Goal: Transaction & Acquisition: Book appointment/travel/reservation

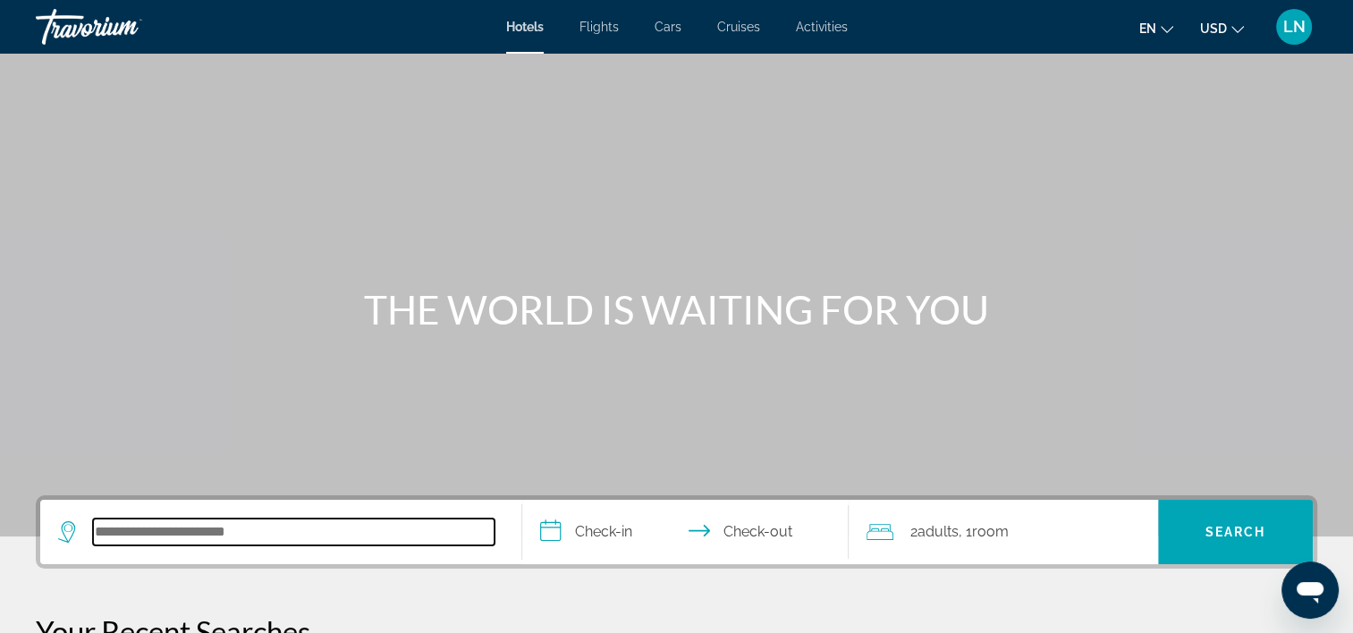
click at [287, 545] on input "Search hotel destination" at bounding box center [294, 532] width 402 height 27
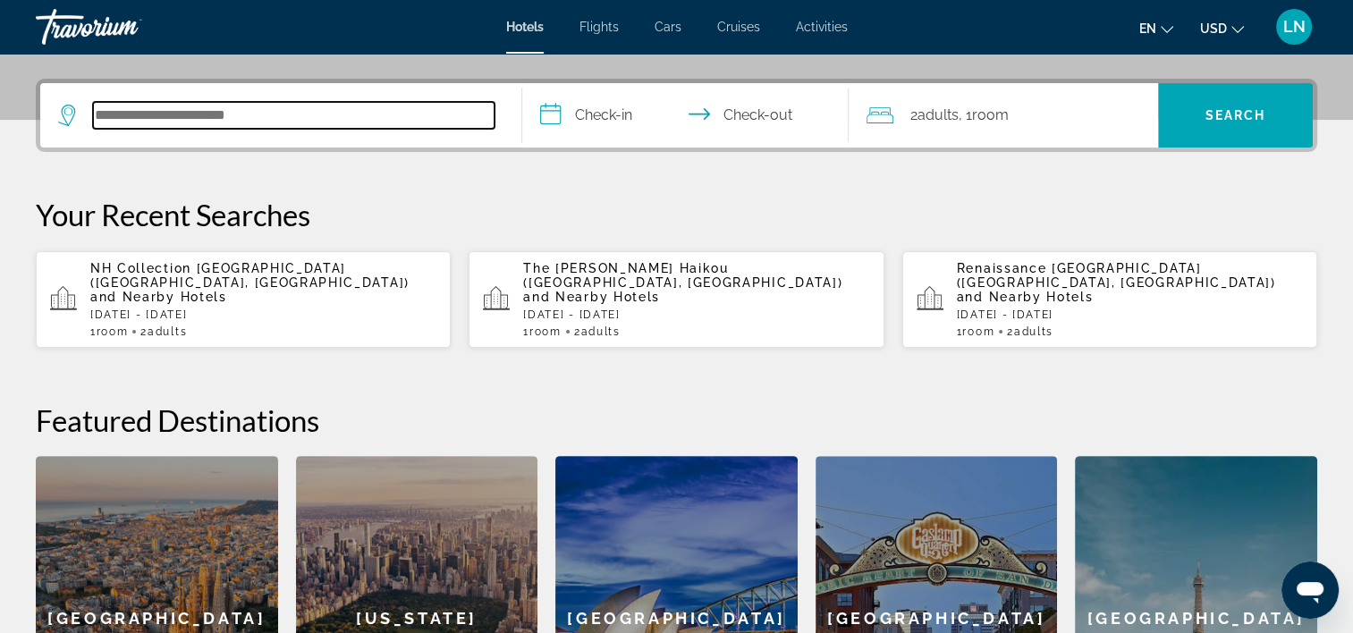
scroll to position [437, 0]
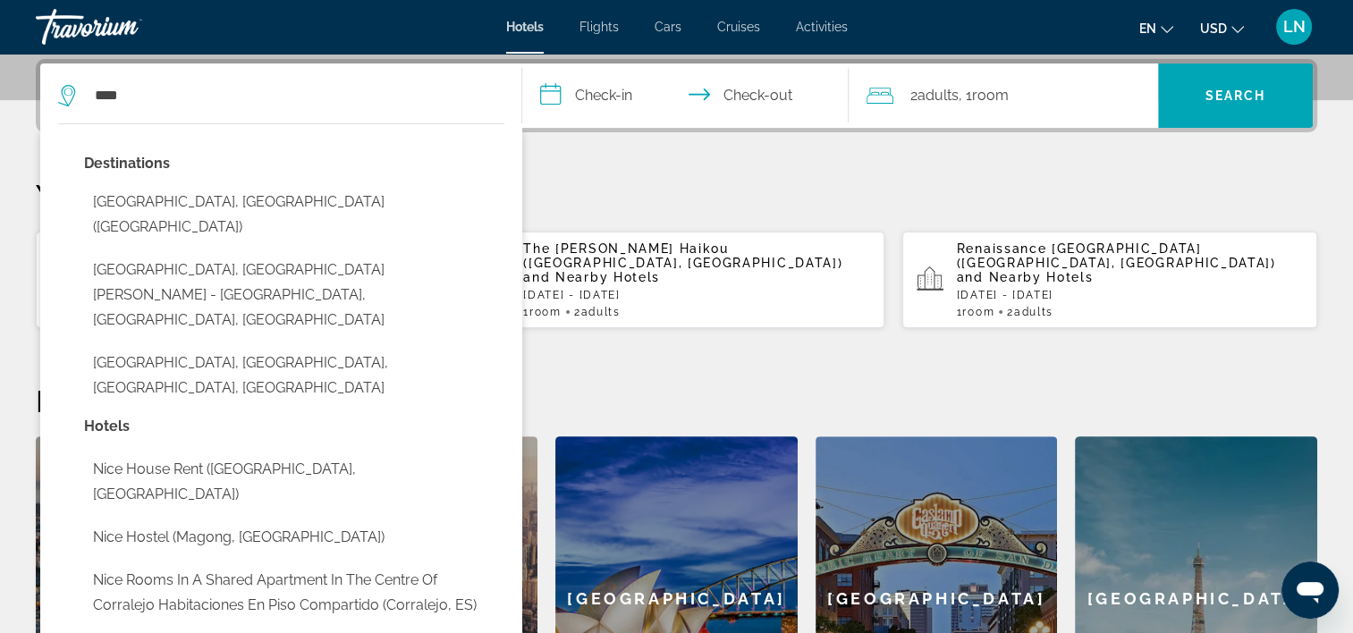
click at [318, 194] on button "[GEOGRAPHIC_DATA], [GEOGRAPHIC_DATA] ([GEOGRAPHIC_DATA])" at bounding box center [294, 214] width 420 height 59
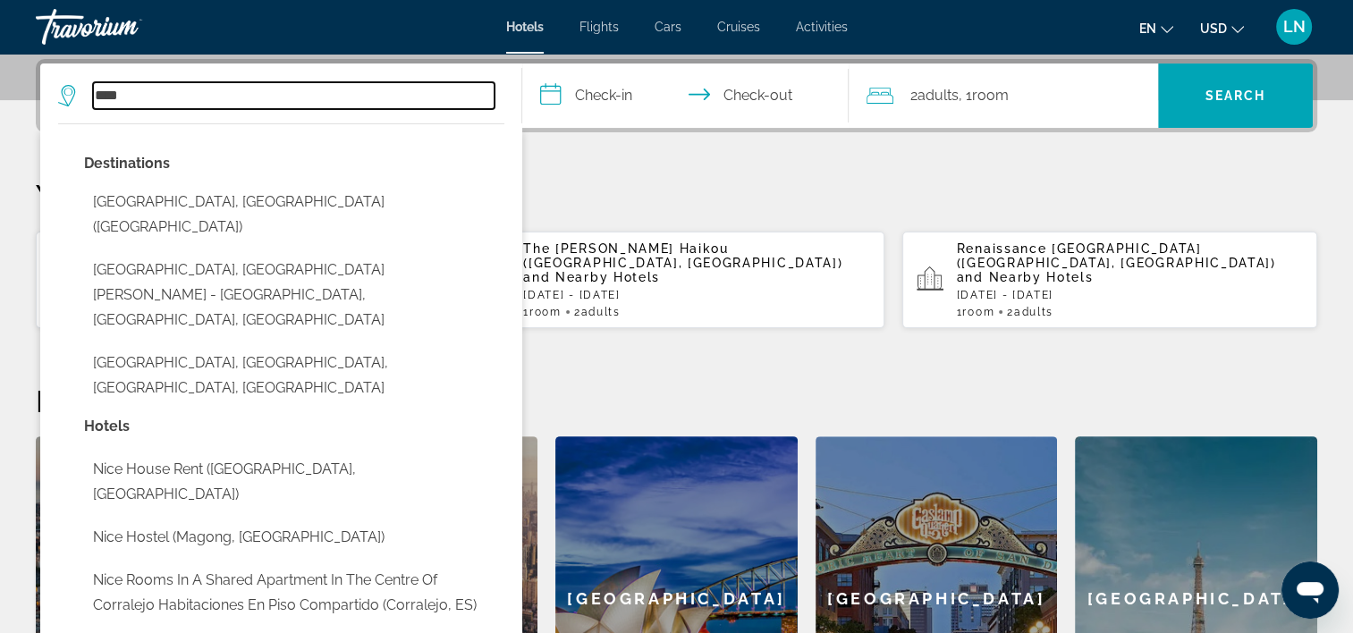
type input "**********"
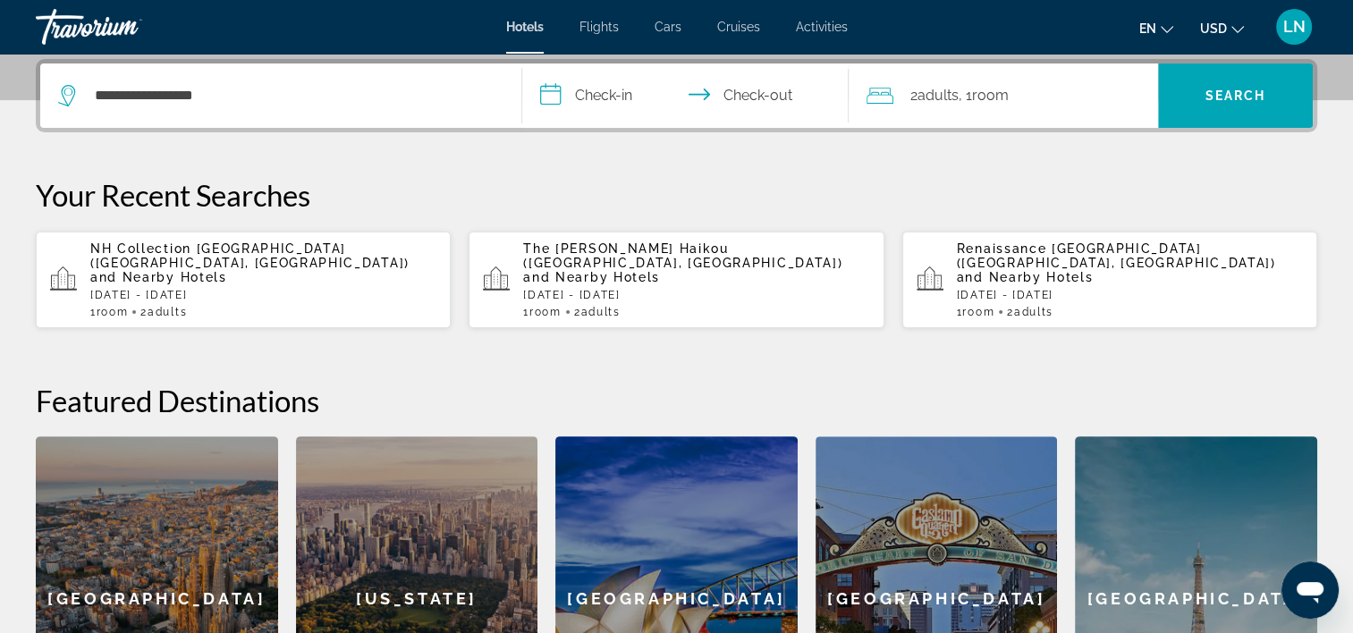
click at [595, 97] on input "**********" at bounding box center [689, 99] width 335 height 70
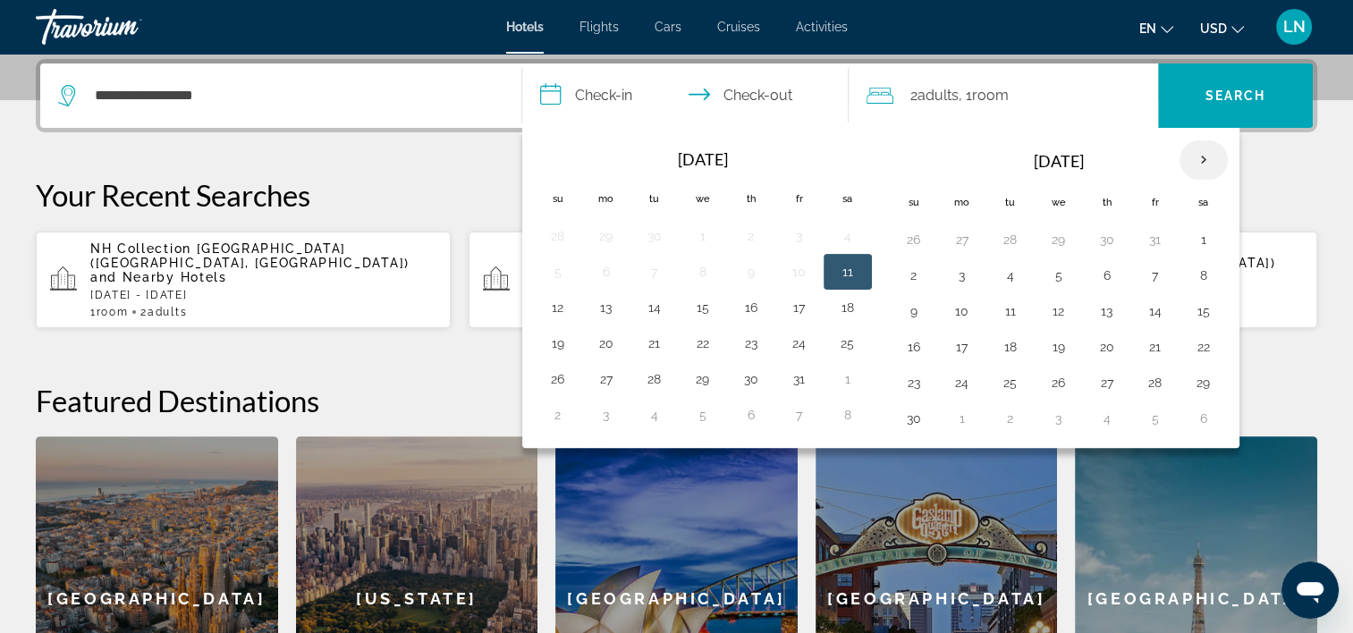
click at [1201, 156] on th "Next month" at bounding box center [1204, 159] width 48 height 39
click at [1185, 157] on th "Next month" at bounding box center [1204, 159] width 48 height 39
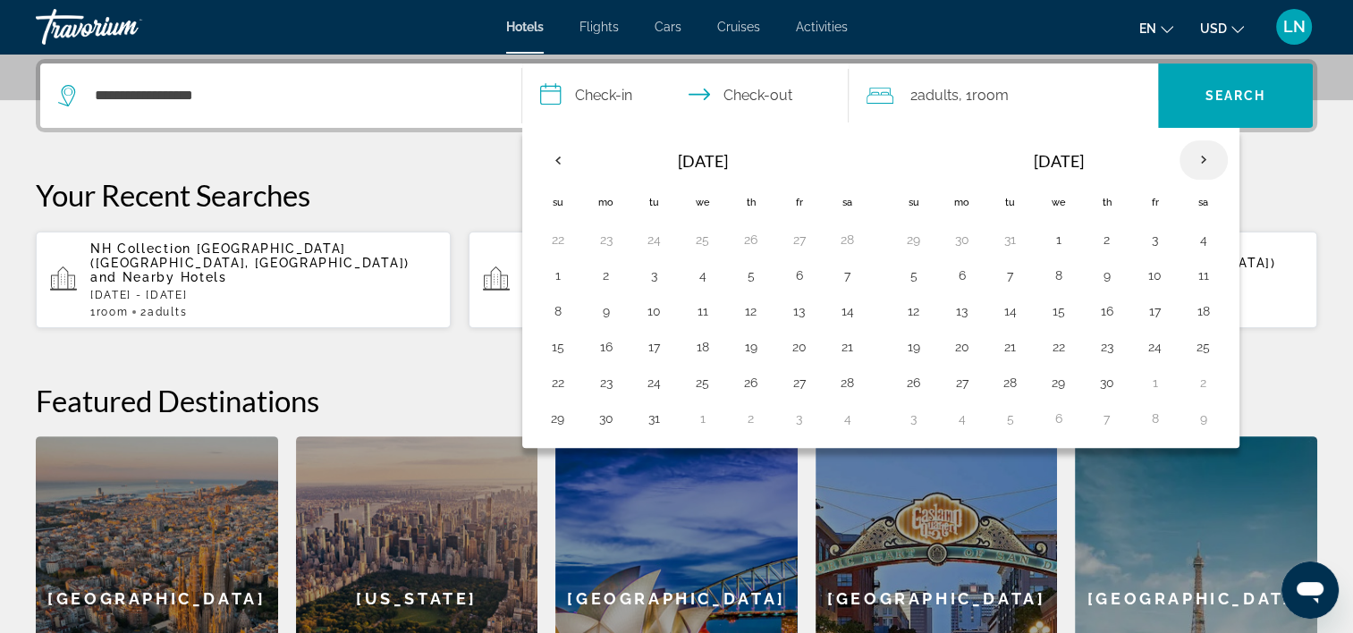
click at [1192, 149] on th "Next month" at bounding box center [1204, 159] width 48 height 39
click at [1156, 247] on button "1" at bounding box center [1155, 239] width 29 height 25
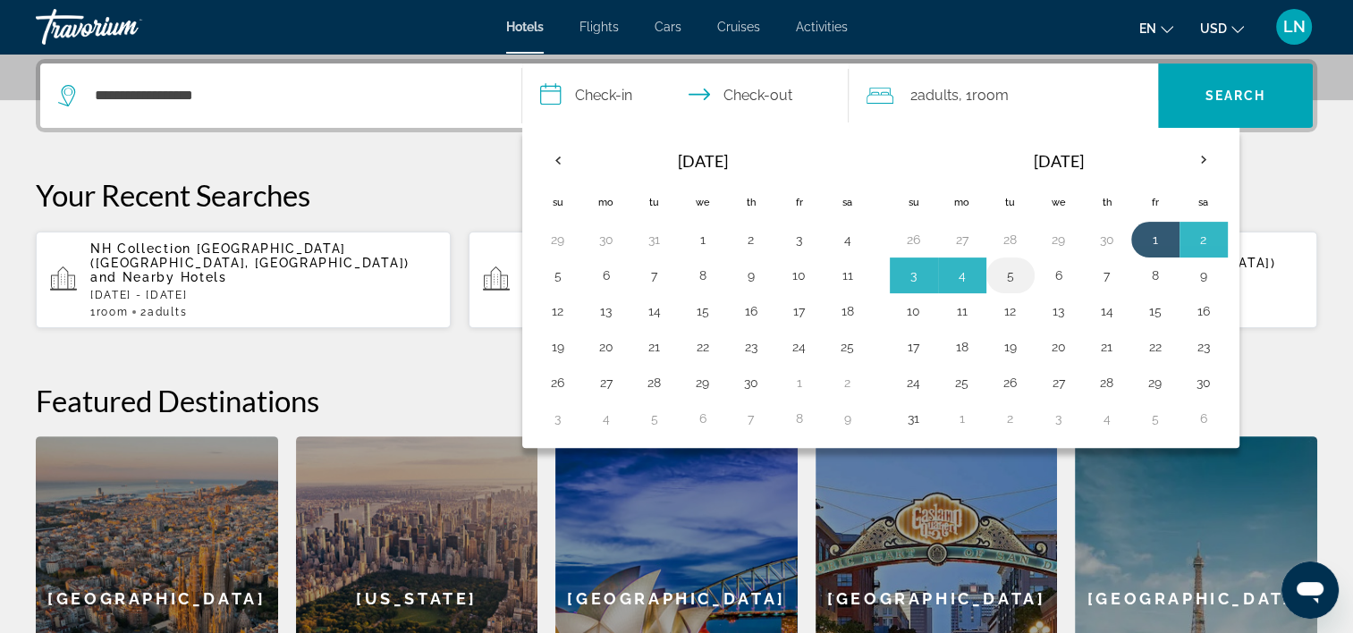
click at [999, 274] on button "5" at bounding box center [1010, 275] width 29 height 25
type input "**********"
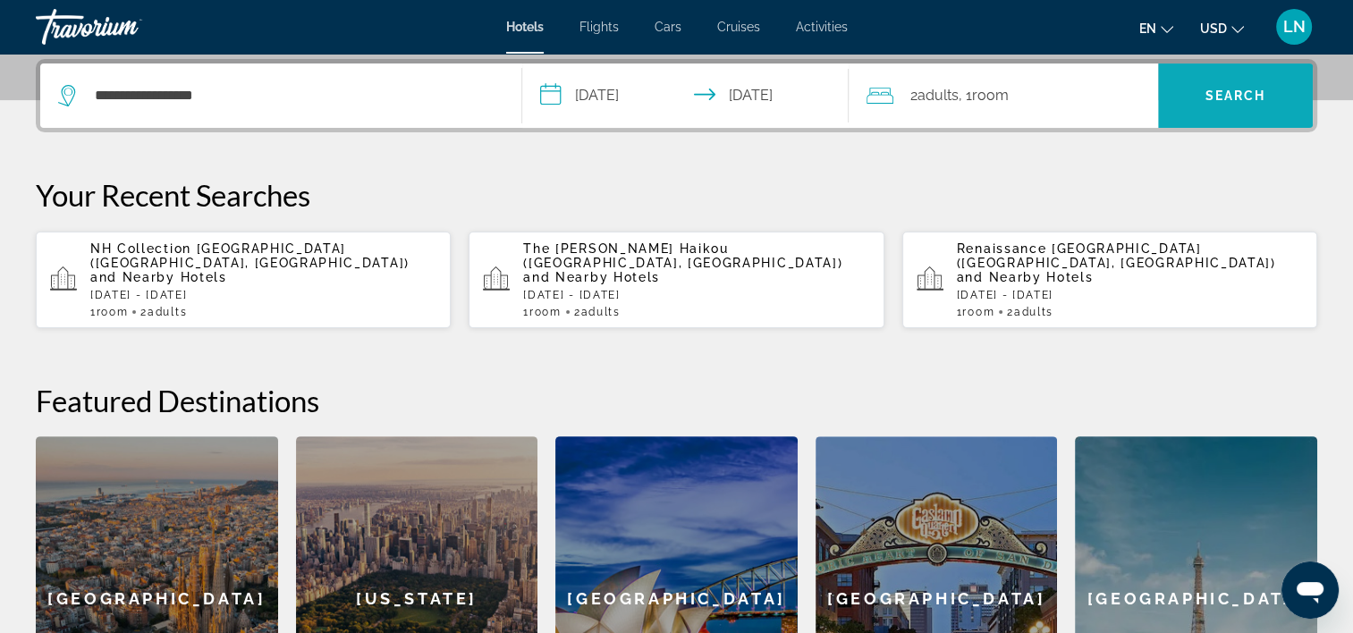
click at [1206, 98] on span "Search" at bounding box center [1236, 96] width 61 height 14
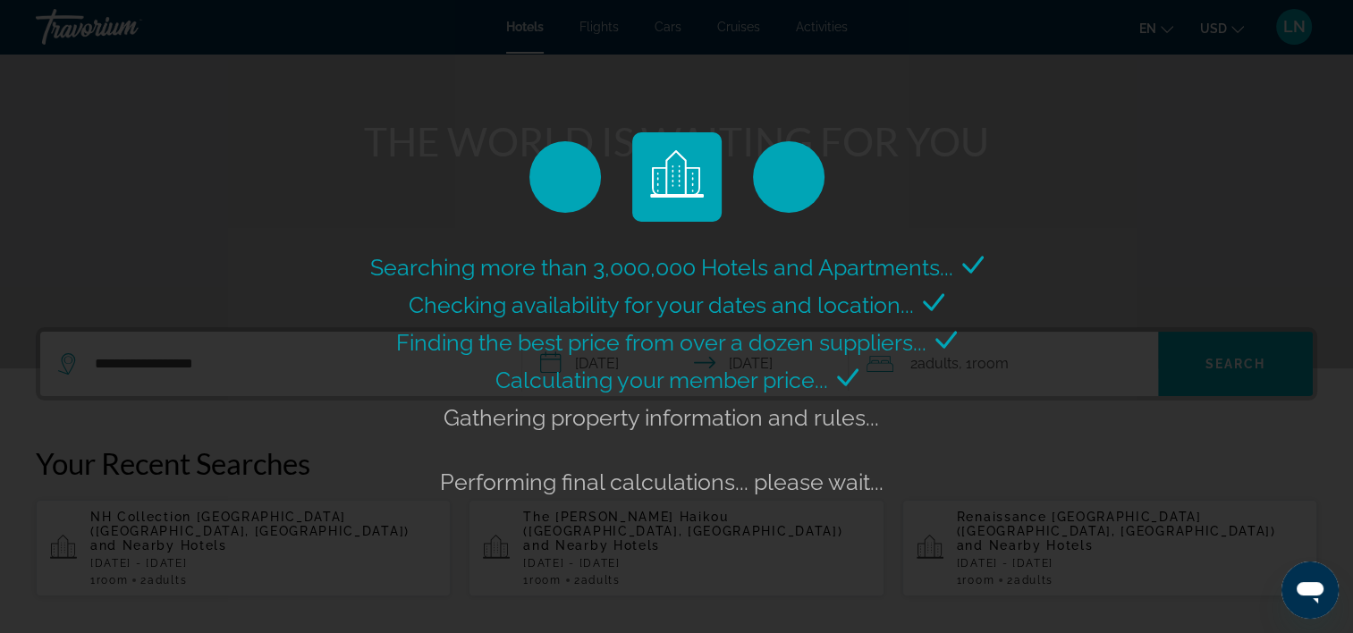
scroll to position [179, 0]
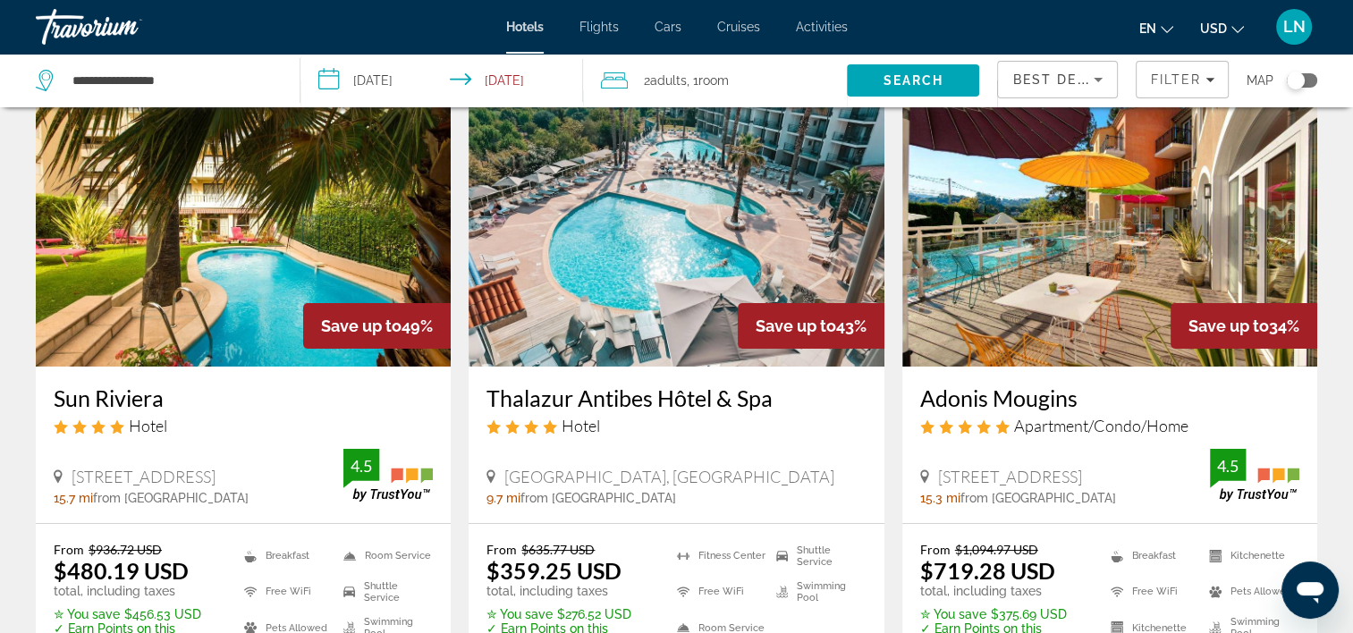
scroll to position [179, 0]
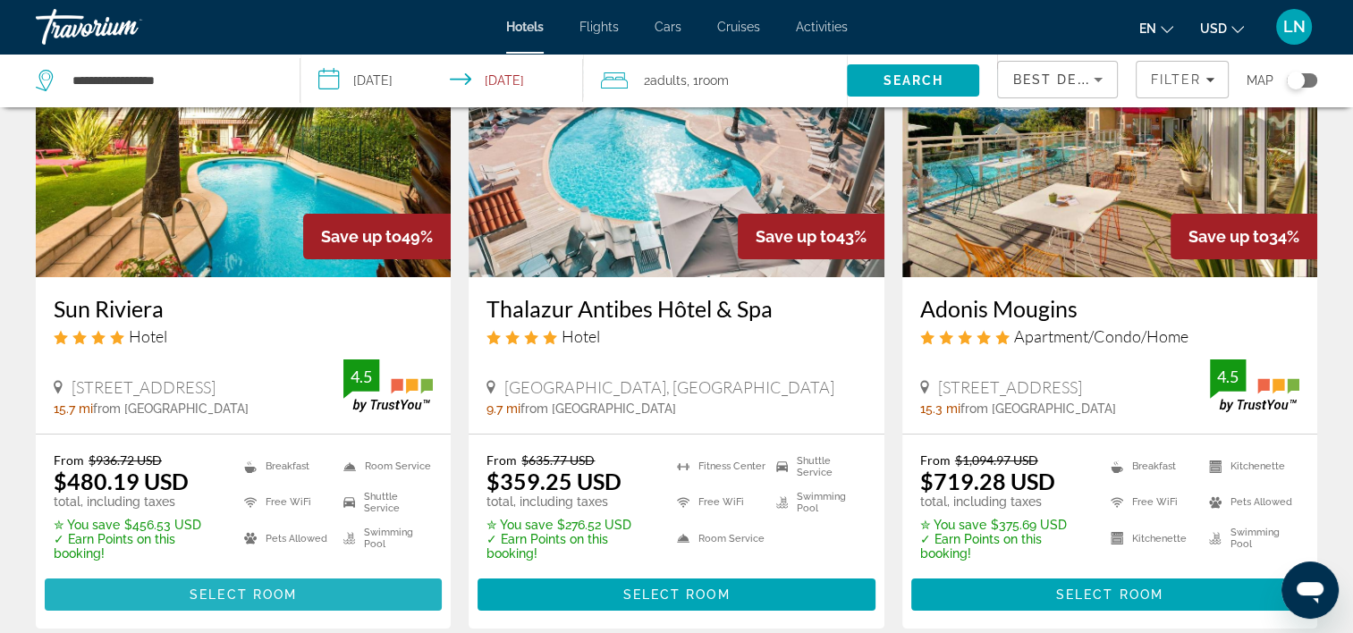
click at [276, 594] on span "Select Room" at bounding box center [243, 595] width 107 height 14
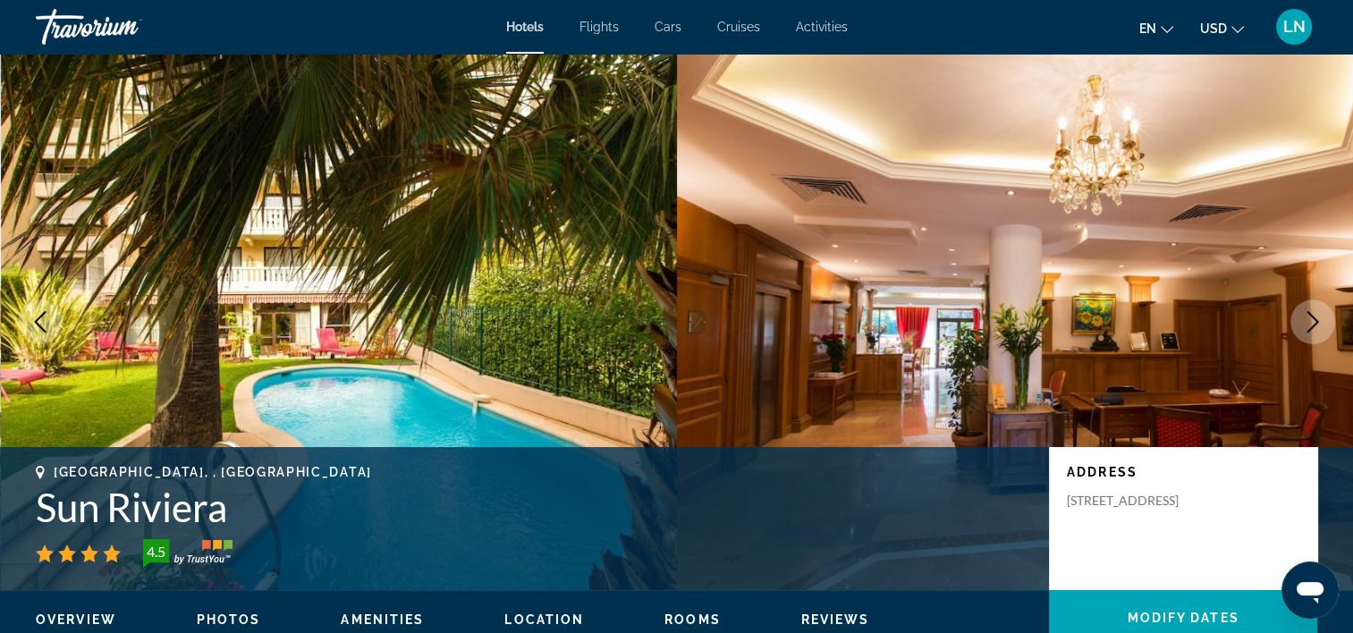
click at [170, 519] on h1 "Sun Riviera" at bounding box center [534, 507] width 996 height 47
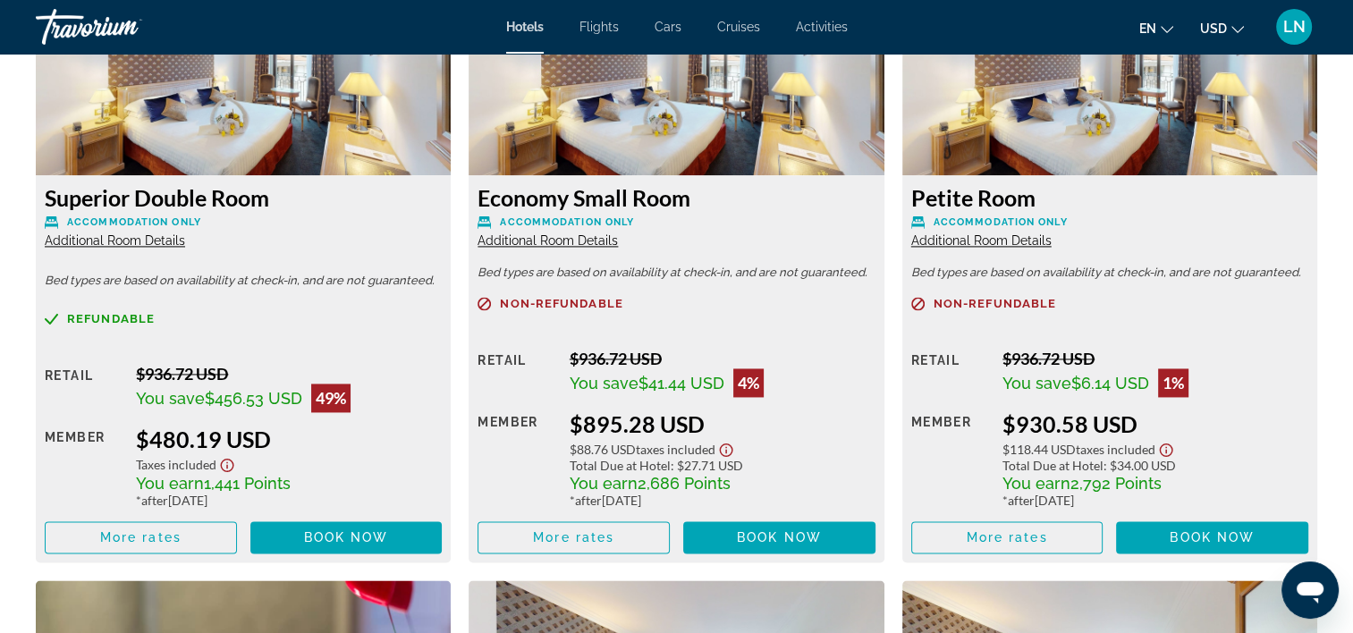
scroll to position [2505, 0]
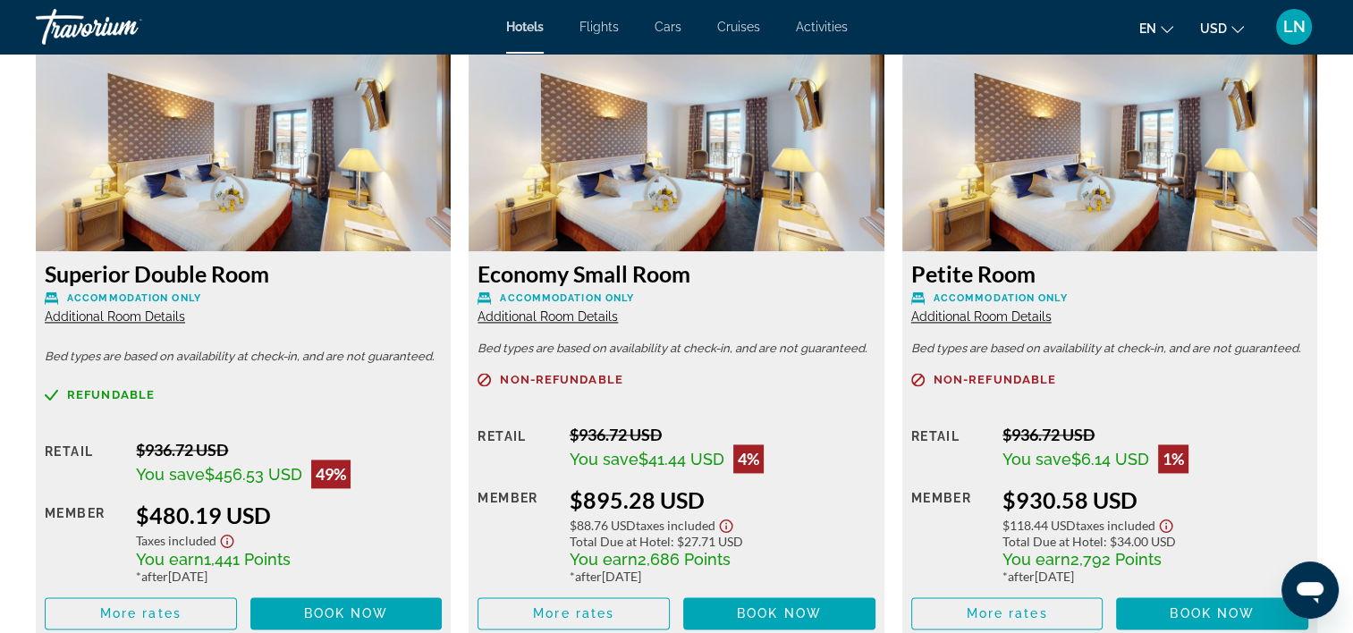
click at [150, 324] on div "Superior Double Room Accommodation Only Additional Room Details" at bounding box center [243, 292] width 397 height 64
click at [152, 314] on span "Additional Room Details" at bounding box center [115, 317] width 140 height 14
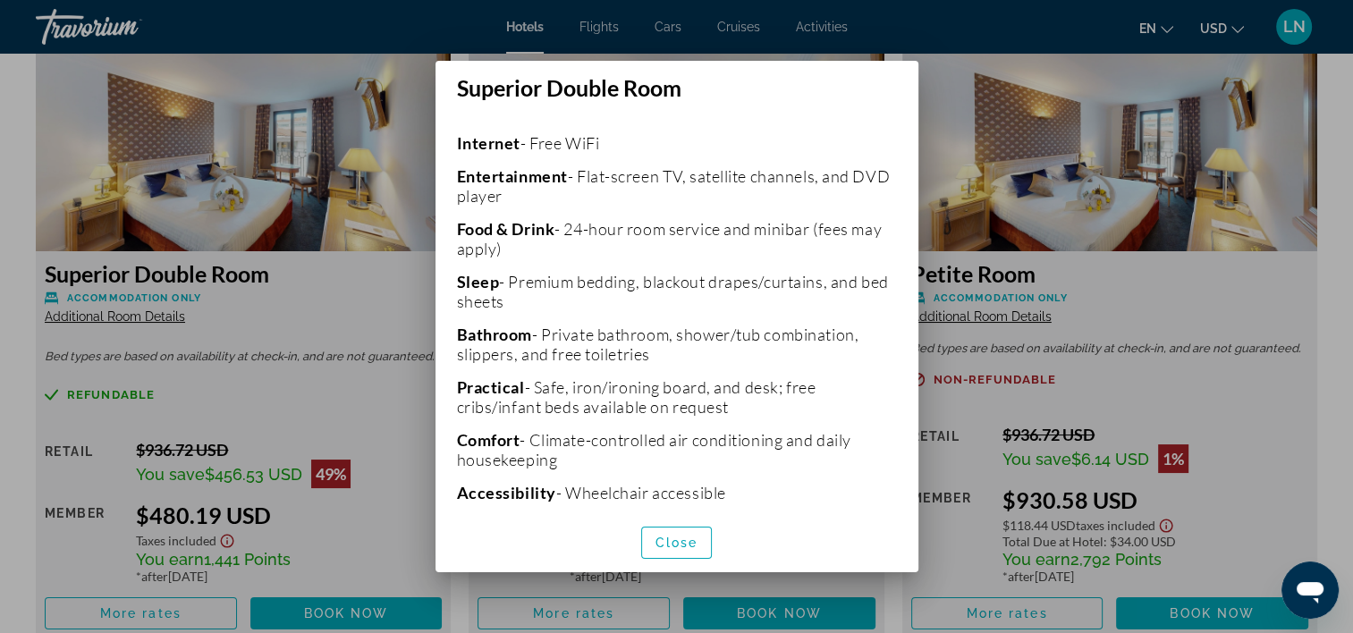
scroll to position [179, 0]
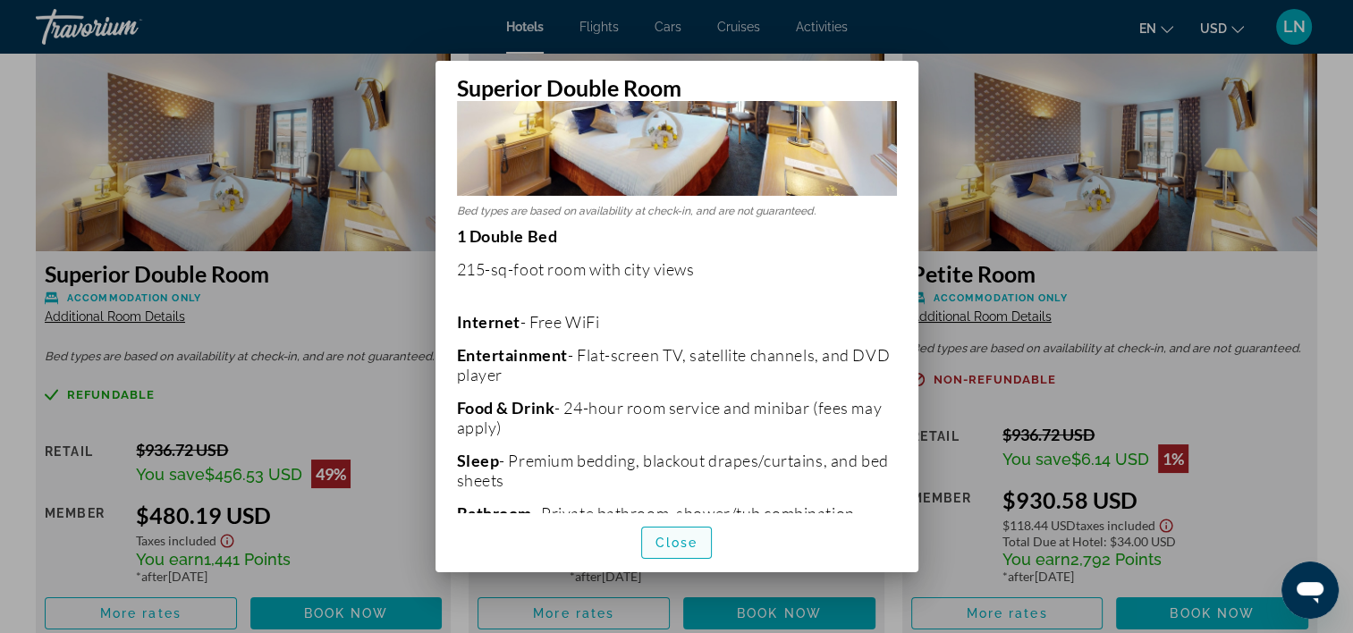
click at [683, 537] on span "Close" at bounding box center [677, 543] width 43 height 14
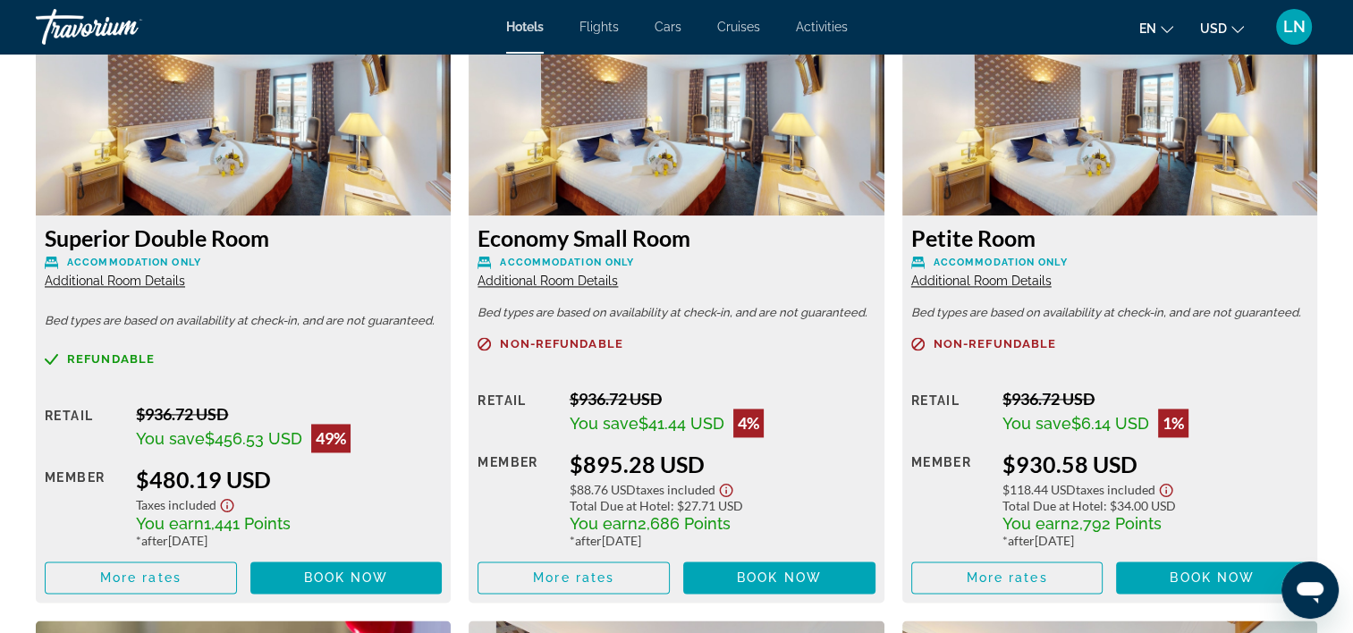
scroll to position [2594, 0]
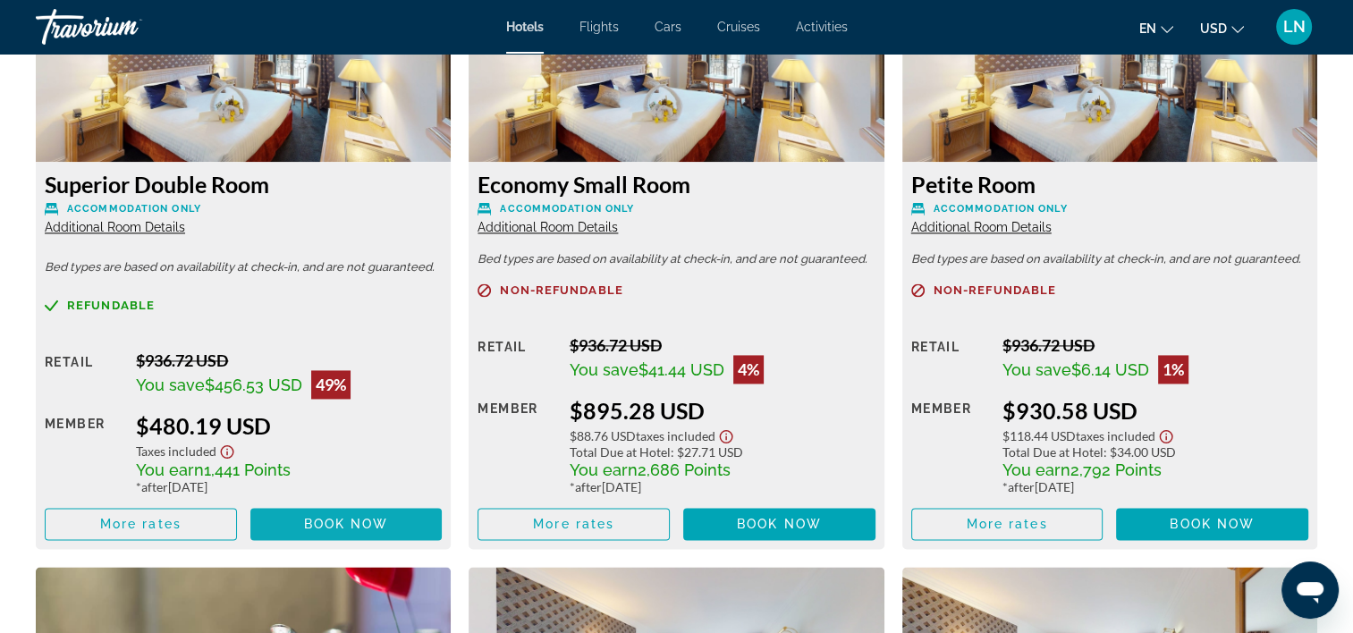
click at [340, 522] on span "Book now" at bounding box center [346, 524] width 85 height 14
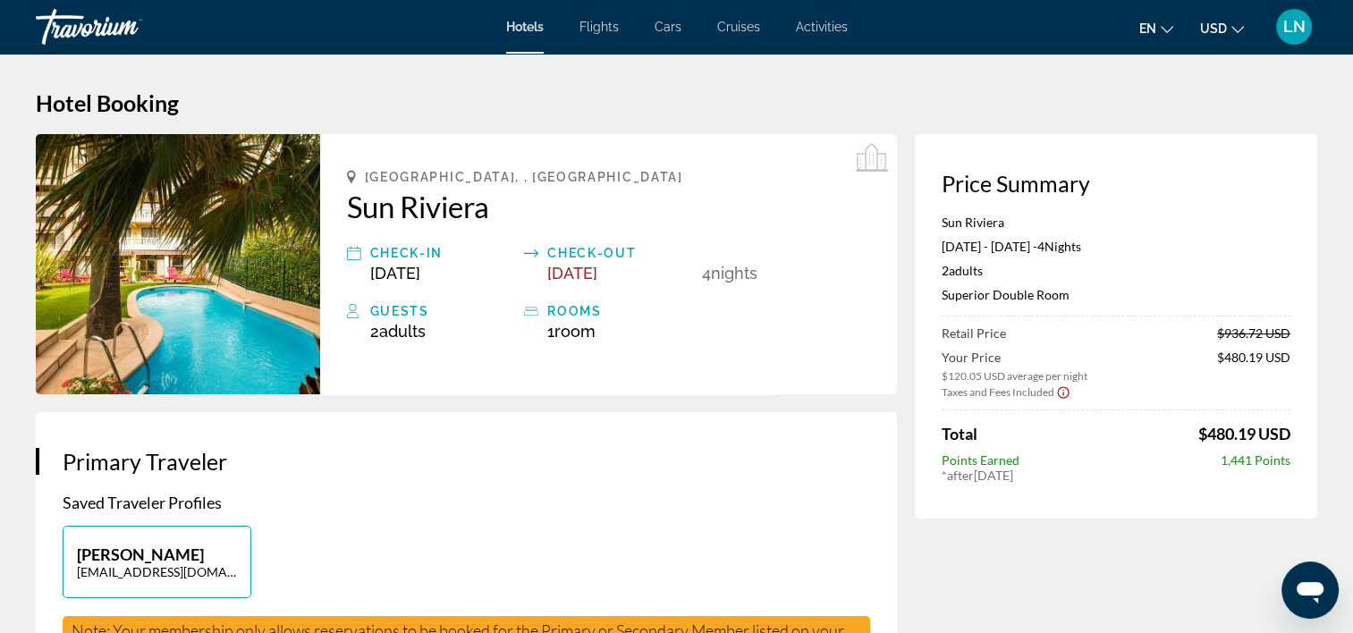
click at [954, 212] on app-price-summary-new "Price Summary Sun Riviera [DATE] - [DATE] - 4 Night Nights 2 Adult Adults , 0 C…" at bounding box center [1116, 326] width 349 height 313
click at [955, 218] on p "Sun Riviera" at bounding box center [1116, 222] width 349 height 15
copy p "Sun Riviera"
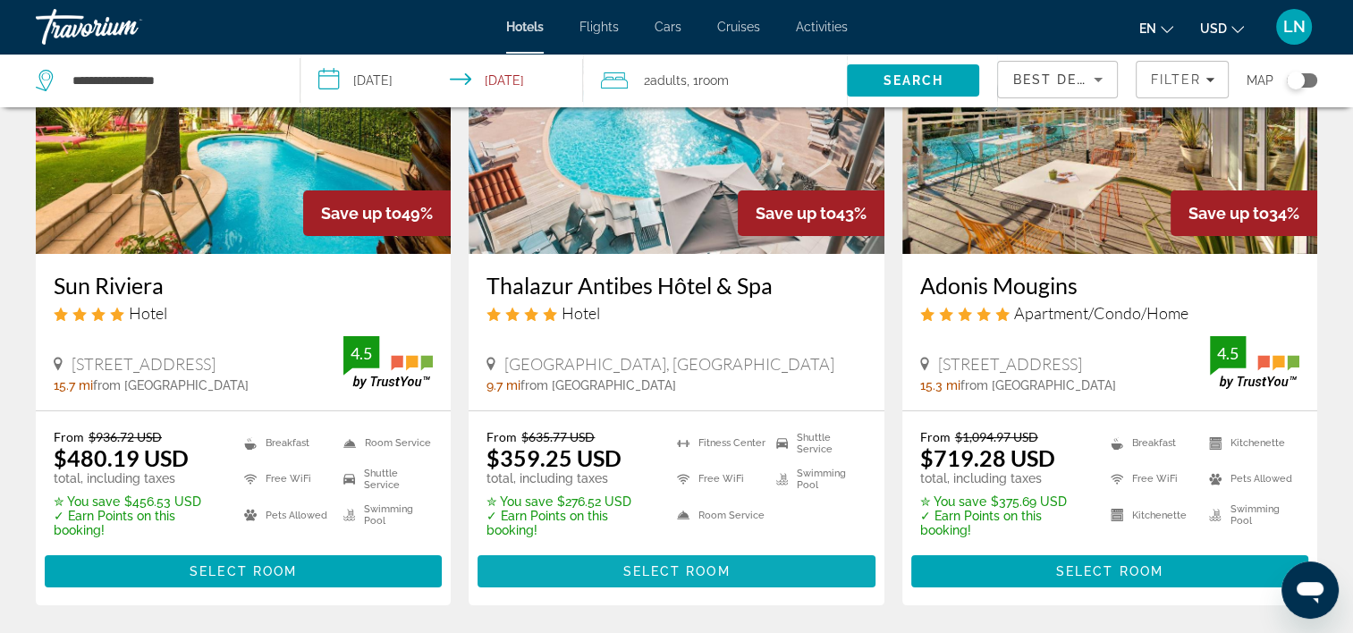
scroll to position [268, 0]
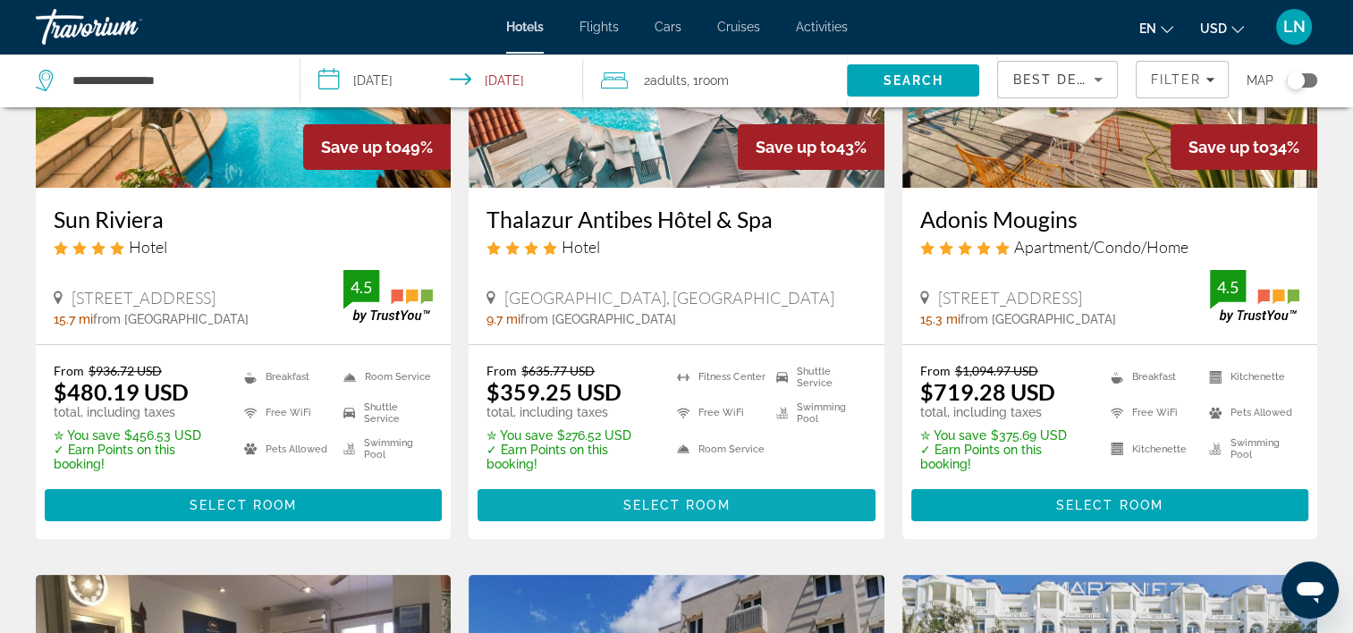
click at [614, 501] on span "Main content" at bounding box center [676, 505] width 397 height 43
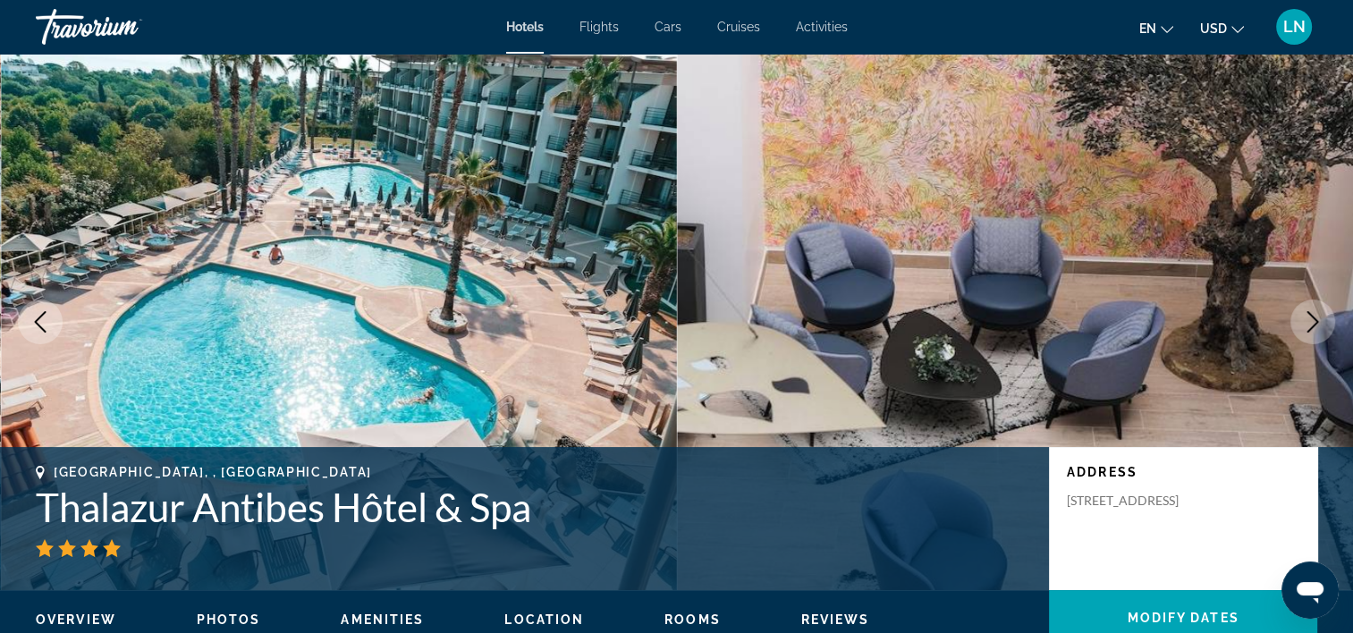
click at [413, 510] on h1 "Thalazur Antibes Hôtel & Spa" at bounding box center [534, 507] width 996 height 47
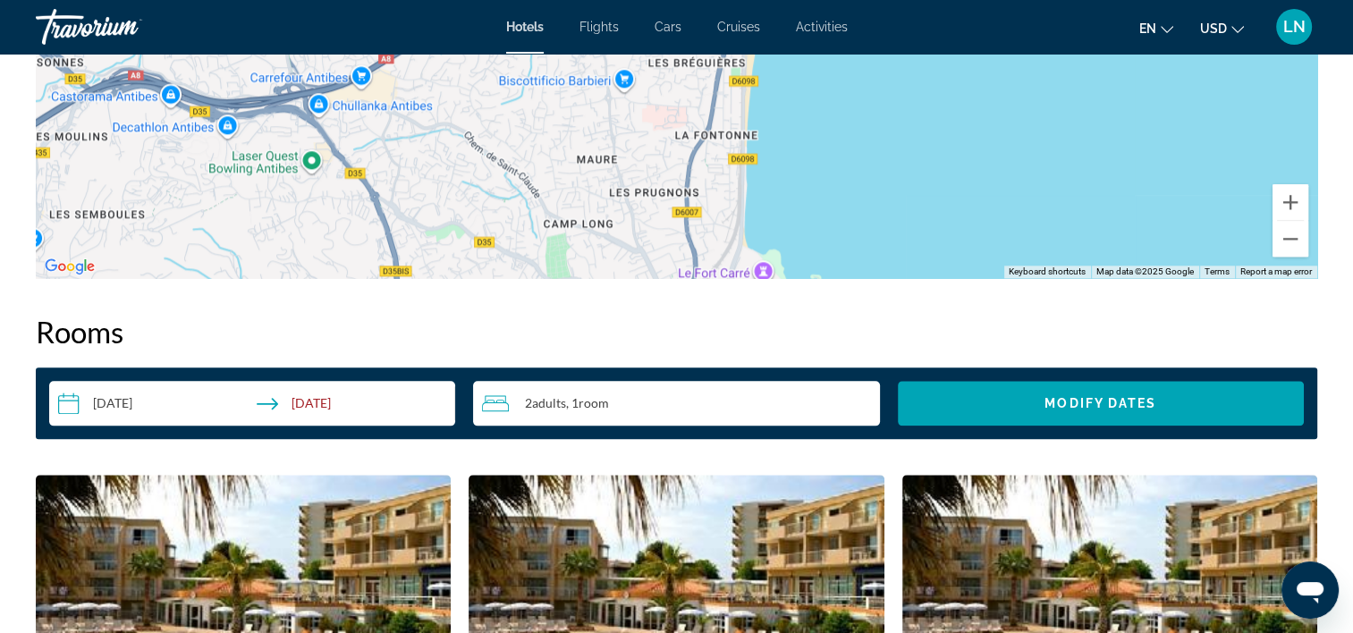
scroll to position [2594, 0]
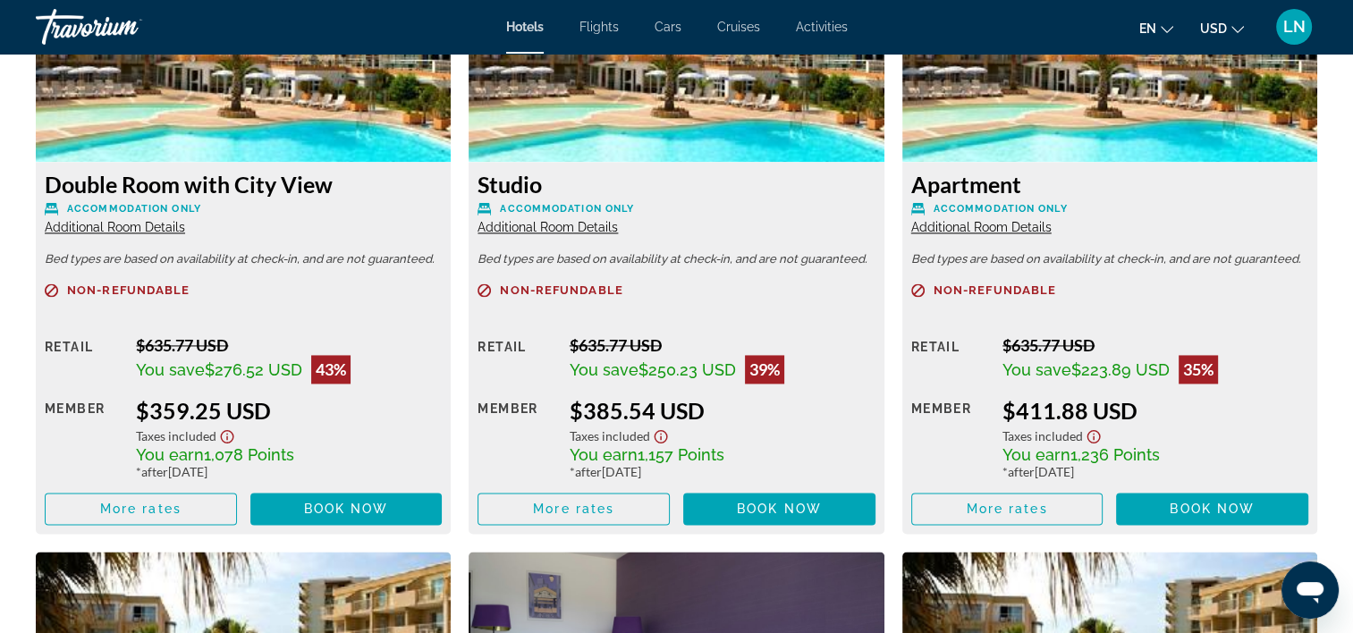
click at [127, 220] on span "Additional Room Details" at bounding box center [115, 227] width 140 height 14
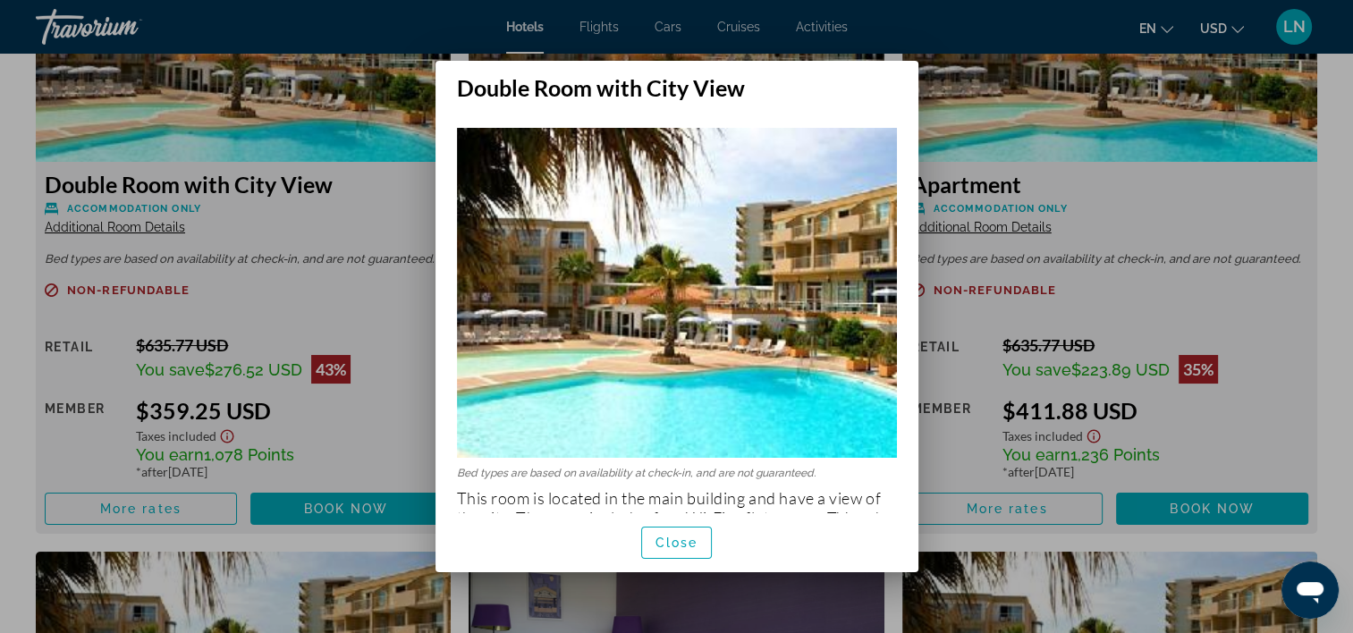
scroll to position [42, 0]
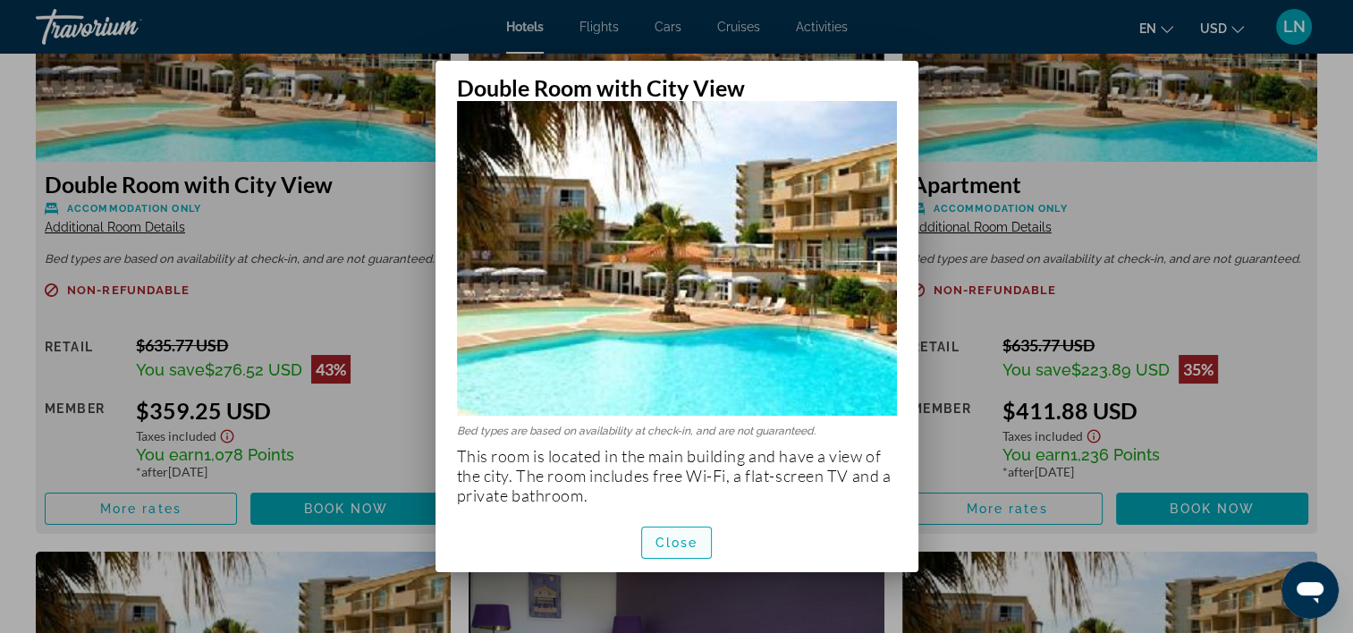
click at [654, 536] on span "button" at bounding box center [677, 543] width 70 height 43
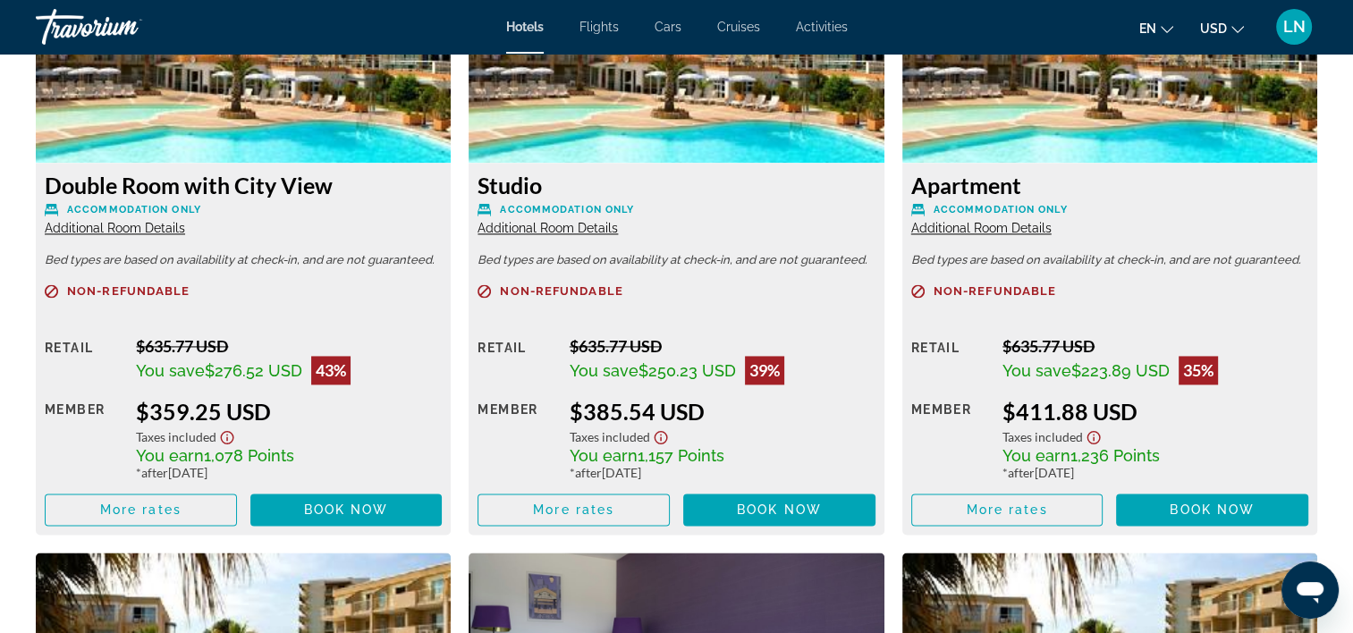
scroll to position [2594, 0]
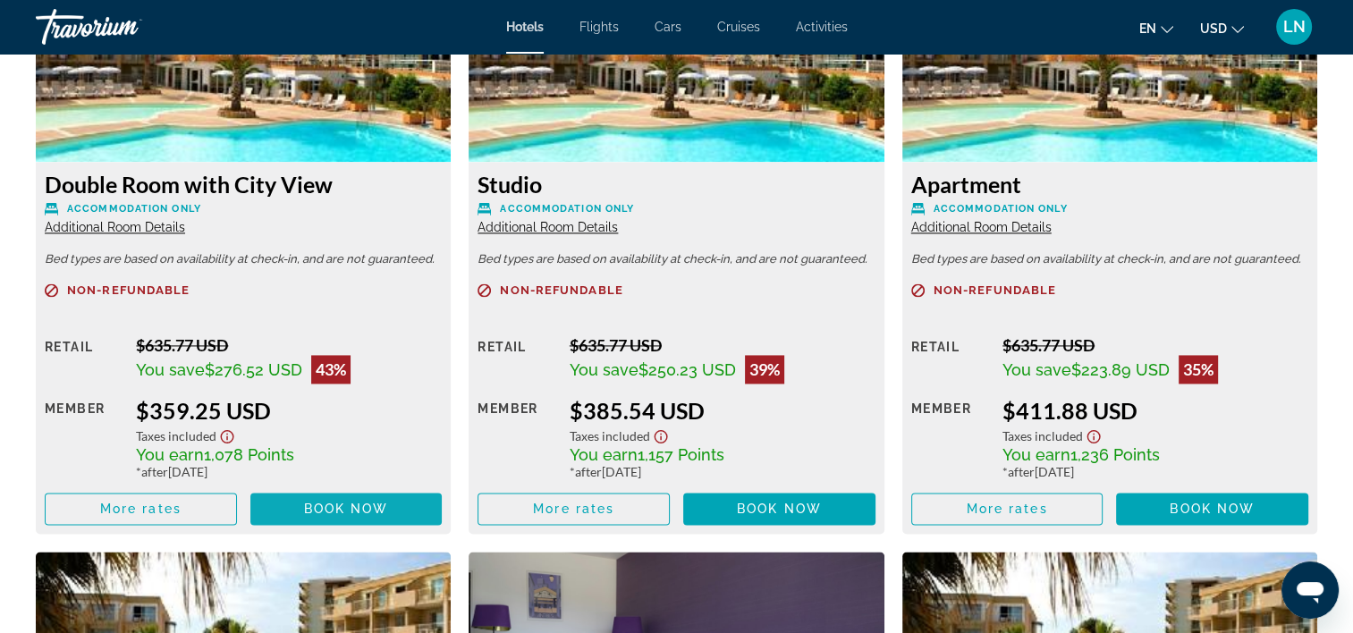
click at [325, 505] on span "Book now" at bounding box center [346, 509] width 85 height 14
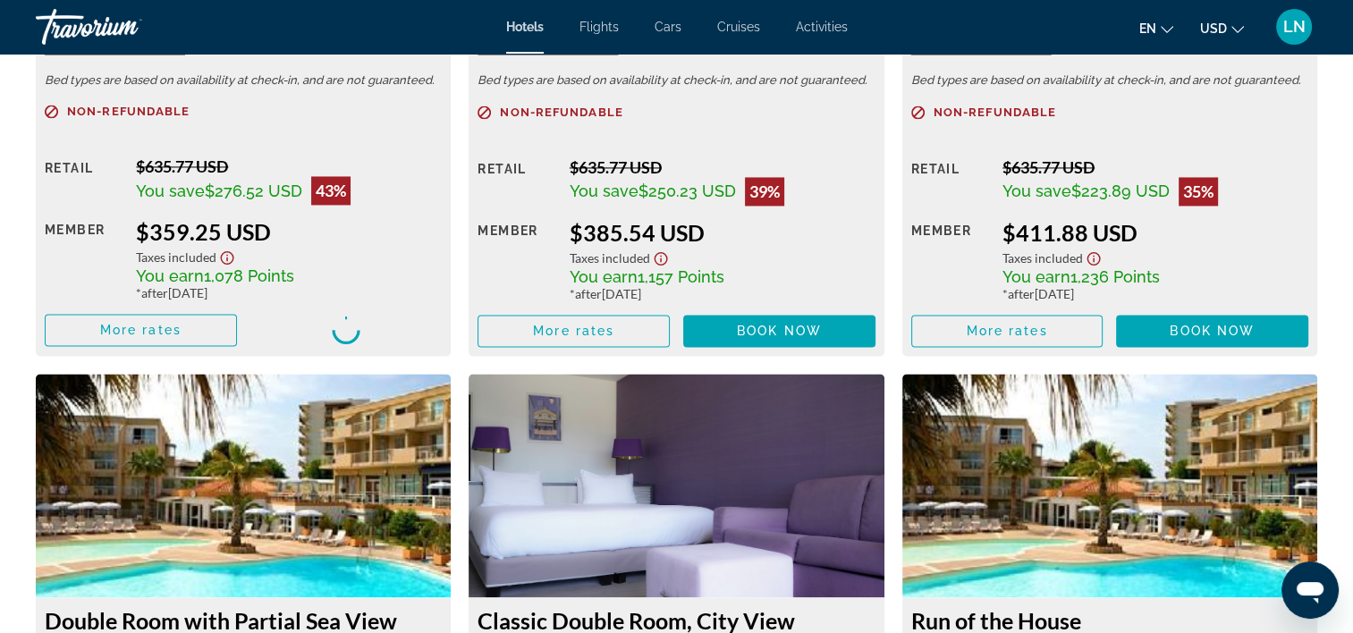
scroll to position [2862, 0]
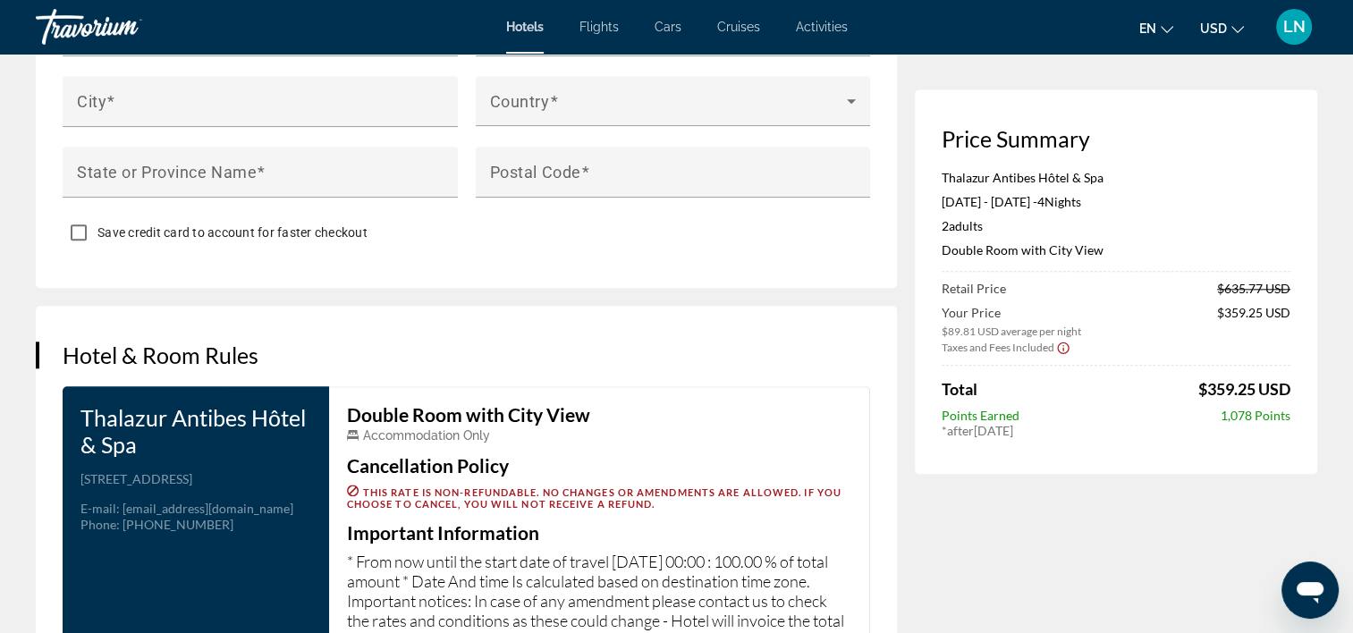
scroll to position [2243, 0]
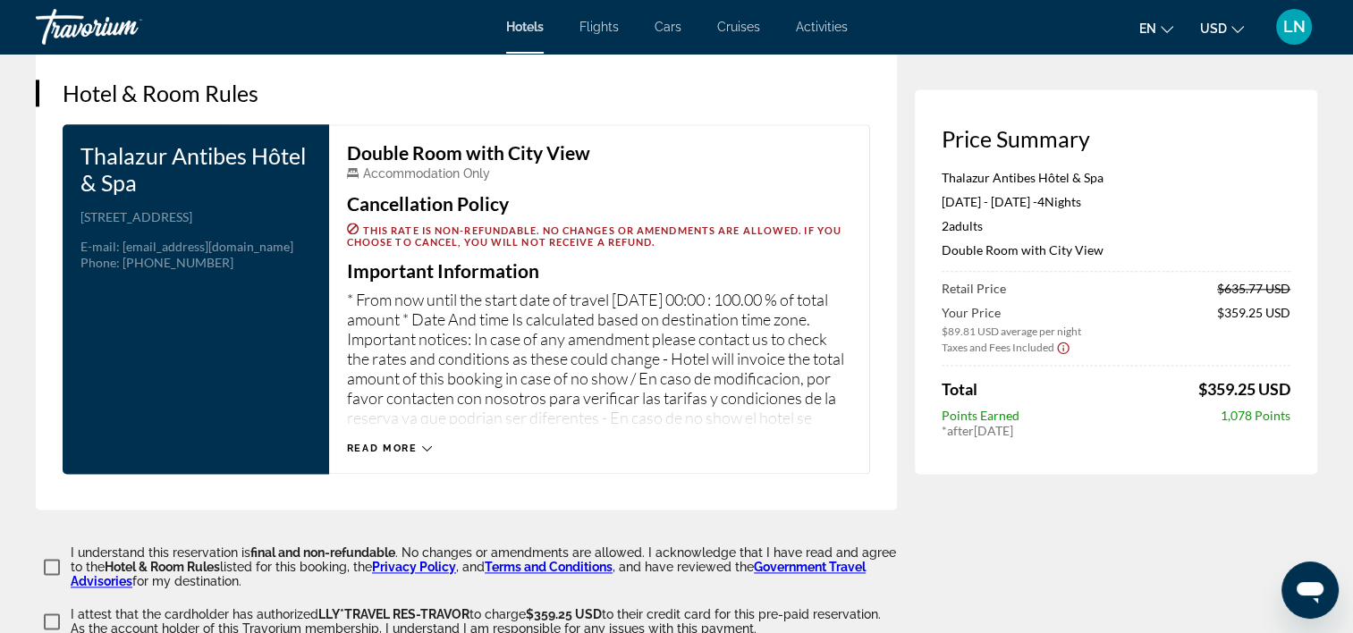
click at [415, 445] on span "Read more" at bounding box center [382, 449] width 71 height 12
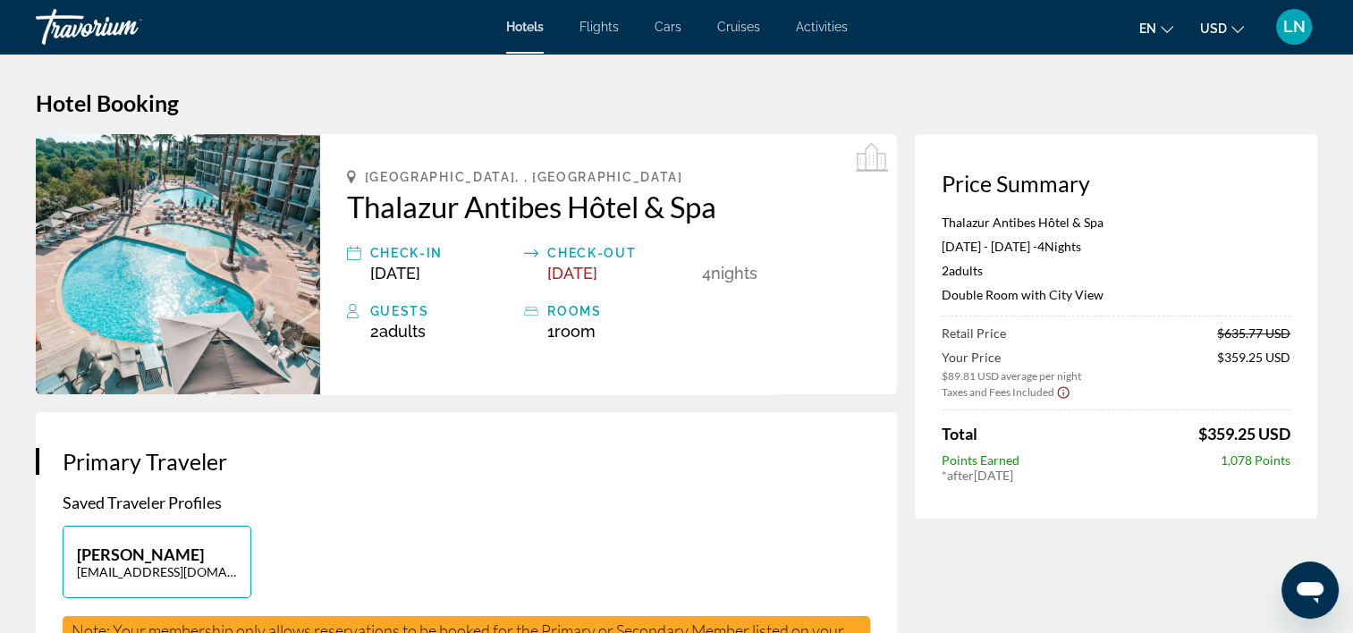
scroll to position [0, 0]
click at [1004, 226] on p "Thalazur Antibes Hôtel & Spa" at bounding box center [1116, 222] width 349 height 15
copy p "Thalazur Antibes Hôtel & Spa"
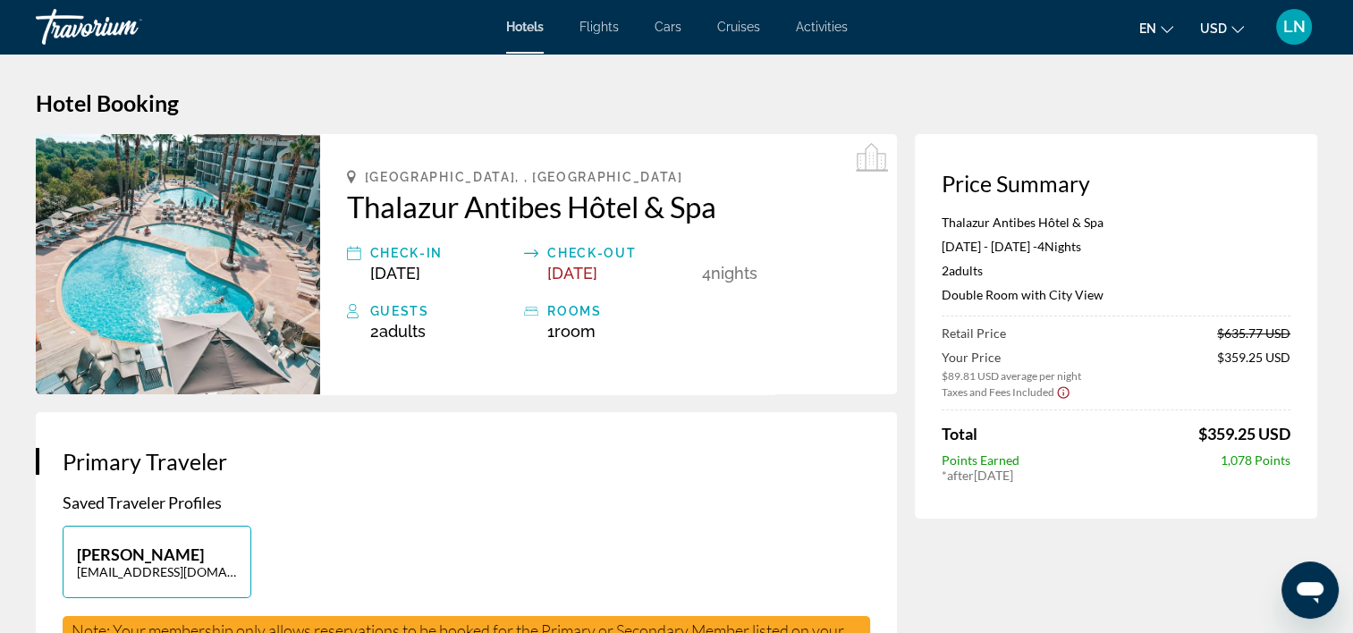
click at [963, 294] on p "Double Room with City View" at bounding box center [1116, 294] width 349 height 15
copy p "Double Room with City View"
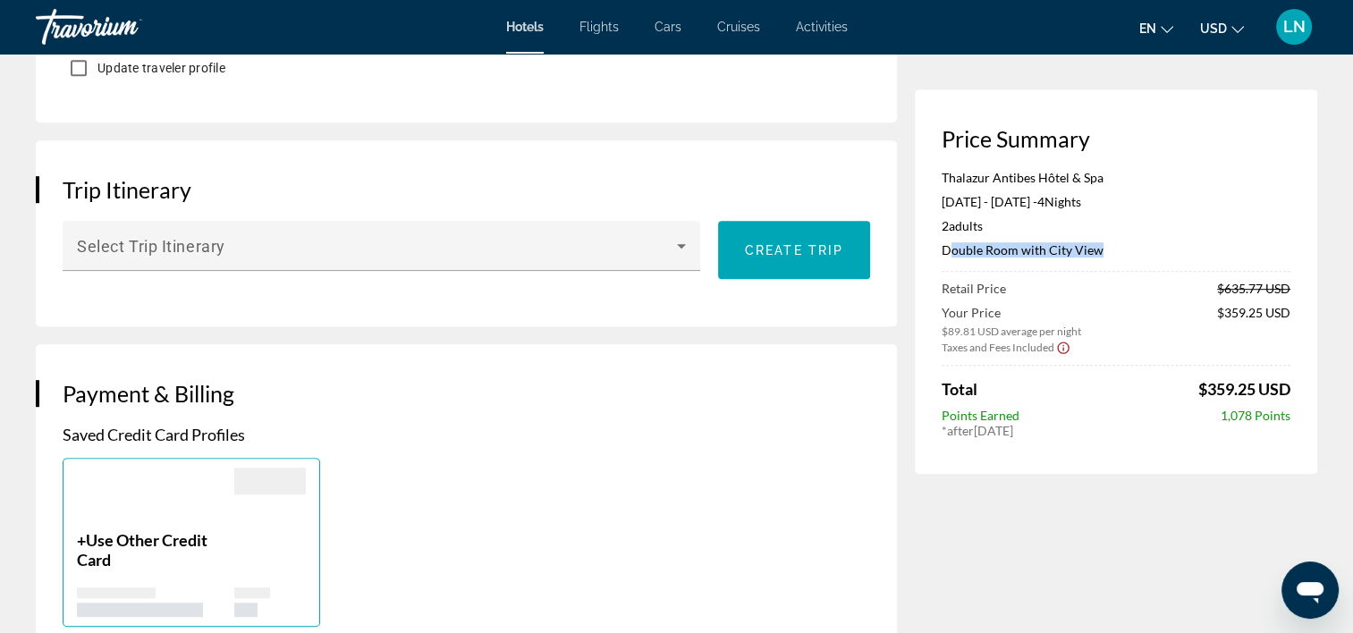
scroll to position [984, 0]
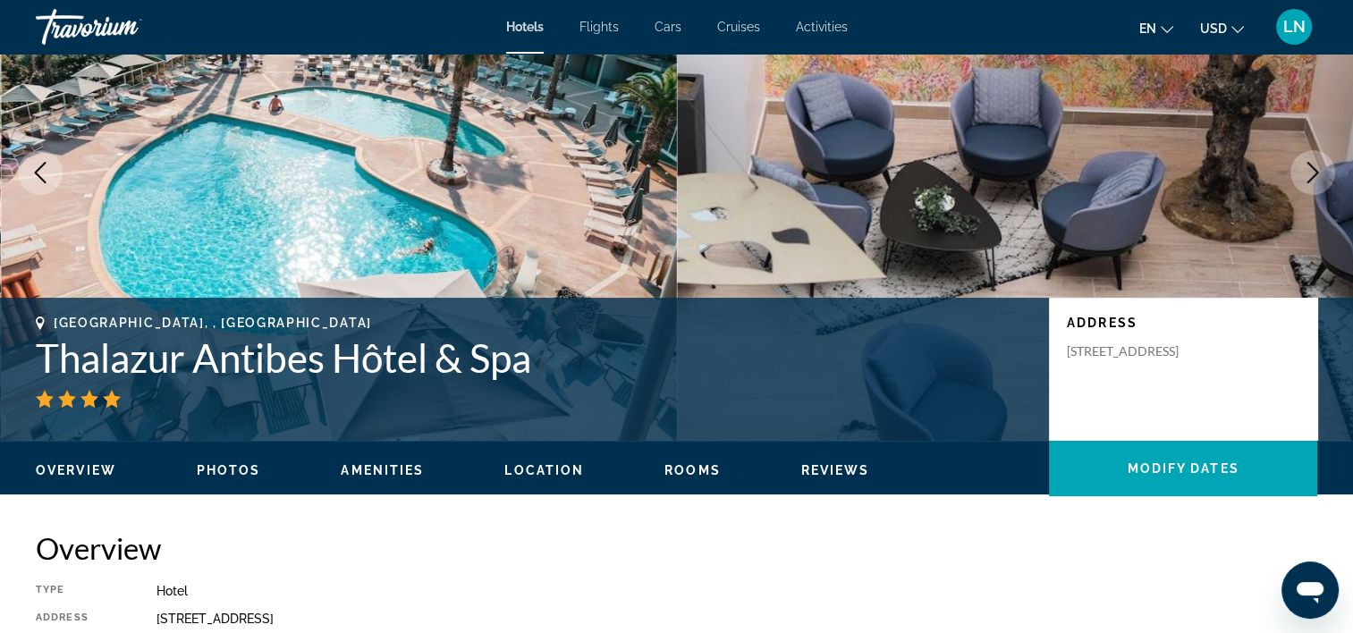
scroll to position [179, 0]
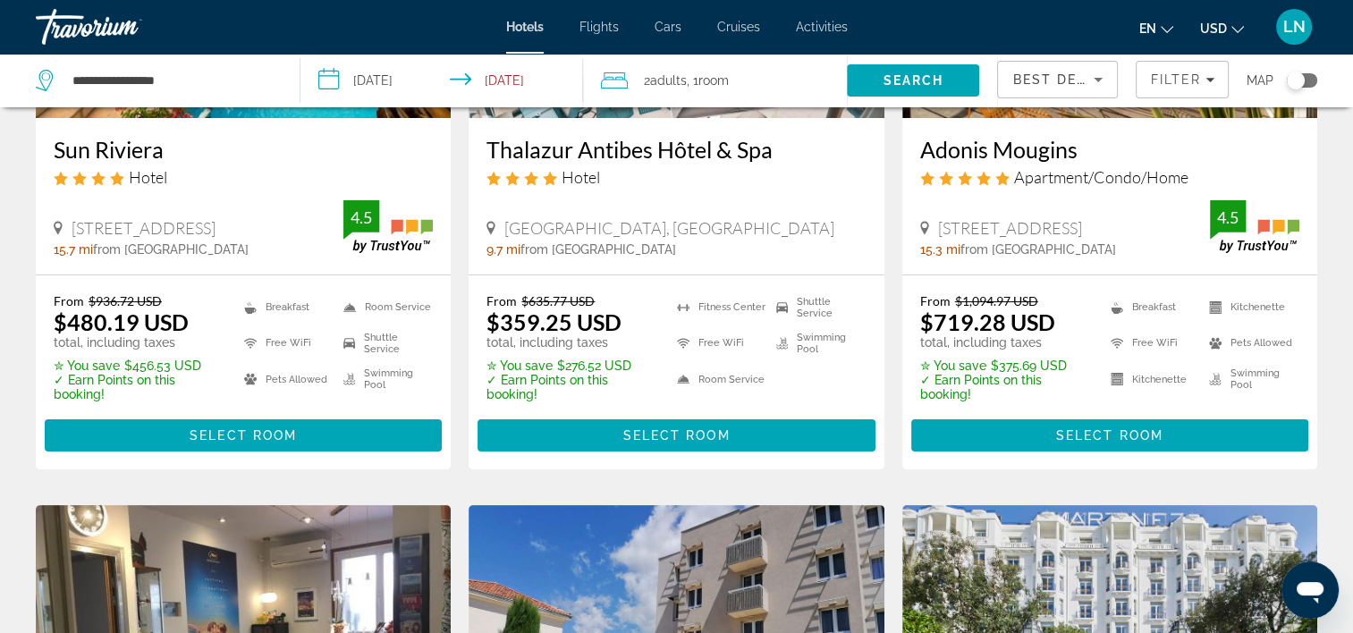
scroll to position [358, 0]
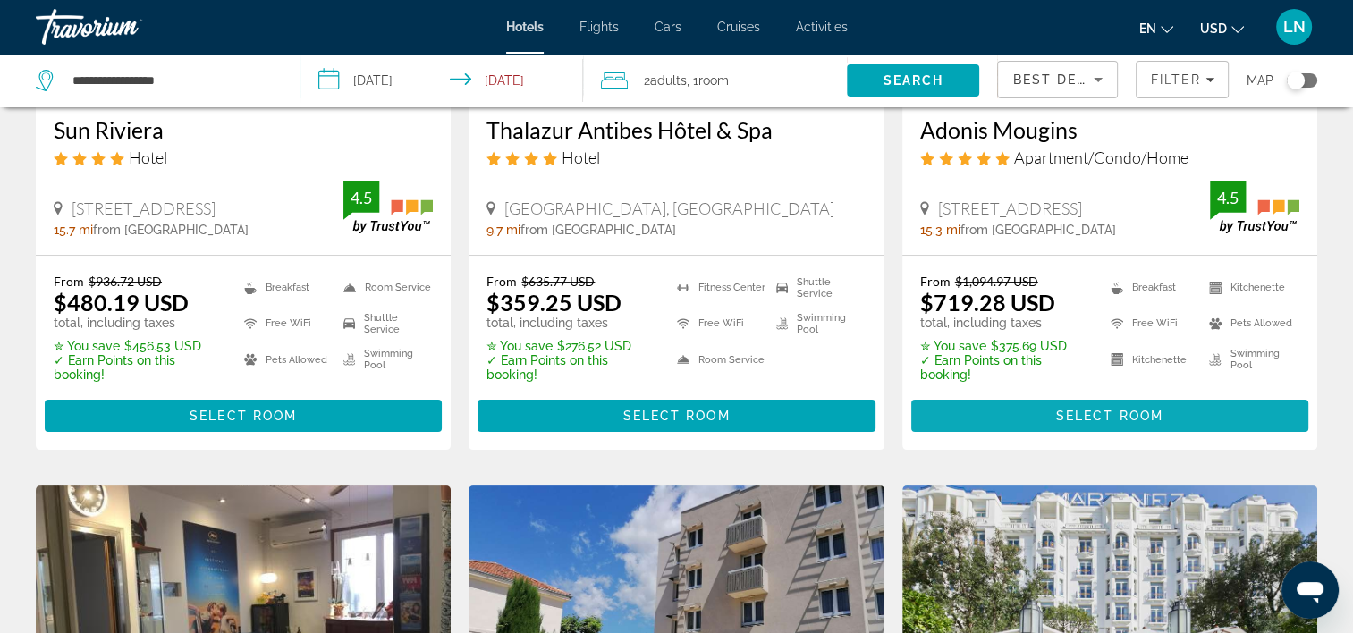
click at [1013, 426] on span "Main content" at bounding box center [1110, 415] width 397 height 43
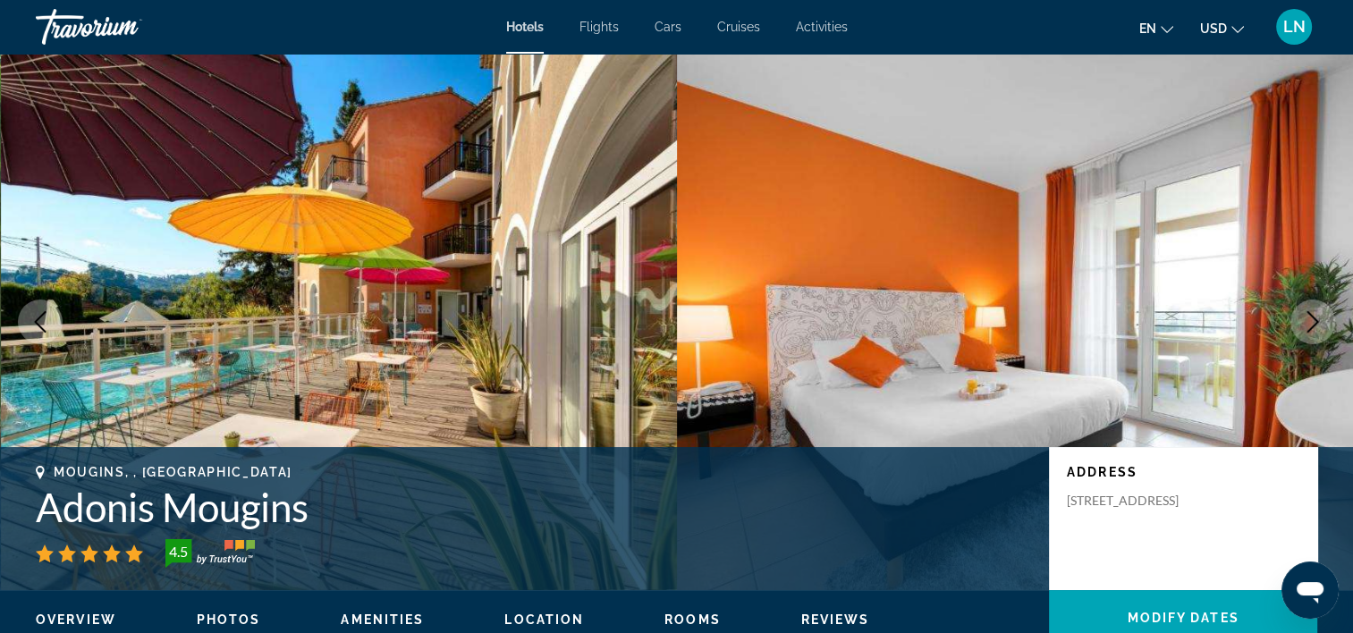
click at [203, 505] on h1 "Adonis Mougins" at bounding box center [534, 507] width 996 height 47
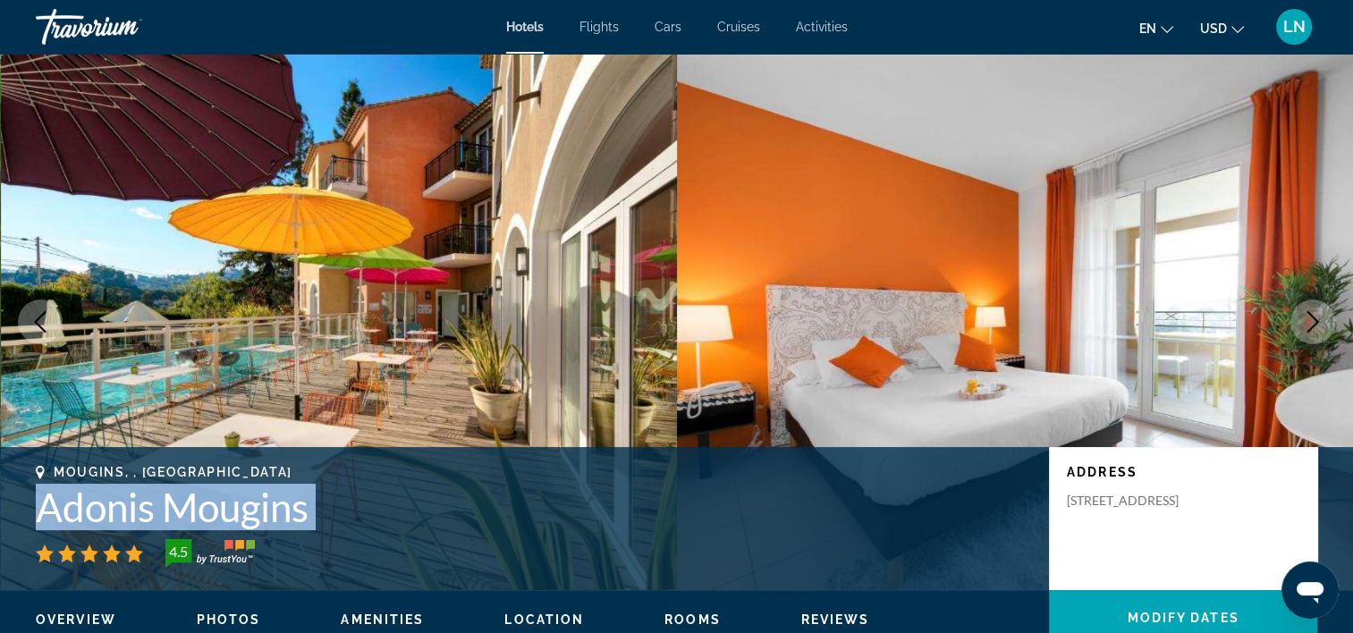
copy div "Adonis Mougins"
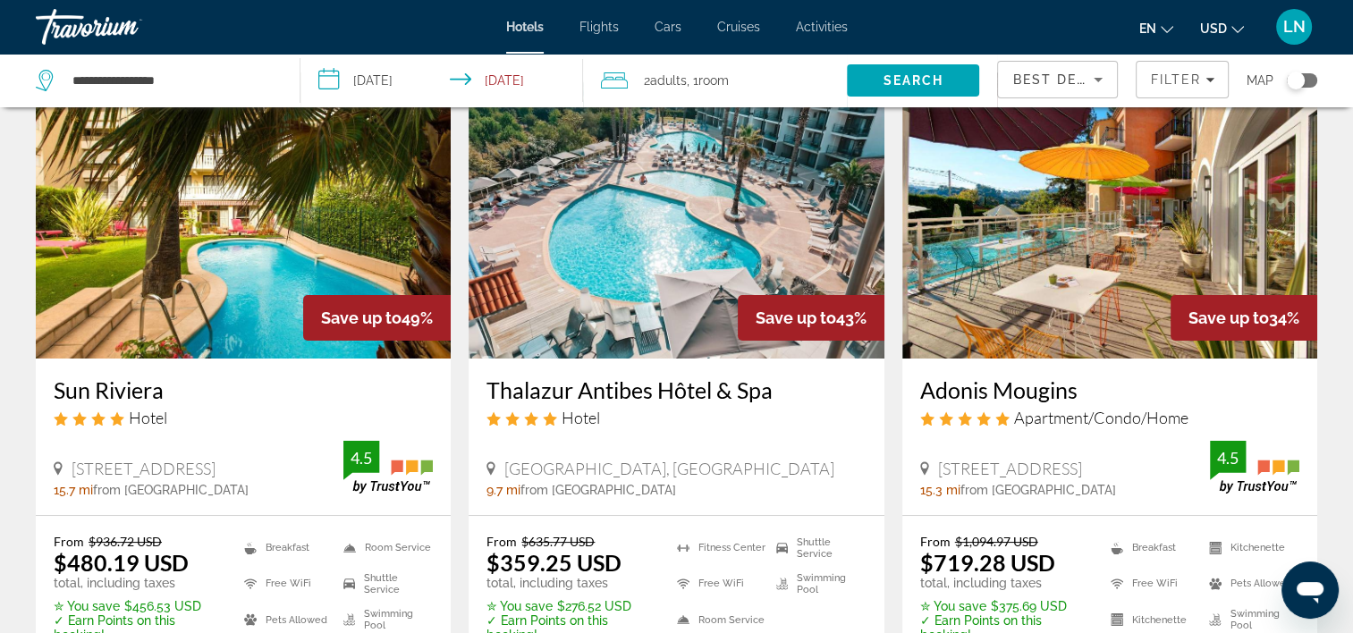
scroll to position [179, 0]
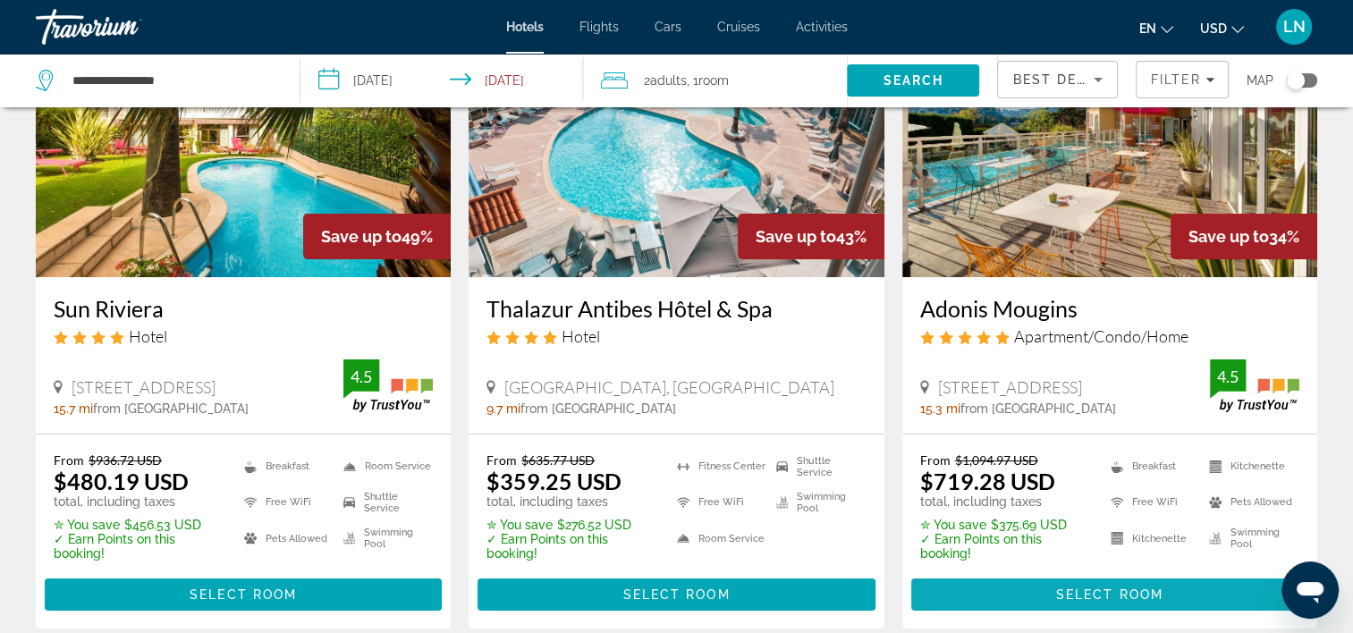
click at [1011, 586] on span "Main content" at bounding box center [1110, 594] width 397 height 43
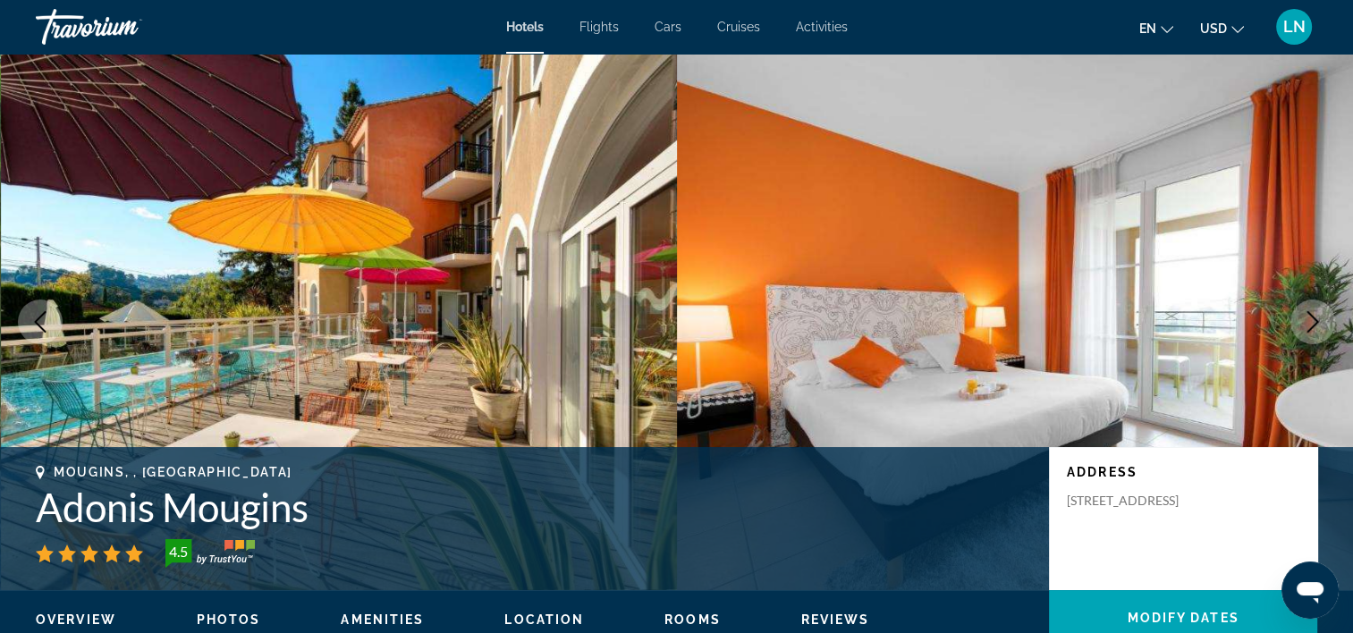
click at [181, 512] on h1 "Adonis Mougins" at bounding box center [534, 507] width 996 height 47
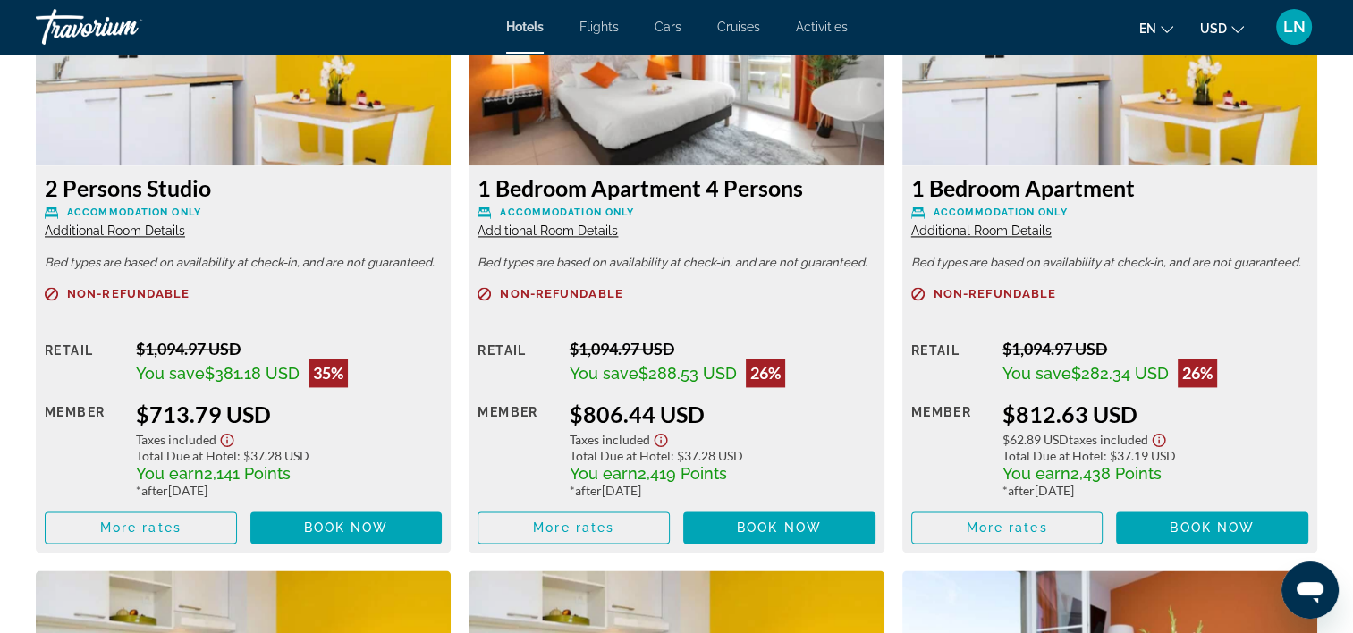
scroll to position [2594, 0]
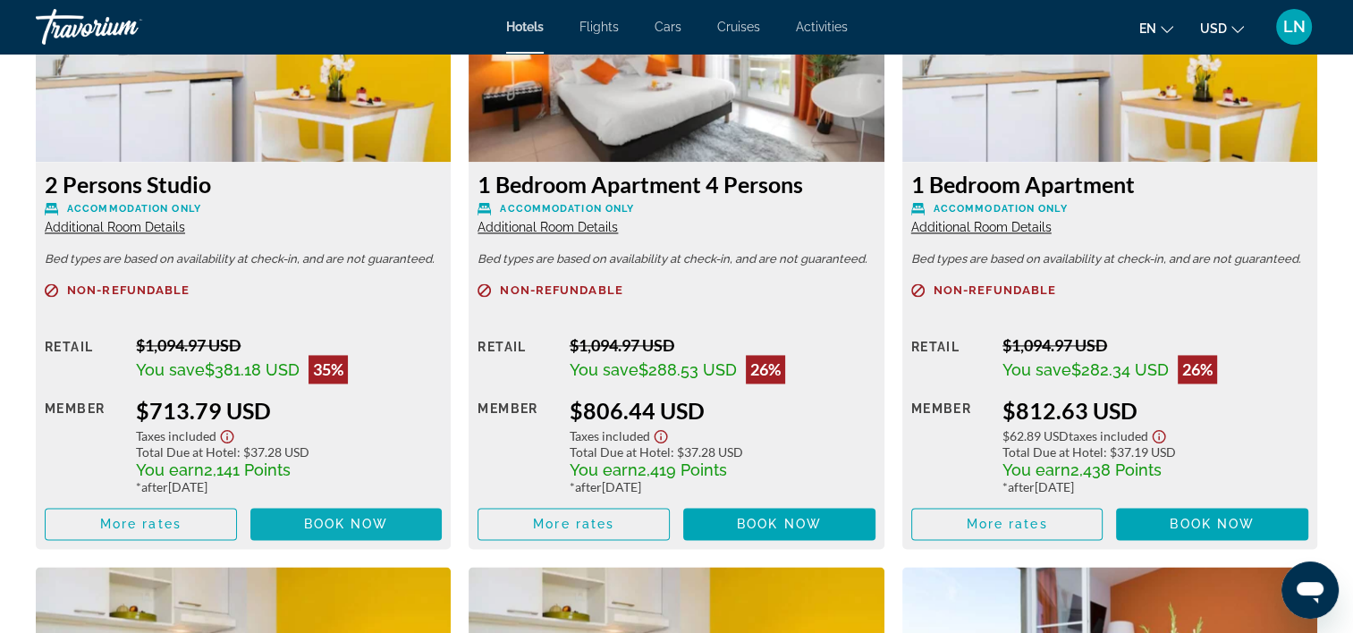
click at [321, 525] on span "Book now" at bounding box center [346, 524] width 85 height 14
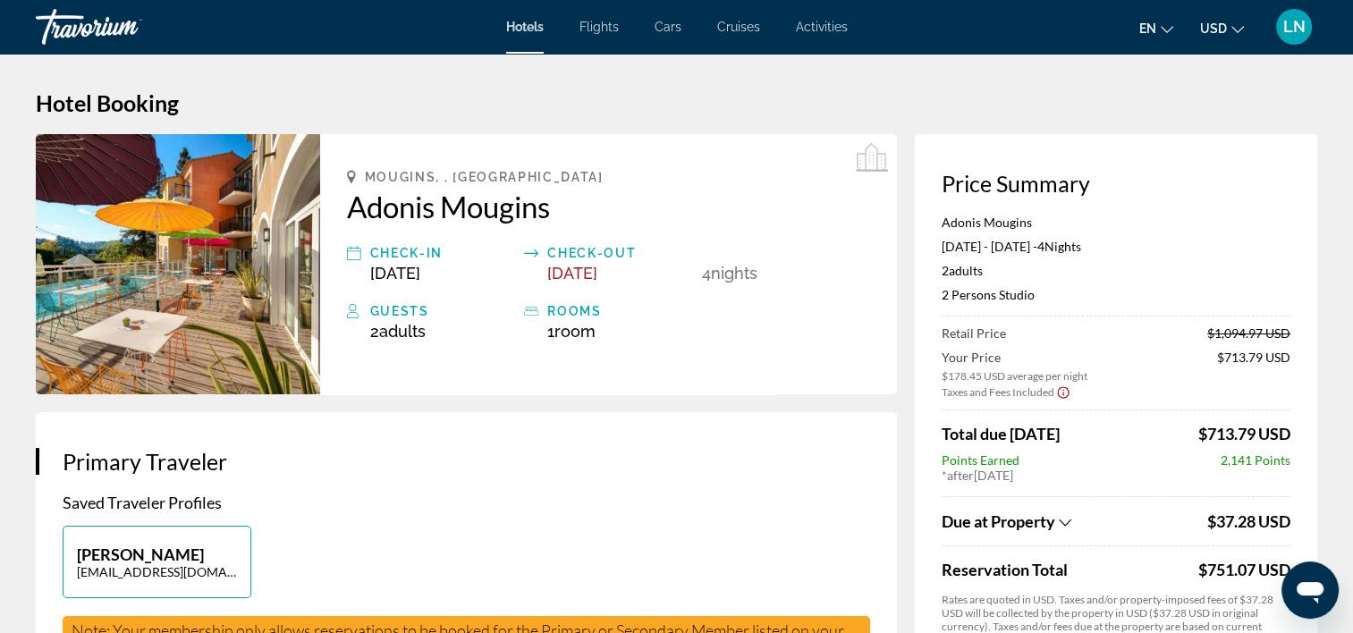
click at [1008, 225] on p "Adonis Mougins" at bounding box center [1116, 222] width 349 height 15
copy p "Adonis Mougins"
click at [981, 291] on p "2 Persons Studio" at bounding box center [1116, 294] width 349 height 15
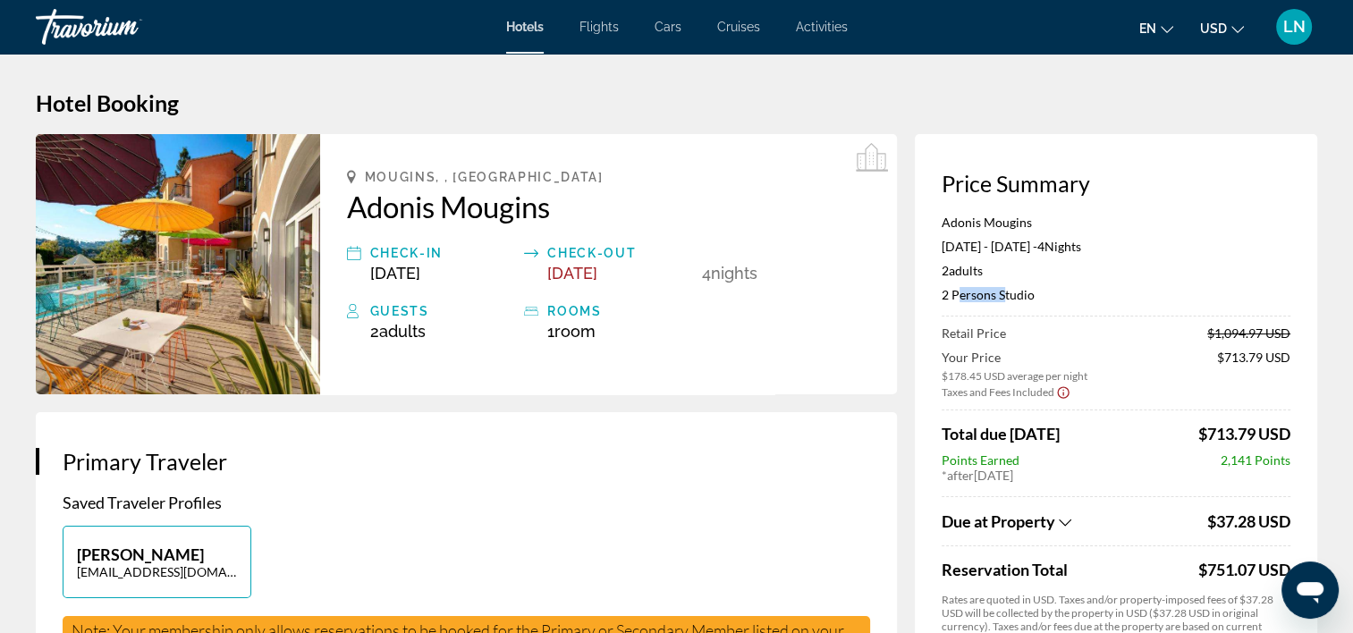
click at [981, 291] on p "2 Persons Studio" at bounding box center [1116, 294] width 349 height 15
copy p "2 Persons Studio"
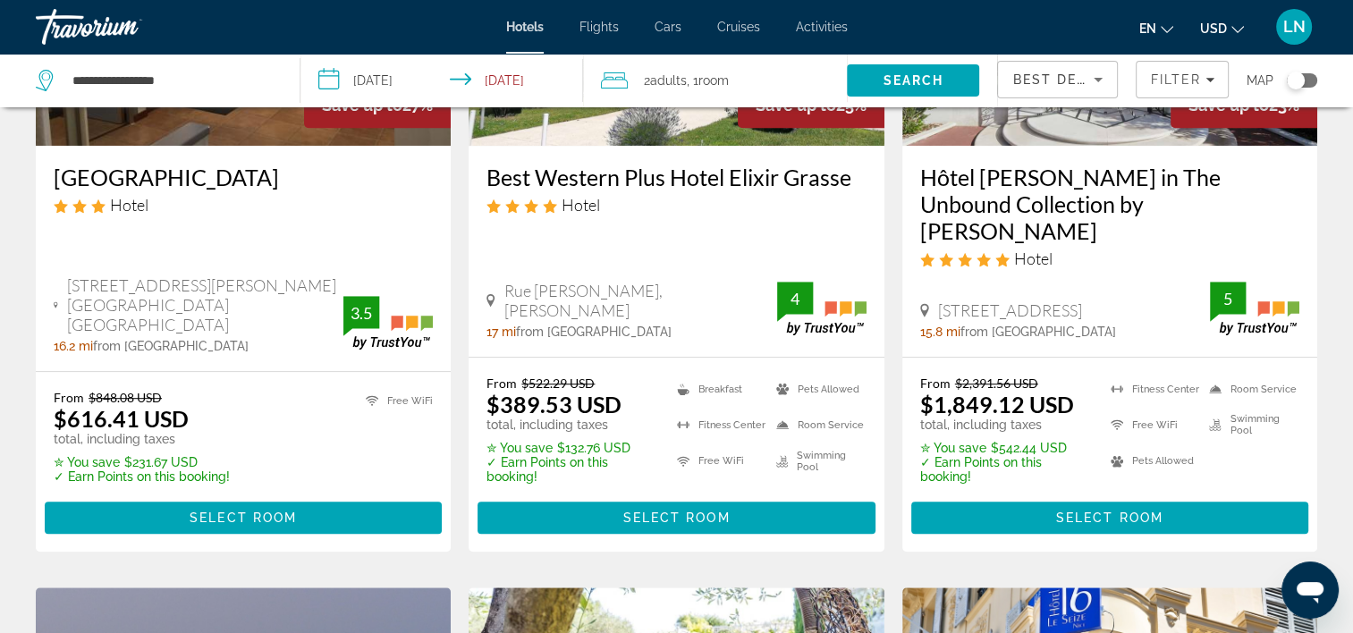
scroll to position [895, 0]
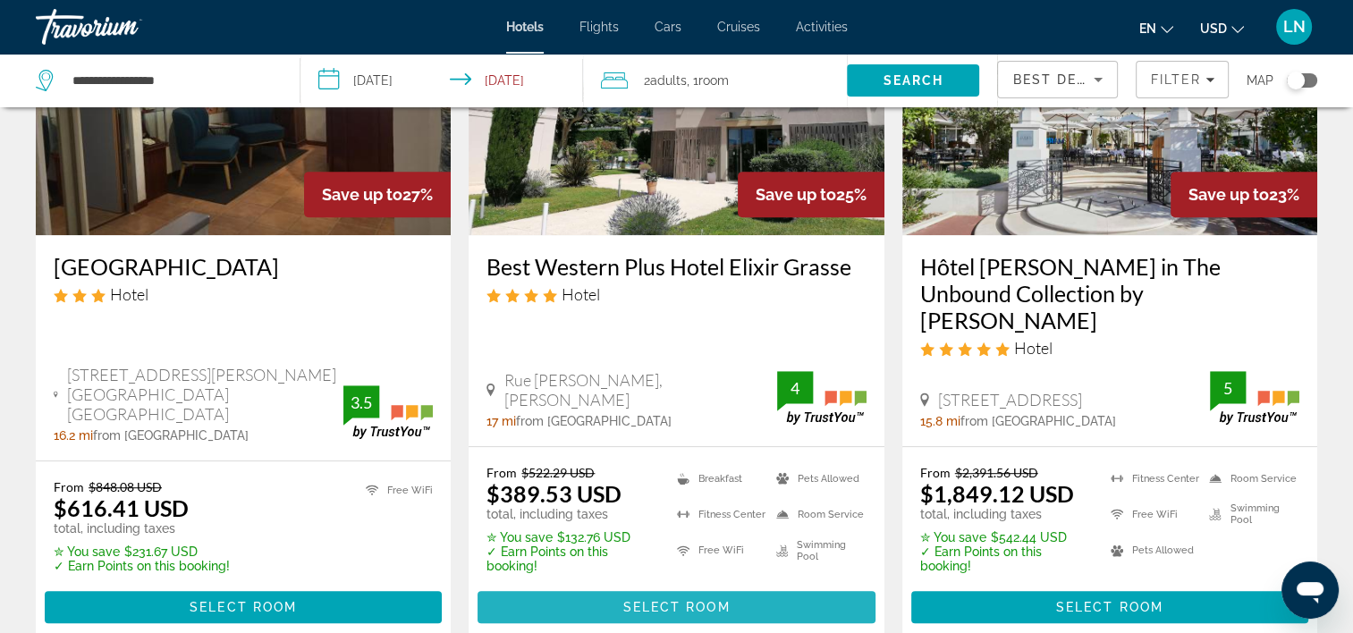
click at [691, 600] on span "Select Room" at bounding box center [676, 607] width 107 height 14
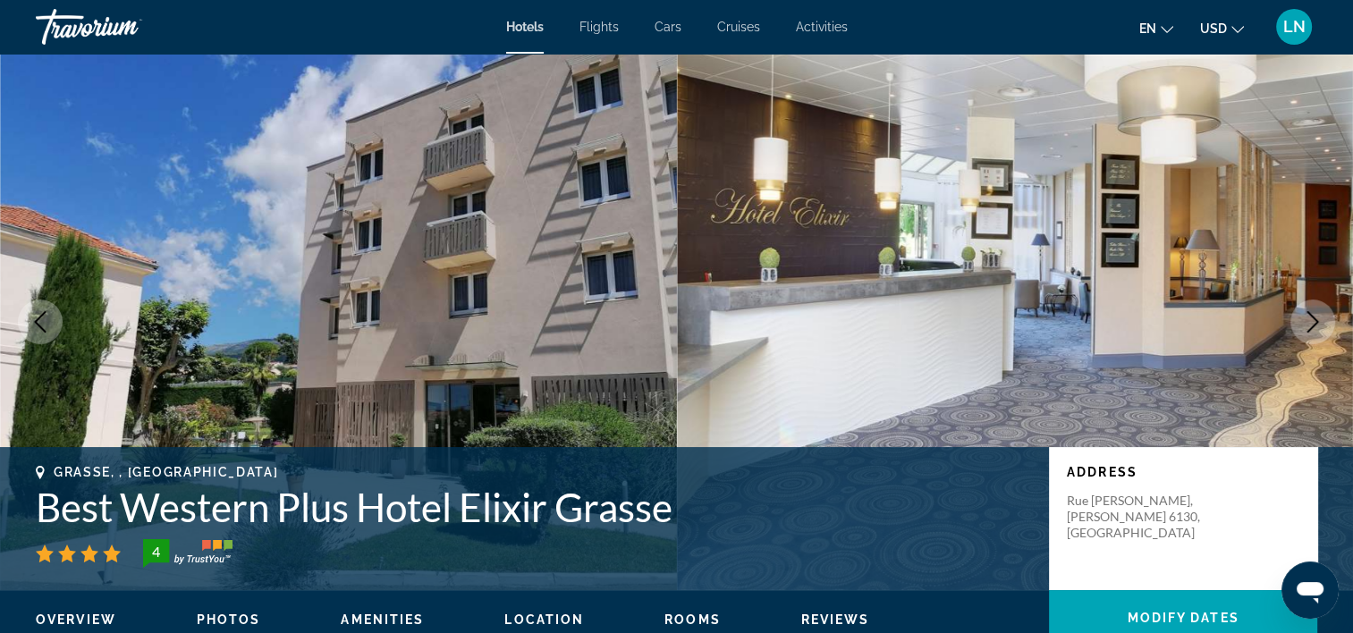
click at [378, 506] on h1 "Best Western Plus Hotel Elixir Grasse" at bounding box center [534, 507] width 996 height 47
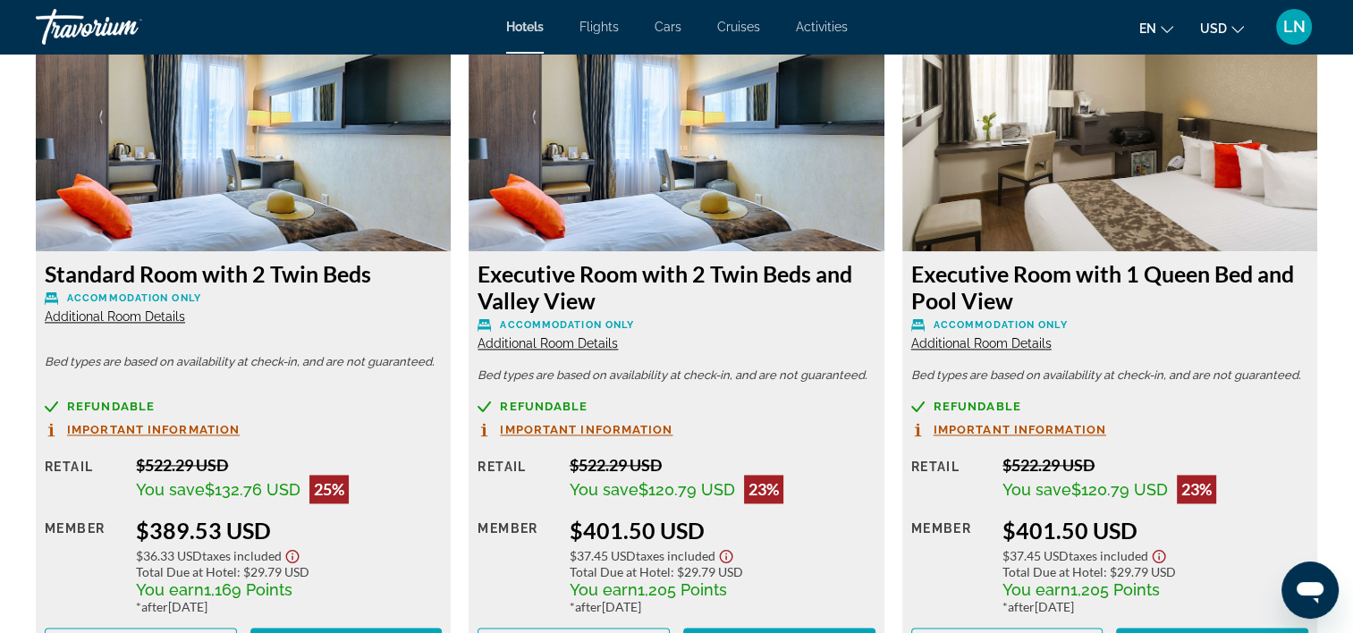
scroll to position [2594, 0]
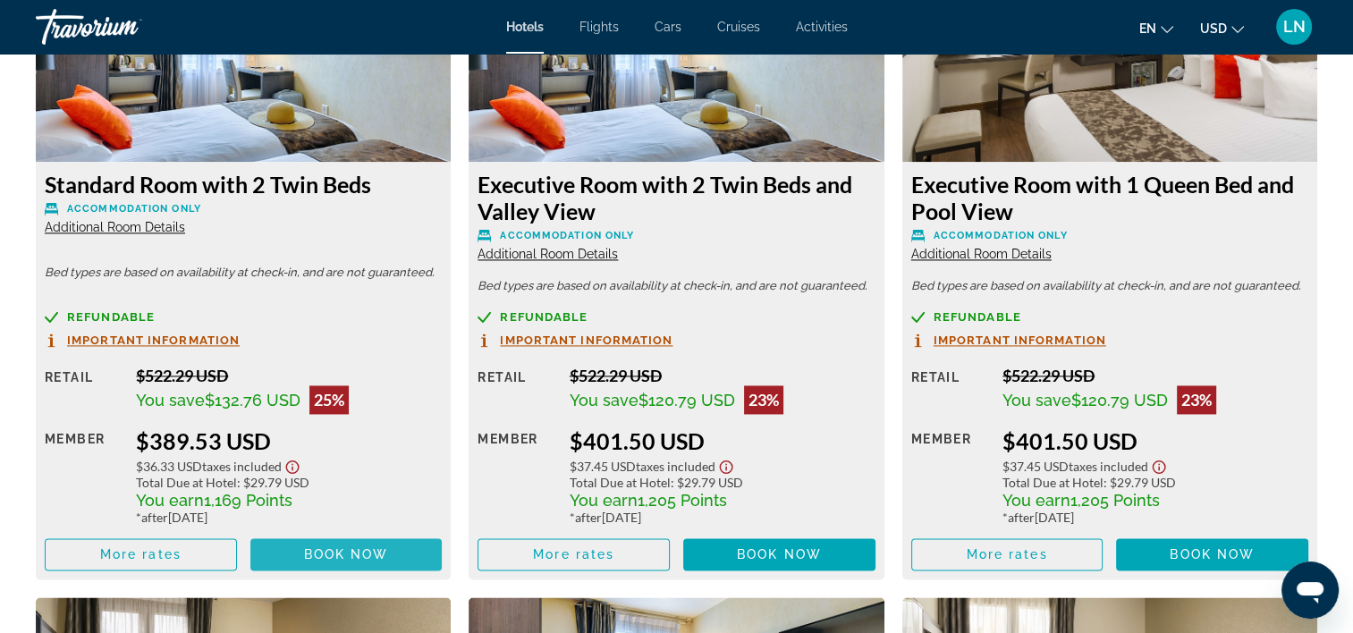
click at [338, 566] on span "Main content" at bounding box center [346, 554] width 192 height 43
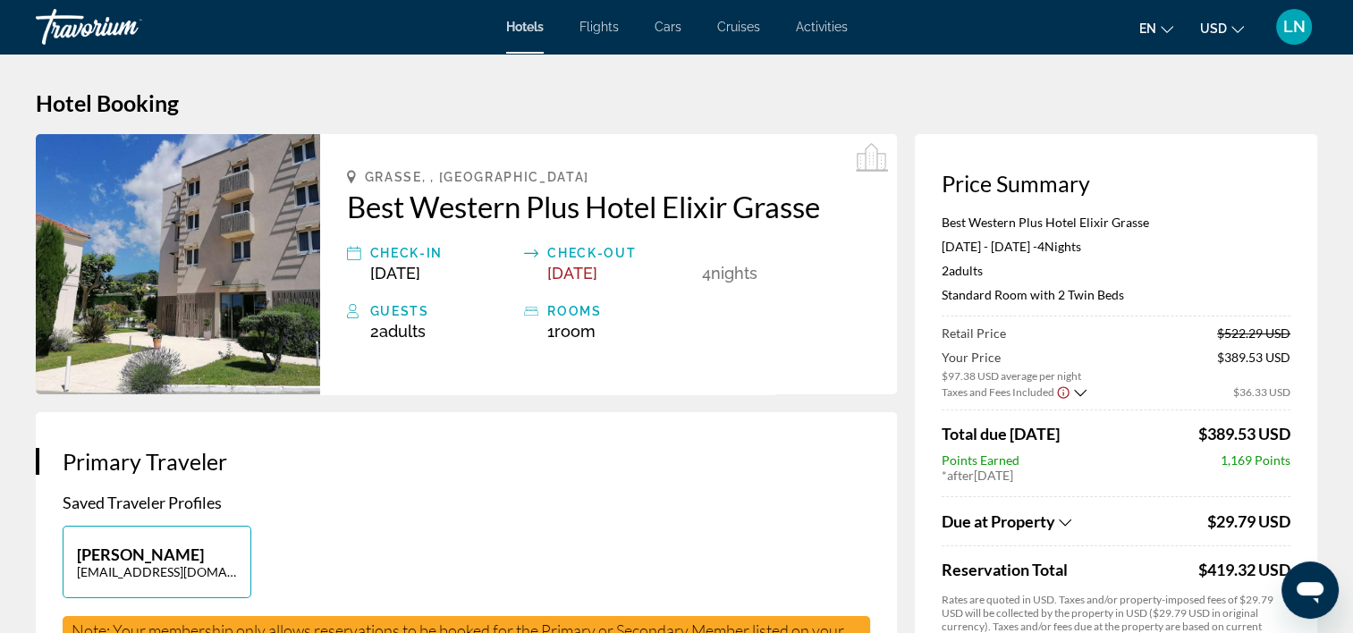
click at [988, 228] on p "Best Western Plus Hotel Elixir Grasse" at bounding box center [1116, 222] width 349 height 15
copy p "Best Western Plus Hotel Elixir Grasse"
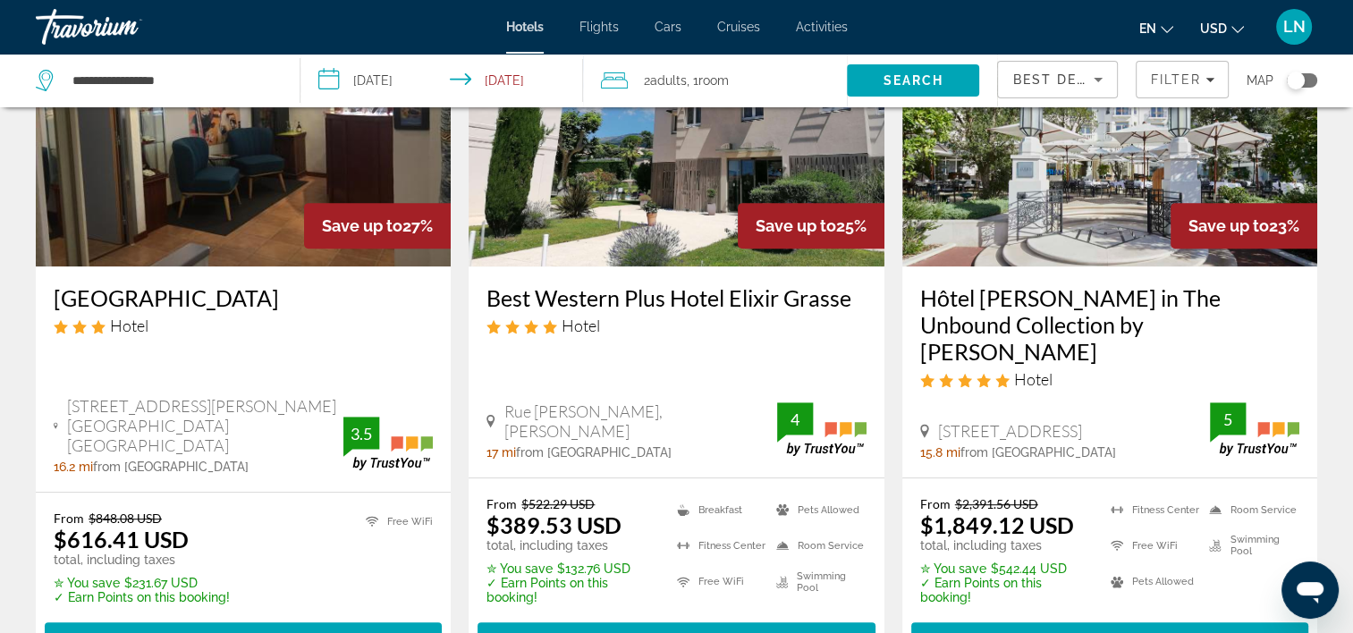
scroll to position [895, 0]
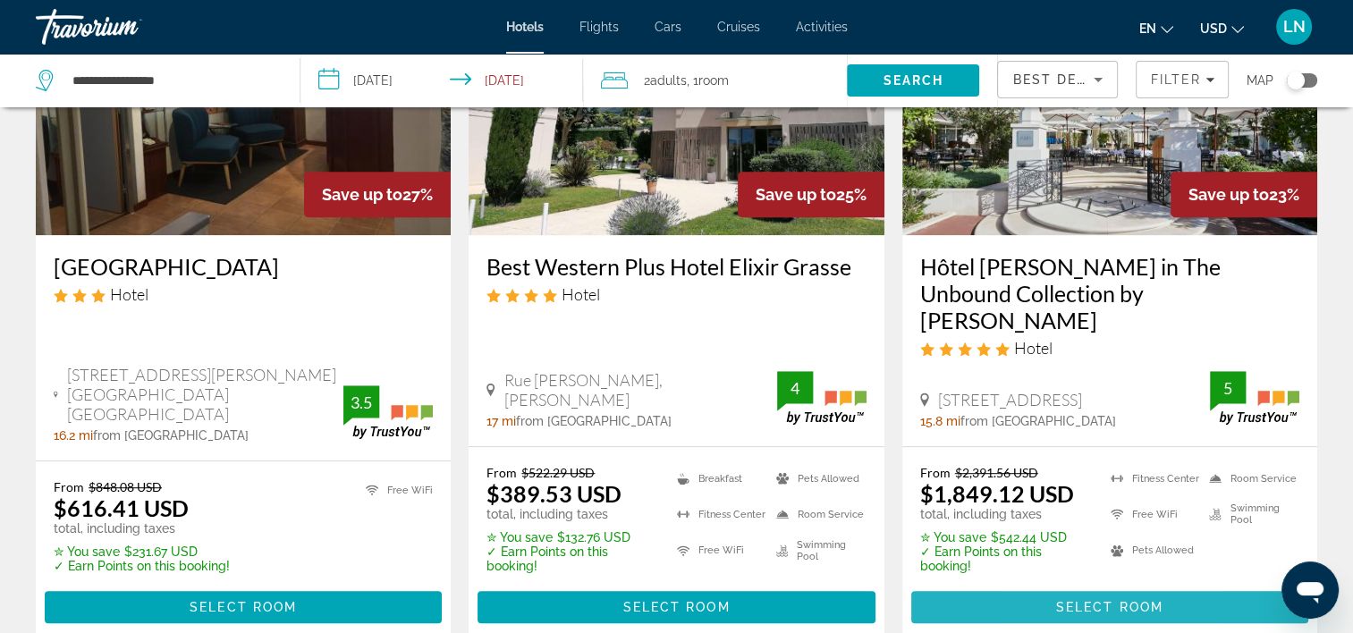
click at [1040, 586] on span "Main content" at bounding box center [1110, 607] width 397 height 43
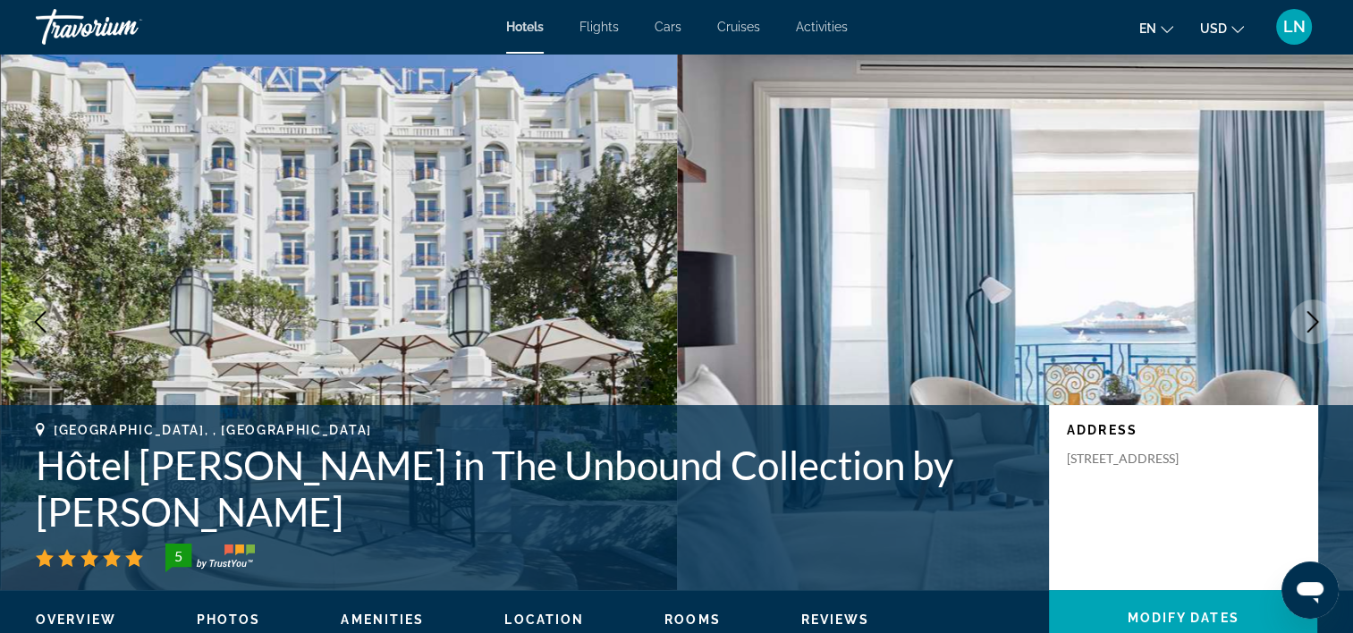
click at [421, 512] on h1 "Hôtel [PERSON_NAME] in The Unbound Collection by [PERSON_NAME]" at bounding box center [534, 488] width 996 height 93
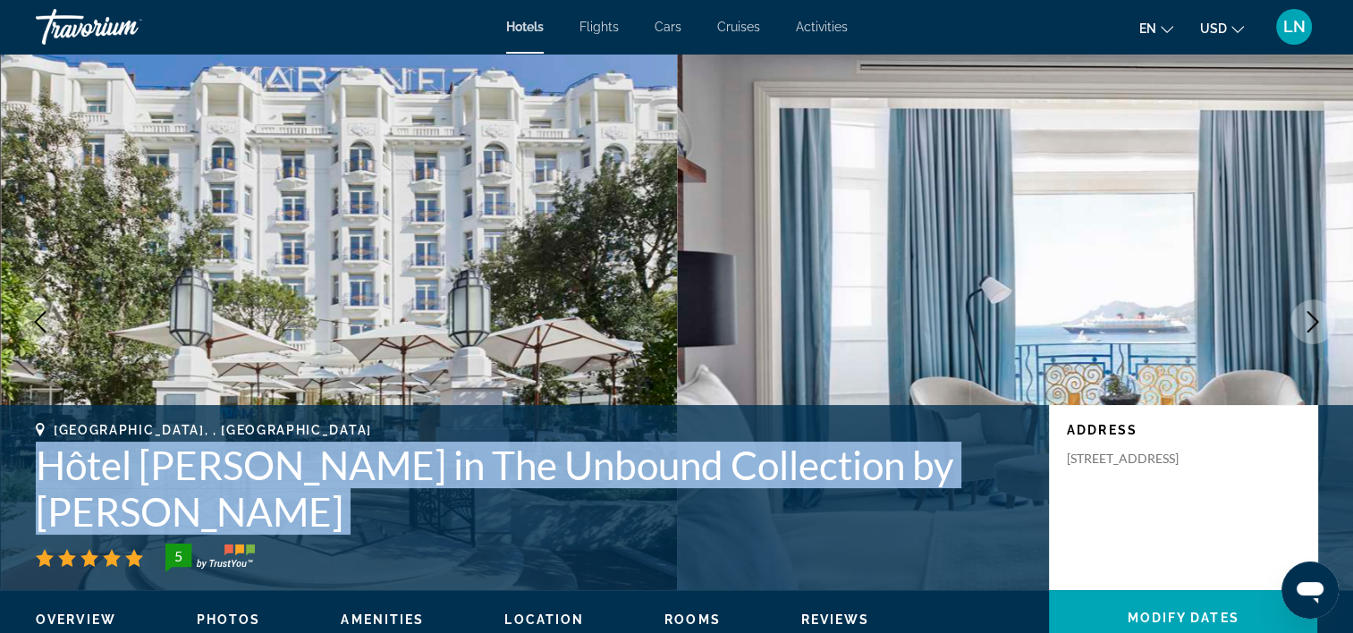
click at [421, 512] on h1 "Hôtel [PERSON_NAME] in The Unbound Collection by [PERSON_NAME]" at bounding box center [534, 488] width 996 height 93
copy div "Hôtel [PERSON_NAME] in The Unbound Collection by [PERSON_NAME]"
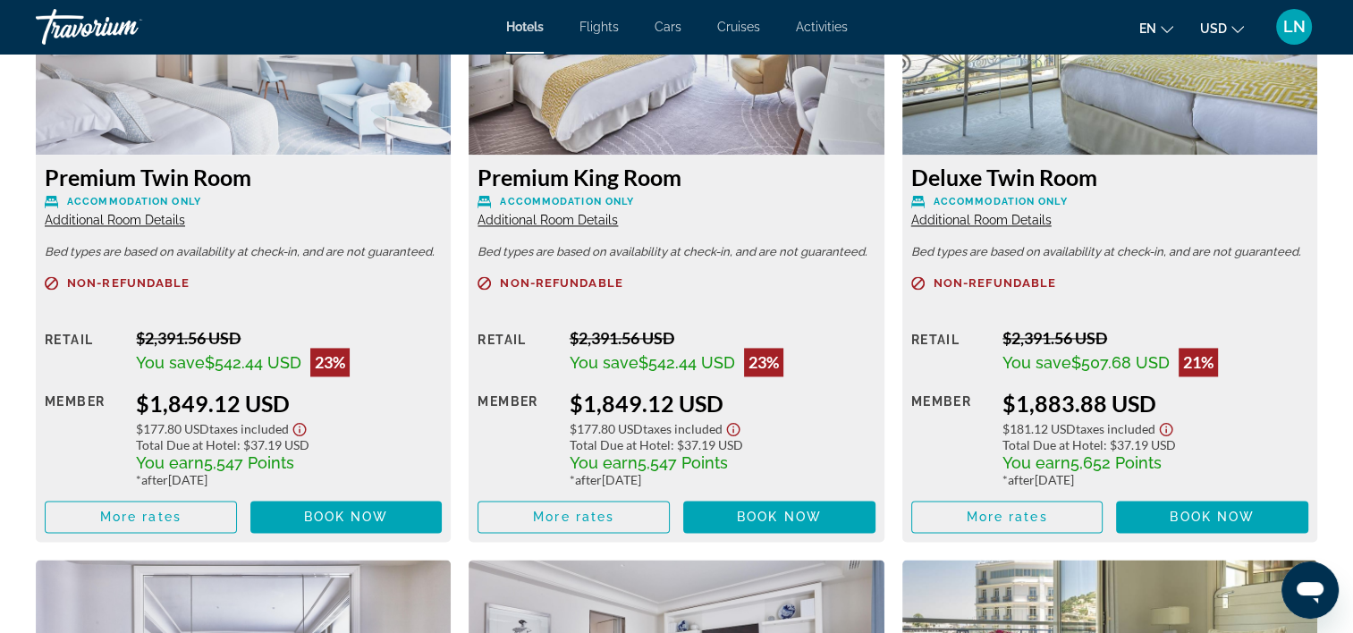
scroll to position [2601, 0]
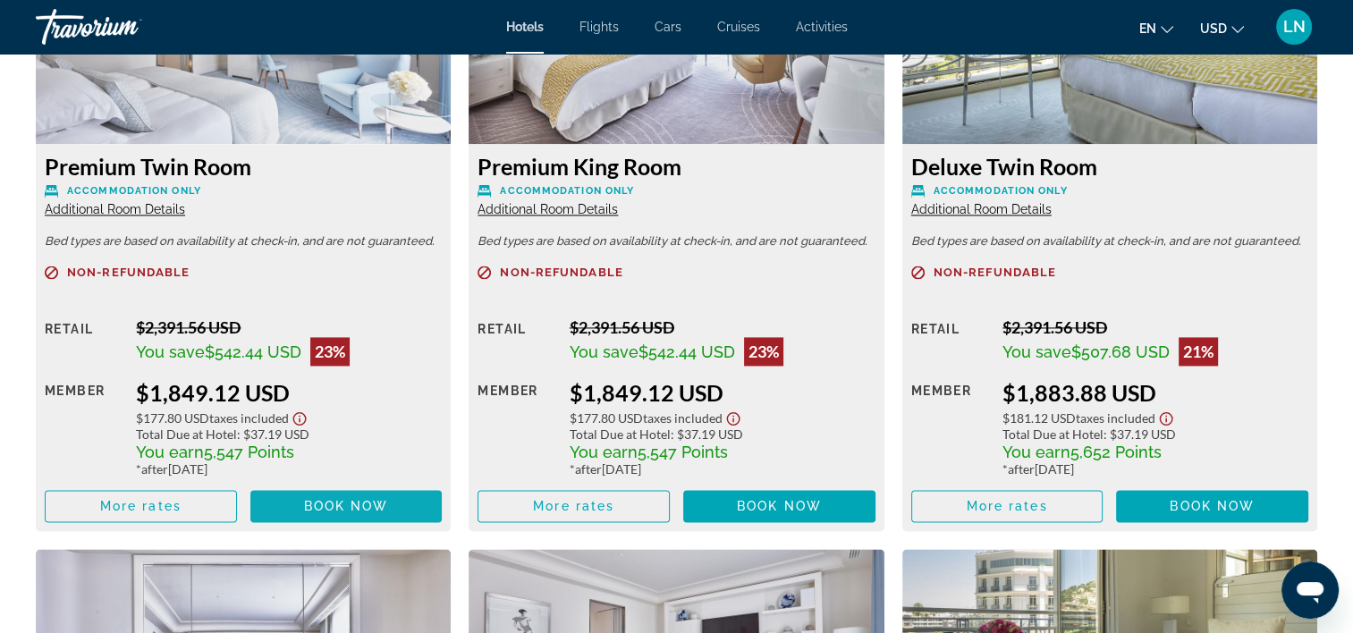
click at [385, 519] on span "Main content" at bounding box center [346, 506] width 192 height 43
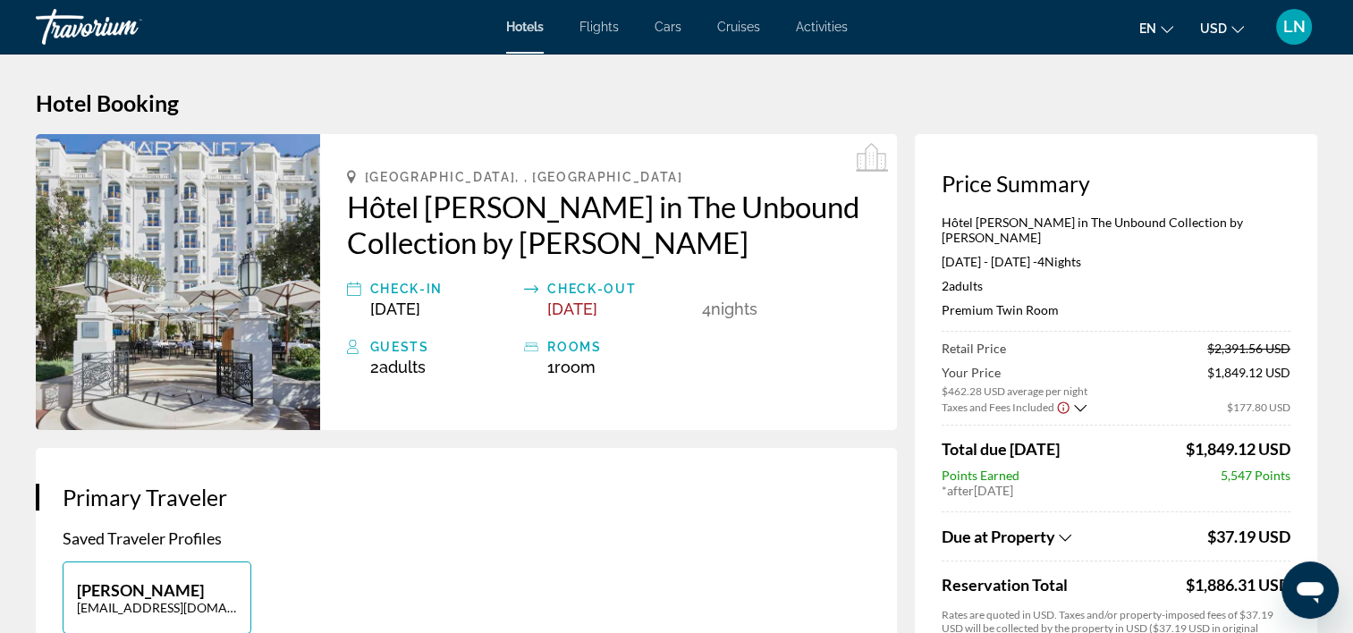
click at [998, 222] on p "Hôtel [PERSON_NAME] in The Unbound Collection by [PERSON_NAME]" at bounding box center [1116, 230] width 349 height 30
copy p "Hôtel [PERSON_NAME] in The Unbound Collection by [PERSON_NAME]"
click at [1009, 302] on p "Premium Twin Room" at bounding box center [1116, 309] width 349 height 15
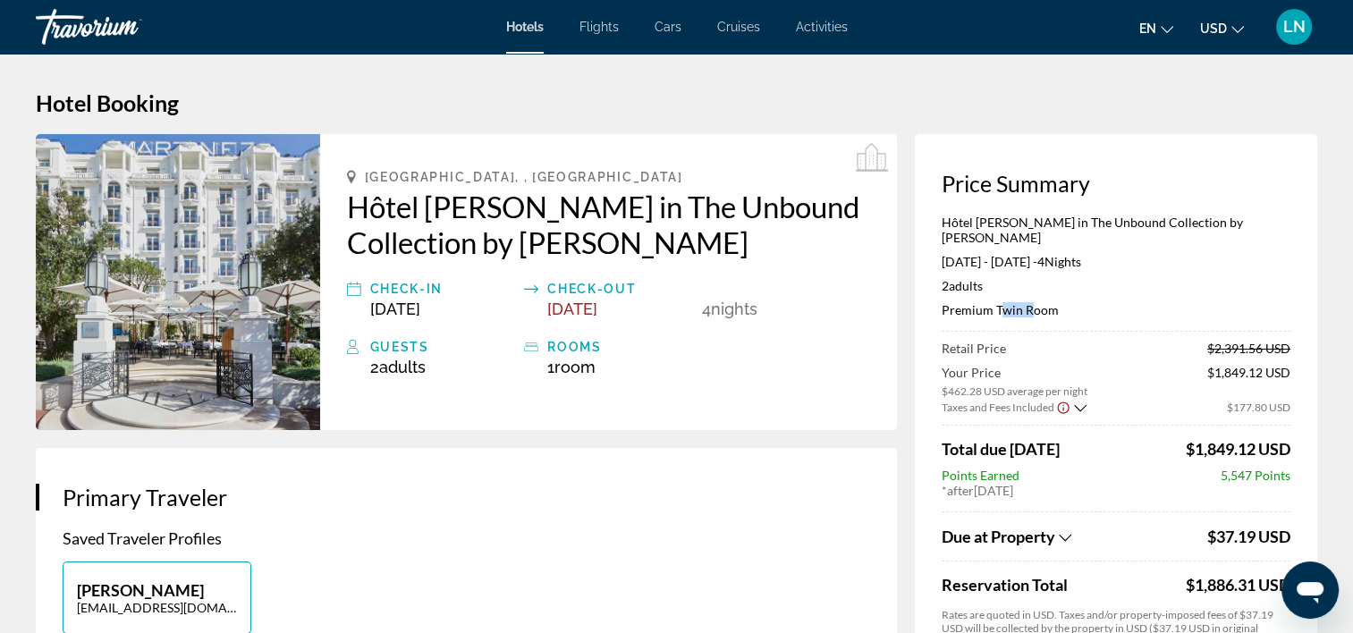
click at [1009, 302] on p "Premium Twin Room" at bounding box center [1116, 309] width 349 height 15
copy p "Premium Twin Room"
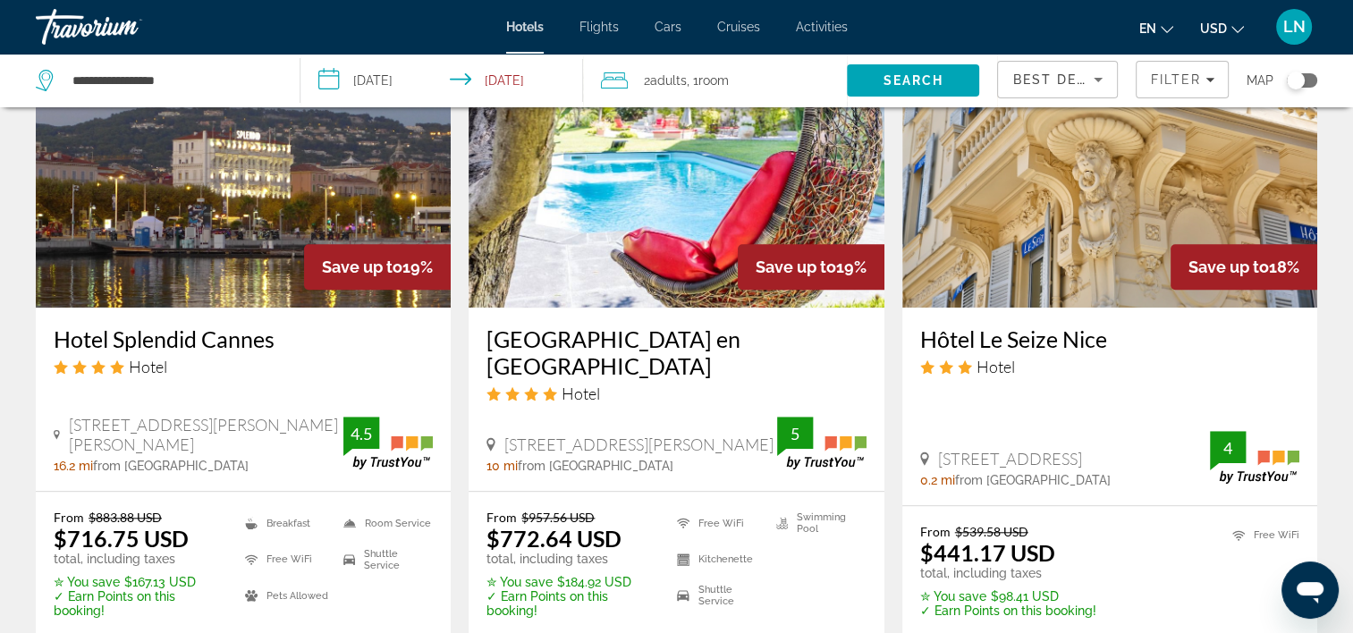
scroll to position [1610, 0]
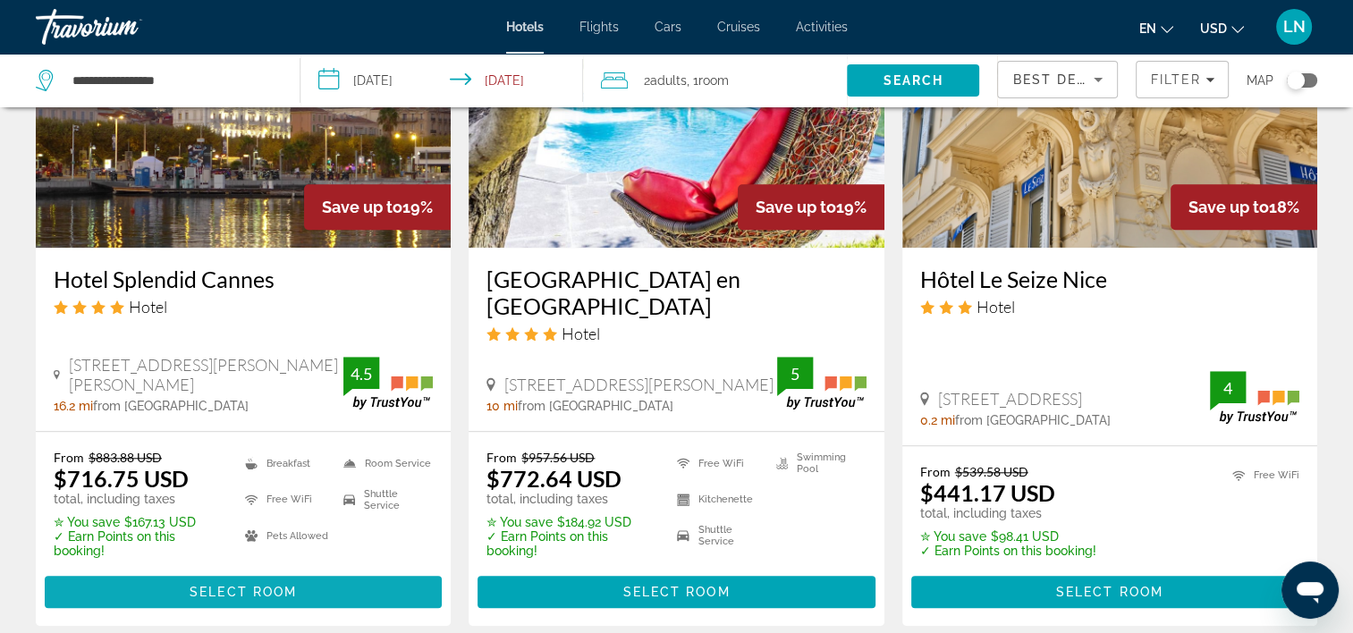
click at [276, 585] on span "Select Room" at bounding box center [243, 592] width 107 height 14
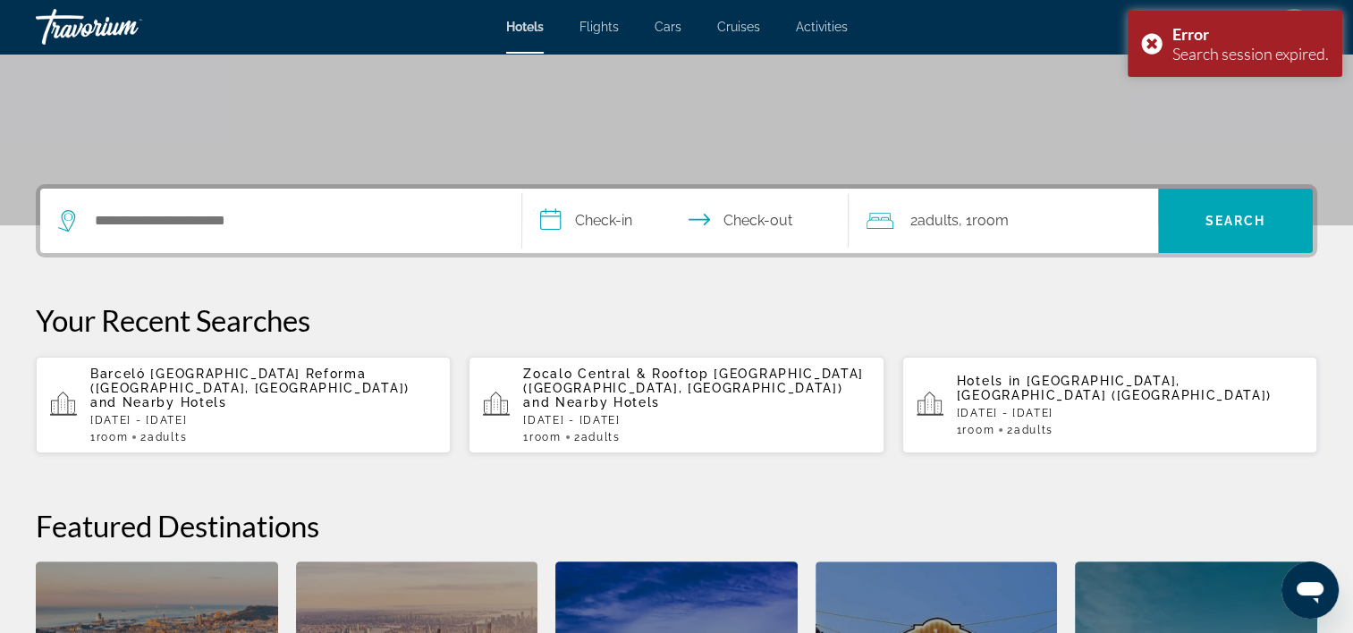
scroll to position [333, 0]
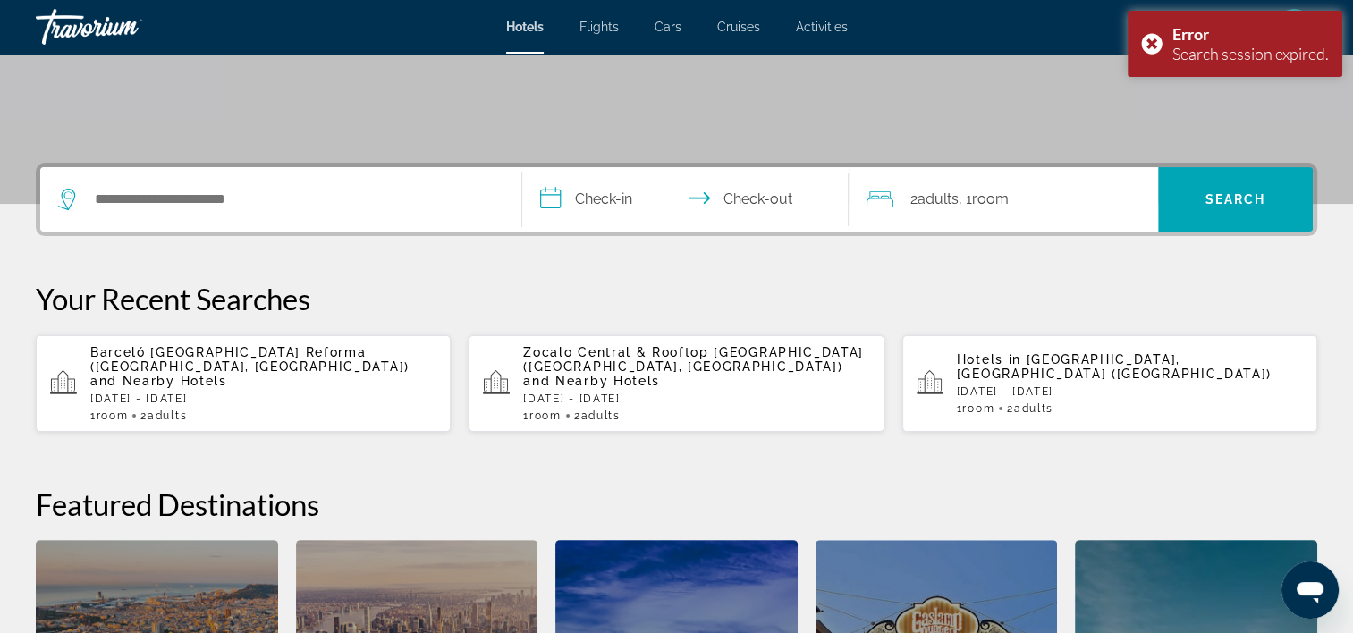
click at [1059, 386] on p "[DATE] - [DATE]" at bounding box center [1130, 392] width 346 height 13
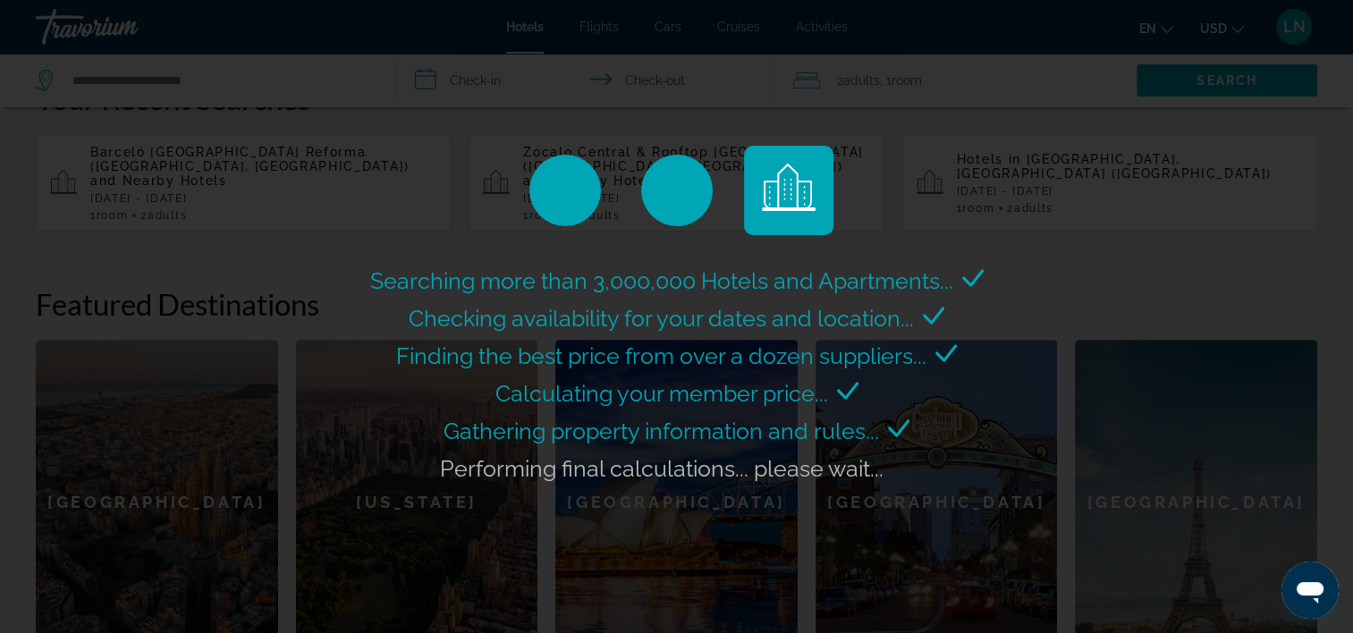
scroll to position [601, 0]
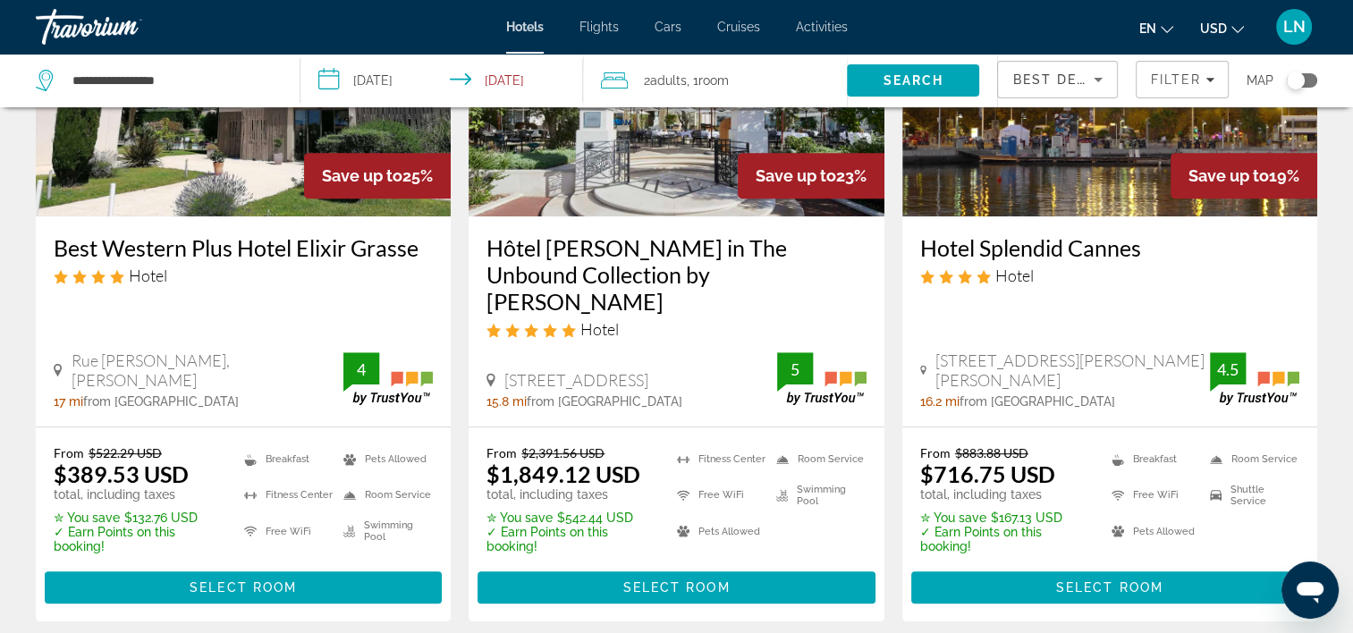
scroll to position [895, 0]
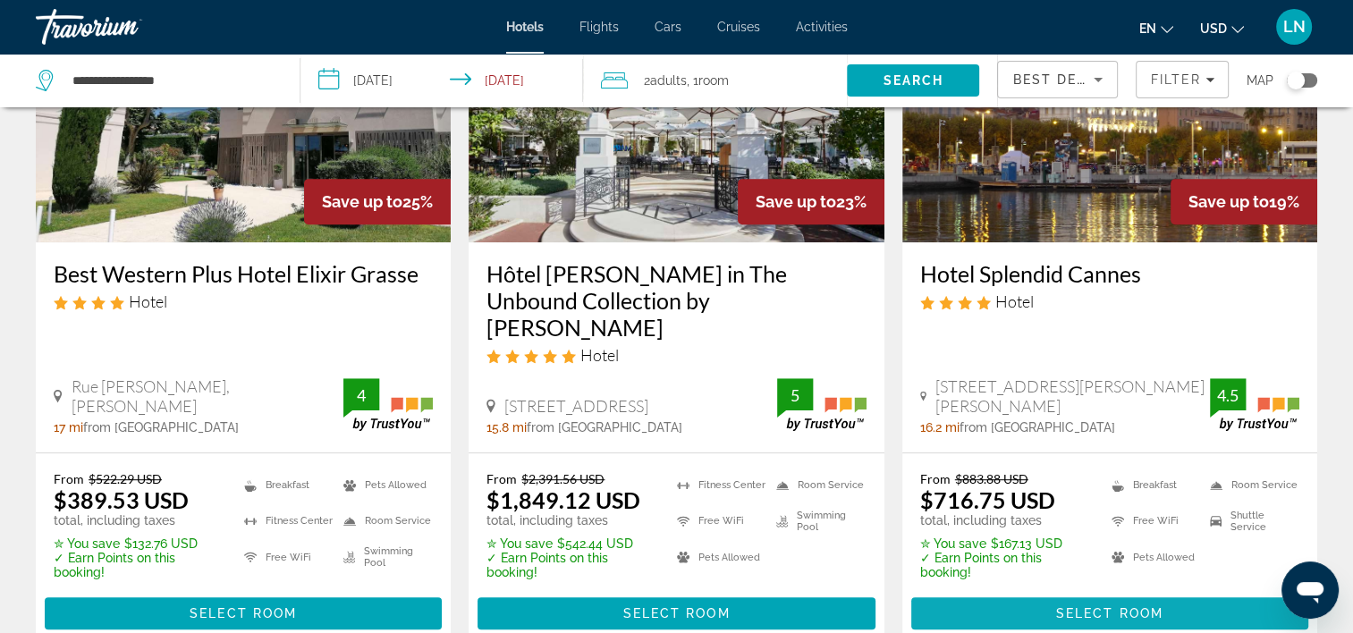
click at [1019, 592] on span "Main content" at bounding box center [1110, 613] width 397 height 43
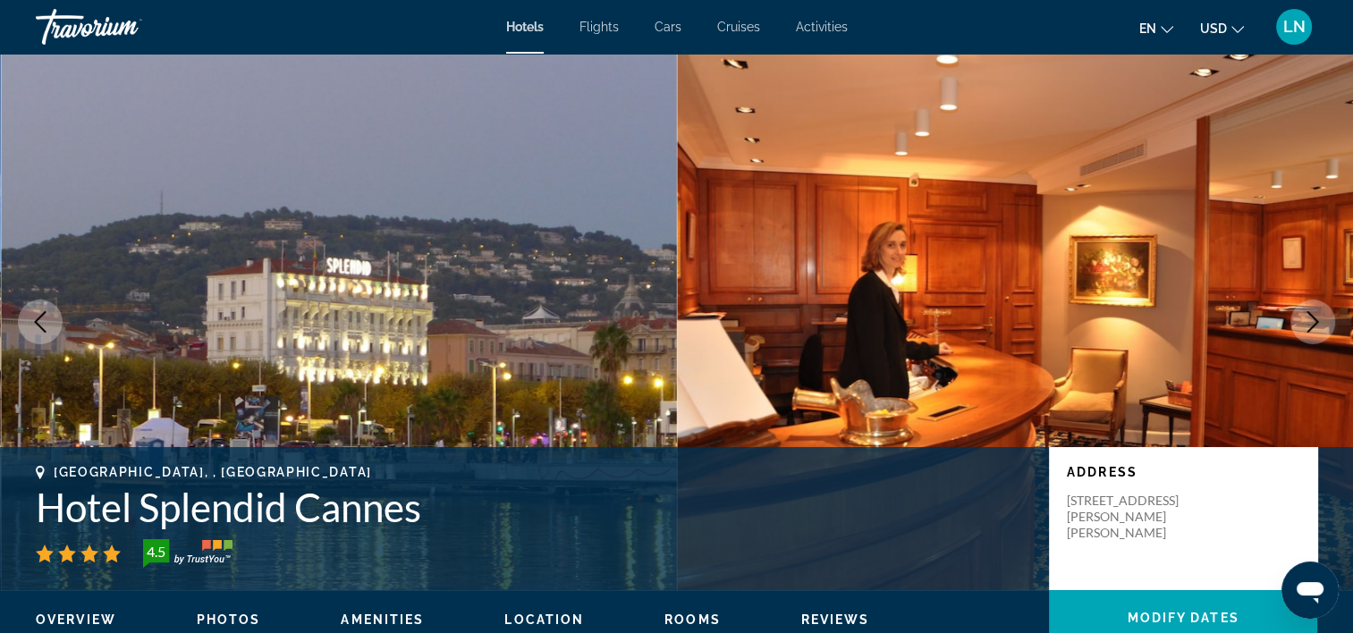
click at [278, 513] on h1 "Hotel Splendid Cannes" at bounding box center [534, 507] width 996 height 47
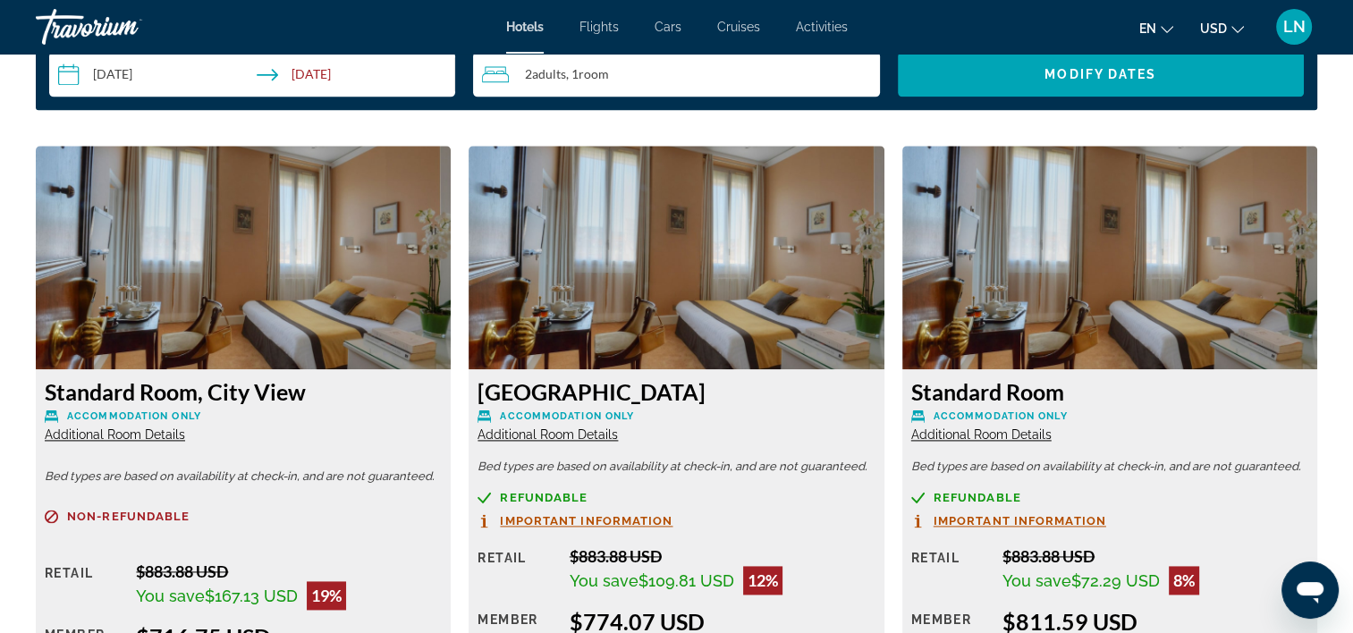
scroll to position [2333, 0]
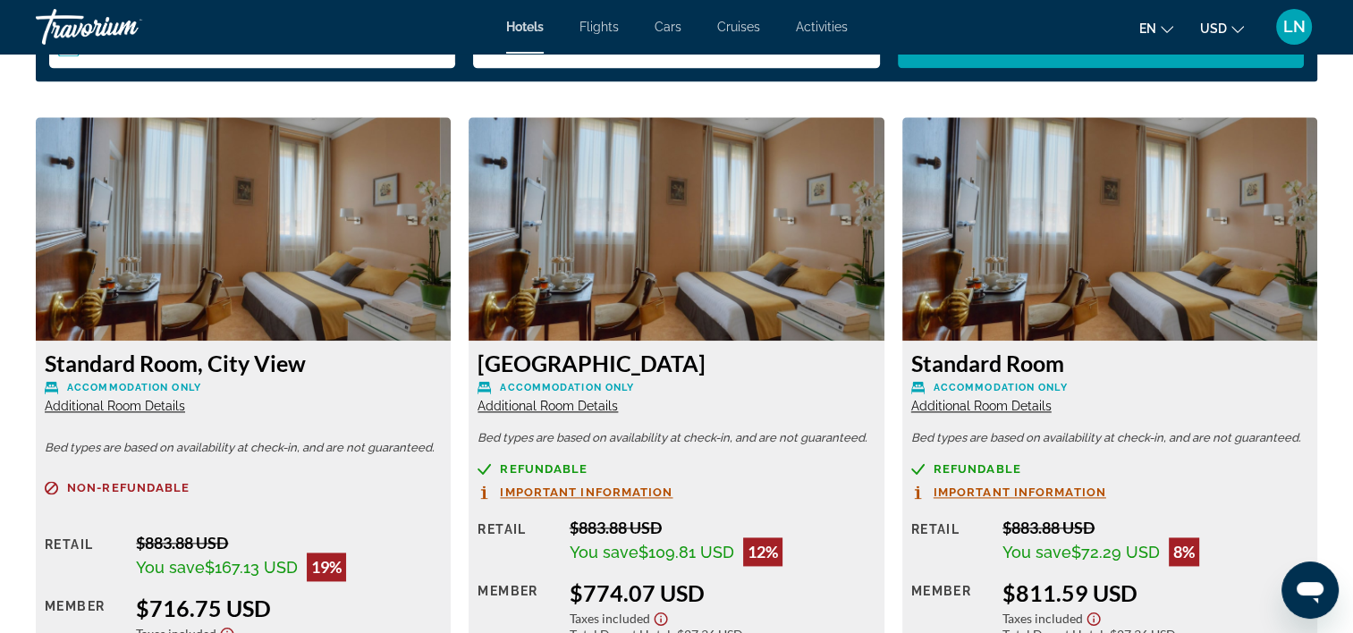
click at [578, 399] on span "Additional Room Details" at bounding box center [548, 406] width 140 height 14
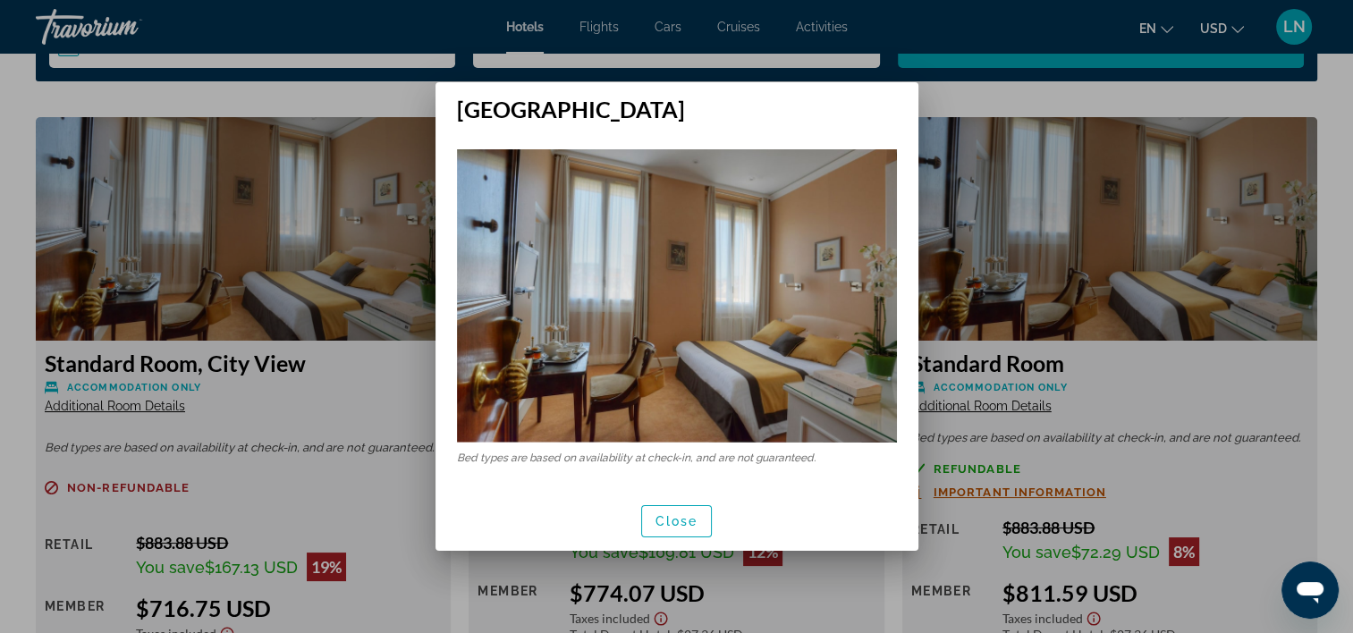
scroll to position [0, 0]
click at [662, 507] on span "button" at bounding box center [677, 521] width 70 height 43
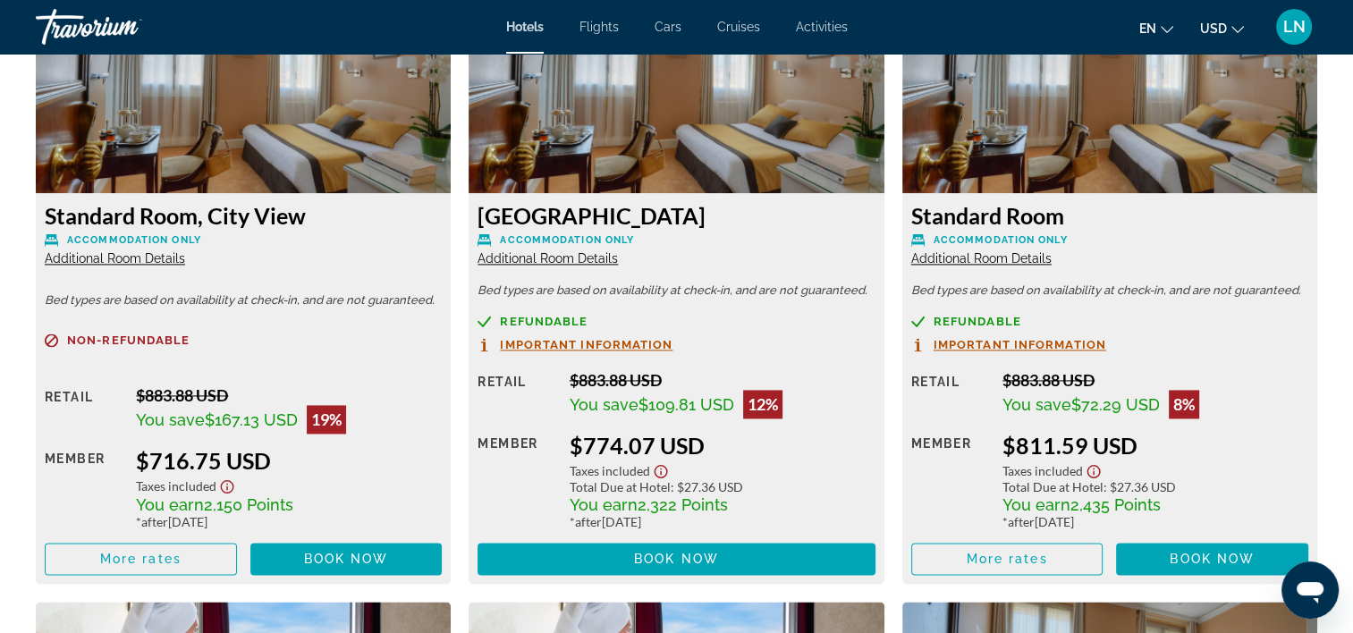
scroll to position [2512, 0]
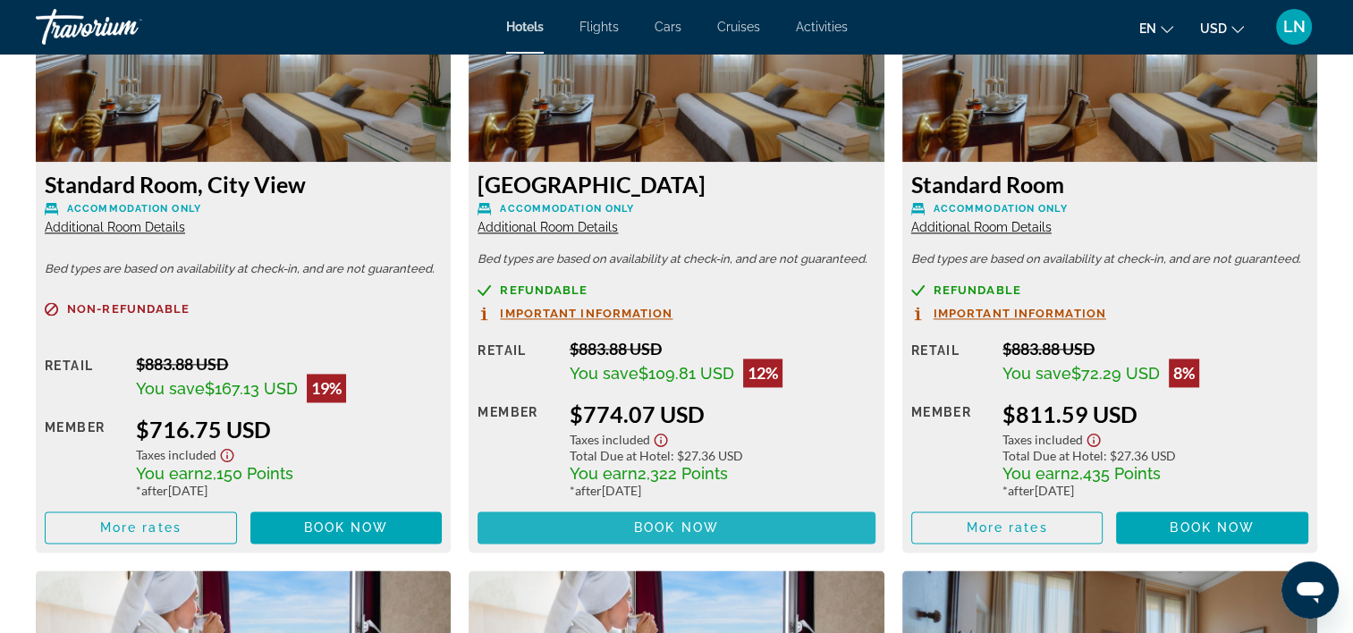
click at [682, 519] on span "Main content" at bounding box center [676, 527] width 397 height 43
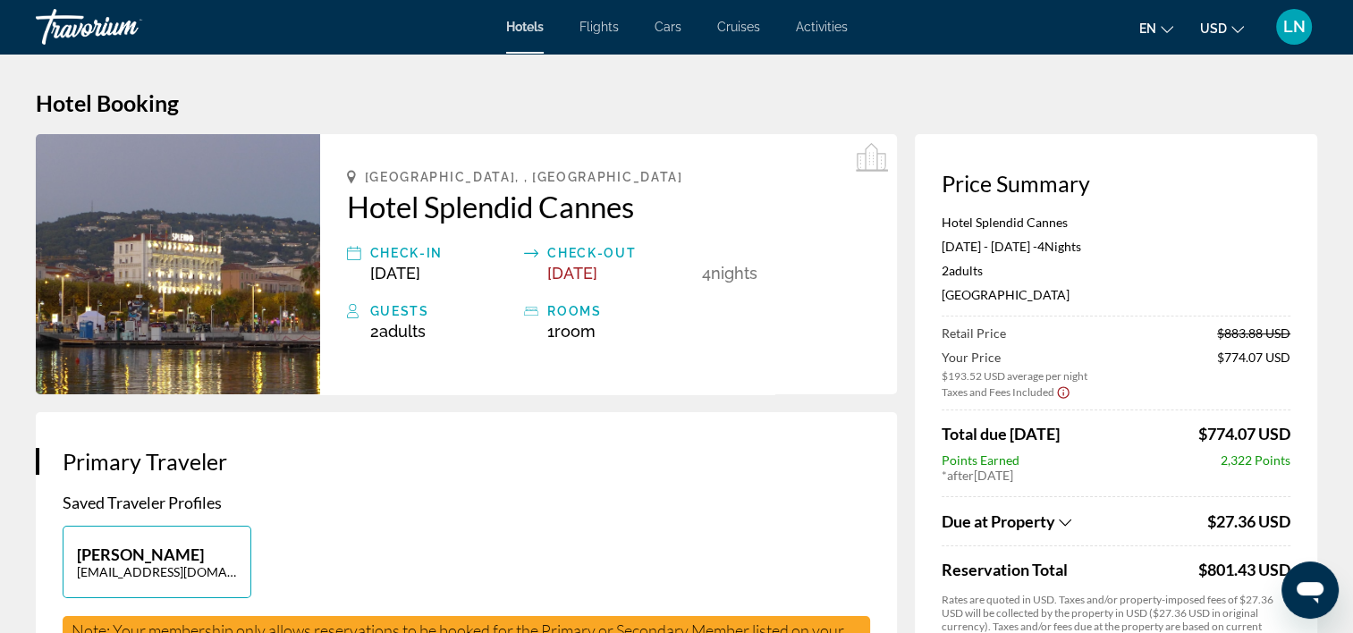
click at [1020, 223] on p "Hotel Splendid Cannes" at bounding box center [1116, 222] width 349 height 15
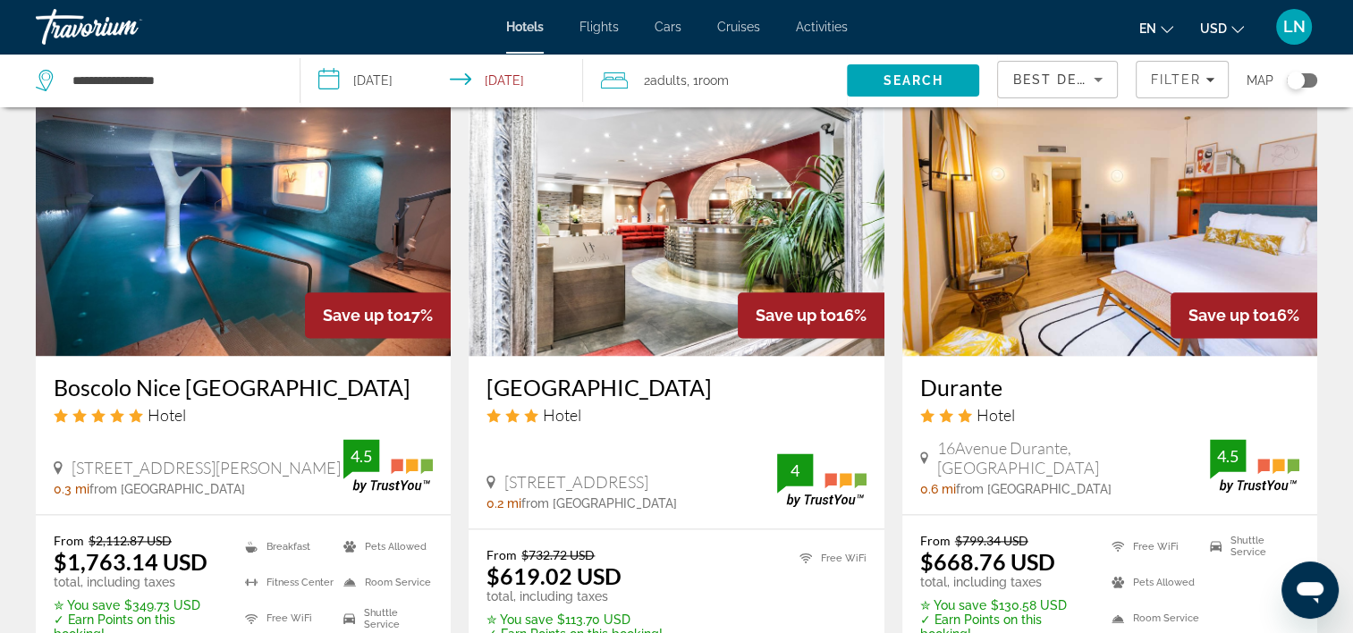
scroll to position [2326, 0]
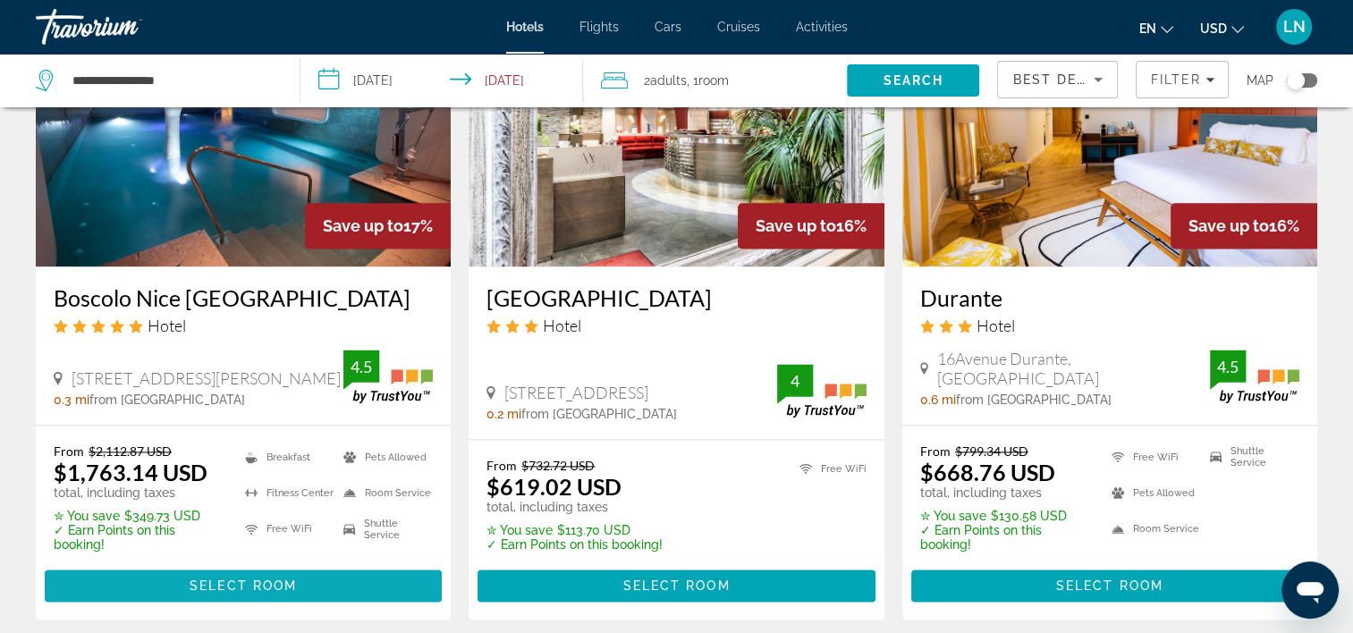
click at [327, 564] on span "Main content" at bounding box center [243, 585] width 397 height 43
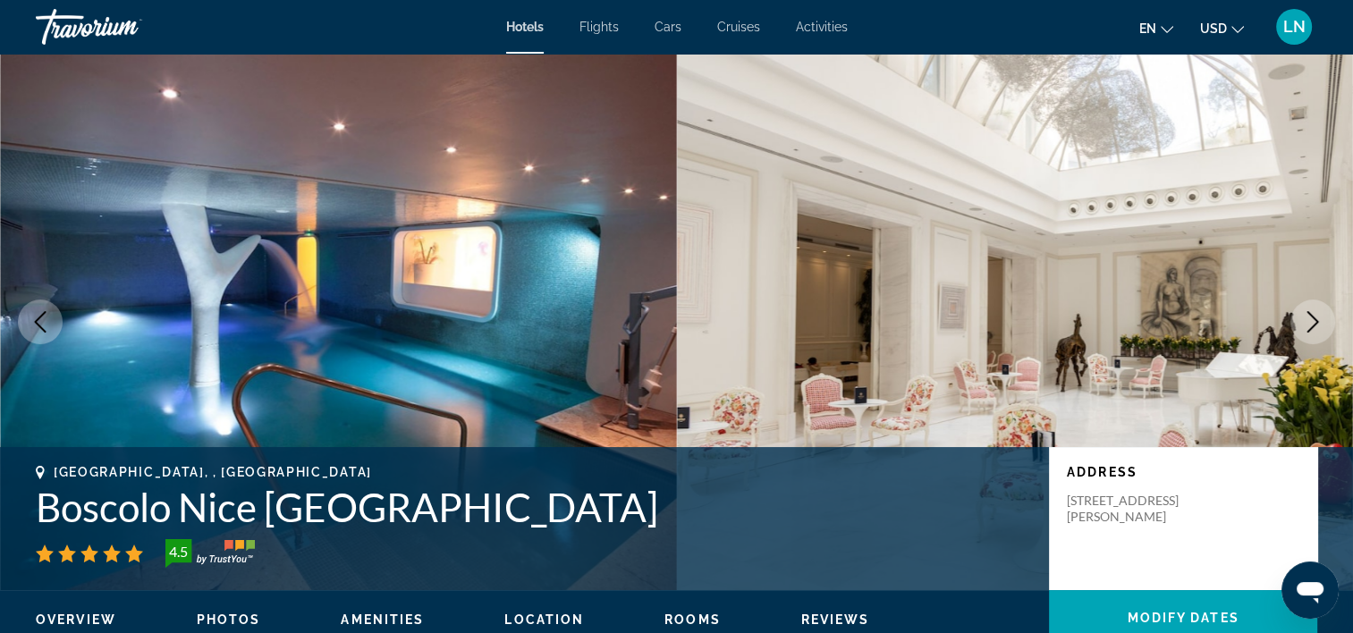
click at [379, 510] on h1 "Boscolo Nice [GEOGRAPHIC_DATA]" at bounding box center [534, 507] width 996 height 47
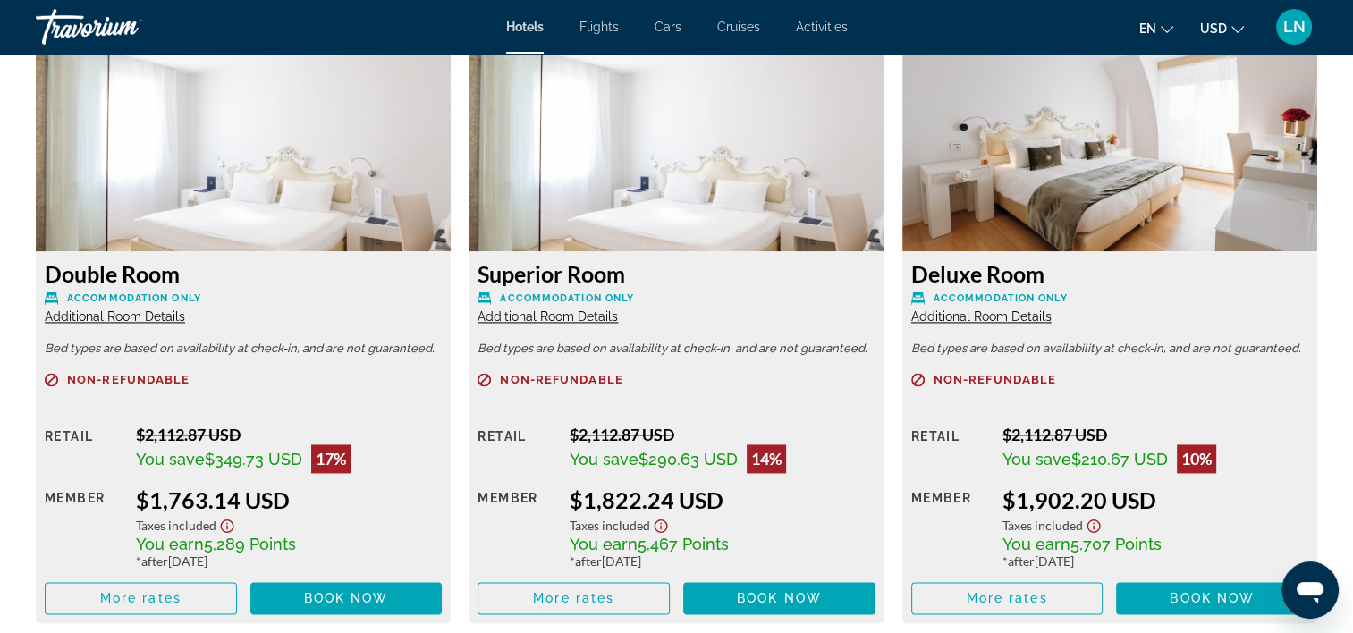
scroll to position [2415, 0]
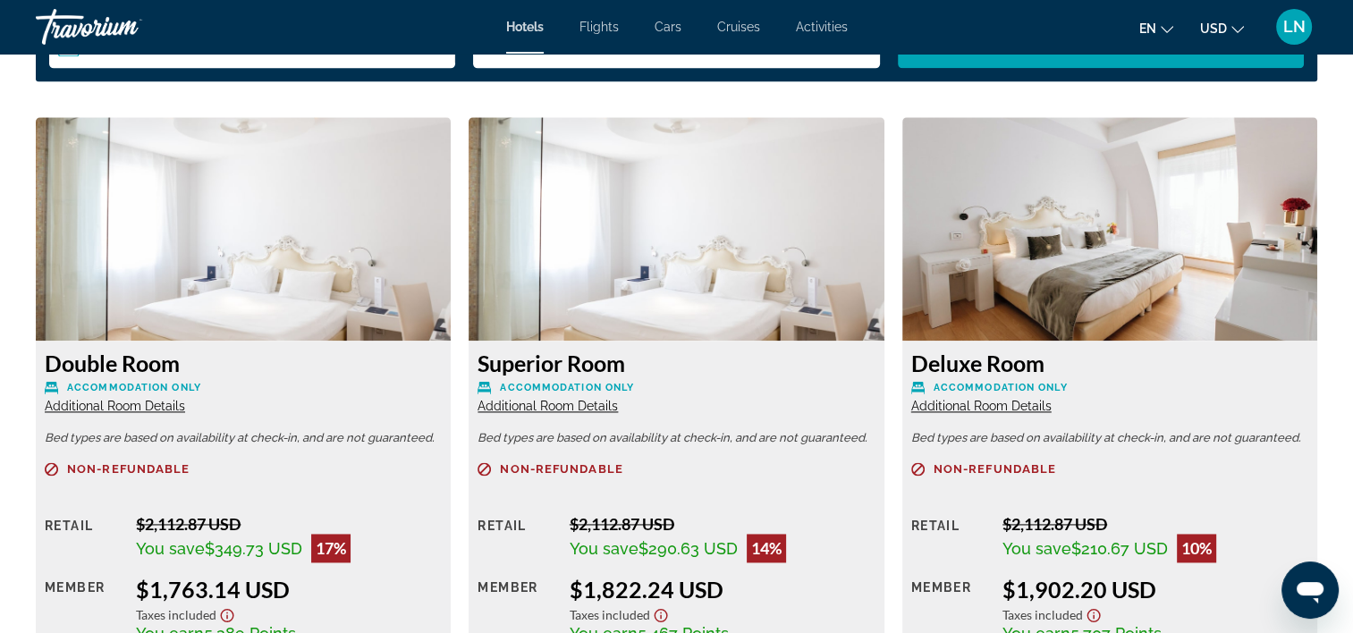
click at [152, 403] on span "Additional Room Details" at bounding box center [115, 406] width 140 height 14
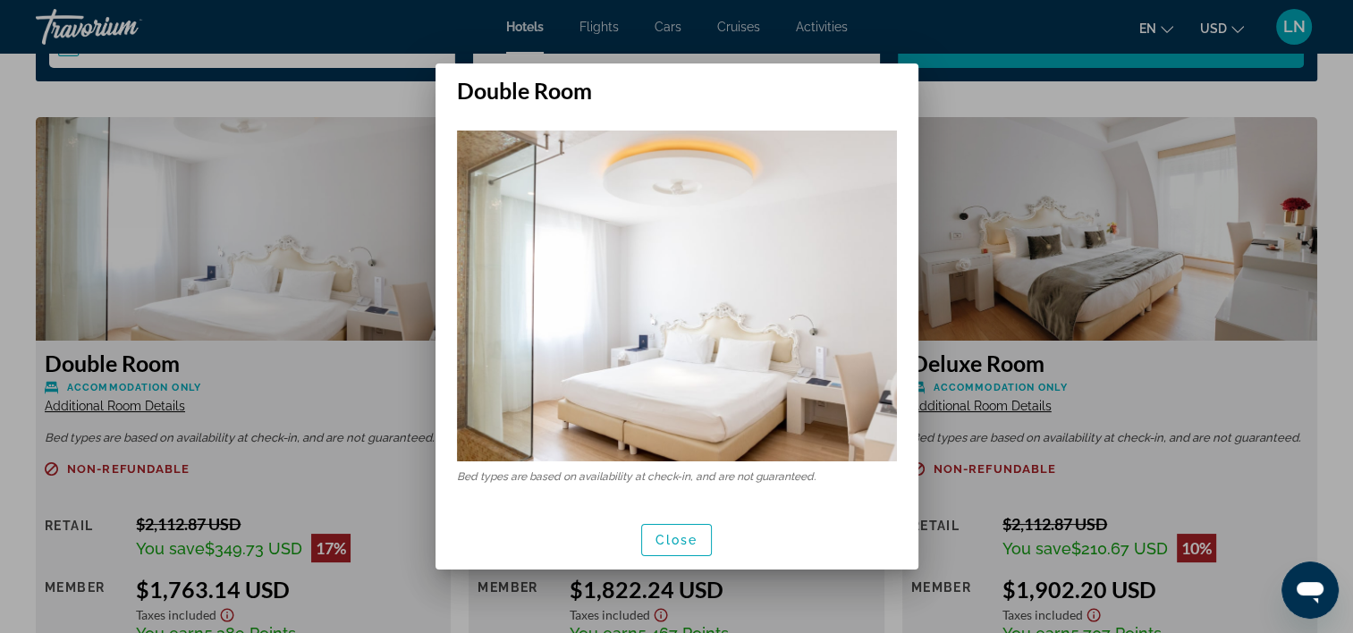
scroll to position [0, 0]
click at [321, 386] on div at bounding box center [676, 316] width 1353 height 633
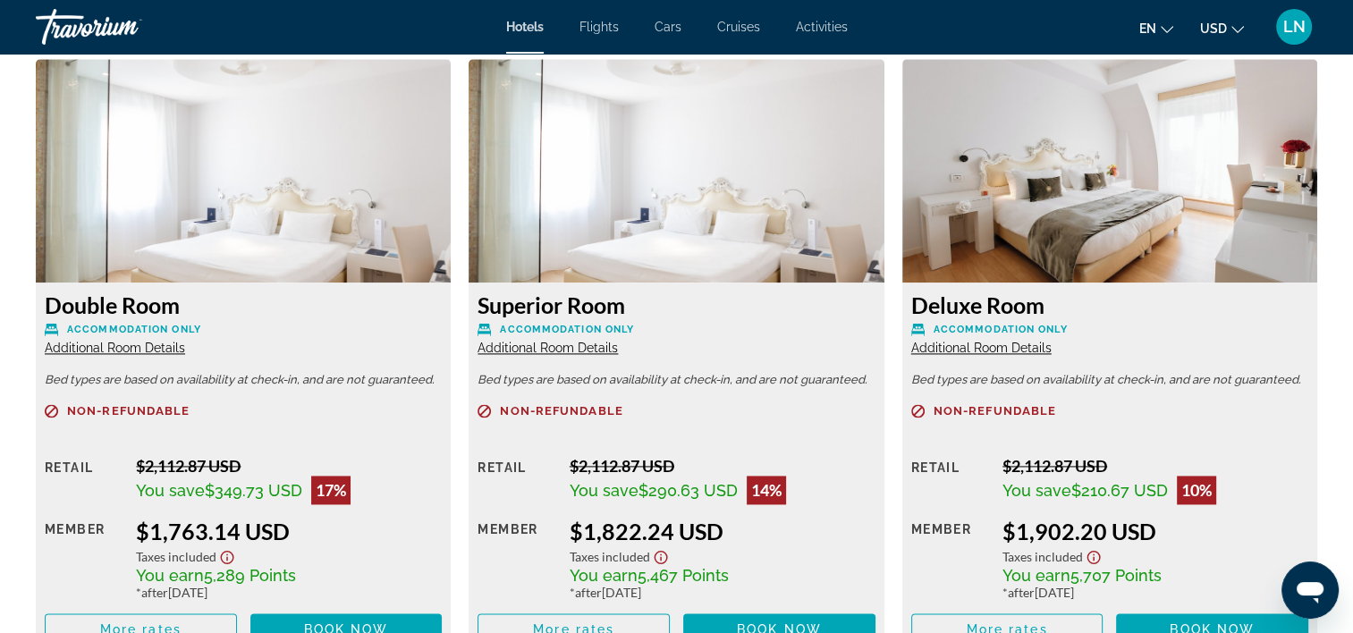
scroll to position [2505, 0]
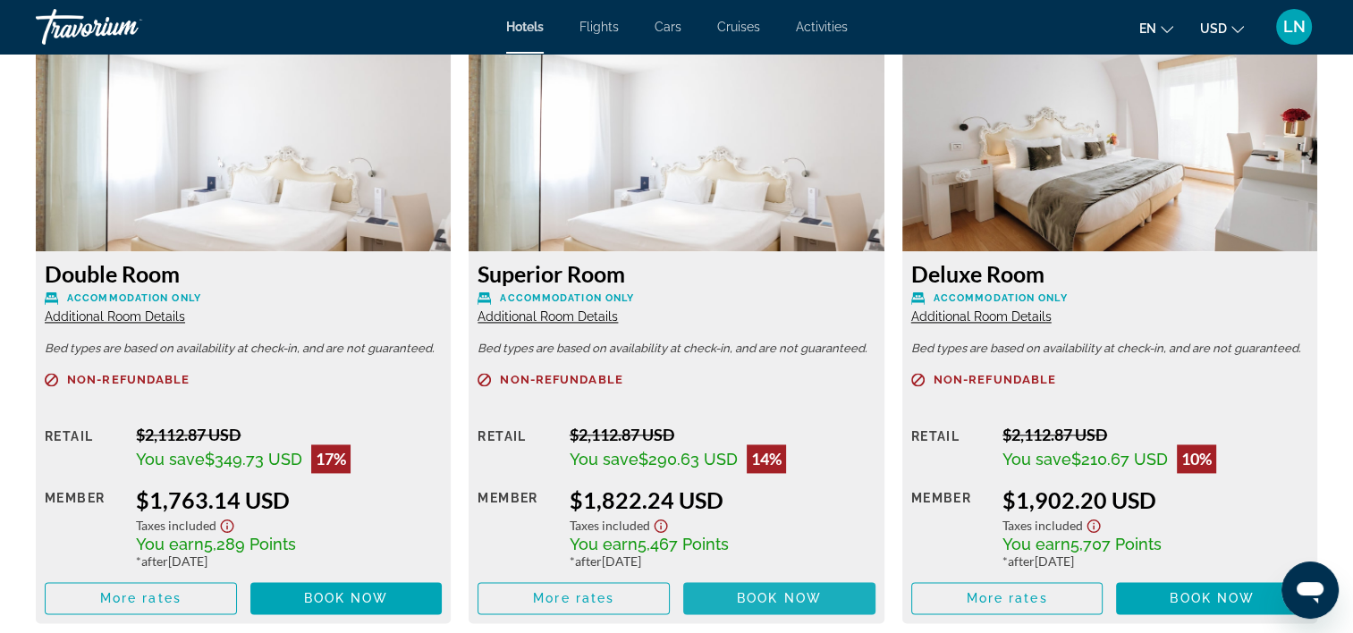
drag, startPoint x: 768, startPoint y: 598, endPoint x: 792, endPoint y: 580, distance: 29.3
click at [769, 598] on span "Book now" at bounding box center [779, 598] width 85 height 14
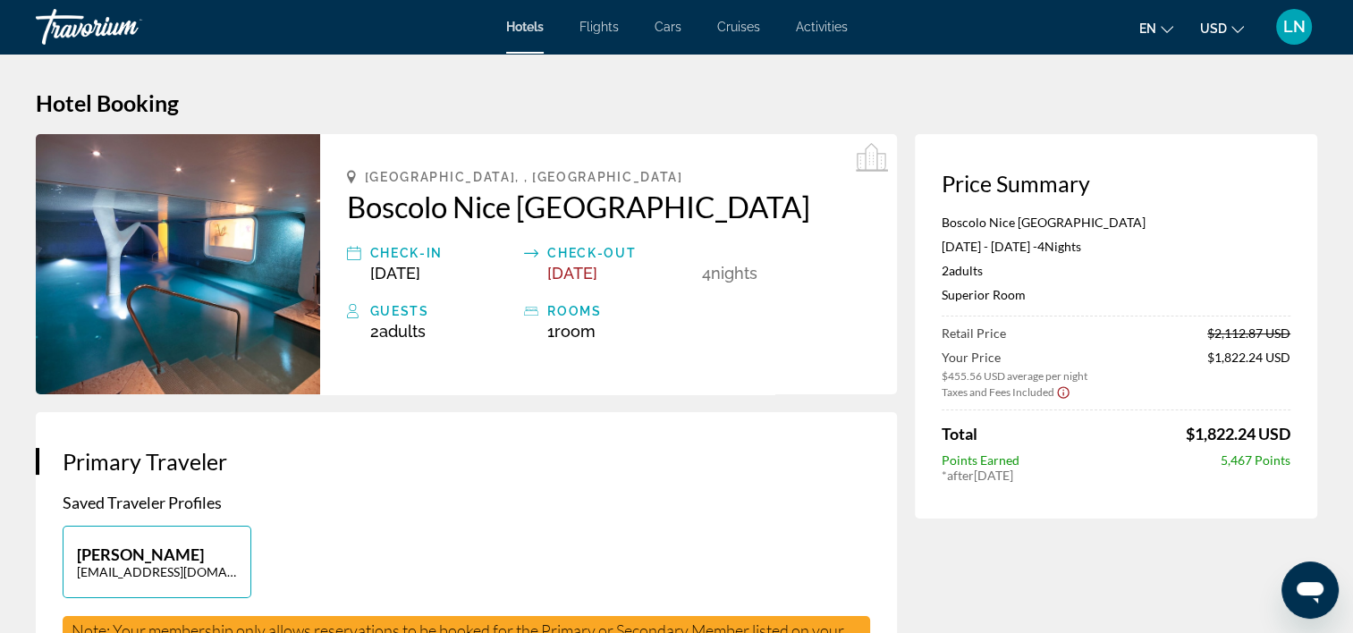
click at [979, 227] on p "Boscolo Nice [GEOGRAPHIC_DATA]" at bounding box center [1116, 222] width 349 height 15
click at [966, 298] on p "Superior Room" at bounding box center [1116, 294] width 349 height 15
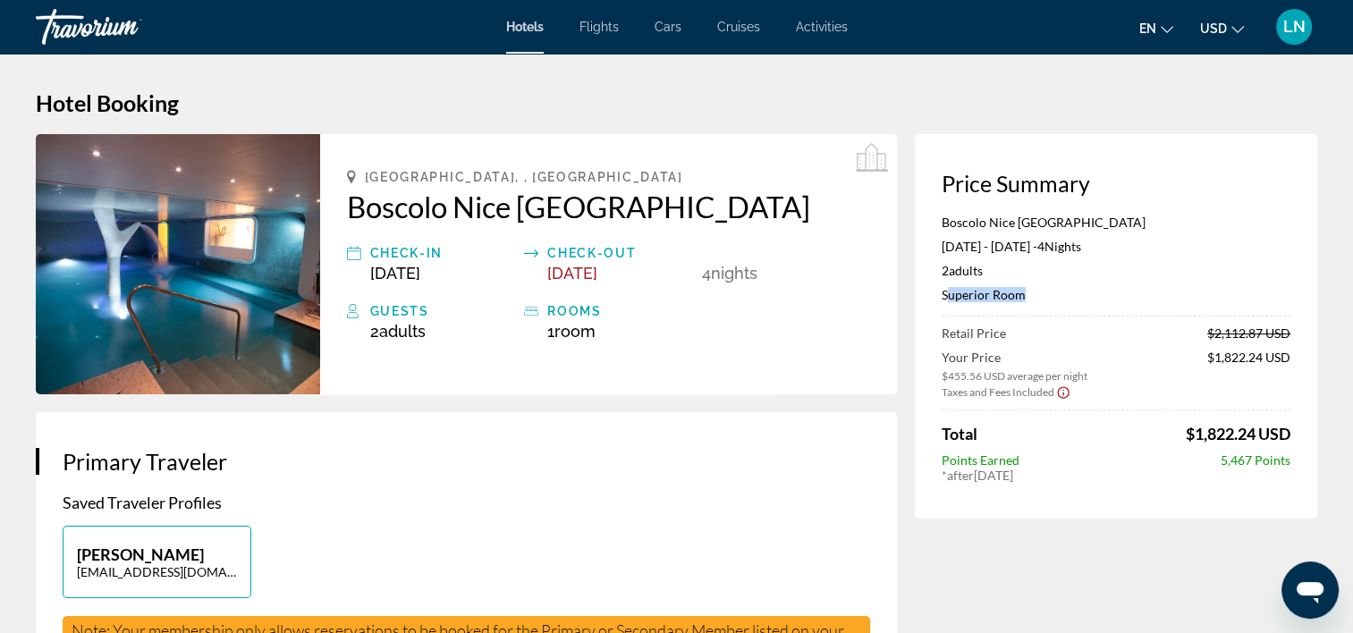
click at [966, 298] on p "Superior Room" at bounding box center [1116, 294] width 349 height 15
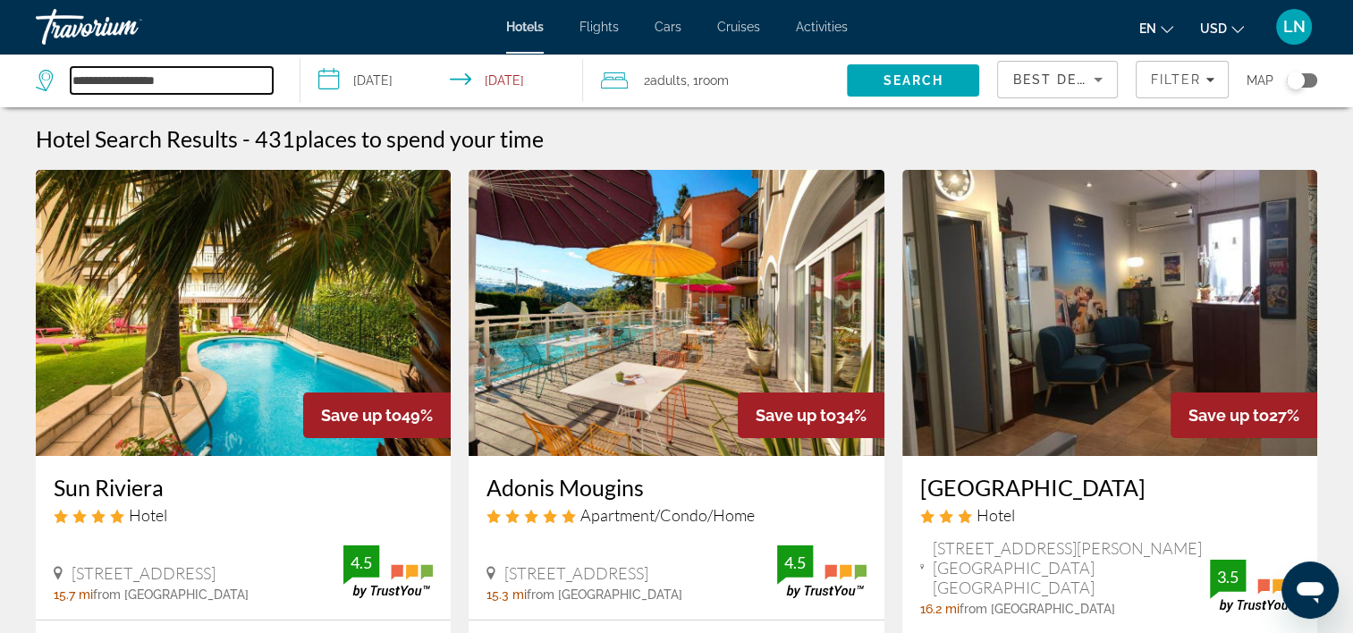
click at [182, 83] on input "**********" at bounding box center [172, 80] width 202 height 27
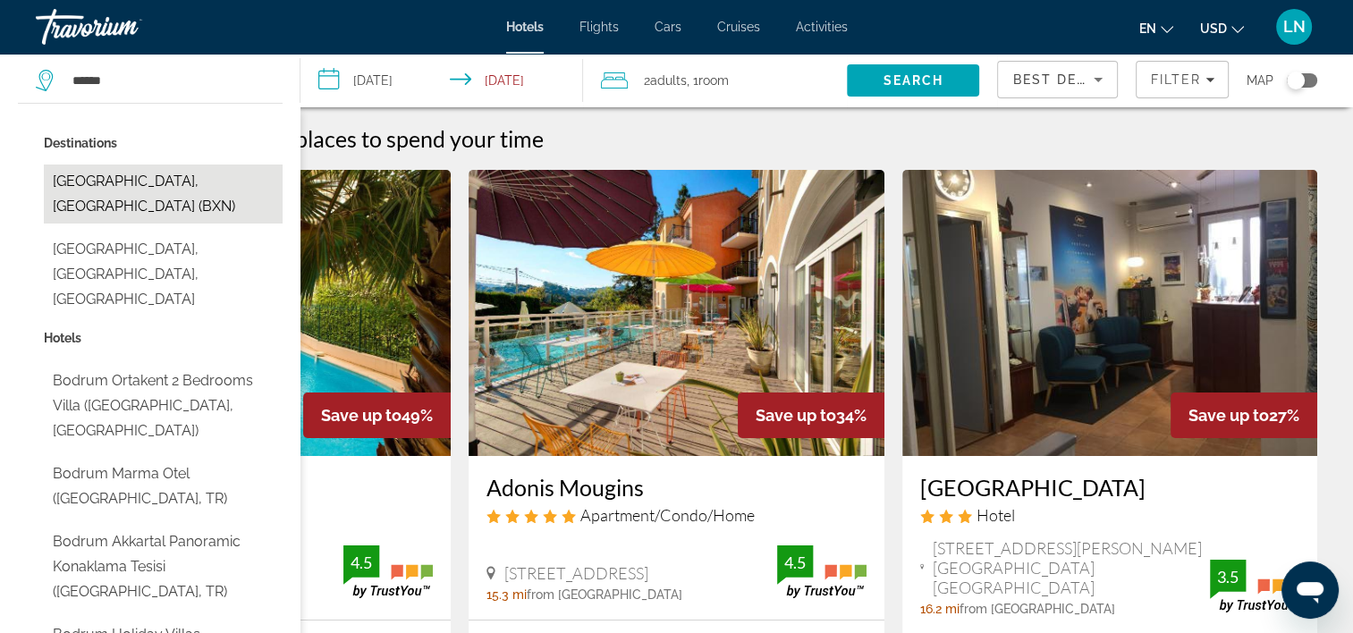
click at [233, 183] on button "[GEOGRAPHIC_DATA], [GEOGRAPHIC_DATA] (BXN)" at bounding box center [163, 194] width 239 height 59
type input "**********"
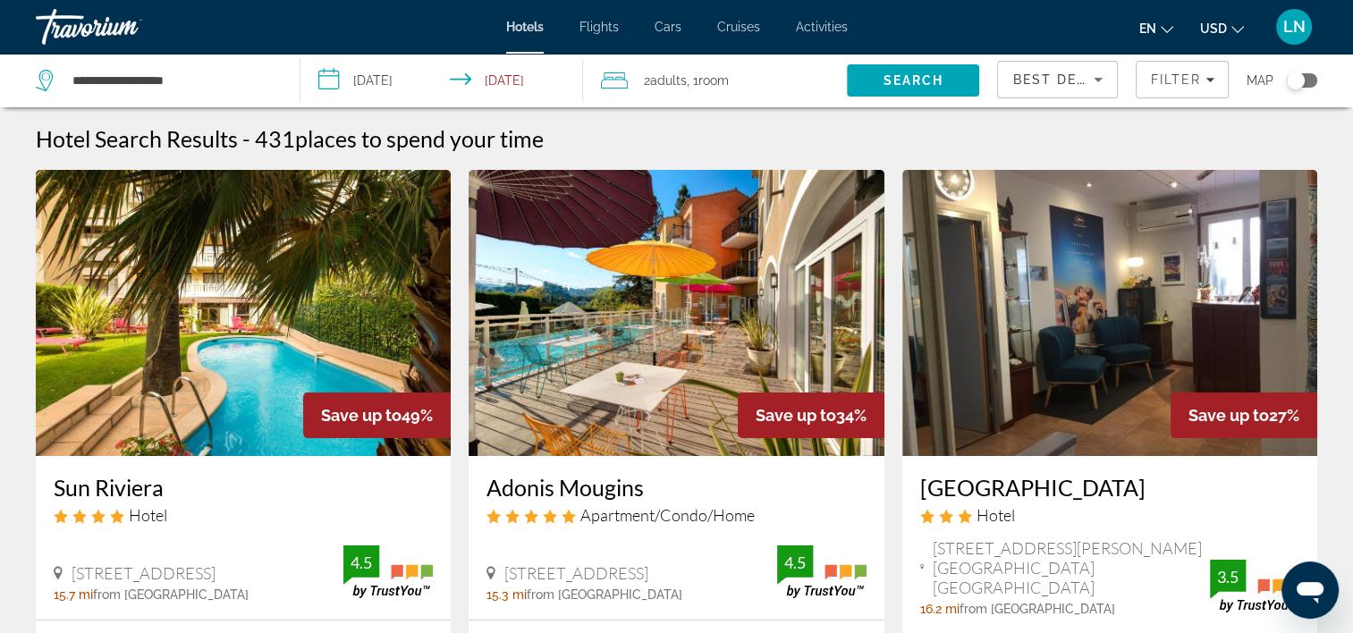
click at [386, 79] on input "**********" at bounding box center [446, 83] width 290 height 59
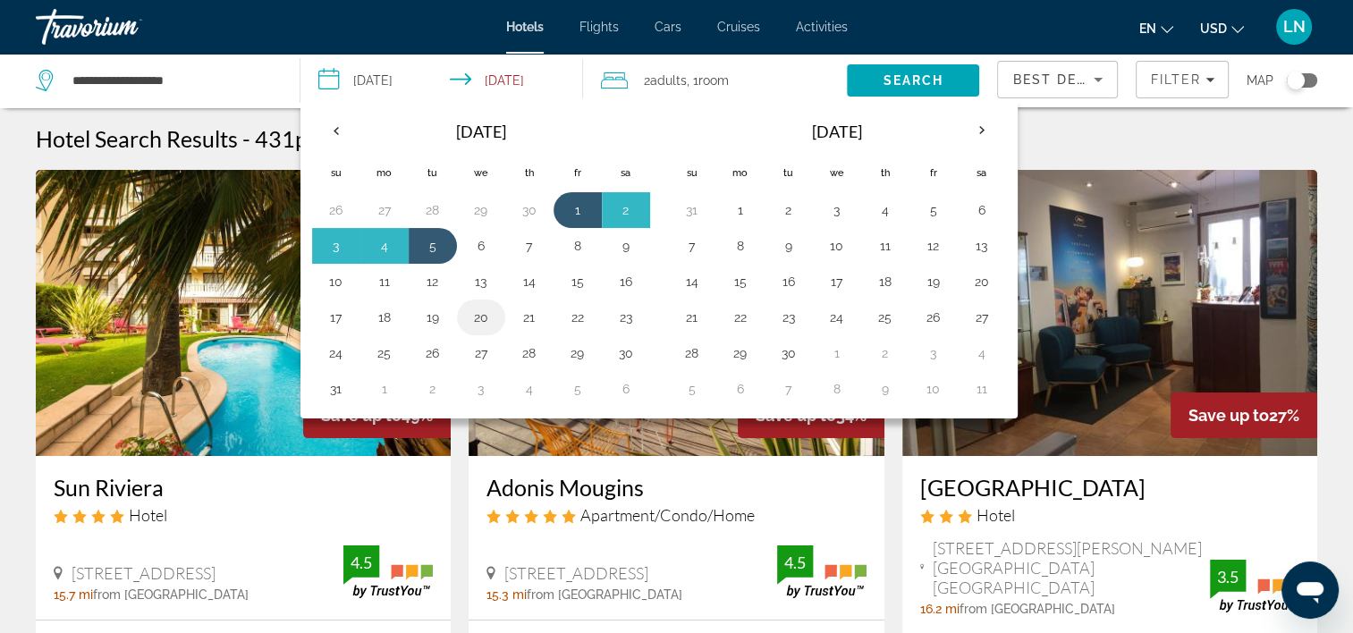
click at [474, 321] on button "20" at bounding box center [481, 317] width 29 height 25
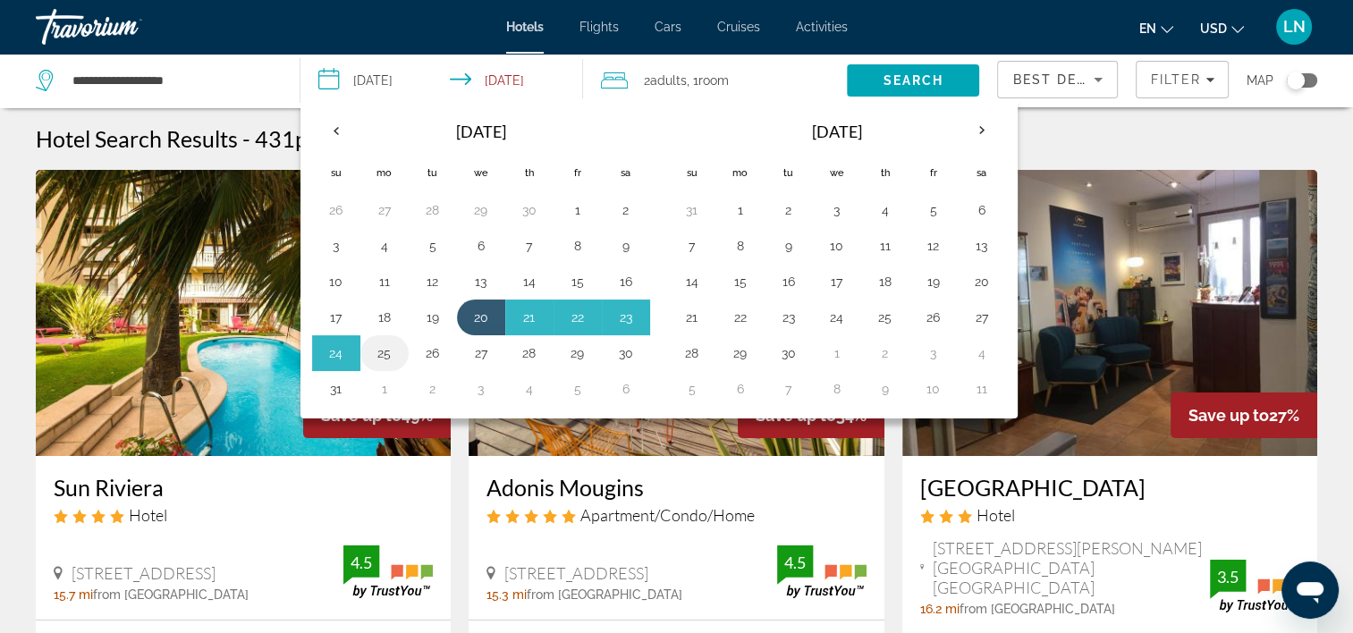
click at [368, 358] on td "25" at bounding box center [384, 353] width 48 height 36
click at [334, 351] on button "24" at bounding box center [336, 353] width 29 height 25
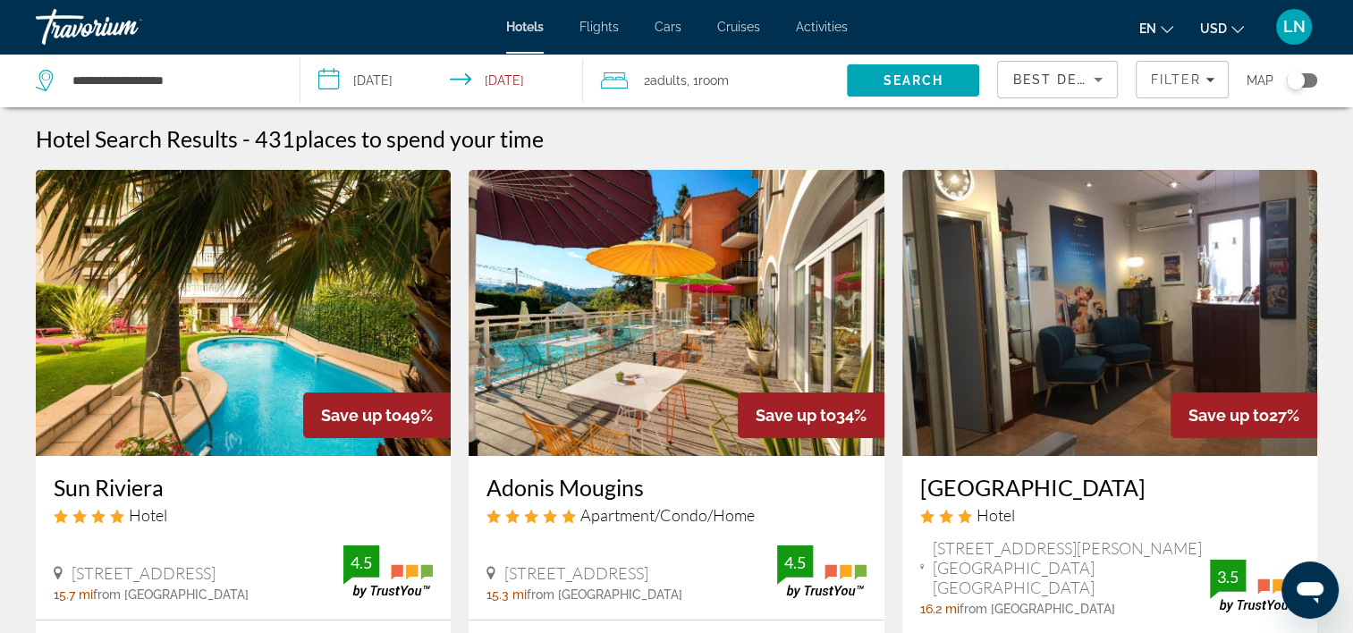
type input "**********"
click at [898, 81] on span "Search" at bounding box center [914, 80] width 61 height 14
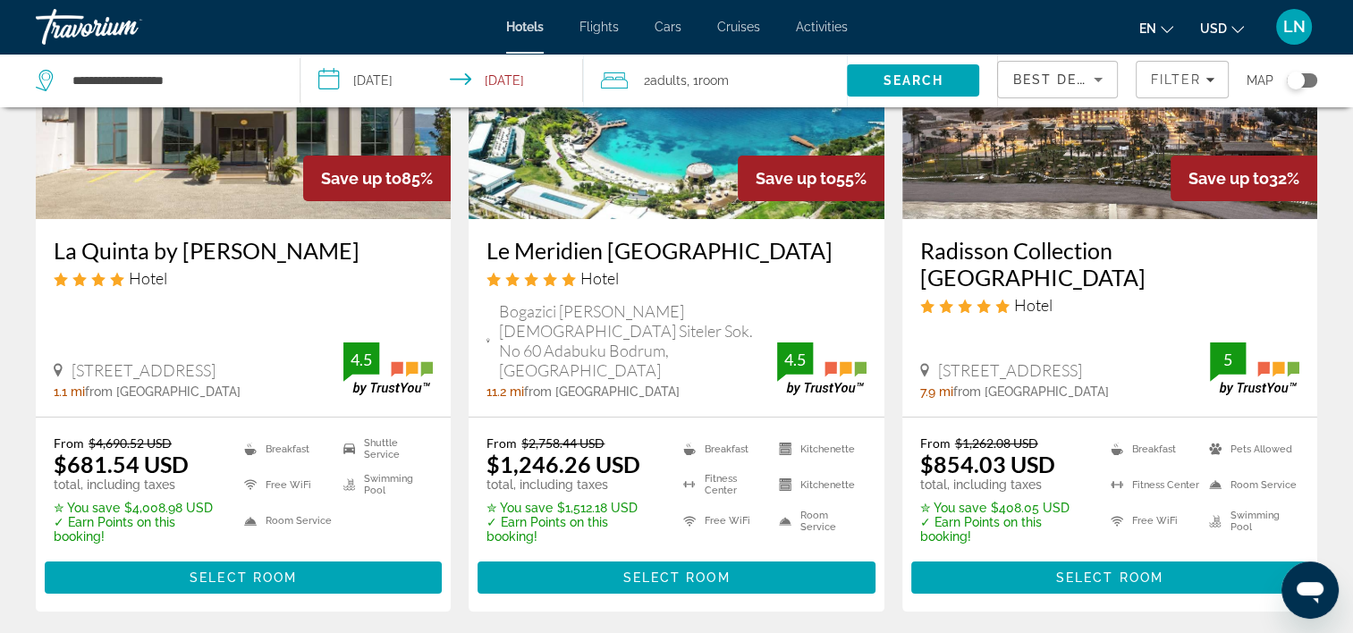
scroll to position [268, 0]
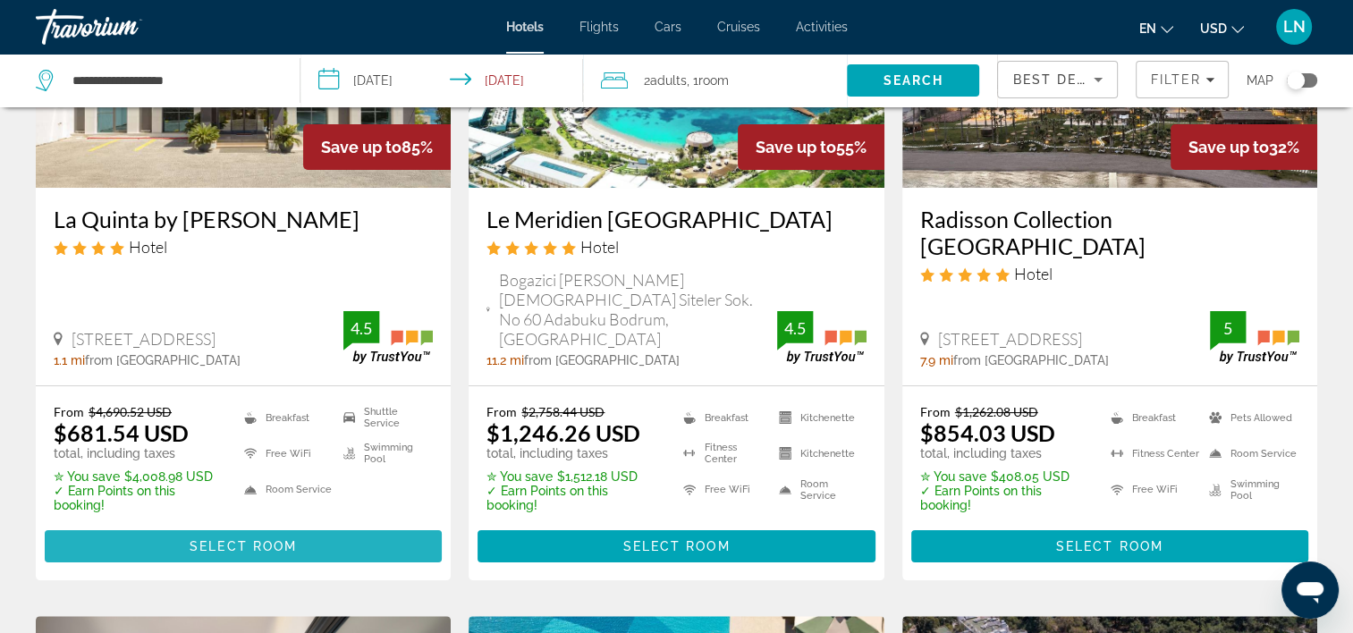
click at [321, 525] on span "Main content" at bounding box center [243, 546] width 397 height 43
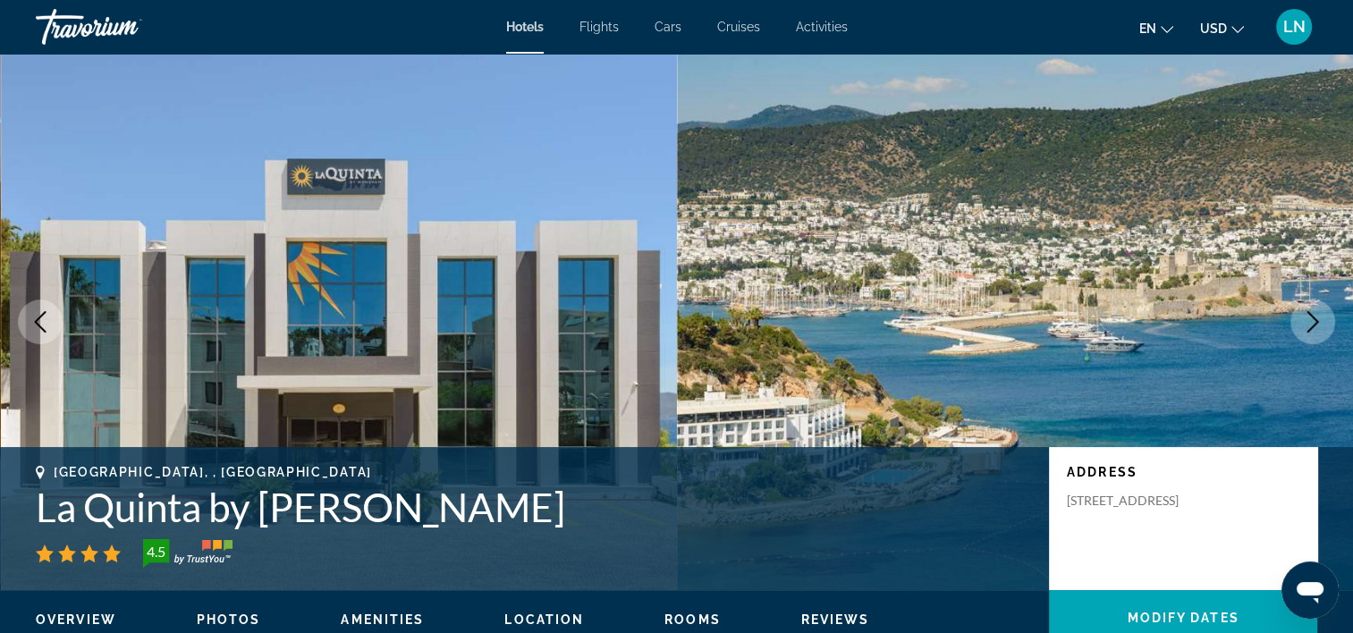
click at [395, 510] on h1 "La Quinta by [PERSON_NAME]" at bounding box center [534, 507] width 996 height 47
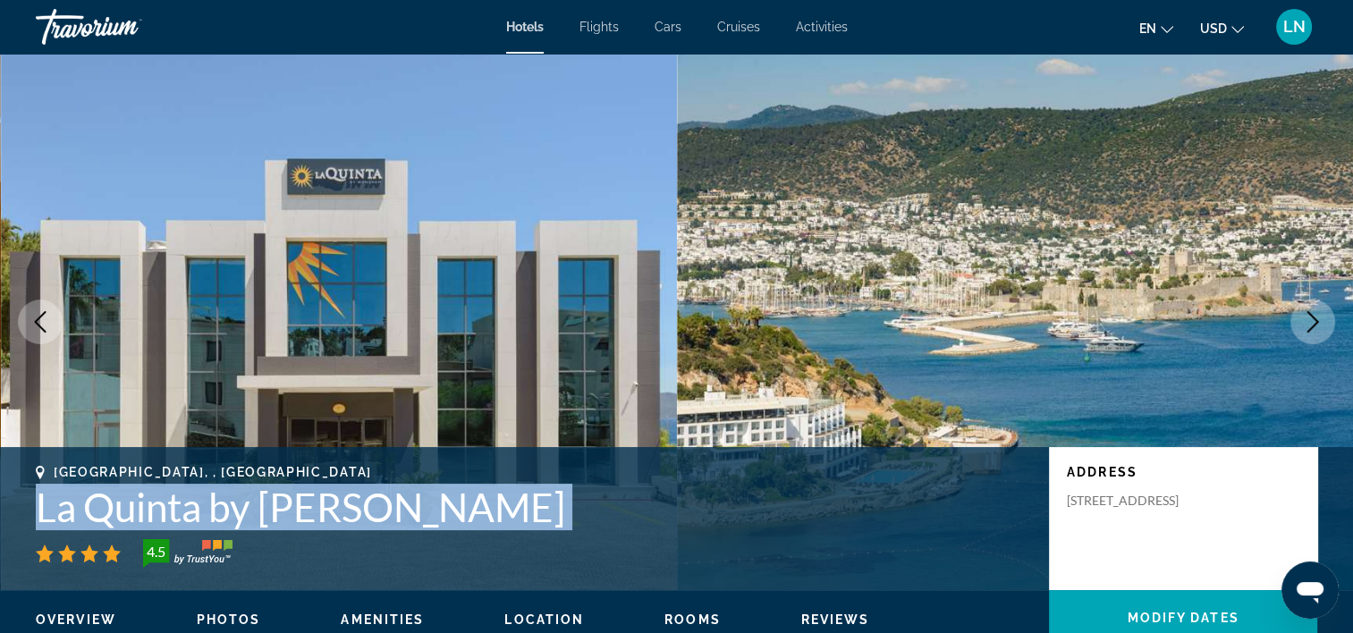
click at [395, 510] on h1 "La Quinta by [PERSON_NAME]" at bounding box center [534, 507] width 996 height 47
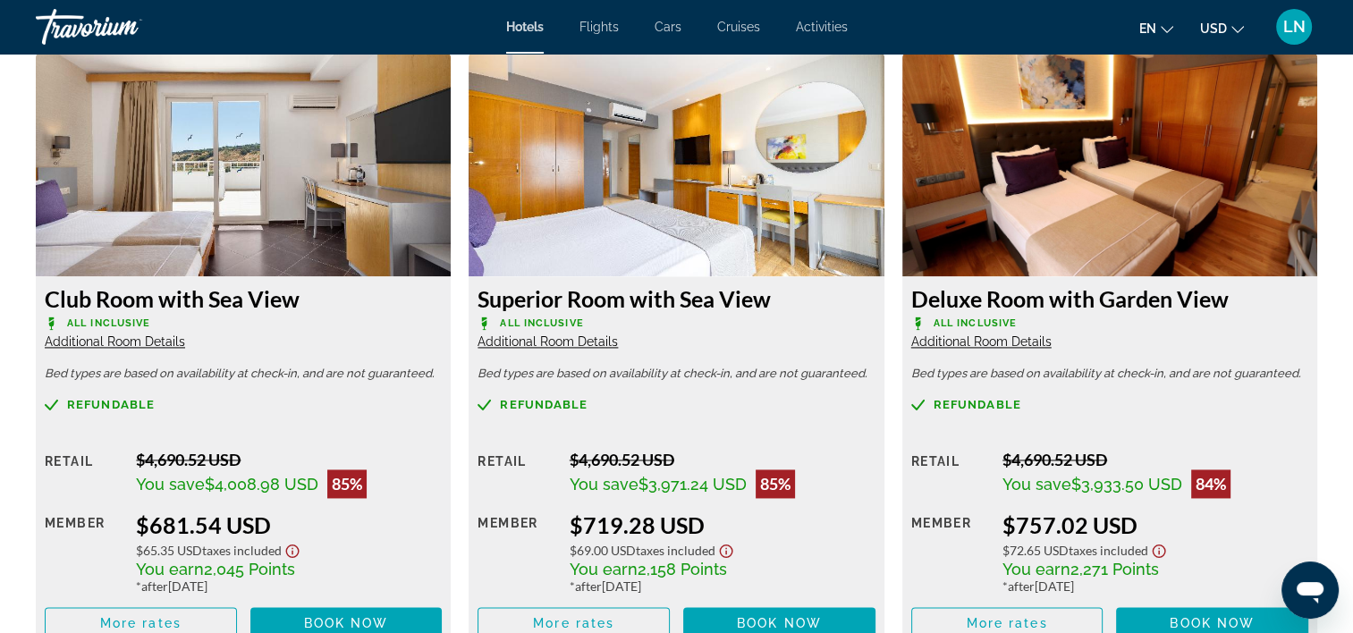
scroll to position [2505, 0]
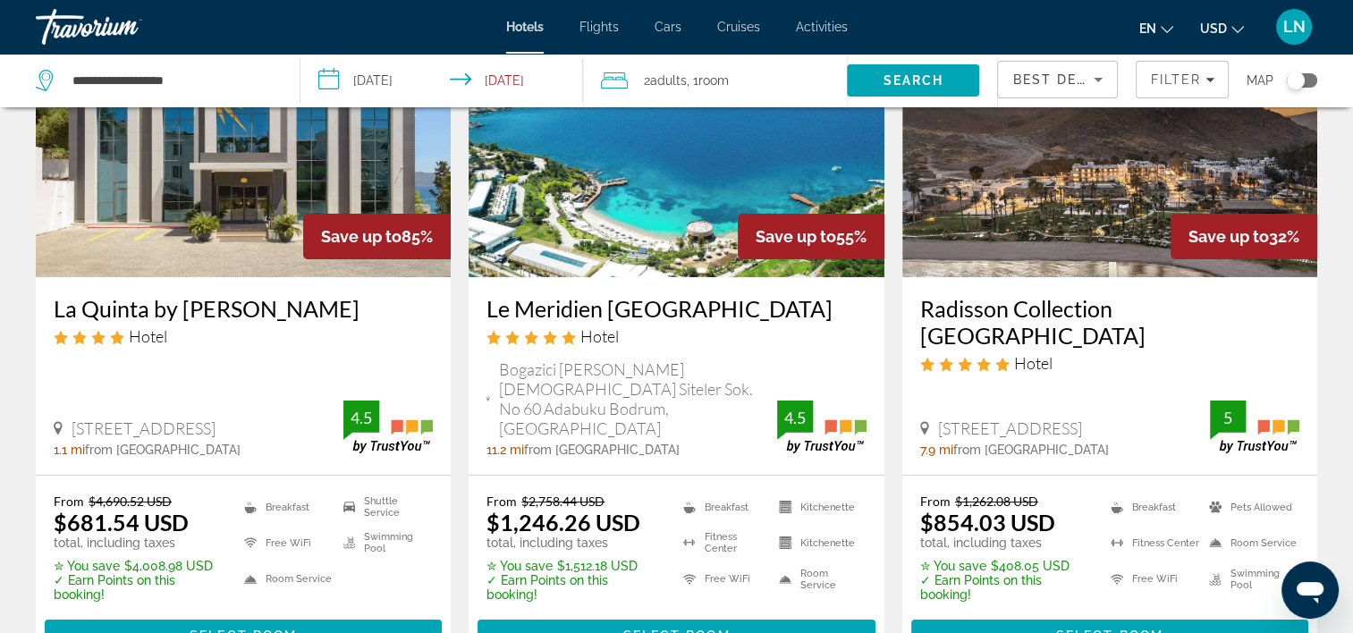
scroll to position [268, 0]
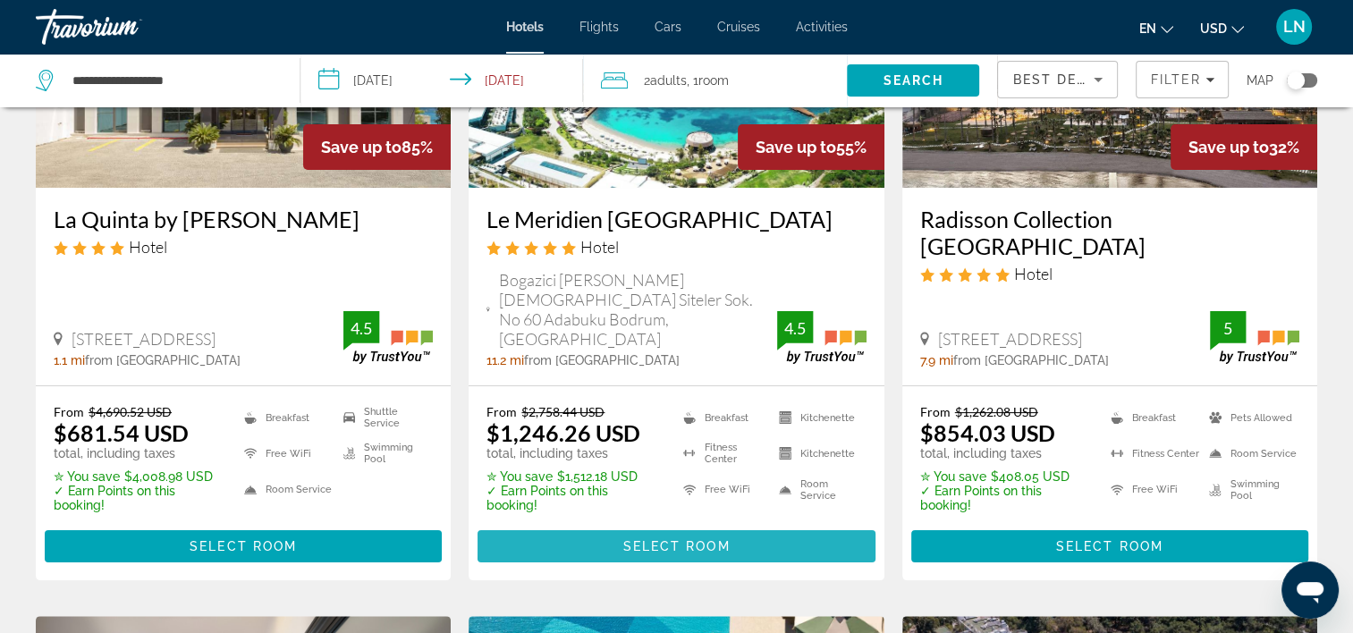
click at [714, 539] on span "Select Room" at bounding box center [676, 546] width 107 height 14
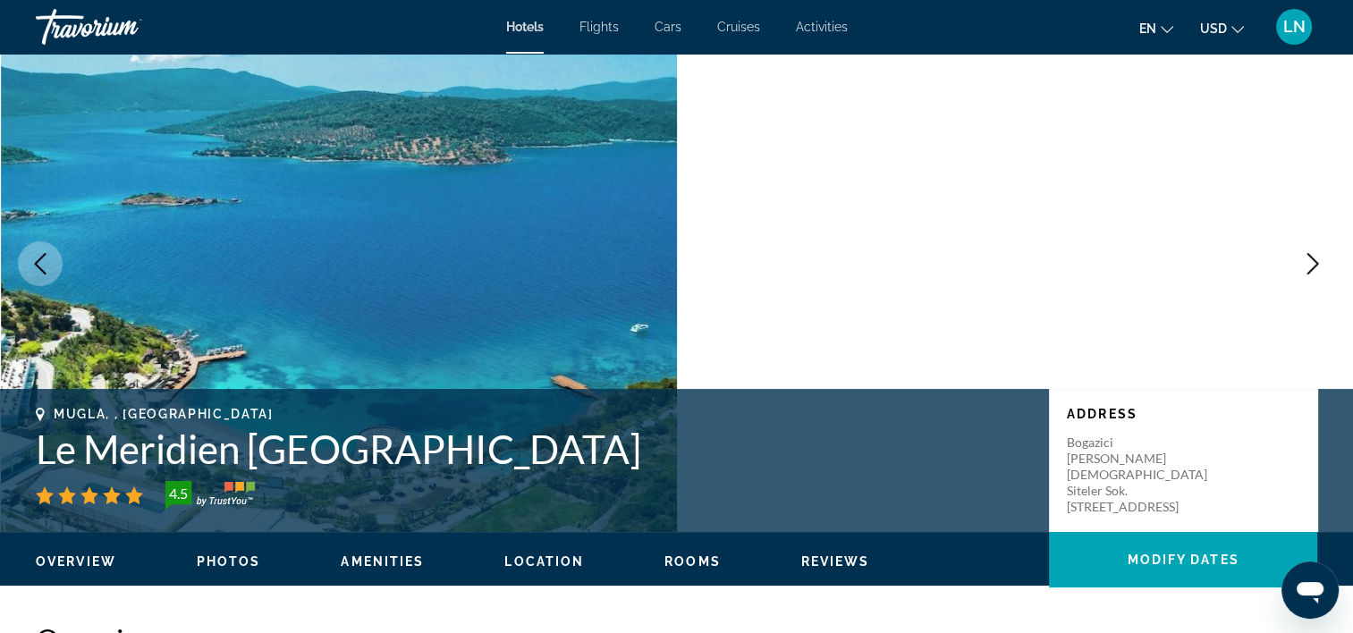
scroll to position [89, 0]
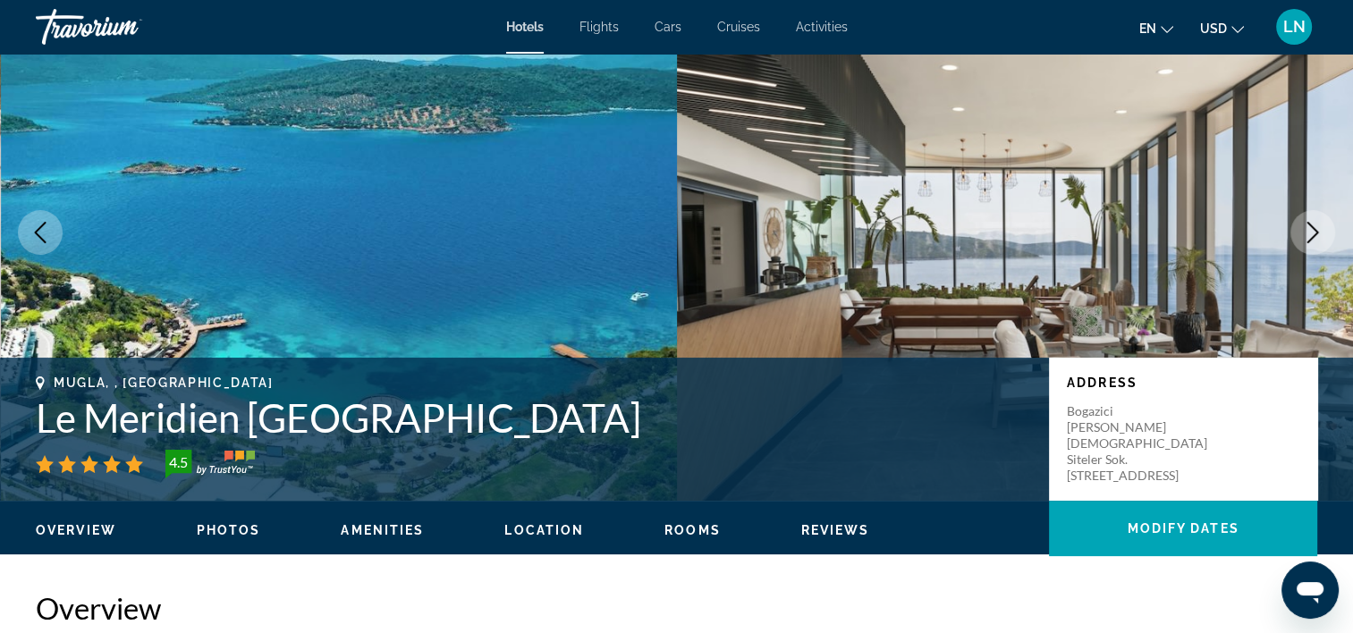
click at [510, 422] on h1 "Le Meridien [GEOGRAPHIC_DATA]" at bounding box center [534, 417] width 996 height 47
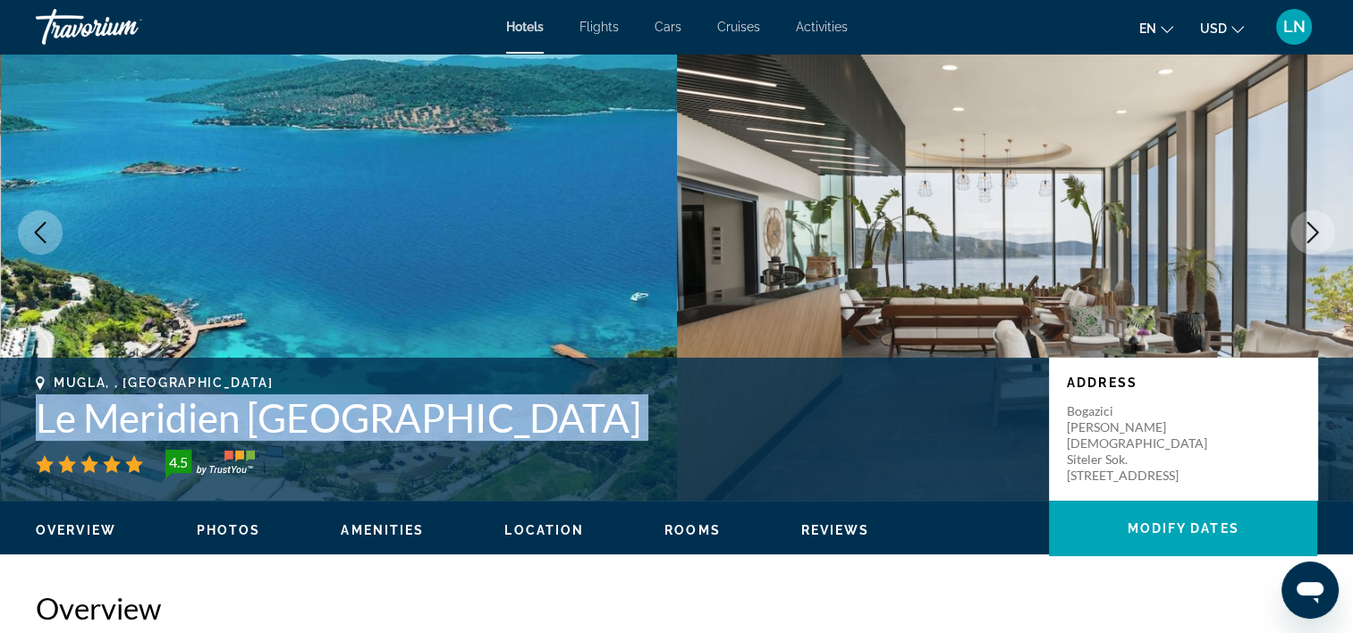
click at [510, 422] on h1 "Le Meridien [GEOGRAPHIC_DATA]" at bounding box center [534, 417] width 996 height 47
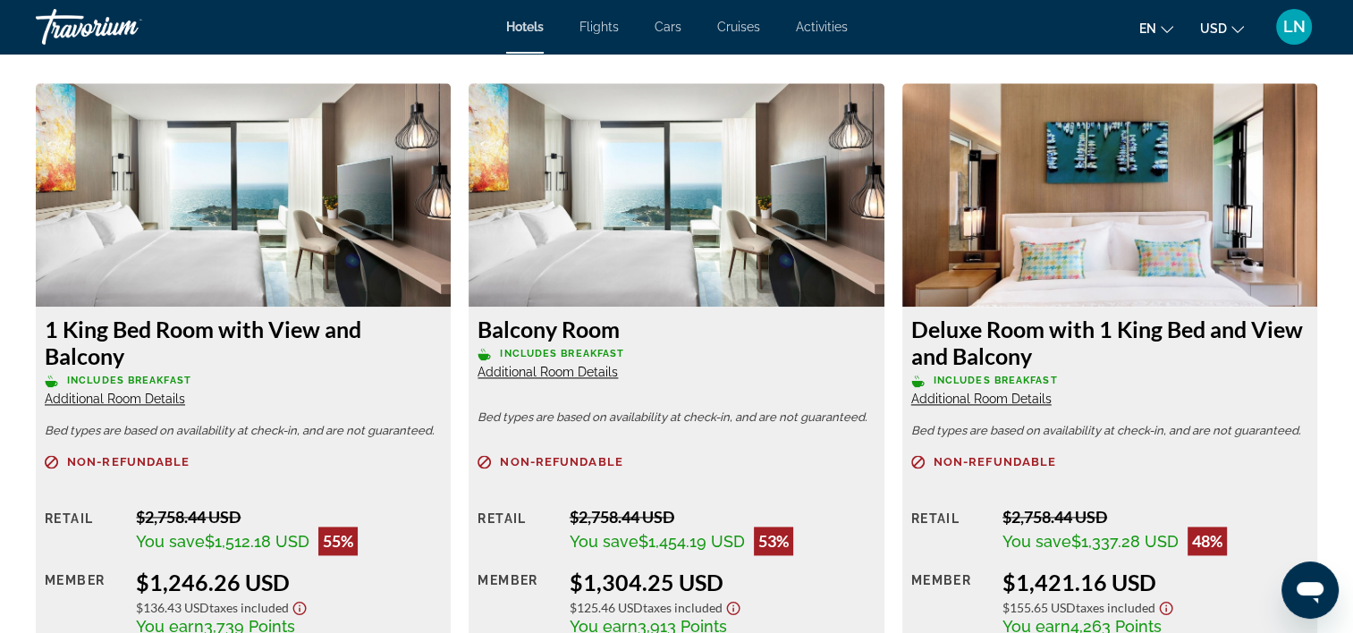
scroll to position [2505, 0]
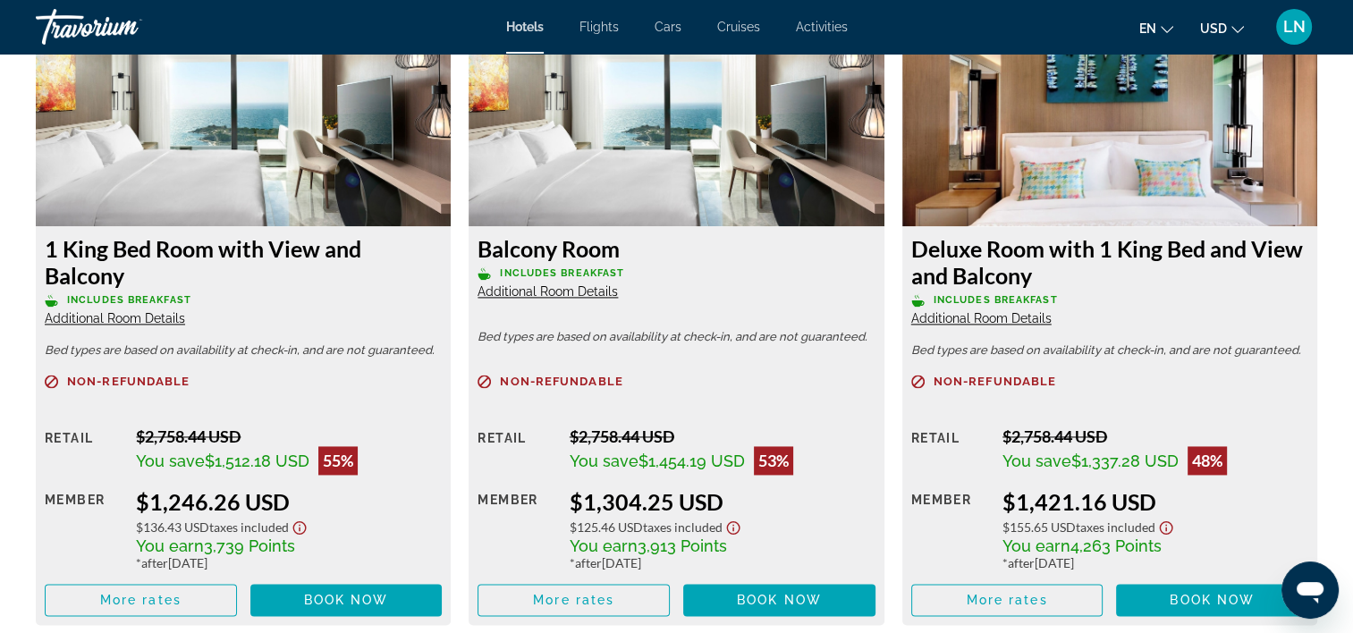
click at [157, 315] on span "Additional Room Details" at bounding box center [115, 318] width 140 height 14
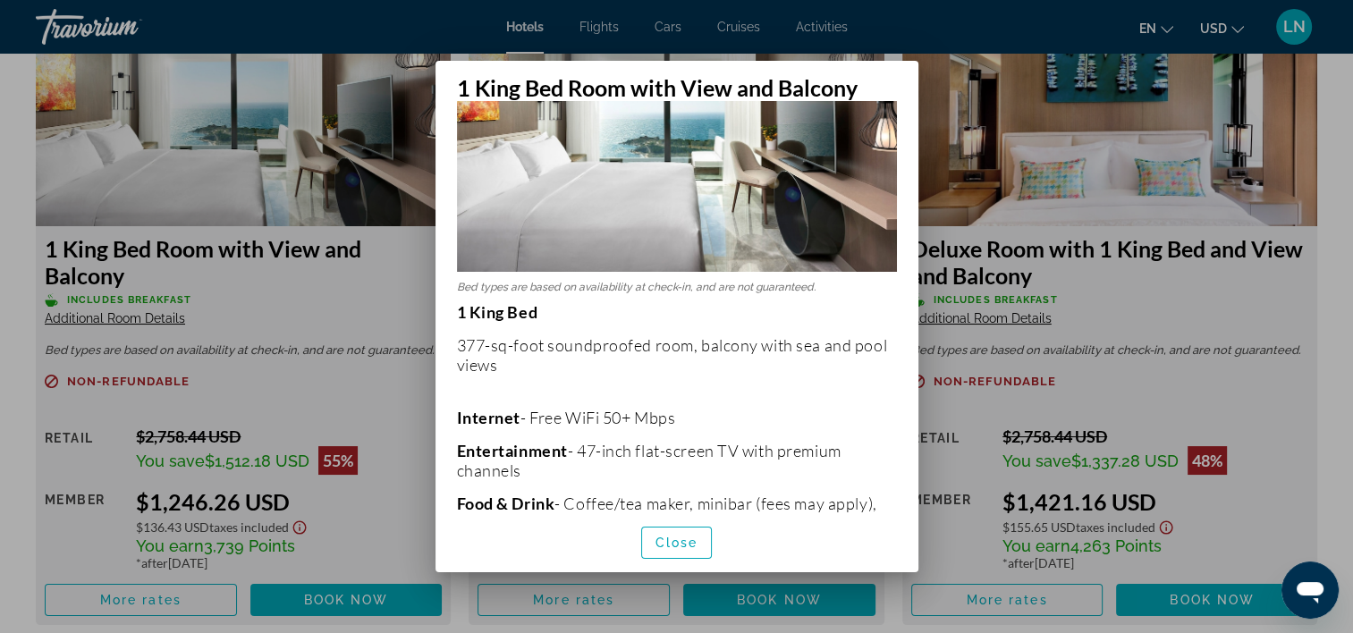
scroll to position [179, 0]
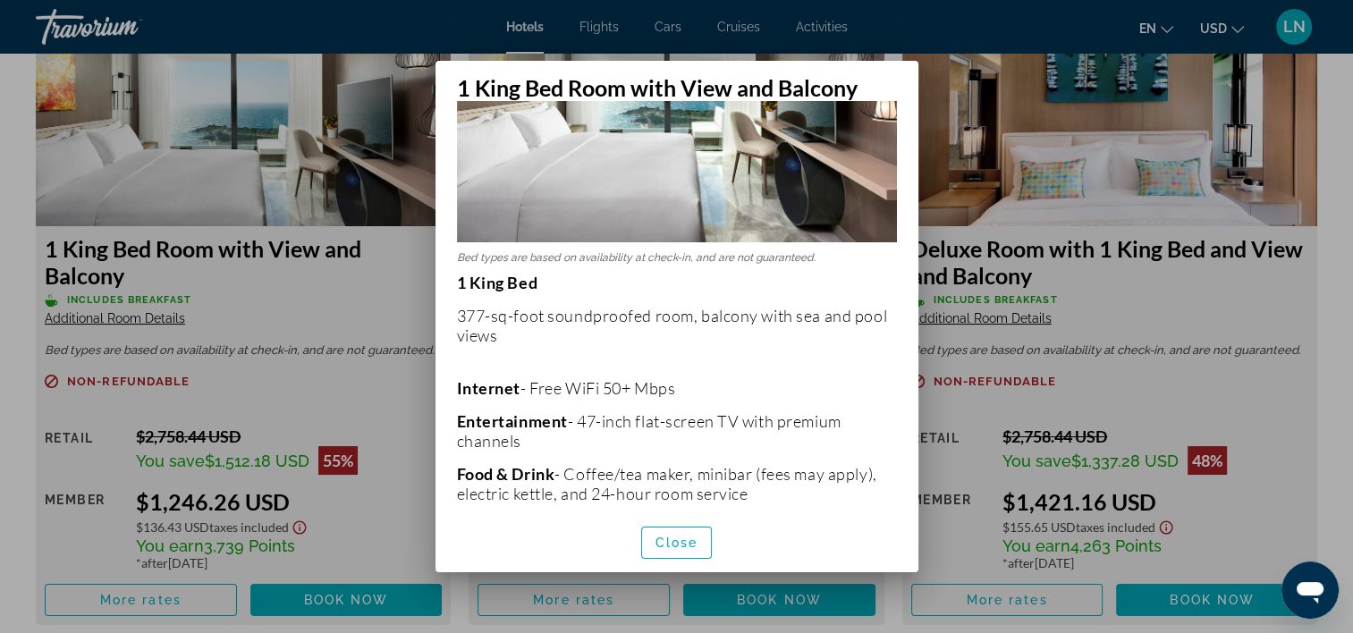
click at [324, 322] on div at bounding box center [676, 316] width 1353 height 633
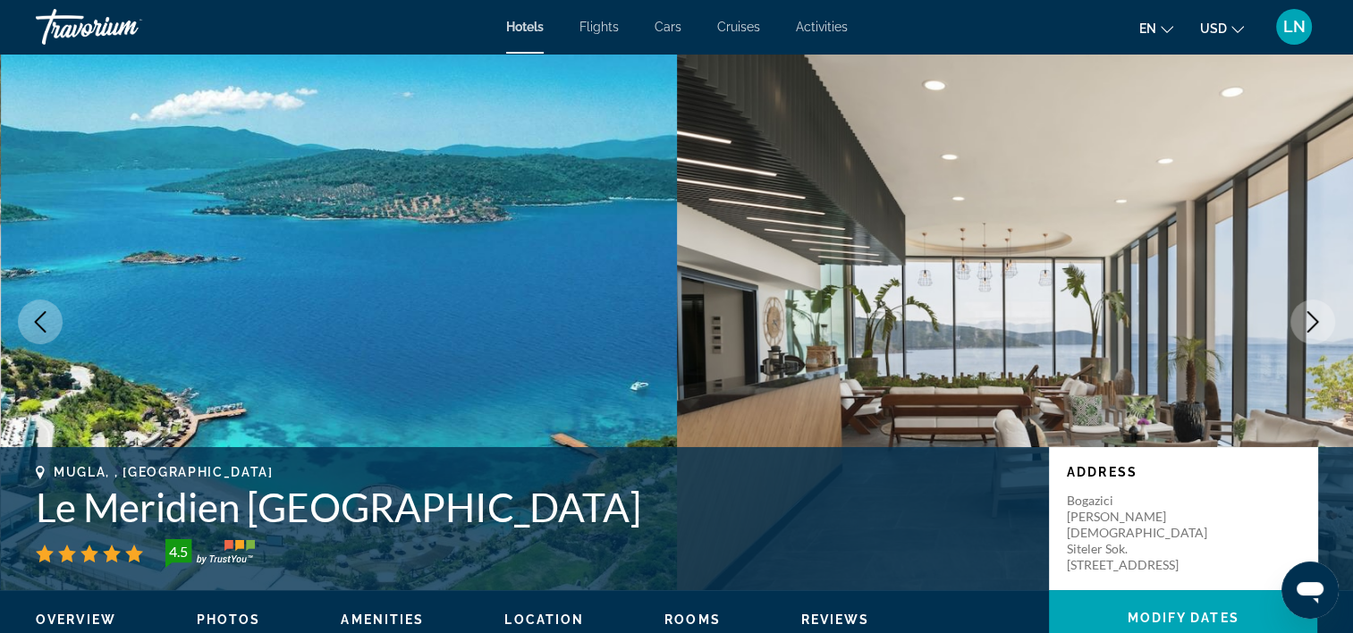
scroll to position [2505, 0]
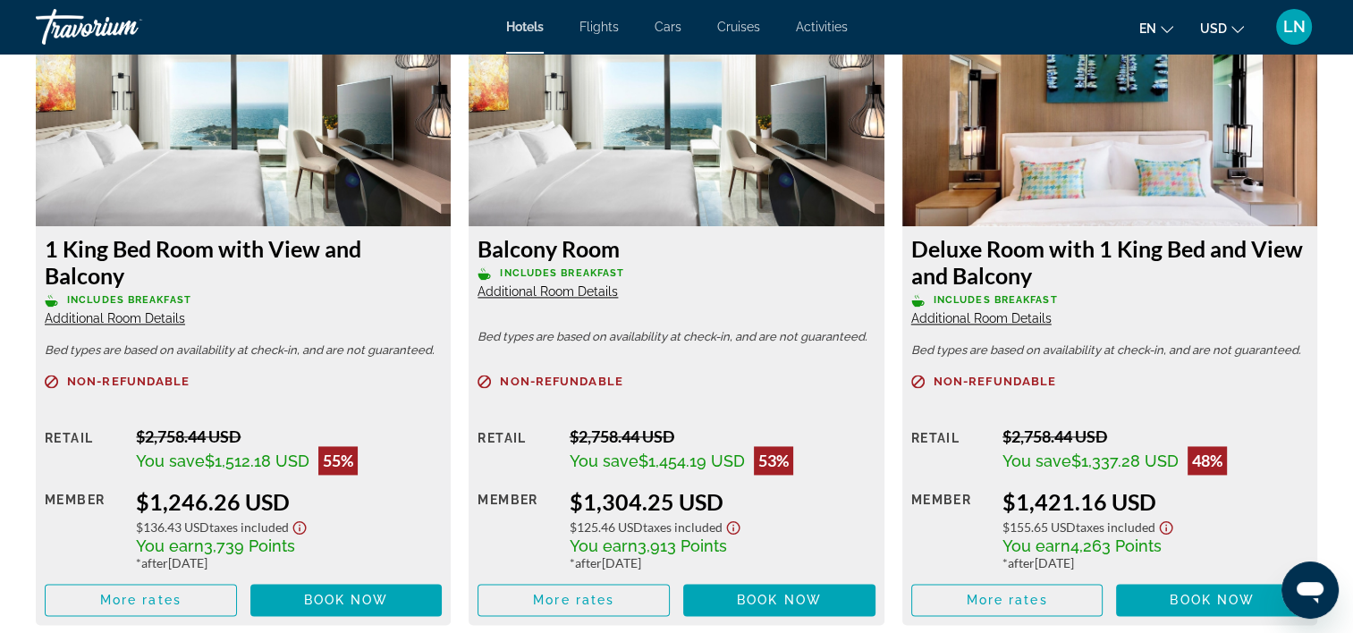
click at [142, 311] on span "Additional Room Details" at bounding box center [115, 318] width 140 height 14
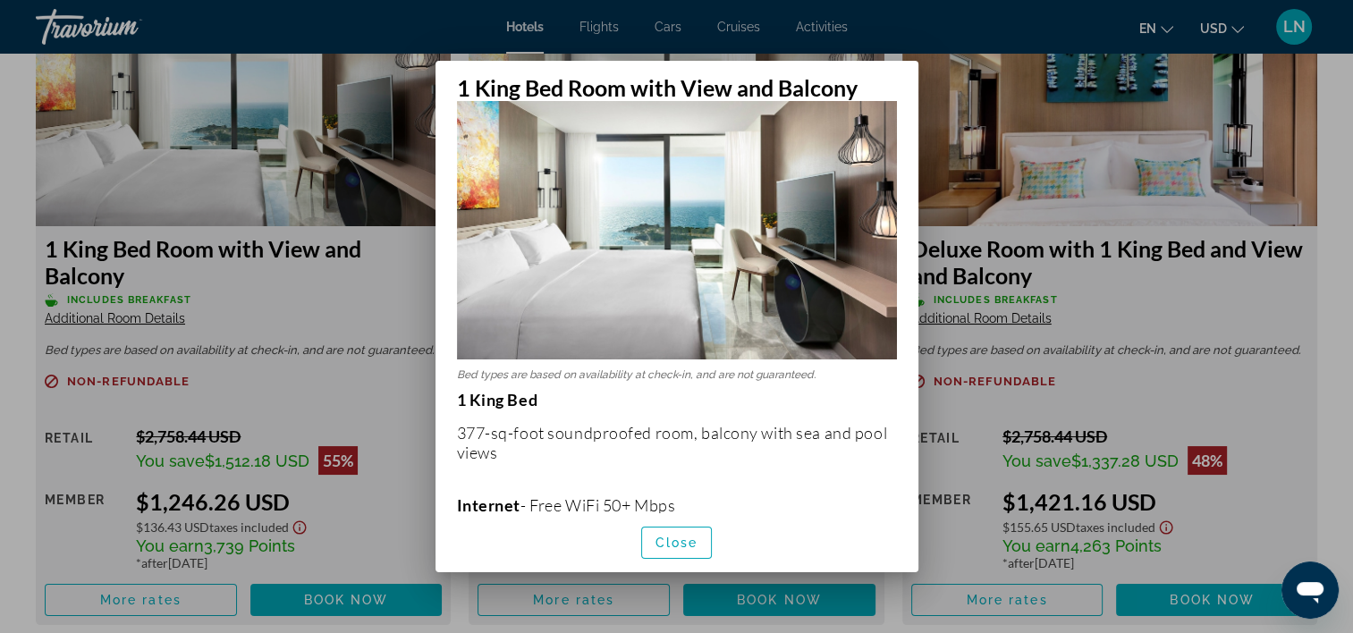
scroll to position [89, 0]
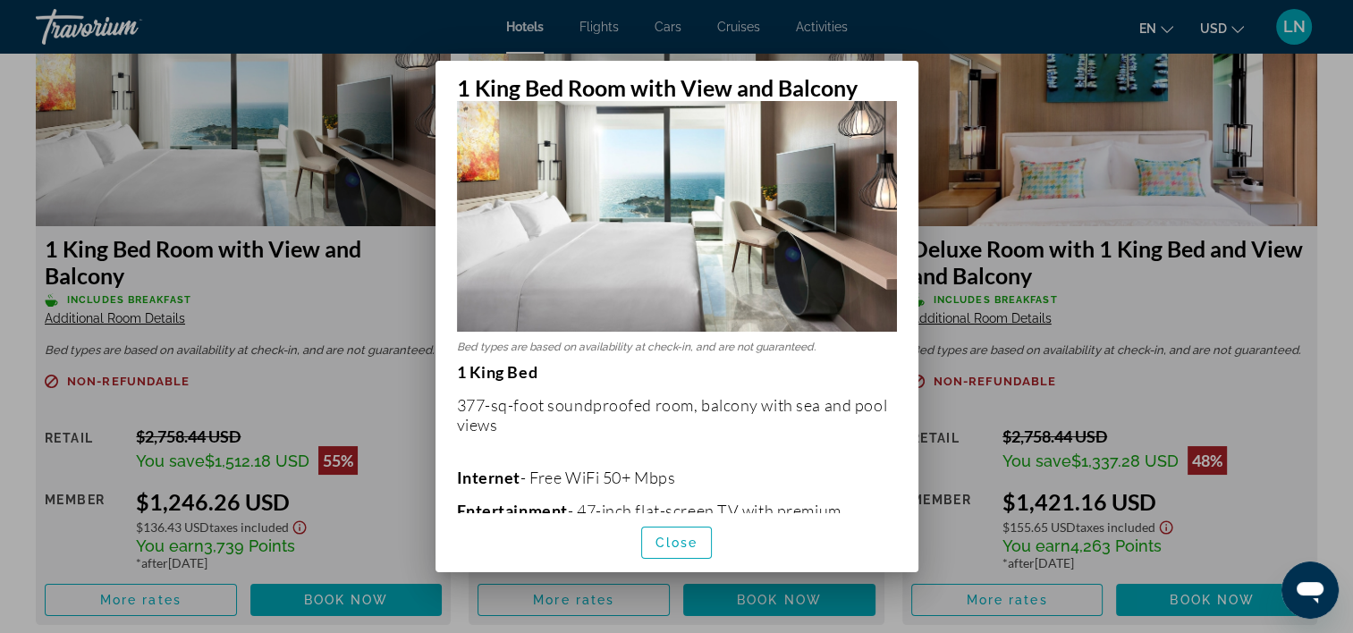
click at [326, 284] on div at bounding box center [676, 316] width 1353 height 633
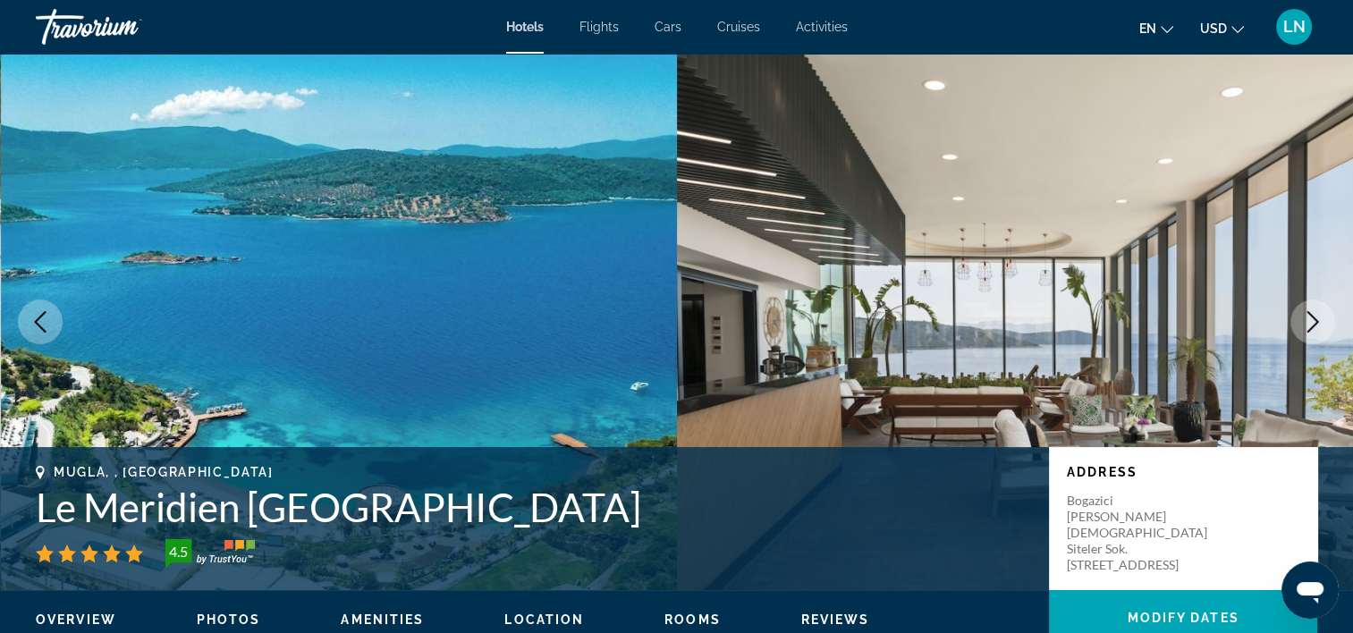
scroll to position [2505, 0]
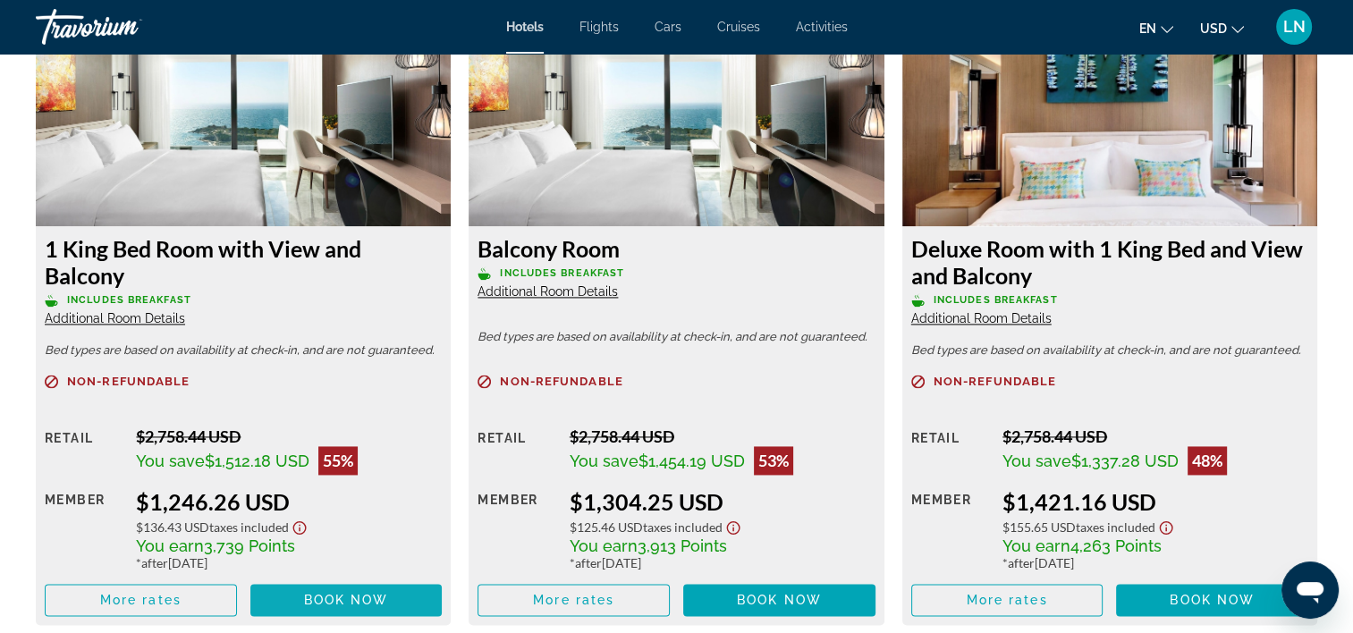
click at [385, 594] on span "Book now" at bounding box center [346, 600] width 85 height 14
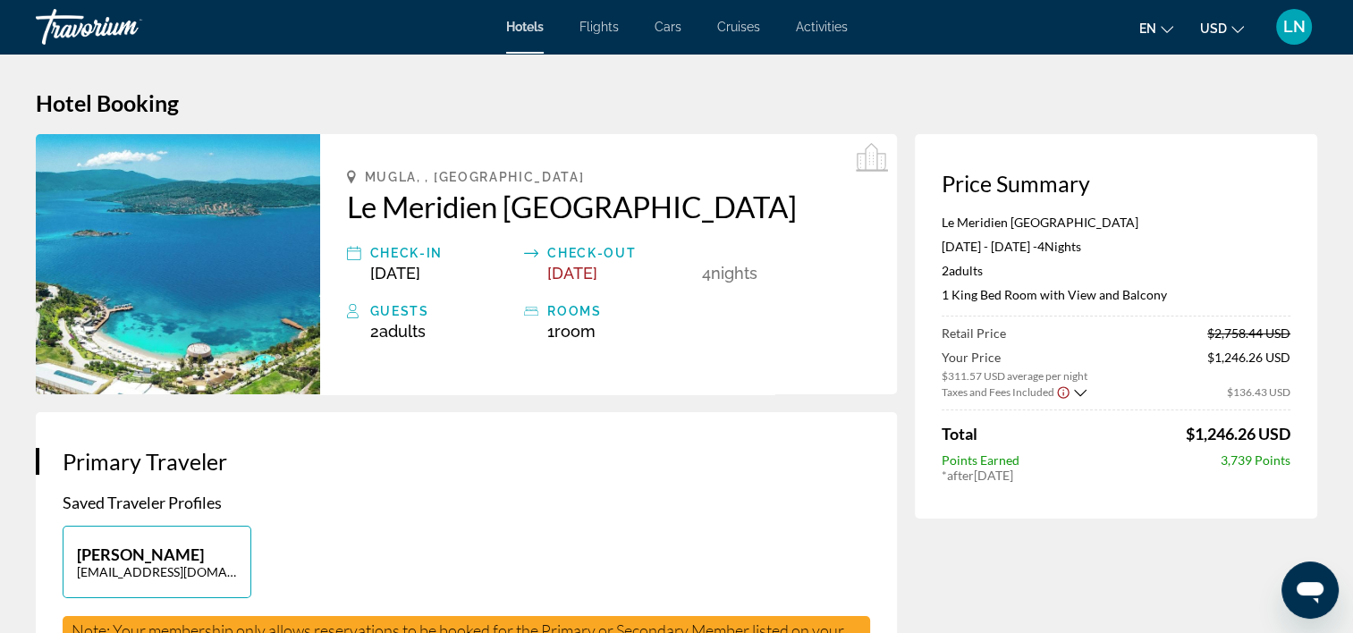
click at [974, 220] on p "Le Meridien [GEOGRAPHIC_DATA]" at bounding box center [1116, 222] width 349 height 15
click at [996, 291] on p "1 King Bed Room with View and Balcony" at bounding box center [1116, 294] width 349 height 15
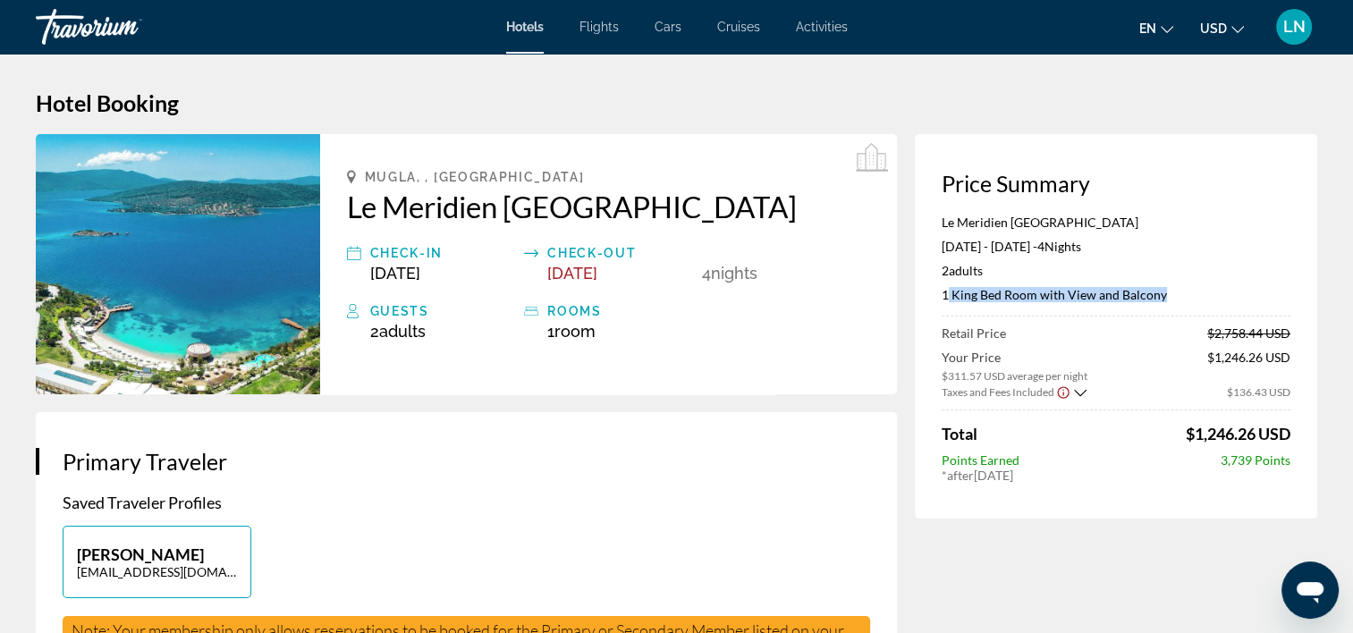
click at [996, 291] on p "1 King Bed Room with View and Balcony" at bounding box center [1116, 294] width 349 height 15
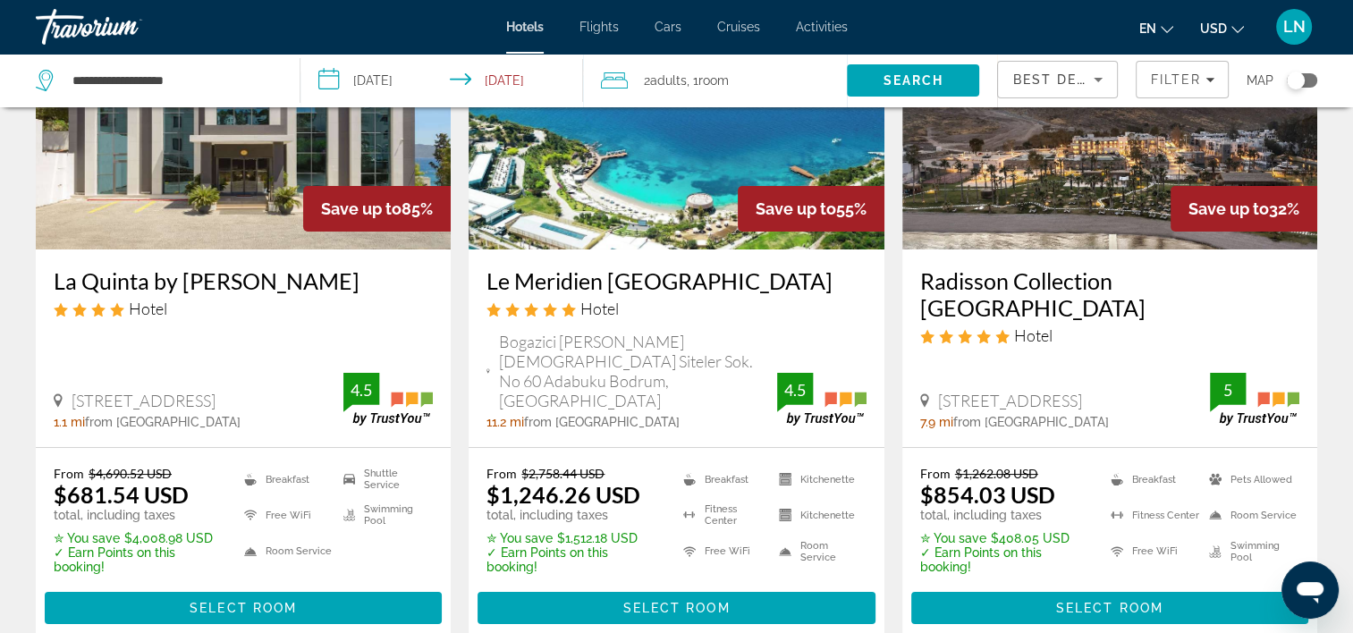
scroll to position [179, 0]
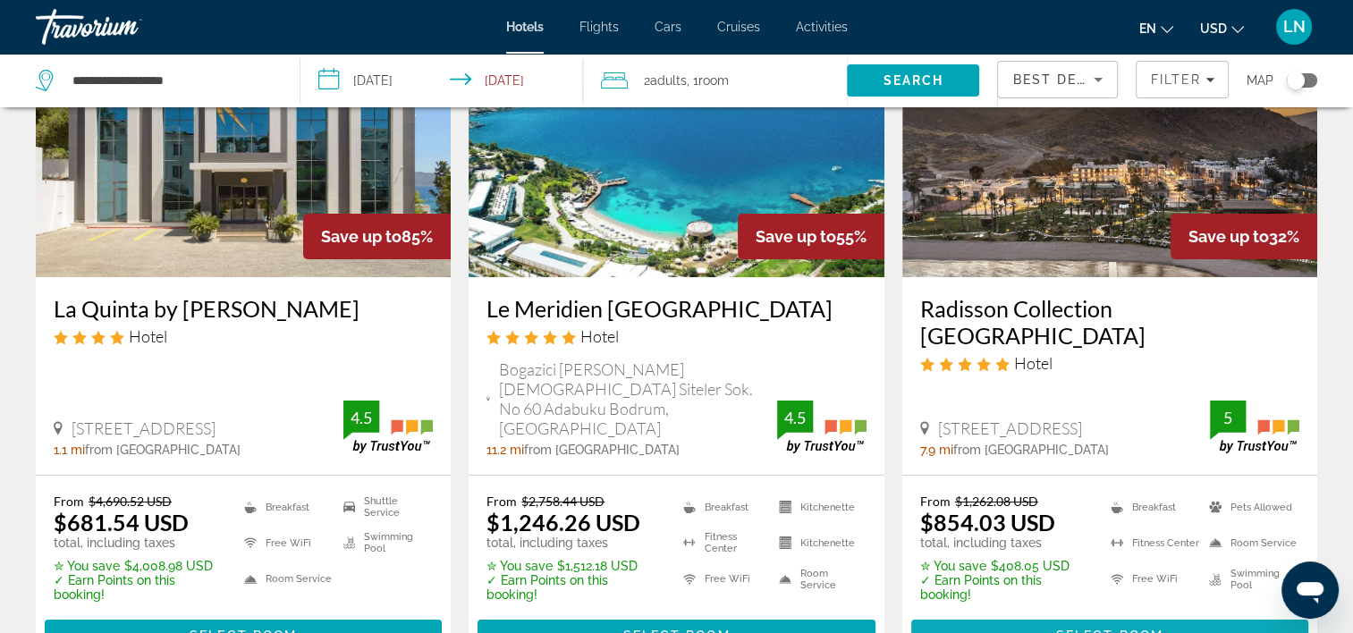
click at [1030, 615] on span "Main content" at bounding box center [1110, 636] width 397 height 43
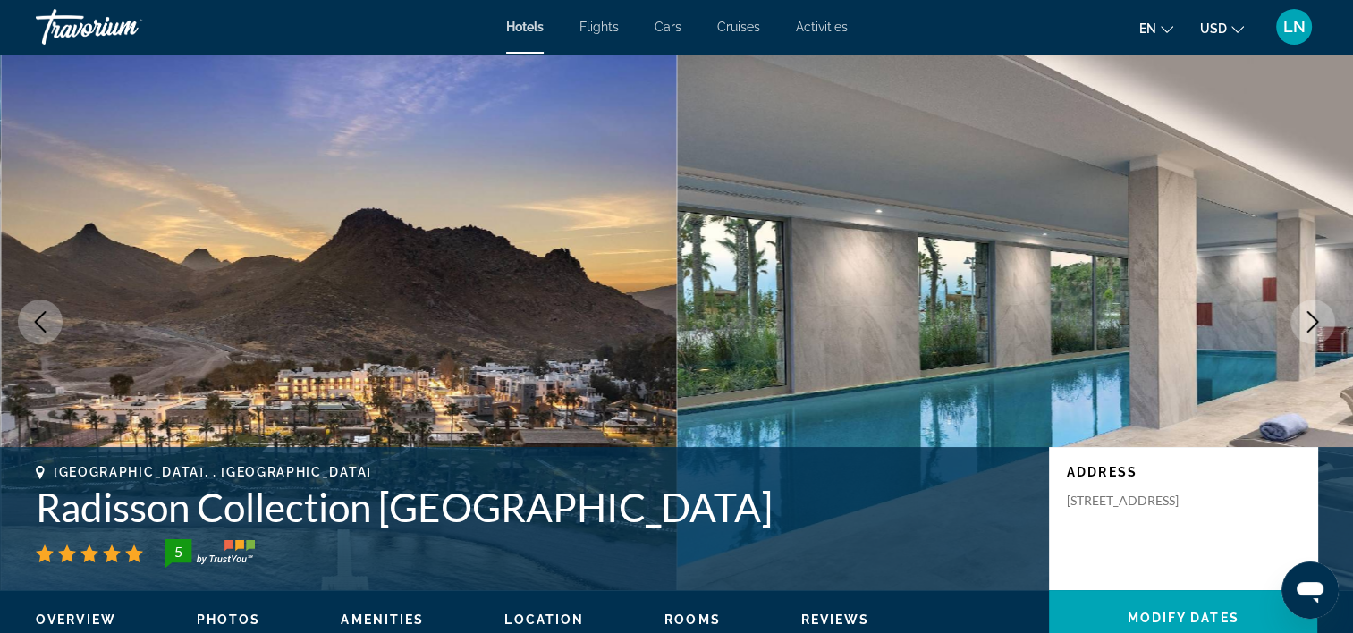
click at [383, 505] on h1 "Radisson Collection [GEOGRAPHIC_DATA]" at bounding box center [534, 507] width 996 height 47
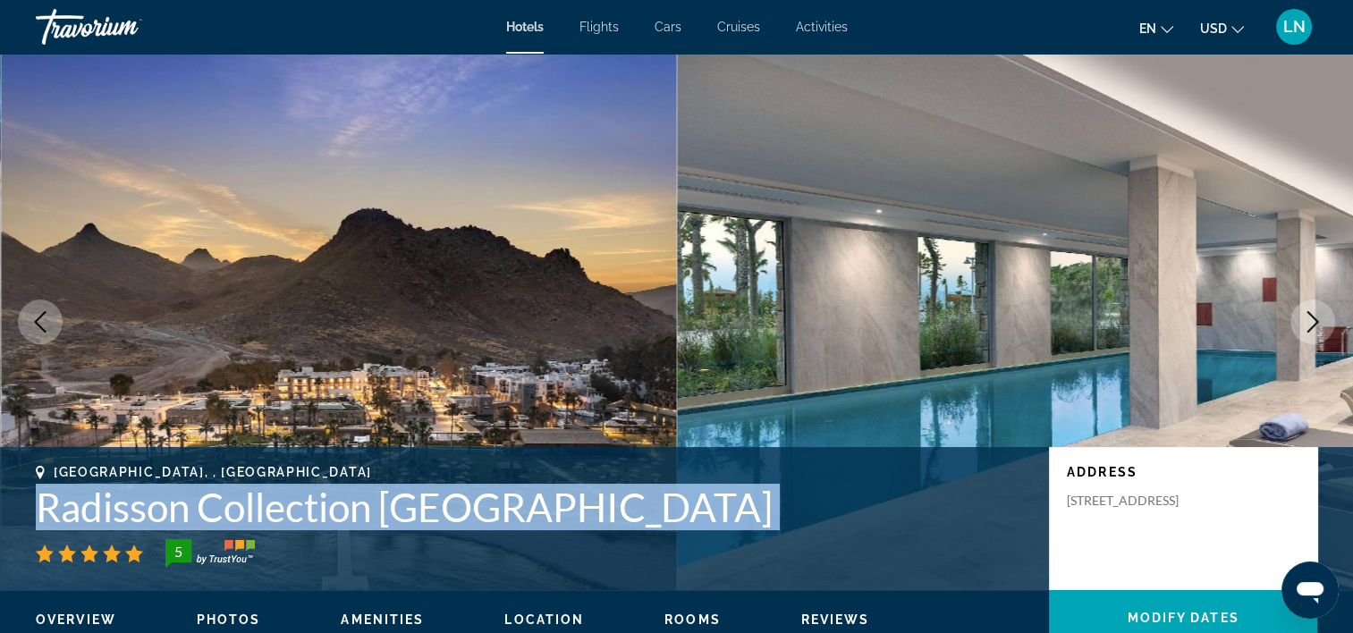
click at [383, 505] on h1 "Radisson Collection [GEOGRAPHIC_DATA]" at bounding box center [534, 507] width 996 height 47
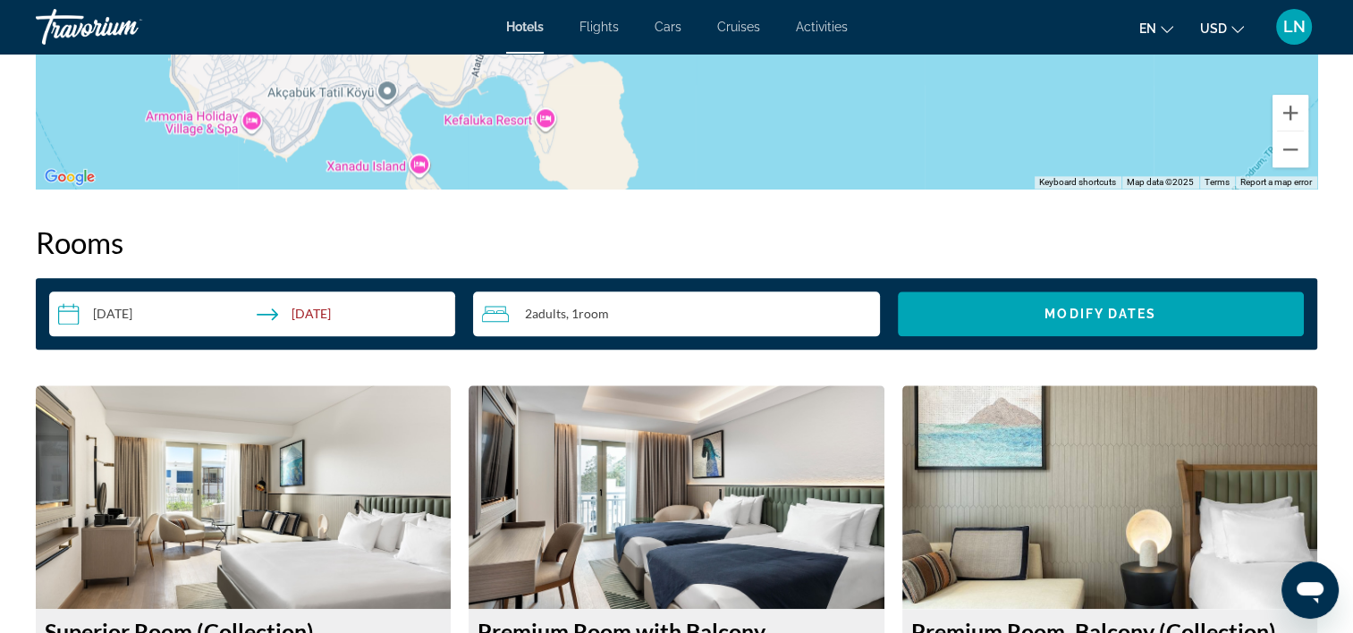
scroll to position [2505, 0]
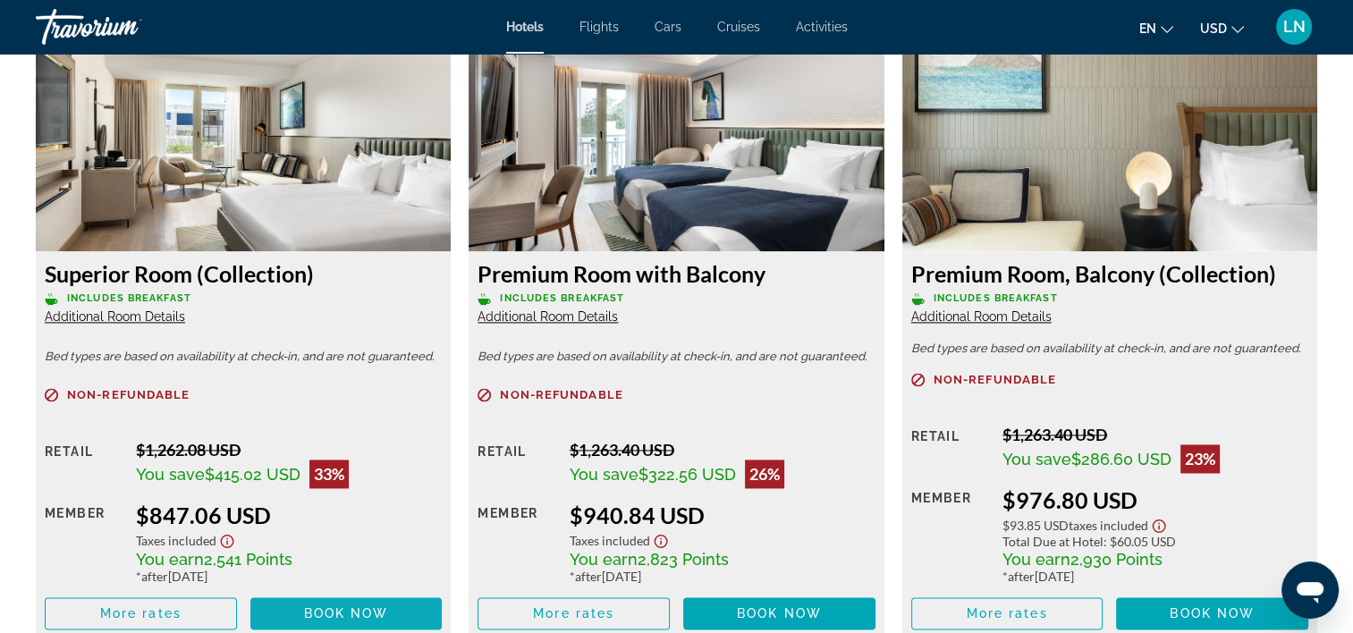
click at [365, 615] on span "Book now" at bounding box center [346, 613] width 85 height 14
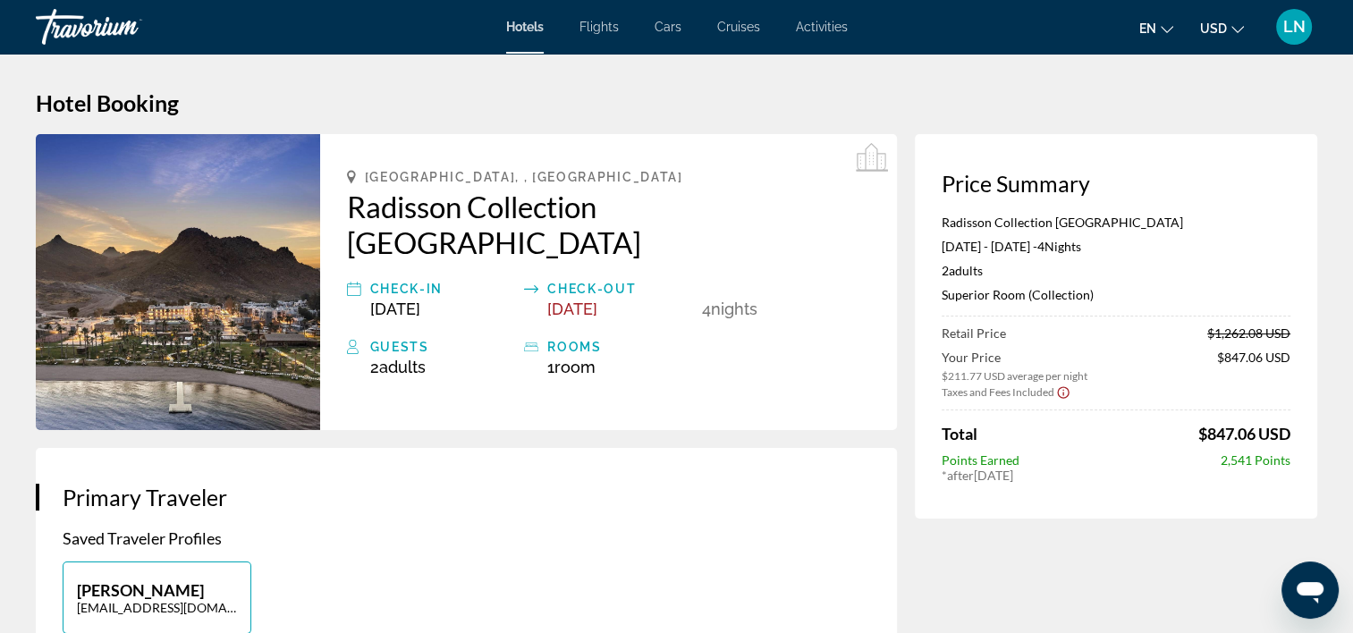
click at [1005, 222] on p "Radisson Collection [GEOGRAPHIC_DATA]" at bounding box center [1116, 222] width 349 height 15
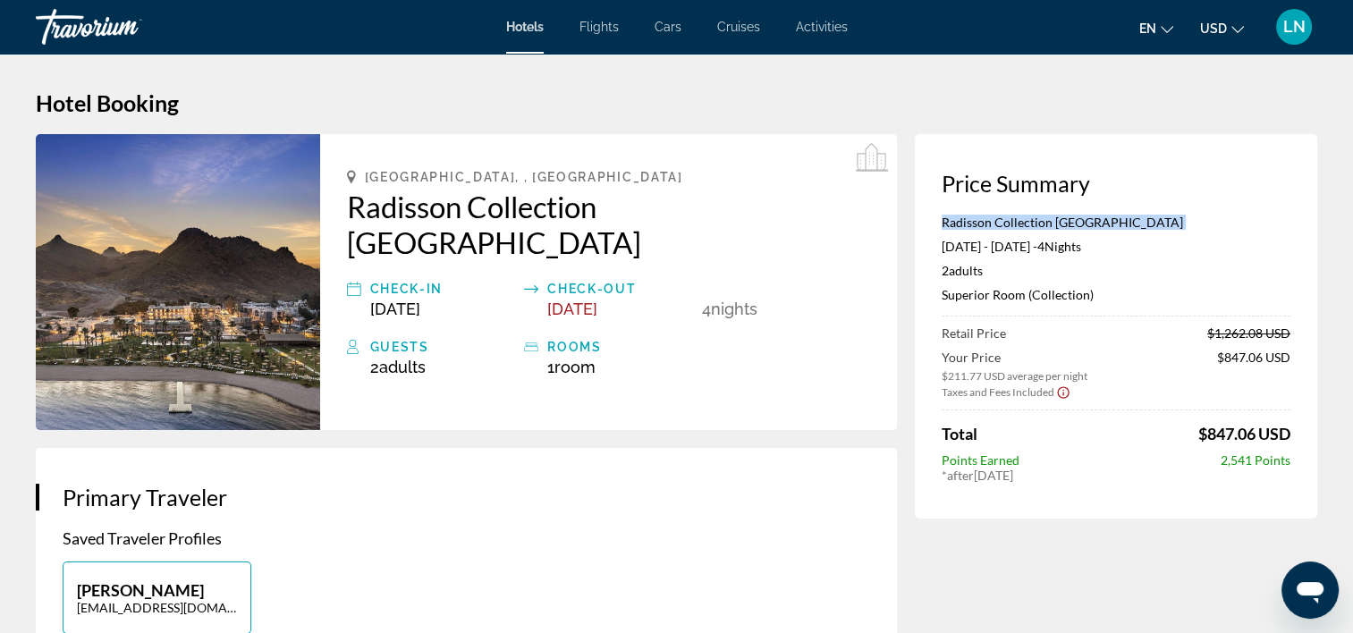
click at [1005, 222] on p "Radisson Collection [GEOGRAPHIC_DATA]" at bounding box center [1116, 222] width 349 height 15
click at [1017, 291] on p "Superior Room (Collection)" at bounding box center [1116, 294] width 349 height 15
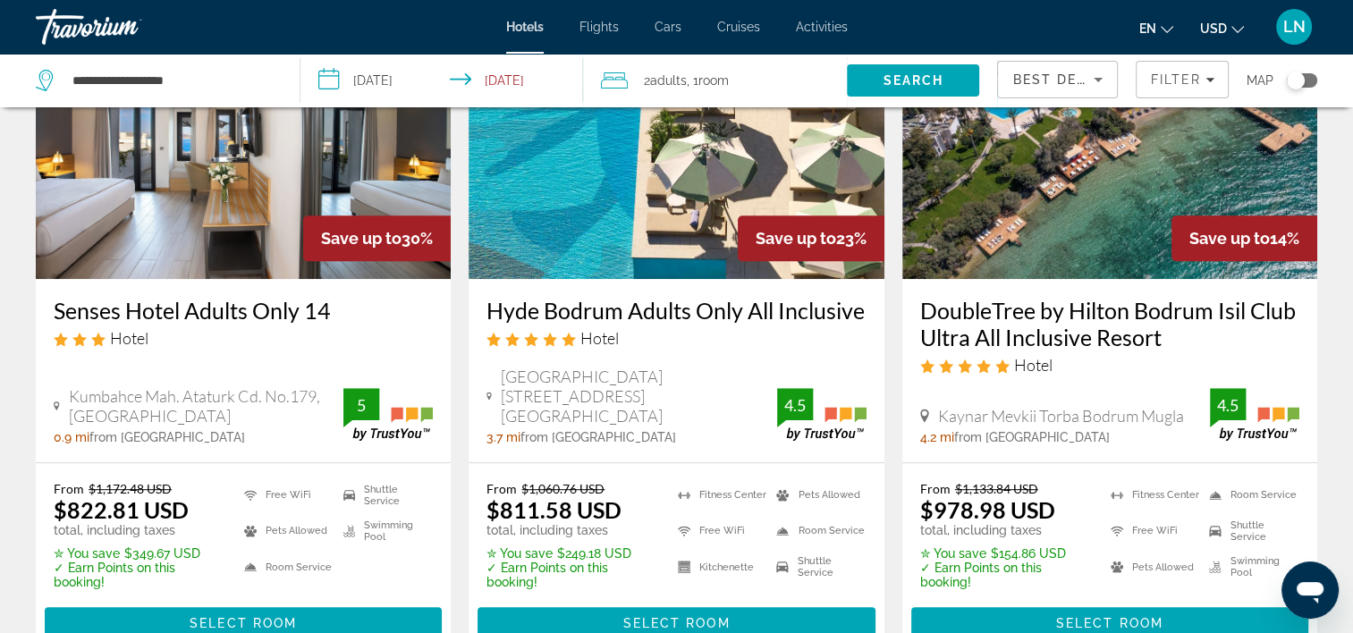
scroll to position [895, 0]
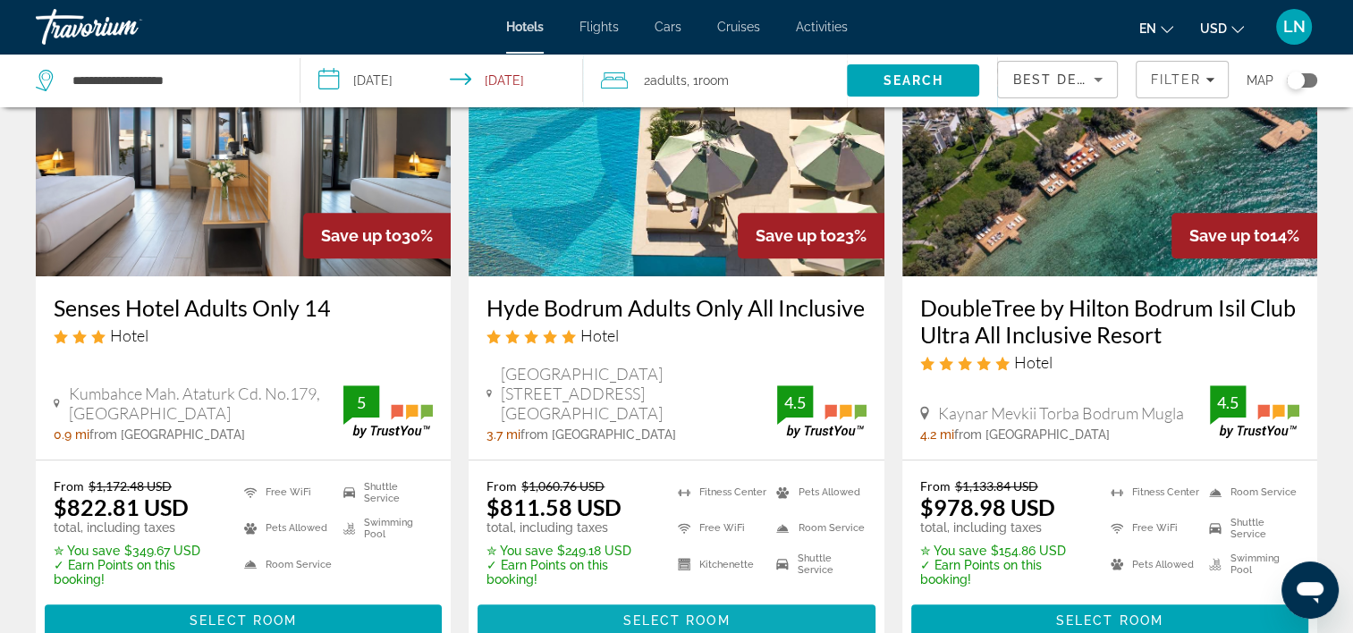
click at [627, 614] on span "Select Room" at bounding box center [676, 621] width 107 height 14
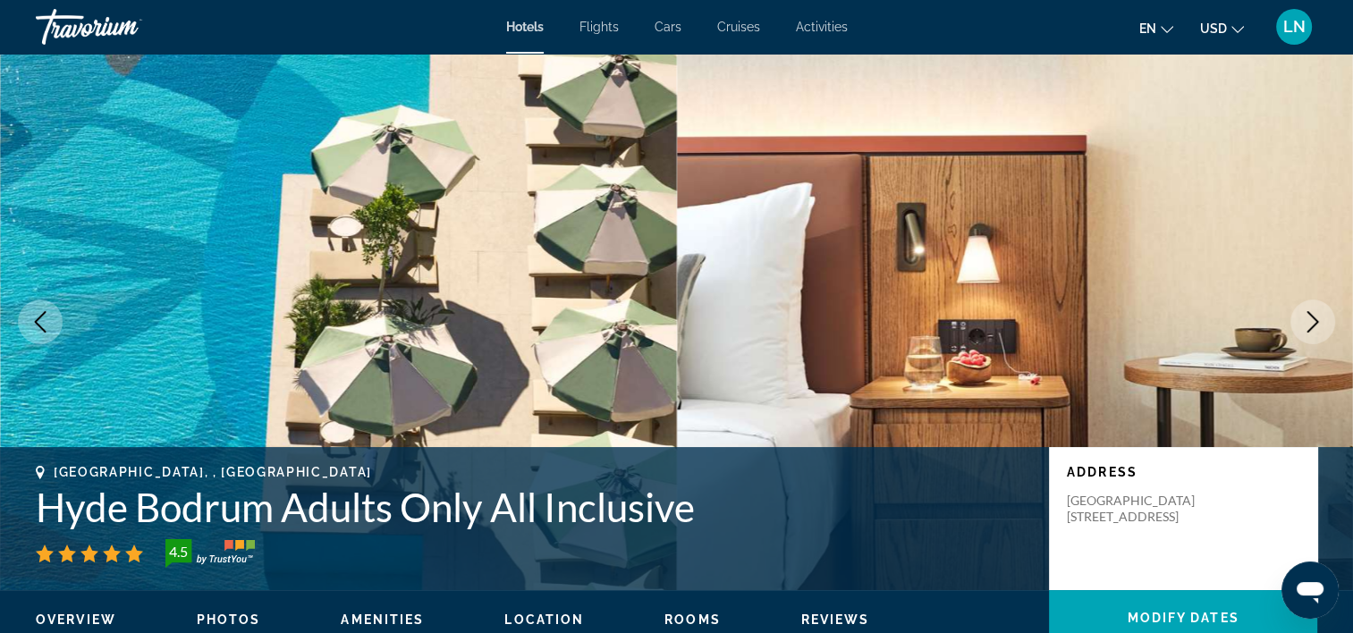
click at [445, 506] on h1 "Hyde Bodrum Adults Only All Inclusive" at bounding box center [534, 507] width 996 height 47
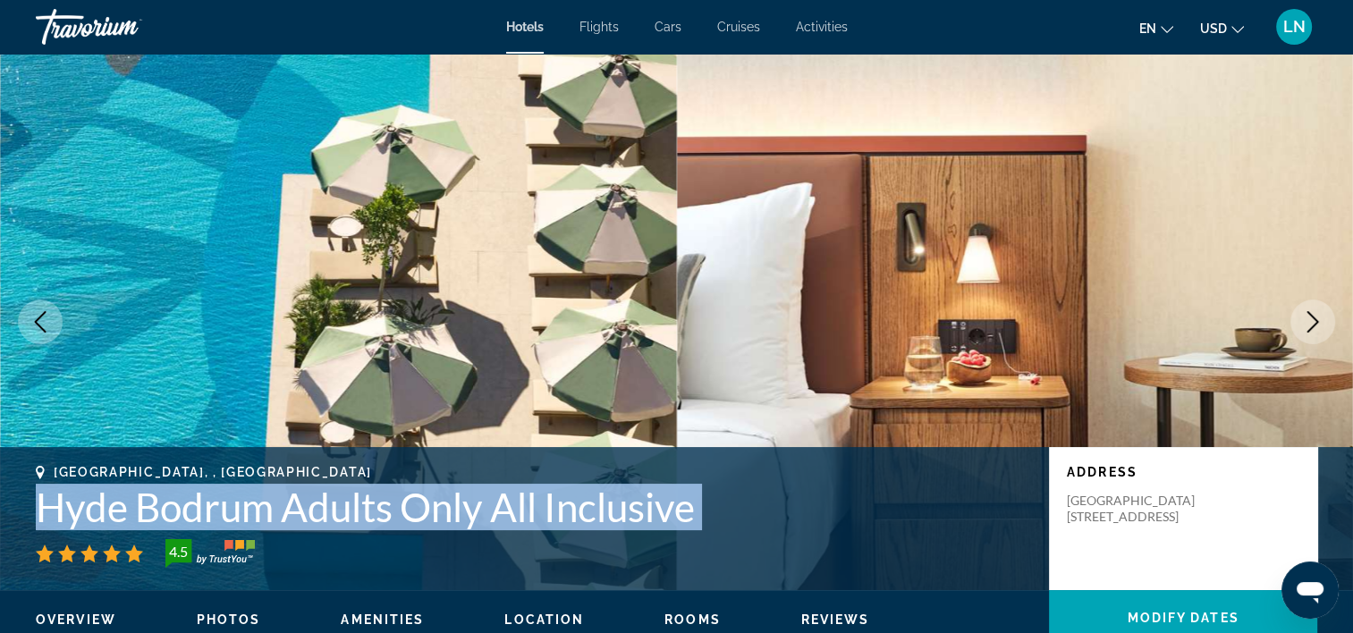
click at [1124, 201] on img "Main content" at bounding box center [1015, 322] width 677 height 537
click at [1310, 318] on icon "Next image" at bounding box center [1312, 321] width 21 height 21
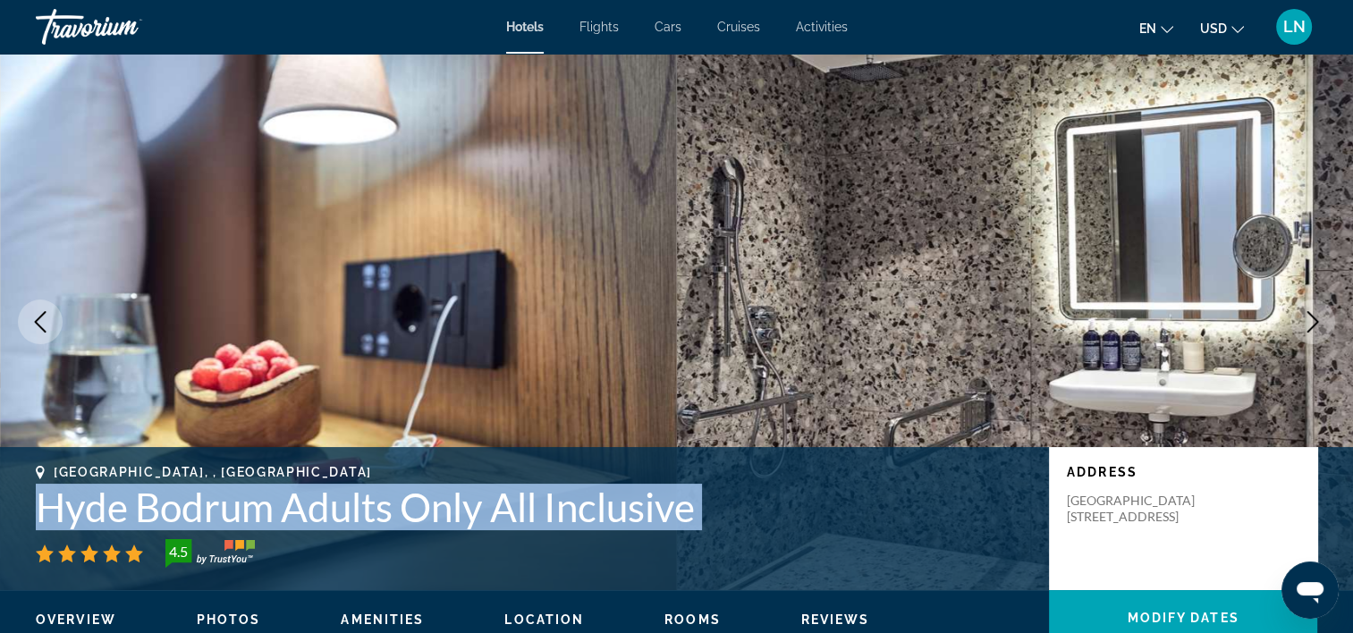
click at [1310, 318] on icon "Next image" at bounding box center [1312, 321] width 21 height 21
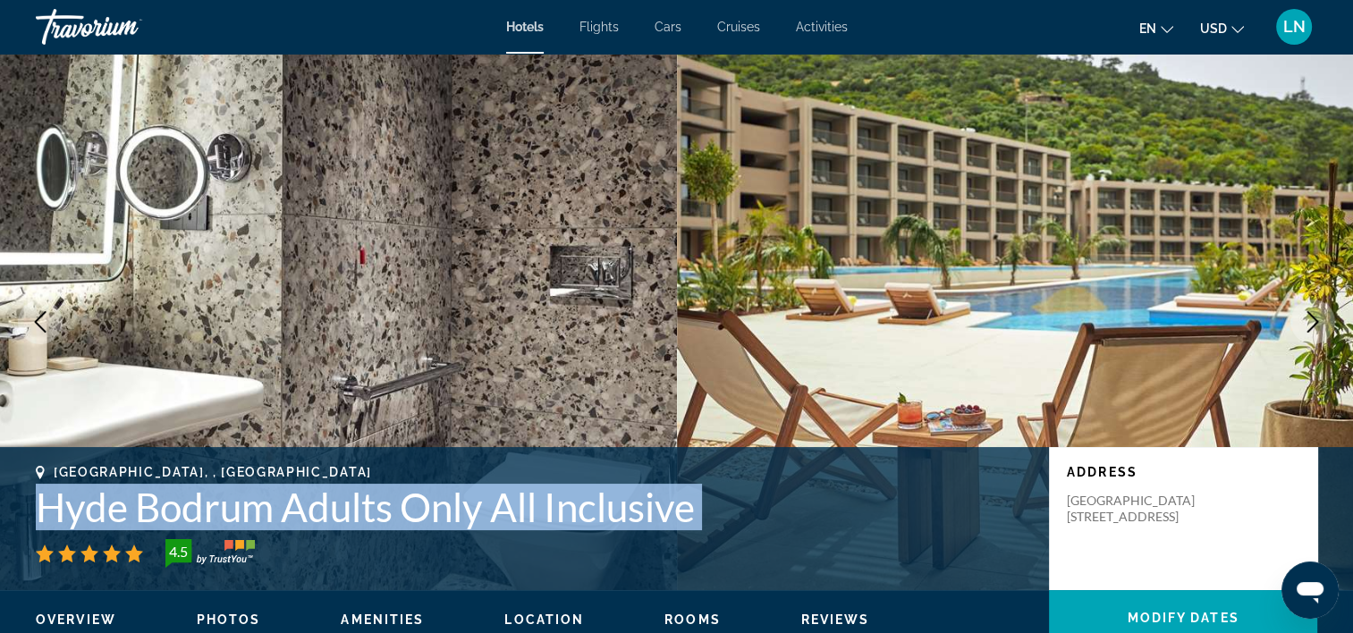
click at [1310, 318] on icon "Next image" at bounding box center [1312, 321] width 21 height 21
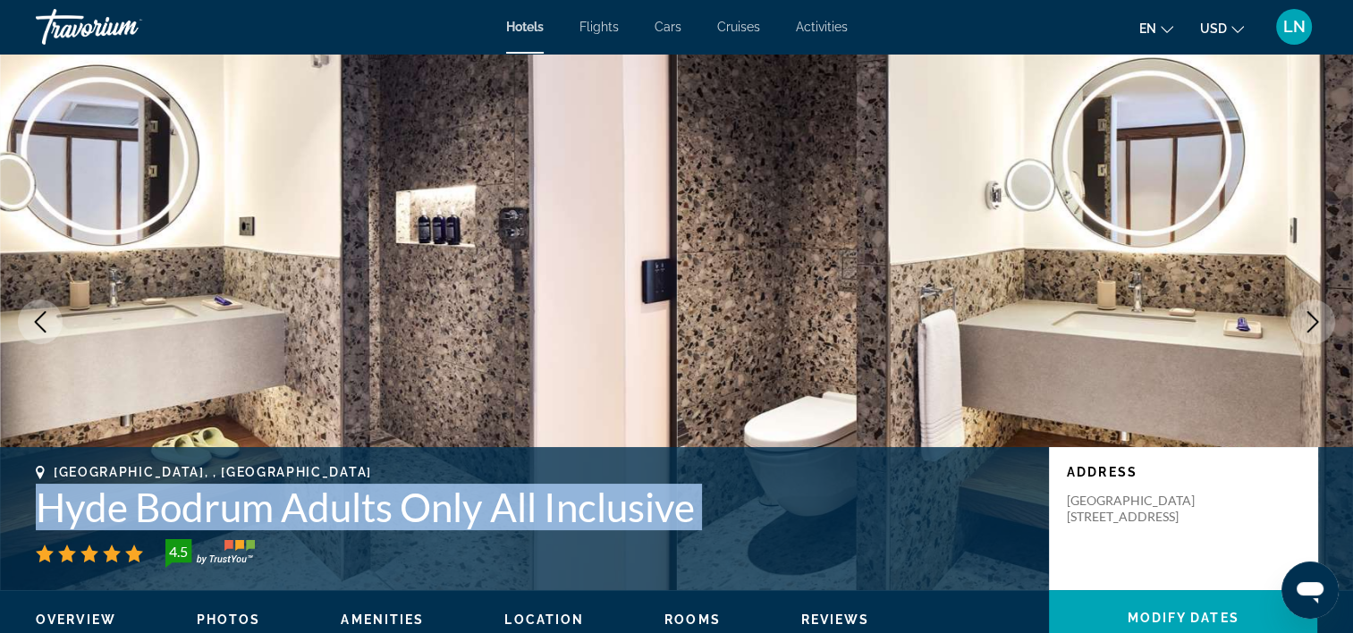
click at [1310, 318] on icon "Next image" at bounding box center [1312, 321] width 21 height 21
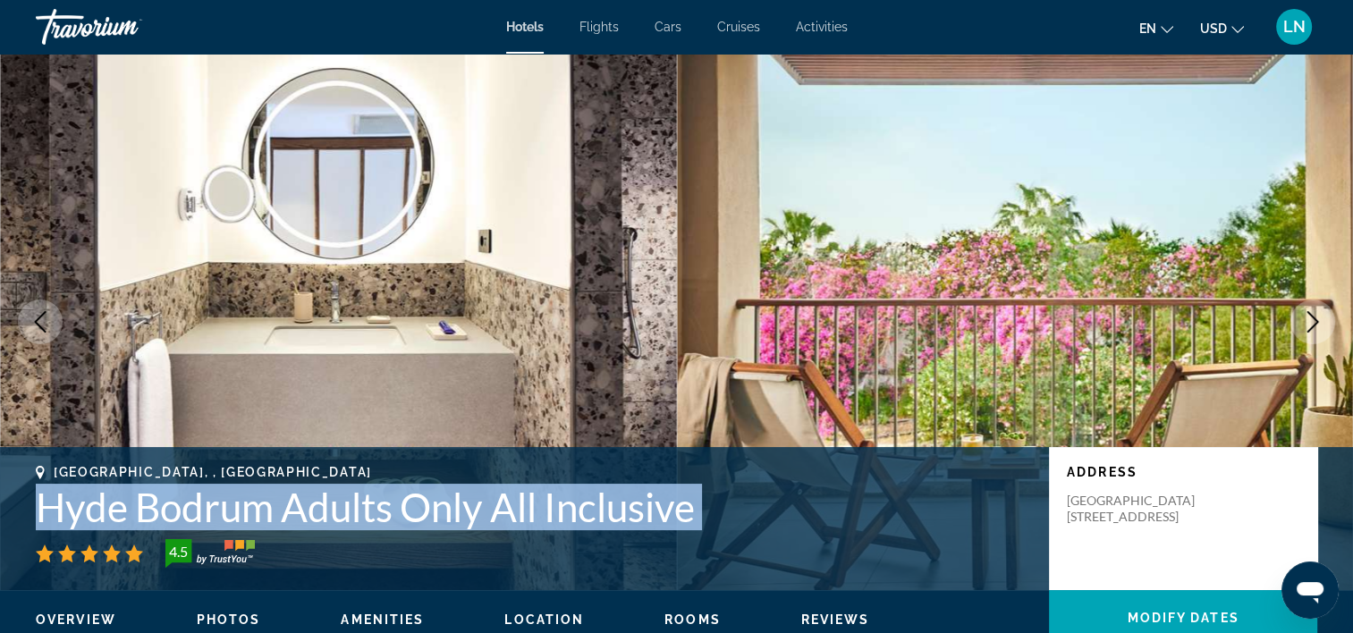
click at [1310, 318] on icon "Next image" at bounding box center [1312, 321] width 21 height 21
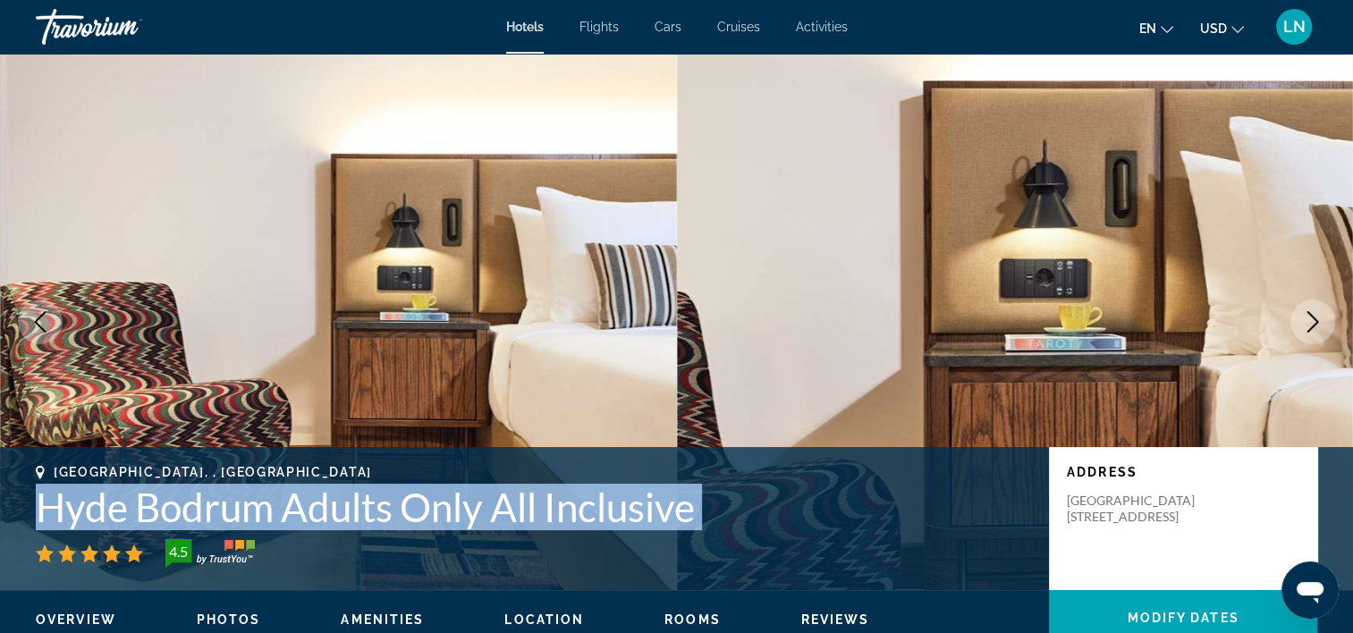
click at [1310, 318] on icon "Next image" at bounding box center [1312, 321] width 21 height 21
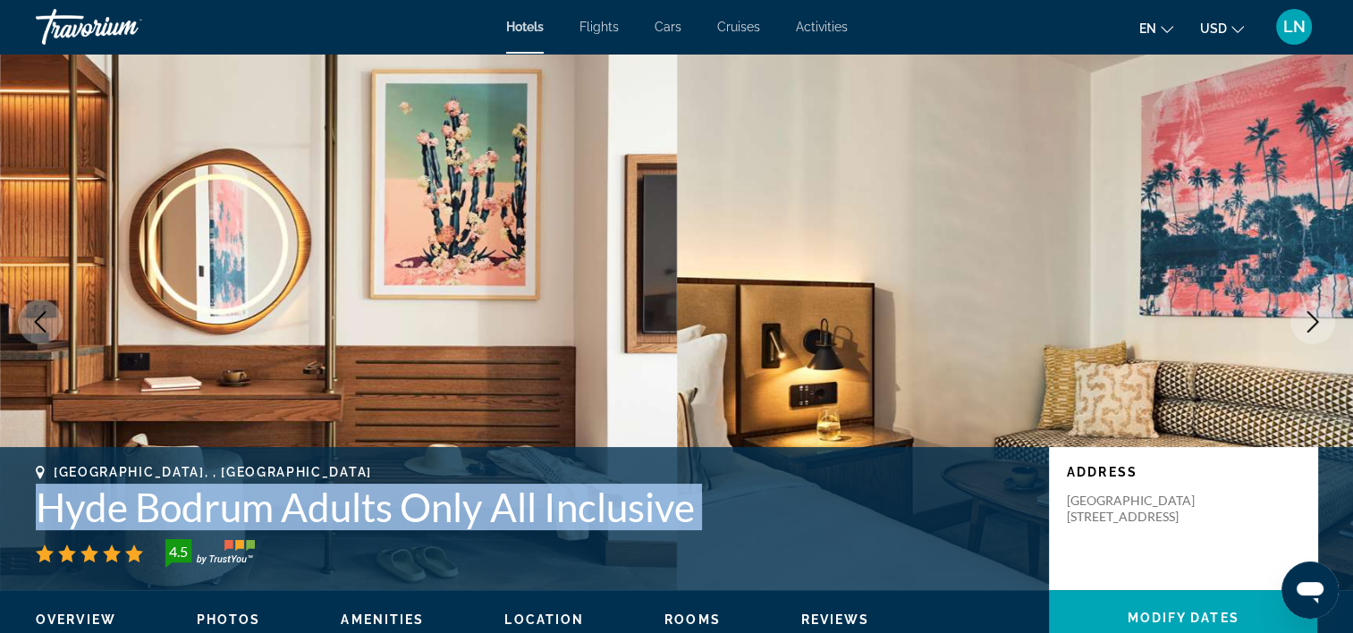
click at [1334, 323] on button "Next image" at bounding box center [1313, 322] width 45 height 45
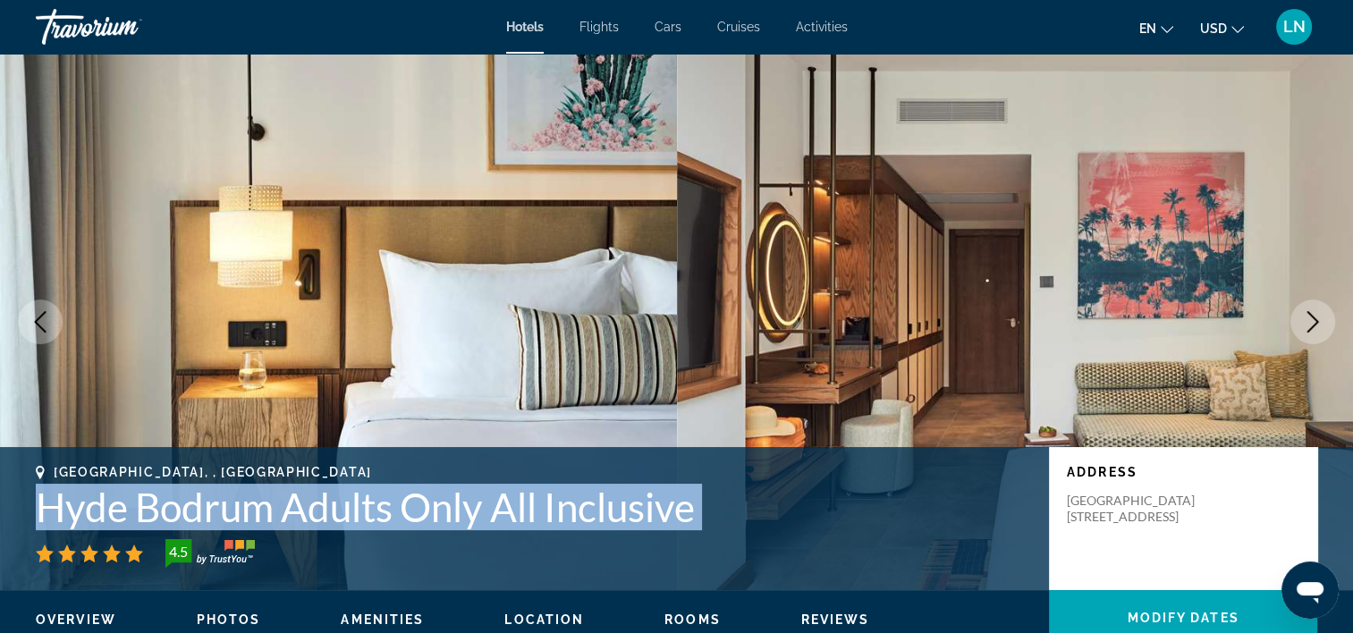
click at [1327, 321] on button "Next image" at bounding box center [1313, 322] width 45 height 45
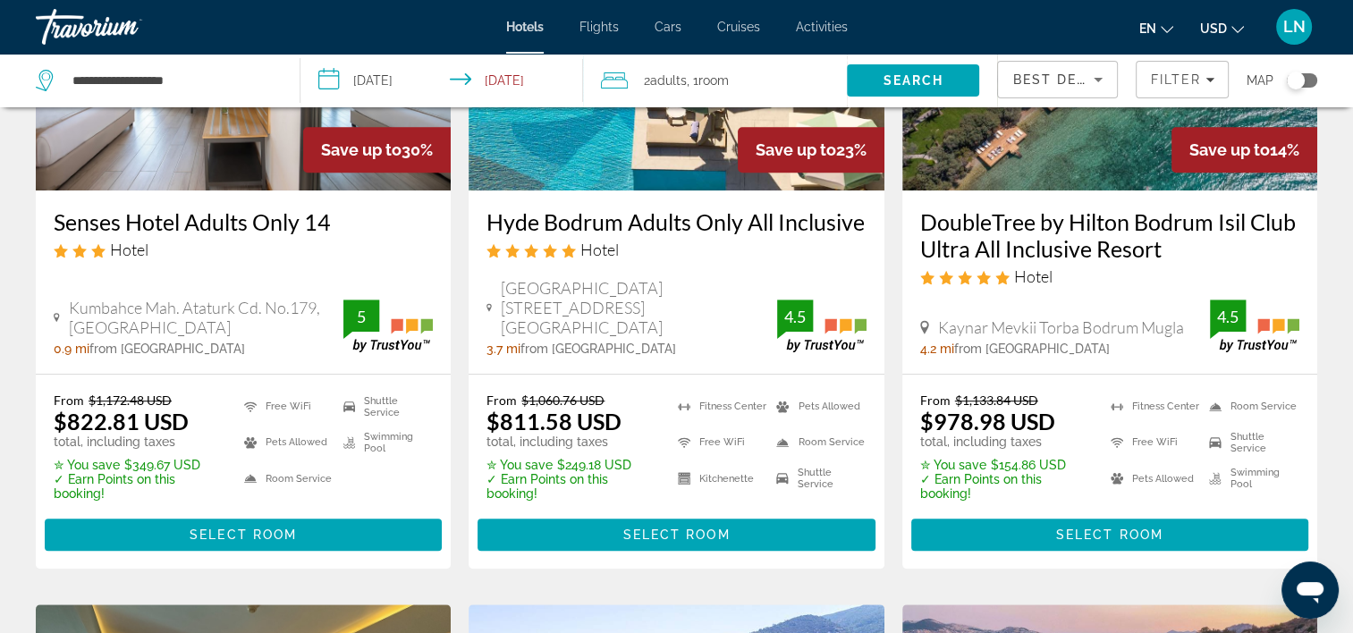
scroll to position [984, 0]
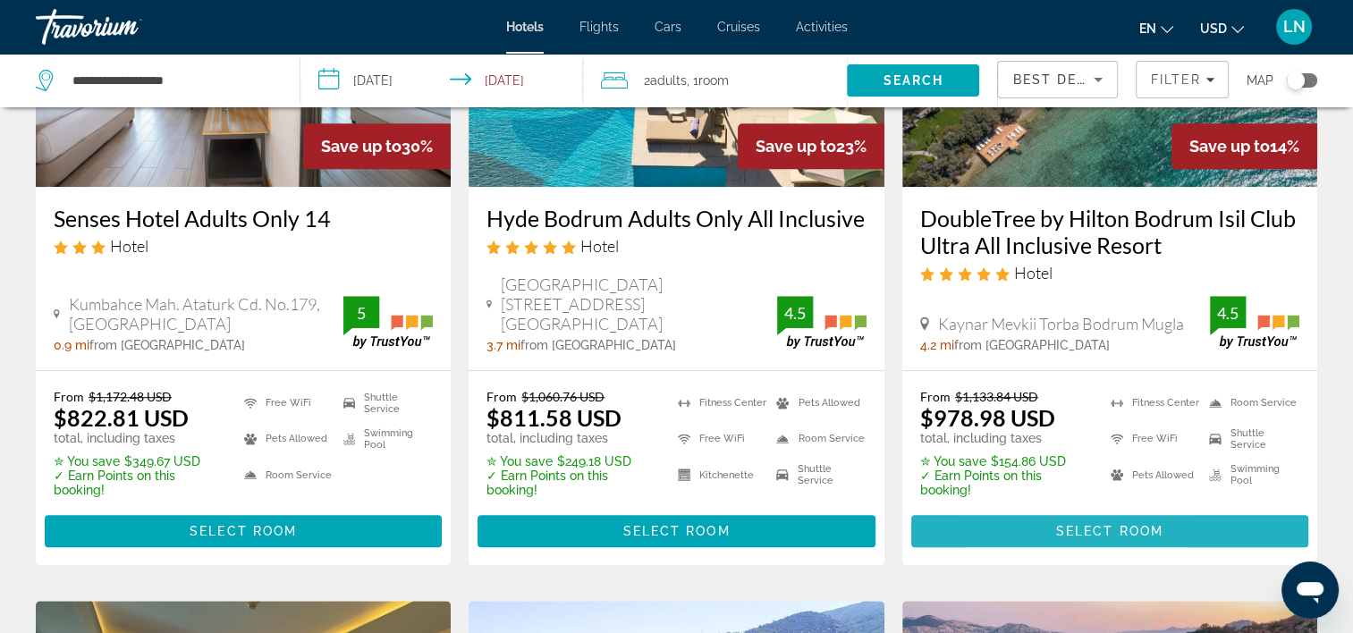
click at [1022, 510] on span "Main content" at bounding box center [1110, 531] width 397 height 43
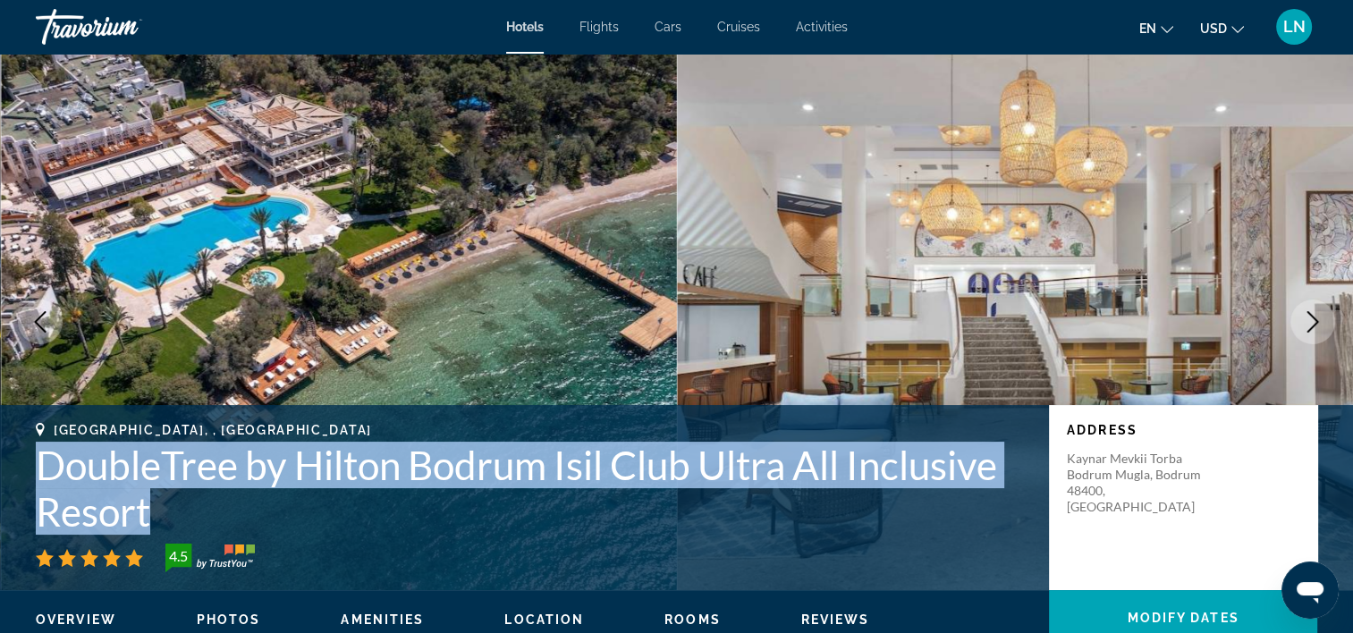
drag, startPoint x: 38, startPoint y: 466, endPoint x: 170, endPoint y: 509, distance: 138.3
click at [170, 509] on h1 "DoubleTree by Hilton Bodrum Isil Club Ultra All Inclusive Resort" at bounding box center [534, 488] width 996 height 93
click at [1309, 318] on icon "Next image" at bounding box center [1312, 321] width 21 height 21
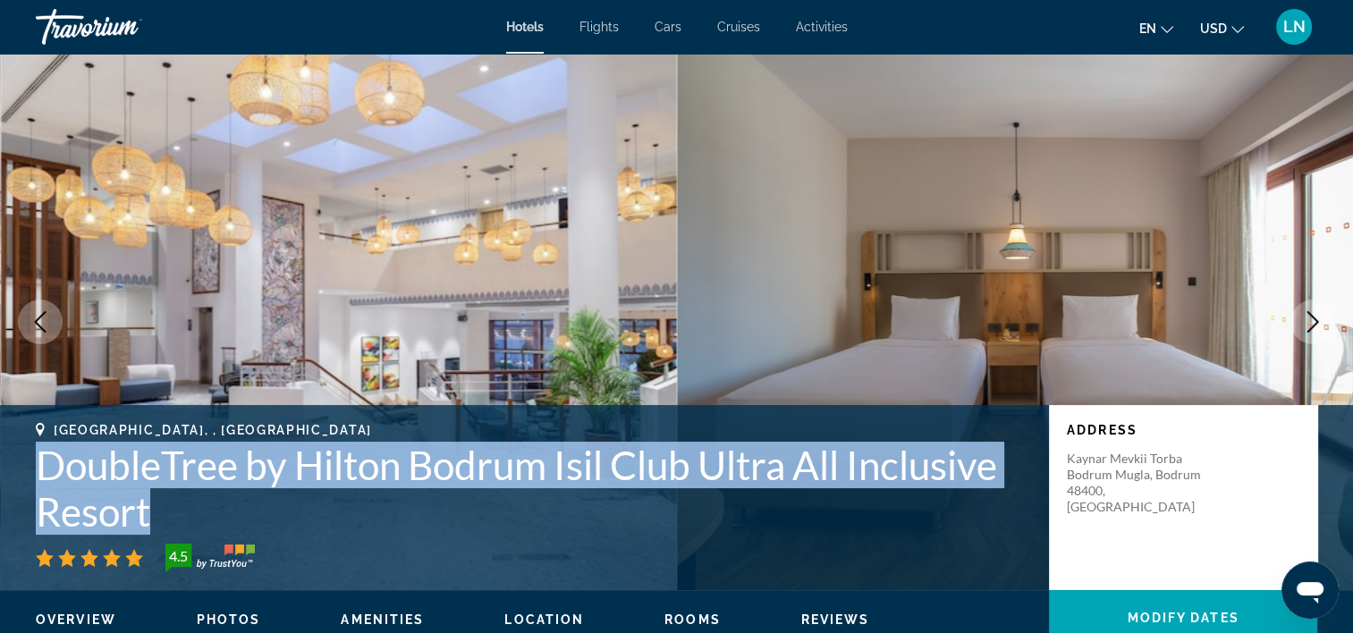
click at [1309, 318] on icon "Next image" at bounding box center [1312, 321] width 21 height 21
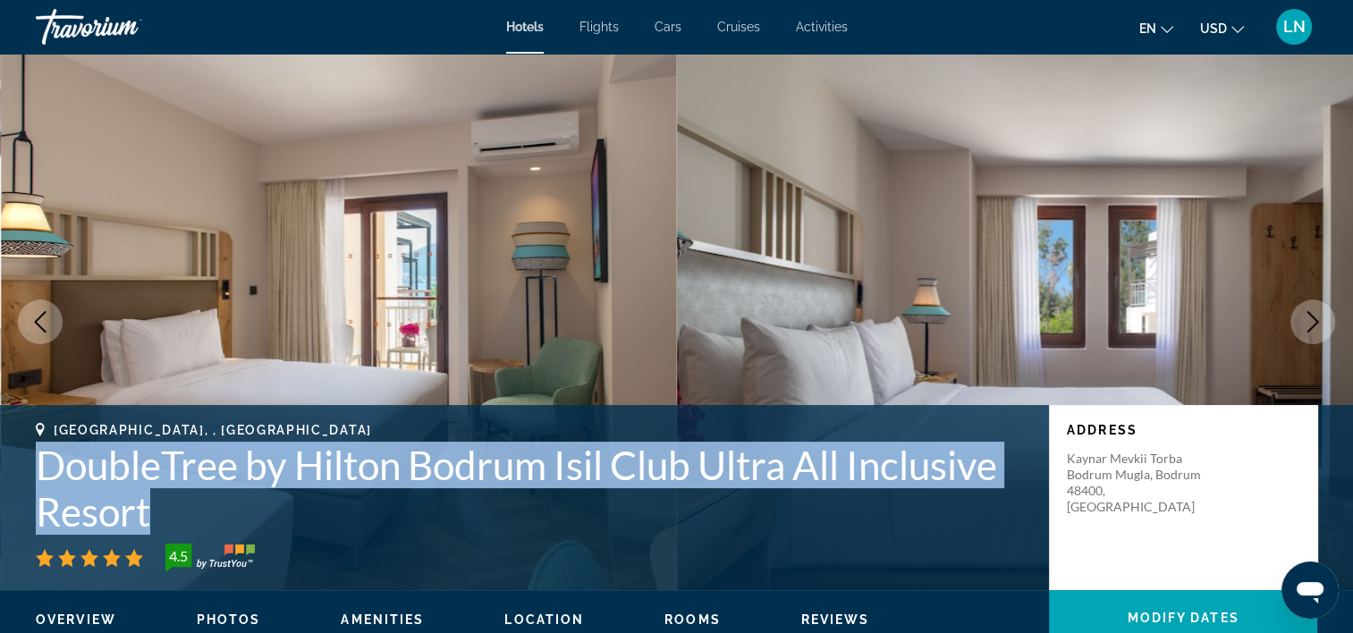
click at [1309, 318] on icon "Next image" at bounding box center [1312, 321] width 21 height 21
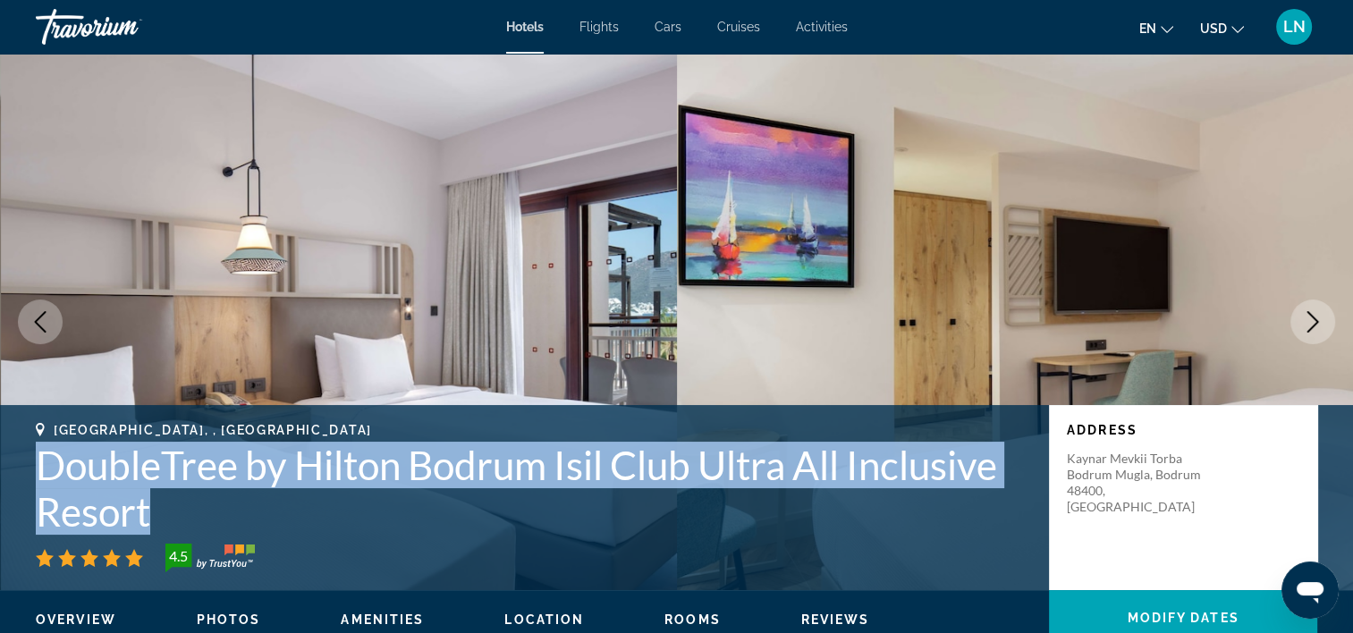
click at [1309, 318] on icon "Next image" at bounding box center [1312, 321] width 21 height 21
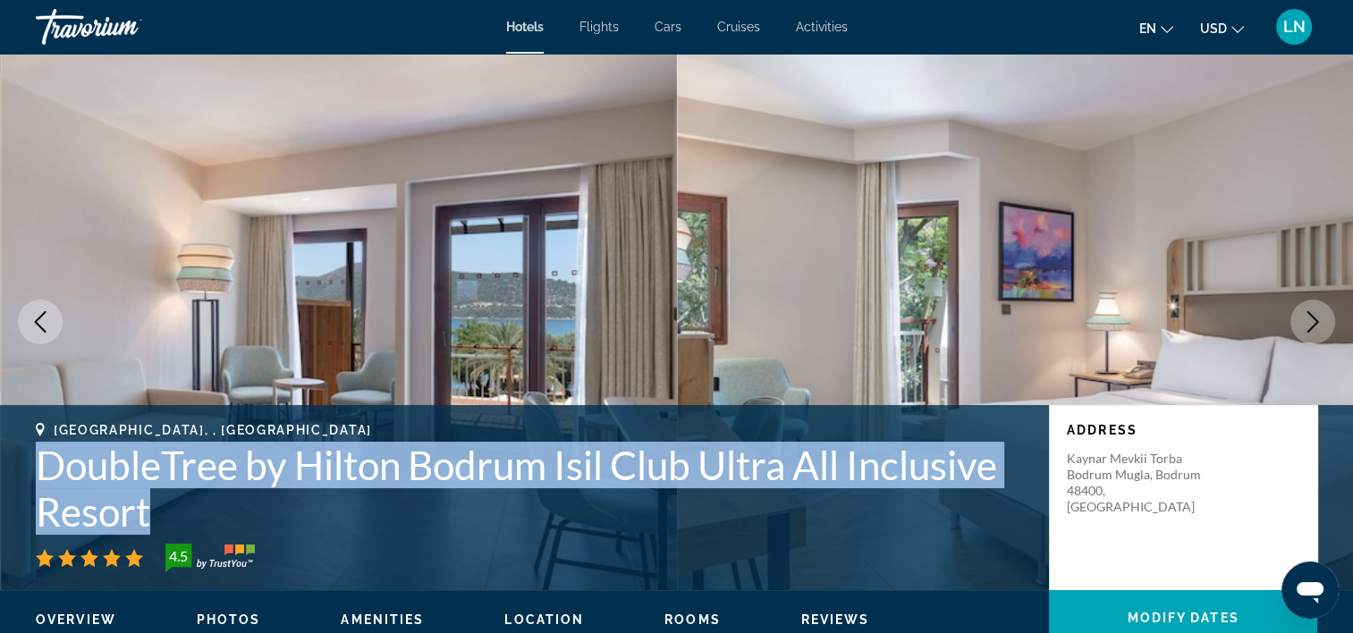
click at [1309, 318] on icon "Next image" at bounding box center [1312, 321] width 21 height 21
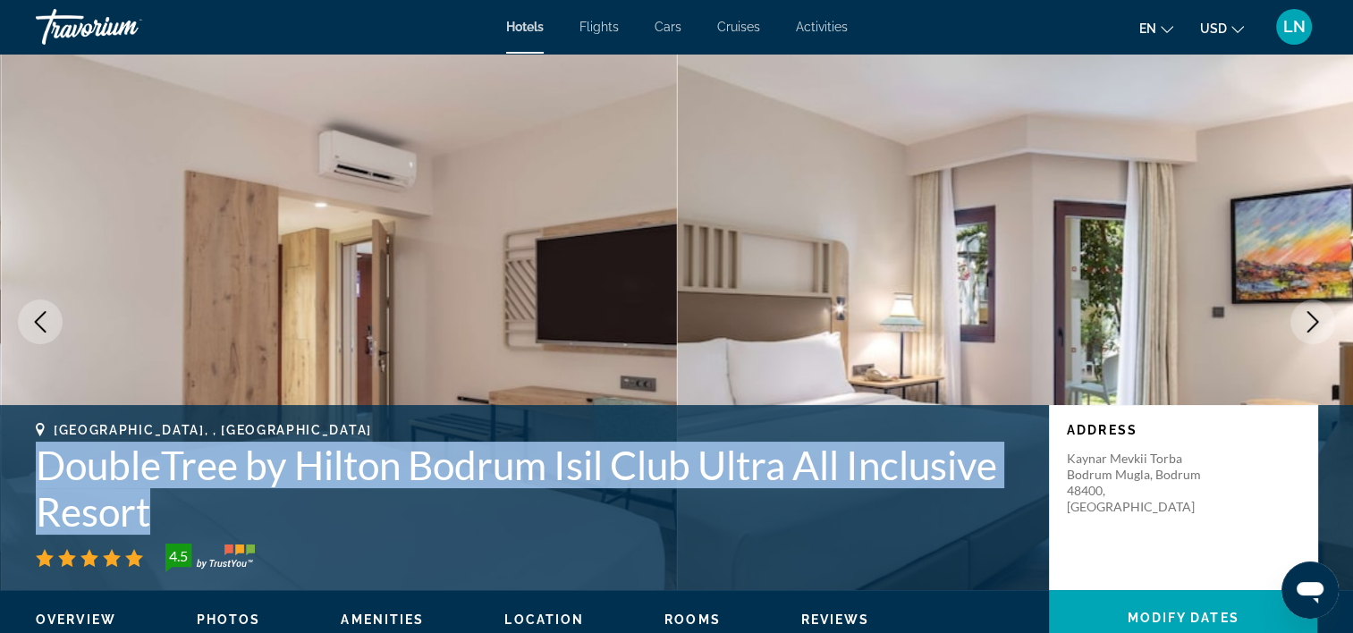
click at [1309, 318] on icon "Next image" at bounding box center [1312, 321] width 21 height 21
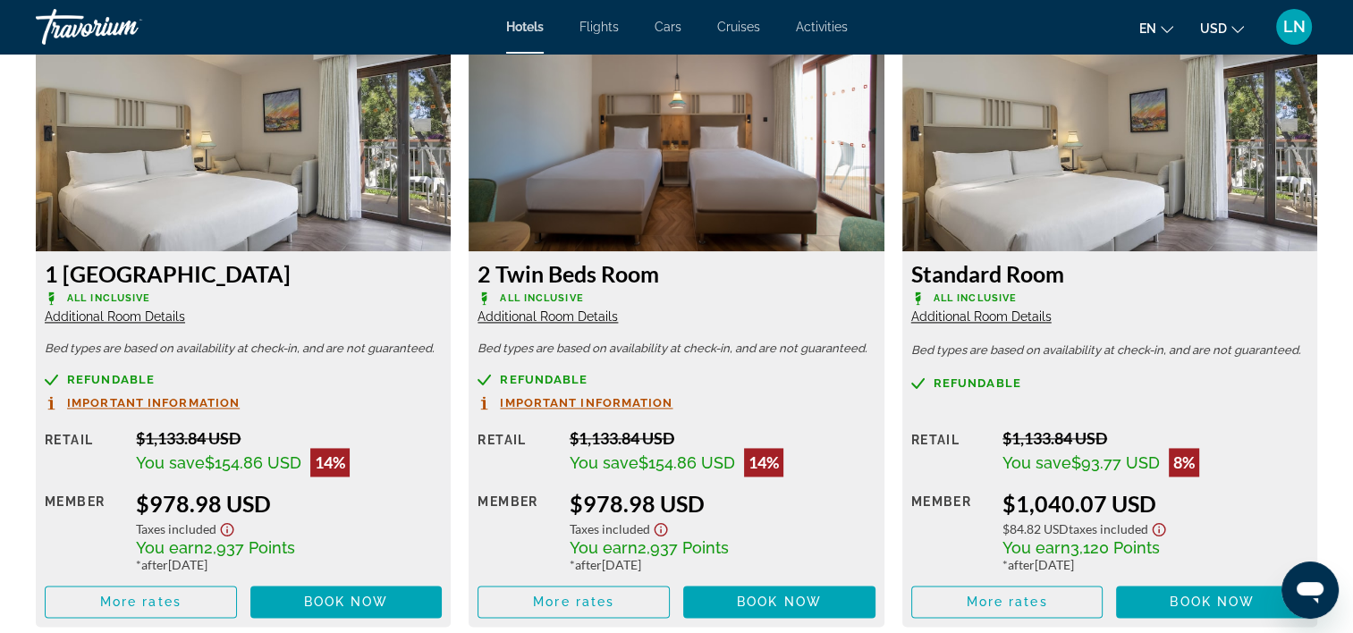
scroll to position [2594, 0]
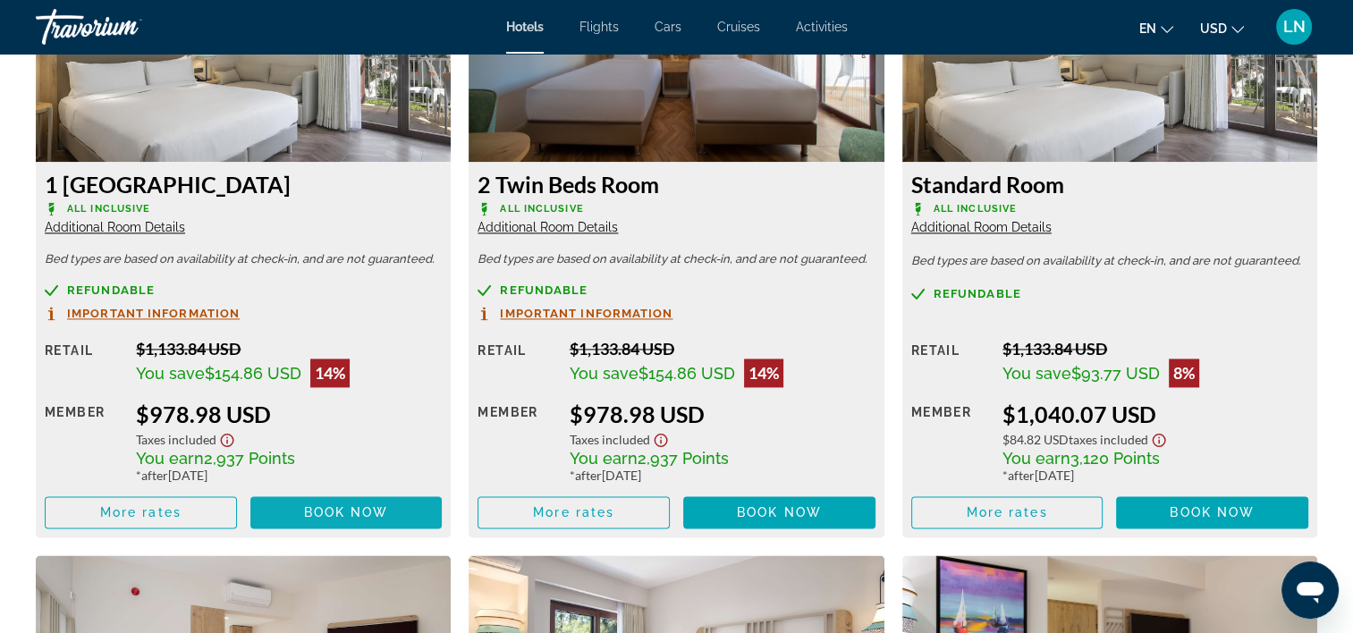
click at [374, 511] on span "Book now" at bounding box center [346, 512] width 85 height 14
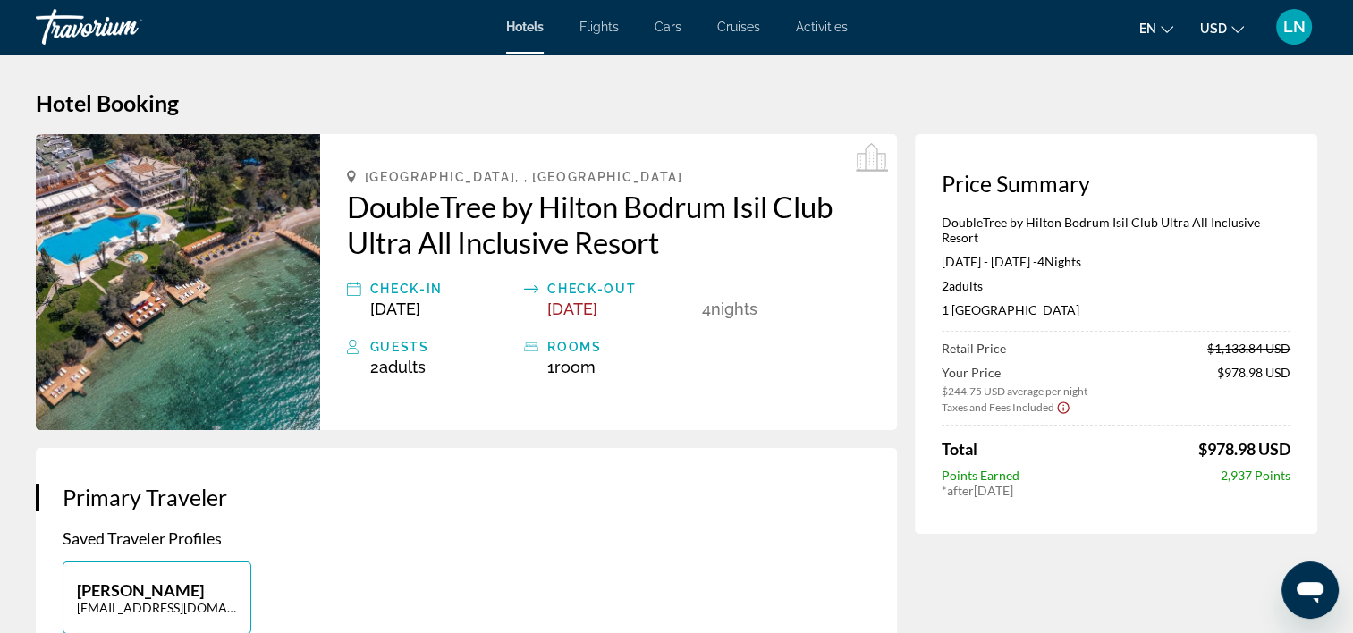
click at [981, 222] on p "DoubleTree by Hilton Bodrum Isil Club Ultra All Inclusive Resort" at bounding box center [1116, 230] width 349 height 30
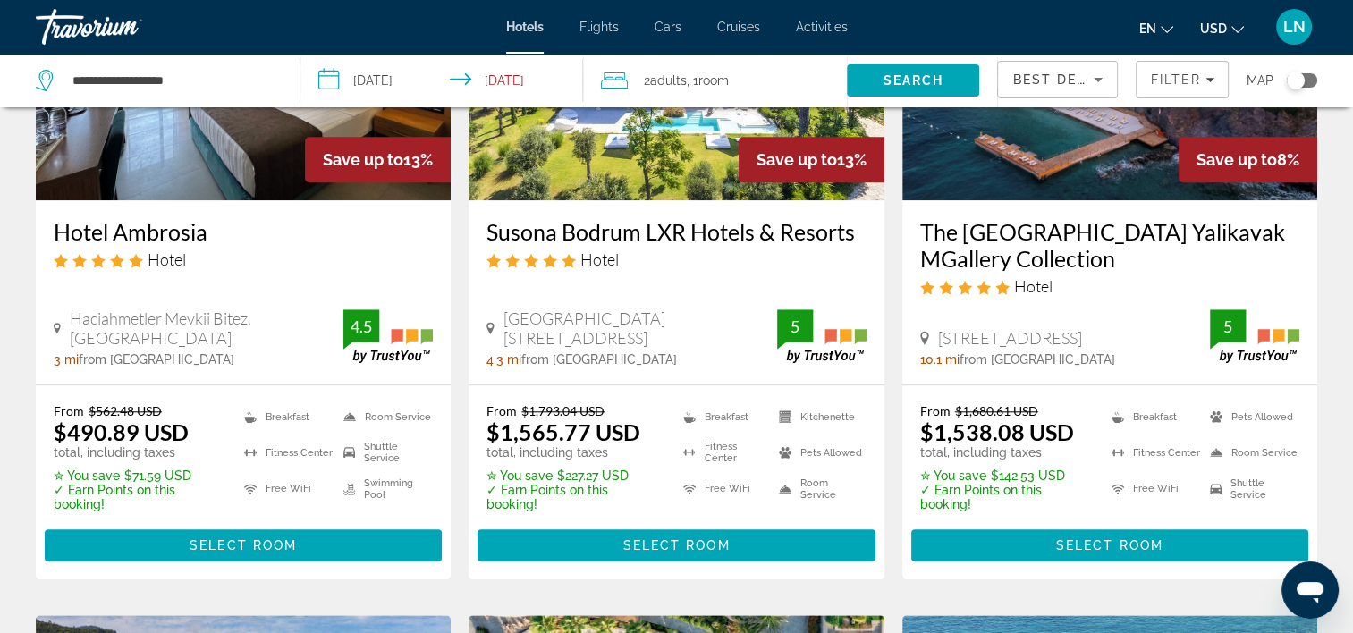
scroll to position [1700, 0]
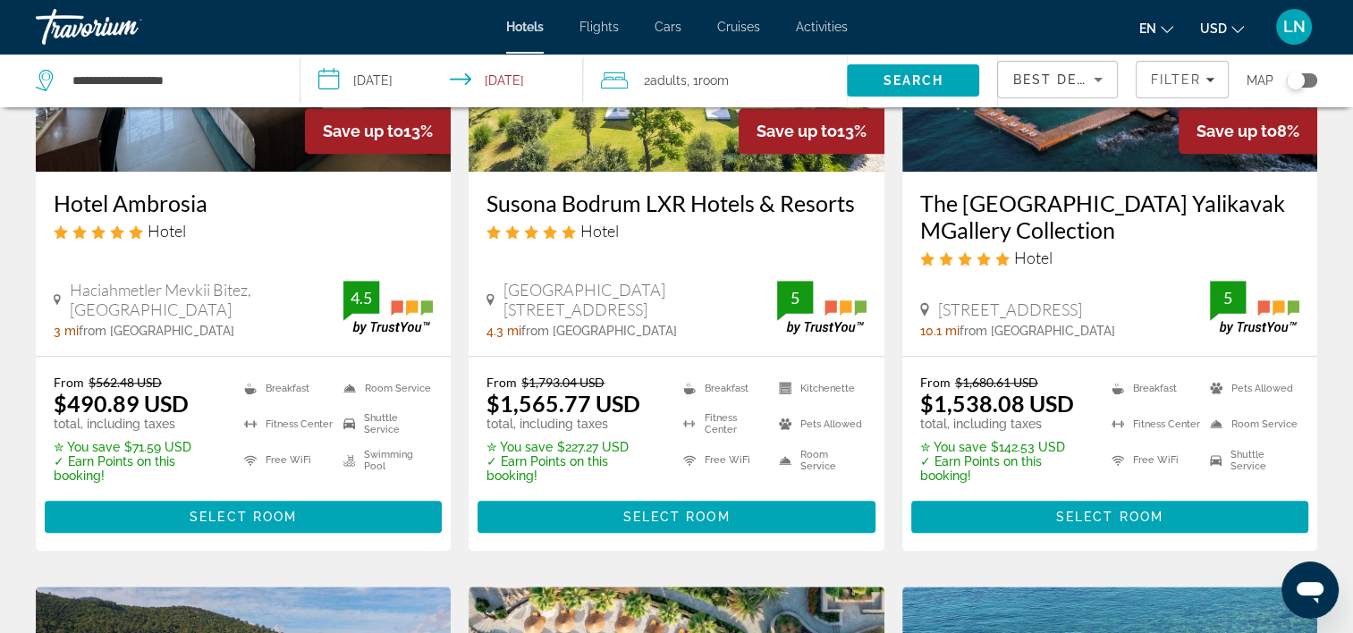
drag, startPoint x: 419, startPoint y: 397, endPoint x: 401, endPoint y: 428, distance: 35.3
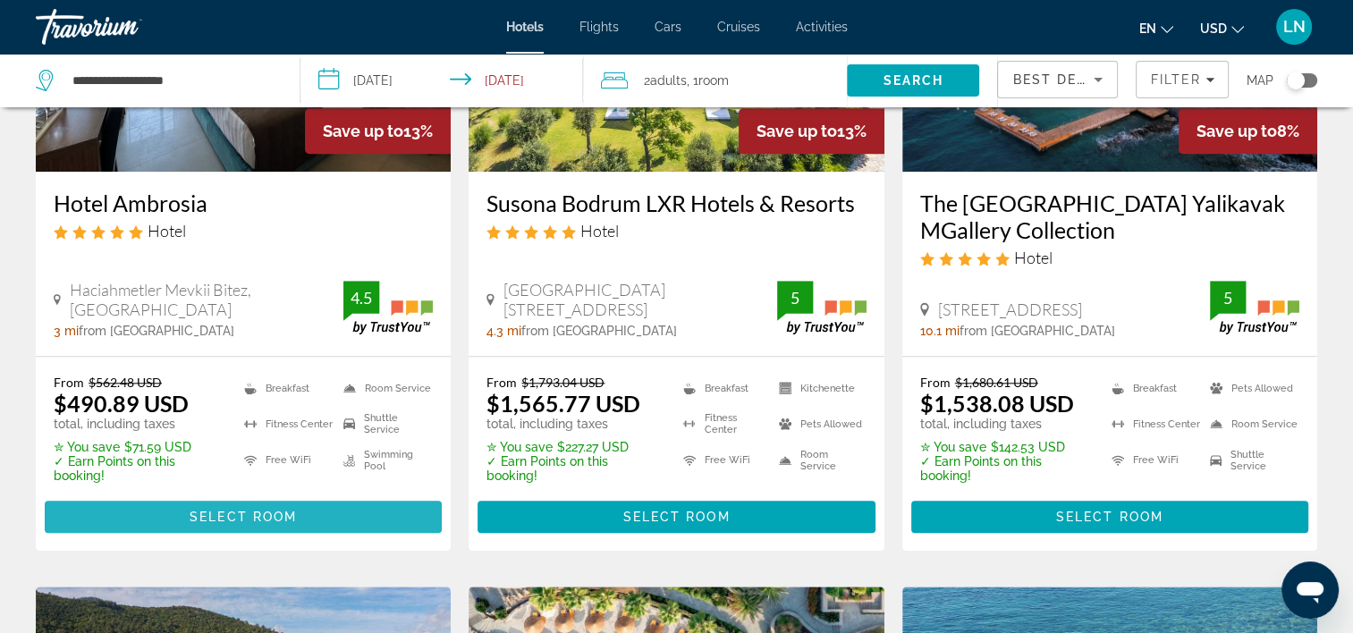
drag, startPoint x: 401, startPoint y: 428, endPoint x: 390, endPoint y: 465, distance: 39.1
click at [390, 496] on span "Main content" at bounding box center [243, 517] width 397 height 43
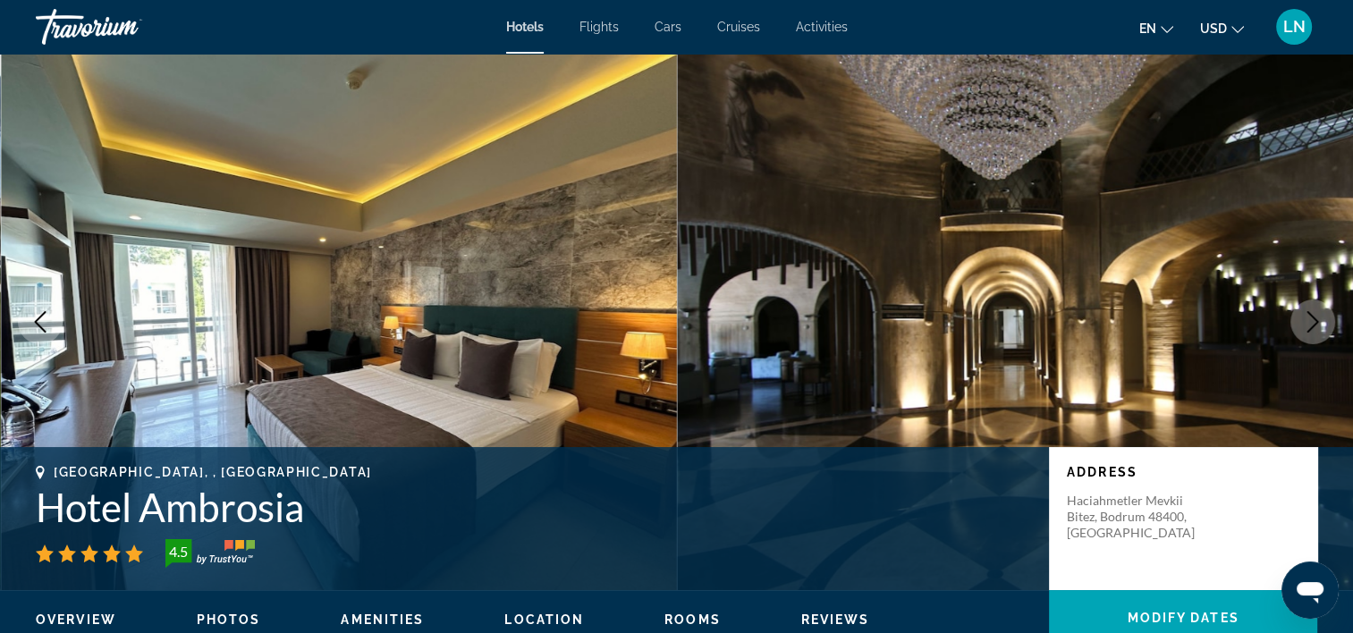
click at [232, 513] on h1 "Hotel Ambrosia" at bounding box center [534, 507] width 996 height 47
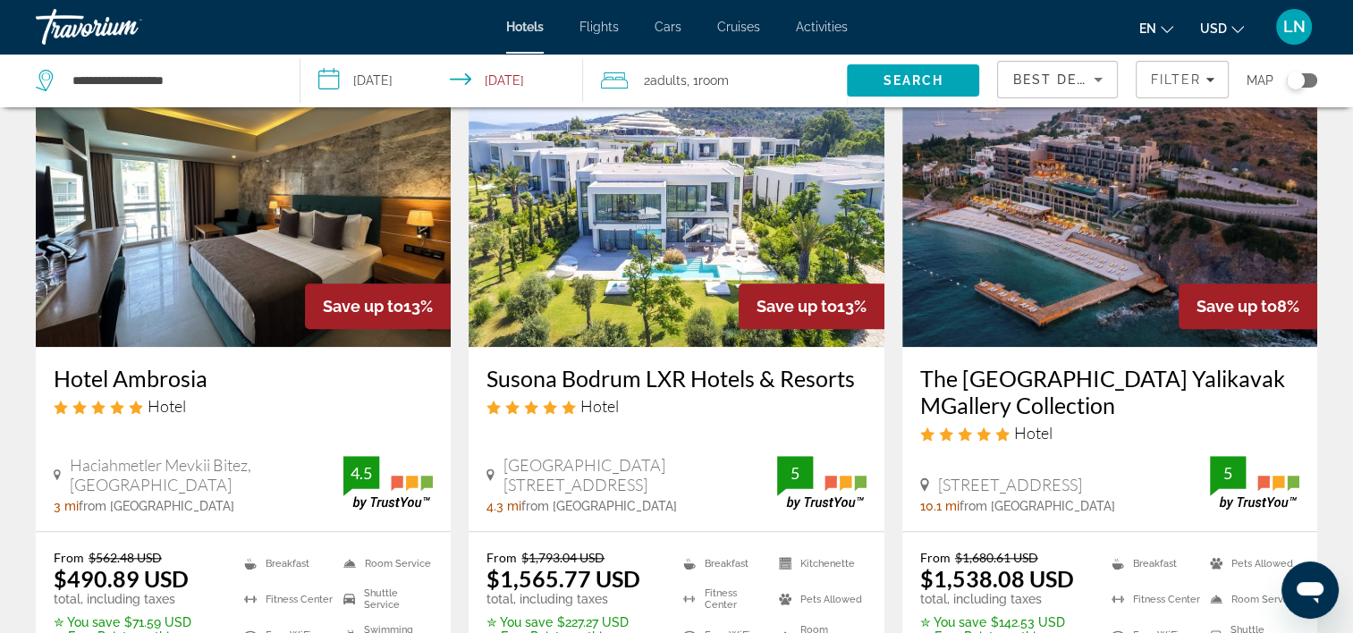
scroll to position [1610, 0]
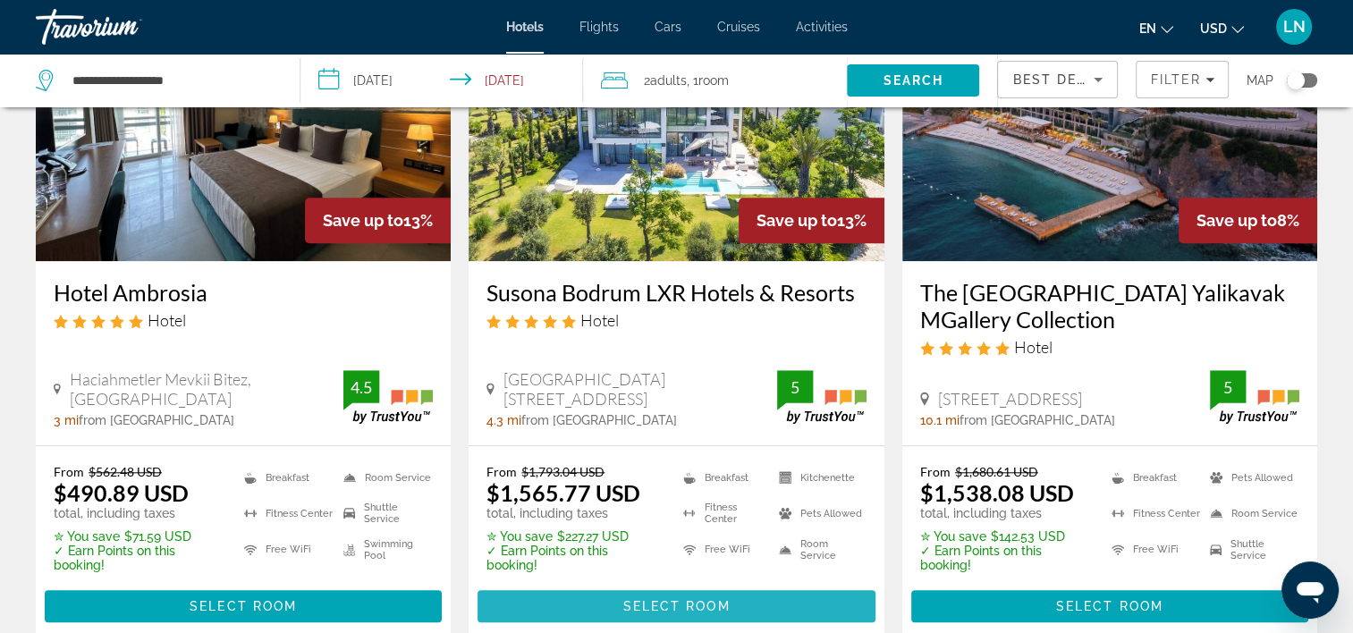
click at [743, 585] on span "Main content" at bounding box center [676, 606] width 397 height 43
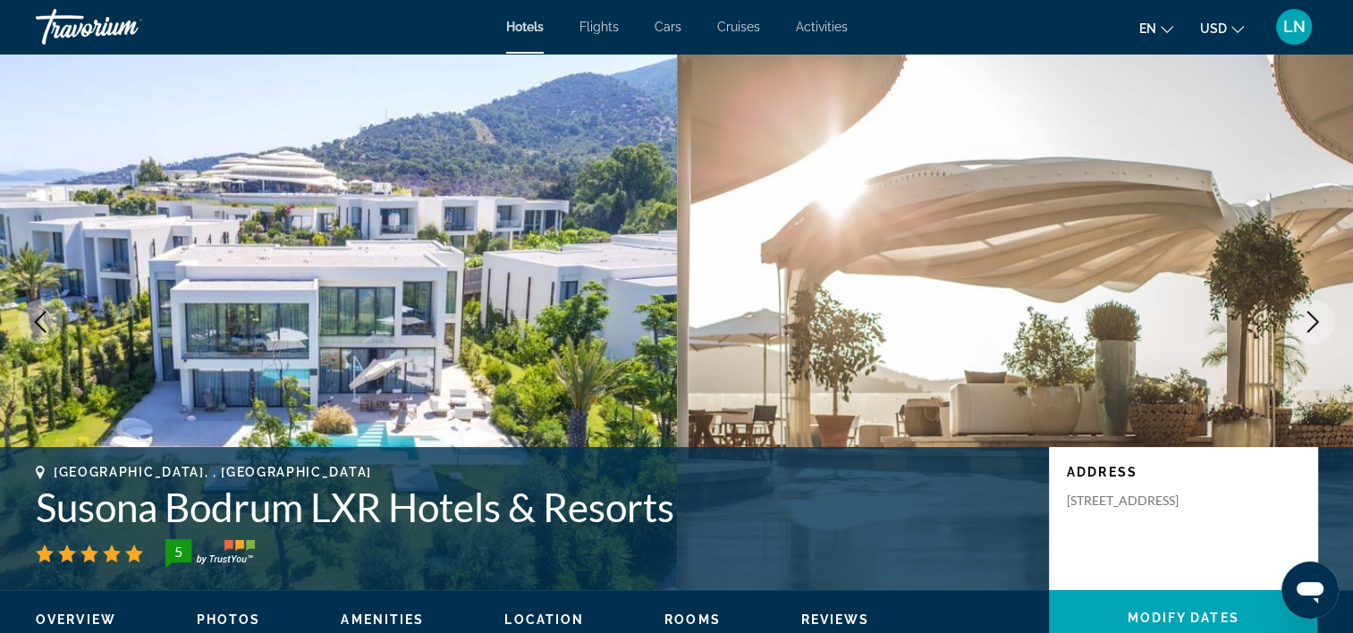
click at [207, 501] on h1 "Susona Bodrum LXR Hotels & Resorts" at bounding box center [534, 507] width 996 height 47
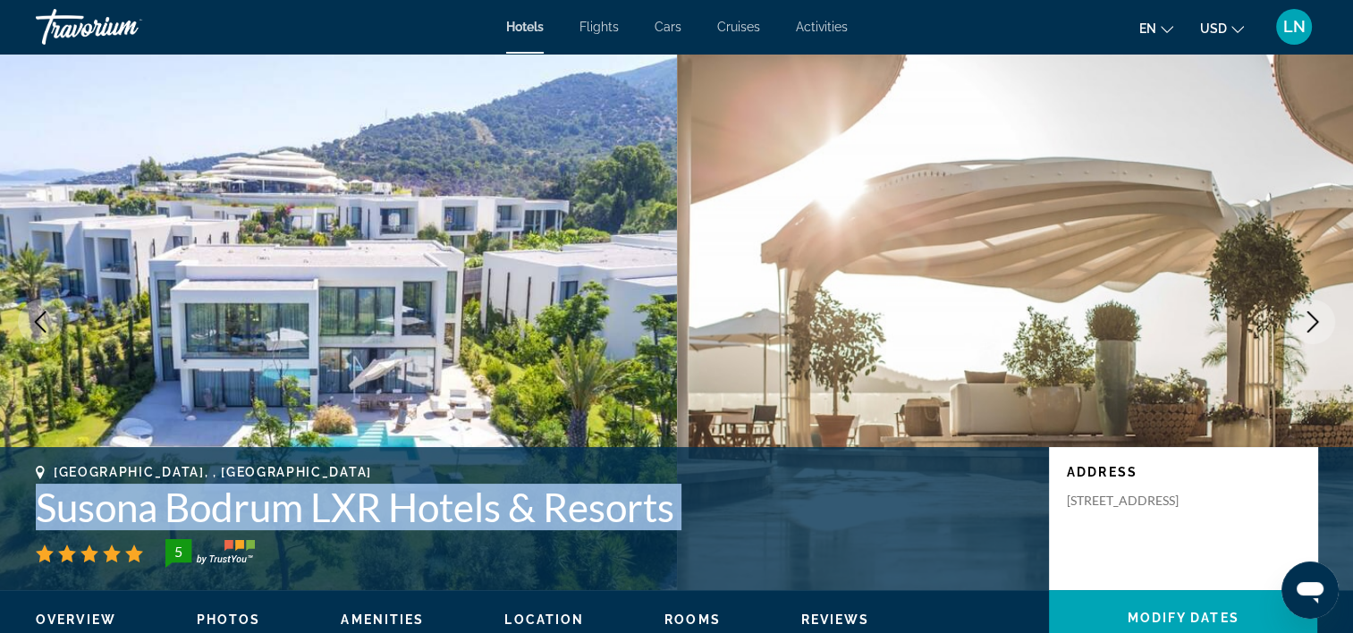
click at [207, 501] on h1 "Susona Bodrum LXR Hotels & Resorts" at bounding box center [534, 507] width 996 height 47
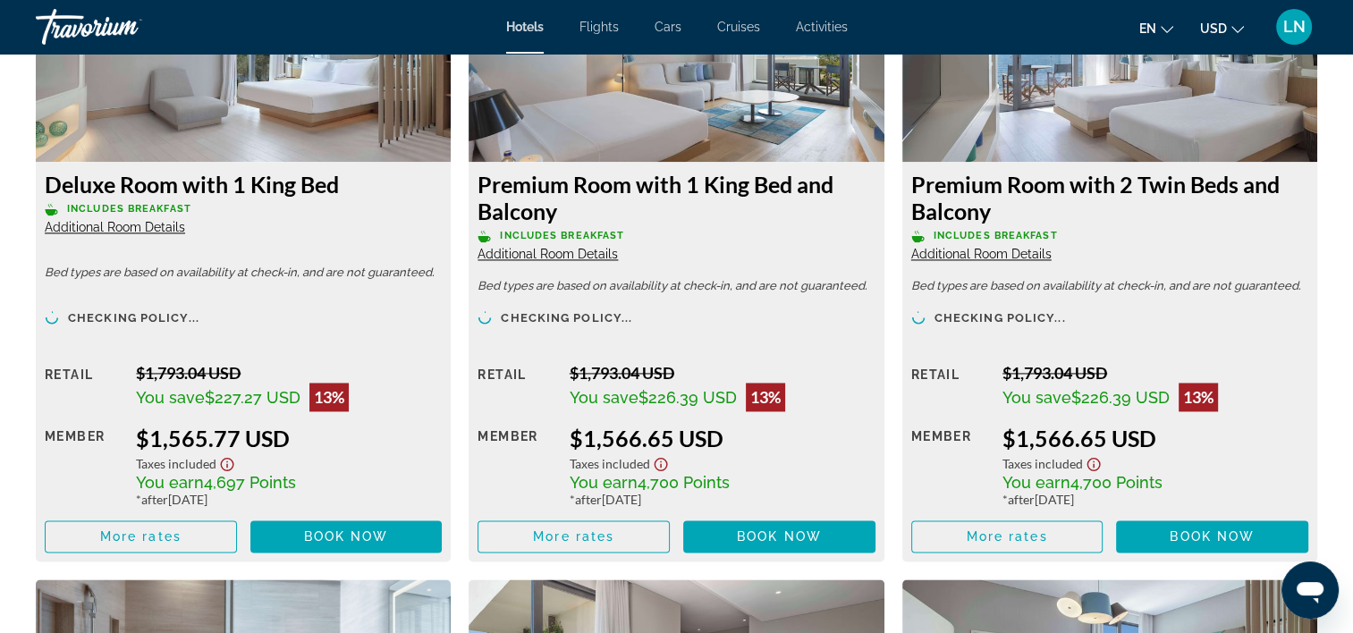
scroll to position [2505, 0]
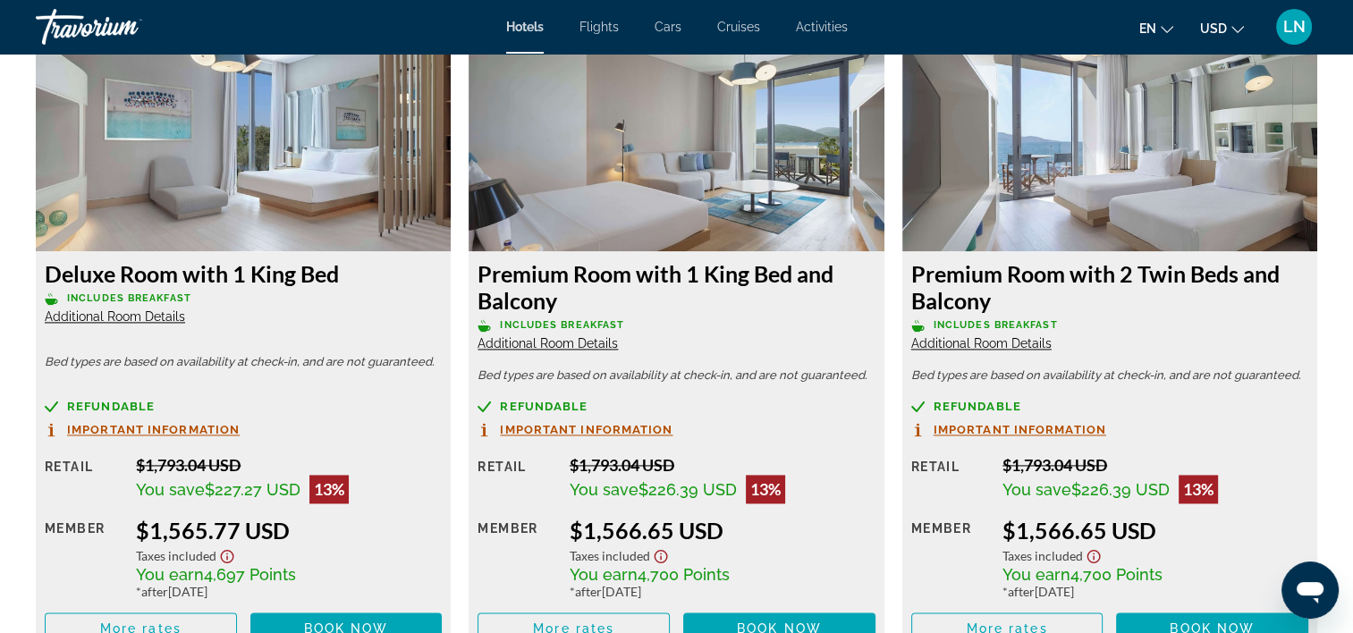
click at [140, 315] on span "Additional Room Details" at bounding box center [115, 317] width 140 height 14
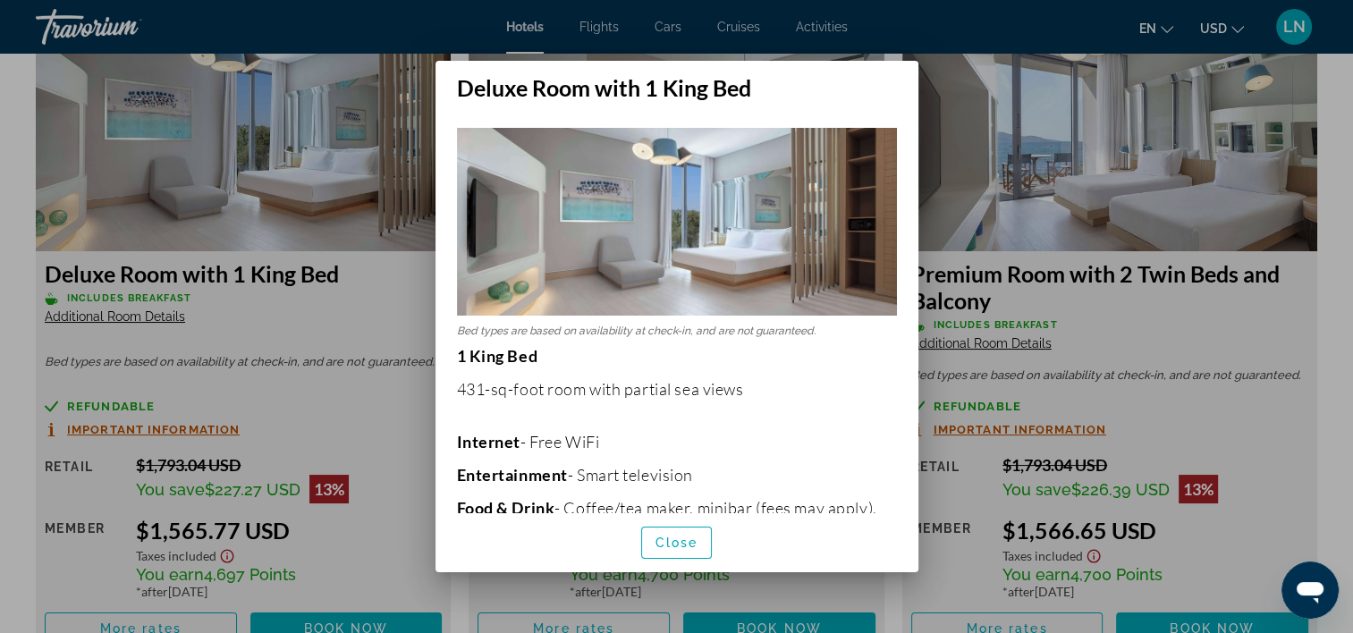
scroll to position [0, 0]
click at [390, 350] on div at bounding box center [676, 316] width 1353 height 633
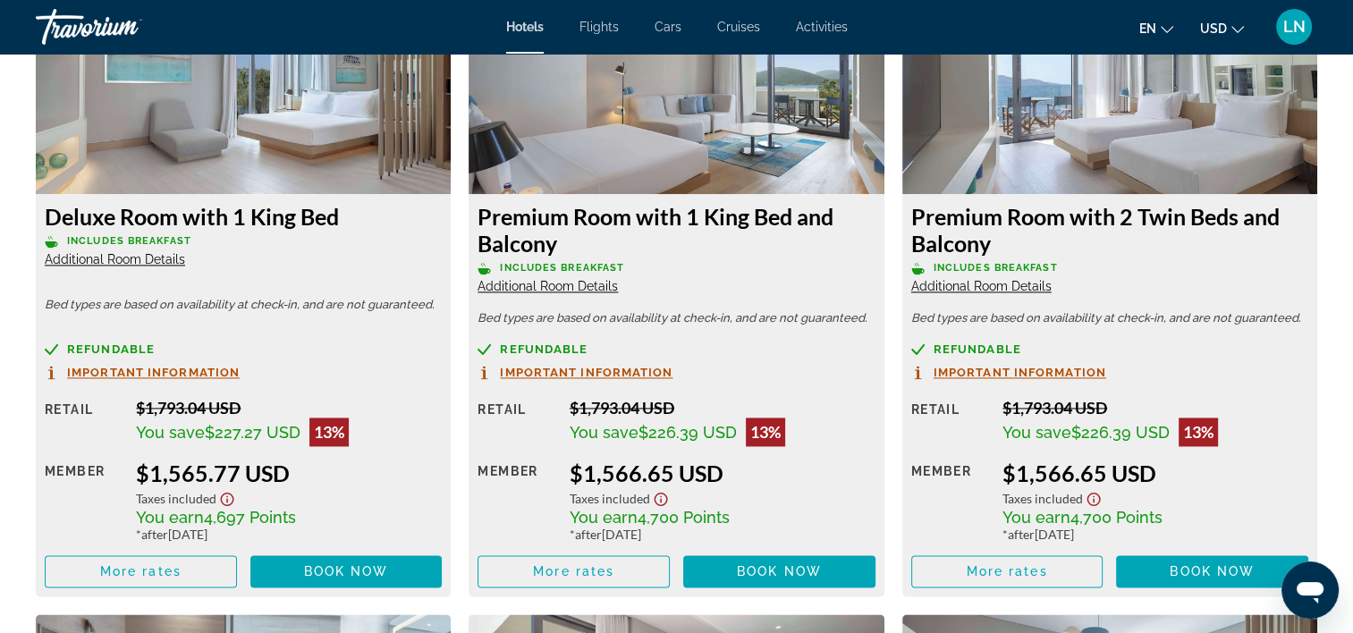
scroll to position [2594, 0]
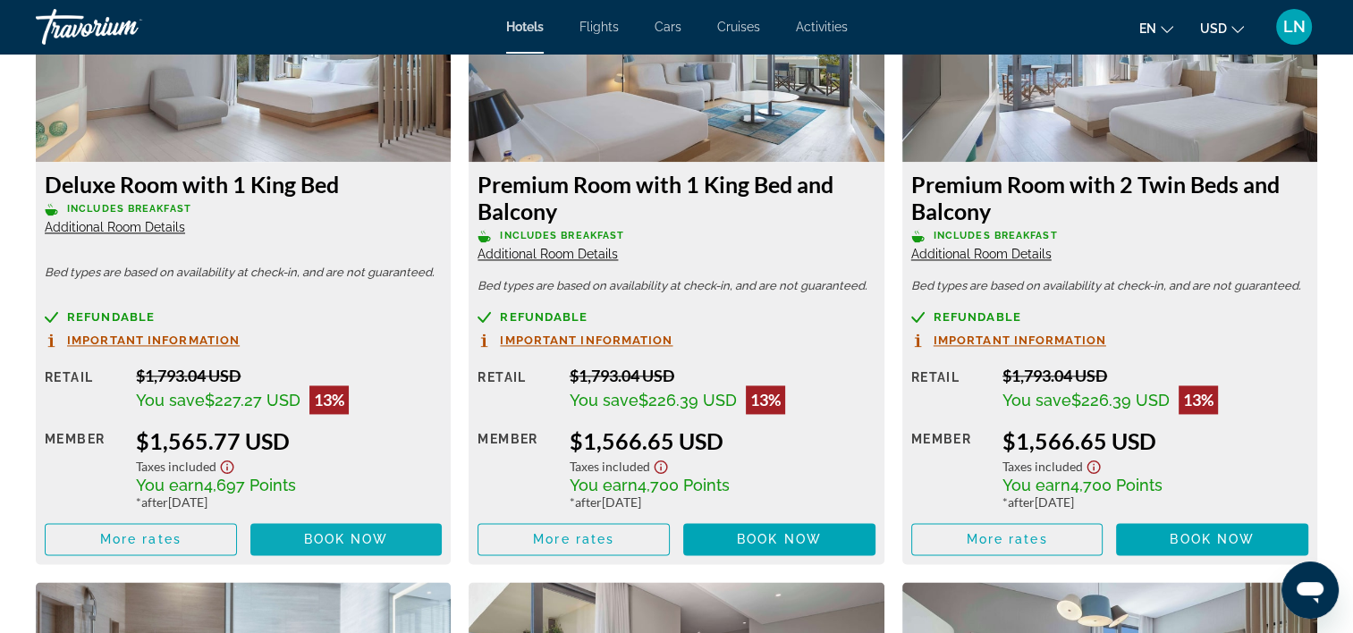
click at [372, 533] on span "Book now" at bounding box center [346, 539] width 85 height 14
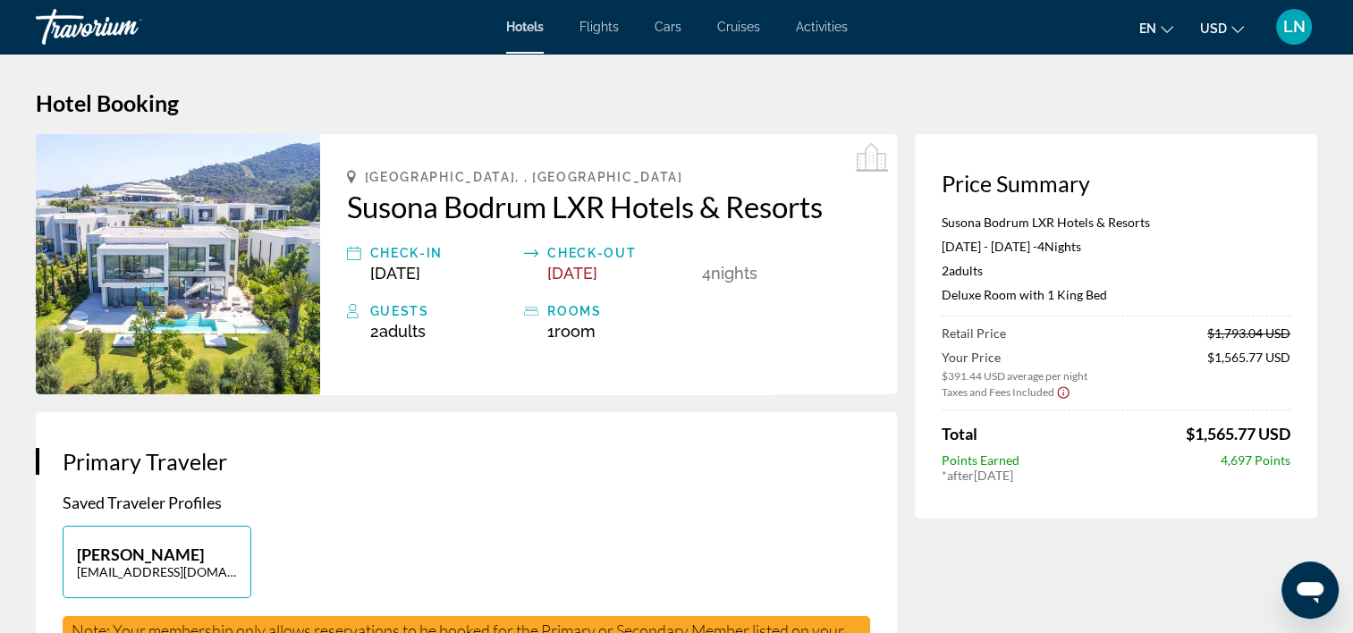
click at [989, 301] on p "Deluxe Room with 1 King Bed" at bounding box center [1116, 294] width 349 height 15
click at [1017, 222] on p "Susona Bodrum LXR Hotels & Resorts" at bounding box center [1116, 222] width 349 height 15
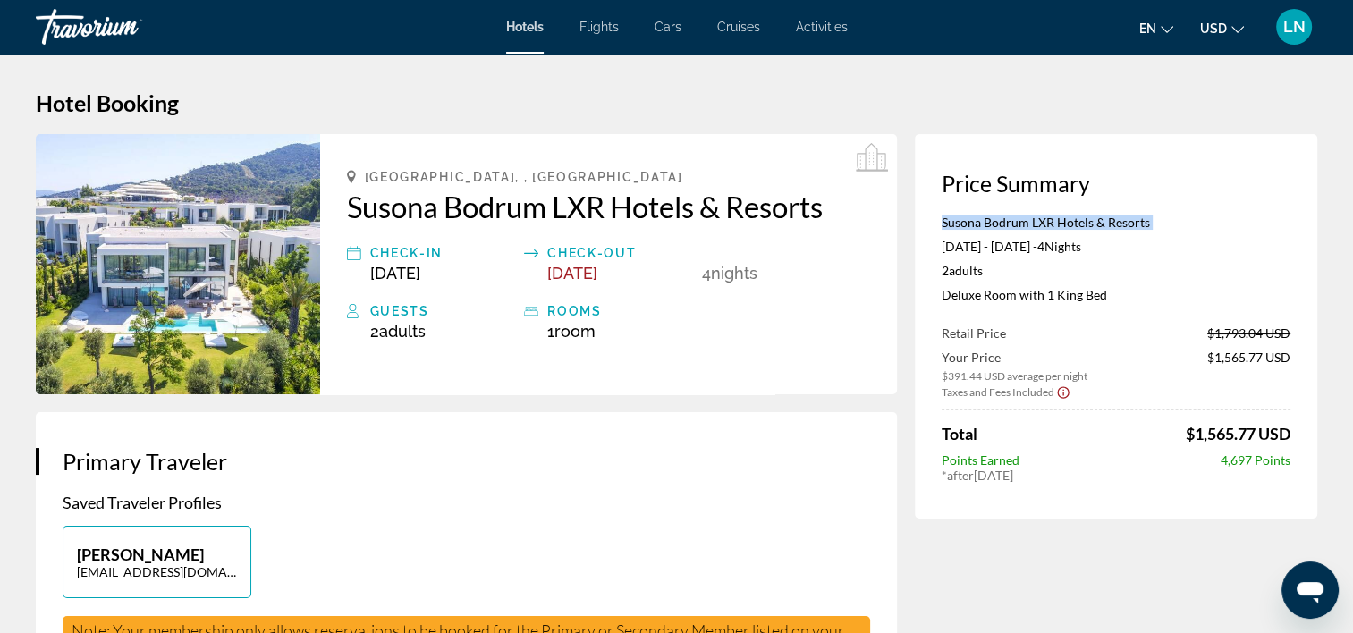
click at [1017, 222] on p "Susona Bodrum LXR Hotels & Resorts" at bounding box center [1116, 222] width 349 height 15
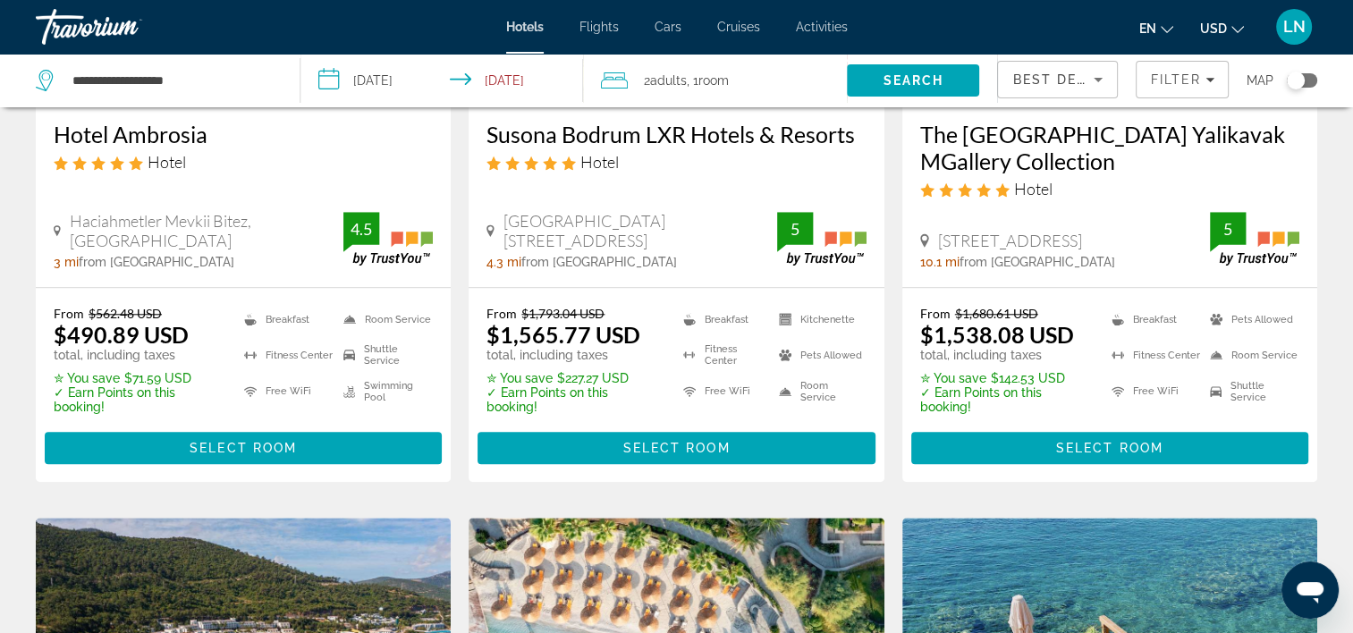
scroll to position [1789, 0]
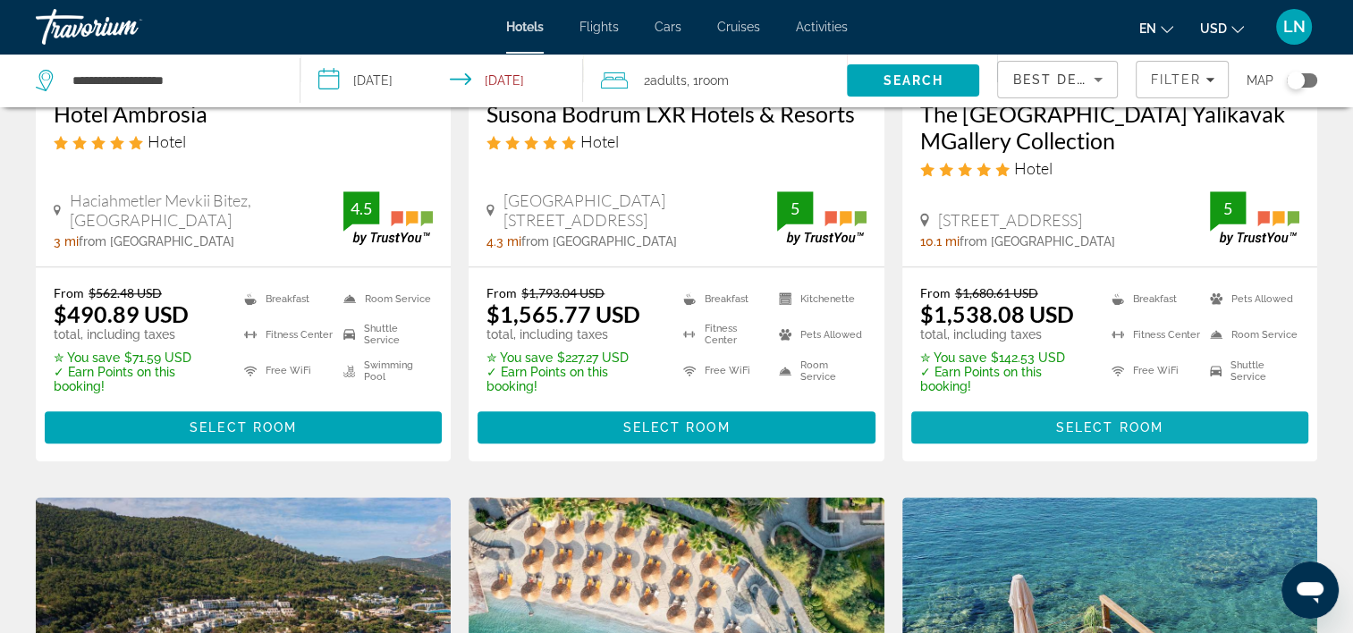
click at [1073, 420] on span "Select Room" at bounding box center [1109, 427] width 107 height 14
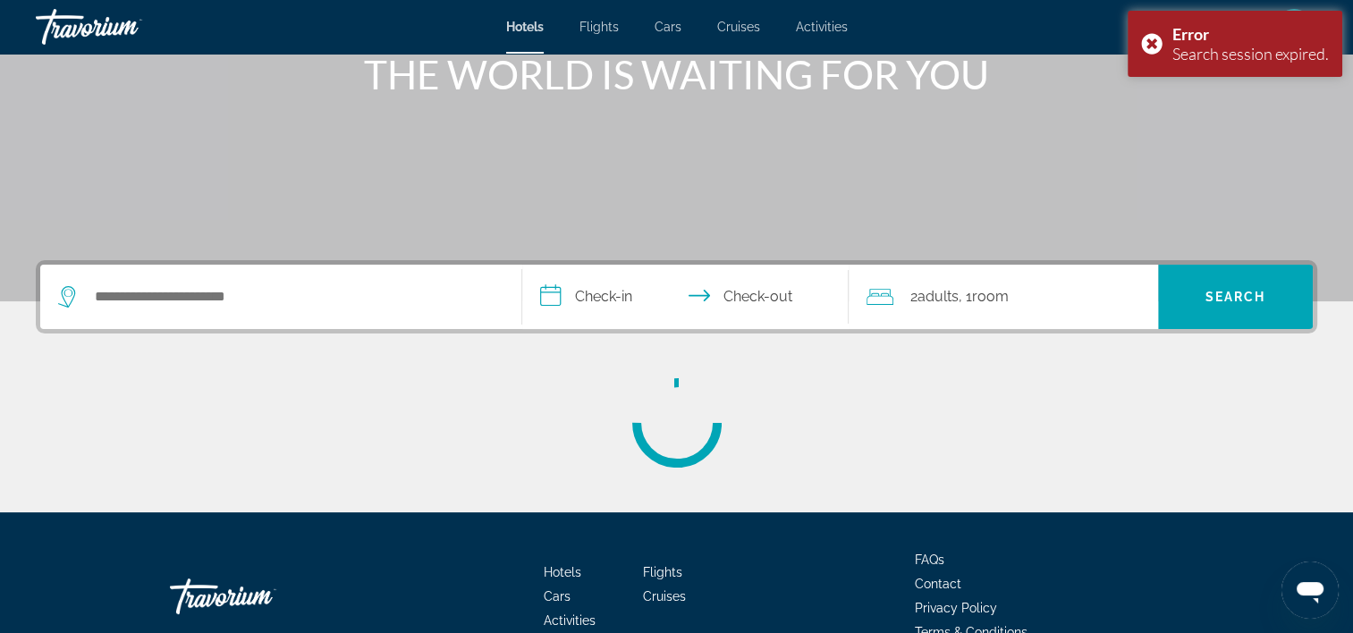
scroll to position [268, 0]
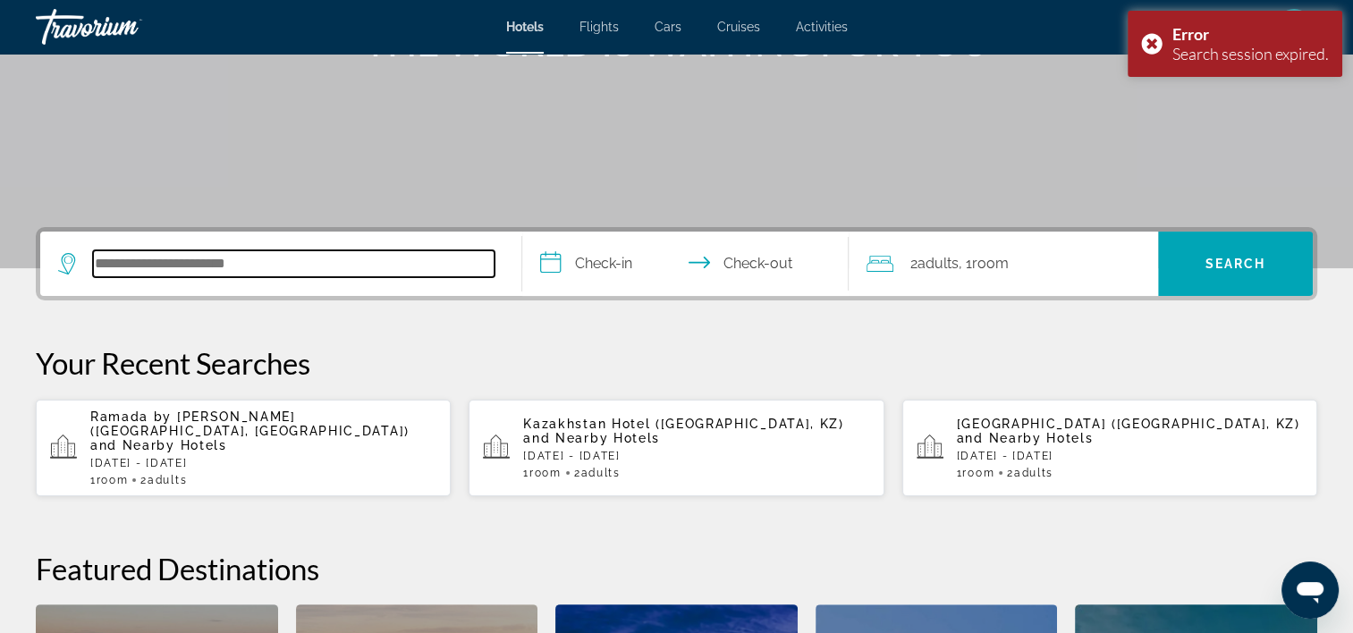
click at [352, 262] on input "Search hotel destination" at bounding box center [294, 263] width 402 height 27
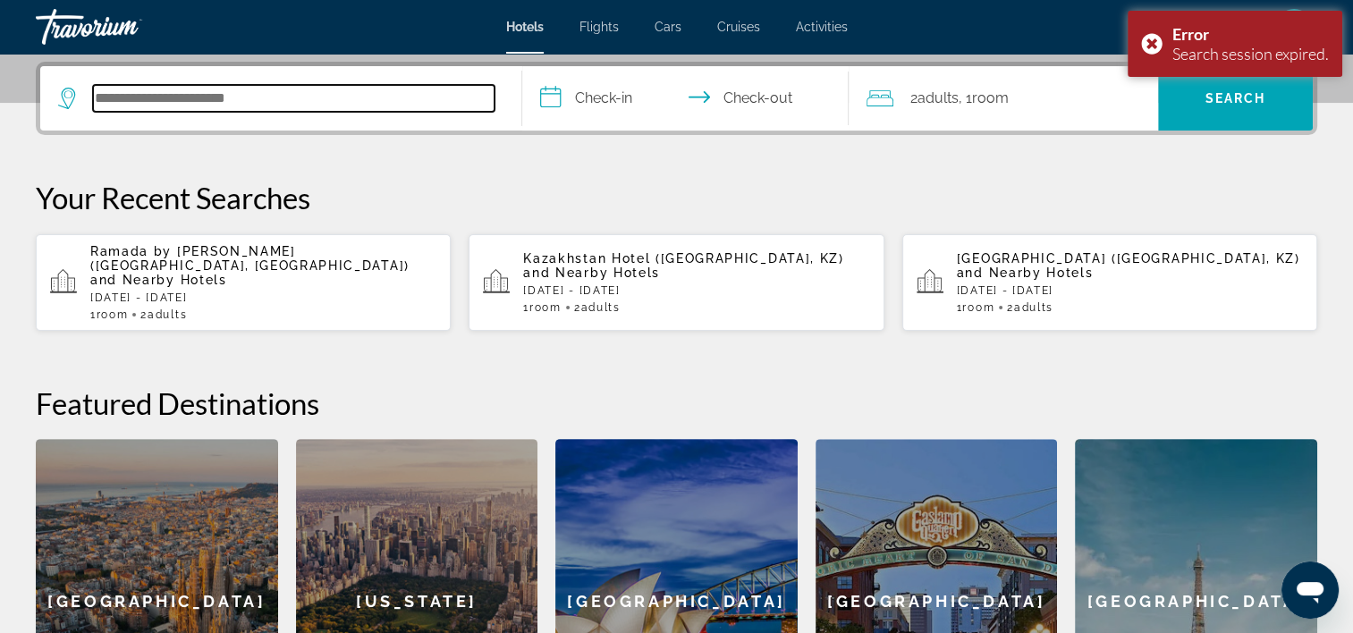
scroll to position [437, 0]
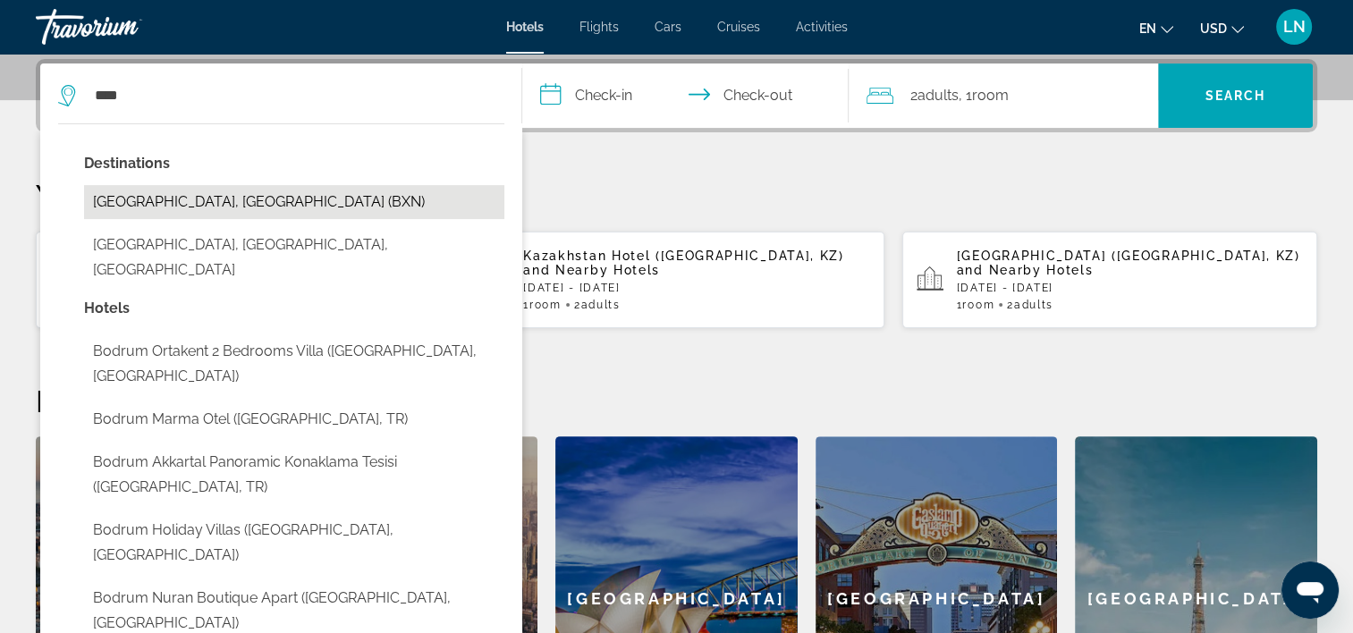
click at [337, 201] on button "[GEOGRAPHIC_DATA], [GEOGRAPHIC_DATA] (BXN)" at bounding box center [294, 202] width 420 height 34
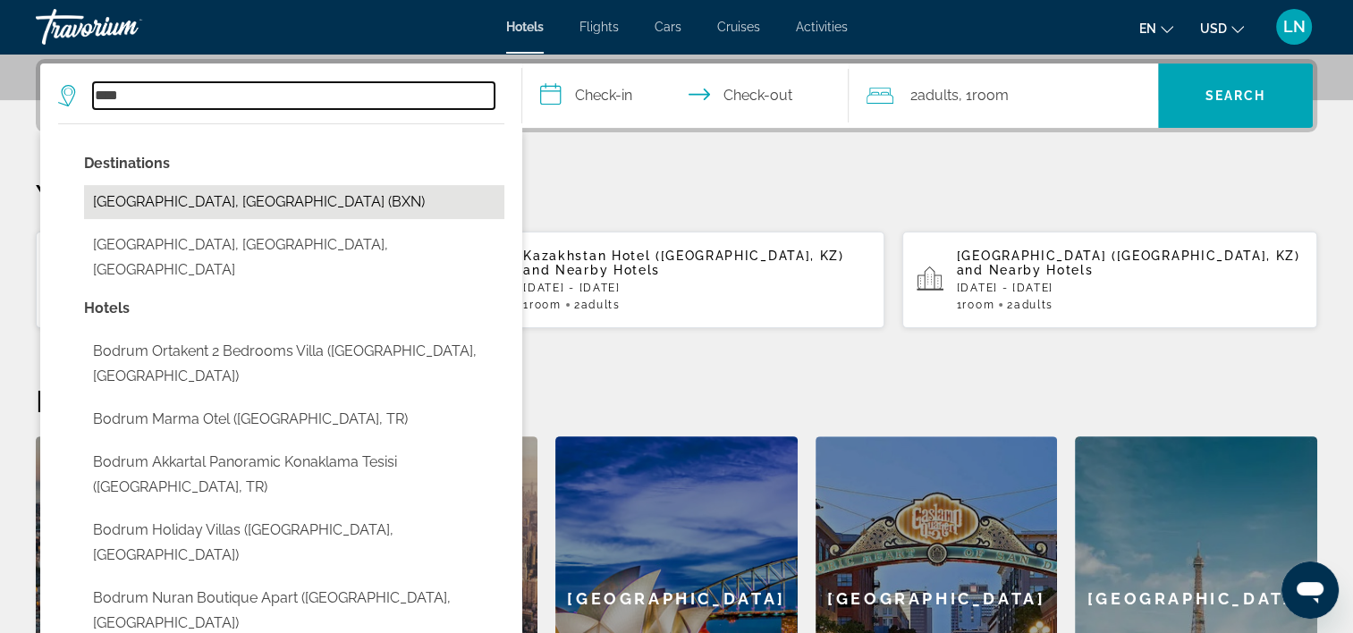
type input "**********"
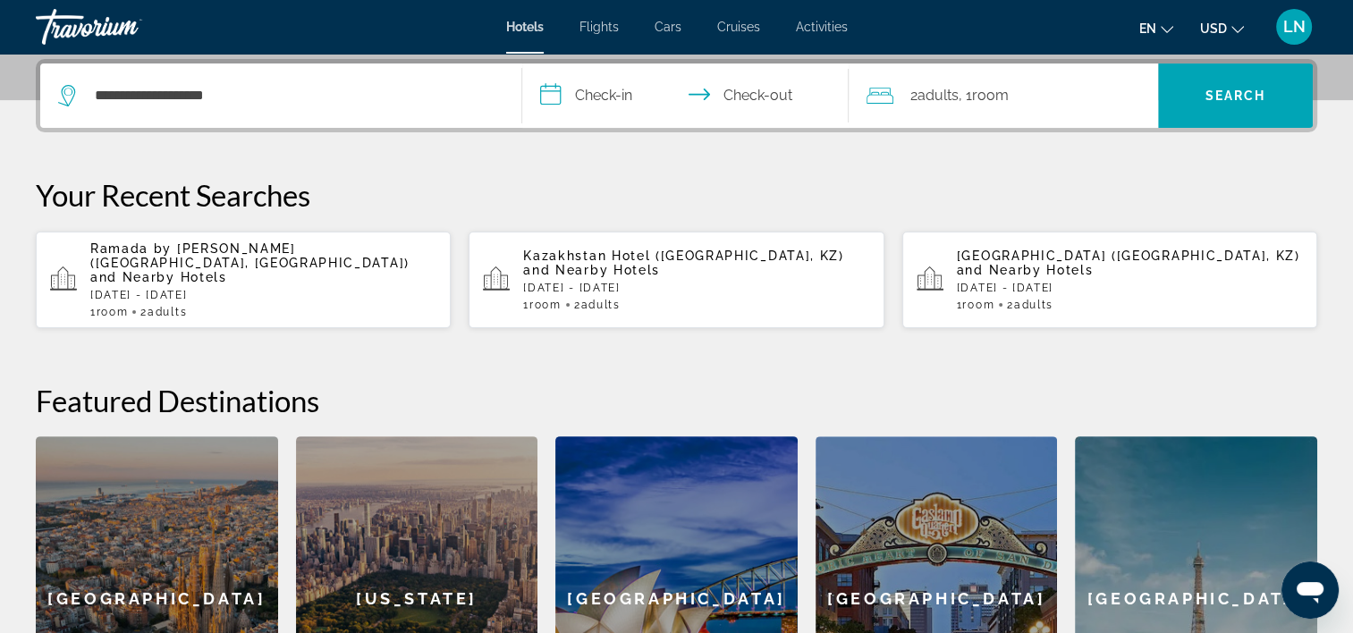
click at [640, 93] on input "**********" at bounding box center [689, 99] width 335 height 70
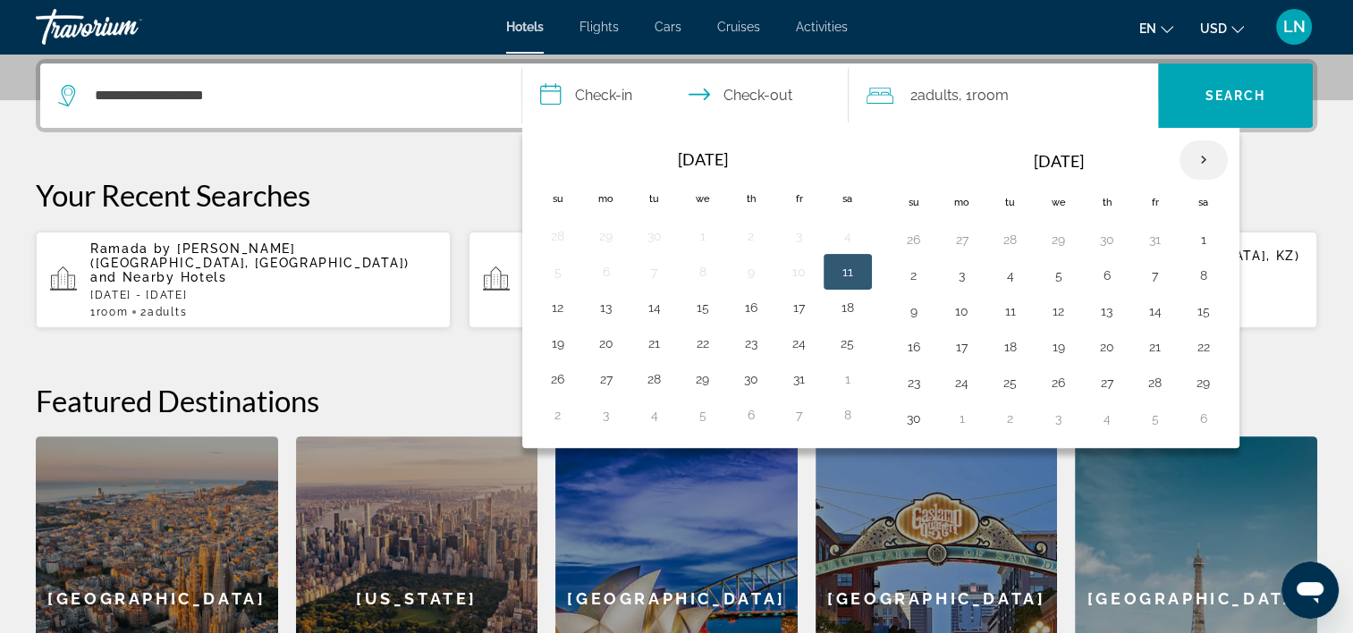
click at [1192, 163] on th "Next month" at bounding box center [1204, 159] width 48 height 39
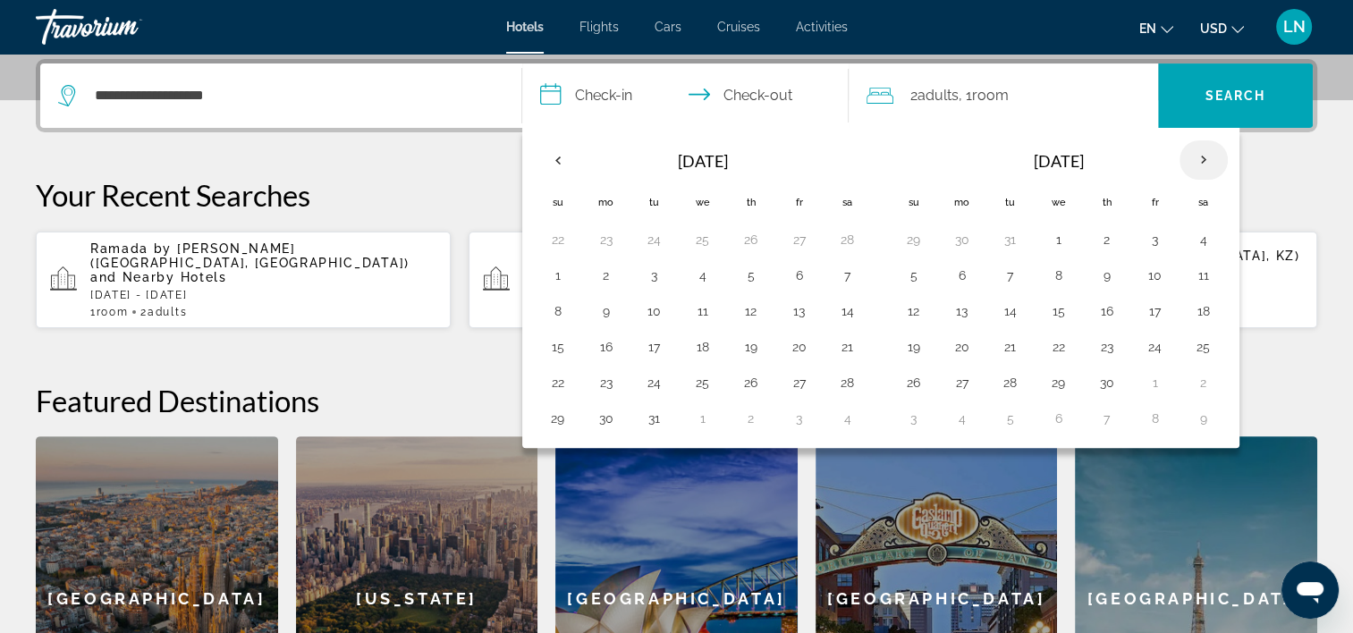
click at [1192, 163] on th "Next month" at bounding box center [1204, 159] width 48 height 39
click at [1065, 347] on button "20" at bounding box center [1059, 347] width 29 height 25
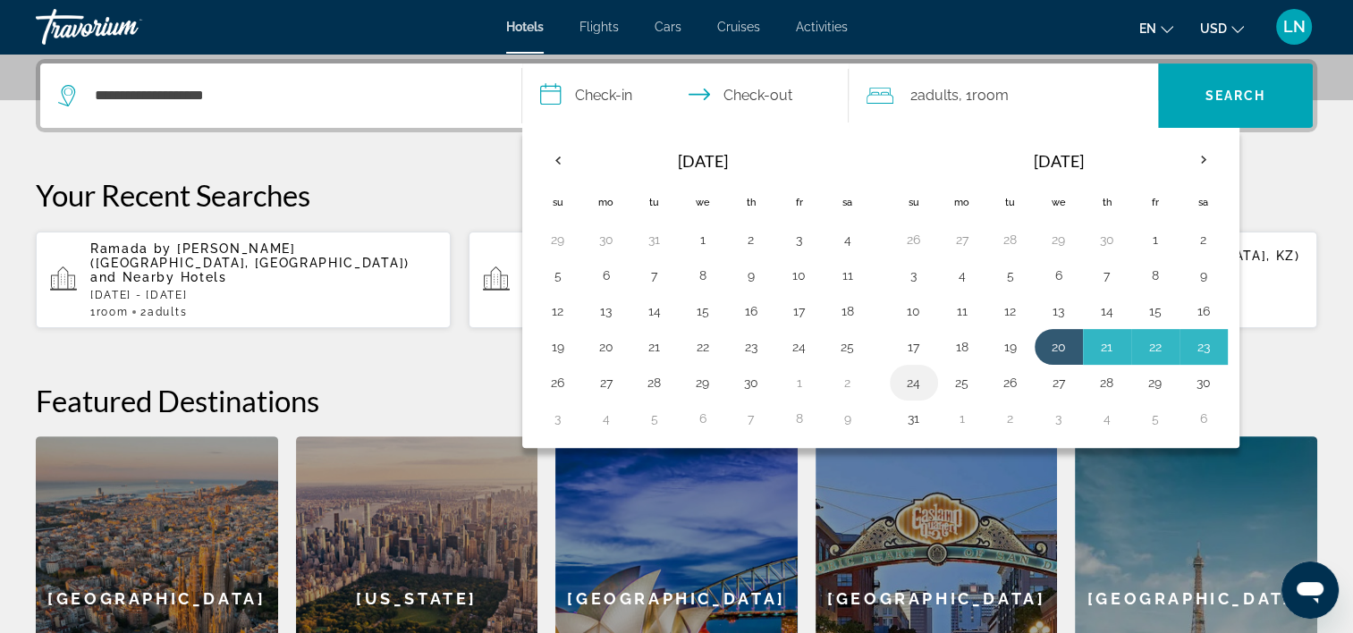
click at [916, 379] on button "24" at bounding box center [914, 382] width 29 height 25
type input "**********"
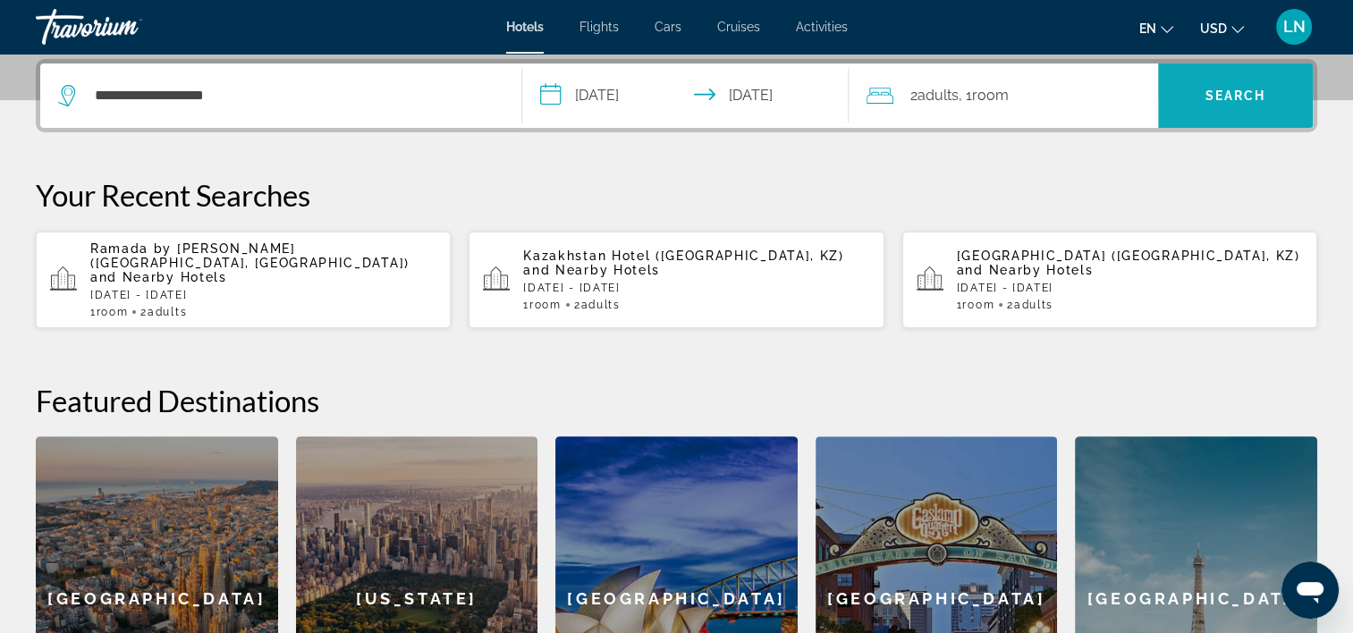
click at [1218, 107] on span "Search" at bounding box center [1235, 95] width 155 height 43
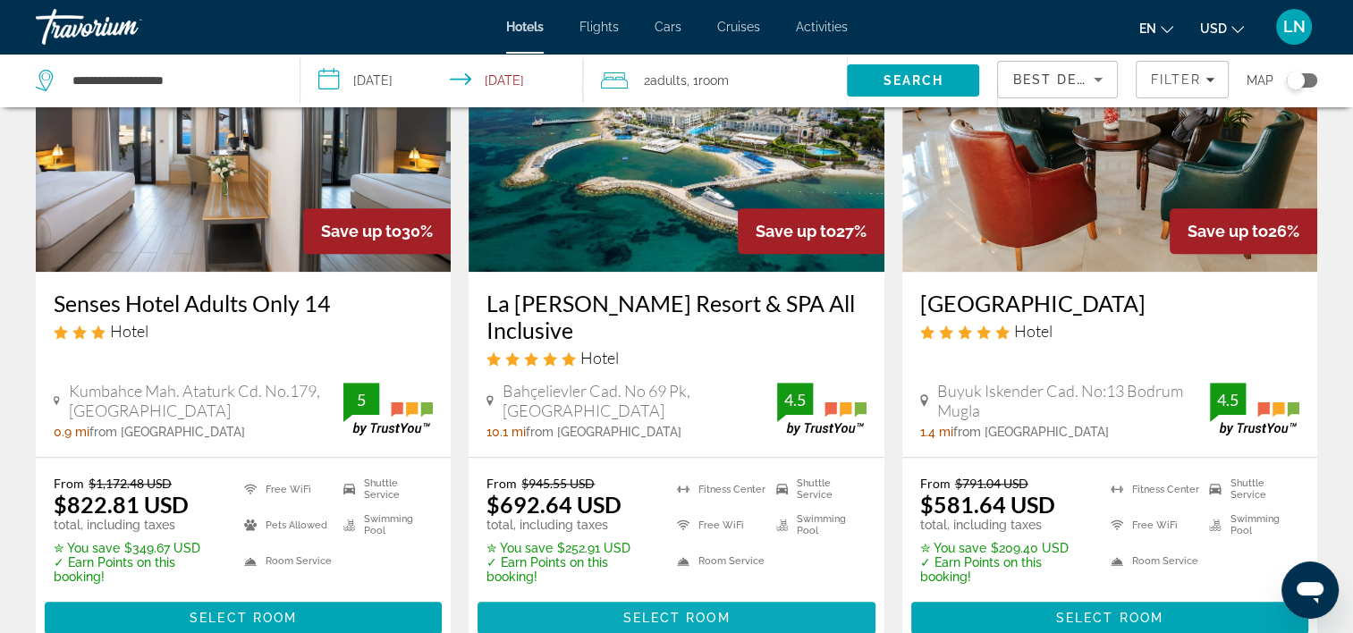
scroll to position [1610, 0]
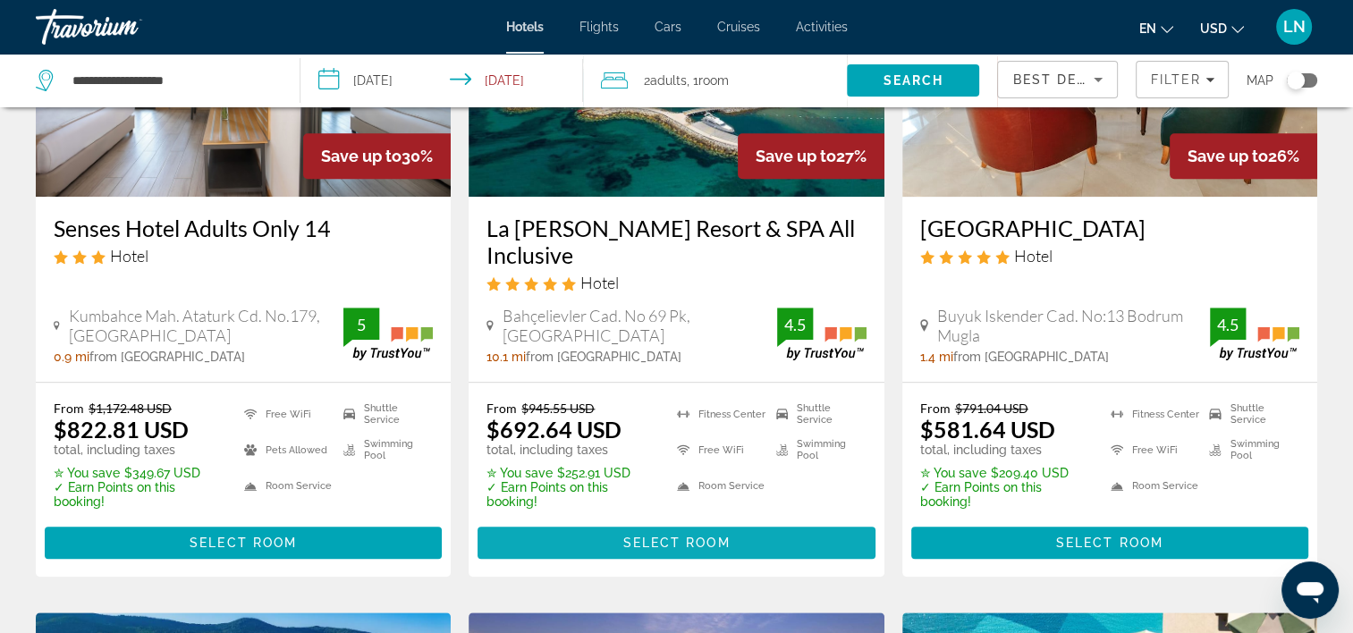
click at [724, 536] on span "Select Room" at bounding box center [676, 543] width 107 height 14
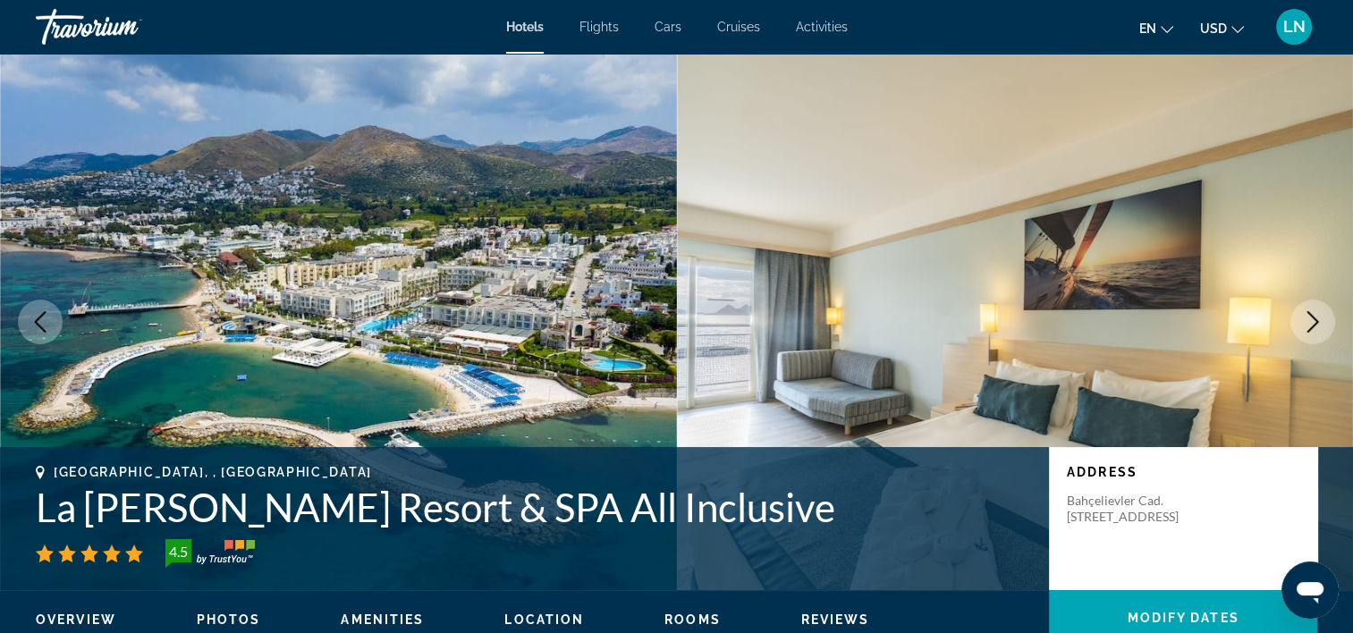
click at [256, 517] on h1 "La [PERSON_NAME] Resort & SPA All Inclusive" at bounding box center [534, 507] width 996 height 47
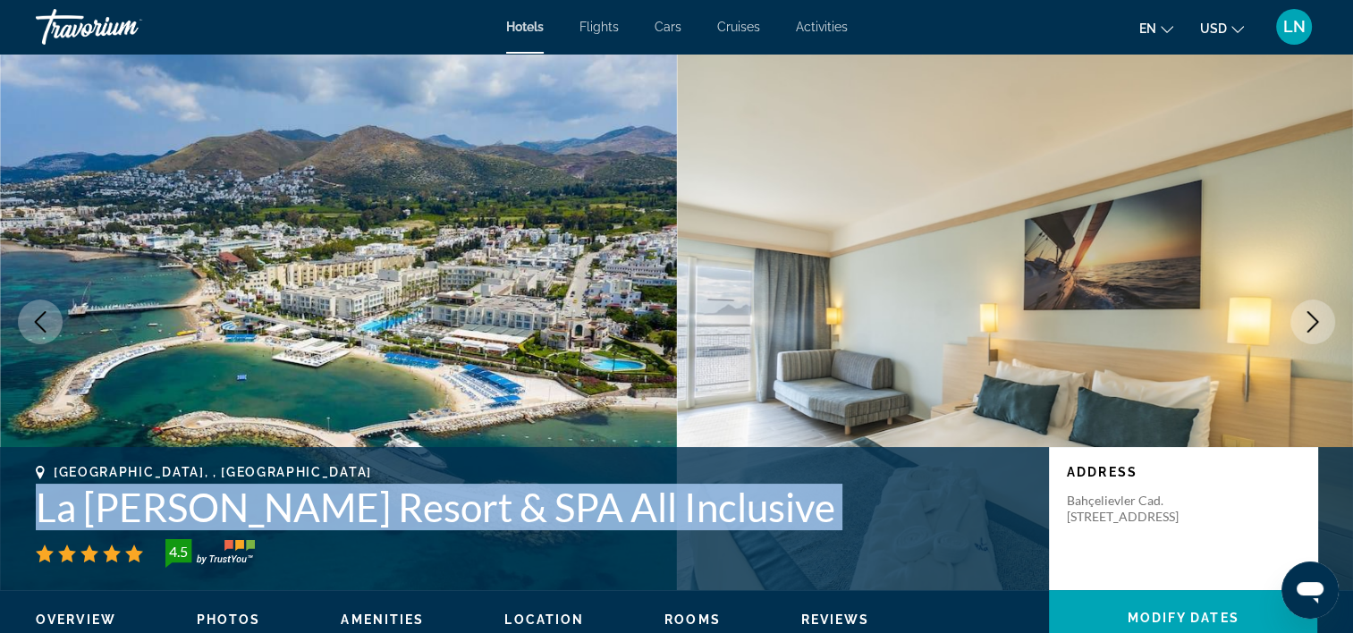
click at [256, 517] on h1 "La [PERSON_NAME] Resort & SPA All Inclusive" at bounding box center [534, 507] width 996 height 47
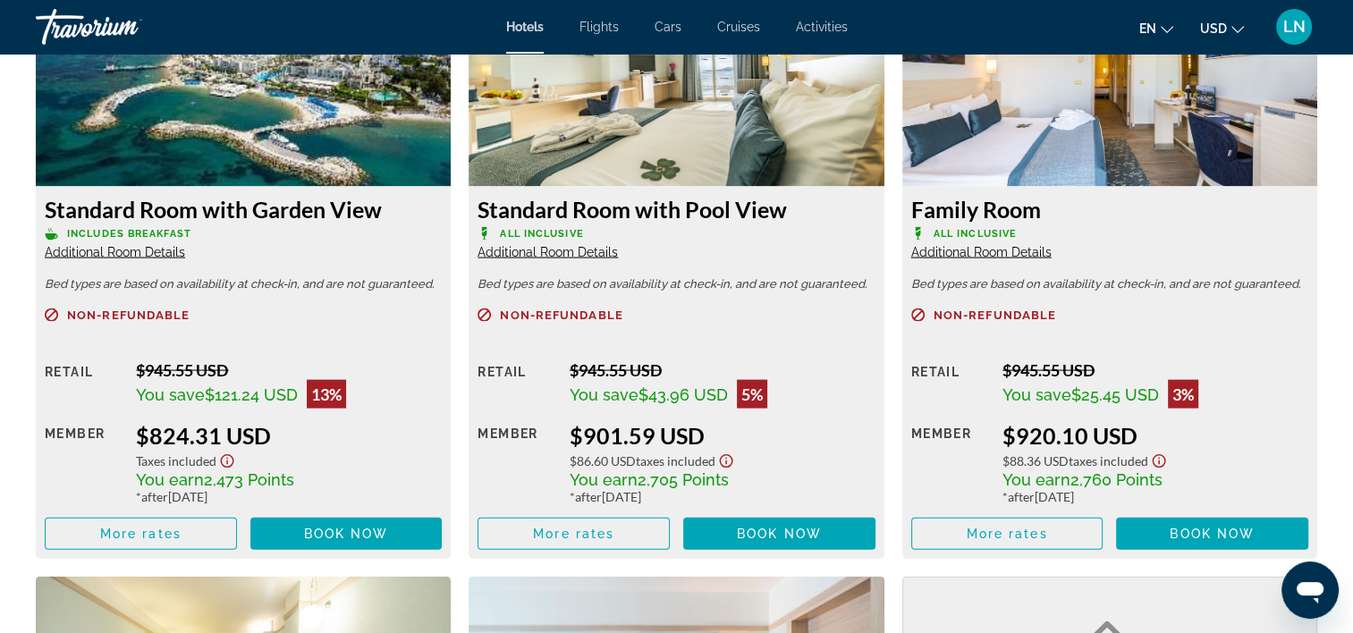
scroll to position [3668, 0]
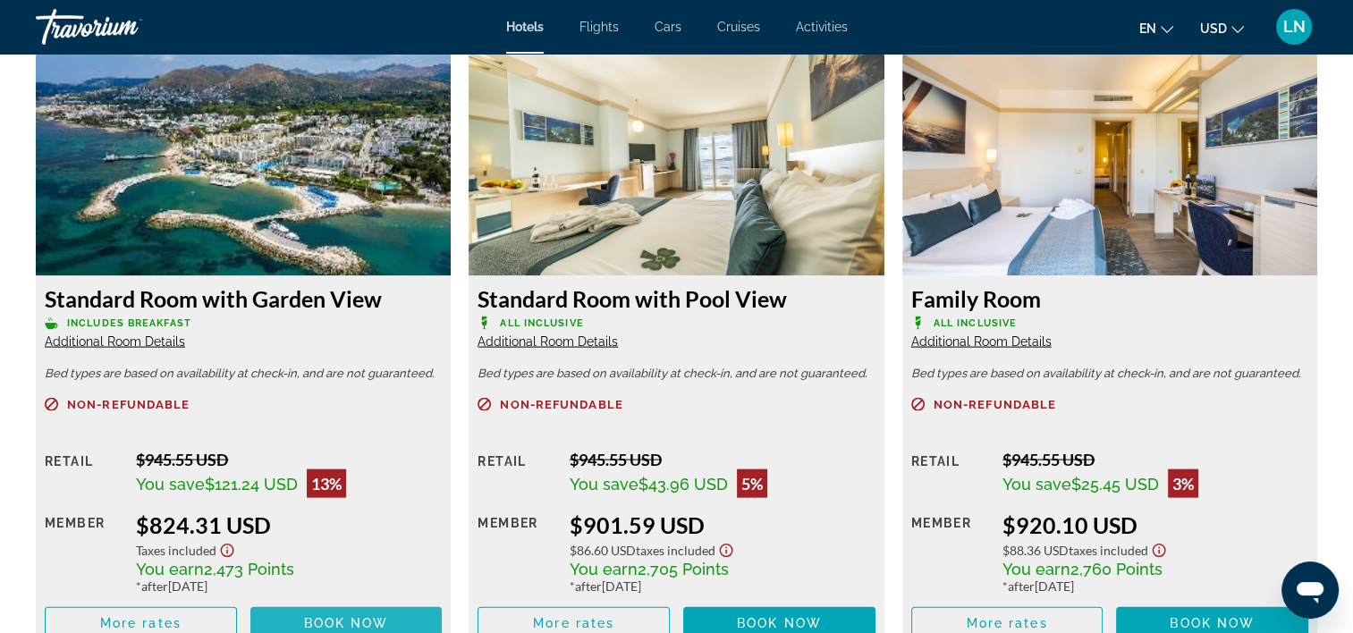
click at [340, 619] on span "Book now" at bounding box center [346, 623] width 85 height 14
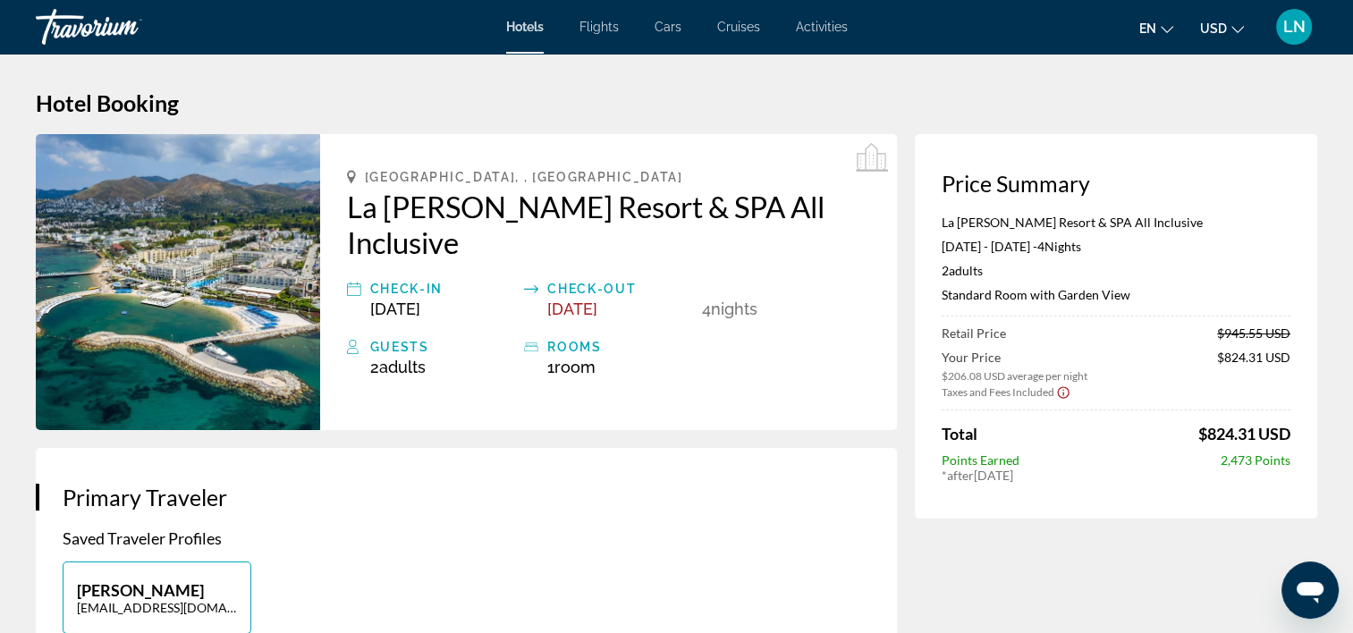
click at [987, 214] on app-price-summary-new "Price Summary La Blanche Resort & SPA All Inclusive May 20, 2026 - May 24, 2026…" at bounding box center [1116, 326] width 349 height 313
drag, startPoint x: 987, startPoint y: 214, endPoint x: 984, endPoint y: 225, distance: 11.1
click at [984, 225] on p "La [PERSON_NAME] Resort & SPA All Inclusive" at bounding box center [1116, 222] width 349 height 15
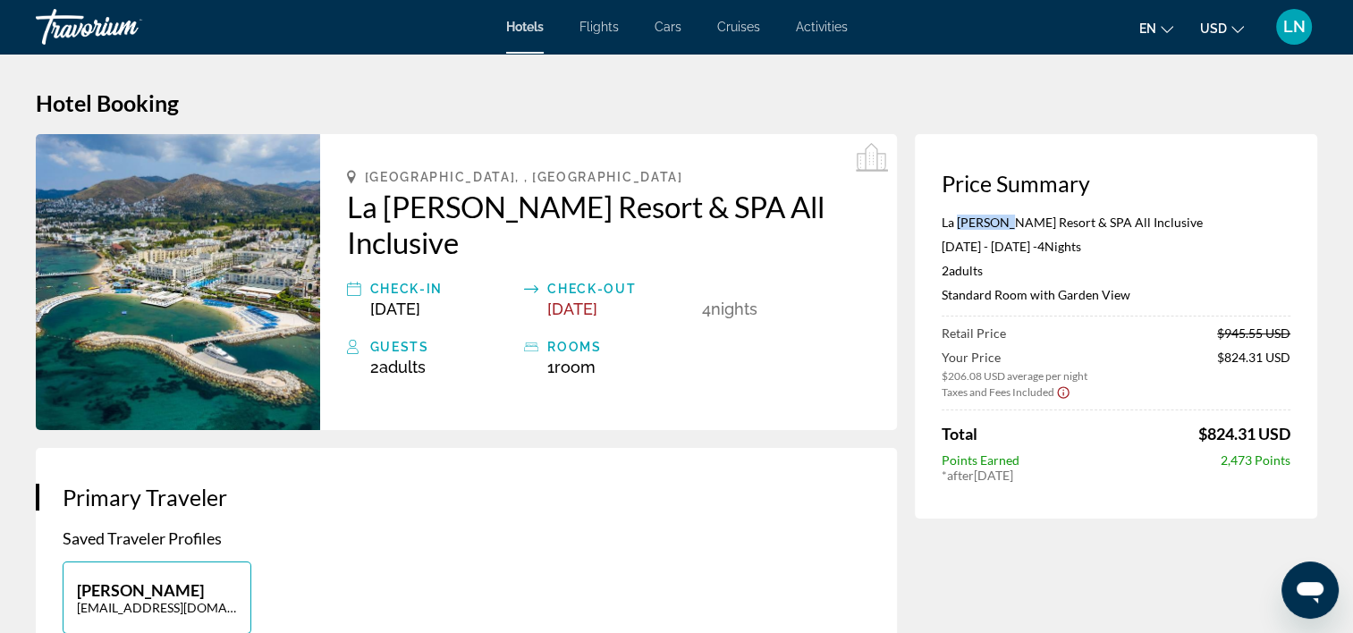
click at [984, 225] on p "La [PERSON_NAME] Resort & SPA All Inclusive" at bounding box center [1116, 222] width 349 height 15
copy p "La [PERSON_NAME] Resort & SPA All Inclusive"
click at [1007, 293] on p "Standard Room with Garden View" at bounding box center [1116, 294] width 349 height 15
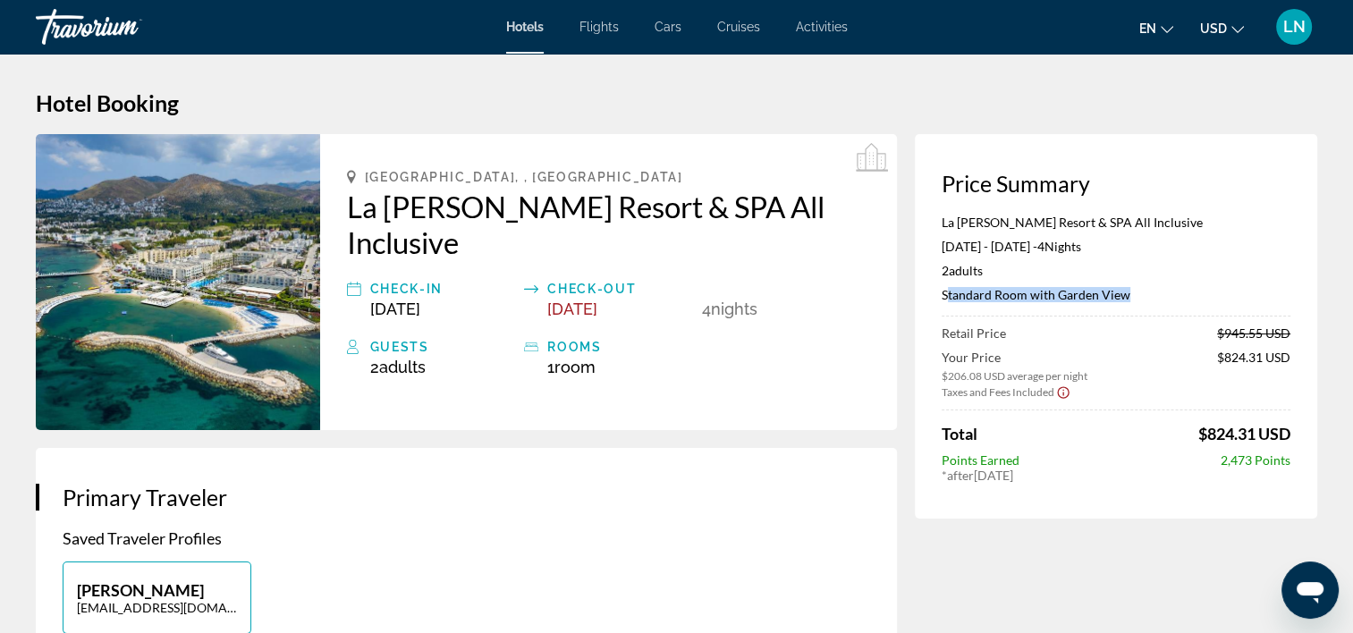
click at [1007, 293] on p "Standard Room with Garden View" at bounding box center [1116, 294] width 349 height 15
copy p "Standard Room with Garden View"
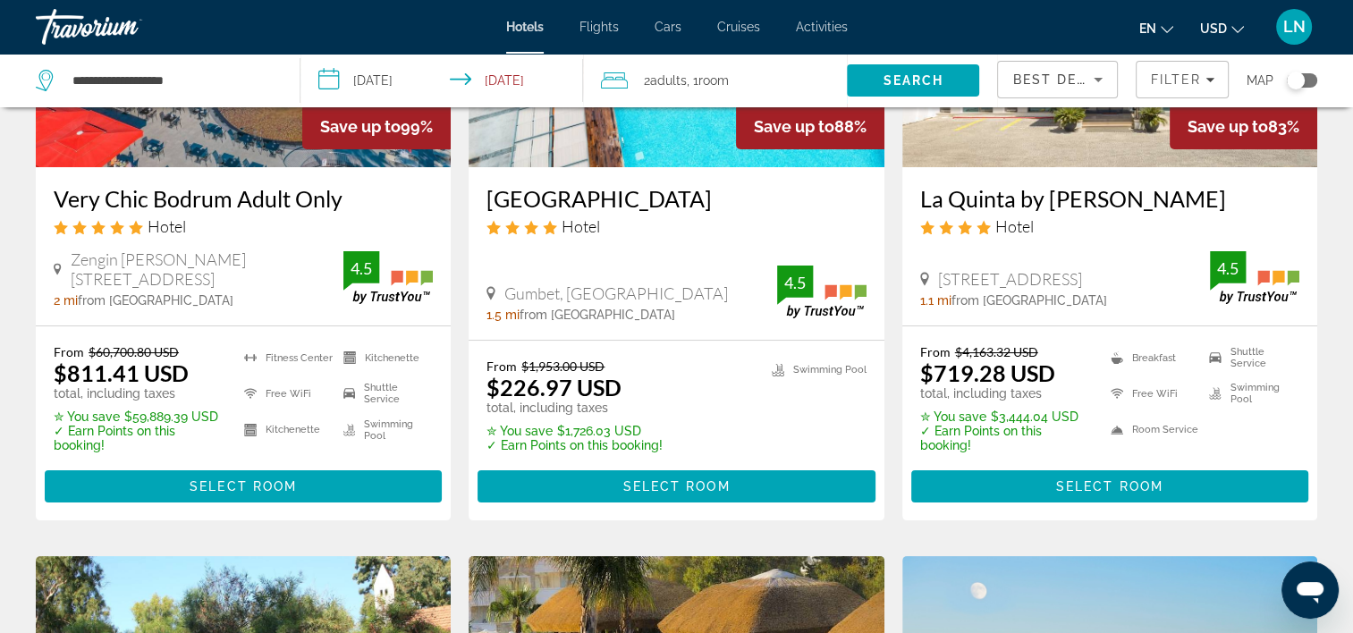
scroll to position [89, 0]
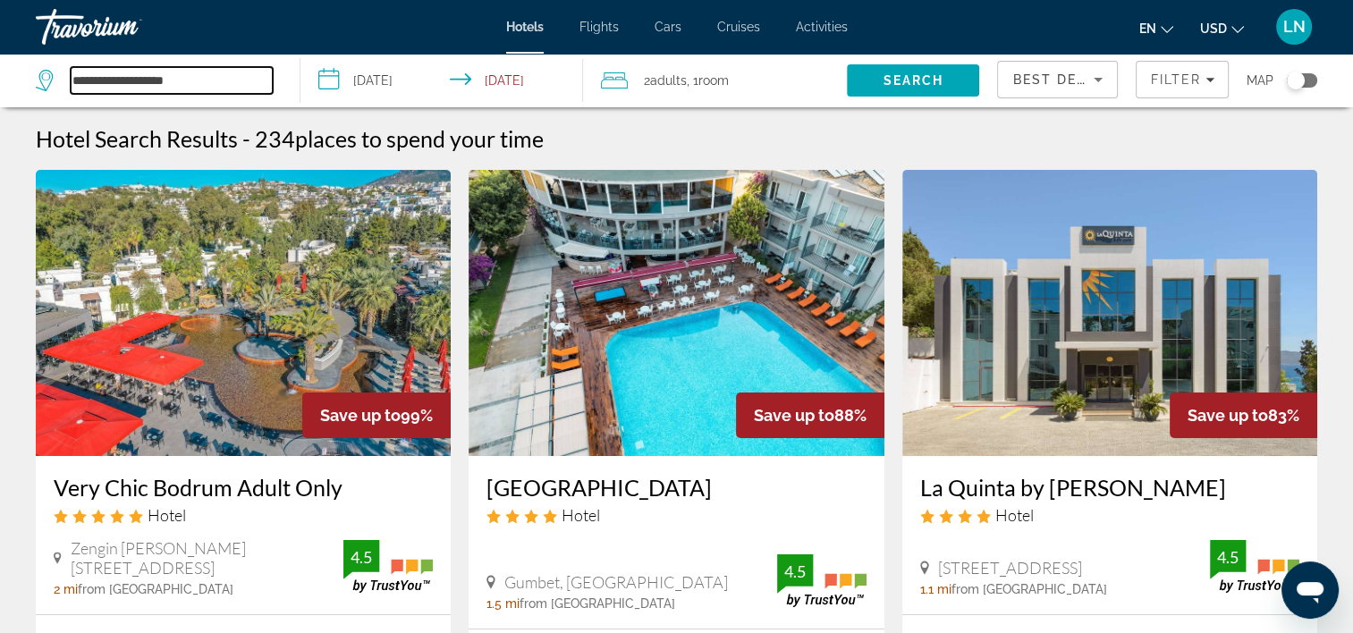
click at [218, 74] on input "**********" at bounding box center [172, 80] width 202 height 27
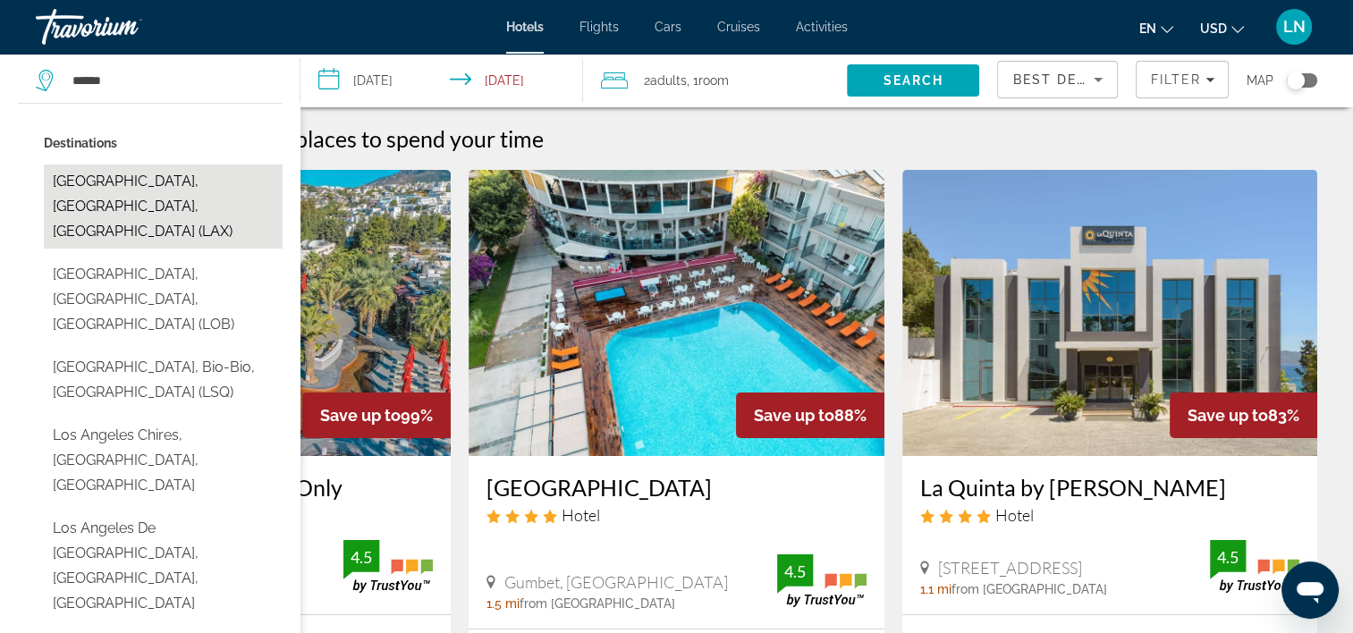
click at [243, 191] on button "Los Angeles, CA, United States (LAX)" at bounding box center [163, 207] width 239 height 84
type input "**********"
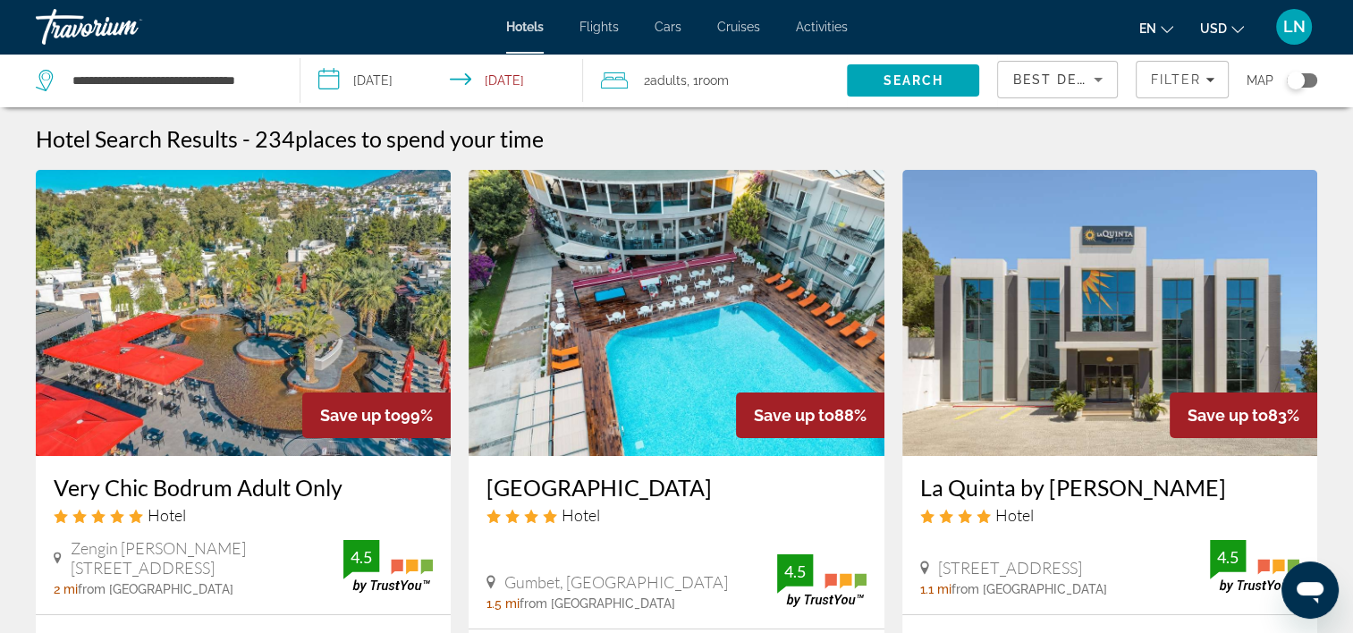
click at [376, 88] on input "**********" at bounding box center [446, 83] width 290 height 59
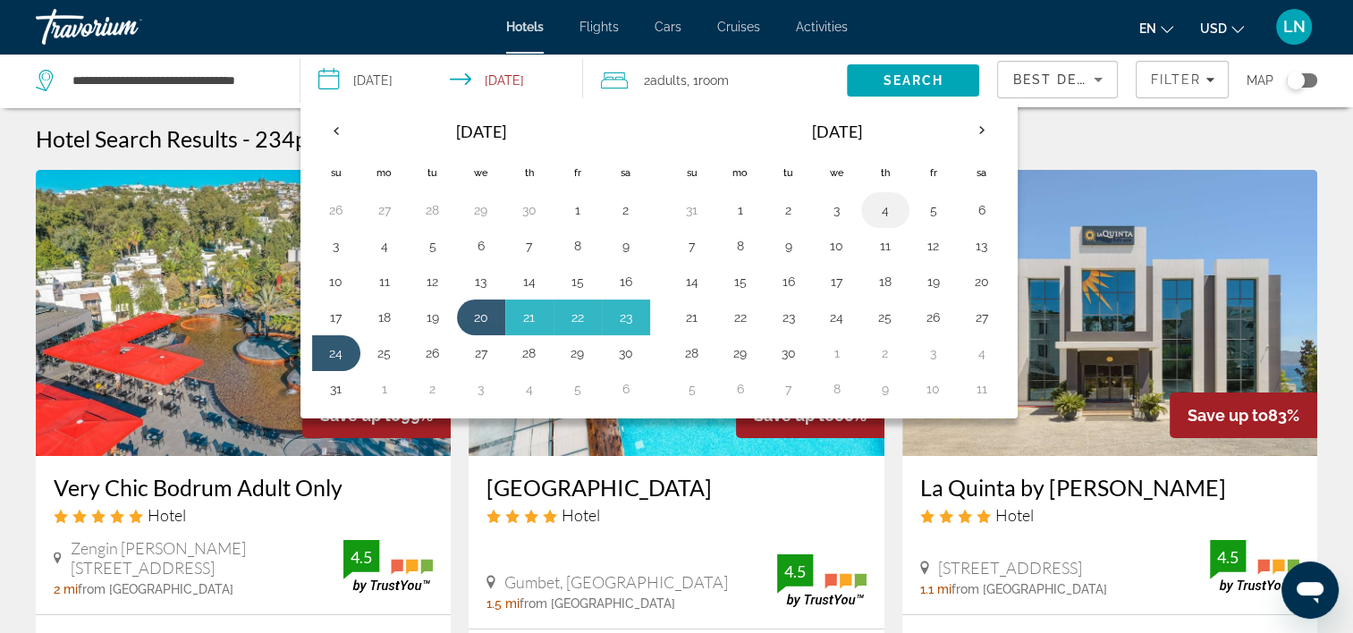
click at [882, 225] on td "4" at bounding box center [885, 210] width 48 height 36
click at [888, 211] on button "4" at bounding box center [885, 210] width 29 height 25
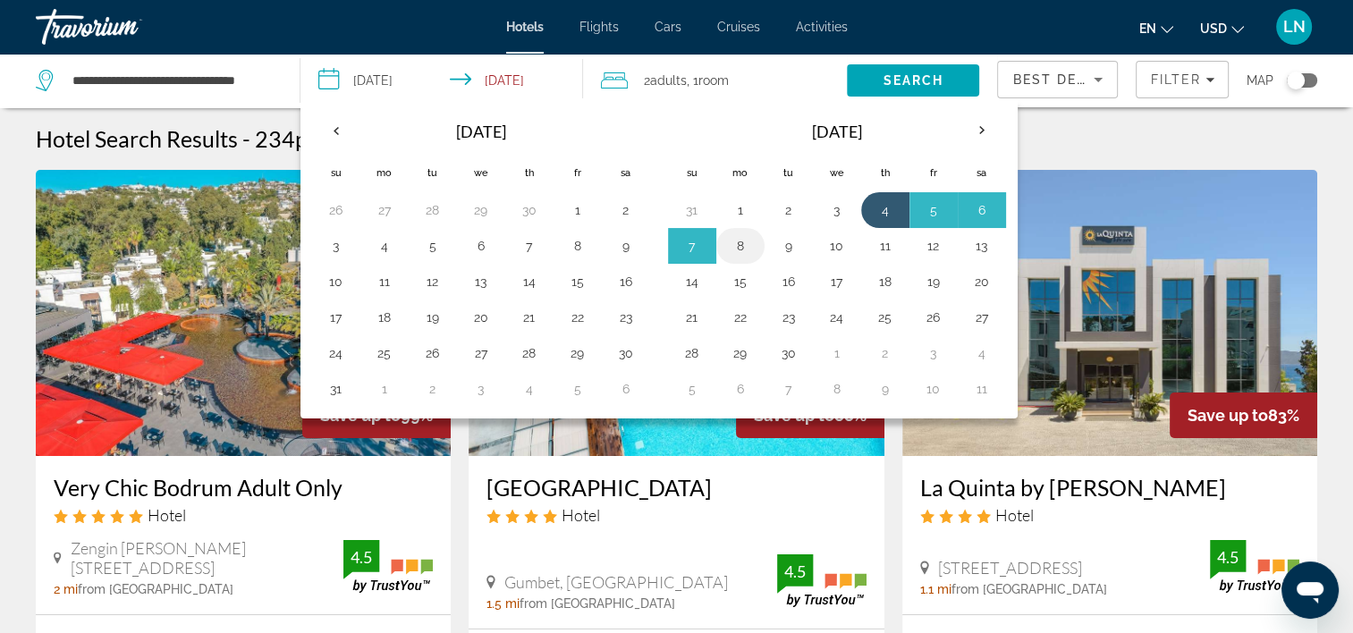
click at [735, 247] on button "8" at bounding box center [740, 245] width 29 height 25
type input "**********"
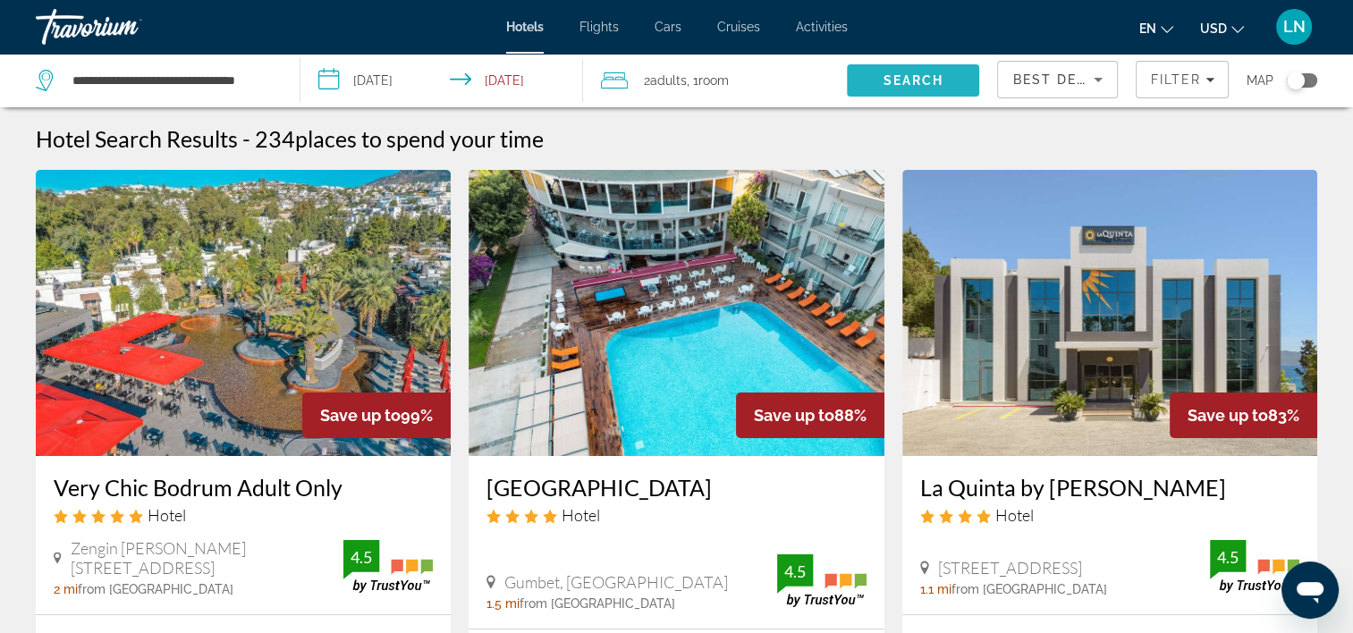
click at [937, 71] on span "Search" at bounding box center [913, 80] width 132 height 43
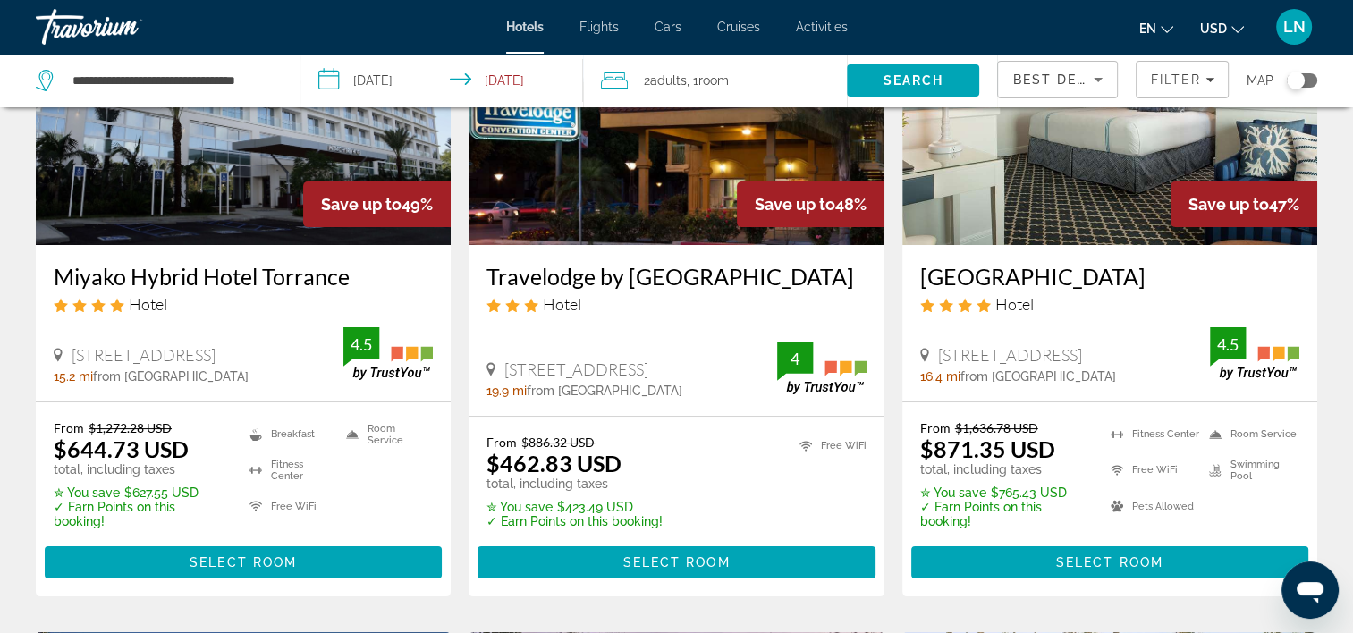
scroll to position [268, 0]
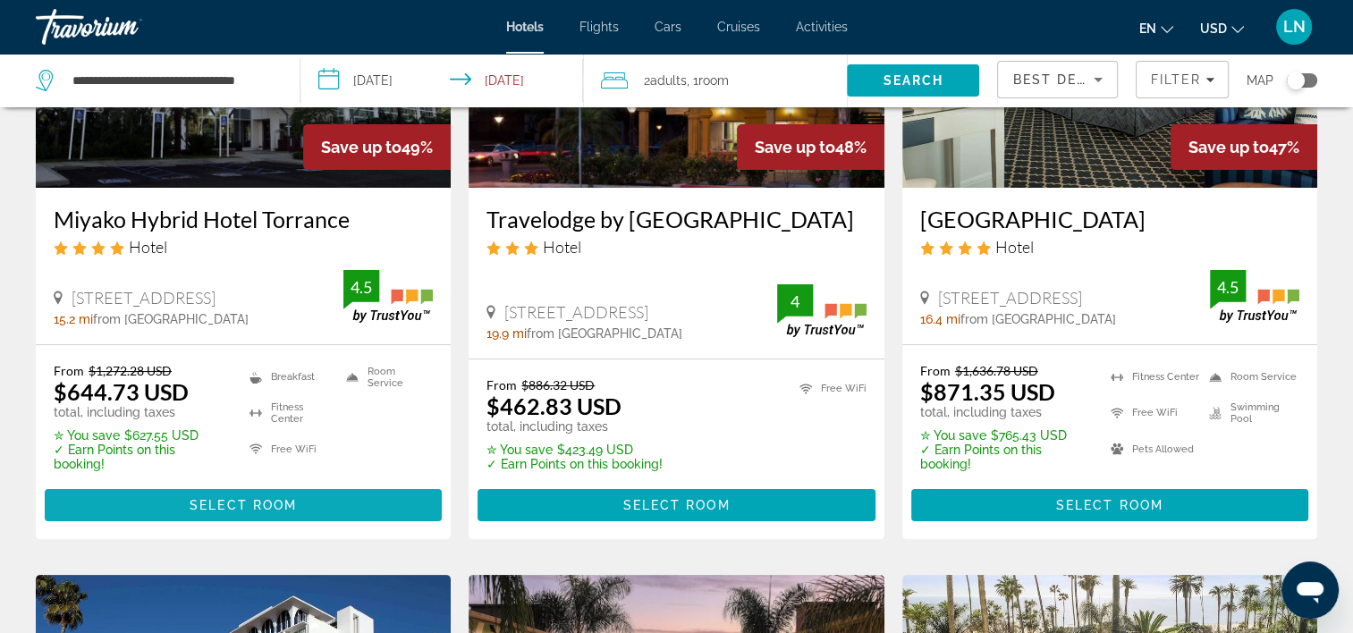
click at [393, 510] on span "Main content" at bounding box center [243, 505] width 397 height 43
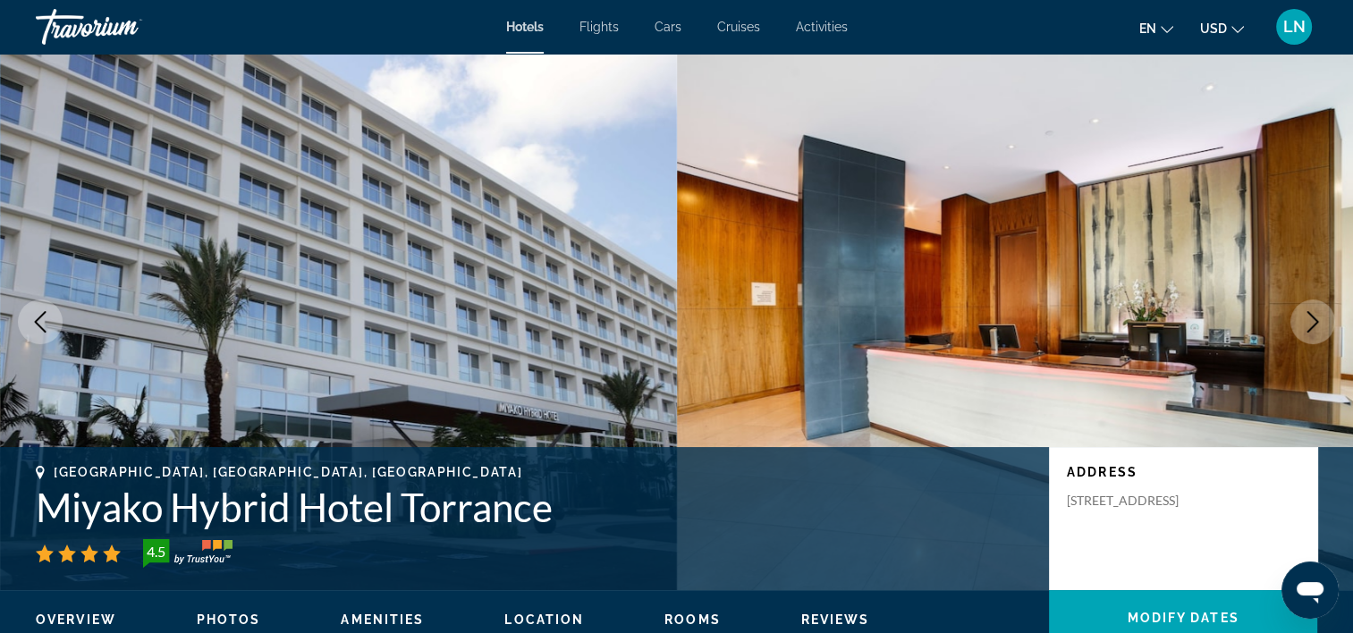
click at [451, 504] on h1 "Miyako Hybrid Hotel Torrance" at bounding box center [534, 507] width 996 height 47
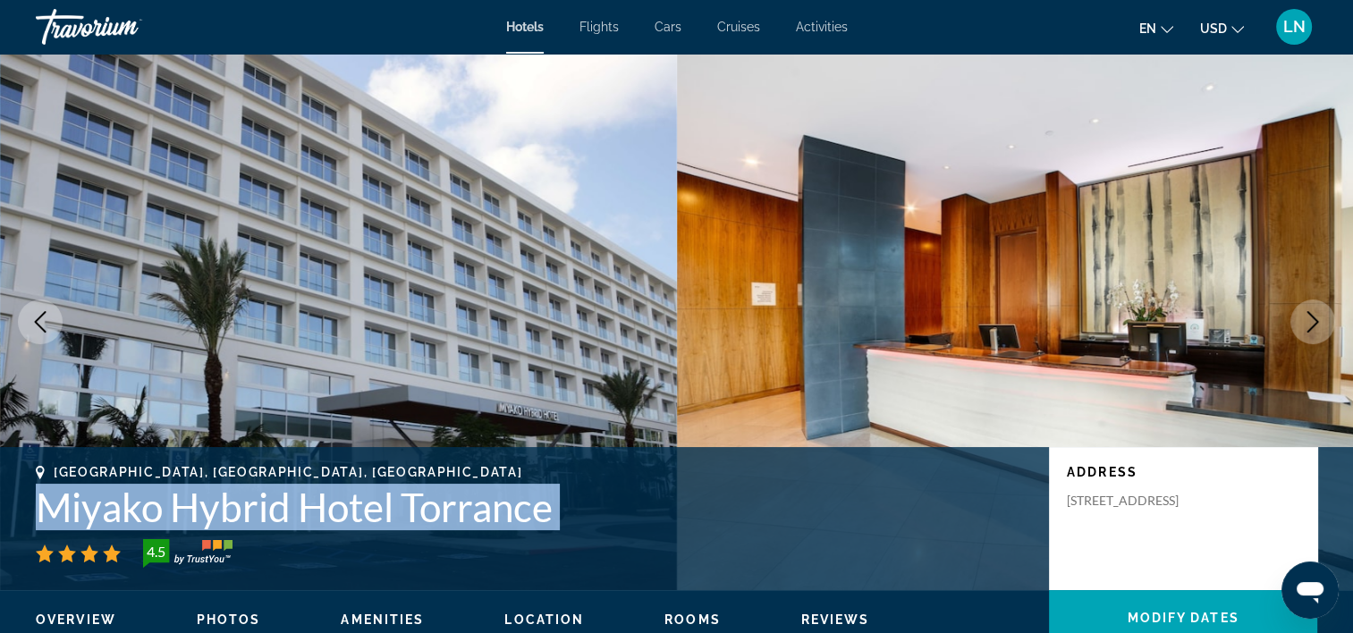
click at [451, 504] on h1 "Miyako Hybrid Hotel Torrance" at bounding box center [534, 507] width 996 height 47
copy div "Miyako Hybrid Hotel Torrance"
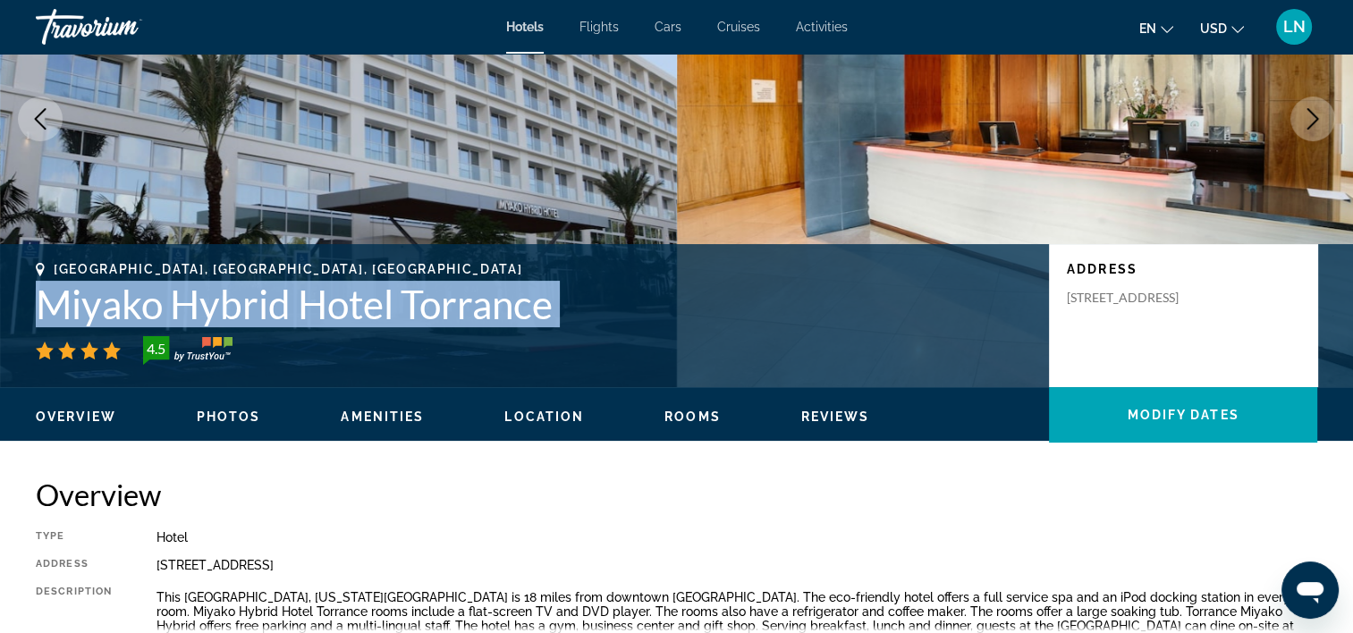
scroll to position [89, 0]
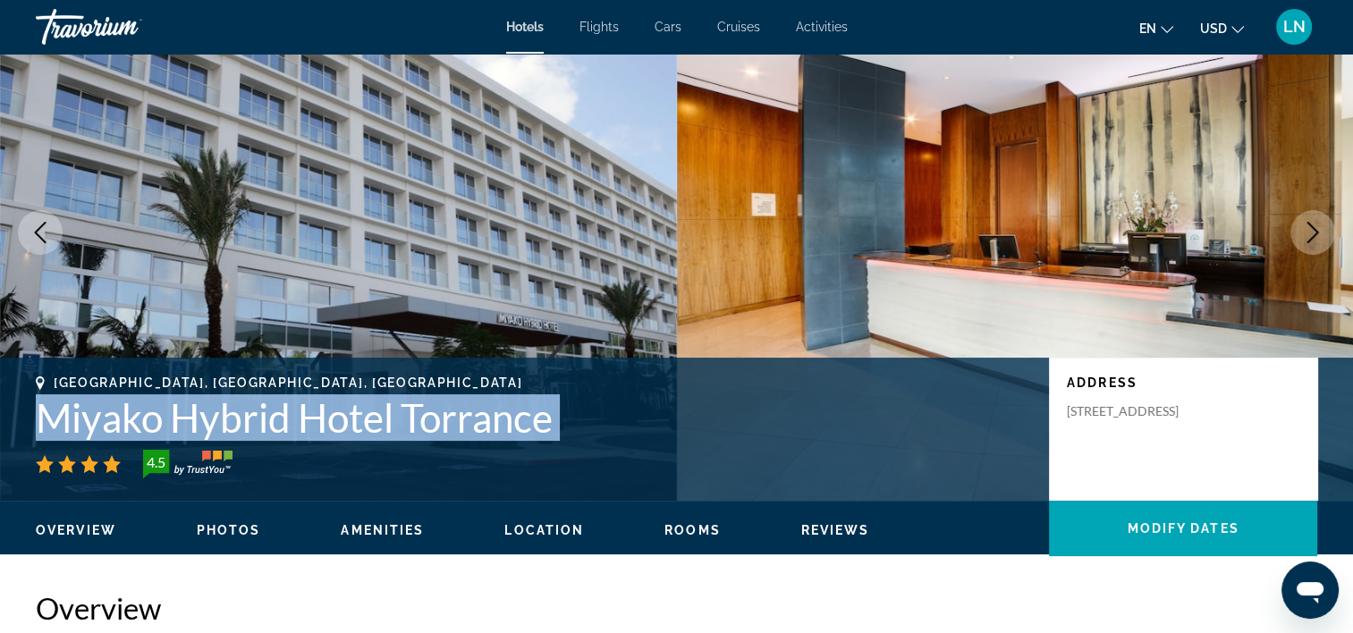
copy div "Miyako Hybrid Hotel Torrance"
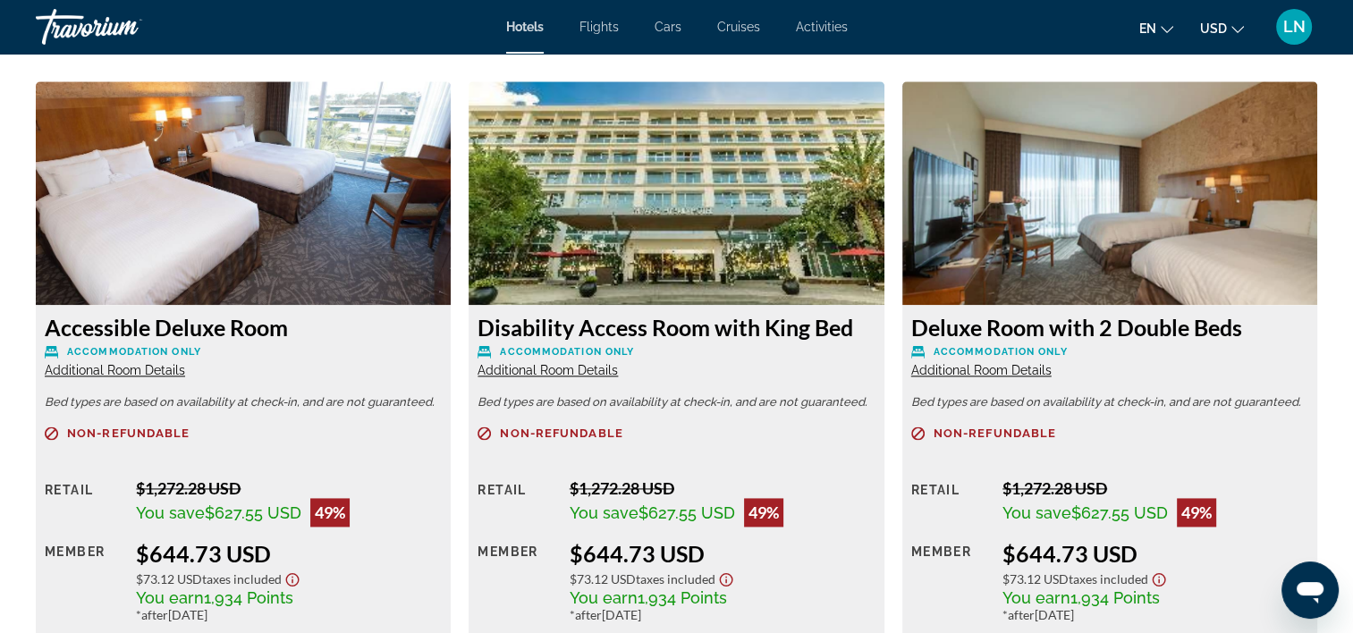
scroll to position [2415, 0]
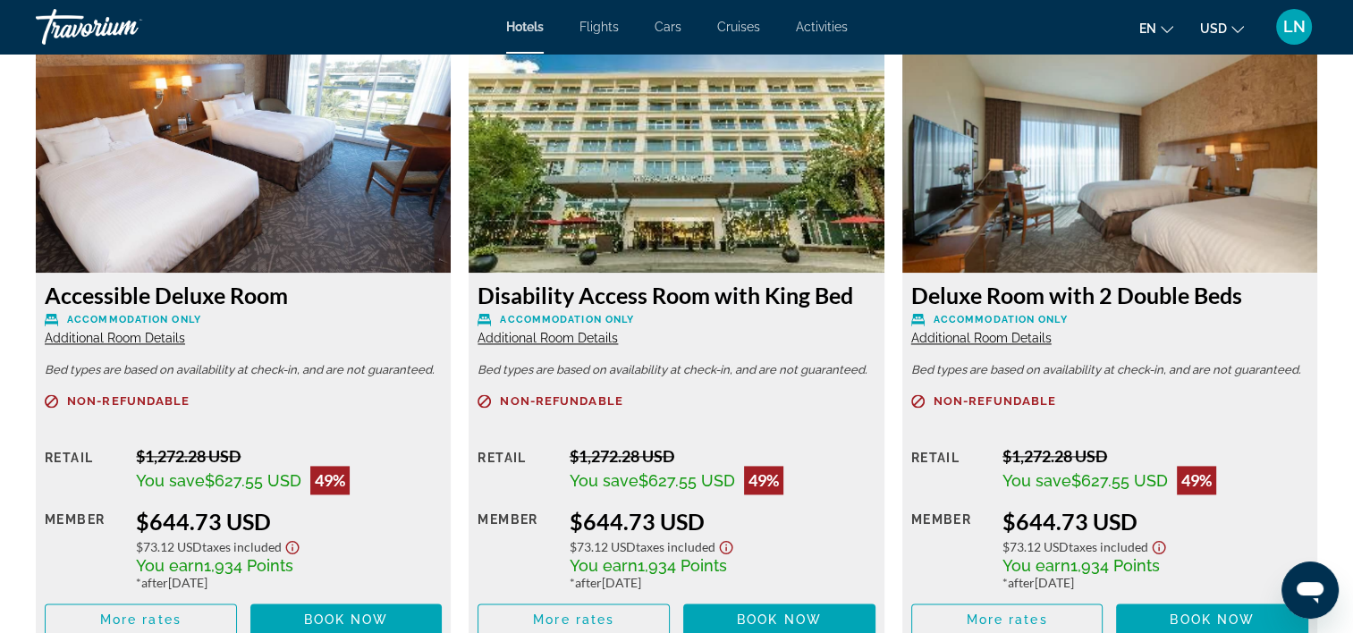
click at [124, 336] on span "Additional Room Details" at bounding box center [115, 338] width 140 height 14
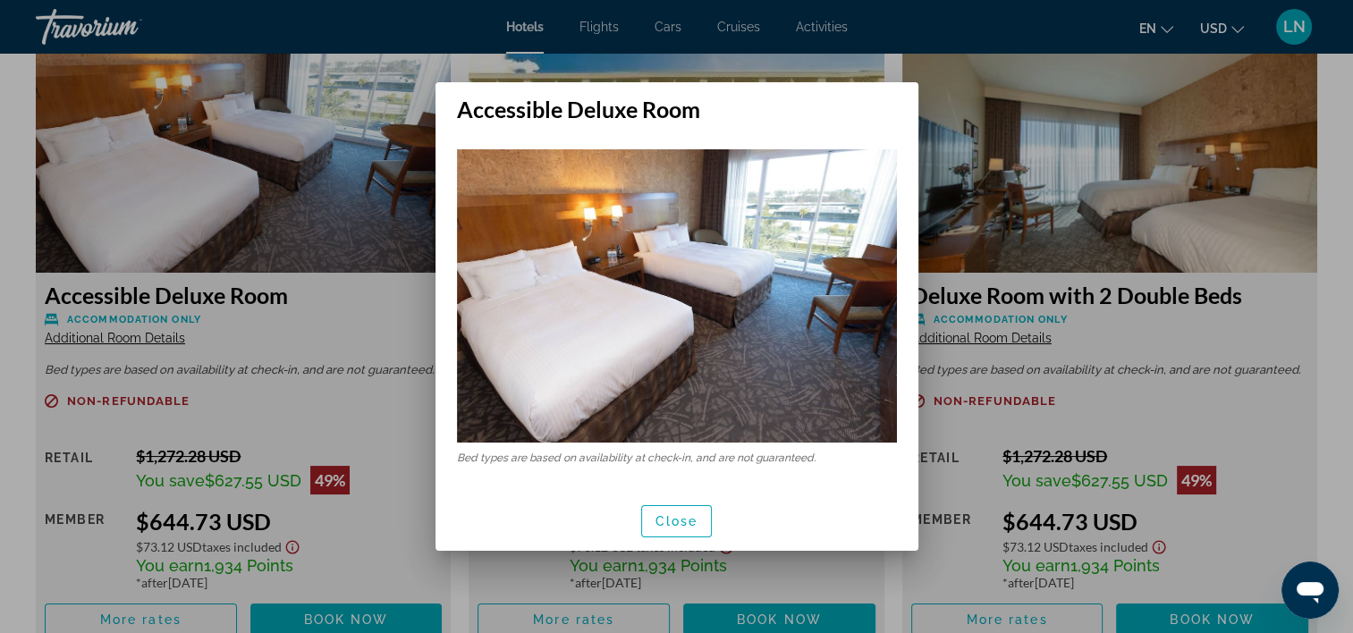
scroll to position [0, 0]
click at [663, 526] on span "Close" at bounding box center [677, 521] width 43 height 14
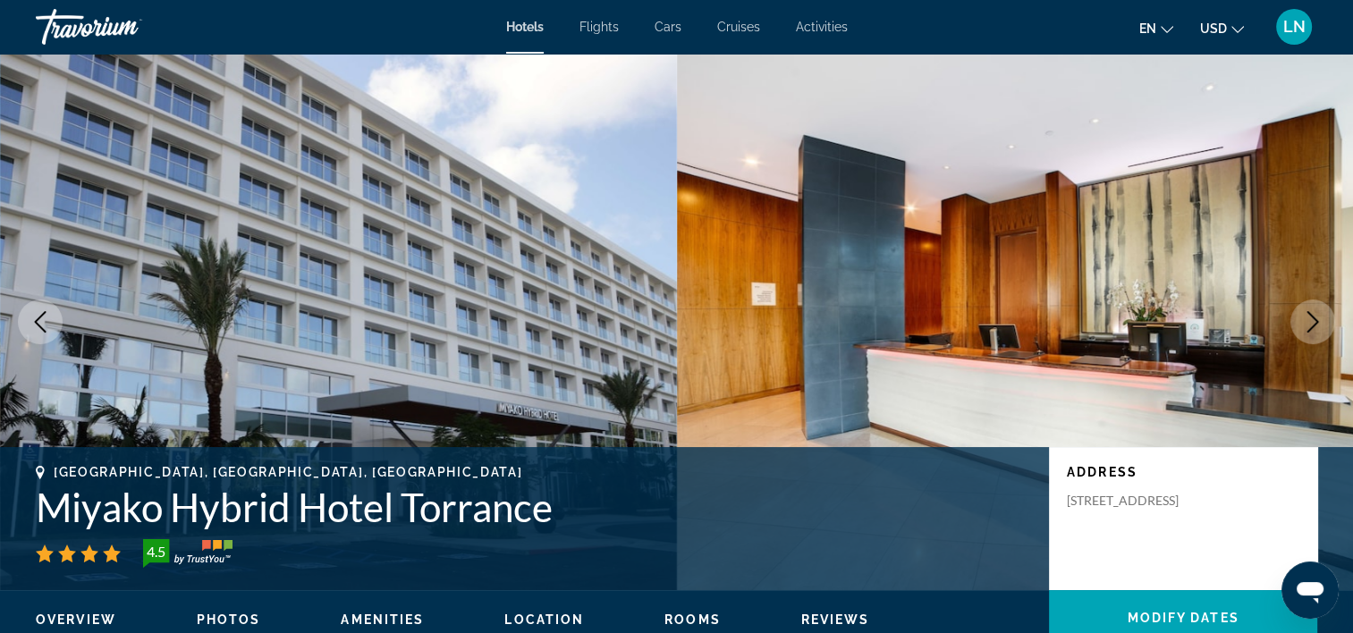
scroll to position [2415, 0]
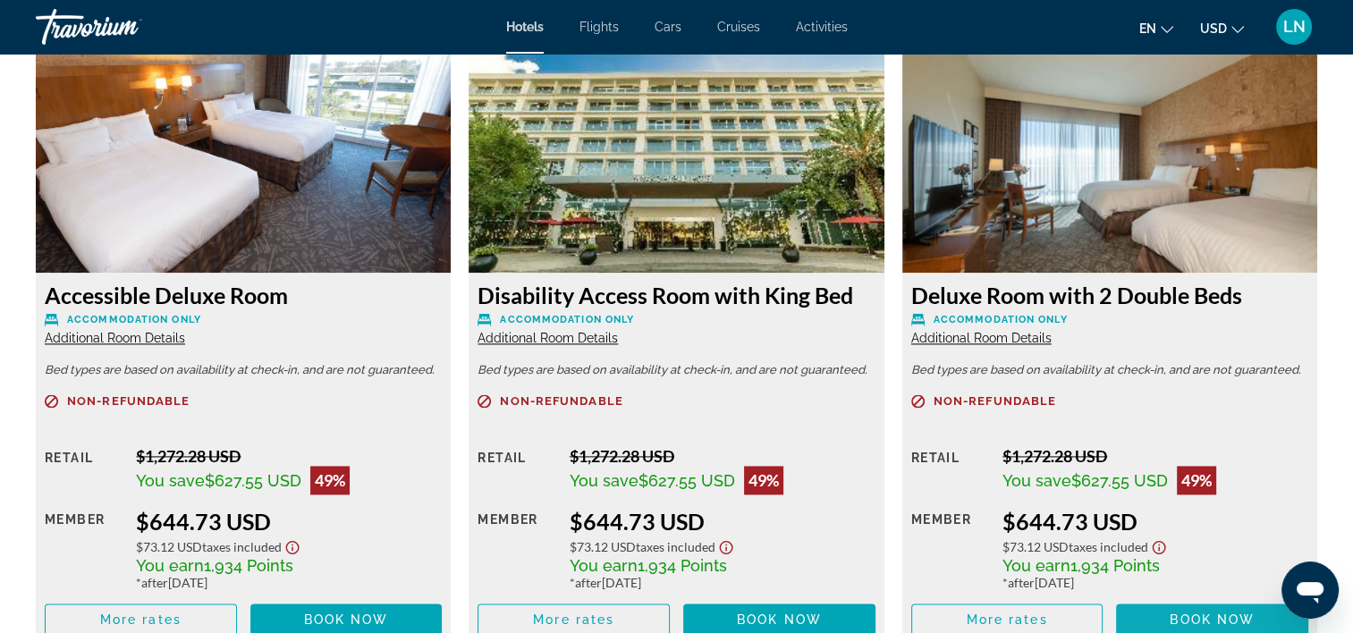
click at [1182, 617] on span "Book now" at bounding box center [1212, 620] width 85 height 14
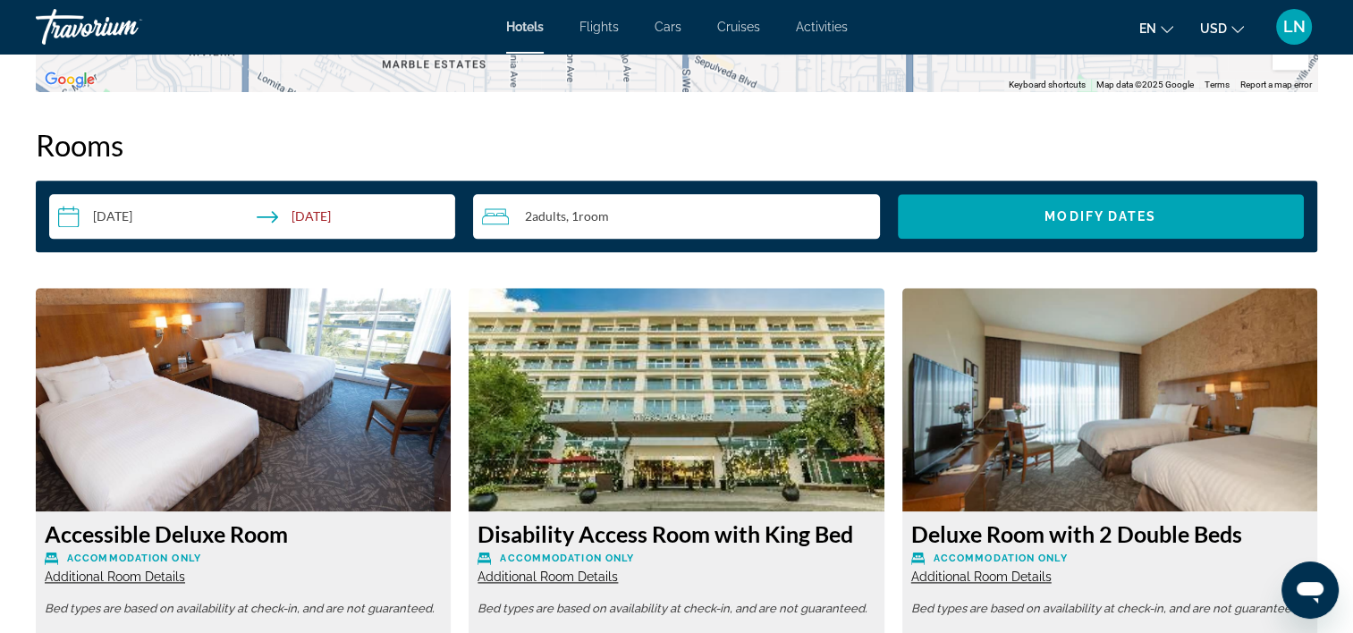
scroll to position [1878, 0]
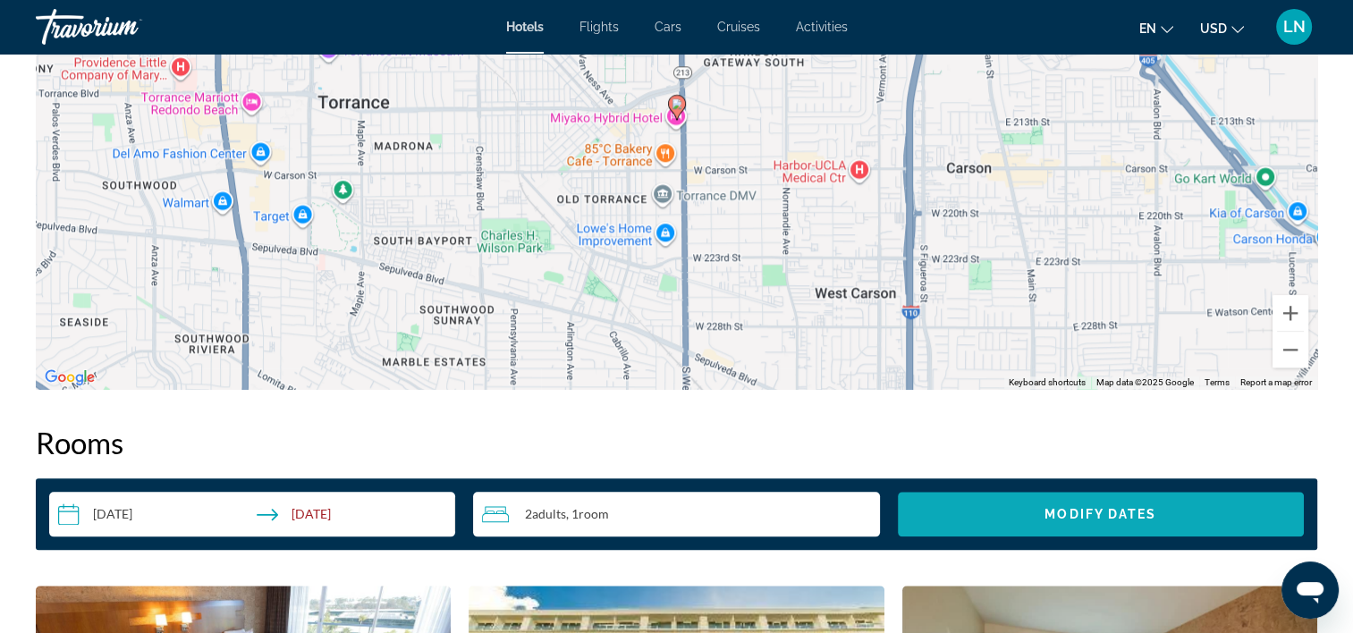
click at [1036, 530] on span "Search widget" at bounding box center [1101, 514] width 406 height 43
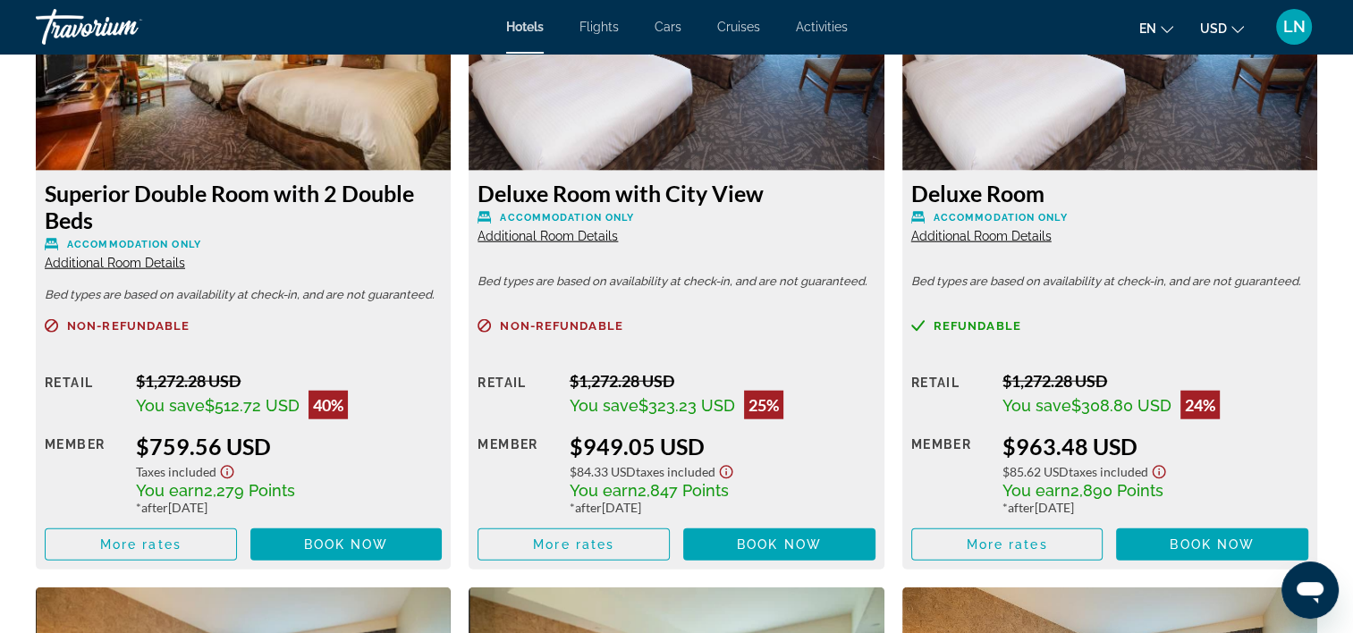
scroll to position [4294, 0]
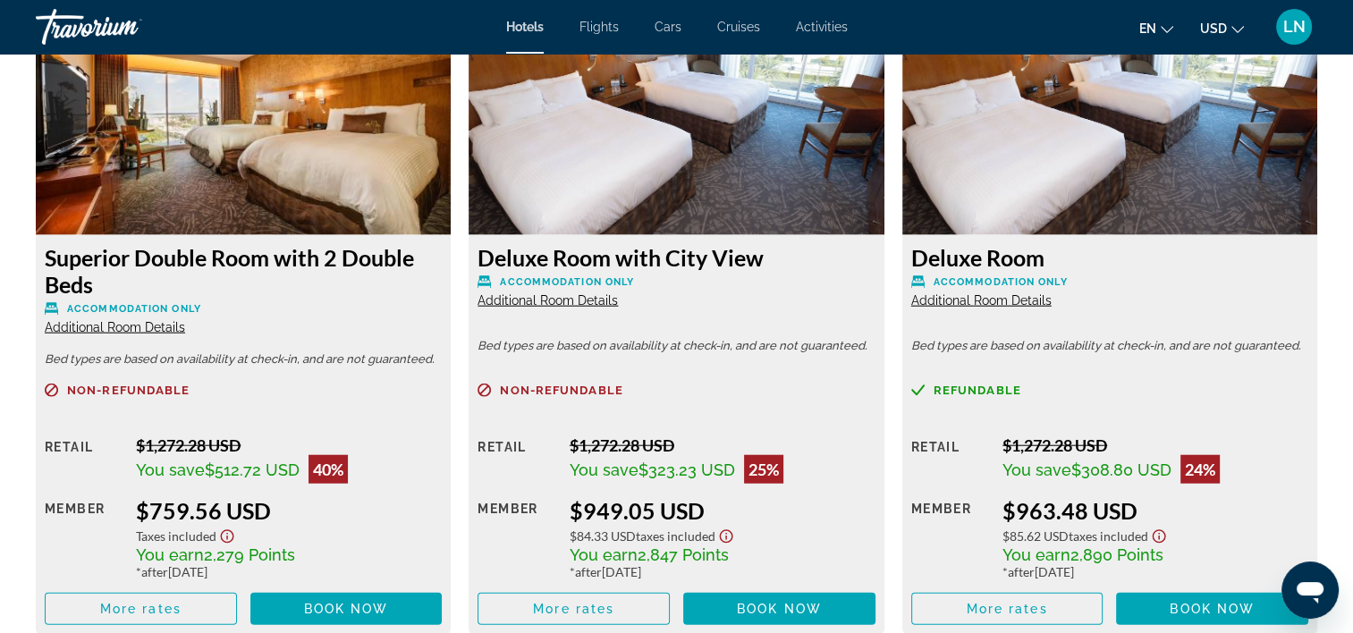
click at [948, 304] on span "Additional Room Details" at bounding box center [982, 300] width 140 height 14
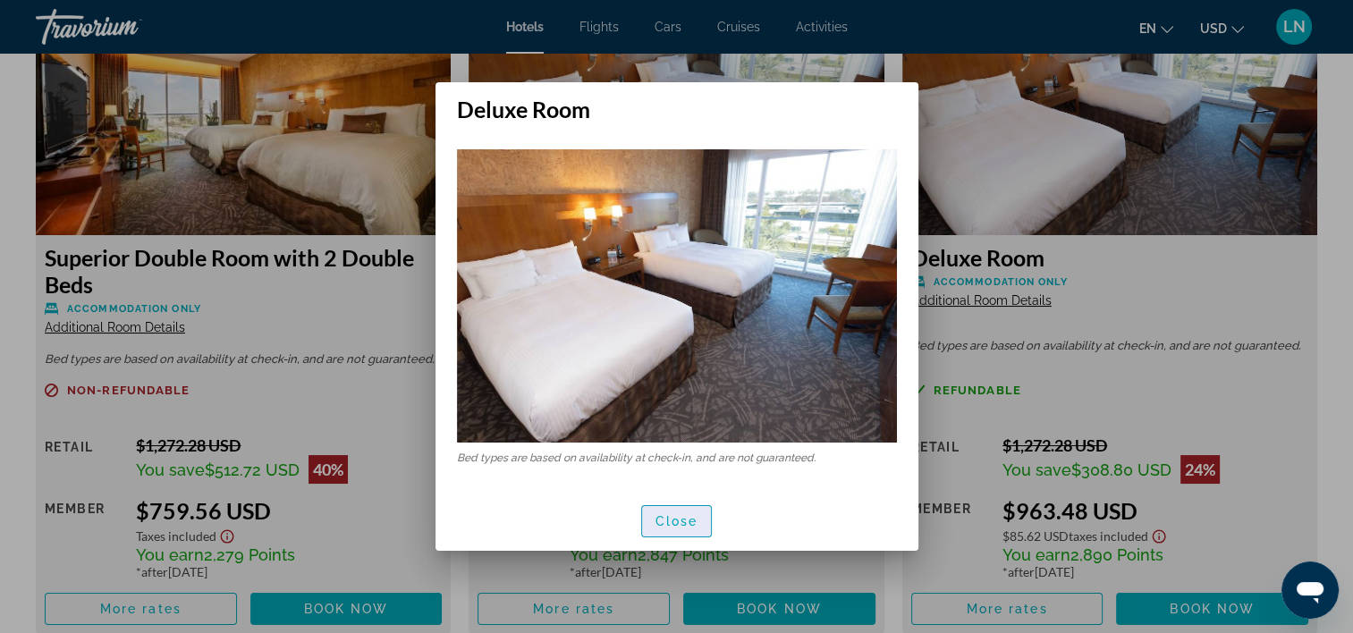
click at [666, 522] on span "Close" at bounding box center [677, 521] width 43 height 14
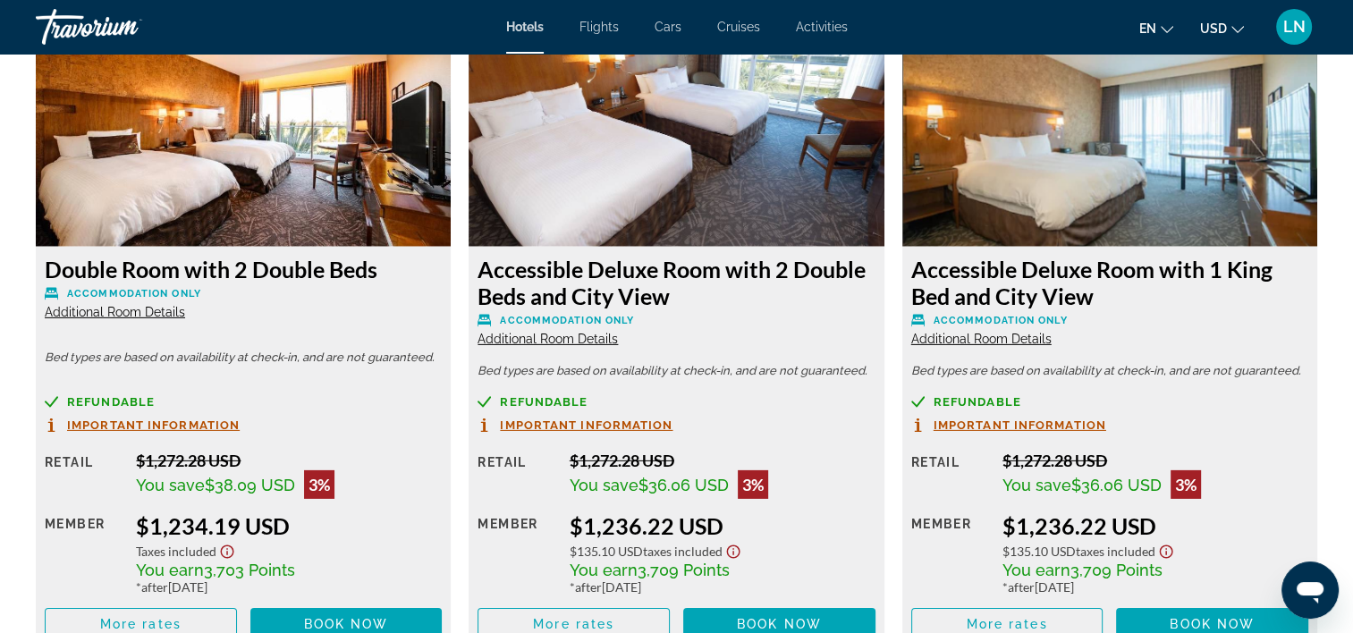
scroll to position [5546, 0]
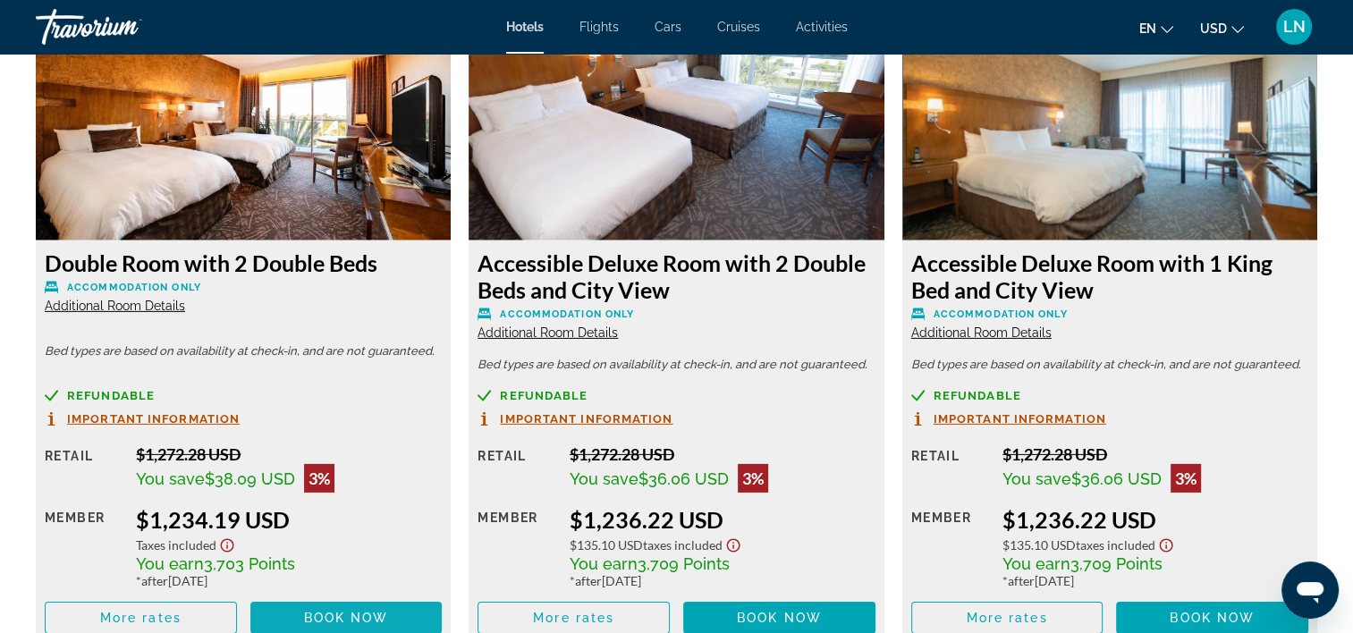
click at [336, 619] on span "Book now" at bounding box center [346, 618] width 85 height 14
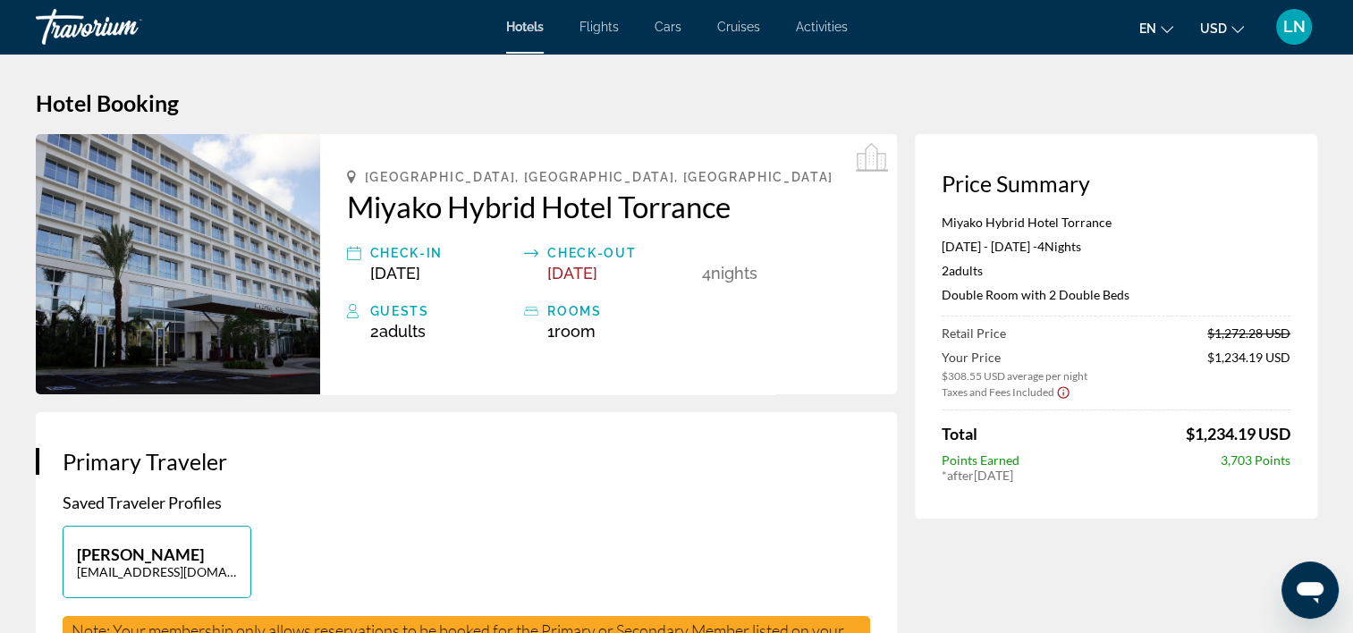
click at [989, 222] on p "Miyako Hybrid Hotel Torrance" at bounding box center [1116, 222] width 349 height 15
copy p "Miyako Hybrid Hotel Torrance"
click at [984, 293] on p "Double Room with 2 Double Beds" at bounding box center [1116, 294] width 349 height 15
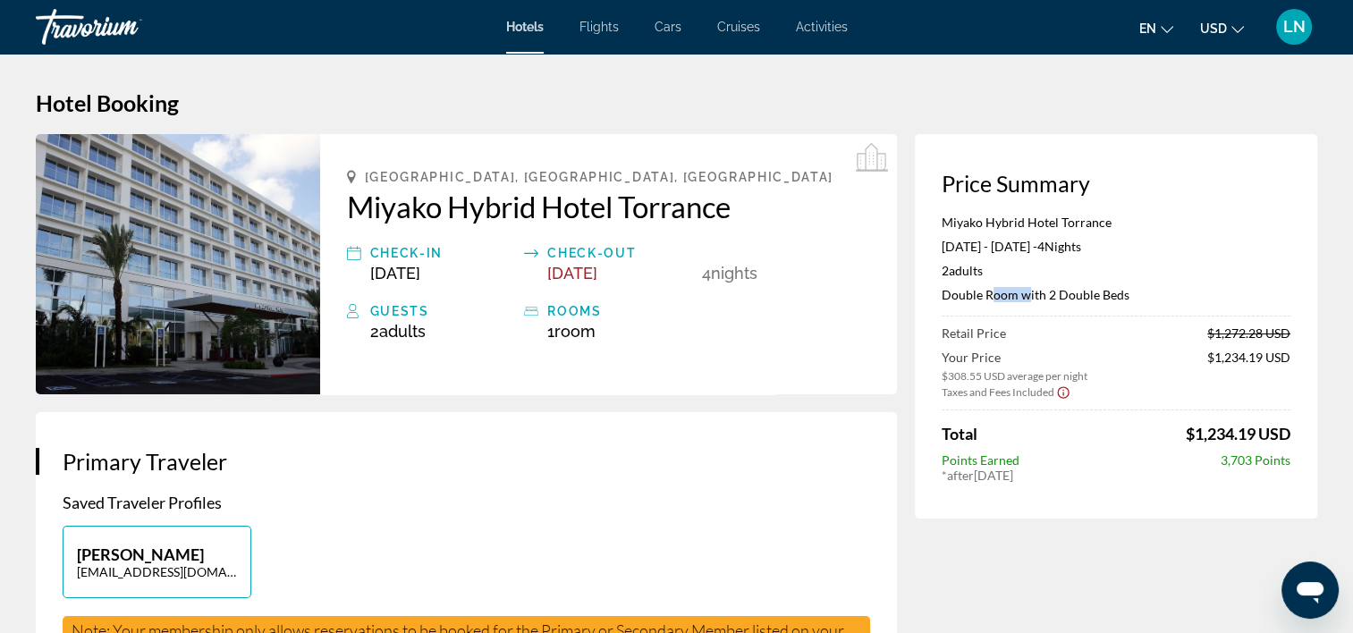
click at [984, 293] on p "Double Room with 2 Double Beds" at bounding box center [1116, 294] width 349 height 15
copy p "Double Room with 2 Double Beds"
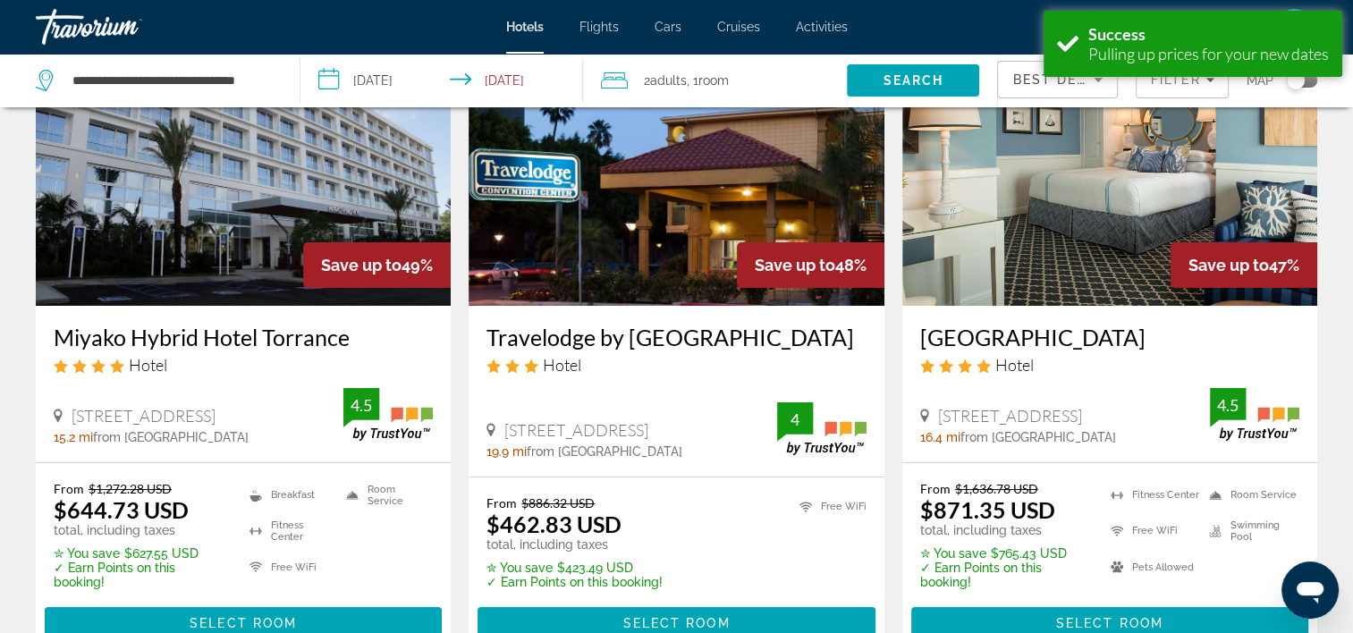
scroll to position [179, 0]
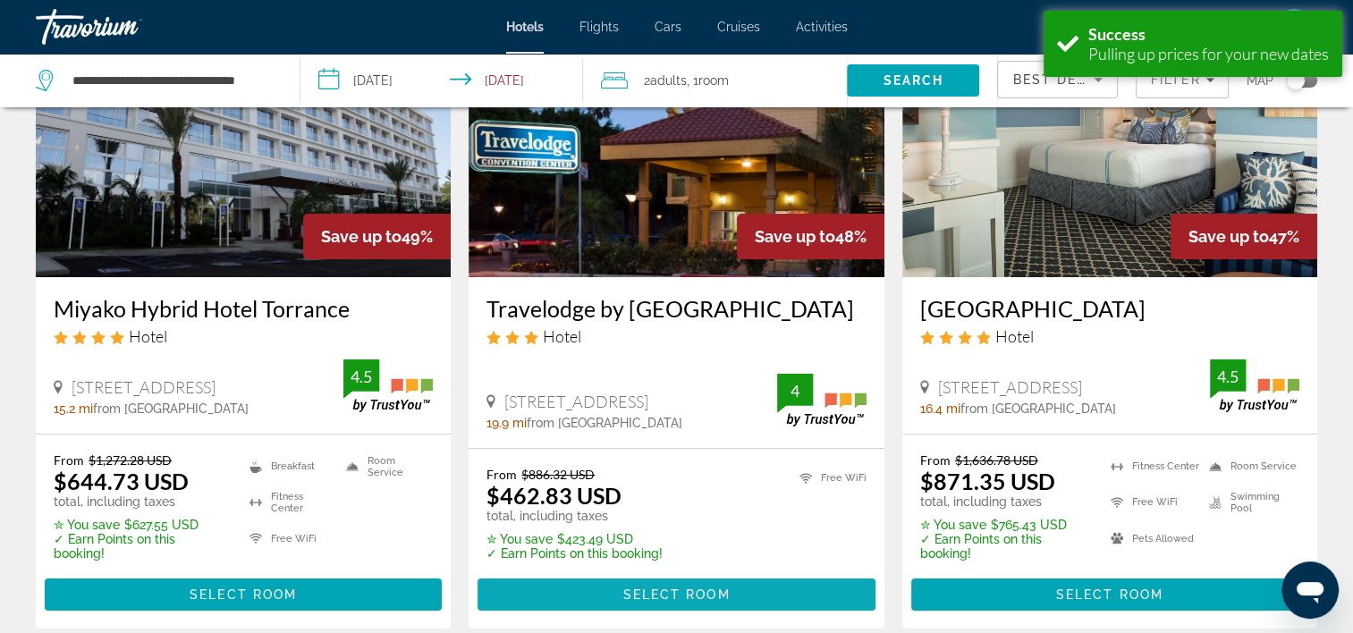
click at [705, 602] on span "Select Room" at bounding box center [676, 595] width 107 height 14
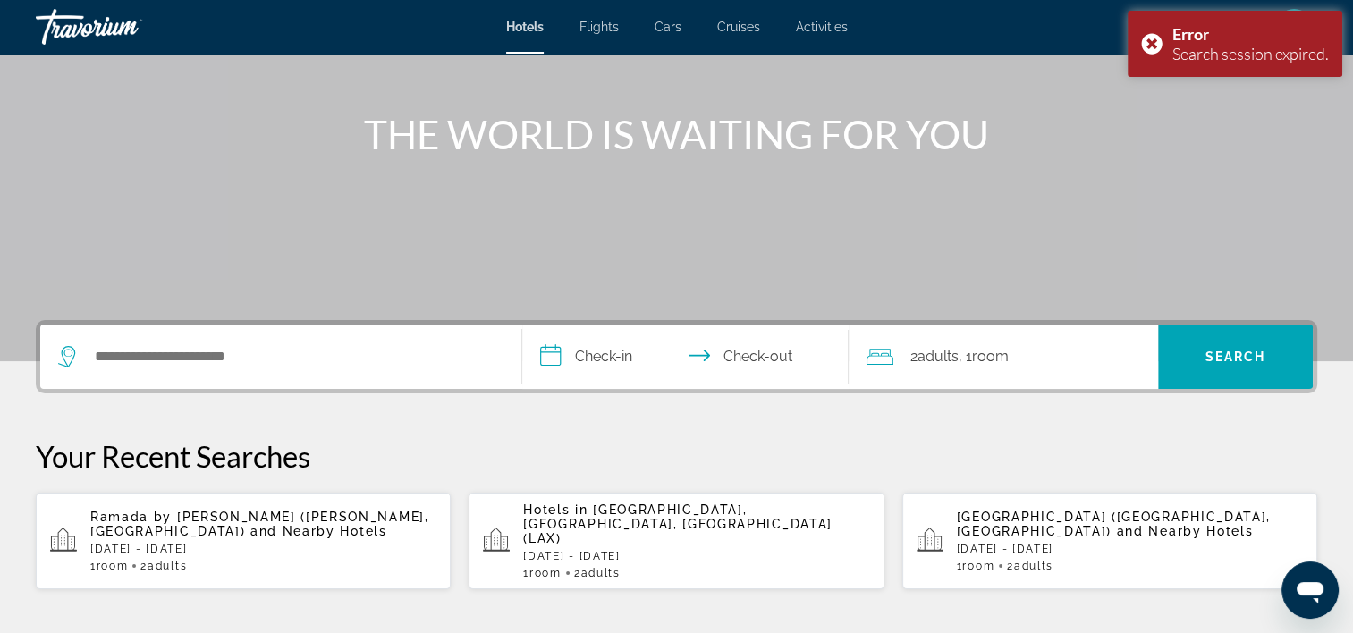
scroll to position [179, 0]
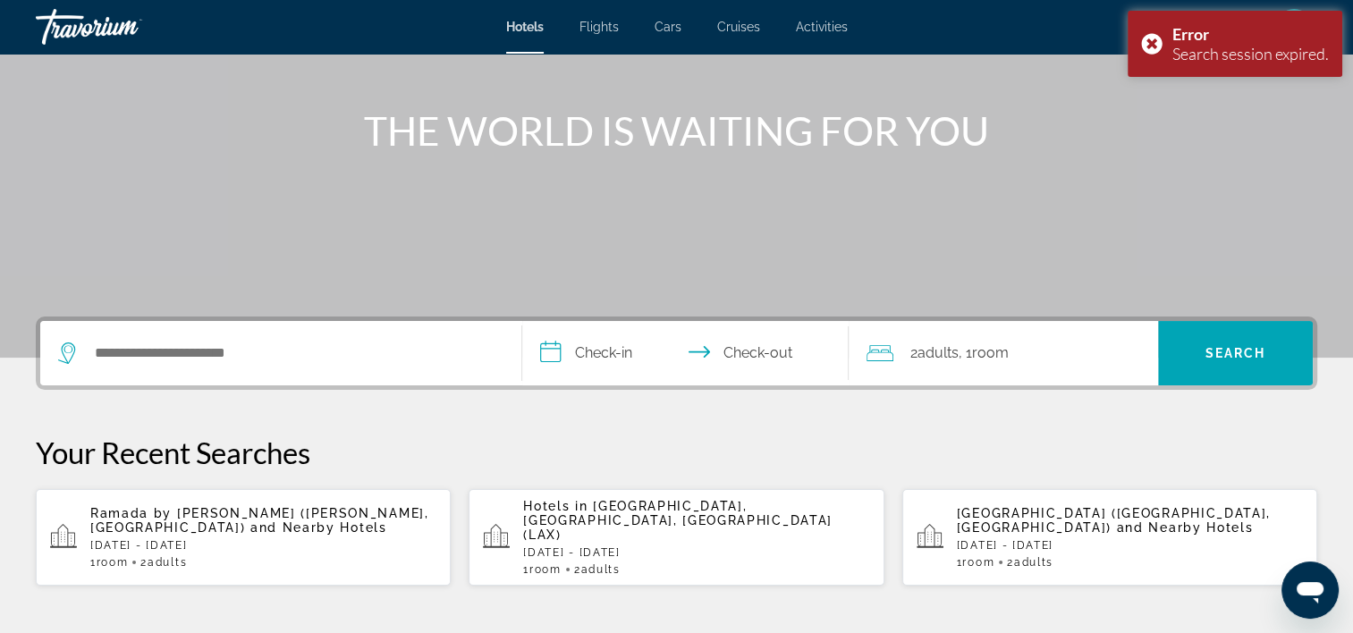
click at [648, 538] on div "Hotels in Los Angeles, CA, United States (LAX) Thu, 04 Jun - Mon, 08 Jun 1 Room…" at bounding box center [696, 537] width 346 height 77
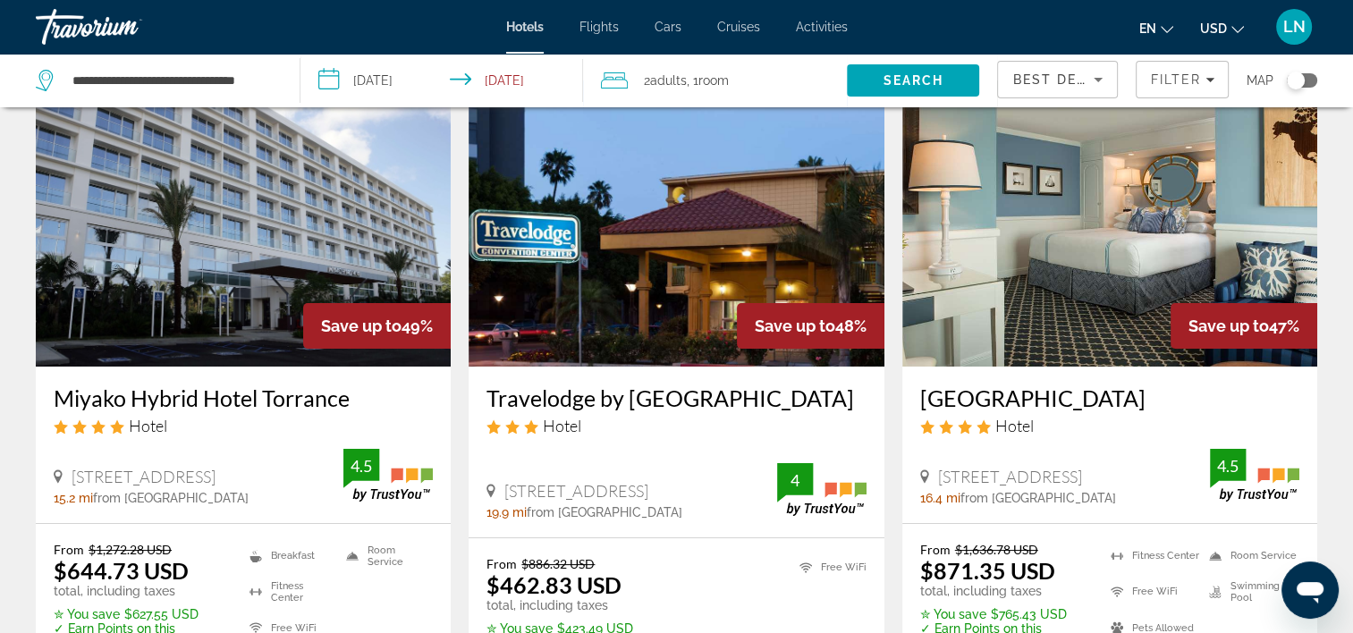
scroll to position [268, 0]
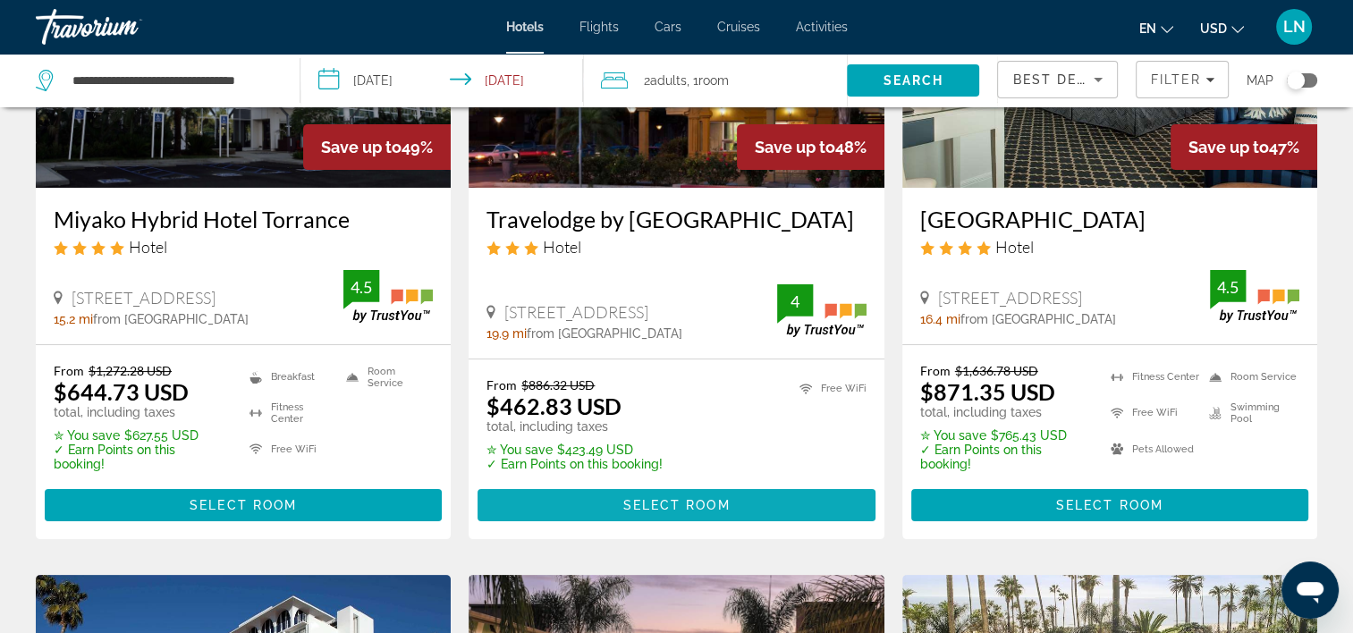
click at [623, 513] on span "Select Room" at bounding box center [676, 505] width 107 height 14
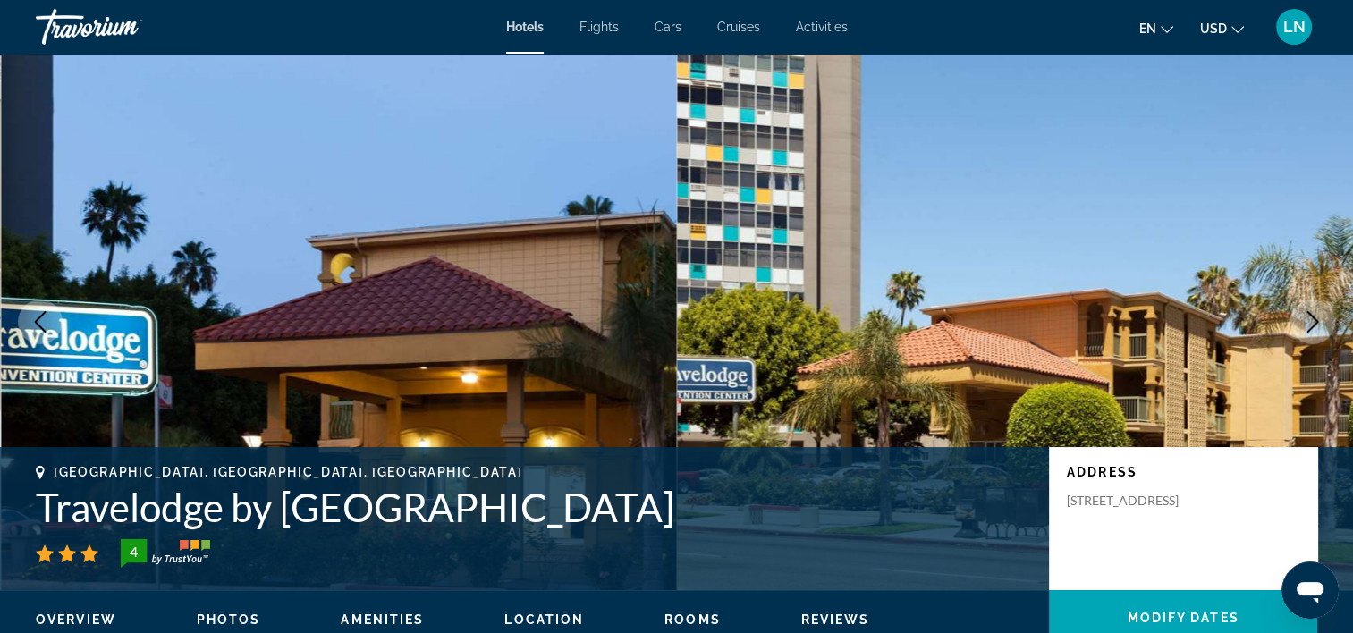
click at [607, 537] on div "Long Beach, CA, United States Travelodge by Wyndham Long Beach Convention Cente…" at bounding box center [534, 516] width 996 height 103
drag, startPoint x: 607, startPoint y: 537, endPoint x: 510, endPoint y: 526, distance: 98.1
click at [510, 526] on h1 "Travelodge by Wyndham Long Beach Convention Center" at bounding box center [534, 507] width 996 height 47
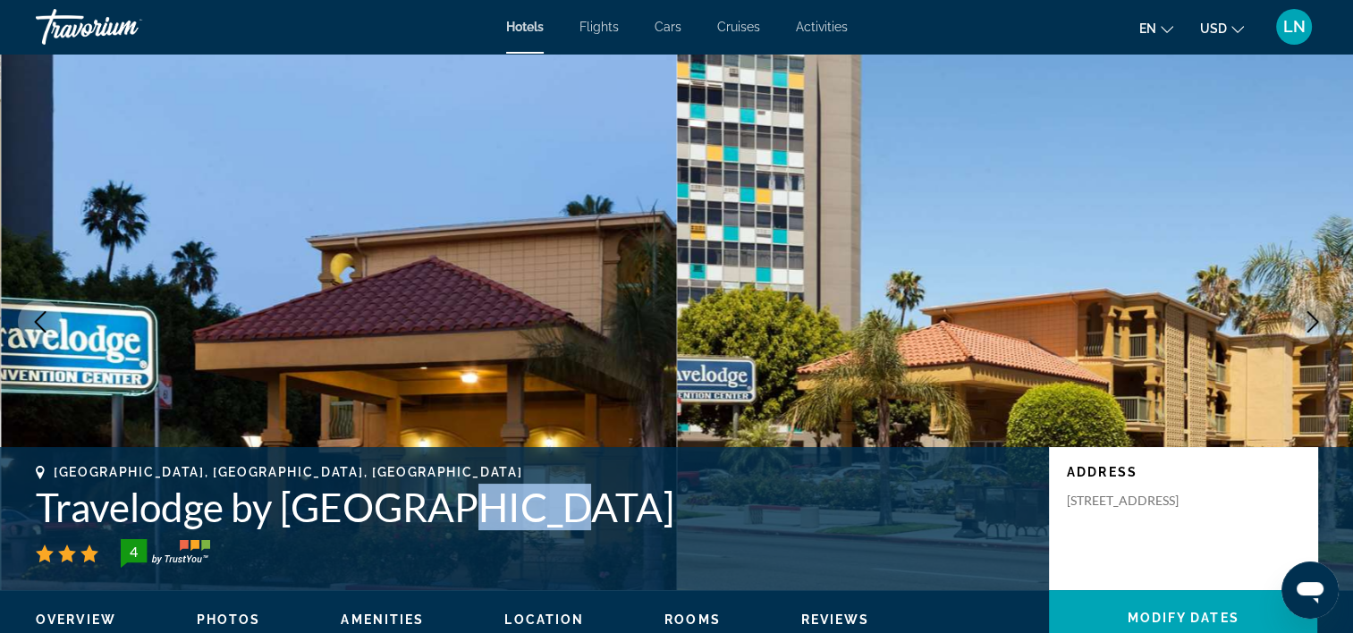
click at [510, 526] on h1 "Travelodge by Wyndham Long Beach Convention Center" at bounding box center [534, 507] width 996 height 47
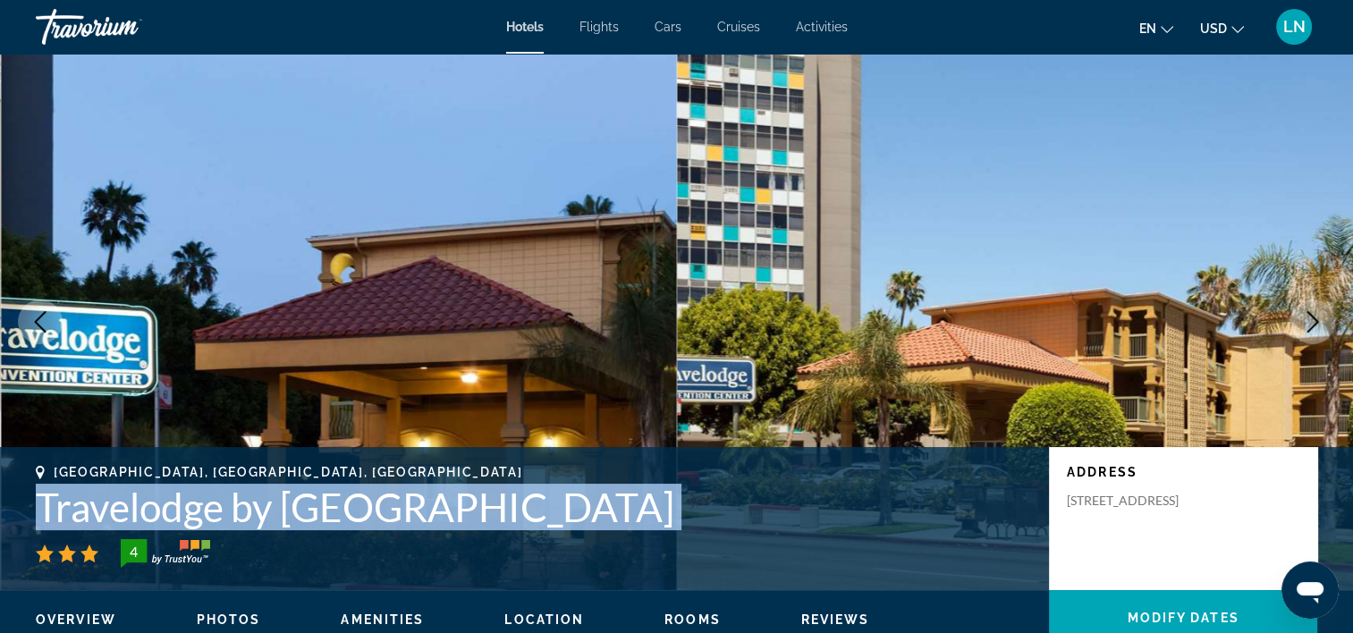
click at [510, 526] on h1 "Travelodge by Wyndham Long Beach Convention Center" at bounding box center [534, 507] width 996 height 47
copy div "Travelodge by Wyndham Long Beach Convention Center"
click at [308, 527] on h1 "Travelodge by Wyndham Long Beach Convention Center" at bounding box center [534, 507] width 996 height 47
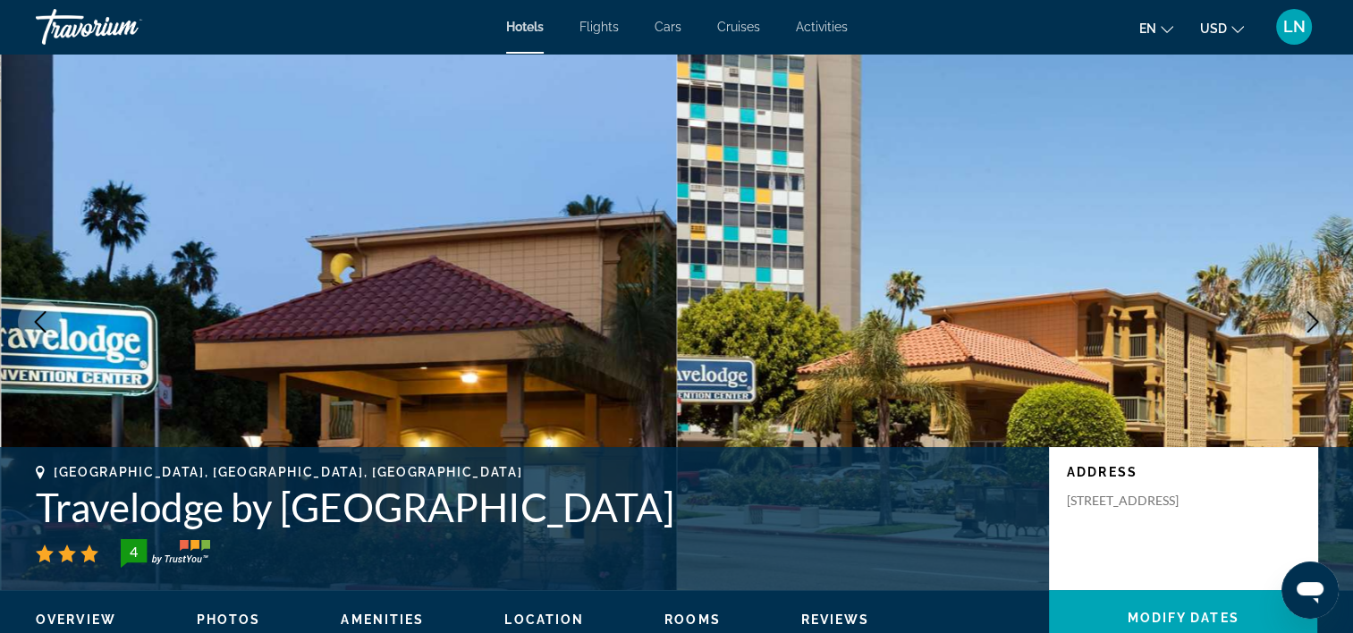
drag, startPoint x: 283, startPoint y: 511, endPoint x: 1002, endPoint y: 503, distance: 719.2
click at [1002, 503] on h1 "Travelodge by Wyndham Long Beach Convention Center" at bounding box center [534, 507] width 996 height 47
copy h1 "Wyndham Long Beach Convention Center"
drag, startPoint x: 47, startPoint y: 515, endPoint x: 255, endPoint y: 512, distance: 208.5
click at [258, 512] on h1 "Travelodge by Wyndham Long Beach Convention Center" at bounding box center [534, 507] width 996 height 47
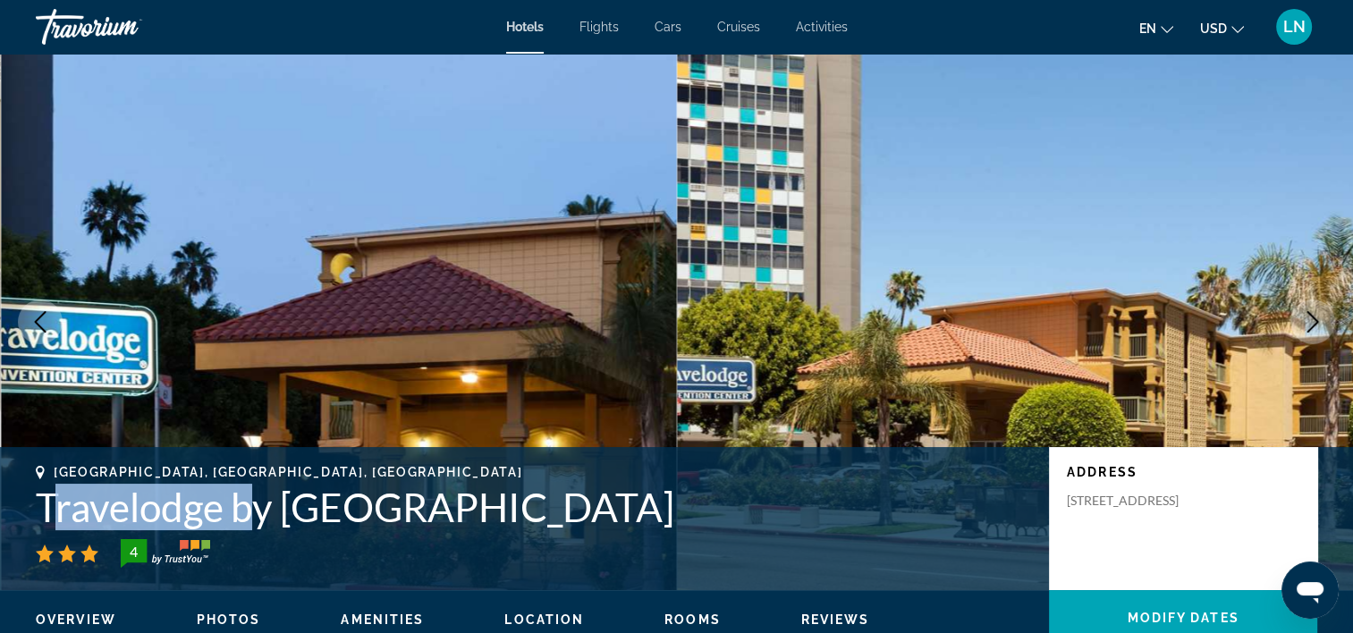
drag, startPoint x: 255, startPoint y: 512, endPoint x: 59, endPoint y: 506, distance: 196.0
click at [59, 506] on h1 "Travelodge by Wyndham Long Beach Convention Center" at bounding box center [534, 507] width 996 height 47
click at [21, 505] on div "Long Beach, CA, United States Travelodge by Wyndham Long Beach Convention Cente…" at bounding box center [676, 518] width 1353 height 107
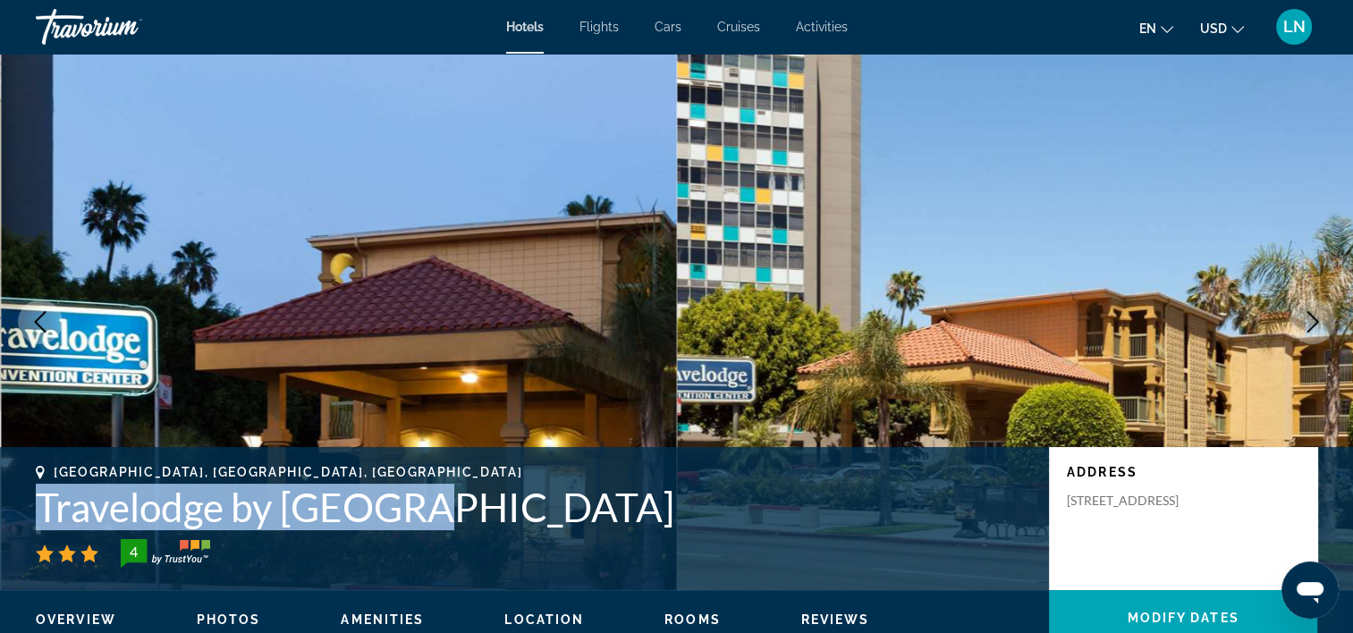
drag, startPoint x: 31, startPoint y: 505, endPoint x: 454, endPoint y: 513, distance: 422.3
click at [454, 513] on div "Long Beach, CA, United States Travelodge by Wyndham Long Beach Convention Cente…" at bounding box center [676, 518] width 1353 height 107
copy h1 "Travelodge by Wyndham"
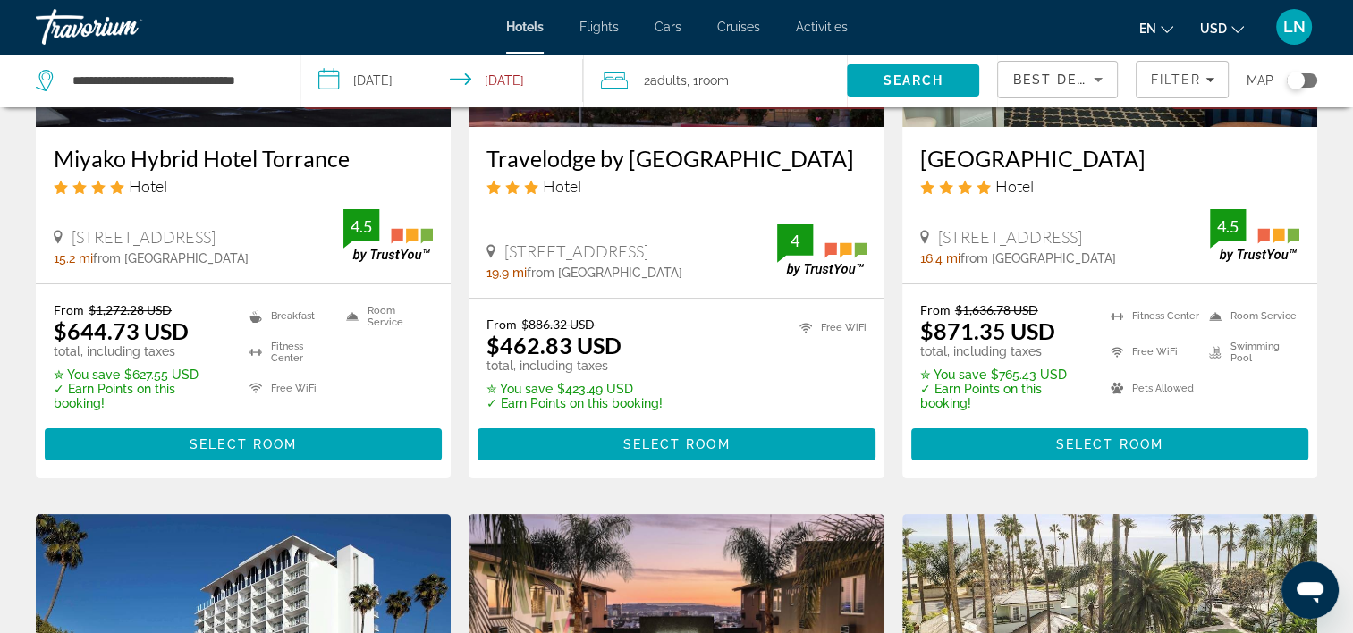
scroll to position [358, 0]
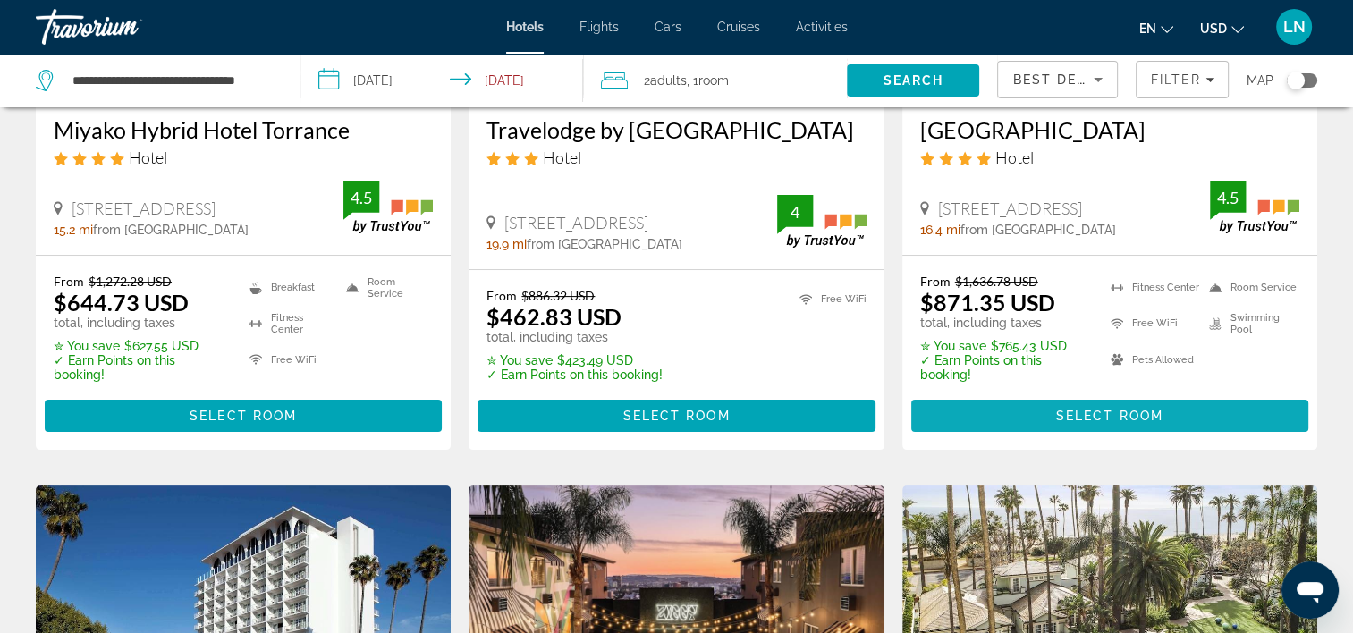
click at [1045, 431] on span "Main content" at bounding box center [1110, 415] width 397 height 43
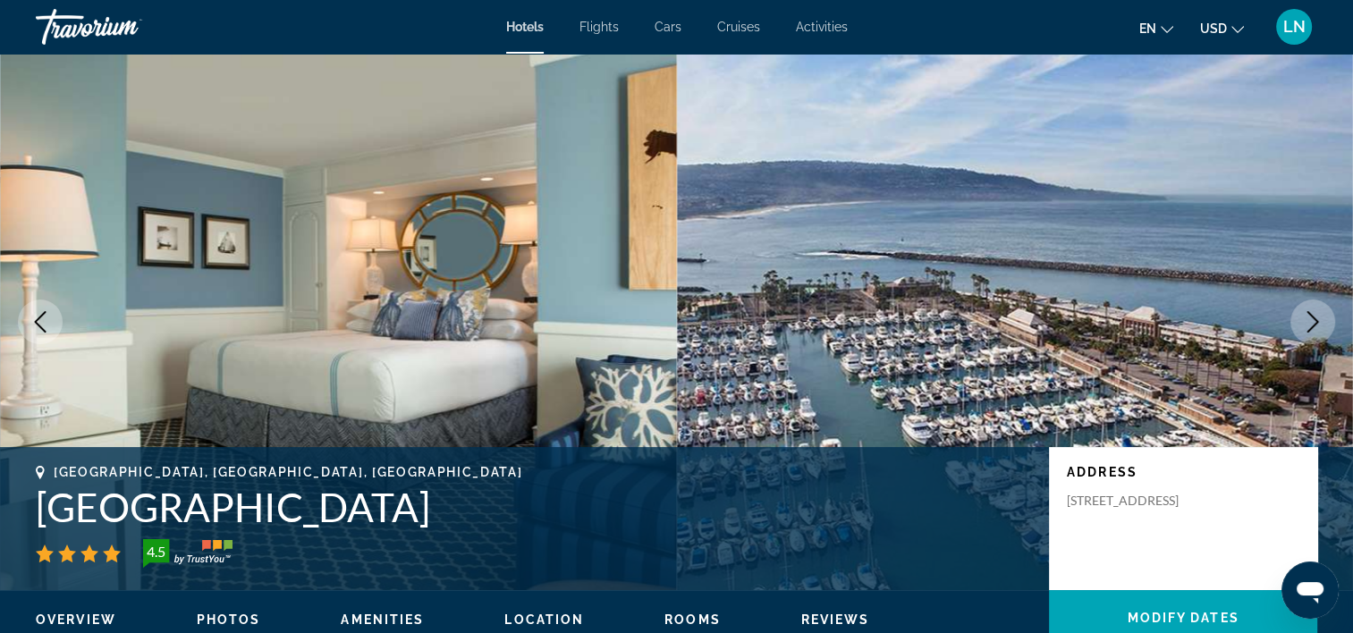
click at [161, 511] on h1 "Portofino Hotel & Marina" at bounding box center [534, 507] width 996 height 47
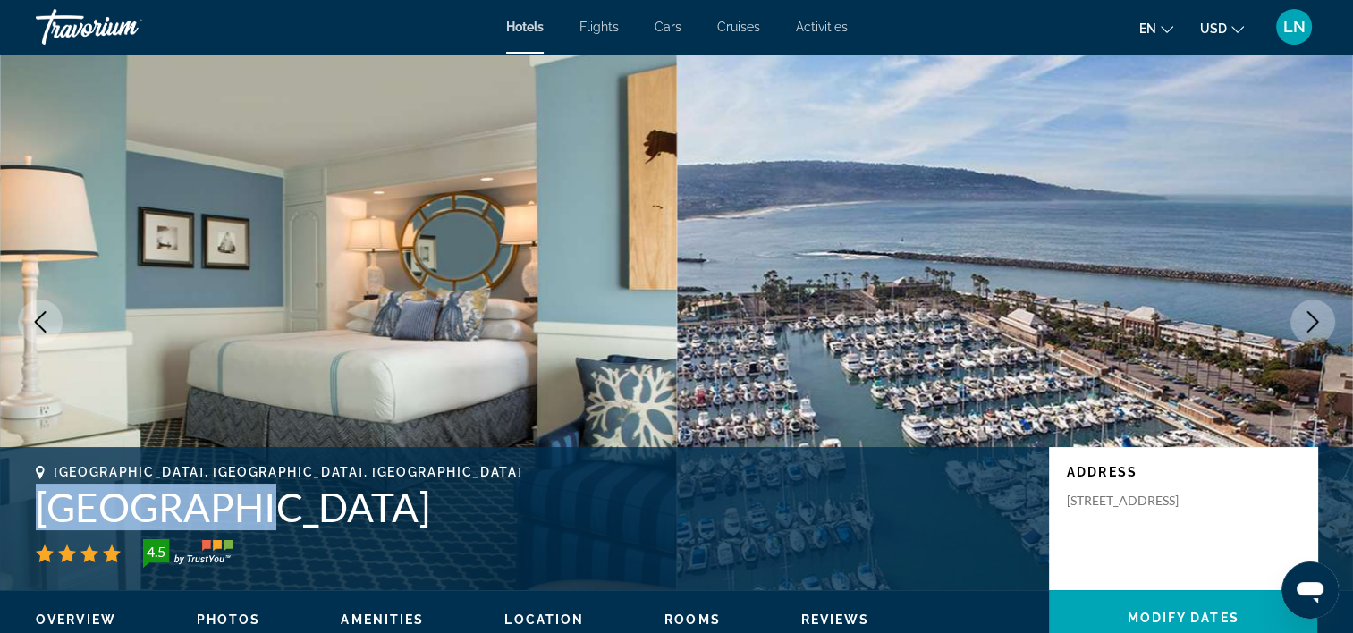
click at [161, 511] on h1 "Portofino Hotel & Marina" at bounding box center [534, 507] width 996 height 47
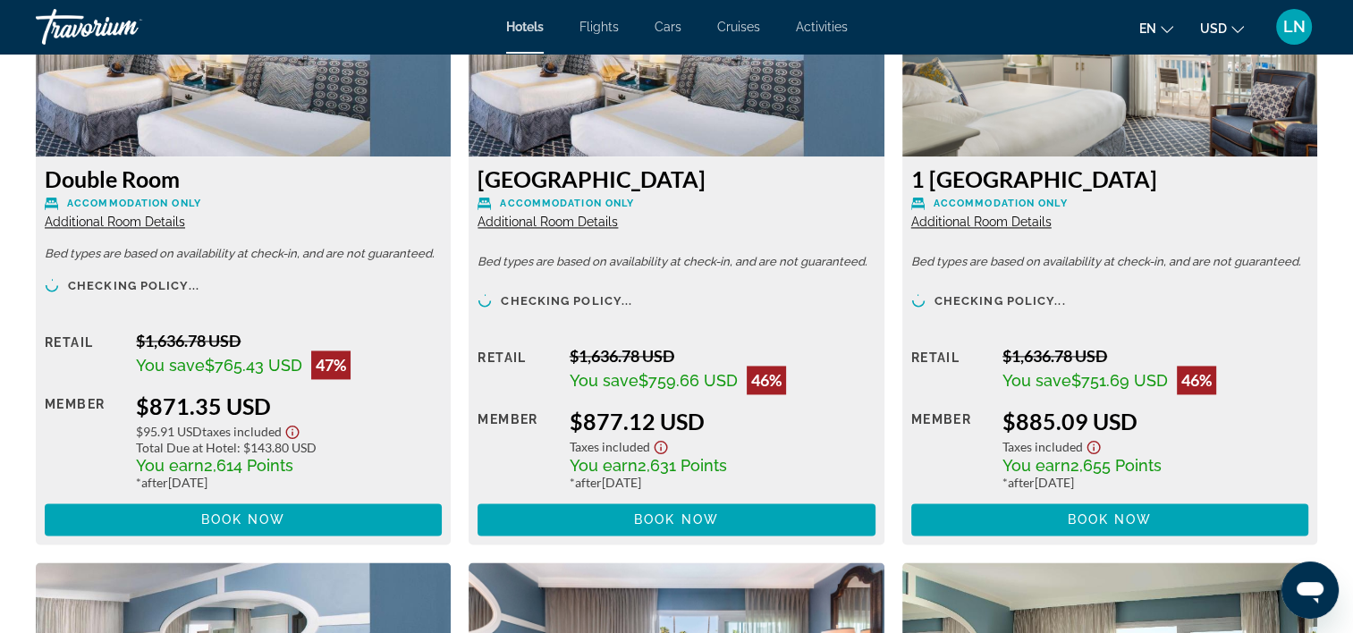
scroll to position [2505, 0]
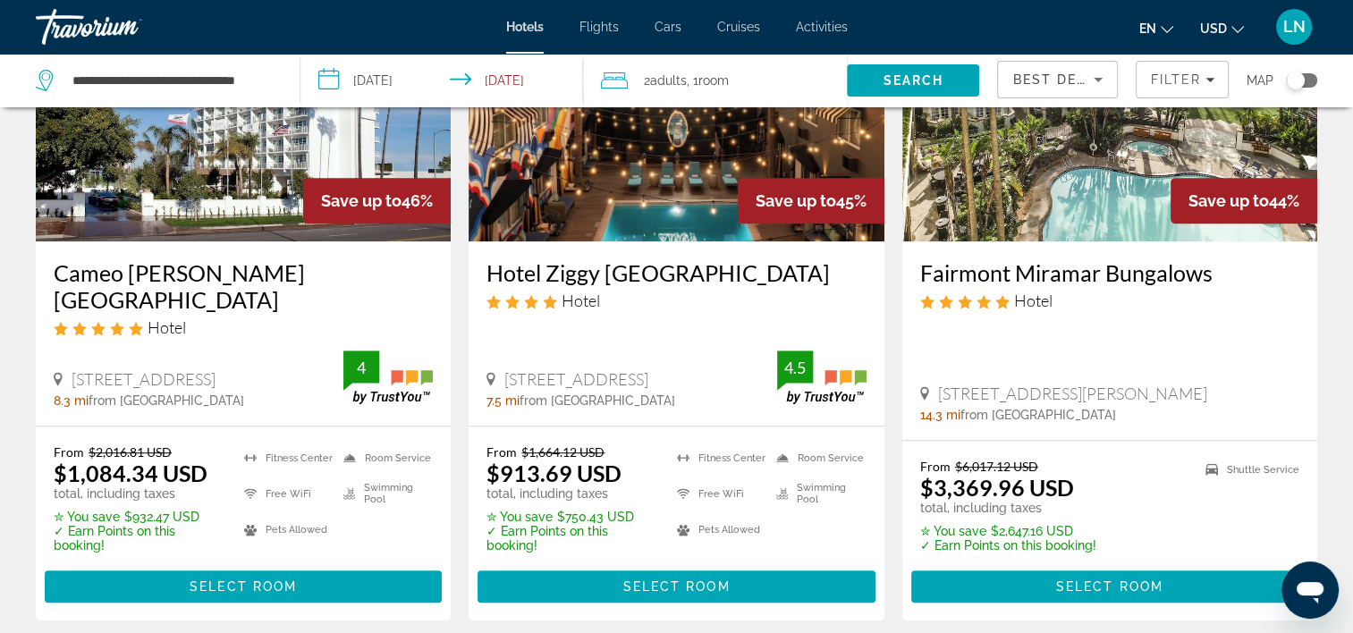
scroll to position [895, 0]
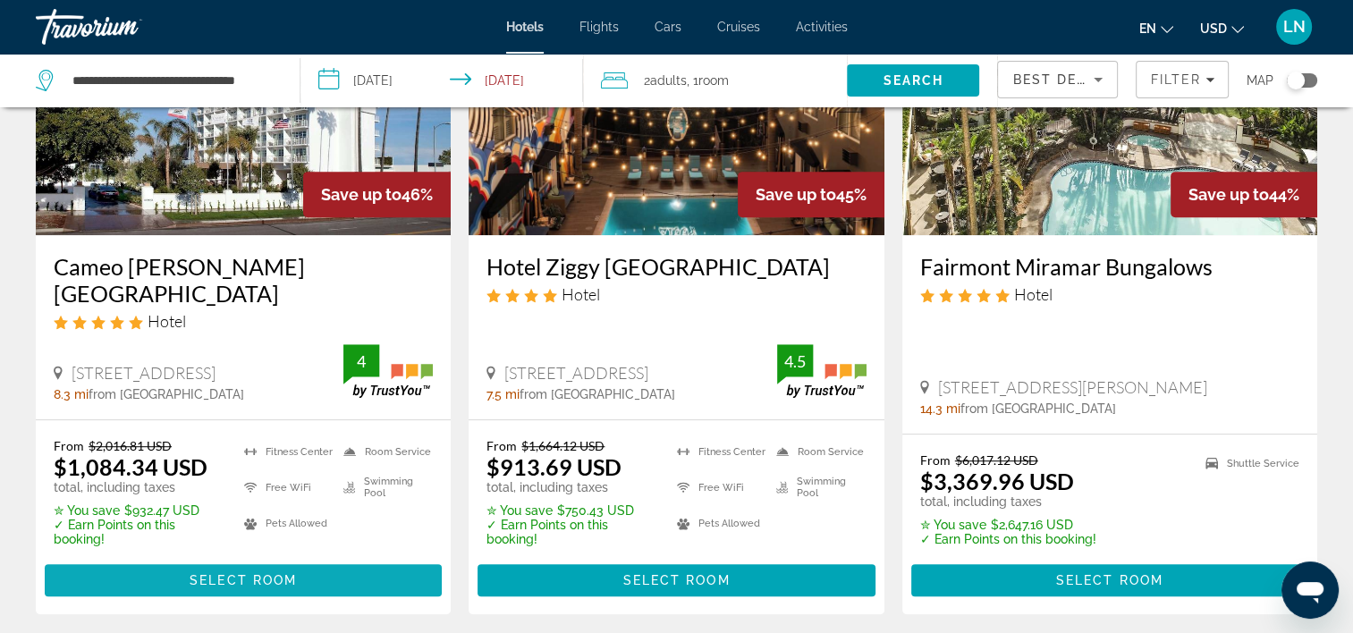
click at [260, 573] on span "Select Room" at bounding box center [243, 580] width 107 height 14
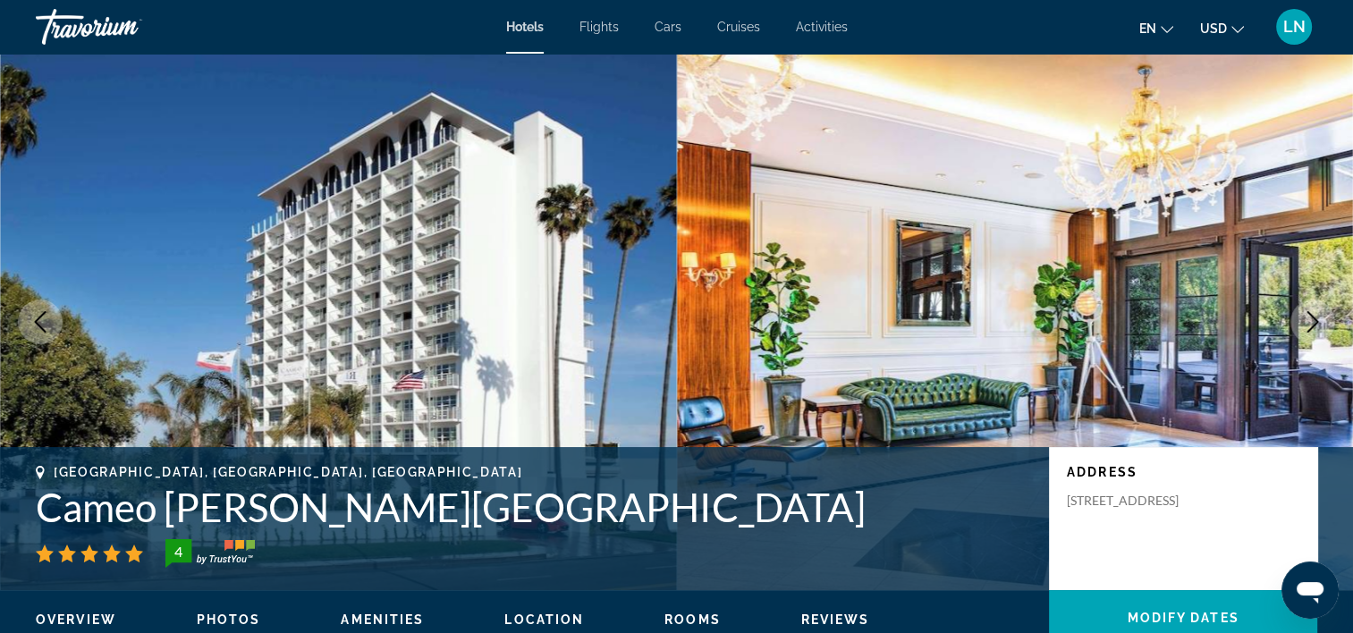
click at [267, 509] on h1 "Cameo Beverly Hills" at bounding box center [534, 507] width 996 height 47
click at [266, 505] on h1 "Cameo Beverly Hills" at bounding box center [534, 507] width 996 height 47
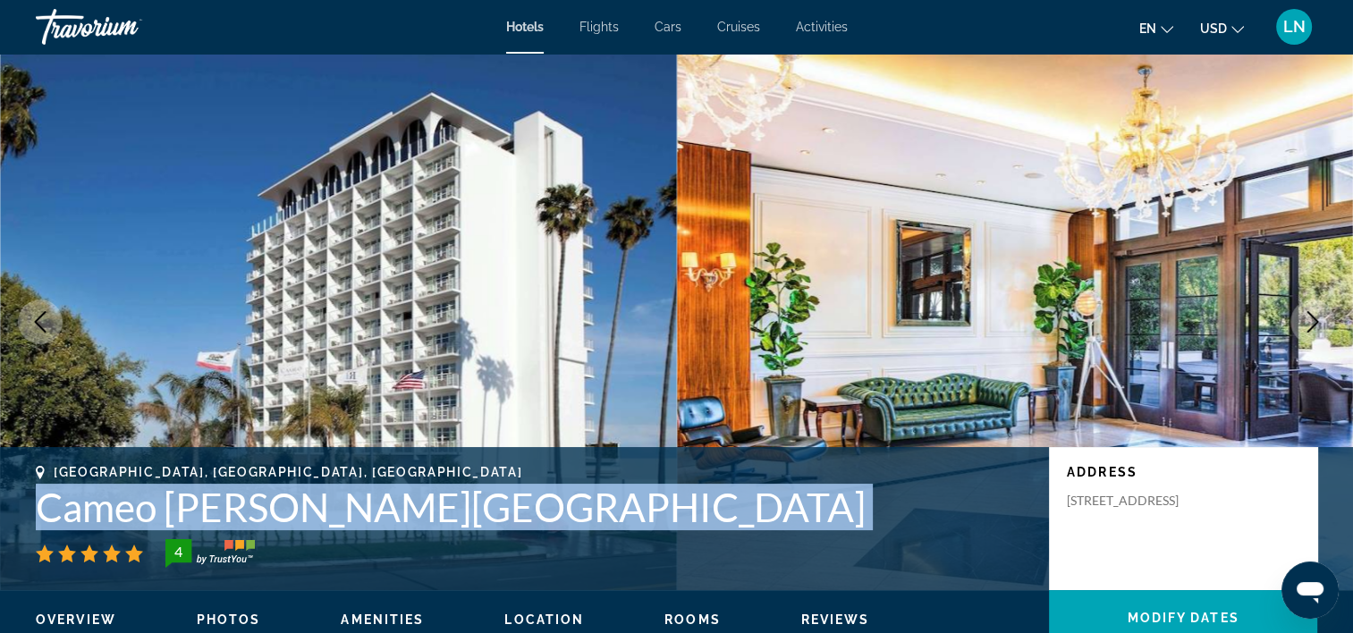
click at [266, 505] on h1 "Cameo Beverly Hills" at bounding box center [534, 507] width 996 height 47
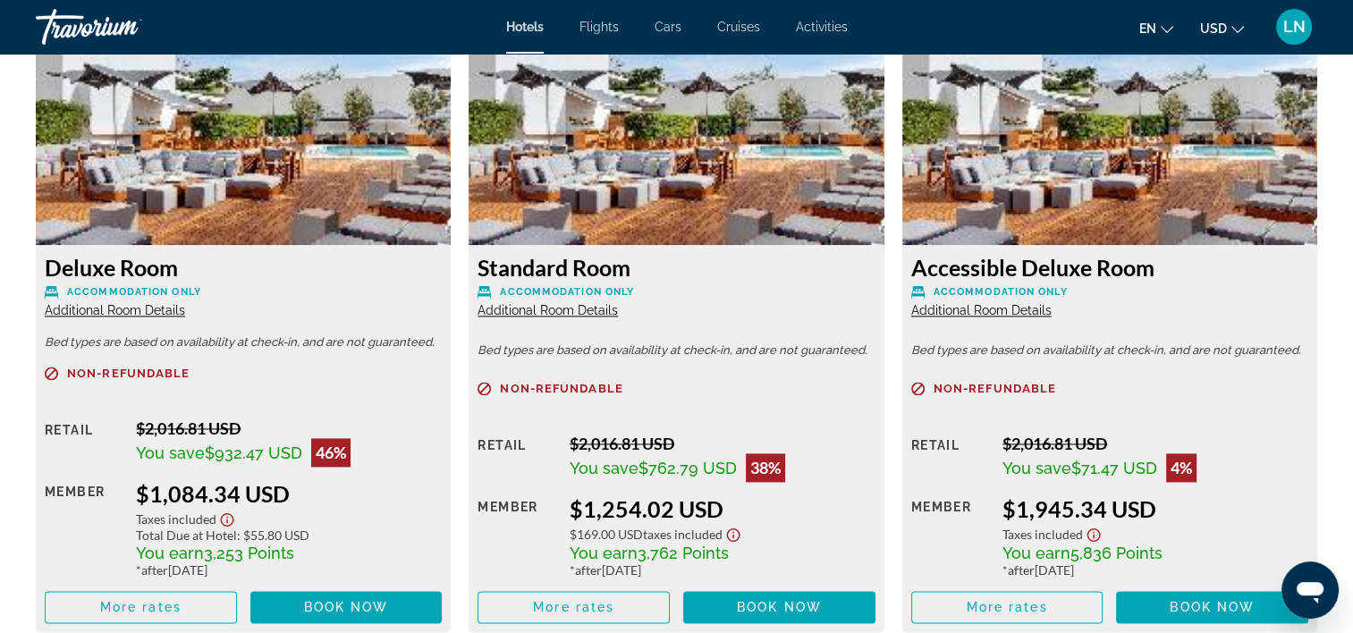
scroll to position [2415, 0]
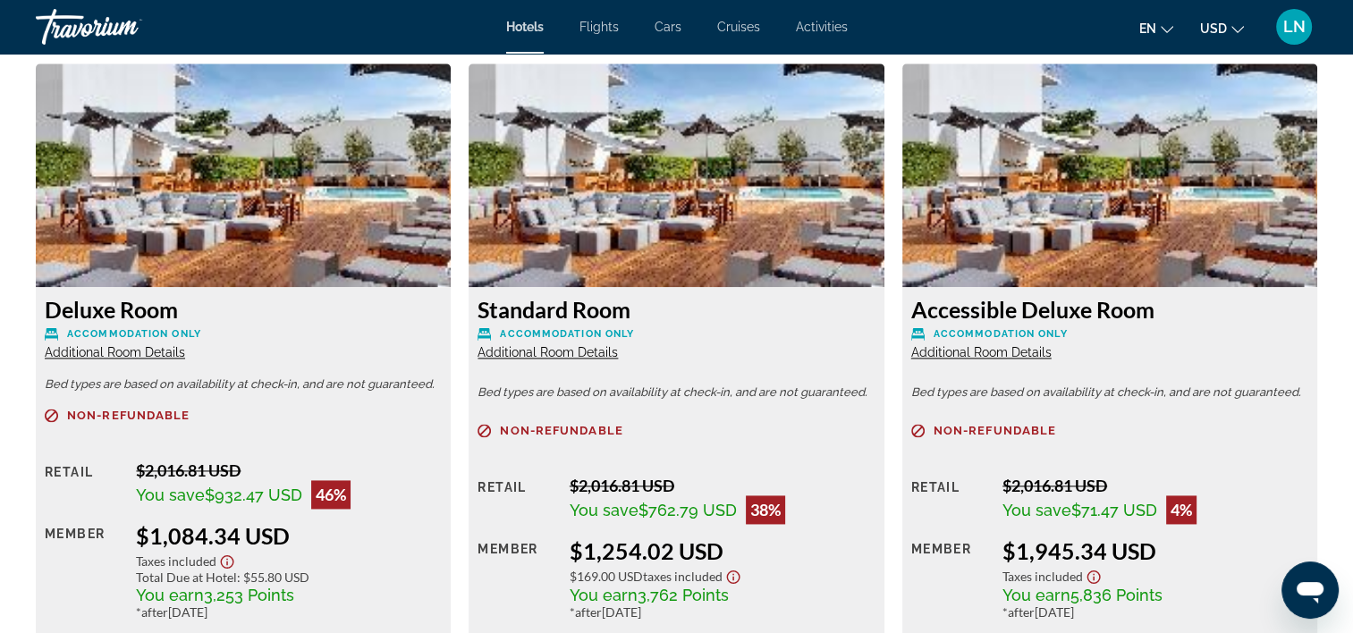
click at [105, 355] on span "Additional Room Details" at bounding box center [115, 352] width 140 height 14
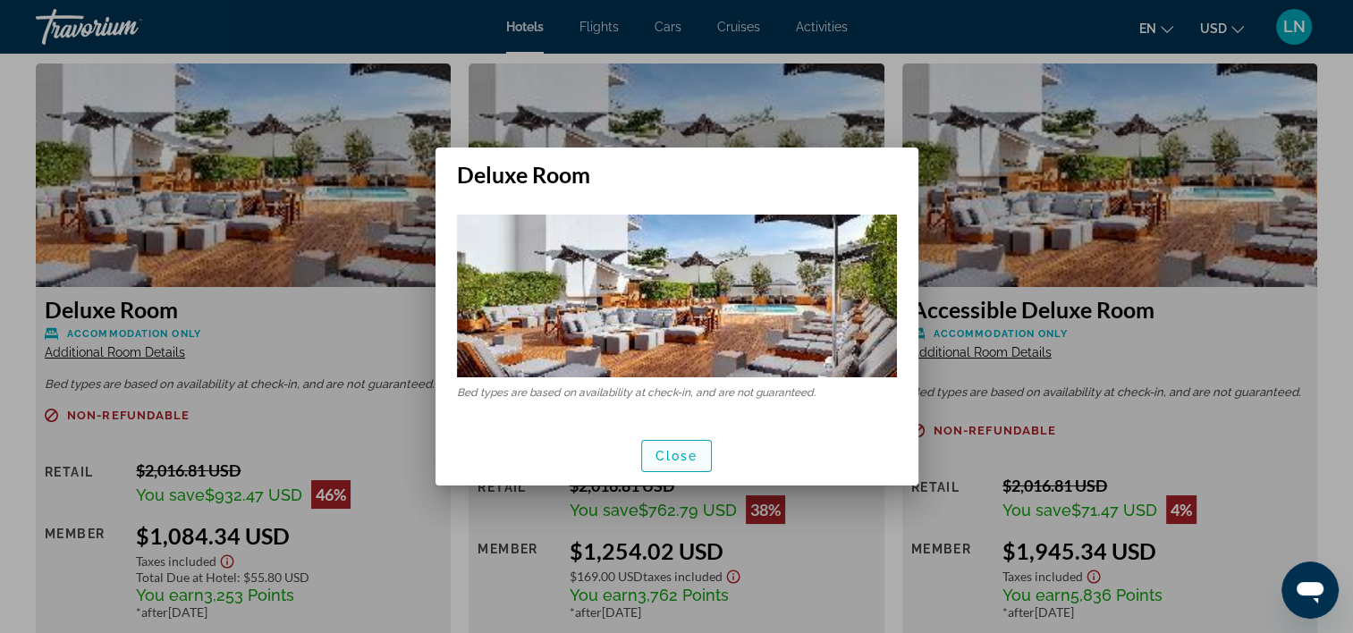
click at [663, 465] on span "button" at bounding box center [677, 456] width 70 height 43
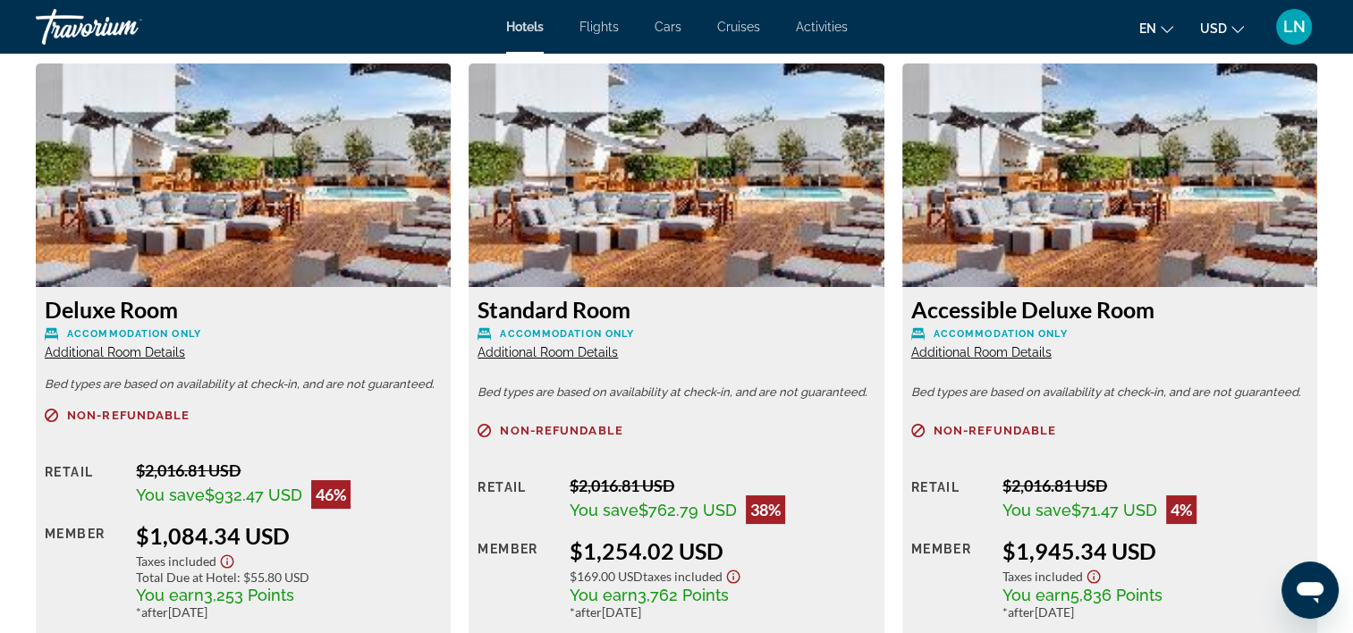
scroll to position [2415, 0]
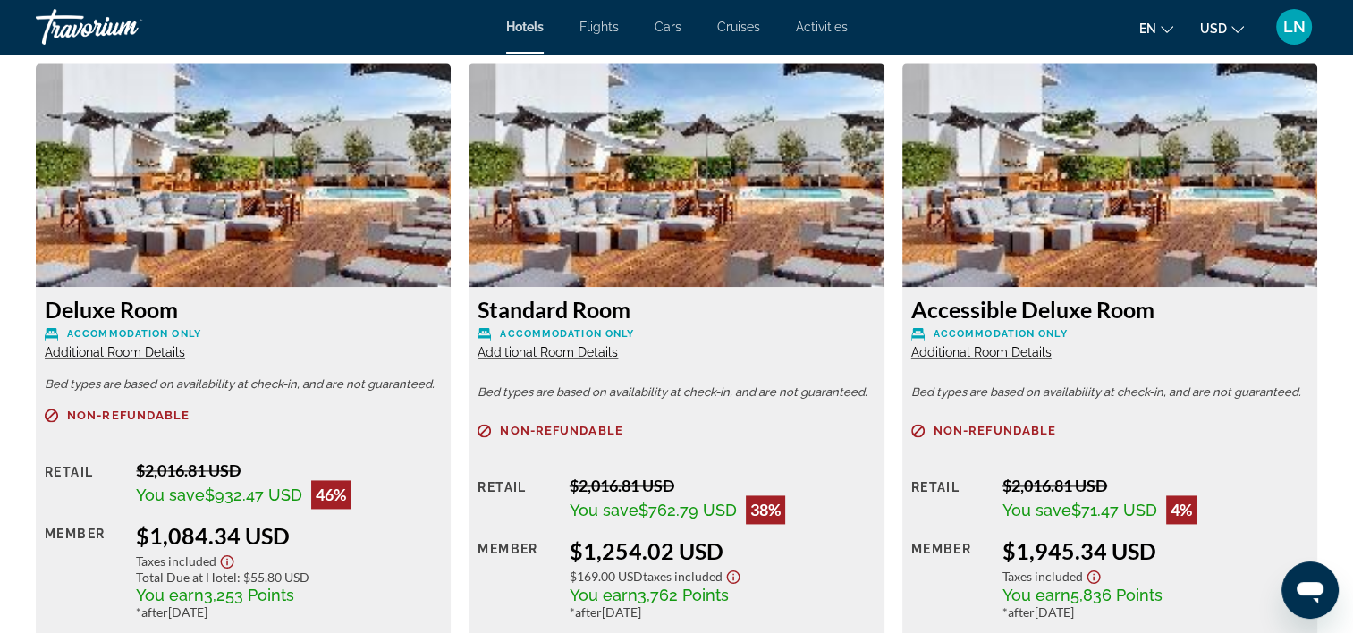
click at [579, 347] on span "Additional Room Details" at bounding box center [548, 352] width 140 height 14
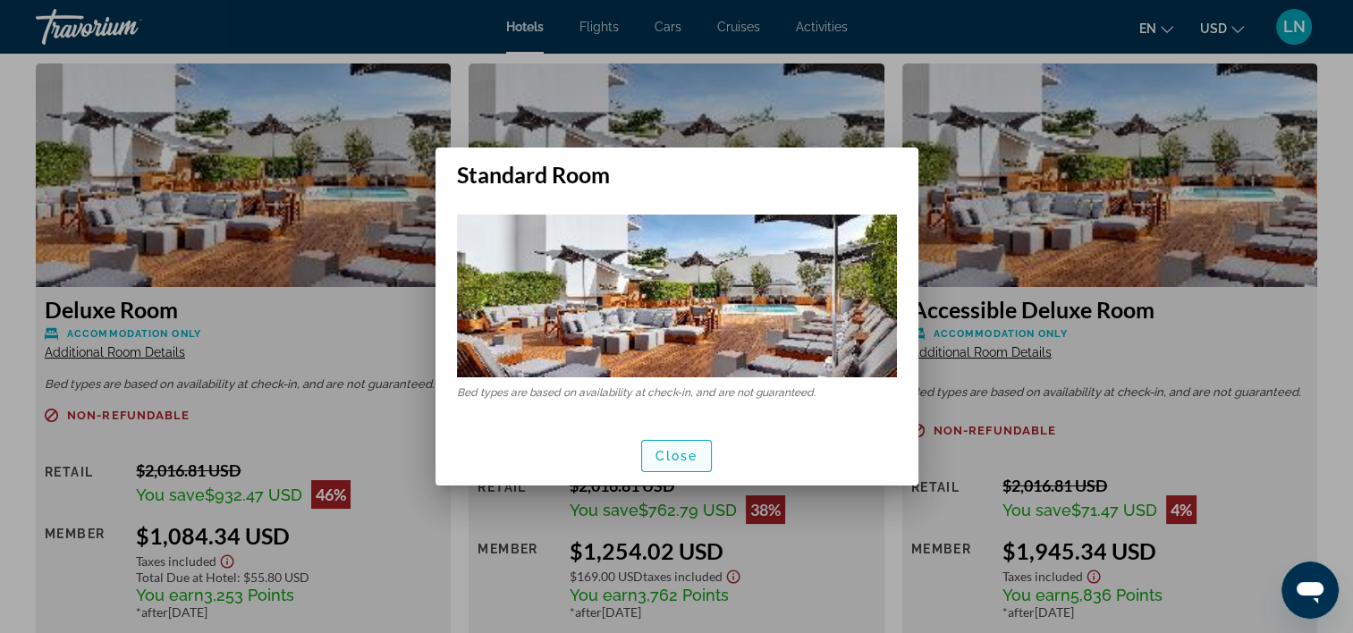
click at [666, 458] on span "Close" at bounding box center [677, 456] width 43 height 14
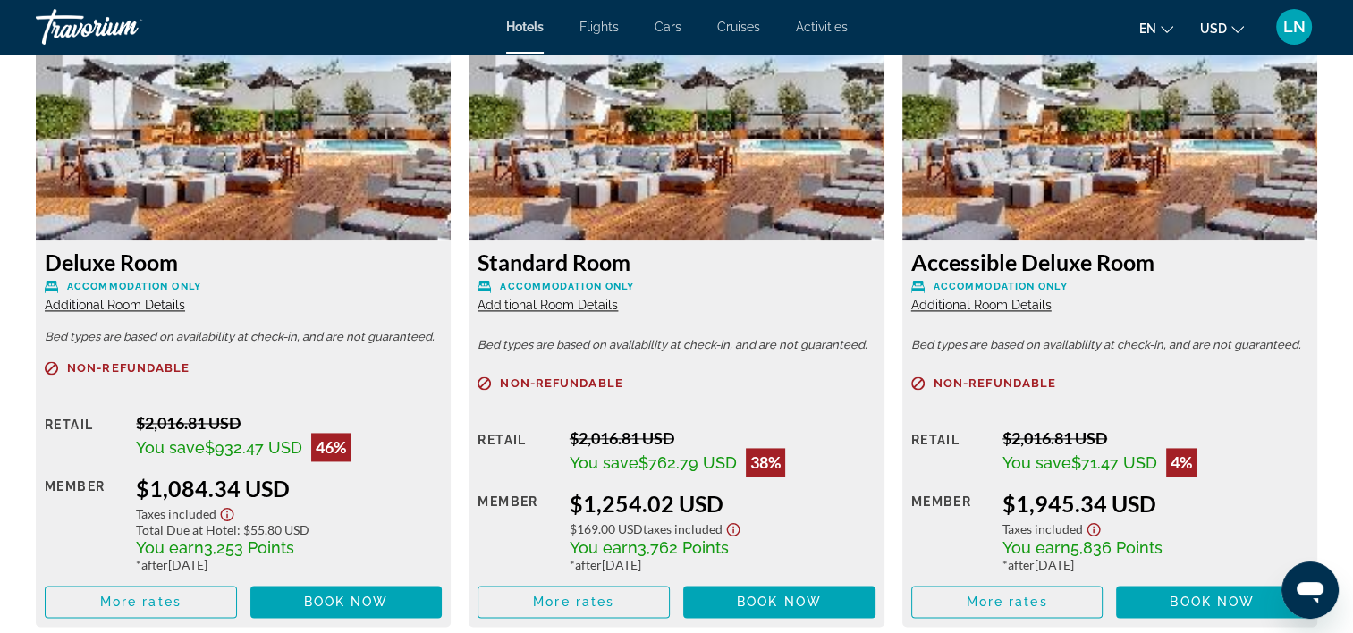
scroll to position [2505, 0]
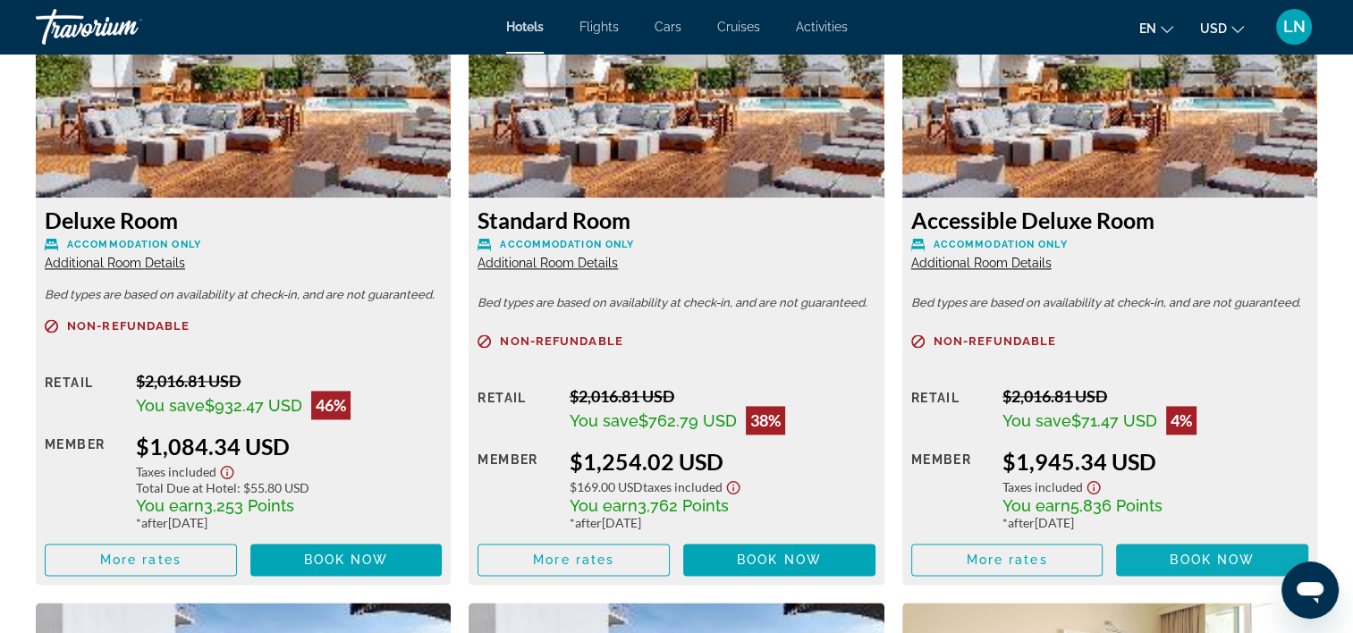
click at [1146, 557] on span "Main content" at bounding box center [1212, 560] width 192 height 43
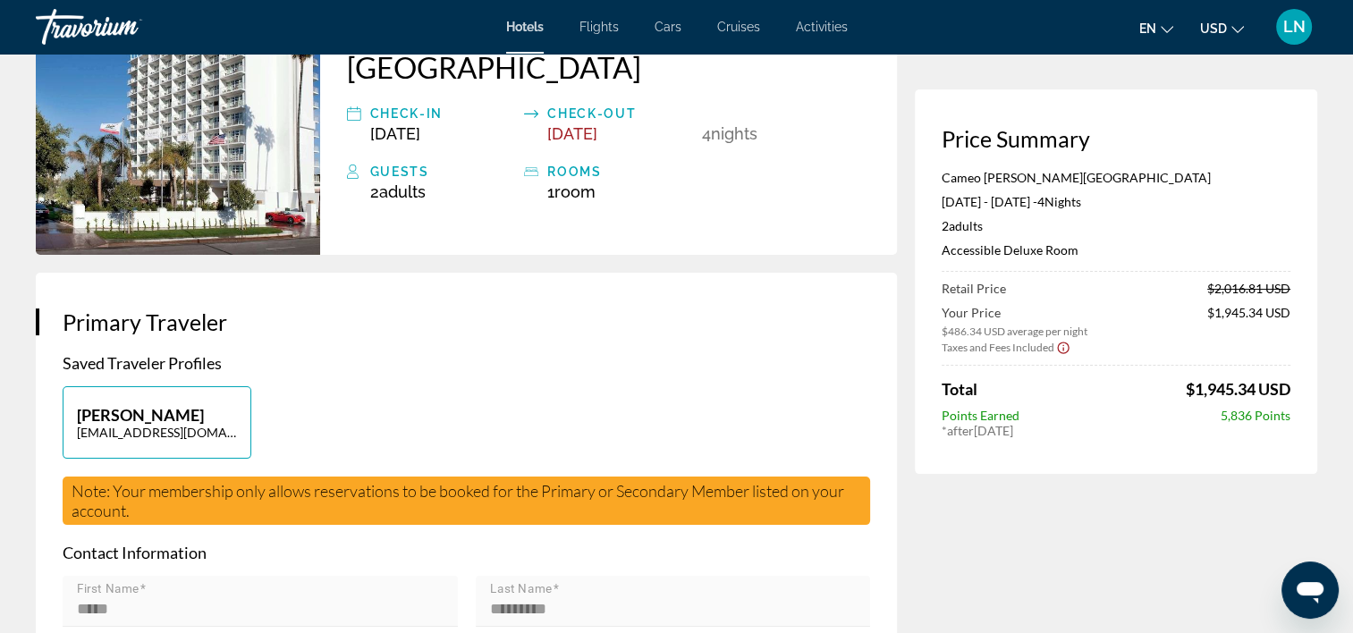
scroll to position [179, 0]
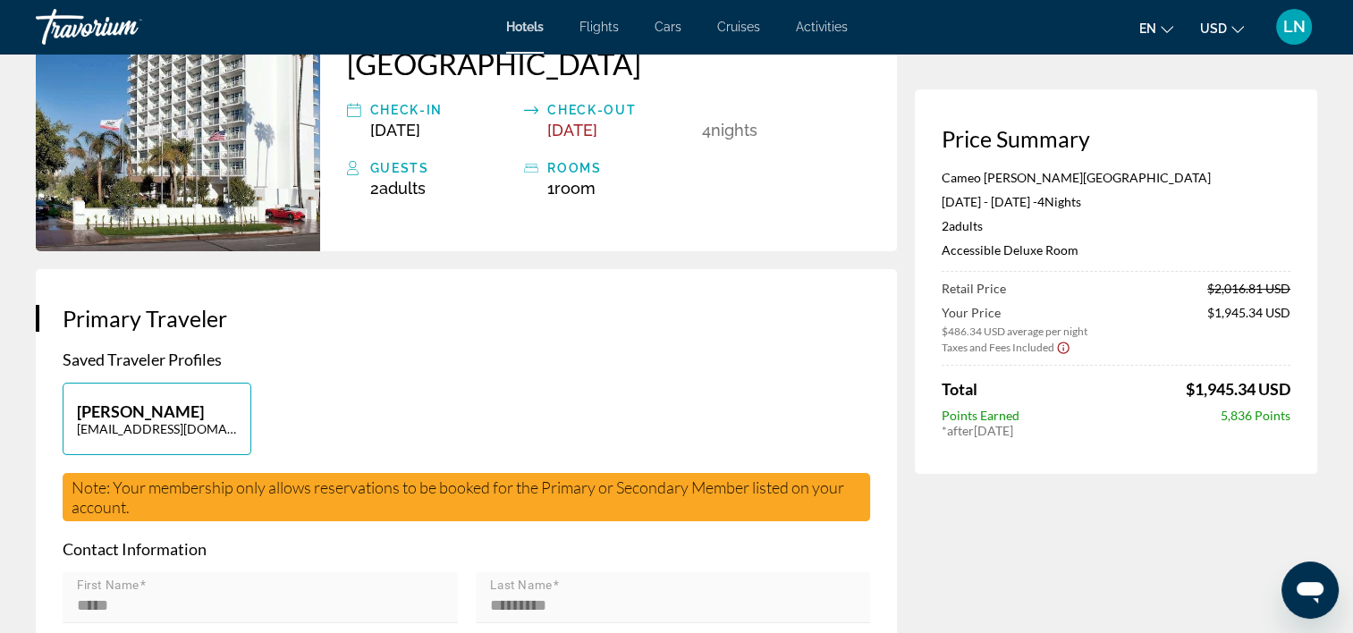
click at [990, 161] on app-price-summary-new "Price Summary Cameo Beverly Hills Jun 4, 2026 - Jun 8, 2026 - 4 Night Nights 2 …" at bounding box center [1116, 281] width 349 height 313
click at [994, 176] on p "Cameo Beverly Hills" at bounding box center [1116, 177] width 349 height 15
click at [1039, 250] on p "Accessible Deluxe Room" at bounding box center [1116, 249] width 349 height 15
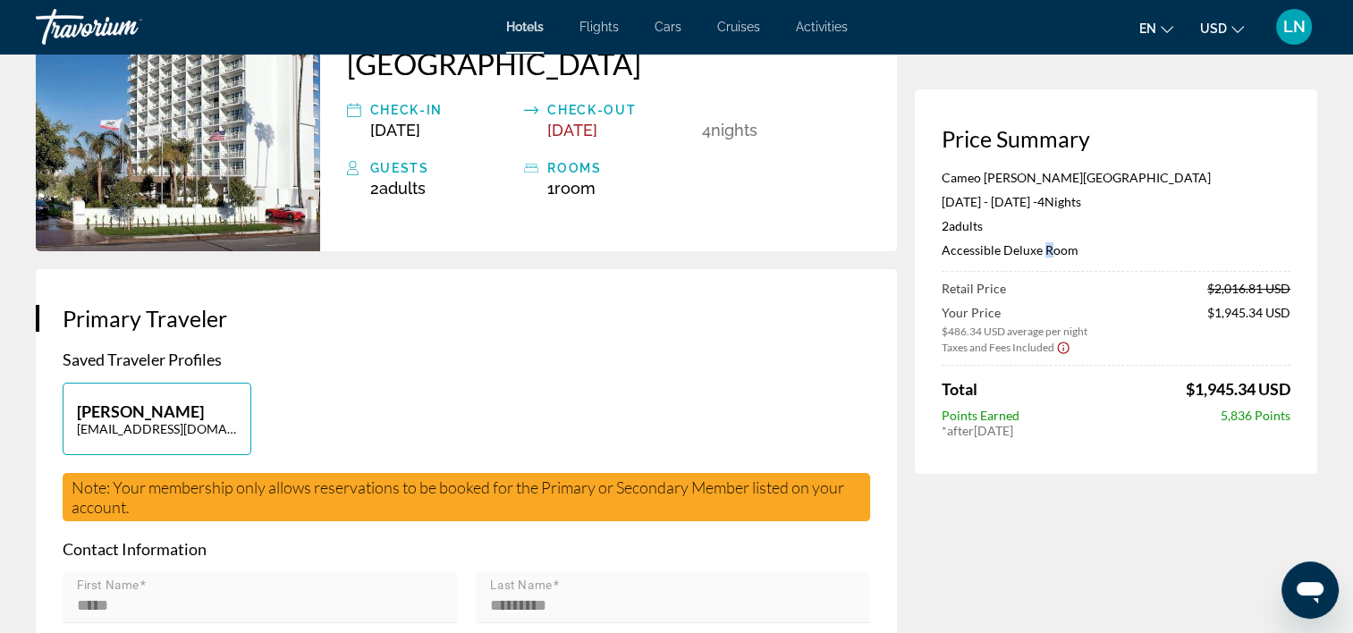
click at [1038, 250] on p "Accessible Deluxe Room" at bounding box center [1116, 249] width 349 height 15
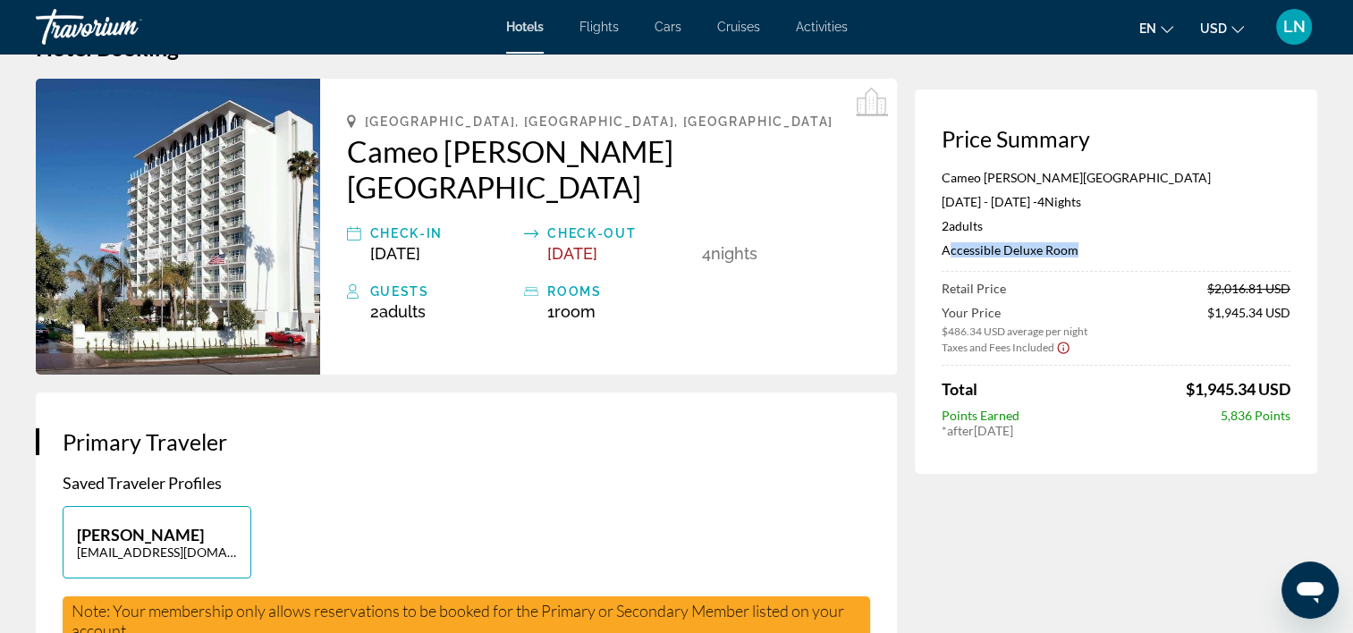
scroll to position [0, 0]
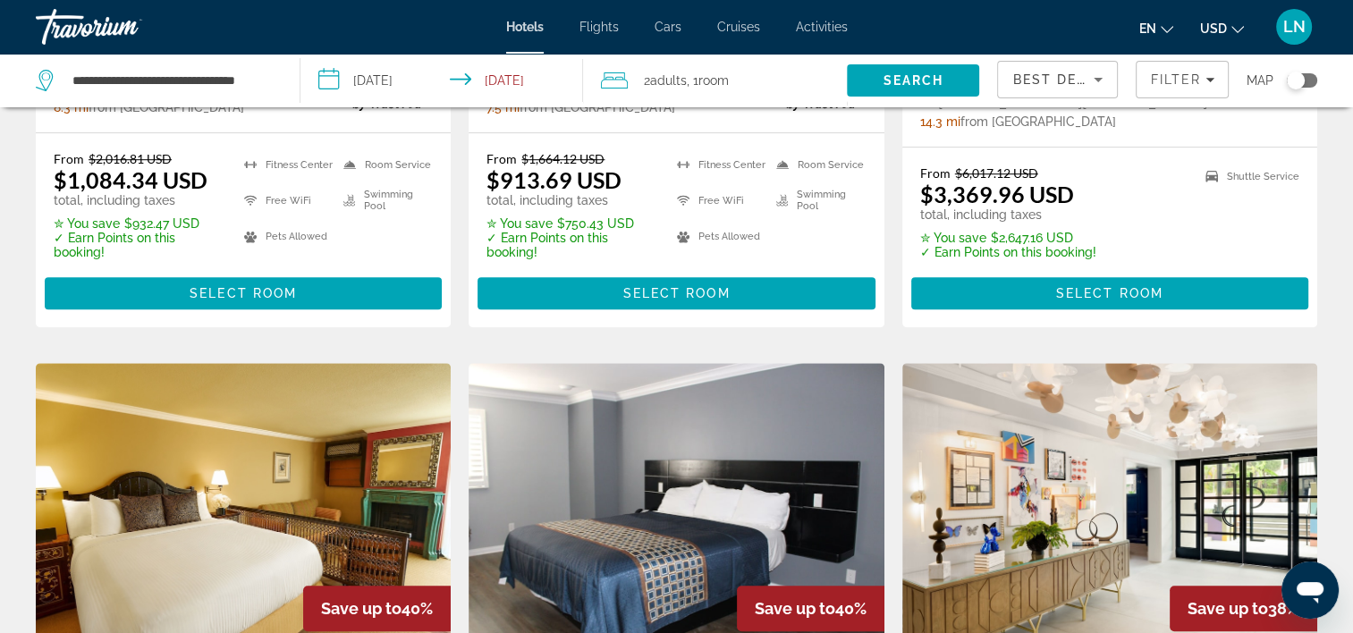
scroll to position [1163, 0]
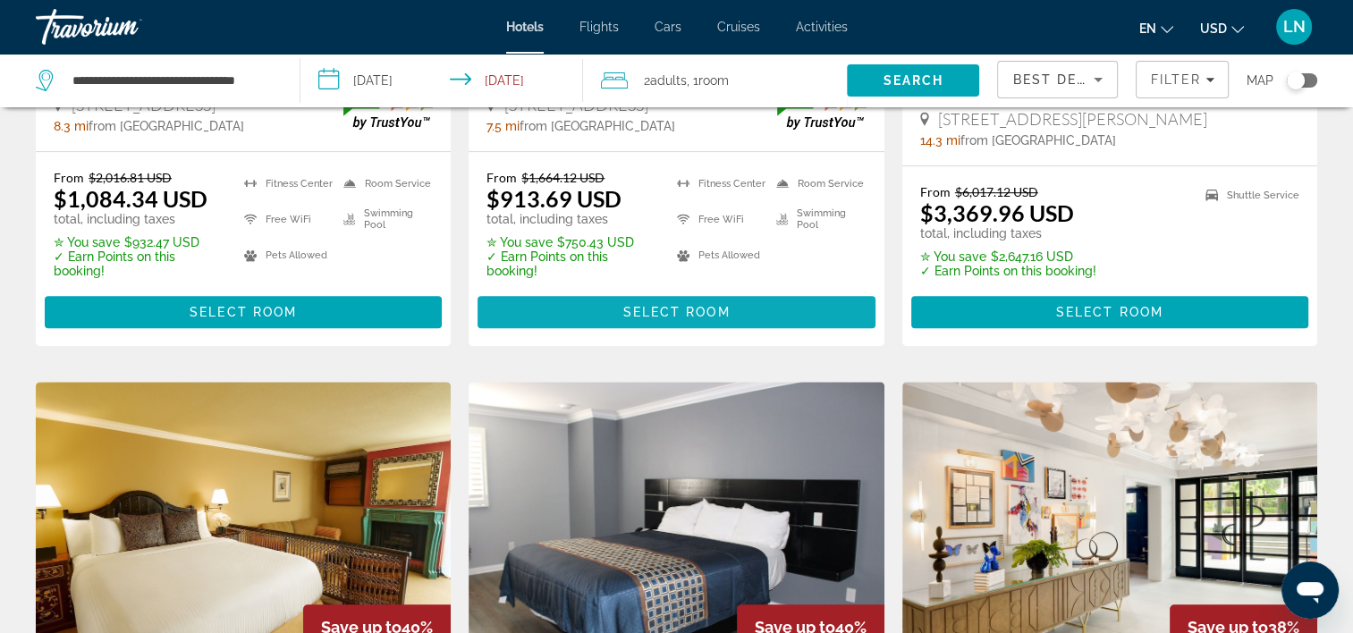
click at [566, 295] on span "Main content" at bounding box center [676, 312] width 397 height 43
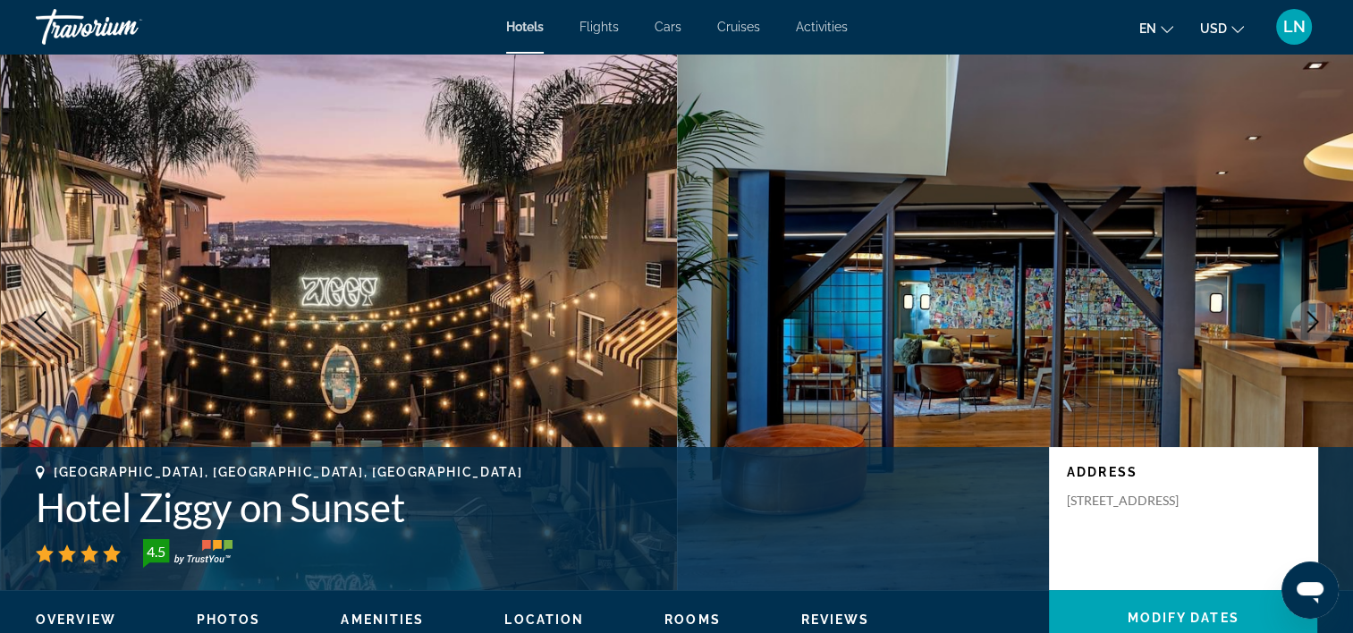
click at [284, 510] on h1 "Hotel Ziggy on Sunset" at bounding box center [534, 507] width 996 height 47
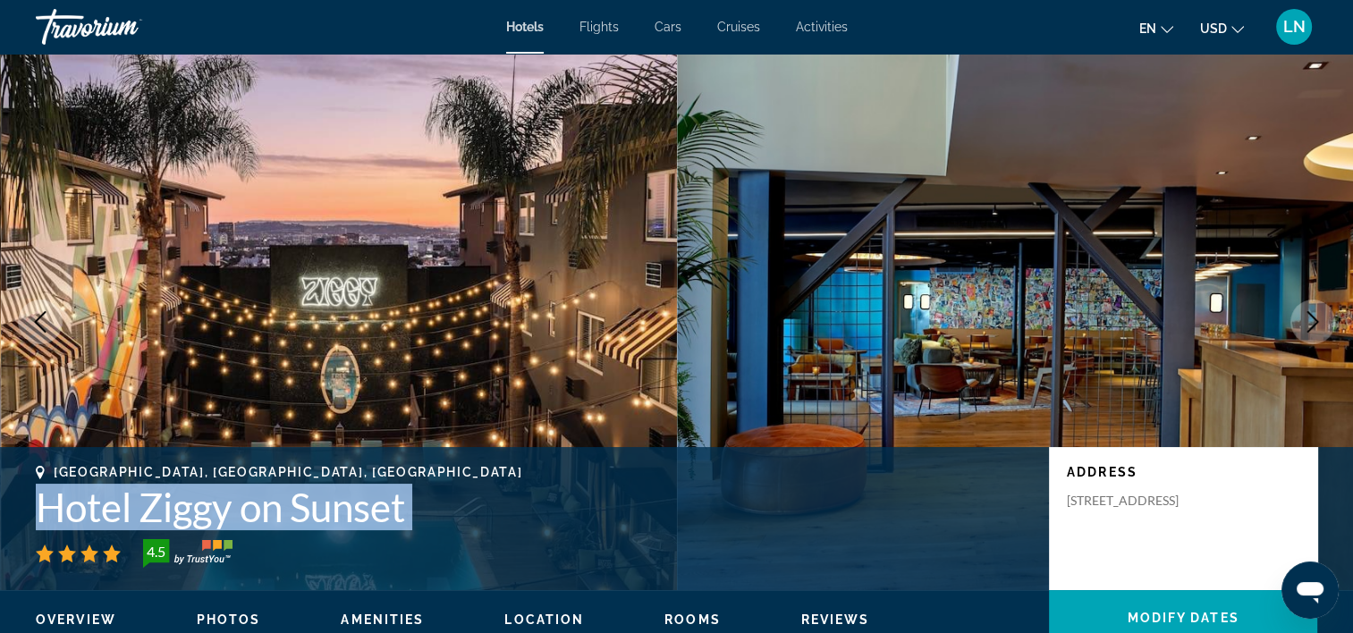
click at [284, 510] on h1 "Hotel Ziggy on Sunset" at bounding box center [534, 507] width 996 height 47
click at [1310, 334] on button "Next image" at bounding box center [1313, 322] width 45 height 45
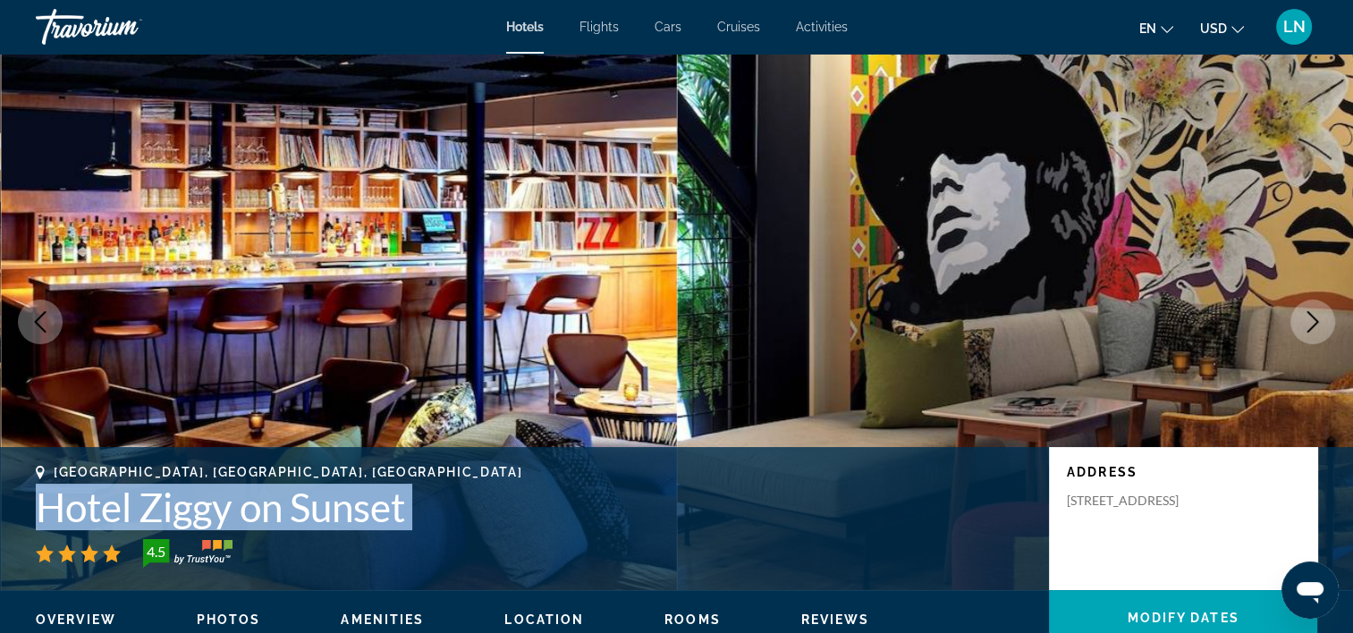
click at [1310, 334] on button "Next image" at bounding box center [1313, 322] width 45 height 45
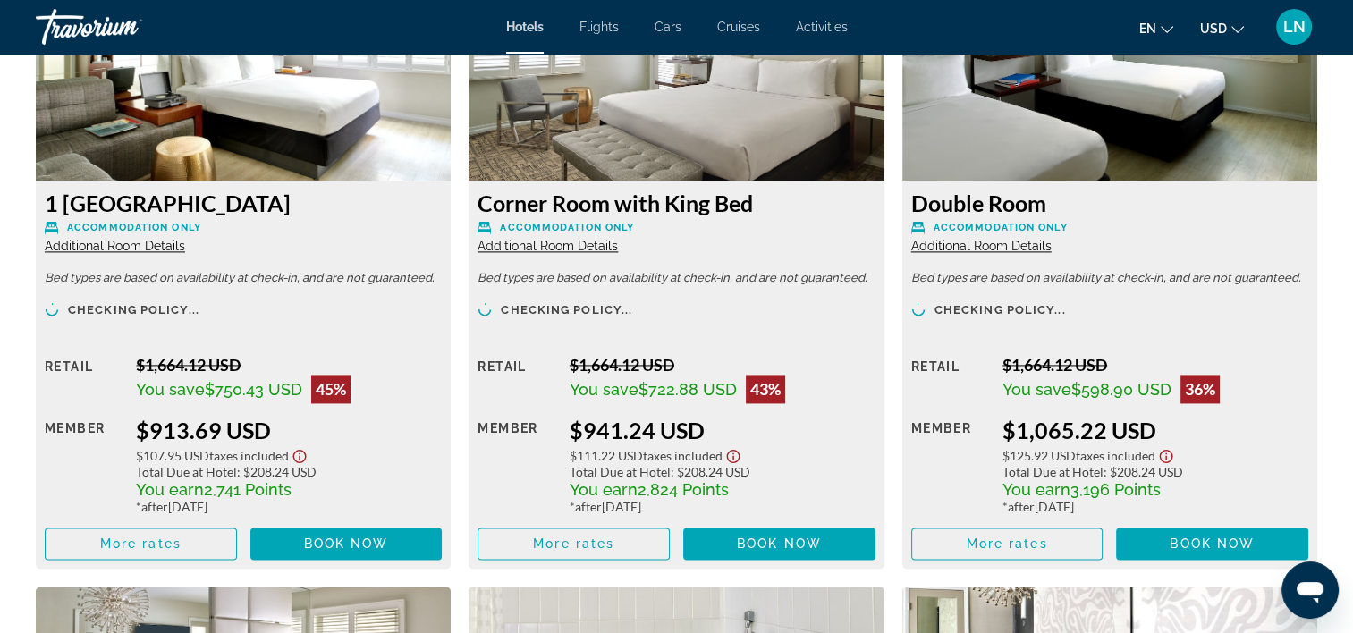
scroll to position [2505, 0]
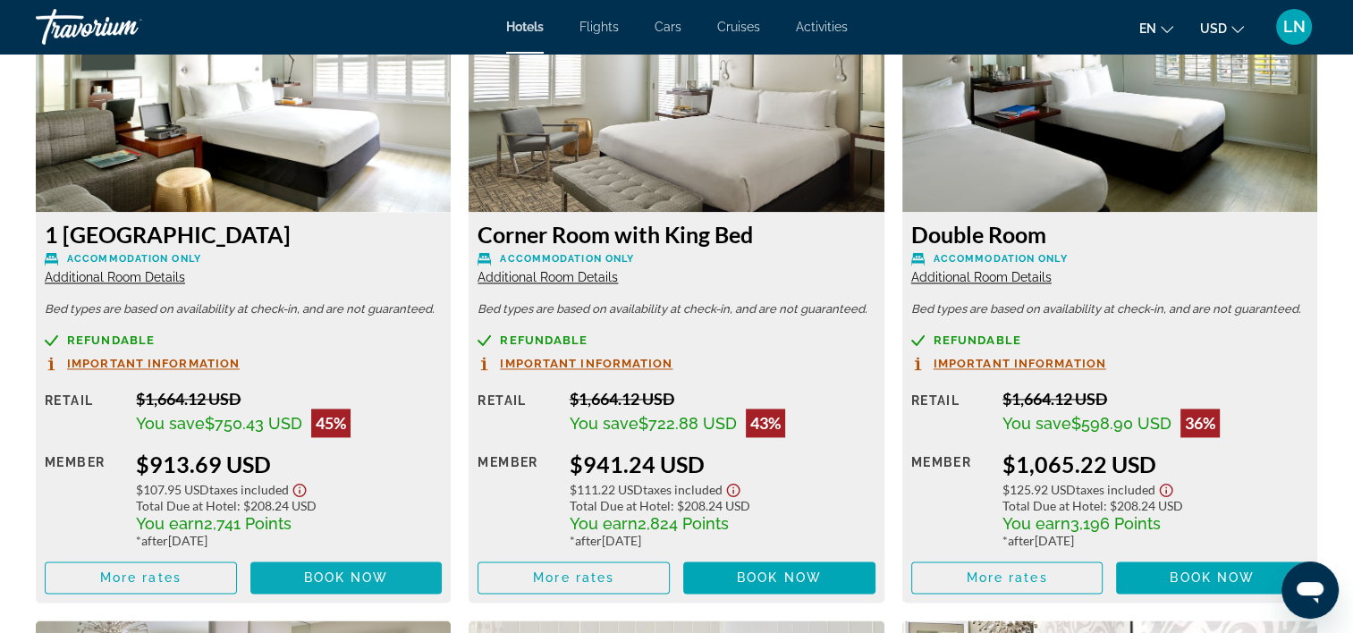
click at [352, 581] on span "Book now" at bounding box center [346, 578] width 85 height 14
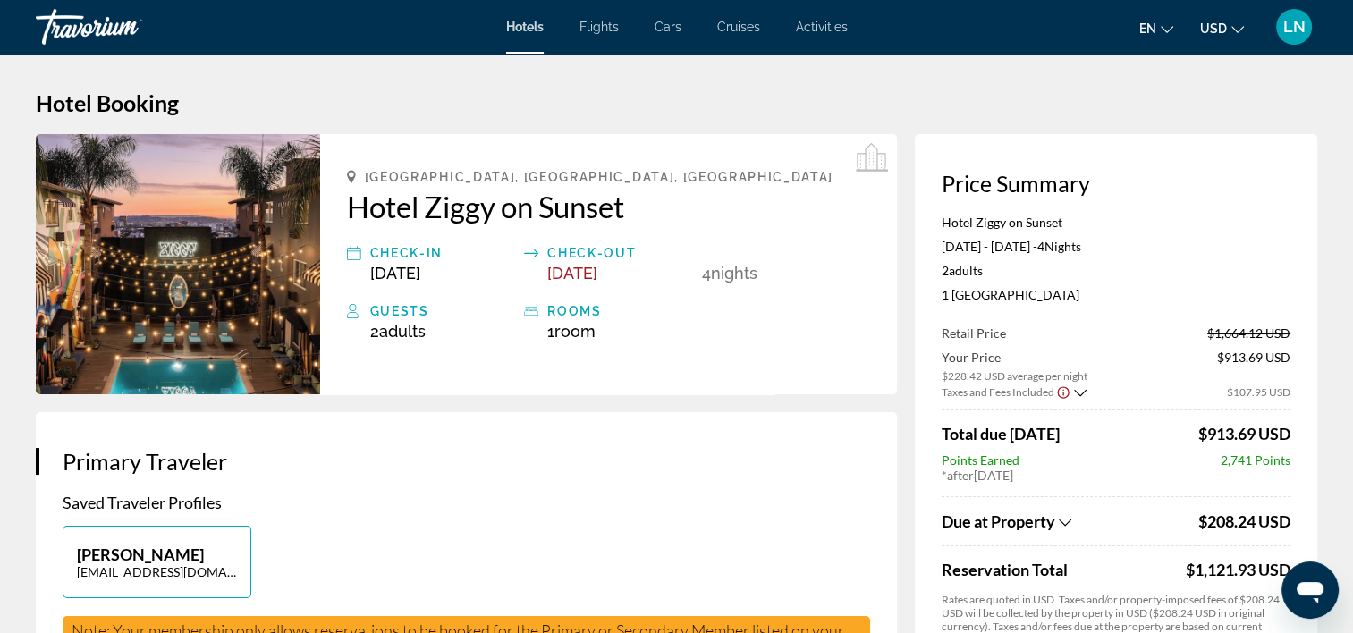
click at [1000, 218] on p "Hotel Ziggy on Sunset" at bounding box center [1116, 222] width 349 height 15
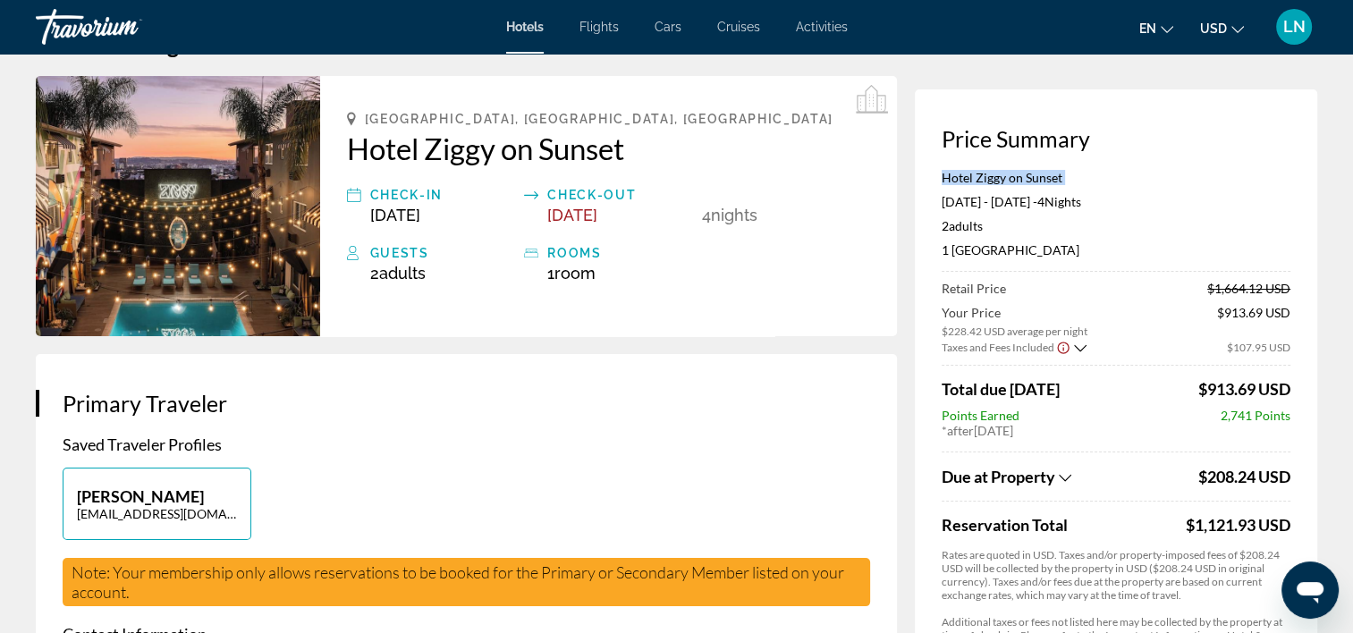
scroll to position [89, 0]
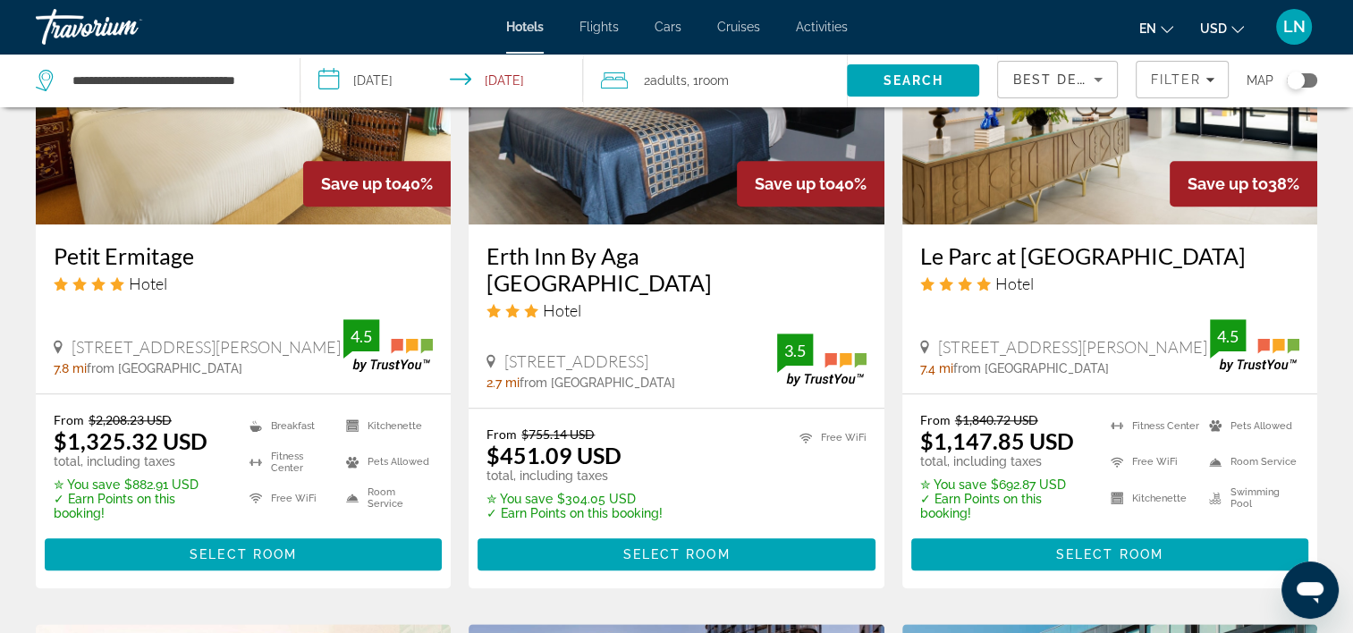
scroll to position [1610, 0]
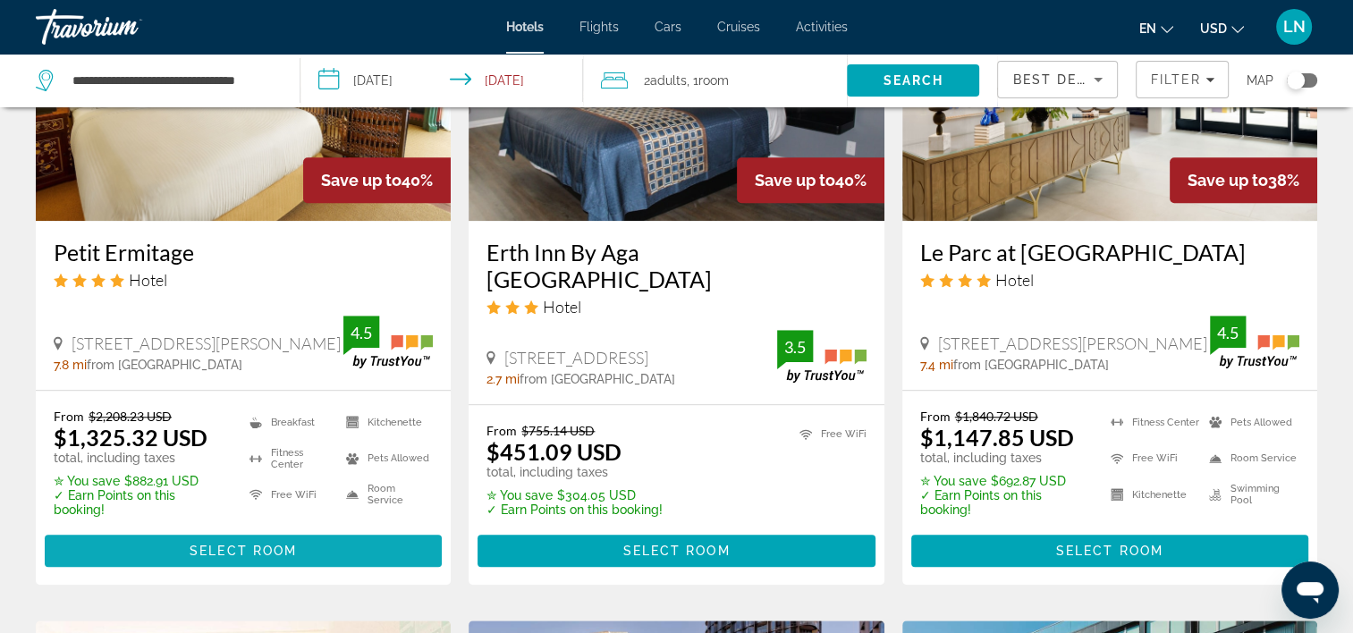
click at [322, 530] on span "Main content" at bounding box center [243, 551] width 397 height 43
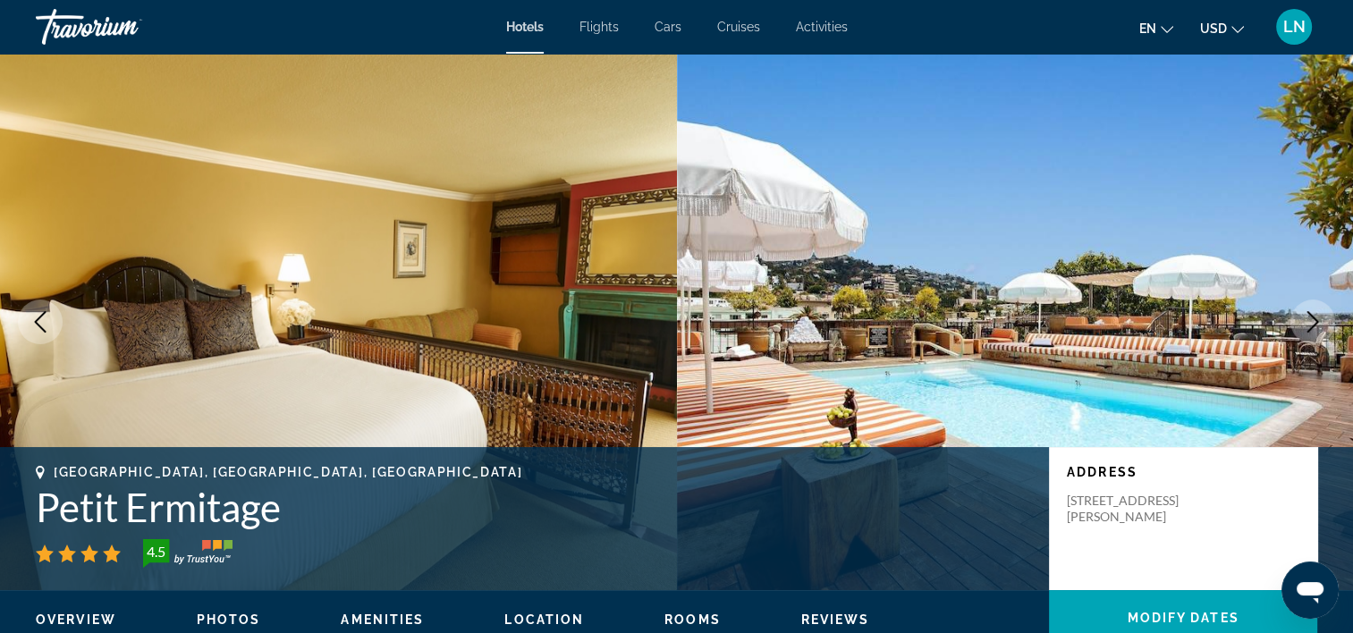
click at [231, 518] on h1 "Petit Ermitage" at bounding box center [534, 507] width 996 height 47
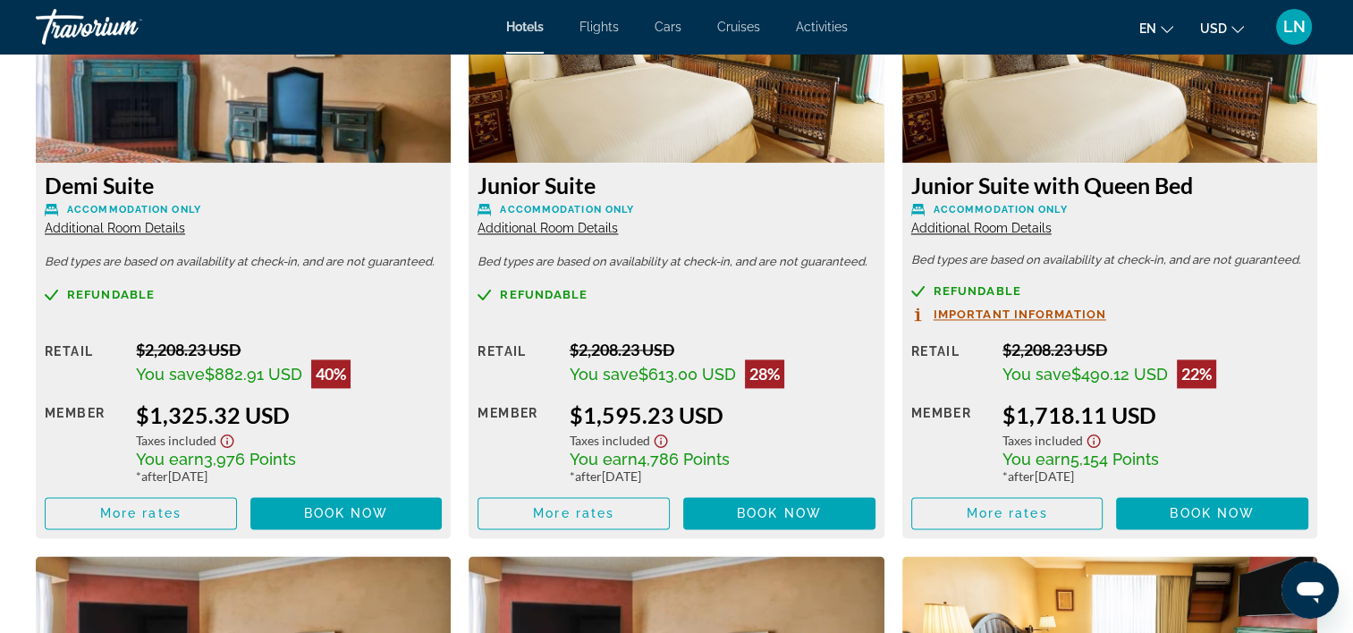
scroll to position [2594, 0]
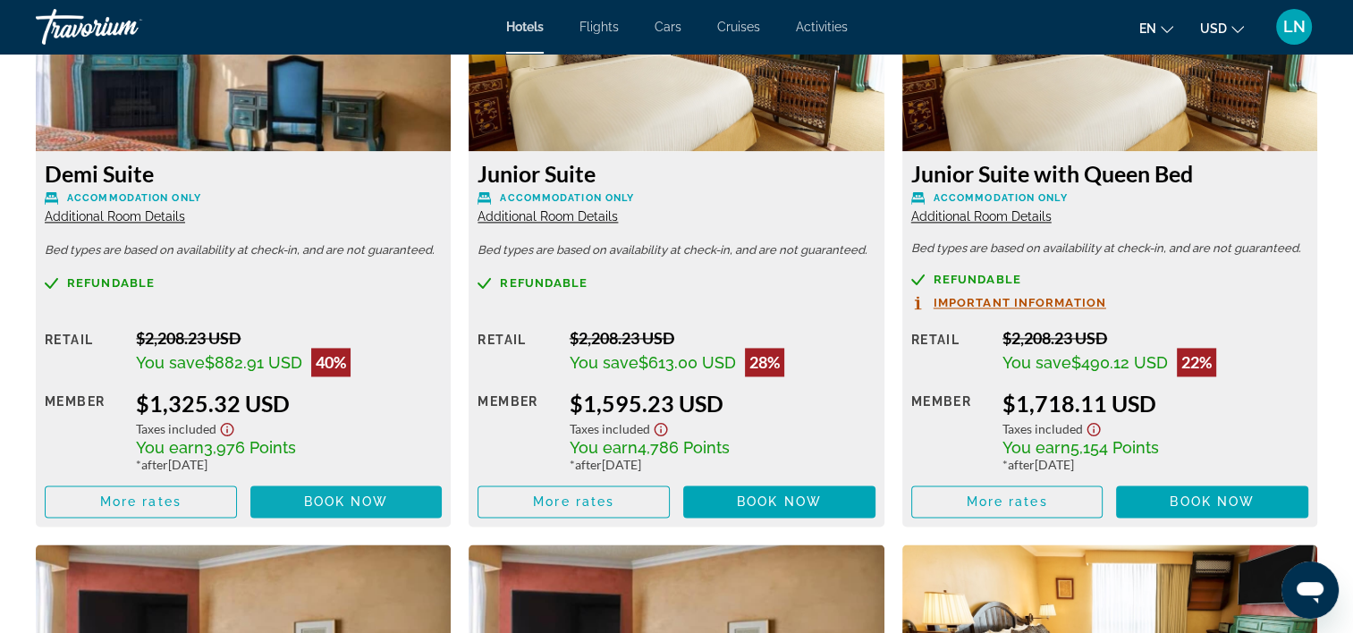
click at [306, 502] on span "Book now" at bounding box center [346, 502] width 85 height 14
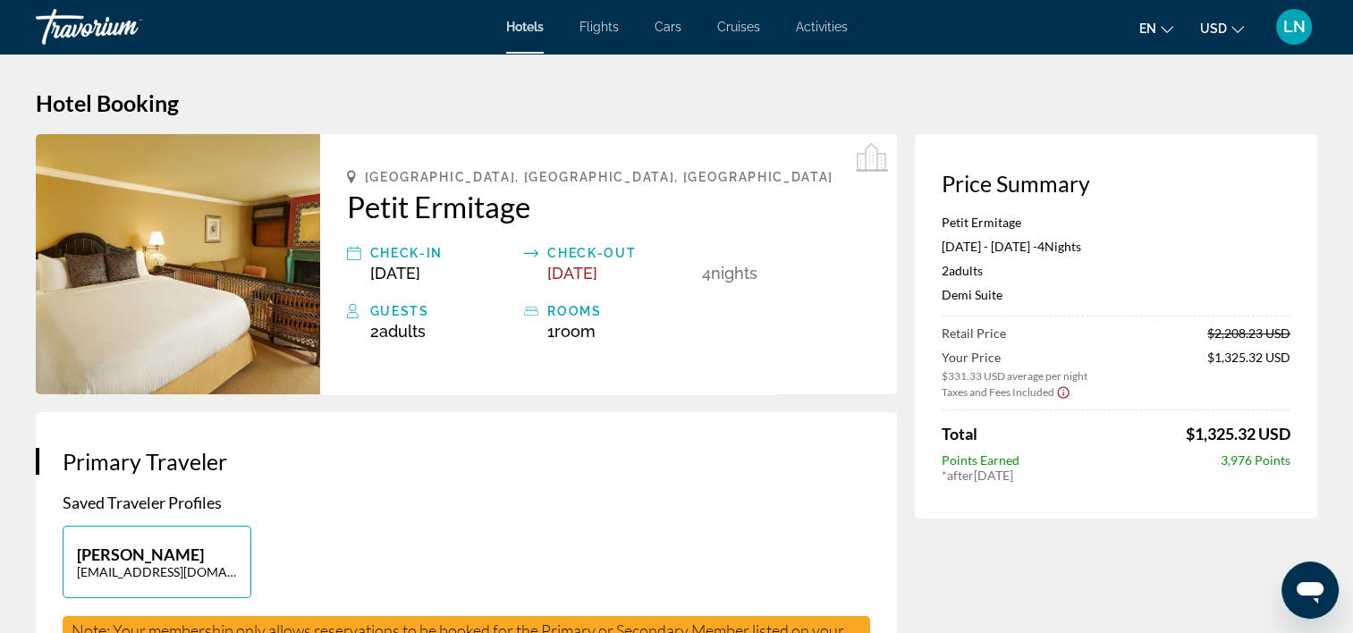
click at [965, 206] on app-price-summary-new "Price Summary Petit Ermitage Jun 4, 2026 - Jun 8, 2026 - 4 Night Nights 2 Adult…" at bounding box center [1116, 326] width 349 height 313
click at [970, 216] on p "Petit Ermitage" at bounding box center [1116, 222] width 349 height 15
click at [959, 295] on p "Demi Suite" at bounding box center [1116, 294] width 349 height 15
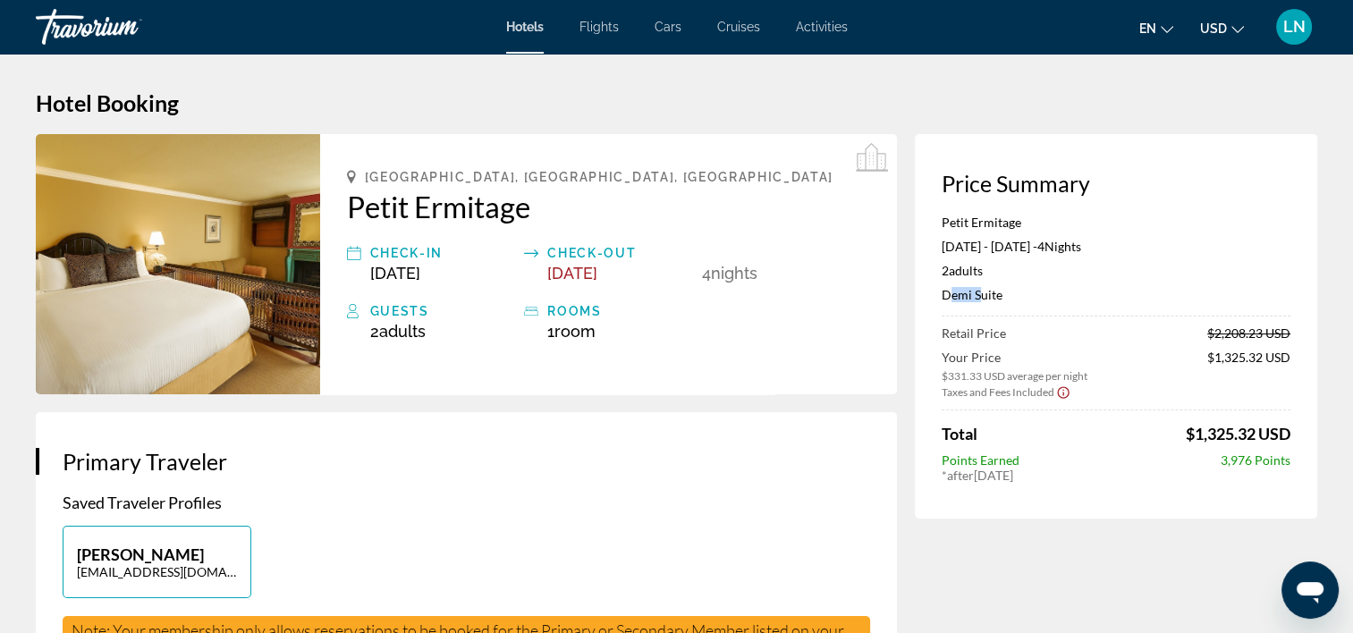
click at [959, 295] on p "Demi Suite" at bounding box center [1116, 294] width 349 height 15
click at [963, 295] on p "Demi Suite" at bounding box center [1116, 294] width 349 height 15
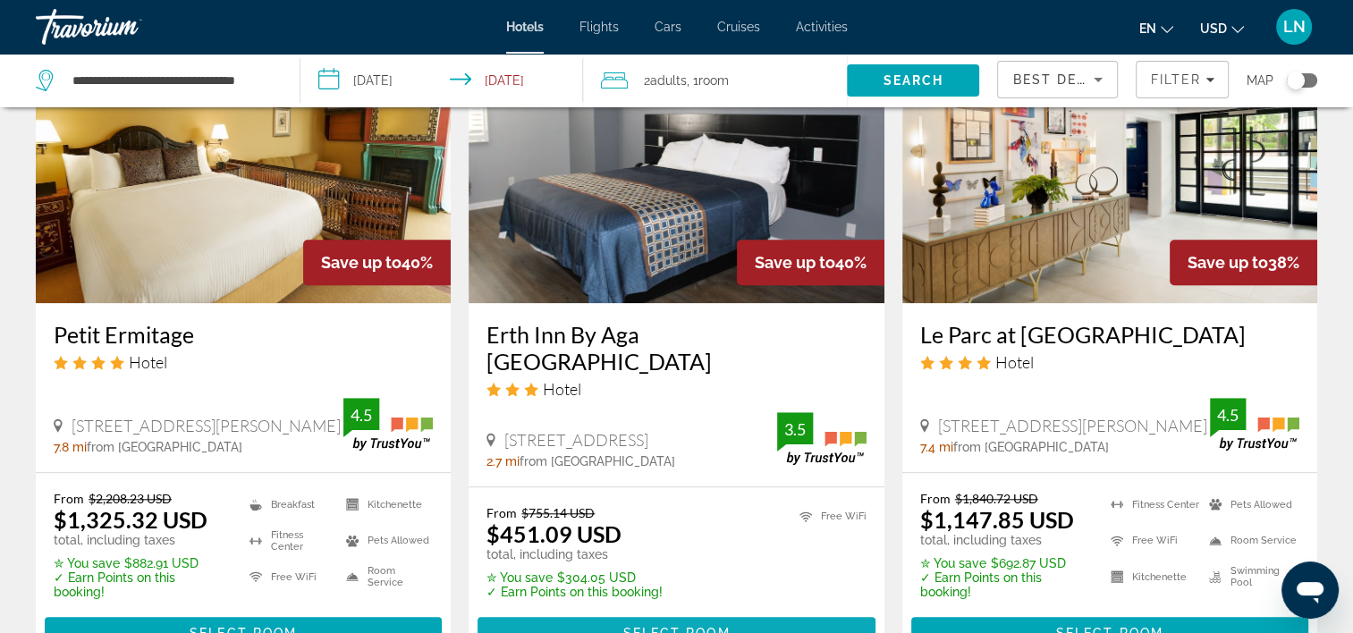
scroll to position [1610, 0]
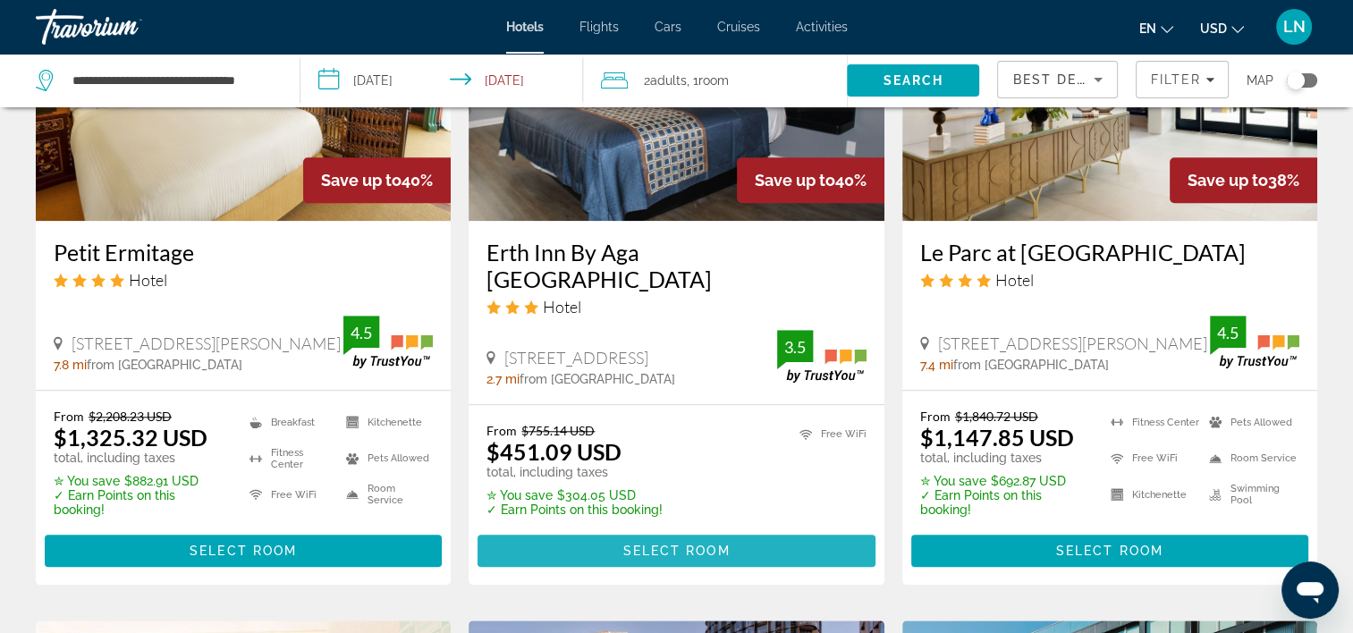
click at [725, 544] on span "Select Room" at bounding box center [676, 551] width 107 height 14
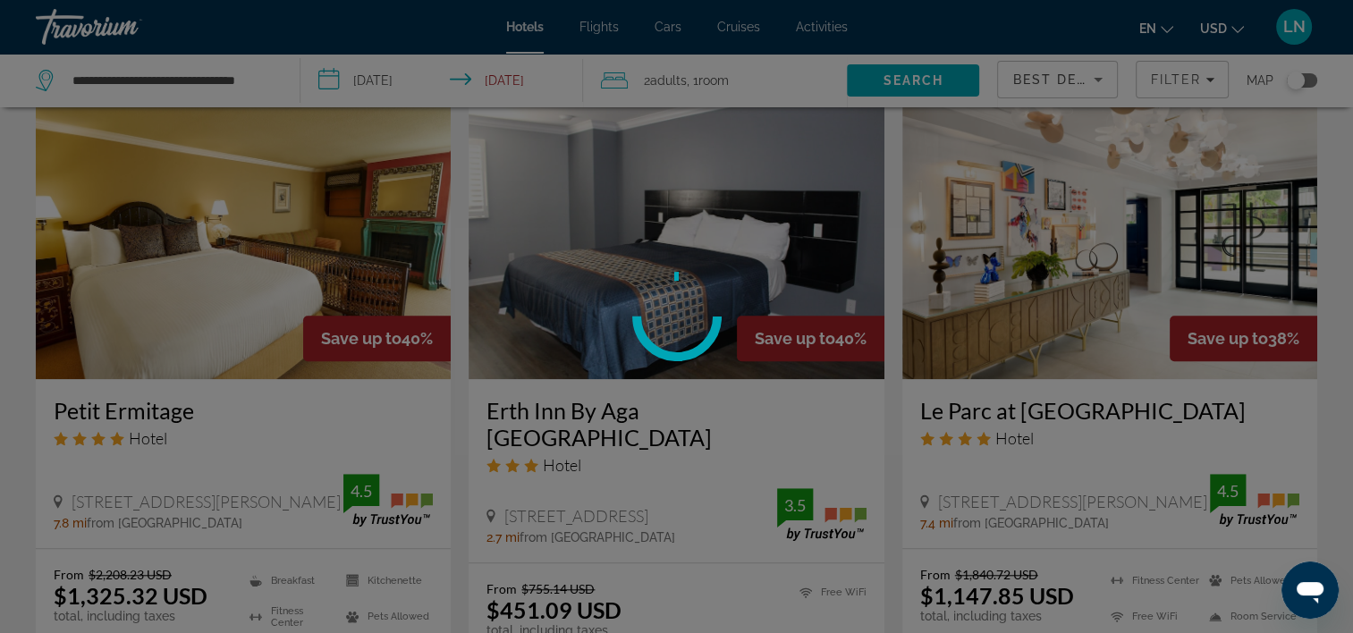
scroll to position [1342, 0]
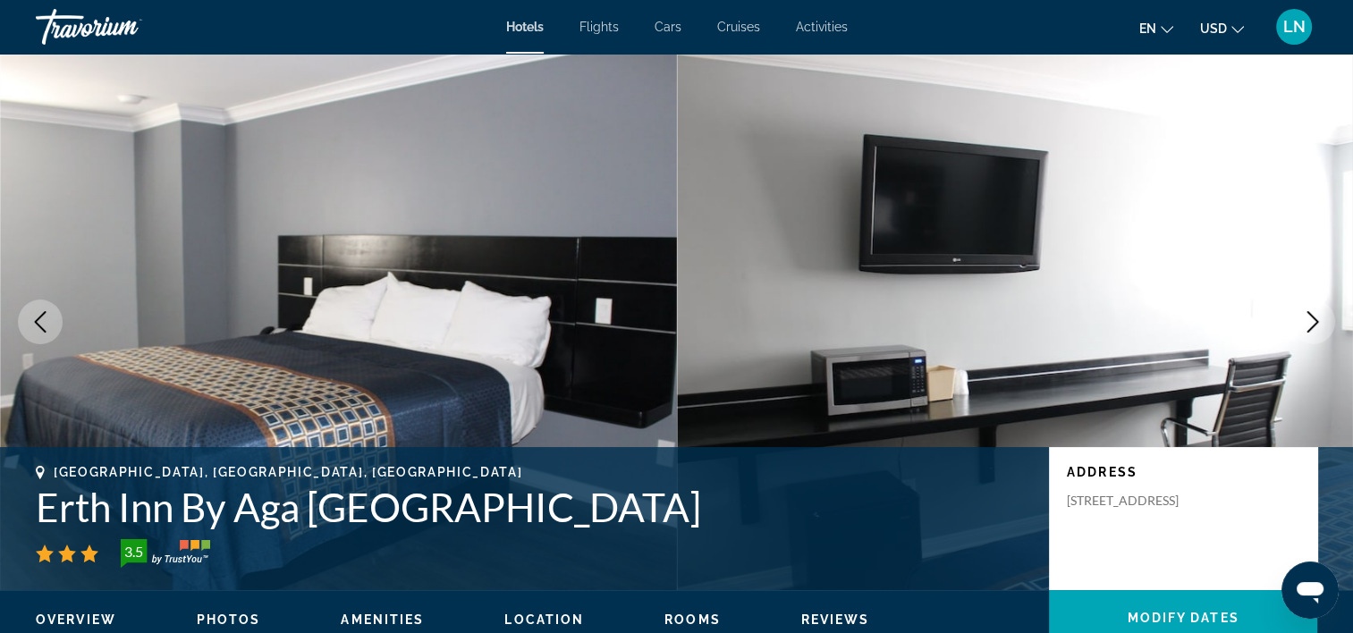
click at [254, 516] on h1 "Erth Inn By Aga Los Angeles" at bounding box center [534, 507] width 996 height 47
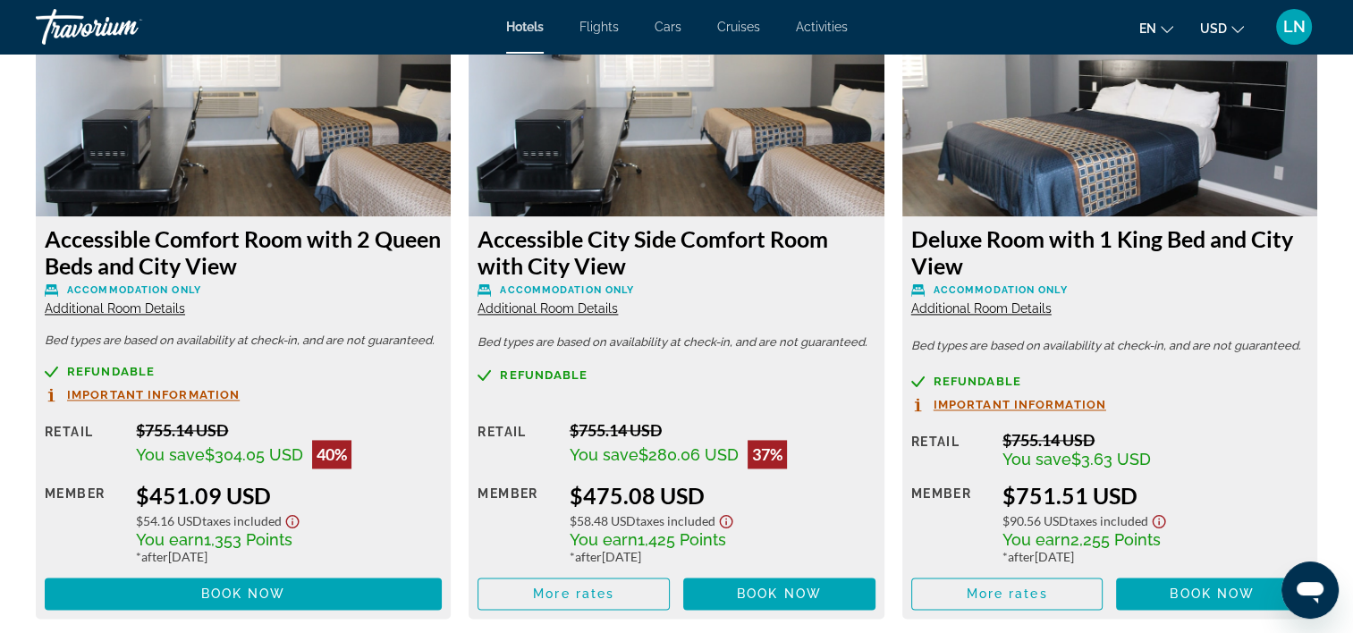
scroll to position [2505, 0]
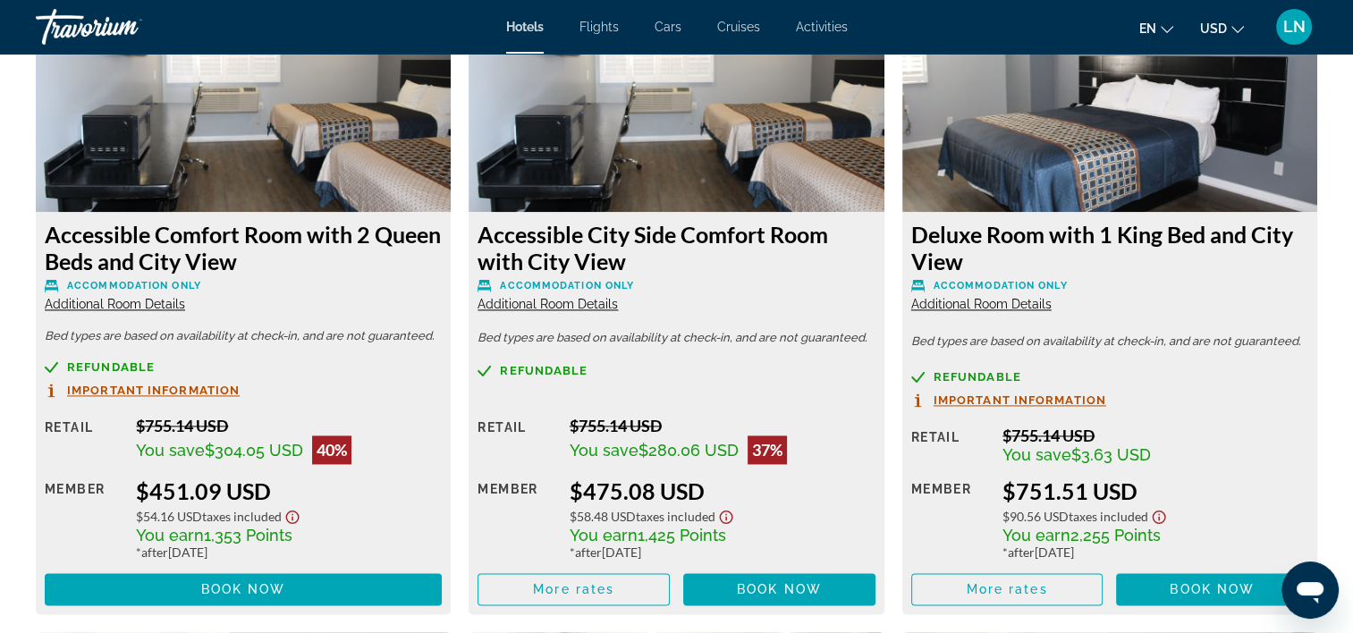
drag, startPoint x: 258, startPoint y: 565, endPoint x: 316, endPoint y: 544, distance: 62.0
click at [258, 568] on span "Main content" at bounding box center [243, 589] width 397 height 43
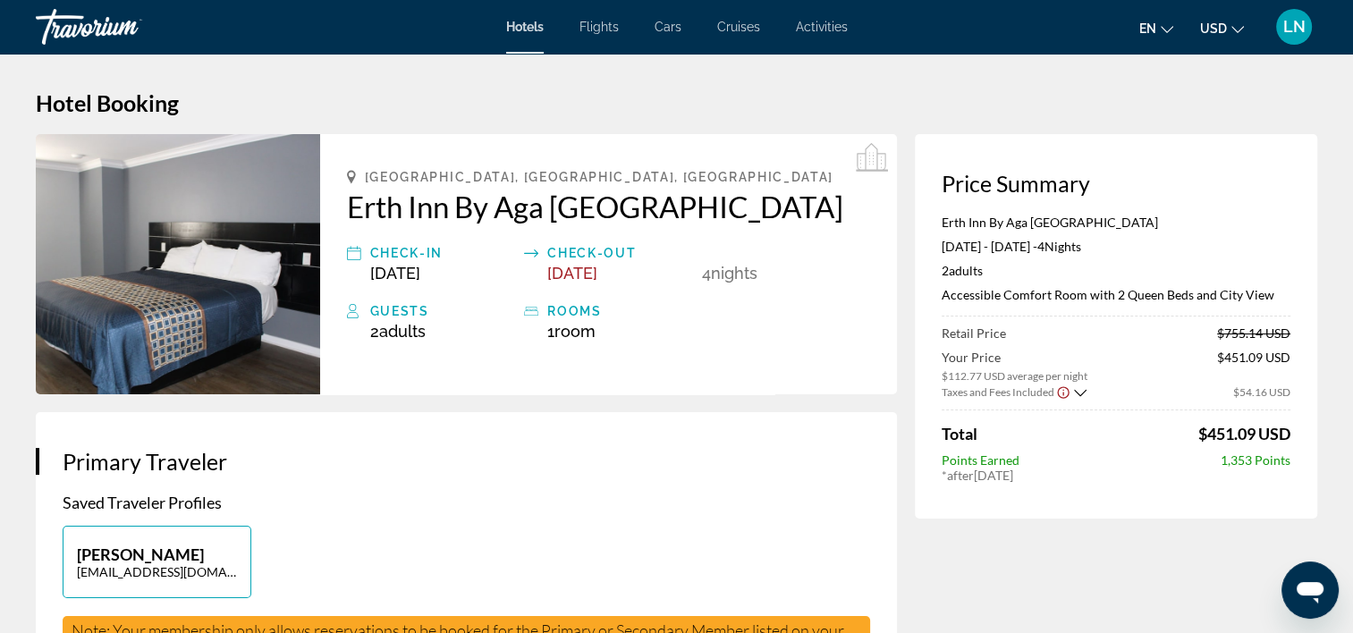
click at [1049, 222] on p "Erth Inn By Aga Los Angeles" at bounding box center [1116, 222] width 349 height 15
drag, startPoint x: 1114, startPoint y: 291, endPoint x: 1272, endPoint y: 293, distance: 158.4
click at [1272, 293] on p "Accessible Comfort Room with 2 Queen Beds and City View" at bounding box center [1116, 294] width 349 height 15
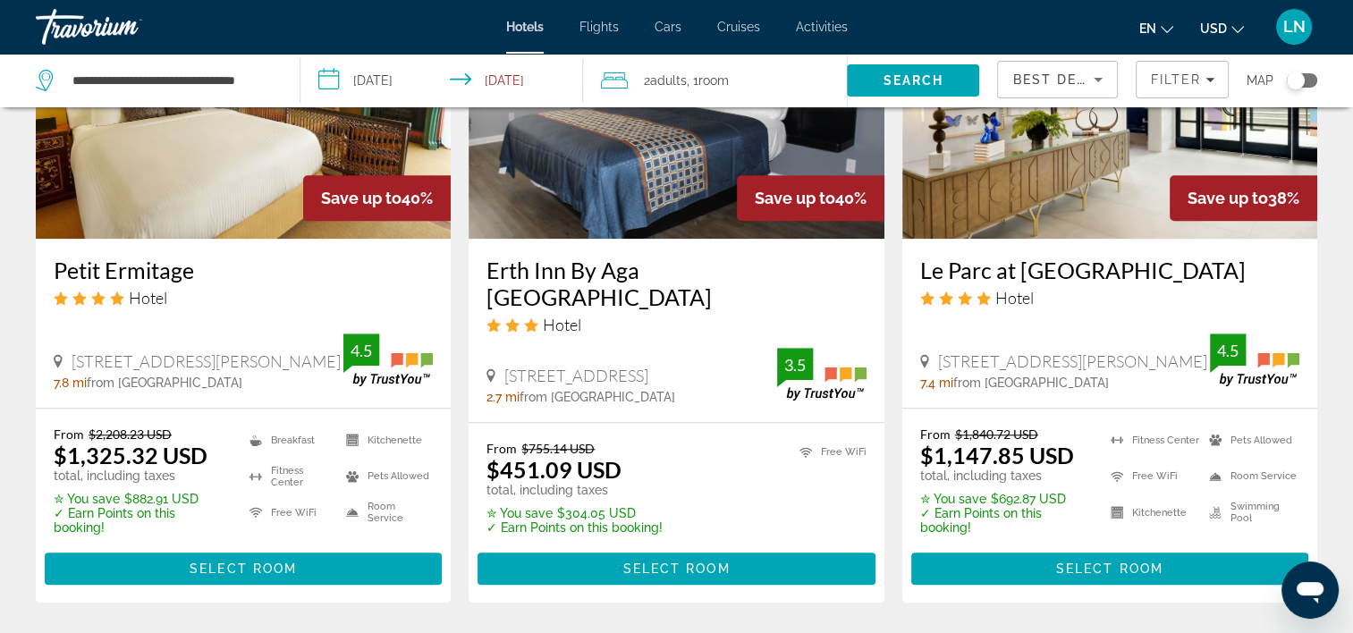
scroll to position [1610, 0]
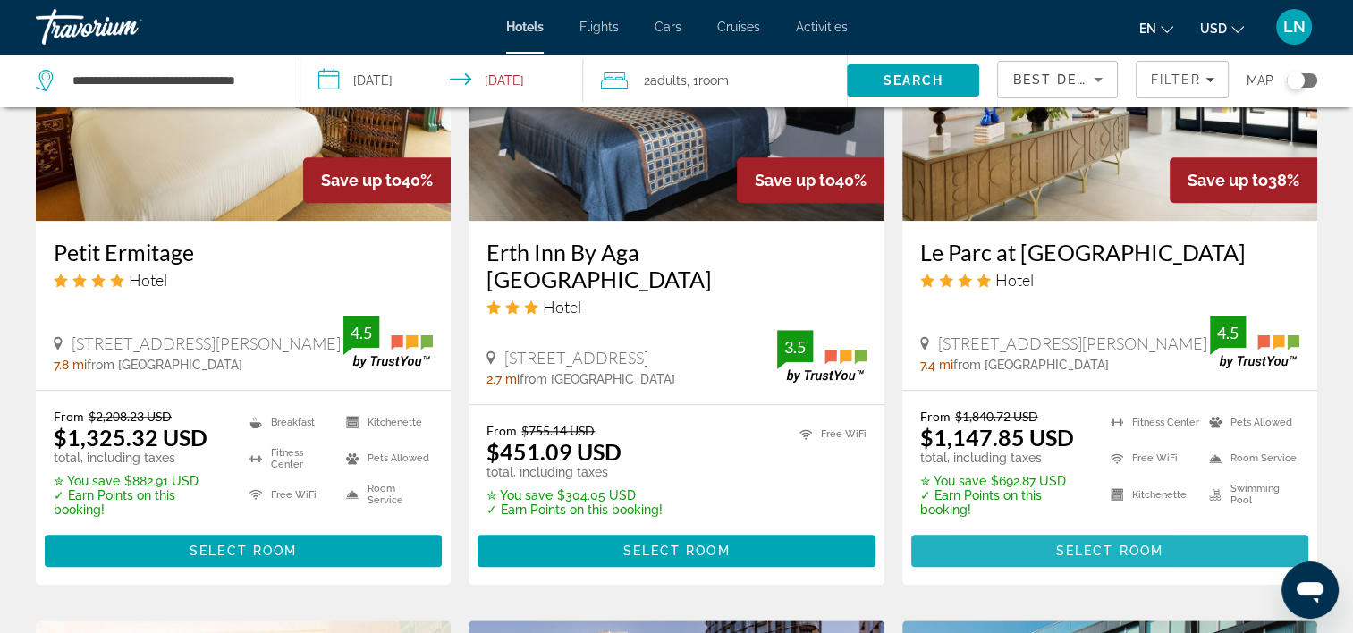
click at [1016, 530] on span "Main content" at bounding box center [1110, 551] width 397 height 43
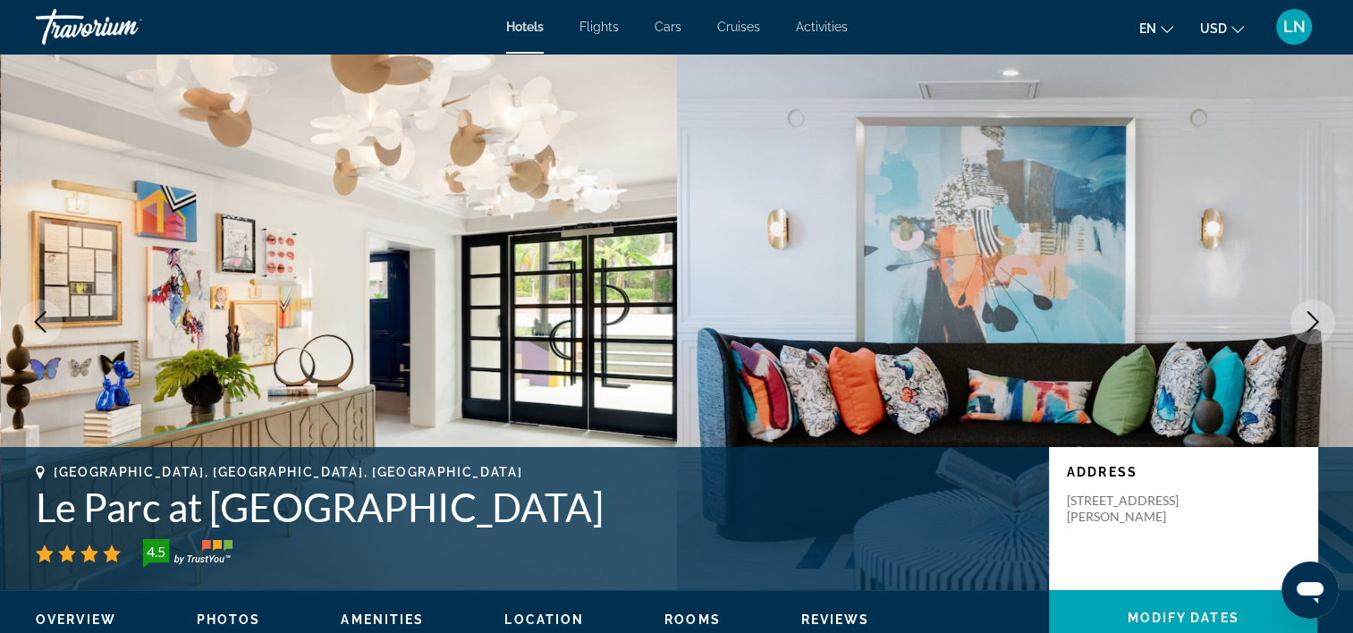
click at [278, 507] on h1 "Le Parc at Melrose" at bounding box center [534, 507] width 996 height 47
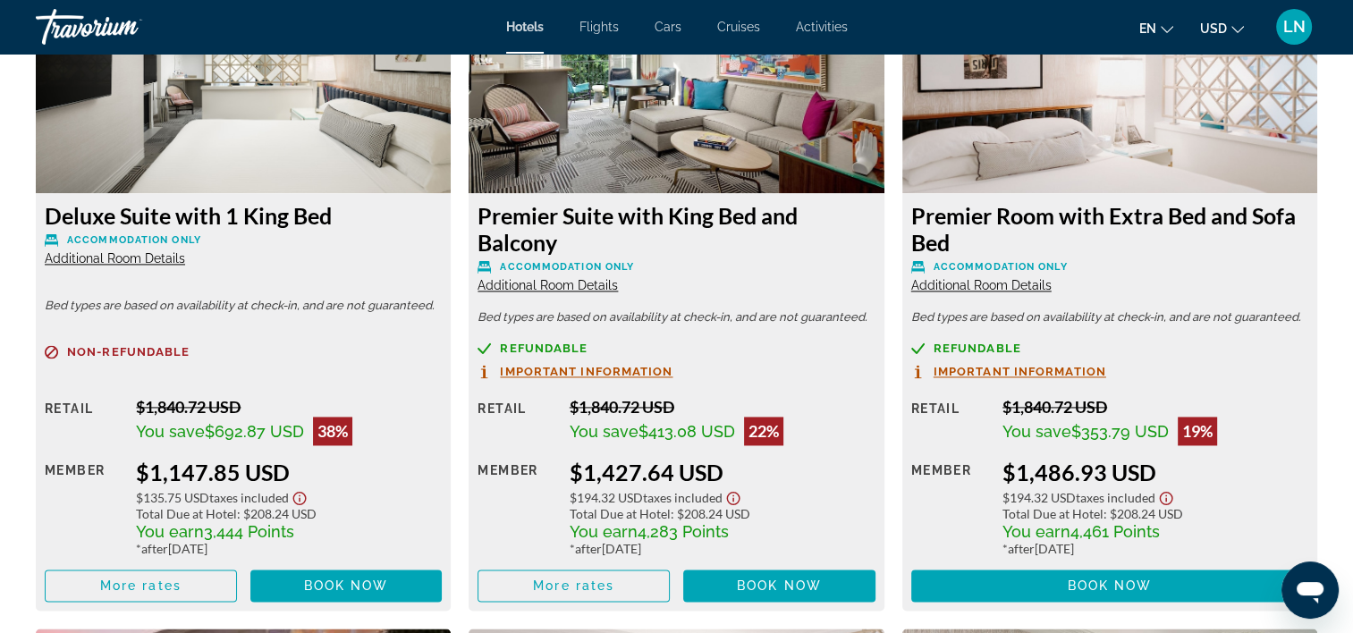
scroll to position [2594, 0]
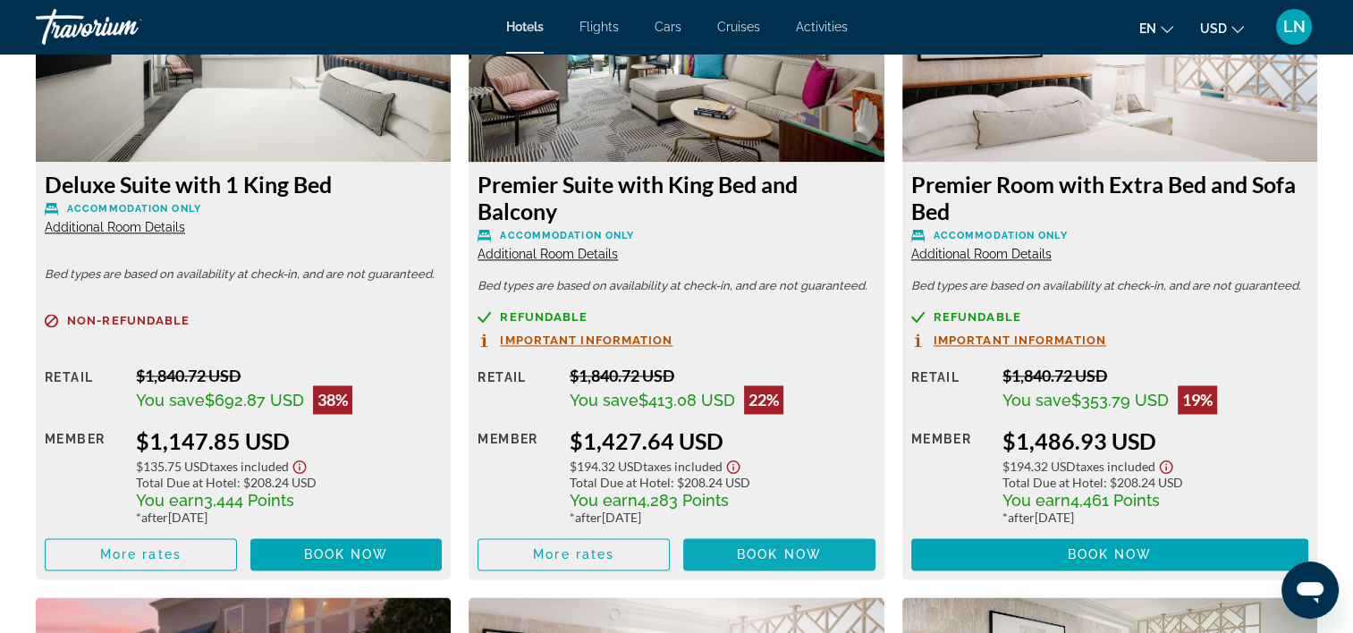
click at [762, 537] on span "Main content" at bounding box center [779, 554] width 192 height 43
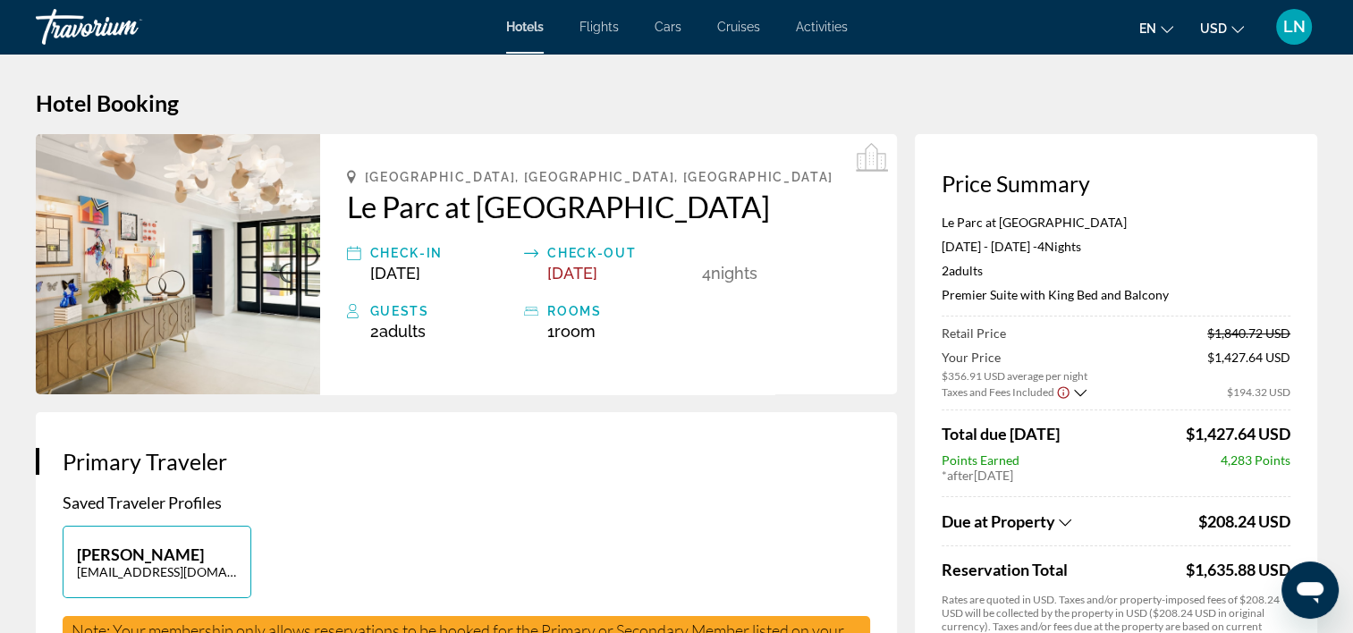
click at [991, 217] on p "Le Parc at Melrose" at bounding box center [1116, 222] width 349 height 15
click at [997, 289] on p "Premier Suite with King Bed and Balcony" at bounding box center [1116, 294] width 349 height 15
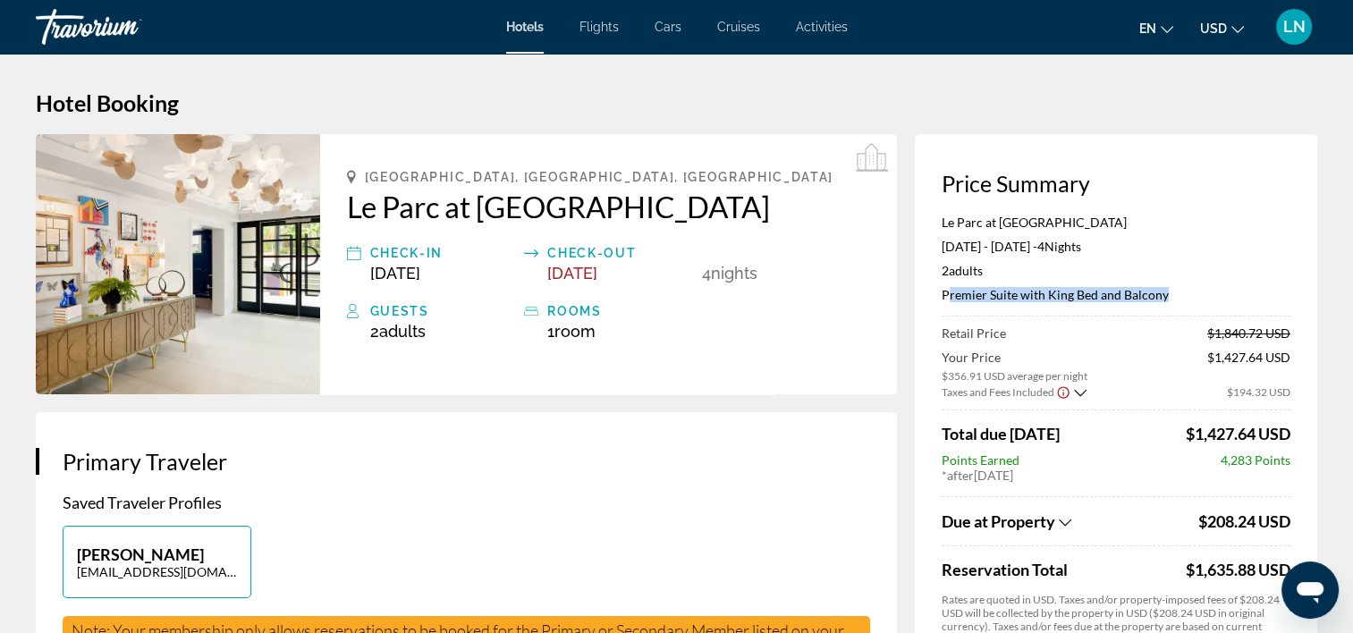
click at [997, 289] on p "Premier Suite with King Bed and Balcony" at bounding box center [1116, 294] width 349 height 15
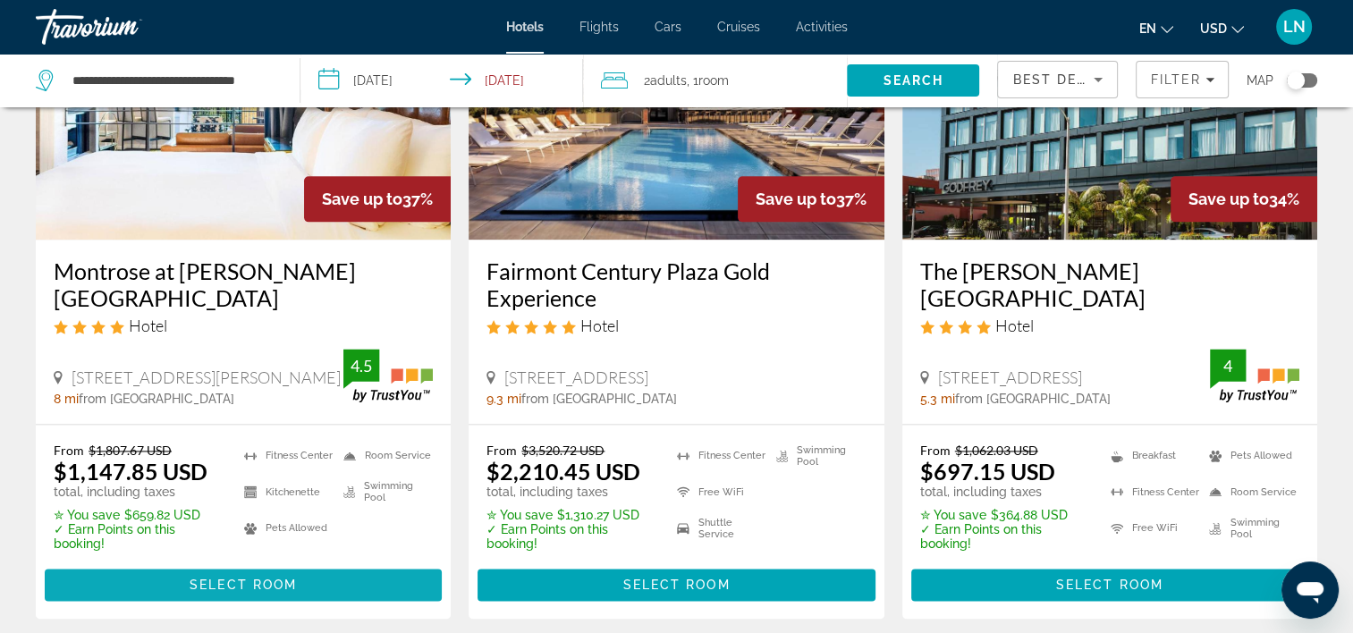
scroll to position [2326, 0]
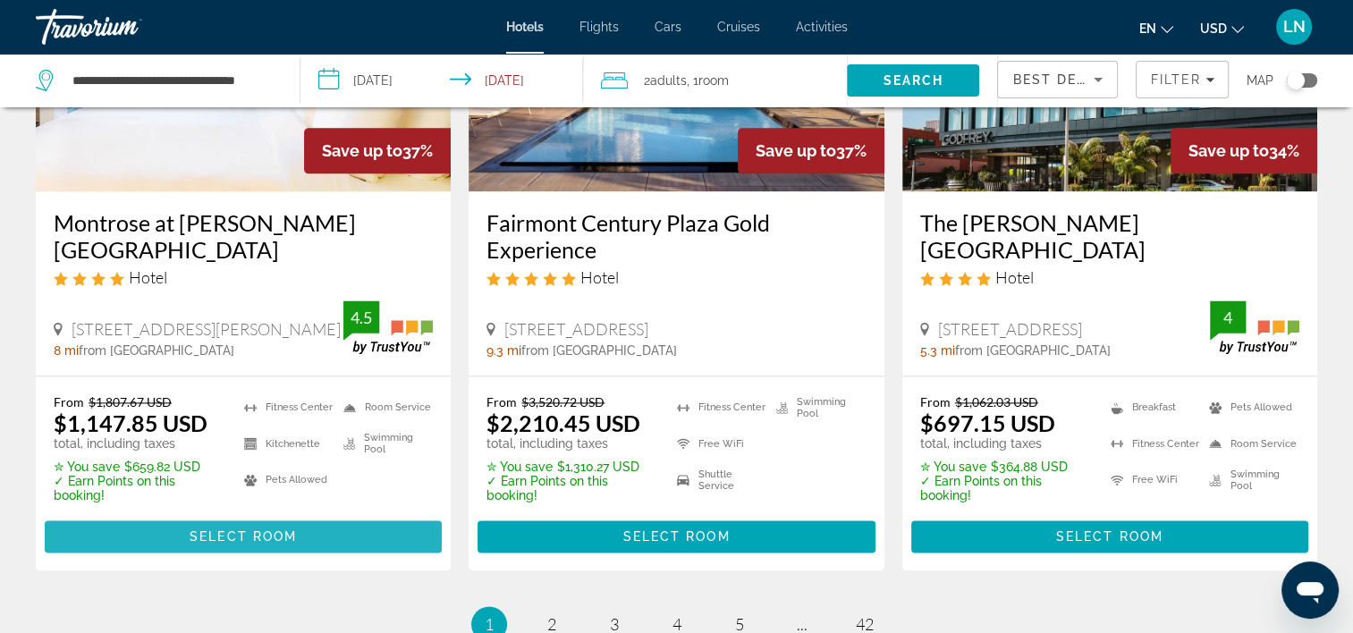
click at [322, 515] on span "Main content" at bounding box center [243, 536] width 397 height 43
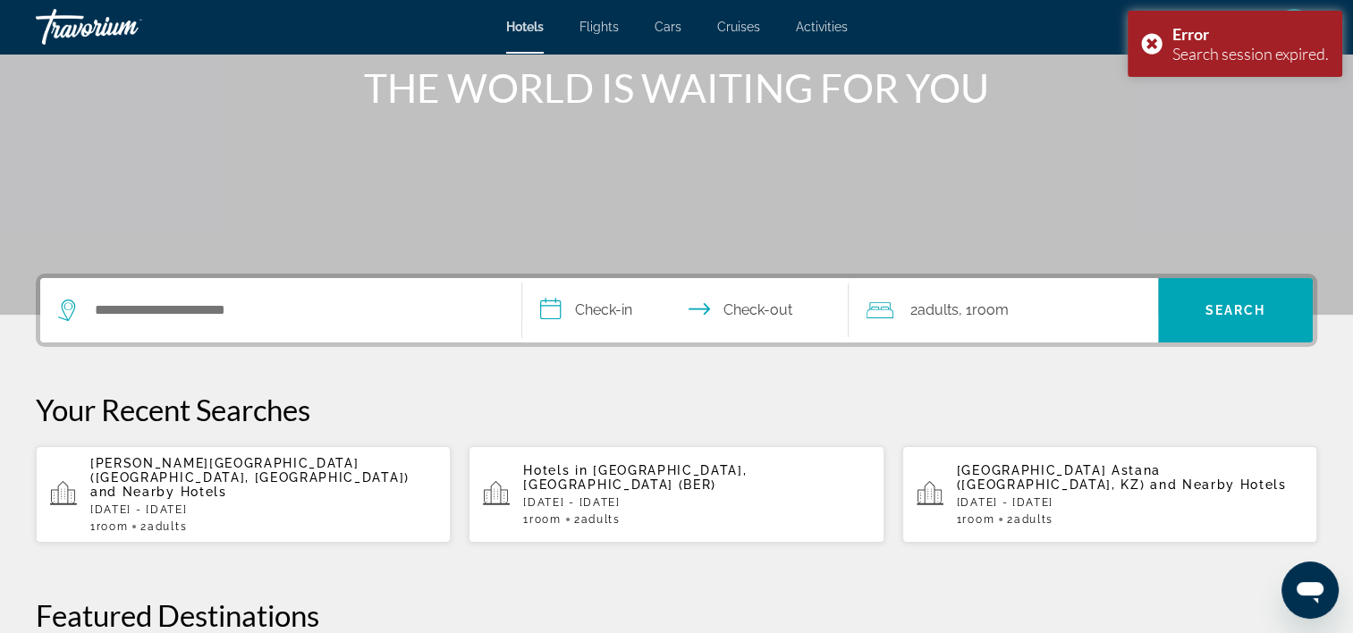
scroll to position [179, 0]
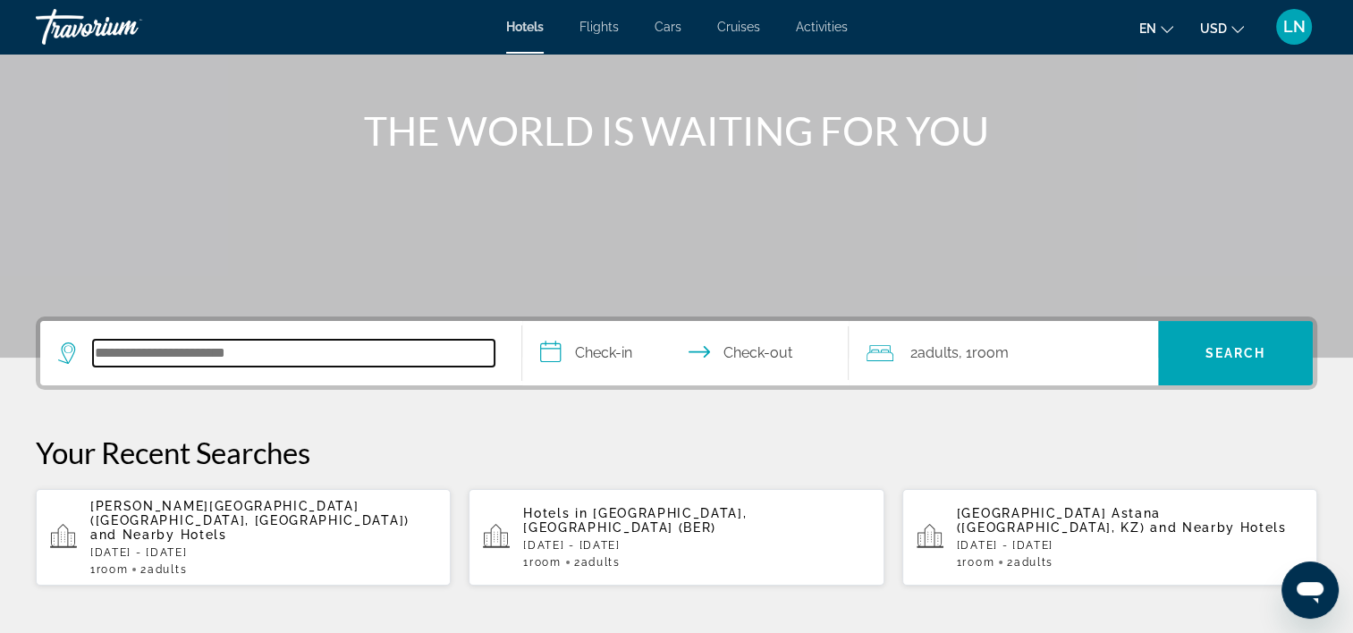
click at [317, 350] on input "Search hotel destination" at bounding box center [294, 353] width 402 height 27
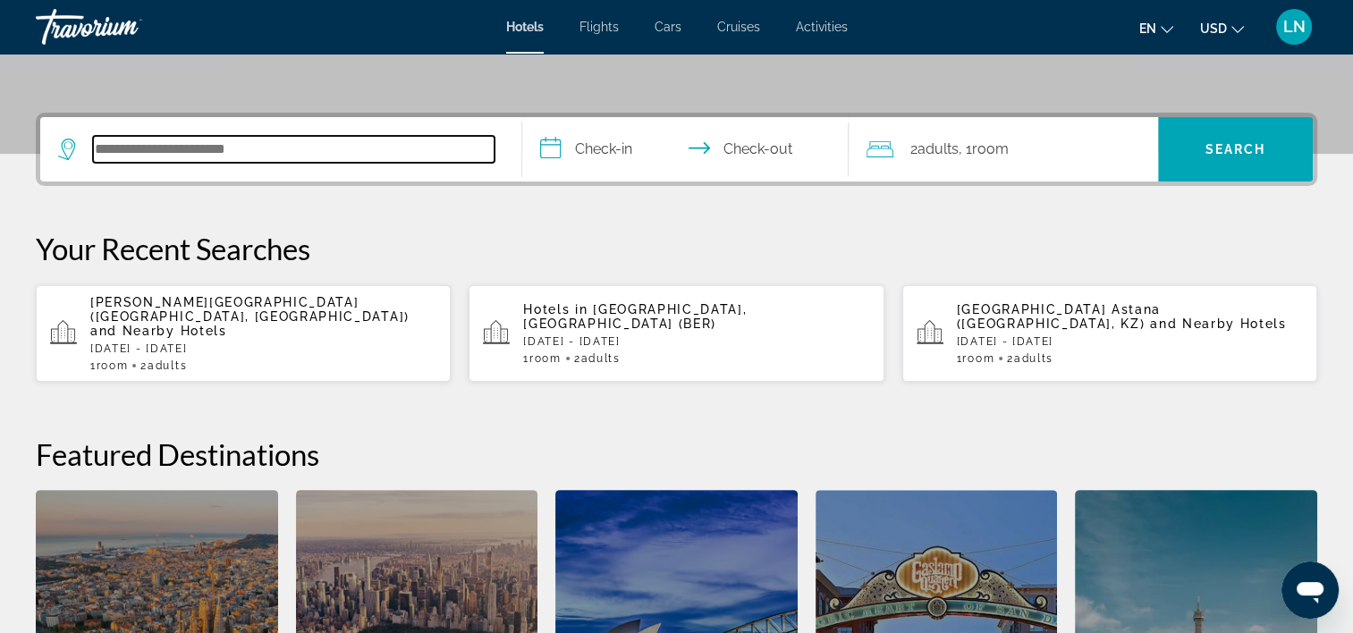
scroll to position [437, 0]
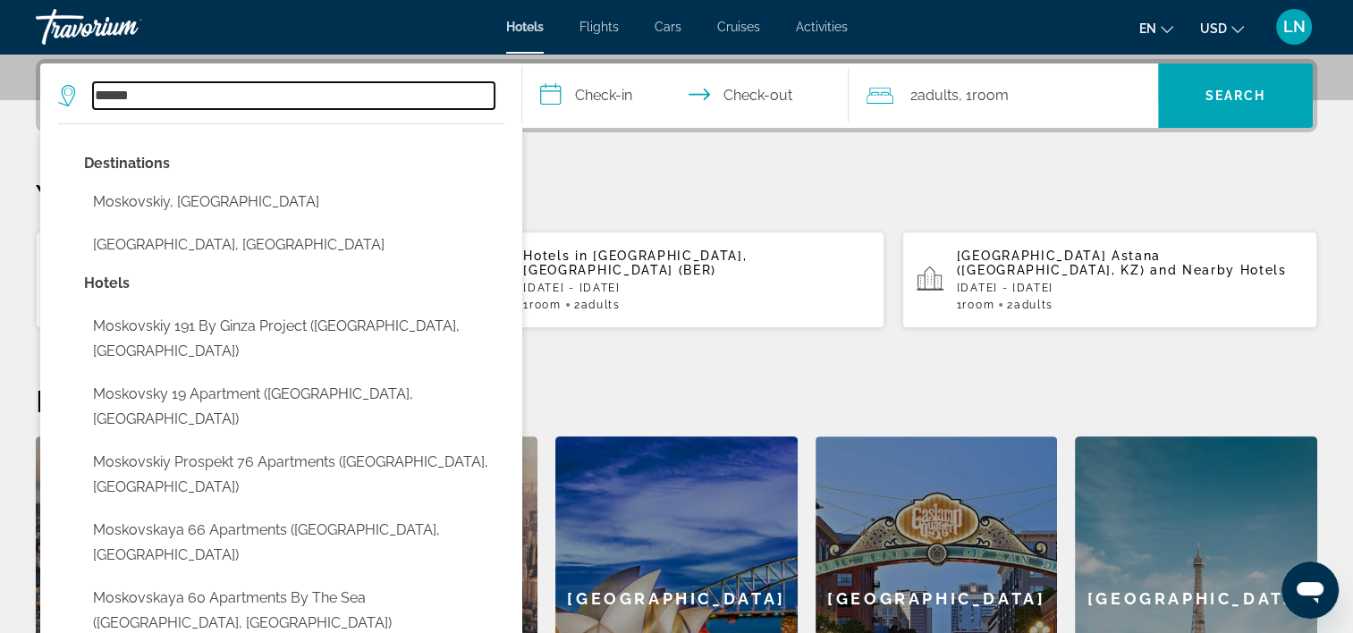
click at [272, 100] on input "******" at bounding box center [294, 95] width 402 height 27
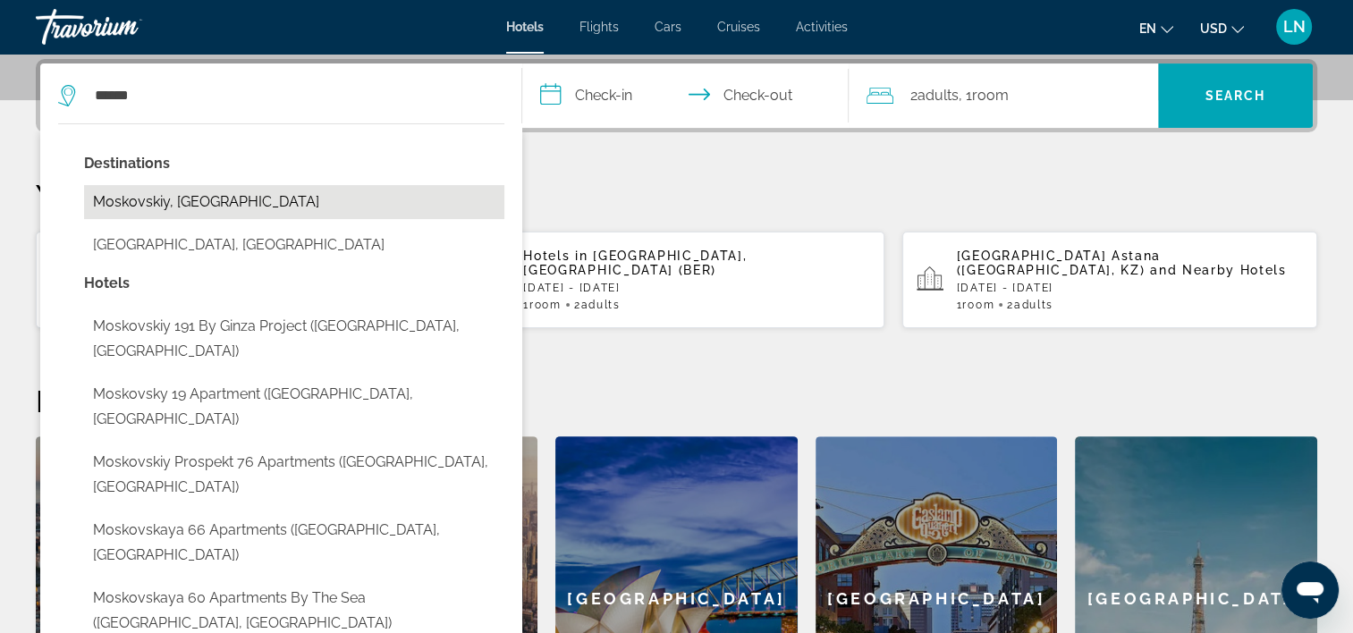
click at [297, 198] on button "Moskovskiy, Russian Federation" at bounding box center [294, 202] width 420 height 34
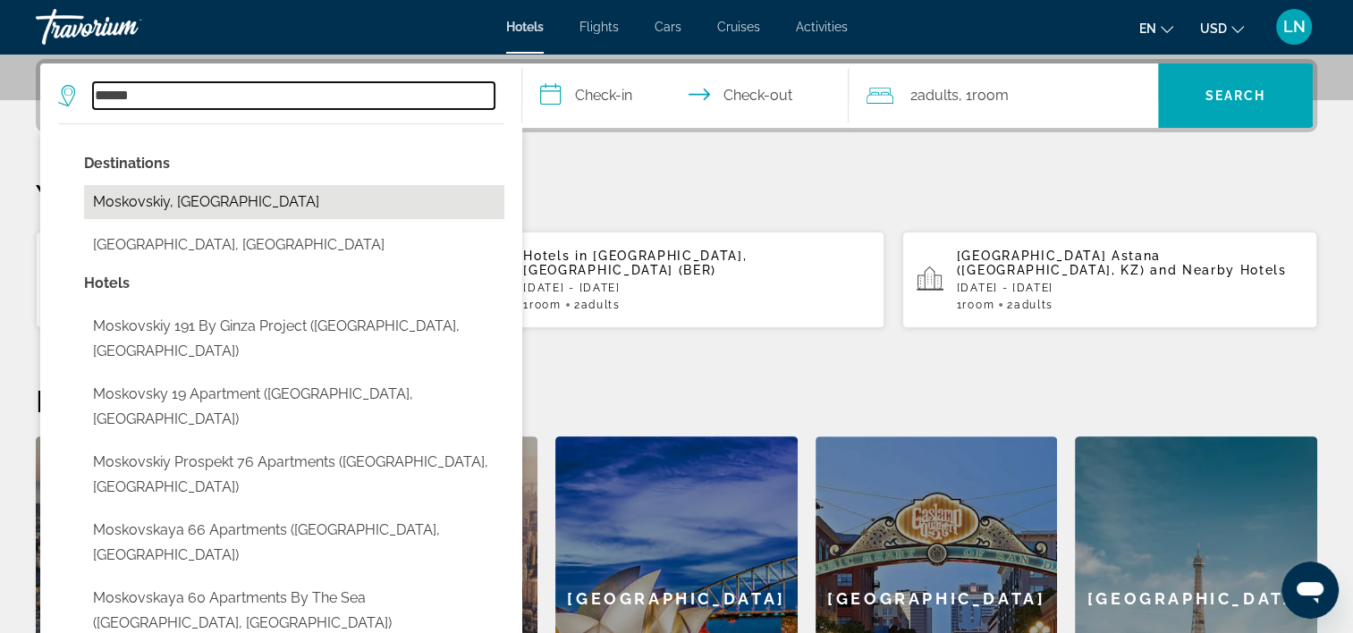
type input "**********"
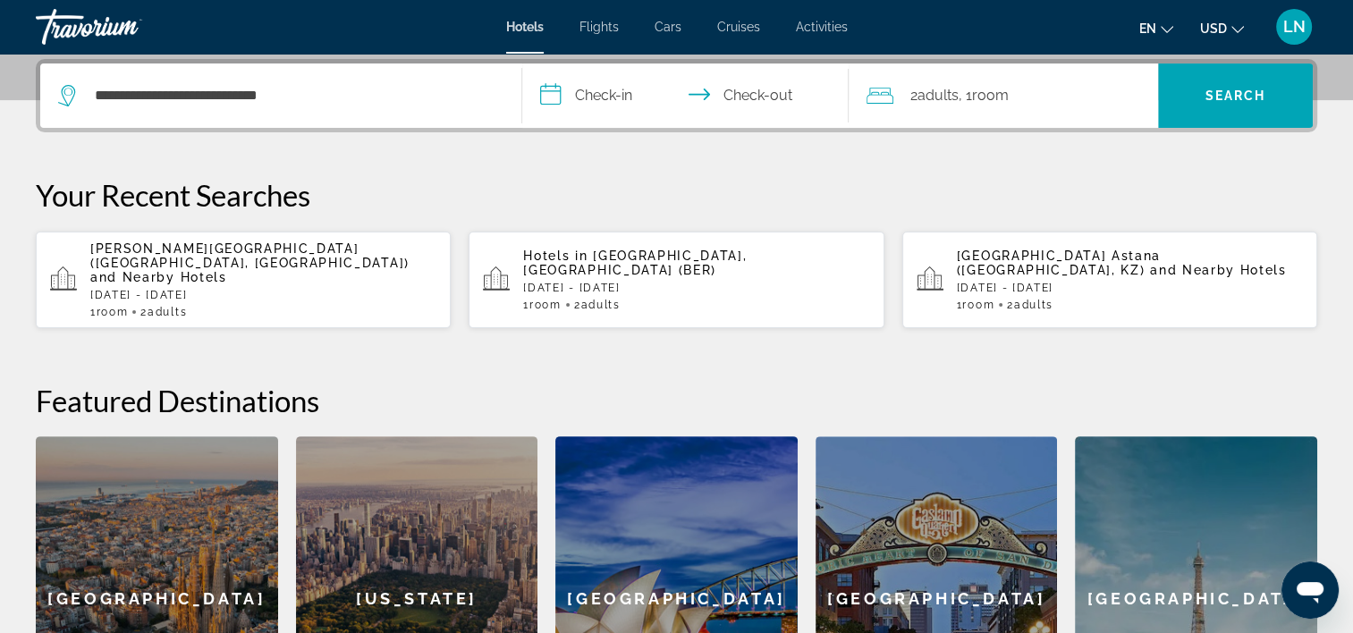
click at [644, 102] on input "**********" at bounding box center [689, 99] width 335 height 70
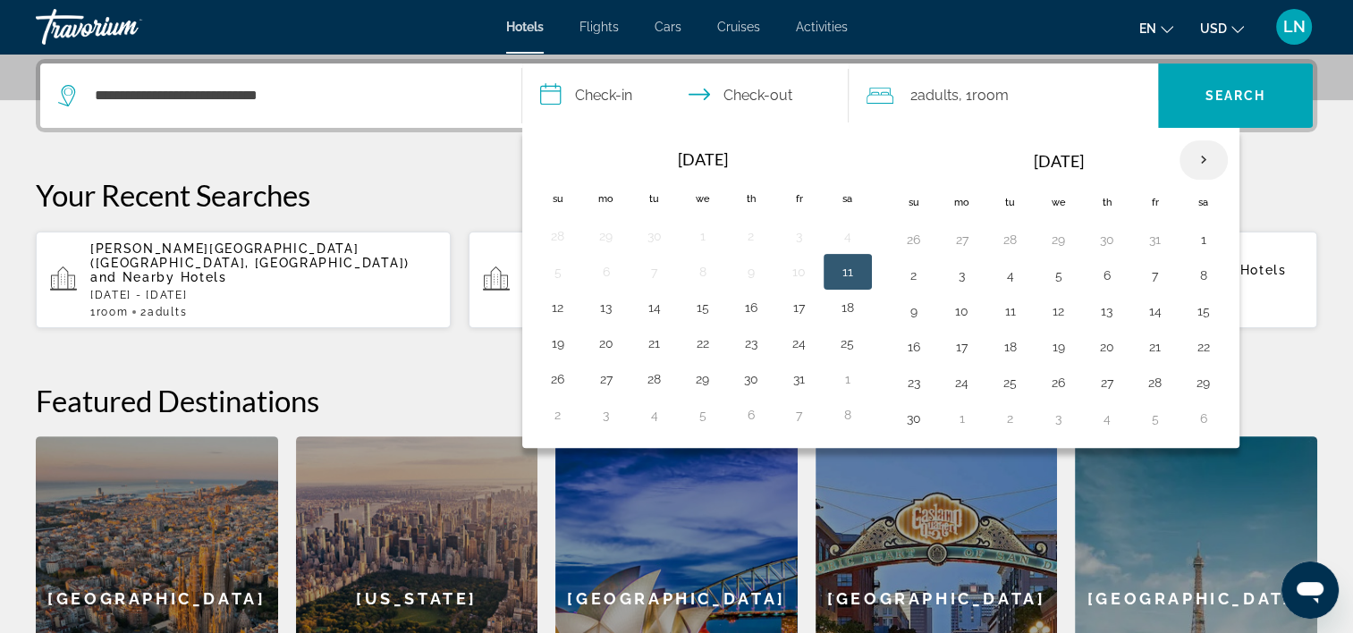
click at [1195, 156] on th "Next month" at bounding box center [1204, 159] width 48 height 39
click at [1202, 165] on th "Next month" at bounding box center [1204, 159] width 48 height 39
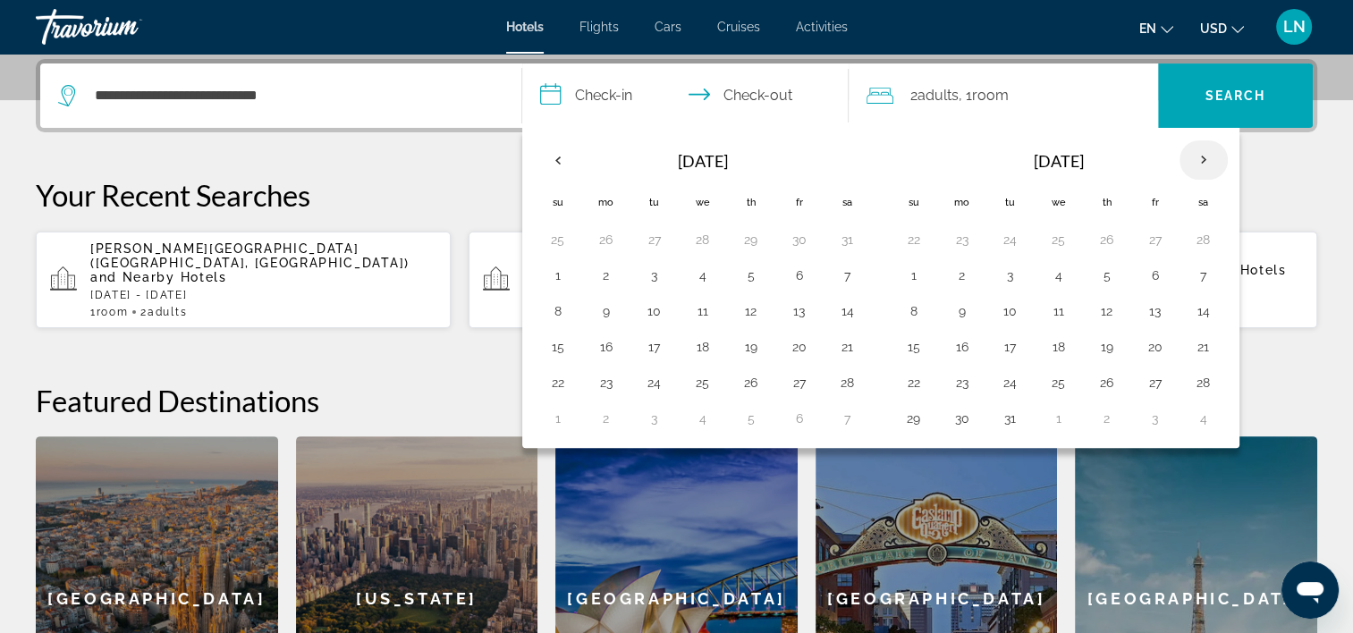
click at [1202, 165] on th "Next month" at bounding box center [1204, 159] width 48 height 39
click at [550, 318] on button "14" at bounding box center [558, 311] width 29 height 25
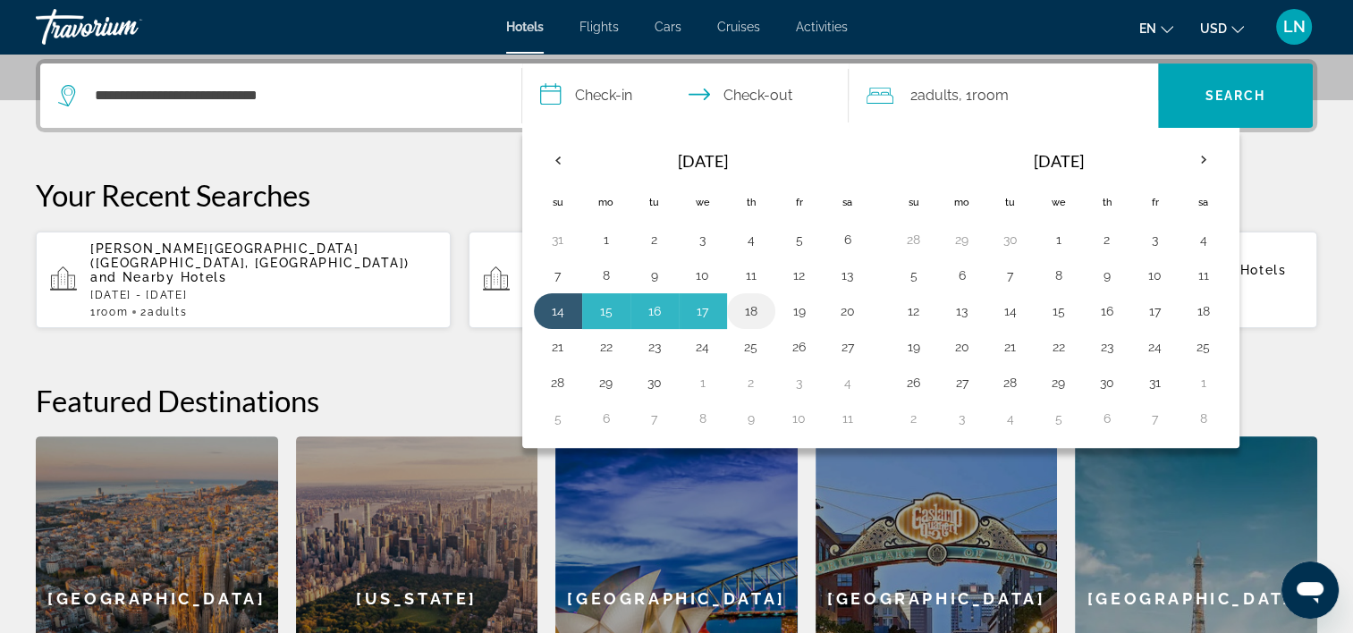
click at [737, 308] on button "18" at bounding box center [751, 311] width 29 height 25
type input "**********"
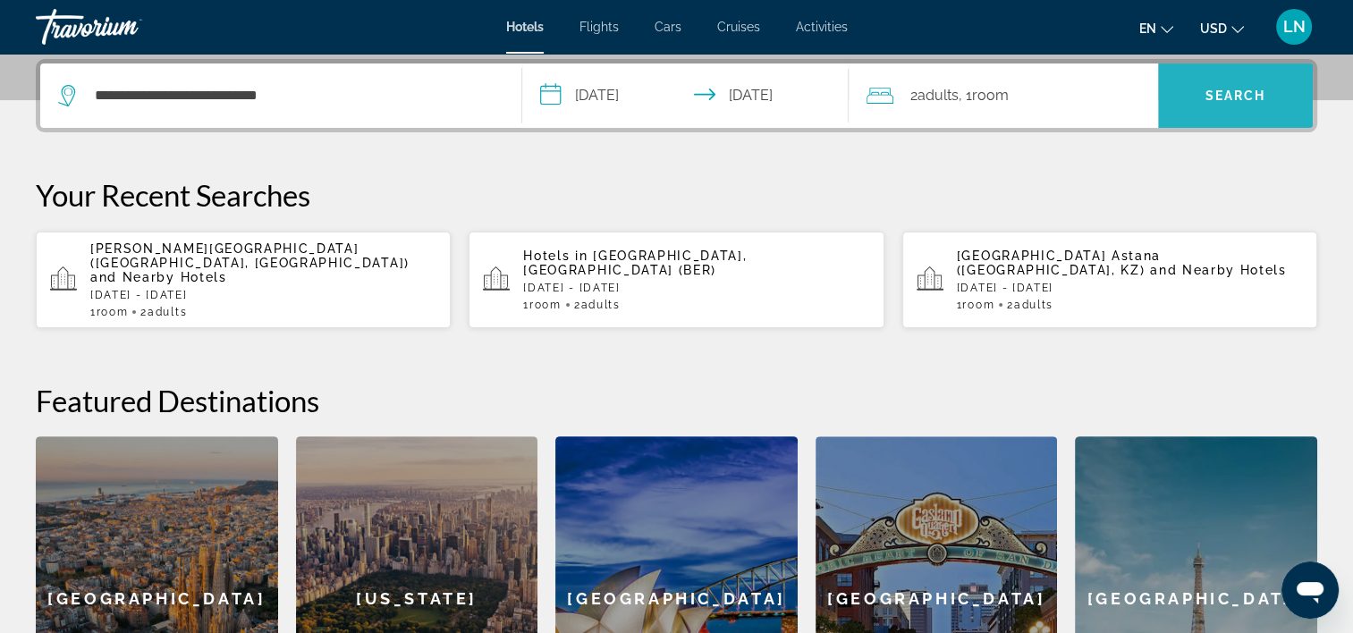
click at [1220, 119] on span "Search" at bounding box center [1235, 96] width 155 height 64
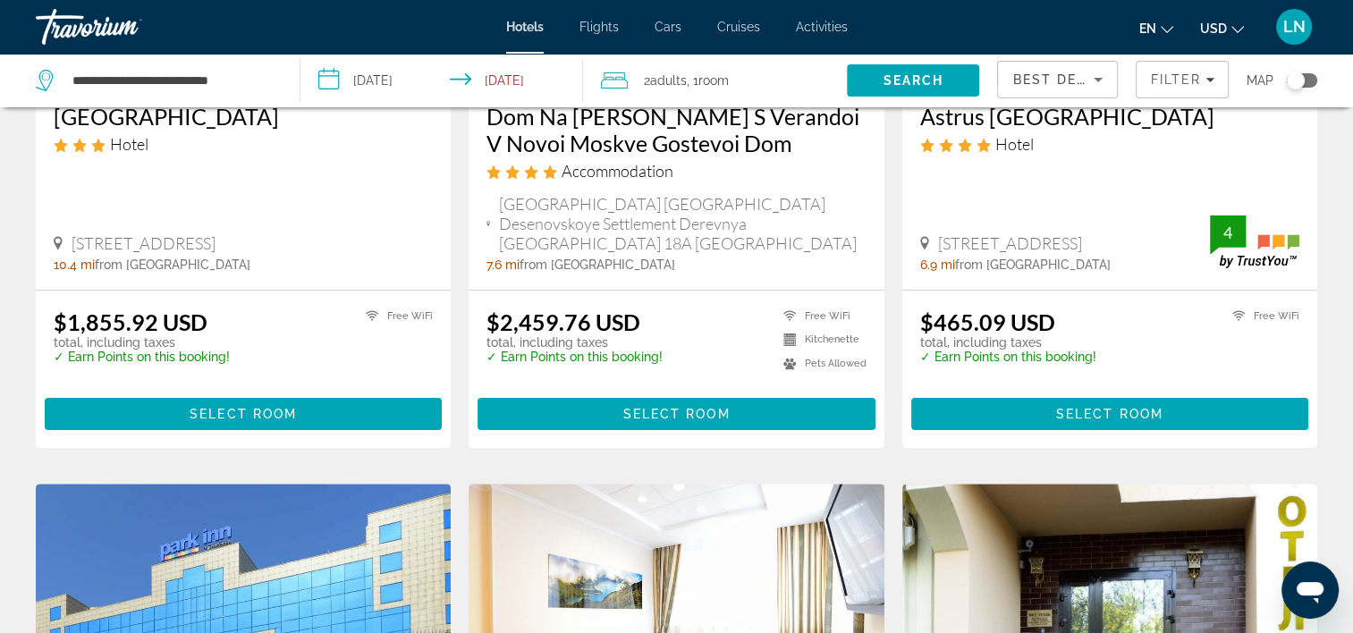
scroll to position [358, 0]
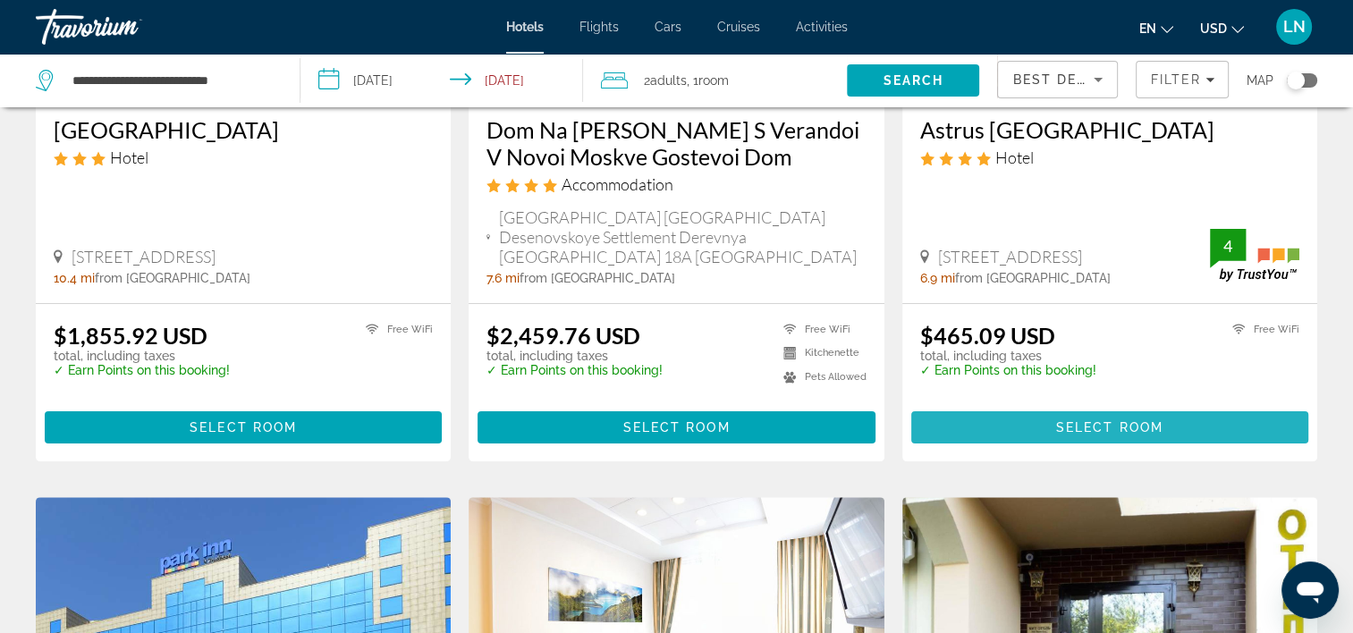
click at [1027, 415] on span "Main content" at bounding box center [1110, 427] width 397 height 43
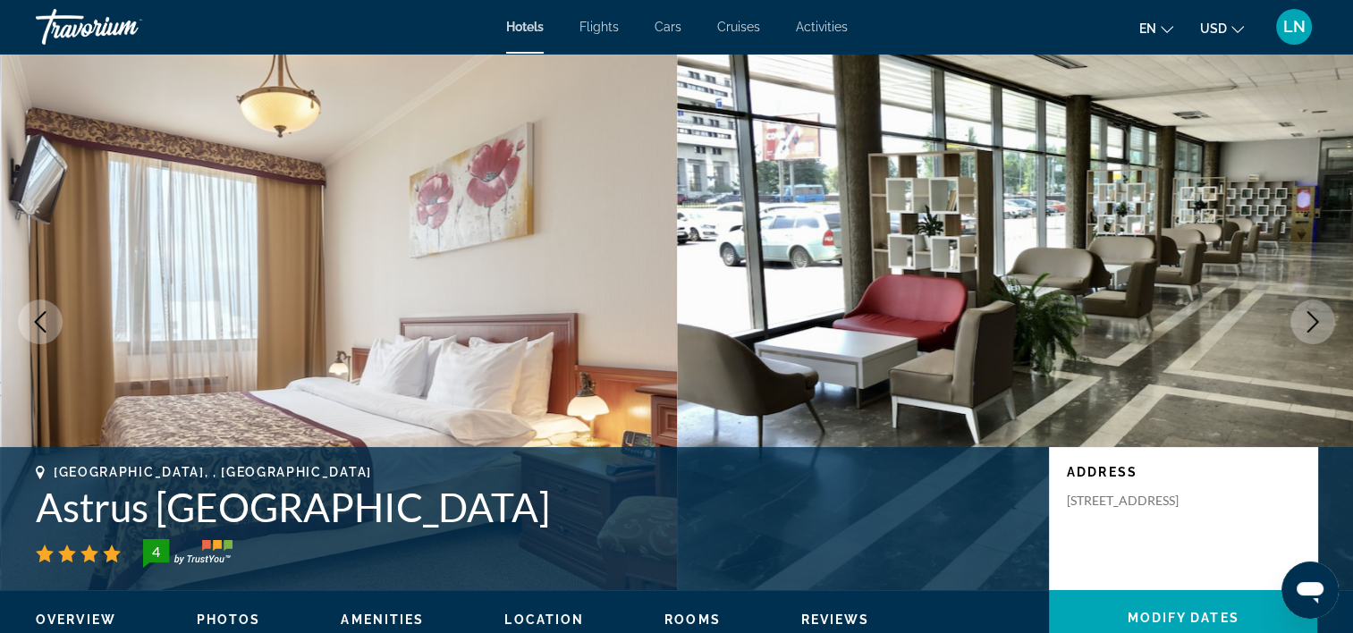
click at [247, 490] on h1 "Astrus Moscow City Hotel" at bounding box center [534, 507] width 996 height 47
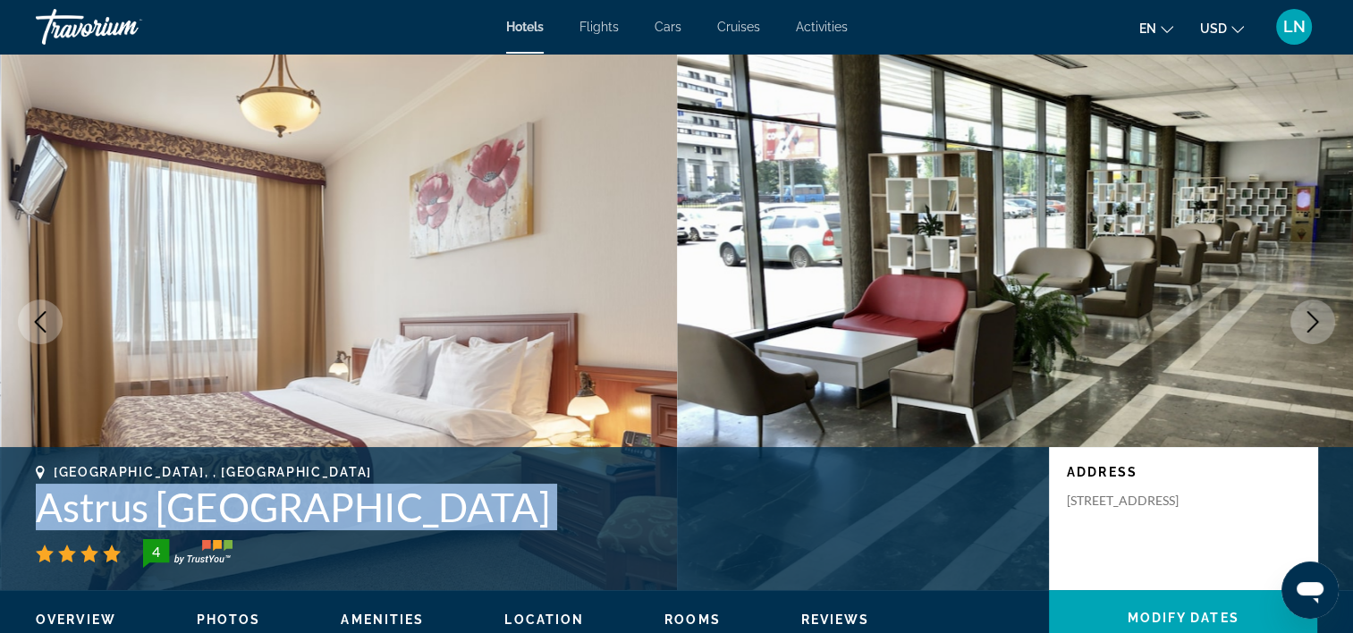
click at [247, 490] on h1 "Astrus Moscow City Hotel" at bounding box center [534, 507] width 996 height 47
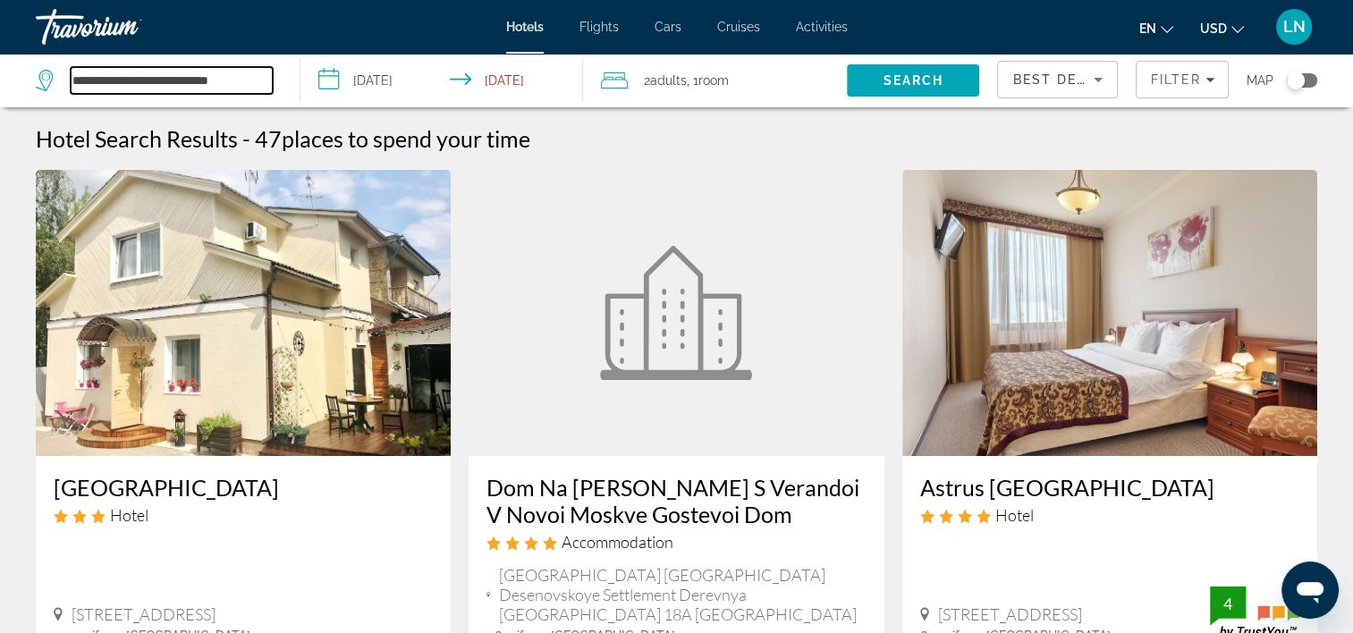
click at [167, 90] on input "**********" at bounding box center [172, 80] width 202 height 27
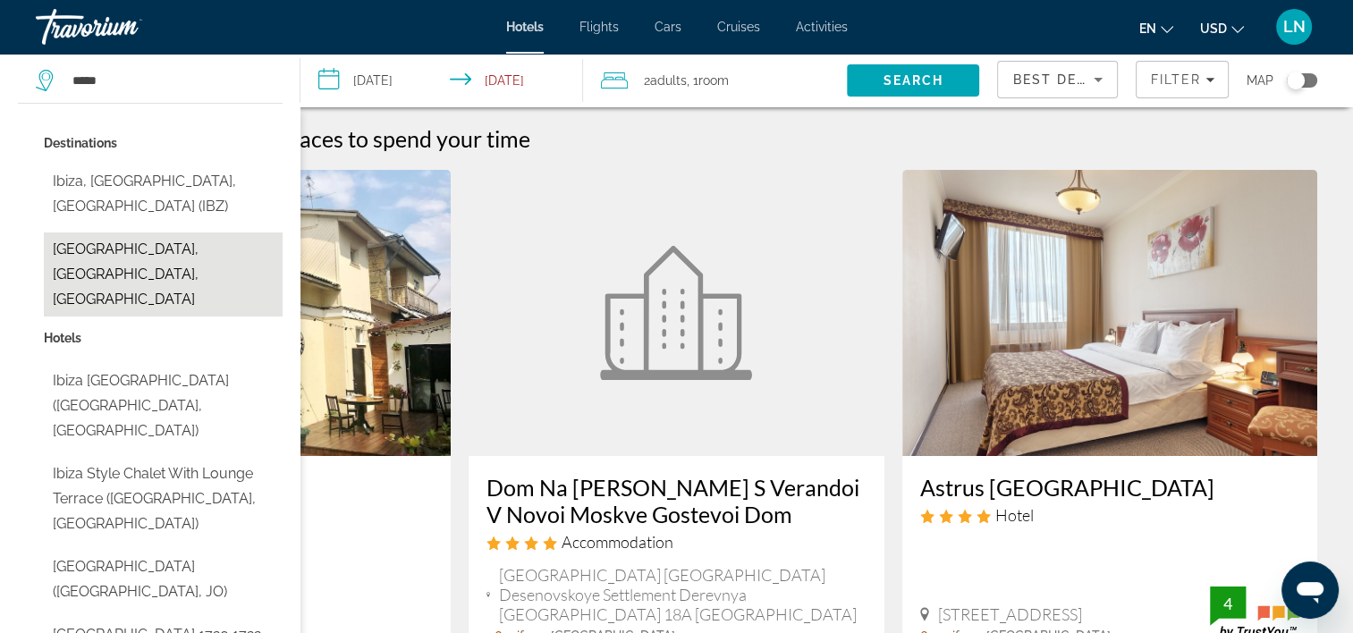
click at [240, 233] on button "Ibiza Town, Ibiza, Spain" at bounding box center [163, 275] width 239 height 84
type input "**********"
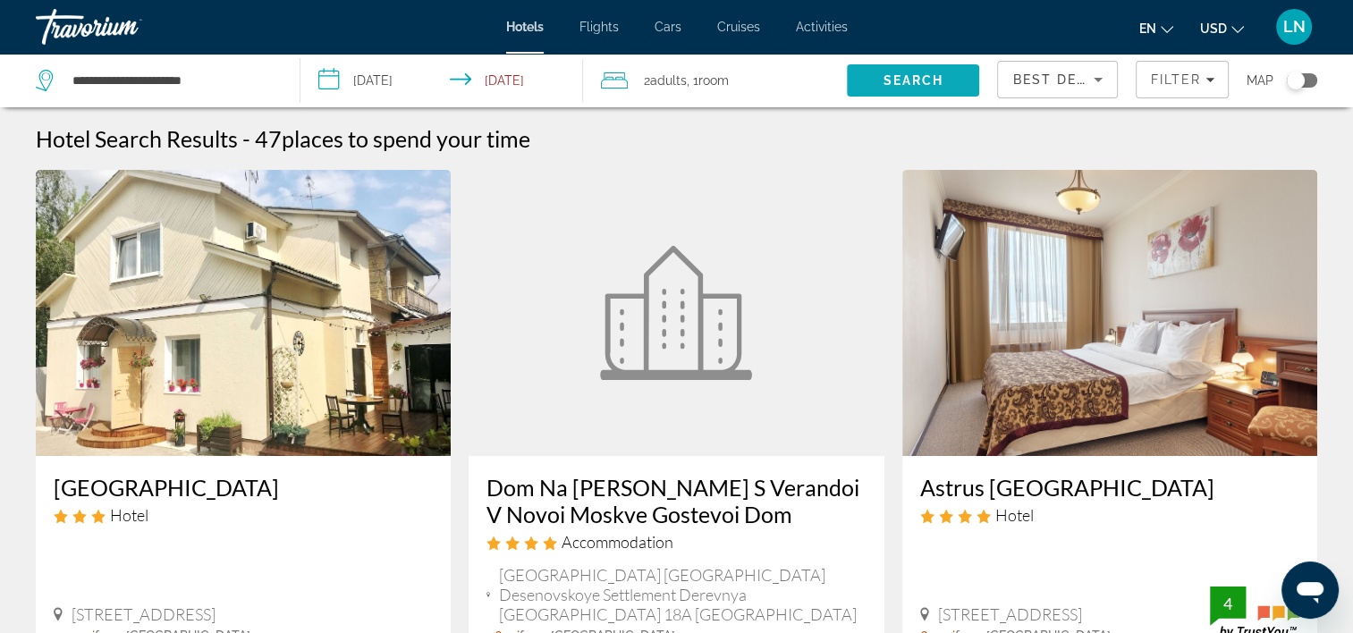
click at [887, 82] on span "Search" at bounding box center [914, 80] width 61 height 14
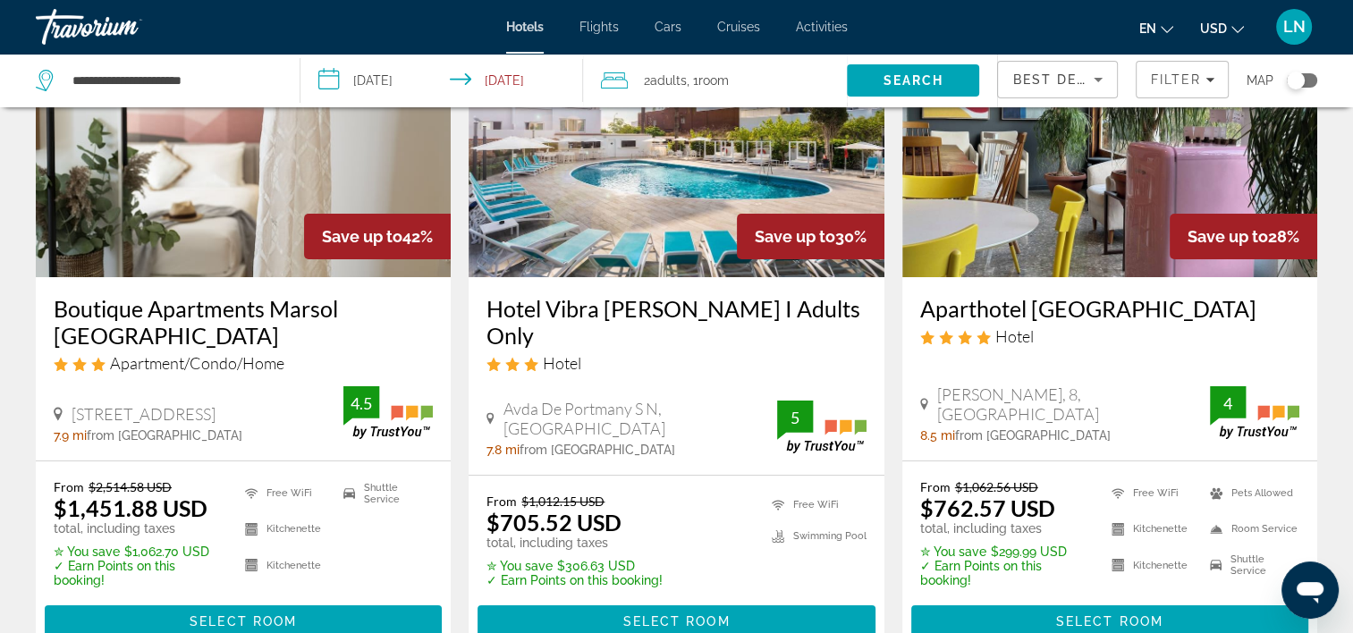
scroll to position [268, 0]
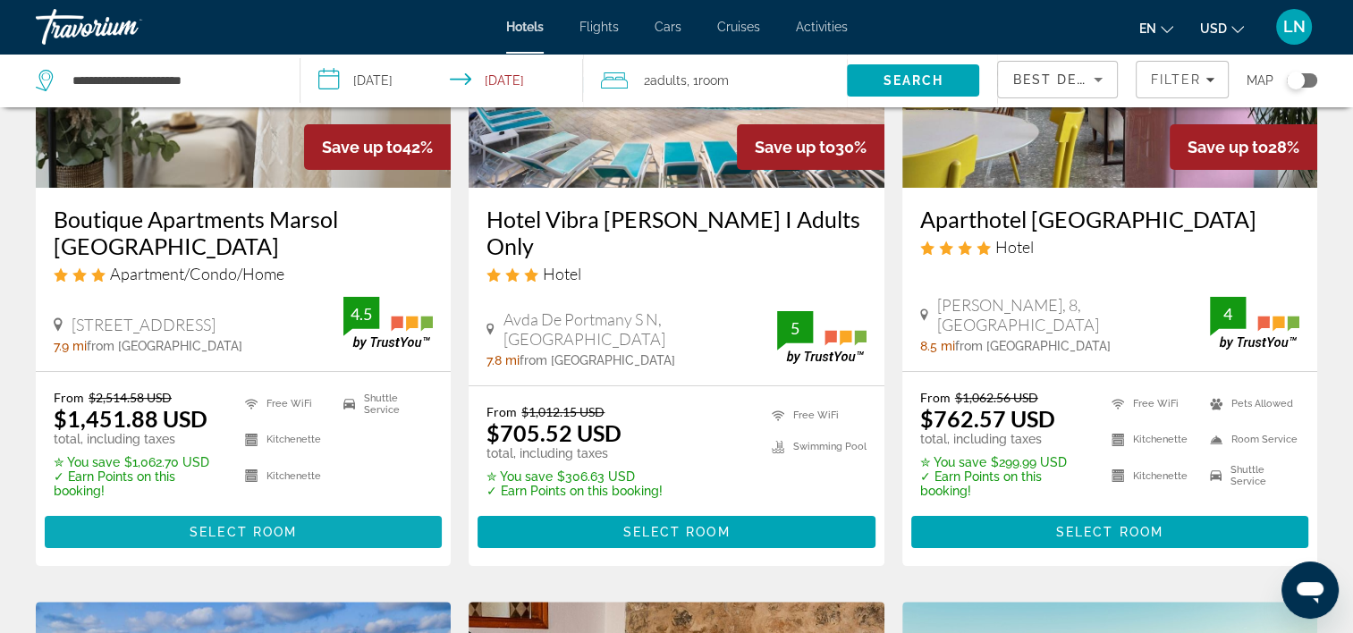
click at [279, 525] on span "Select Room" at bounding box center [243, 532] width 107 height 14
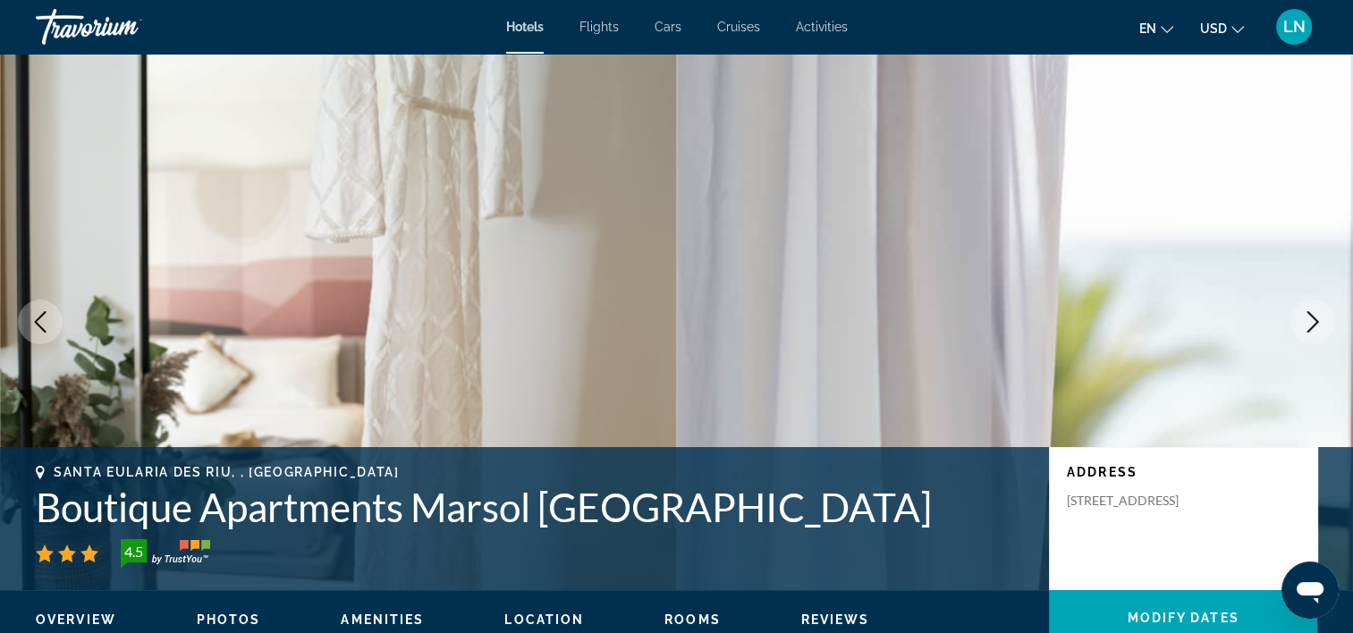
click at [468, 517] on h1 "Boutique Apartments Marsol Ibiza" at bounding box center [534, 507] width 996 height 47
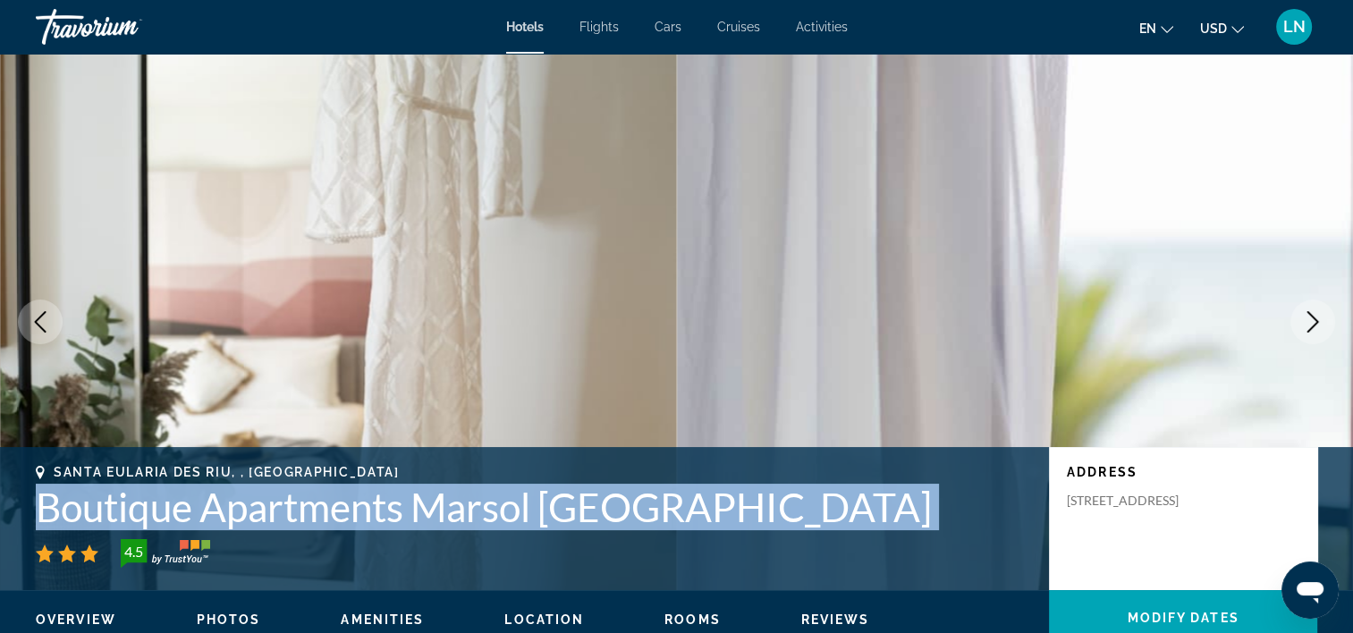
click at [471, 517] on h1 "Boutique Apartments Marsol Ibiza" at bounding box center [534, 507] width 996 height 47
click at [1299, 333] on button "Next image" at bounding box center [1313, 322] width 45 height 45
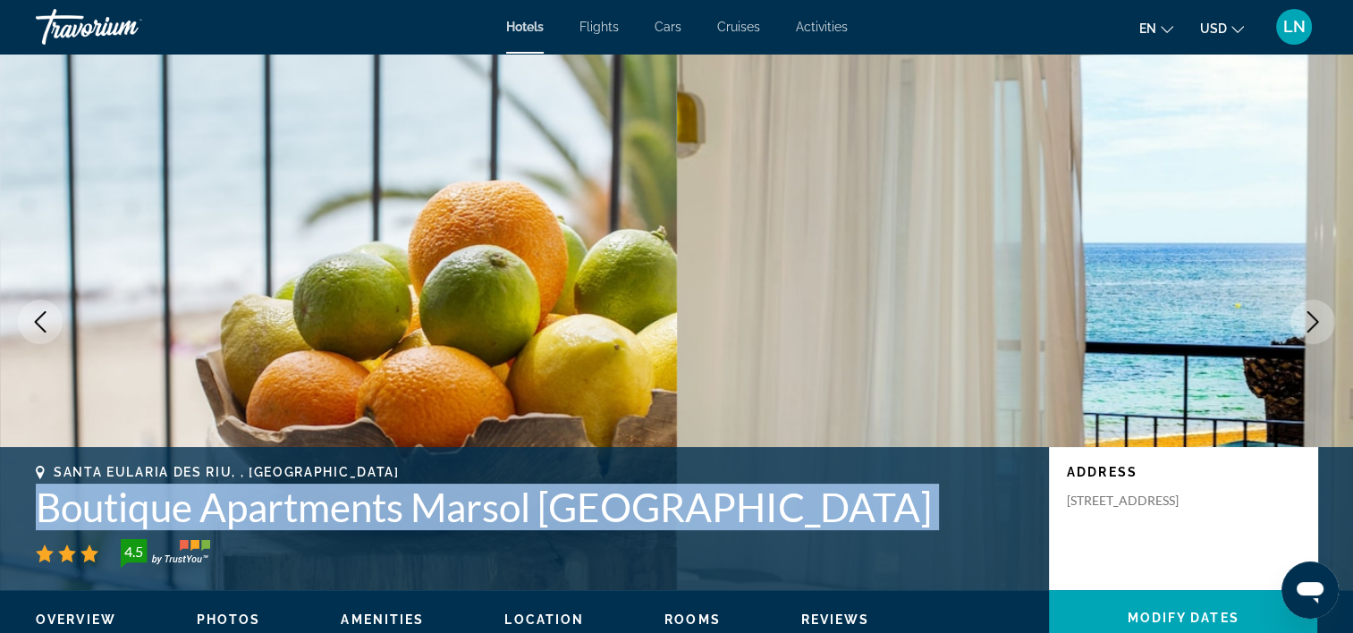
click at [1299, 333] on button "Next image" at bounding box center [1313, 322] width 45 height 45
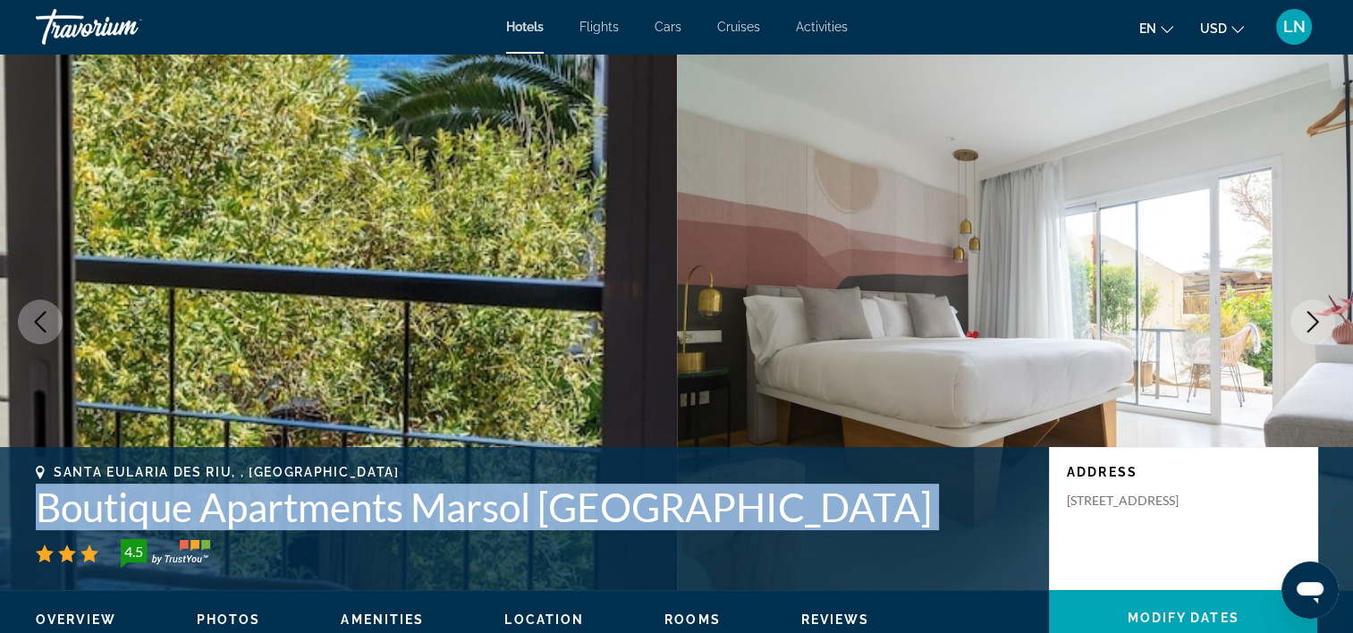
click at [1299, 333] on button "Next image" at bounding box center [1313, 322] width 45 height 45
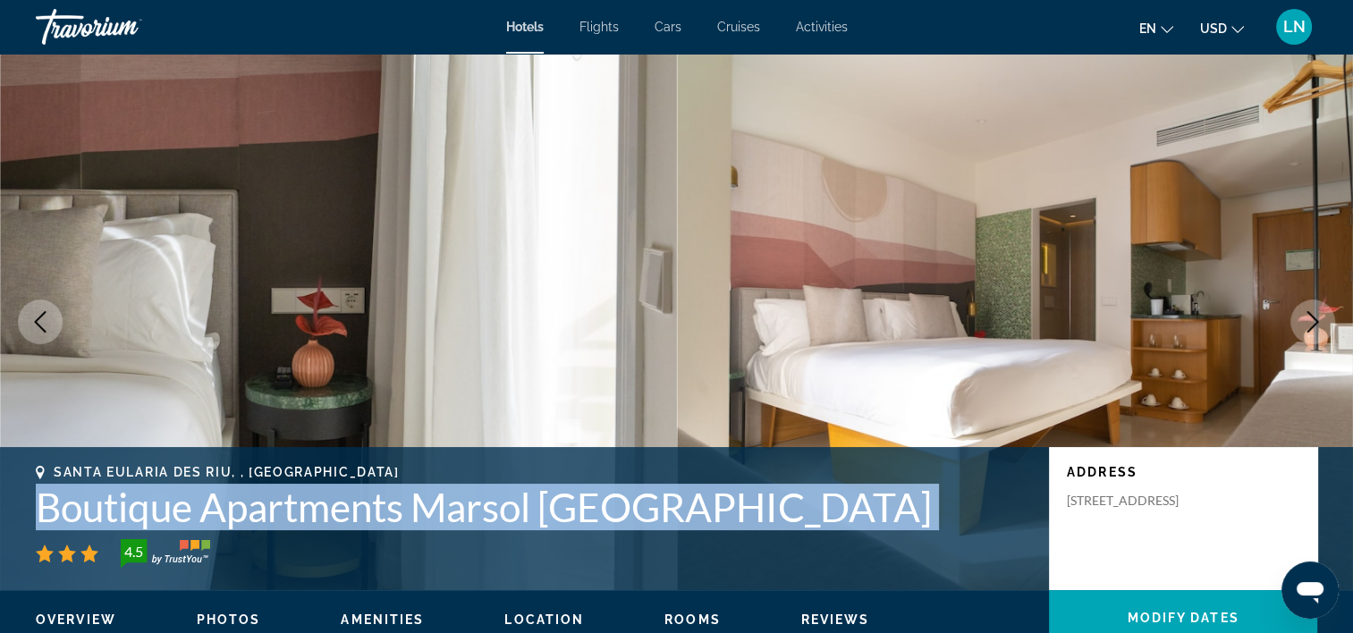
click at [1311, 312] on icon "Next image" at bounding box center [1312, 321] width 21 height 21
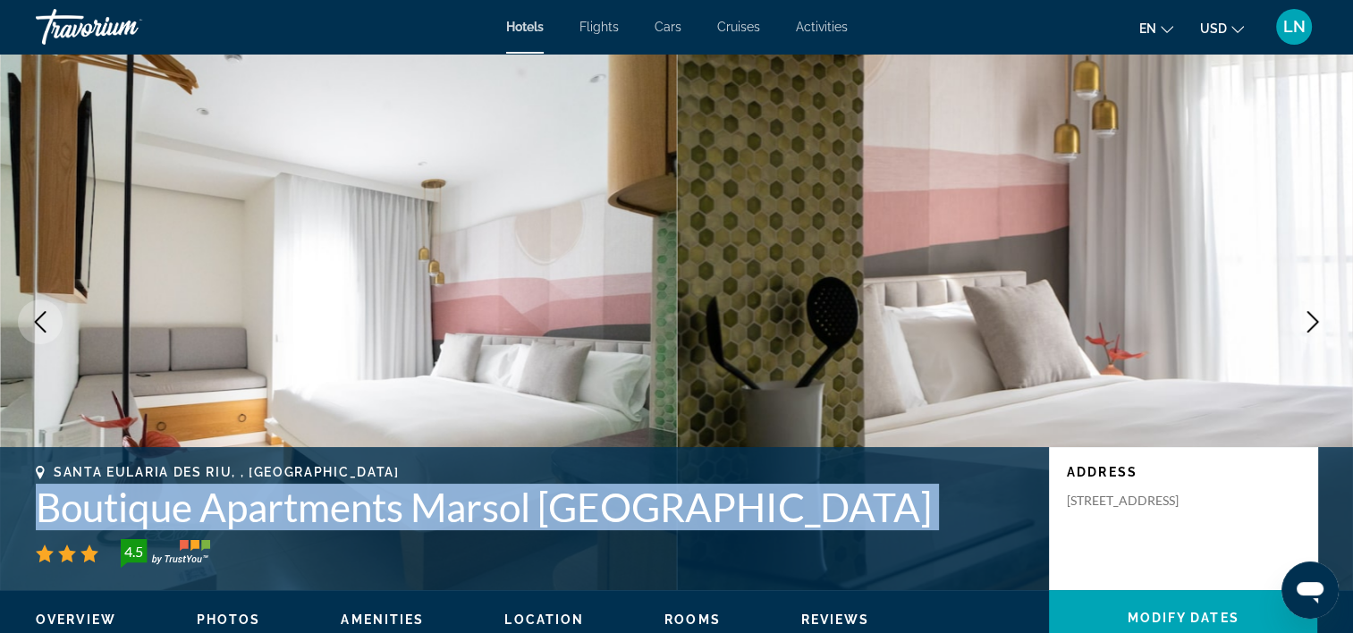
click at [1319, 330] on icon "Next image" at bounding box center [1312, 321] width 21 height 21
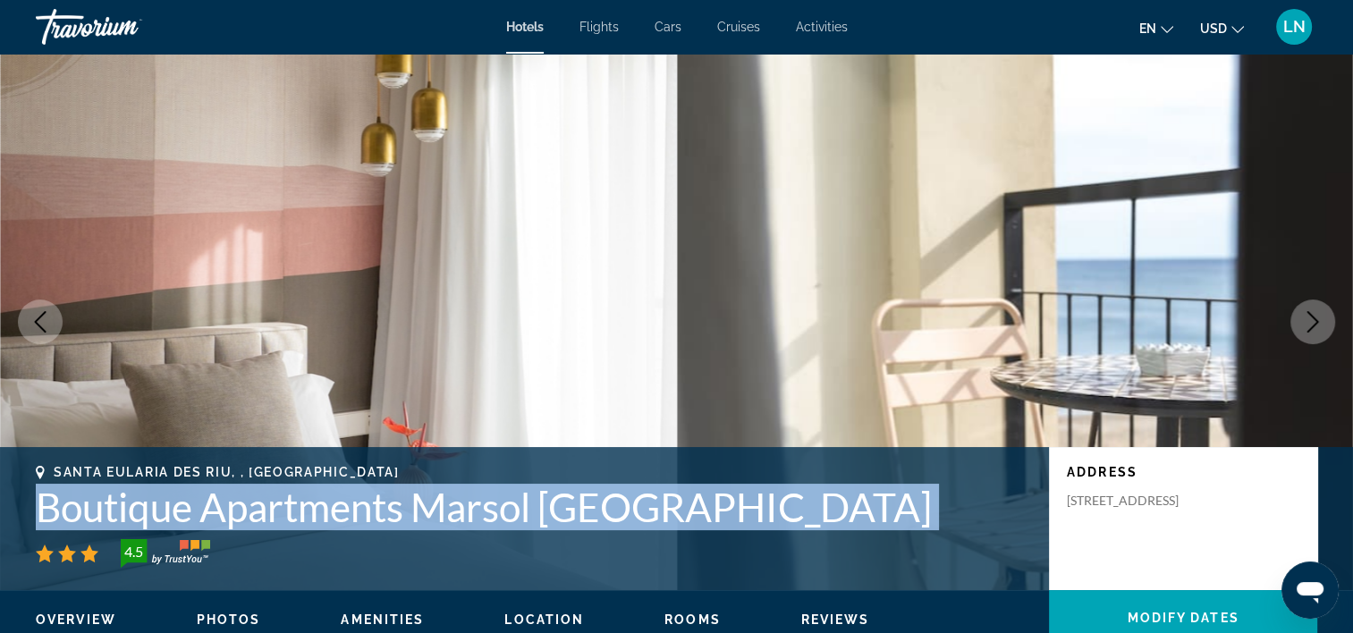
click at [1319, 330] on icon "Next image" at bounding box center [1312, 321] width 21 height 21
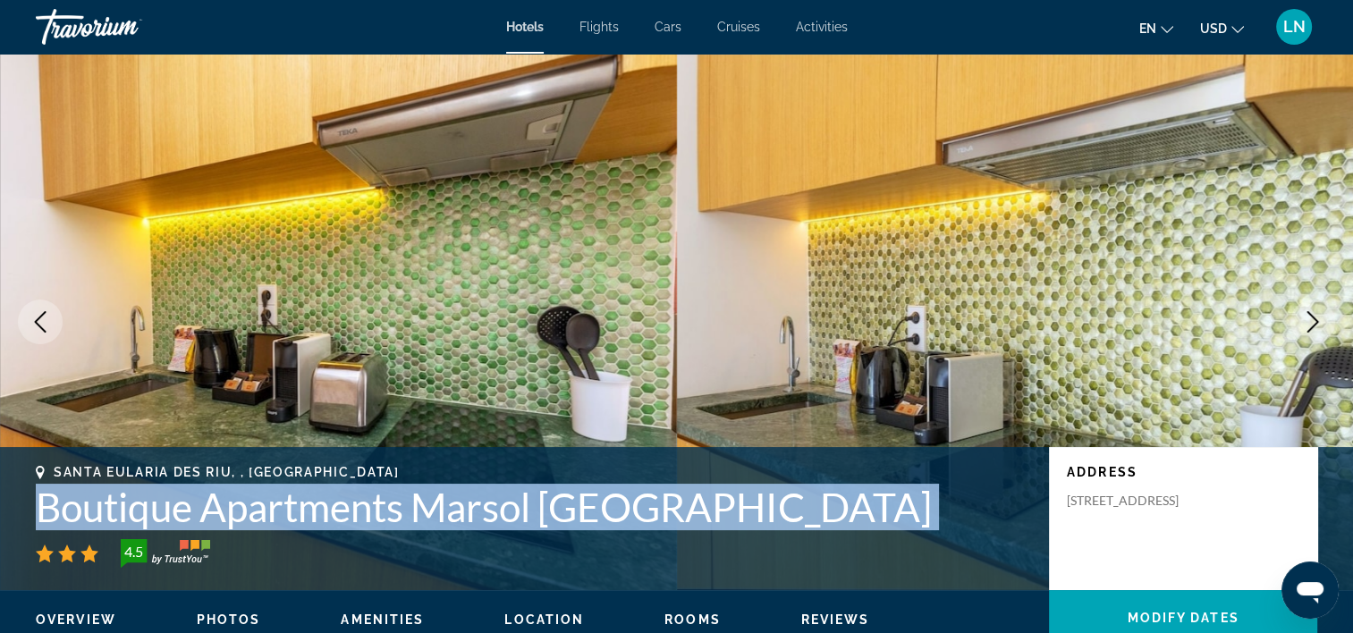
click at [1320, 315] on icon "Next image" at bounding box center [1312, 321] width 21 height 21
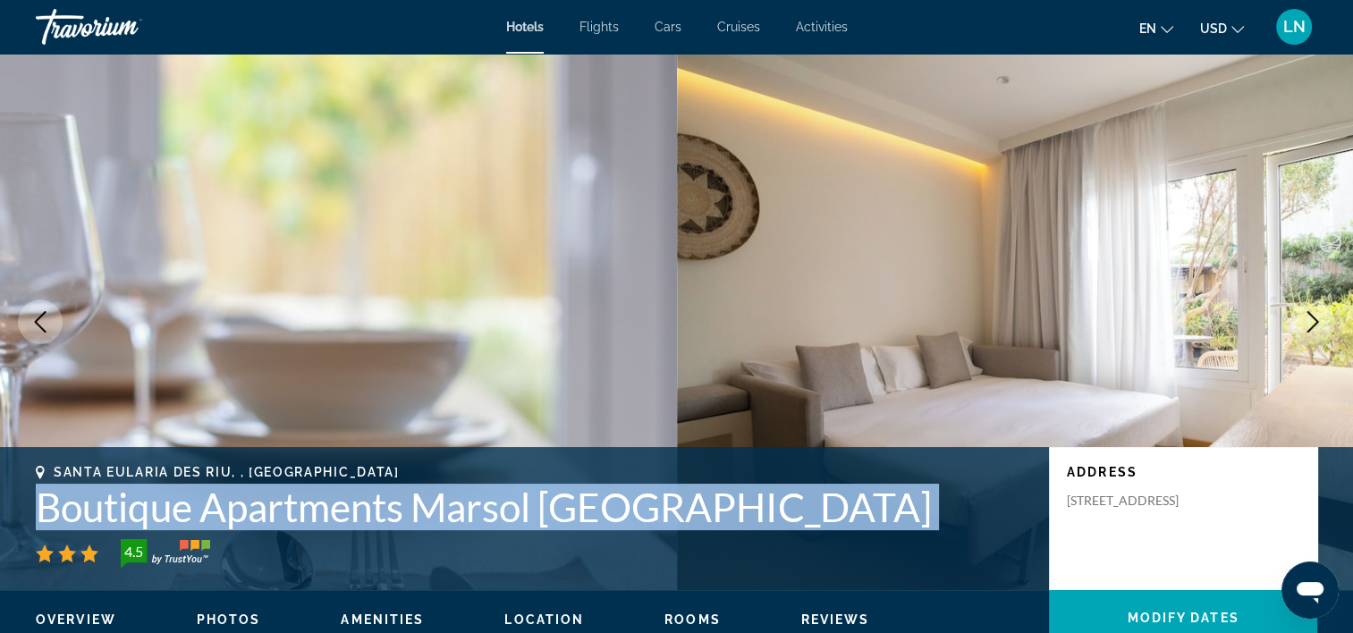
click at [1320, 315] on icon "Next image" at bounding box center [1312, 321] width 21 height 21
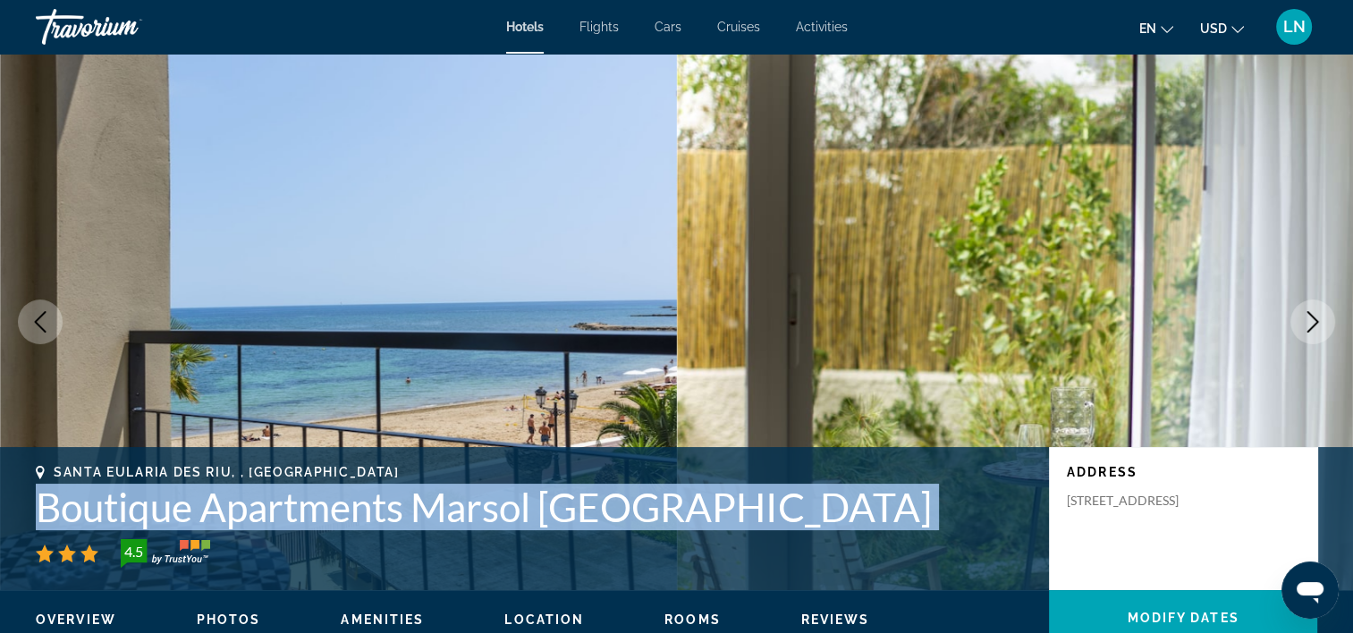
click at [1320, 315] on icon "Next image" at bounding box center [1312, 321] width 21 height 21
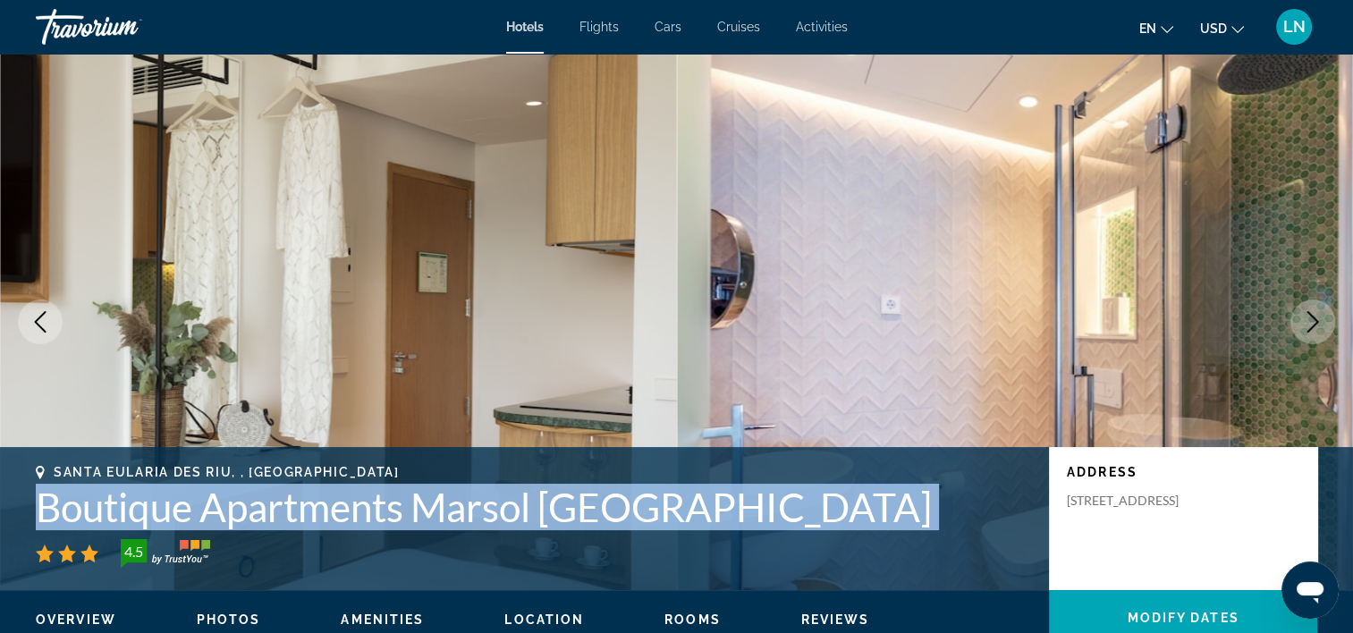
click at [1320, 315] on icon "Next image" at bounding box center [1312, 321] width 21 height 21
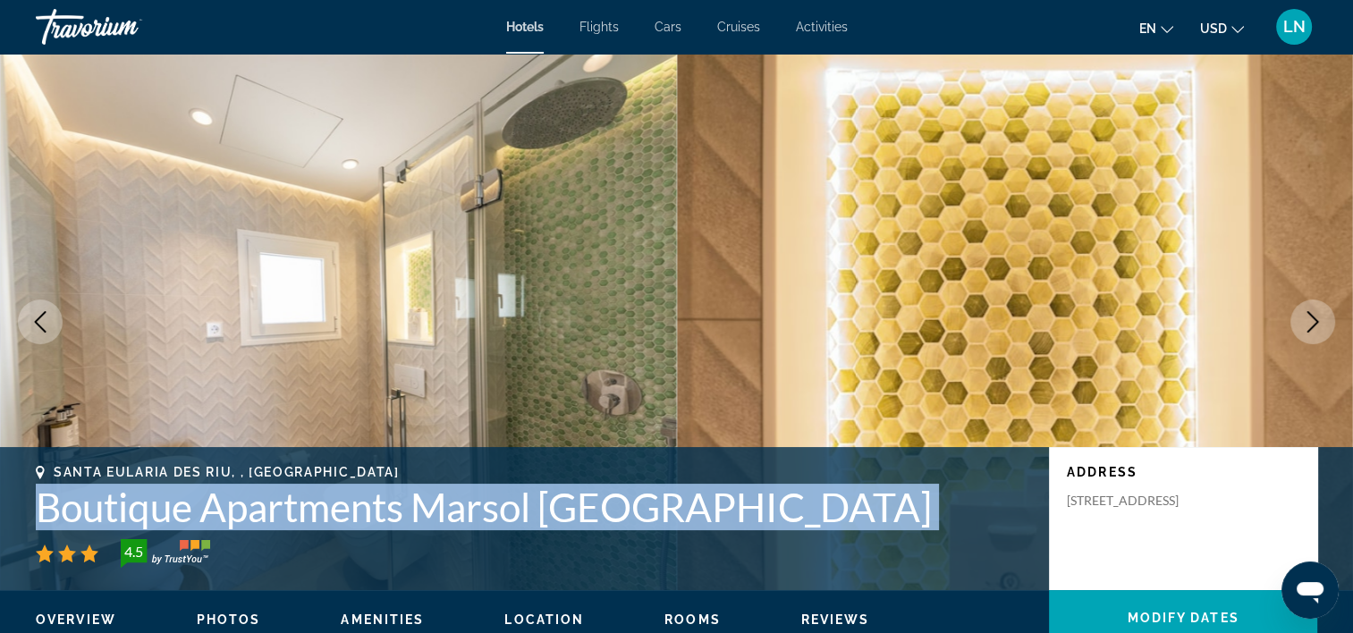
click at [1320, 315] on icon "Next image" at bounding box center [1312, 321] width 21 height 21
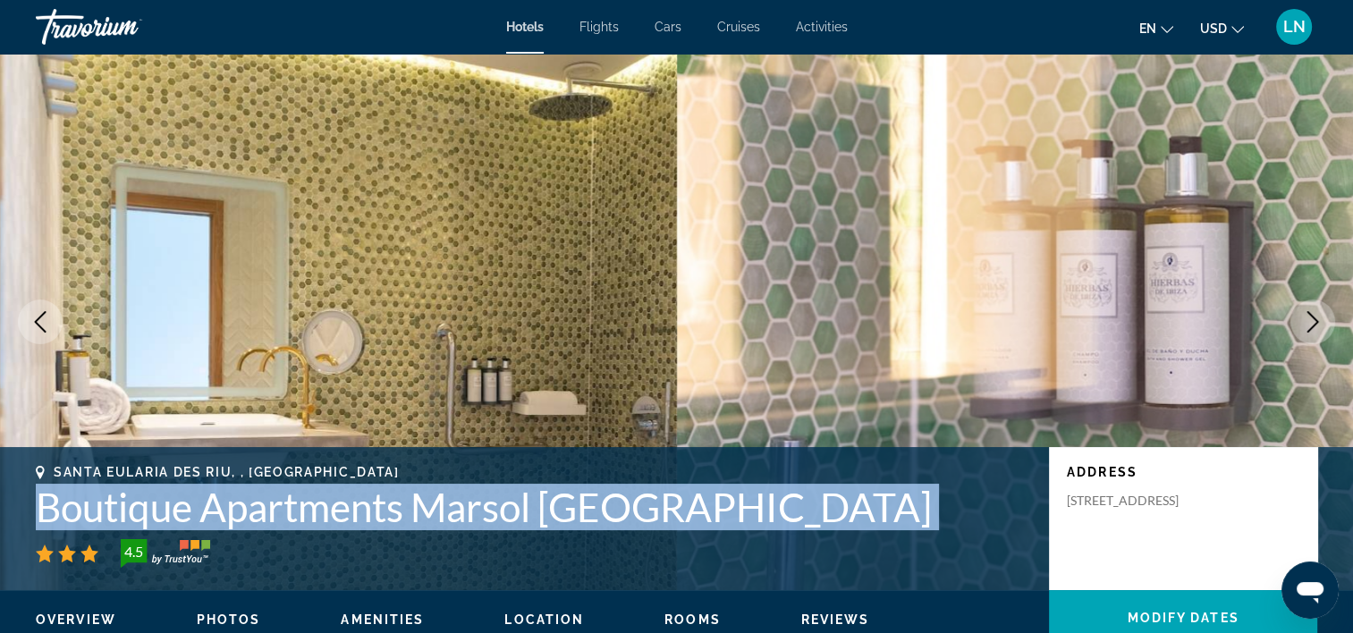
click at [1320, 315] on icon "Next image" at bounding box center [1312, 321] width 21 height 21
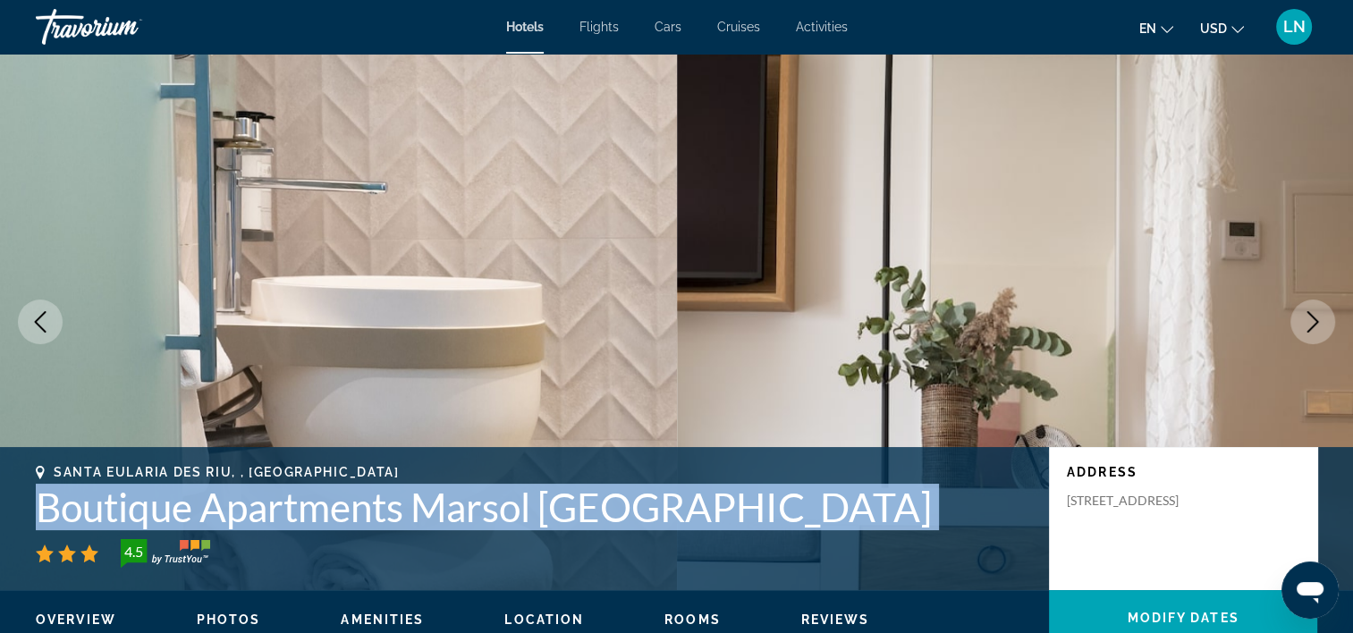
click at [1320, 315] on icon "Next image" at bounding box center [1312, 321] width 21 height 21
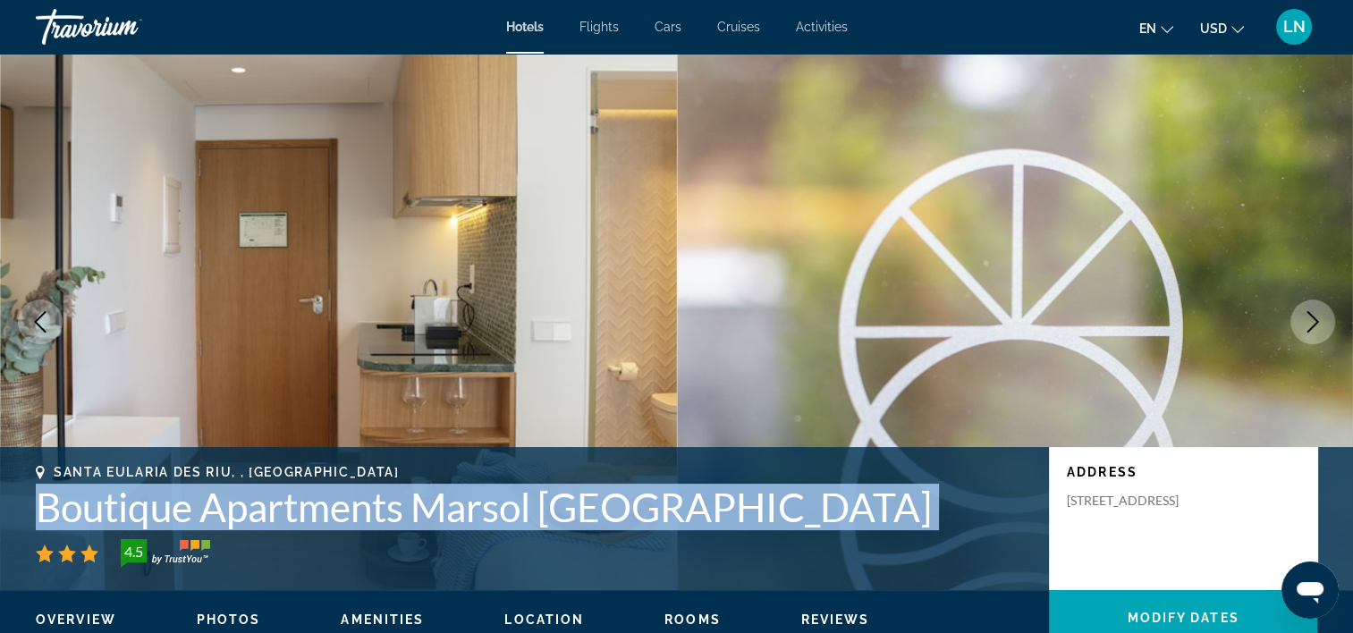
click at [1320, 315] on icon "Next image" at bounding box center [1312, 321] width 21 height 21
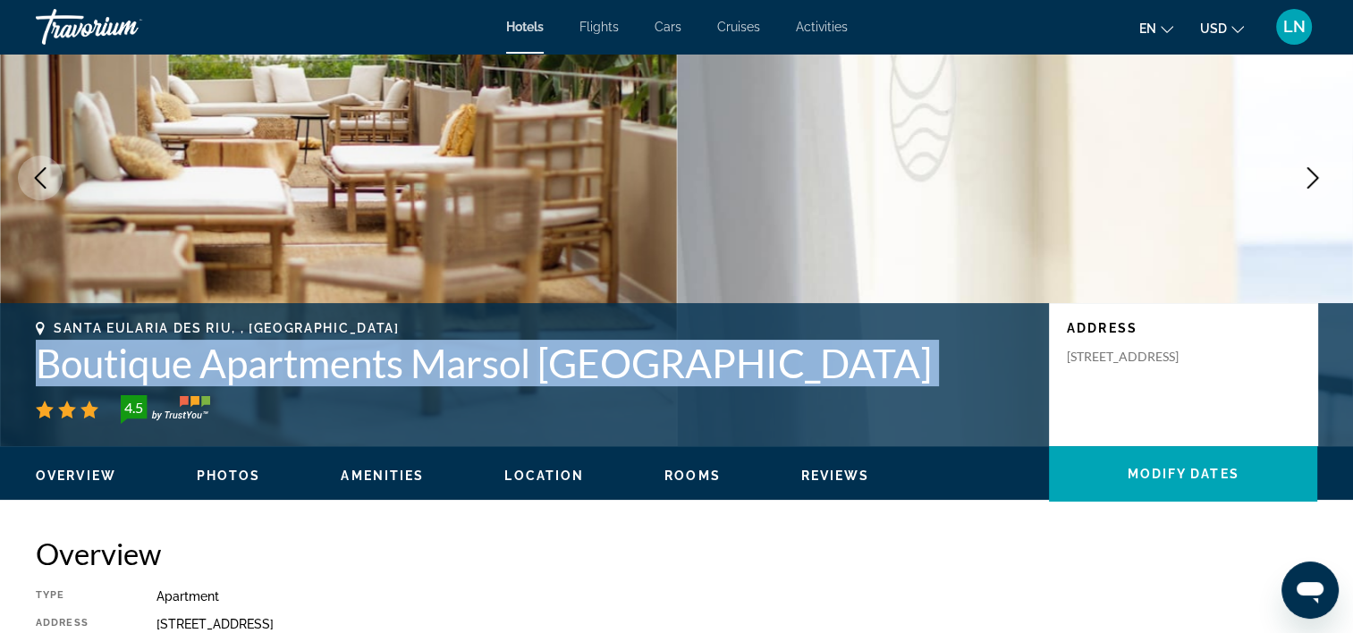
scroll to position [89, 0]
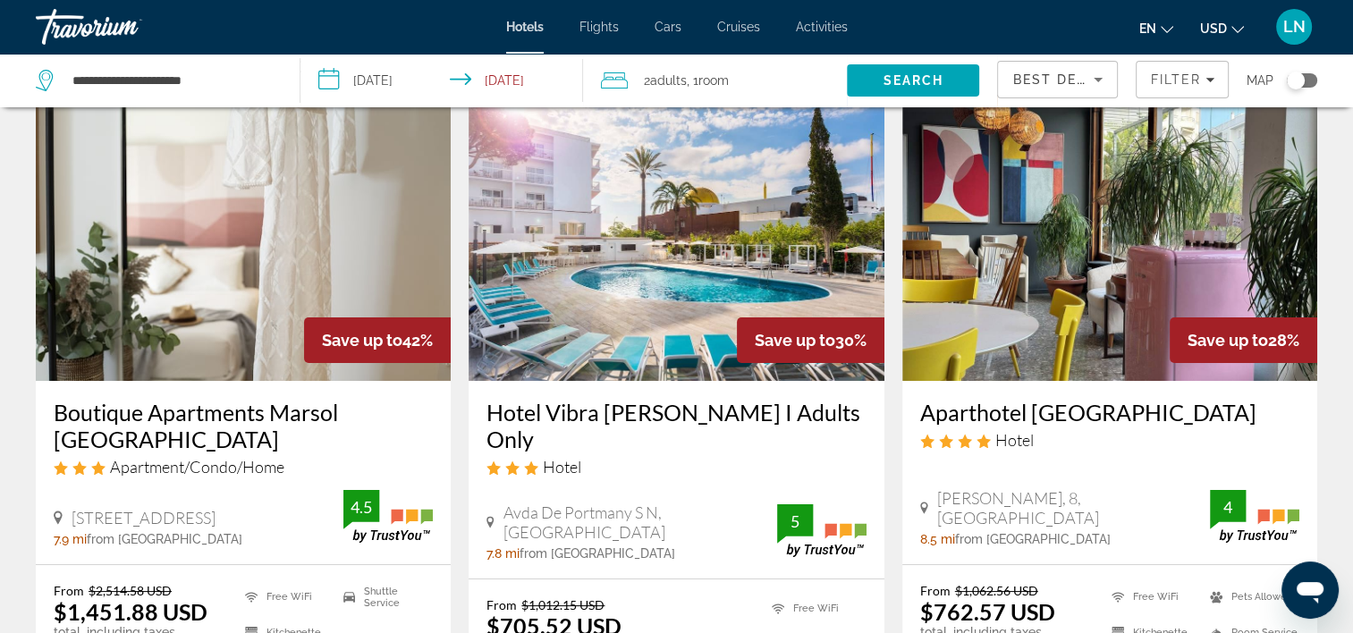
scroll to position [179, 0]
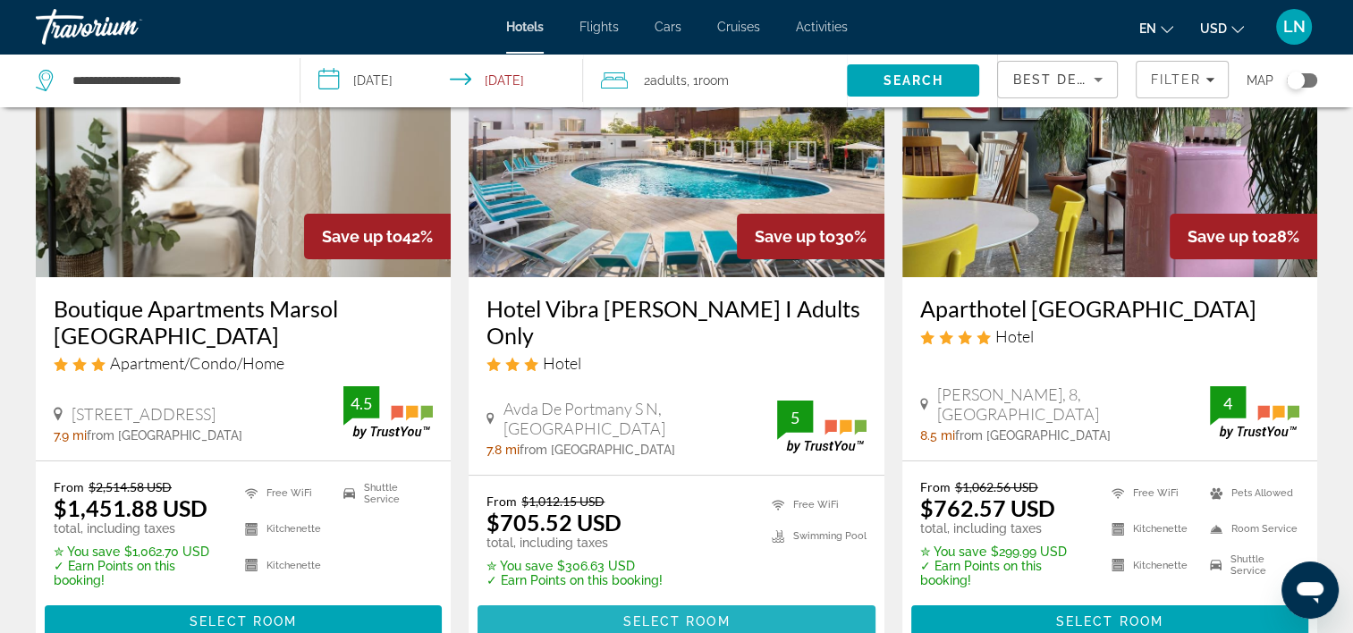
click at [751, 600] on span "Main content" at bounding box center [676, 621] width 397 height 43
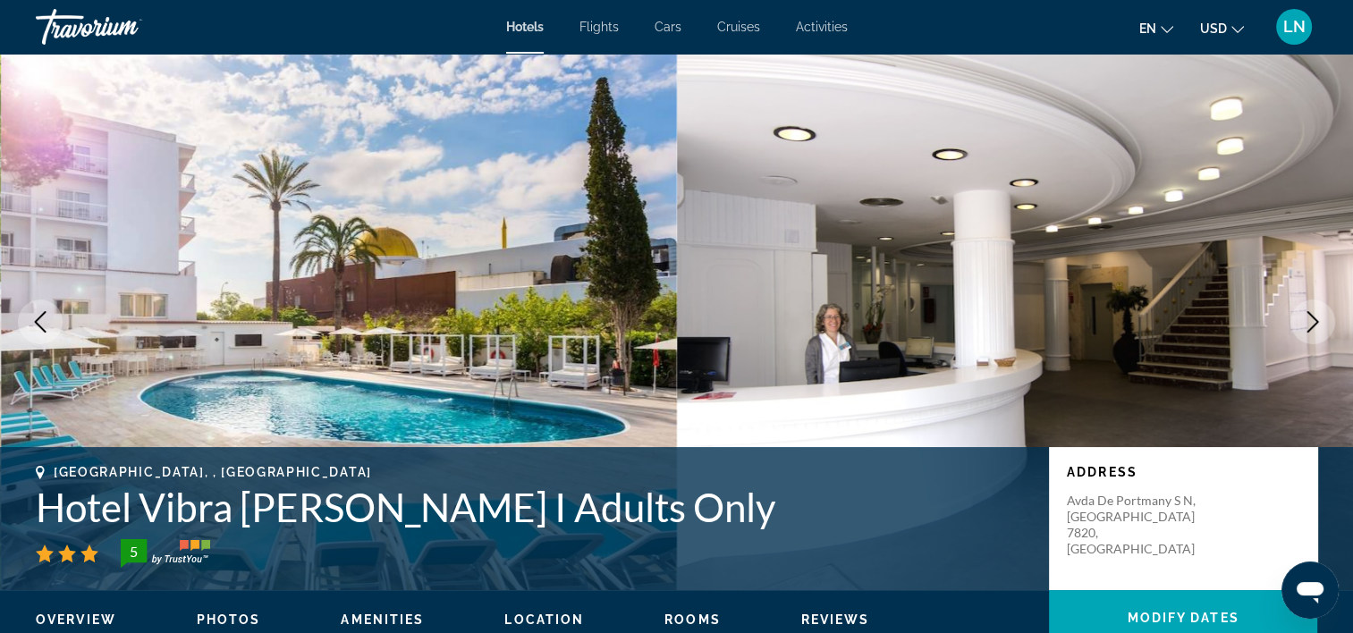
click at [412, 503] on h1 "Hotel Vibra Marco Polo I Adults Only" at bounding box center [534, 507] width 996 height 47
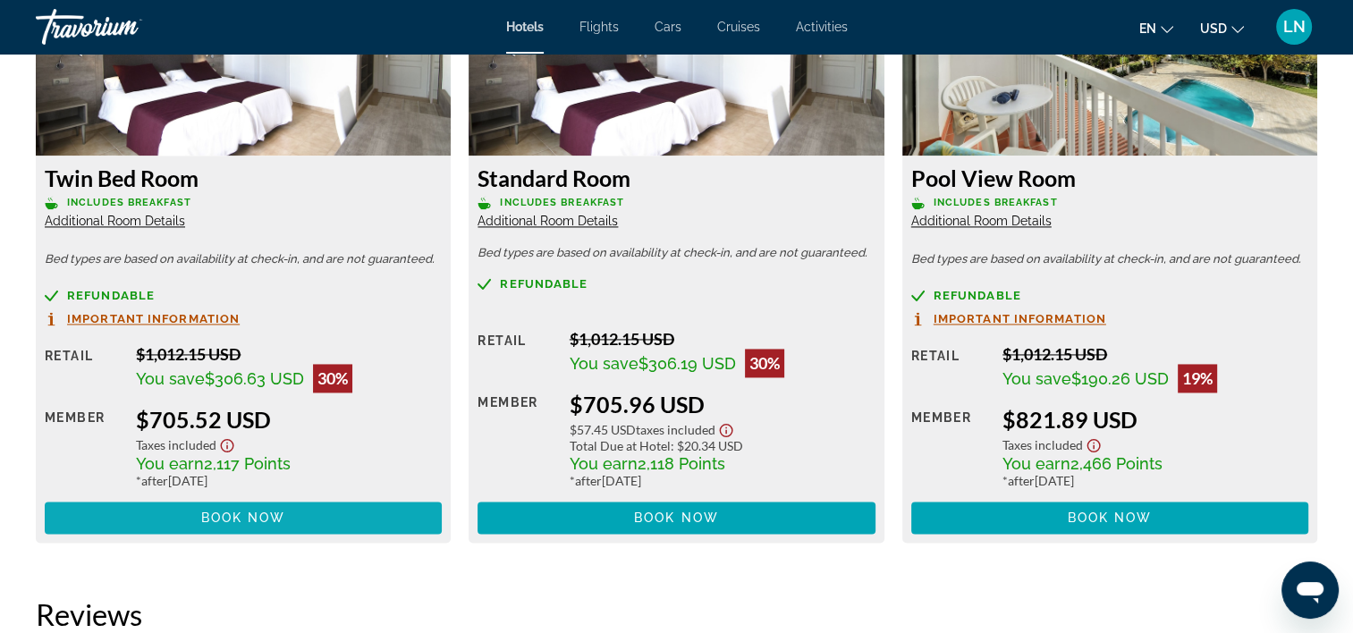
scroll to position [2601, 0]
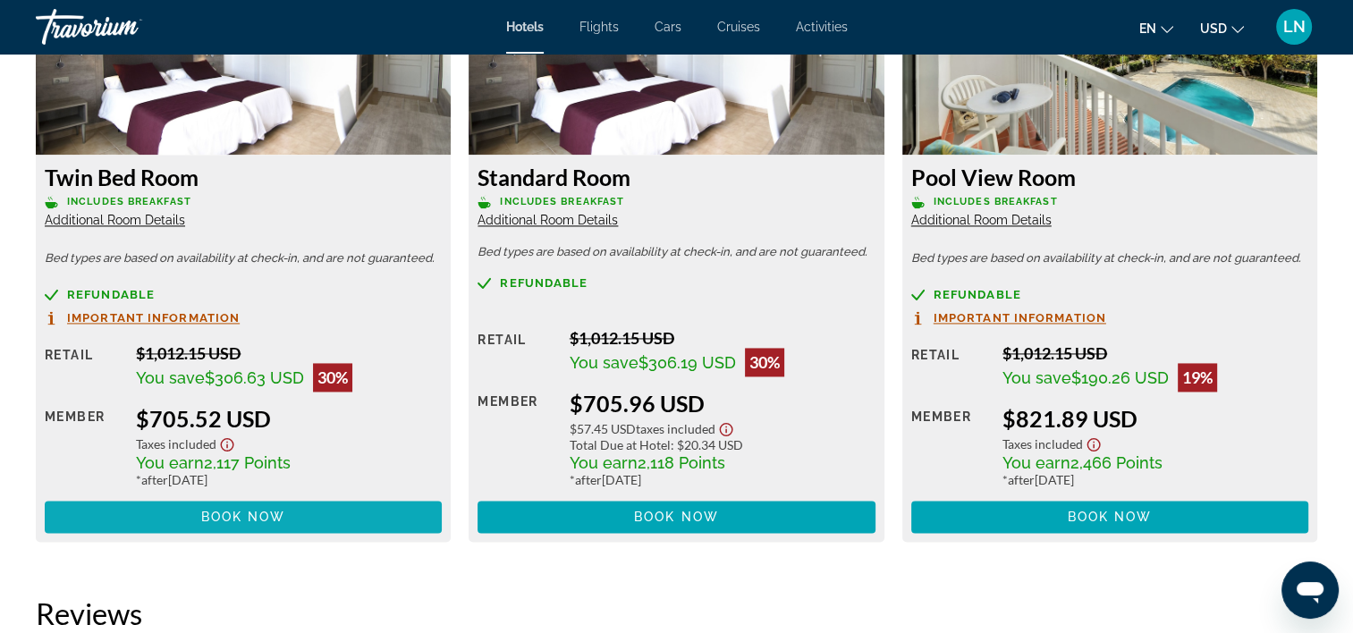
click at [319, 525] on span "Main content" at bounding box center [243, 517] width 397 height 43
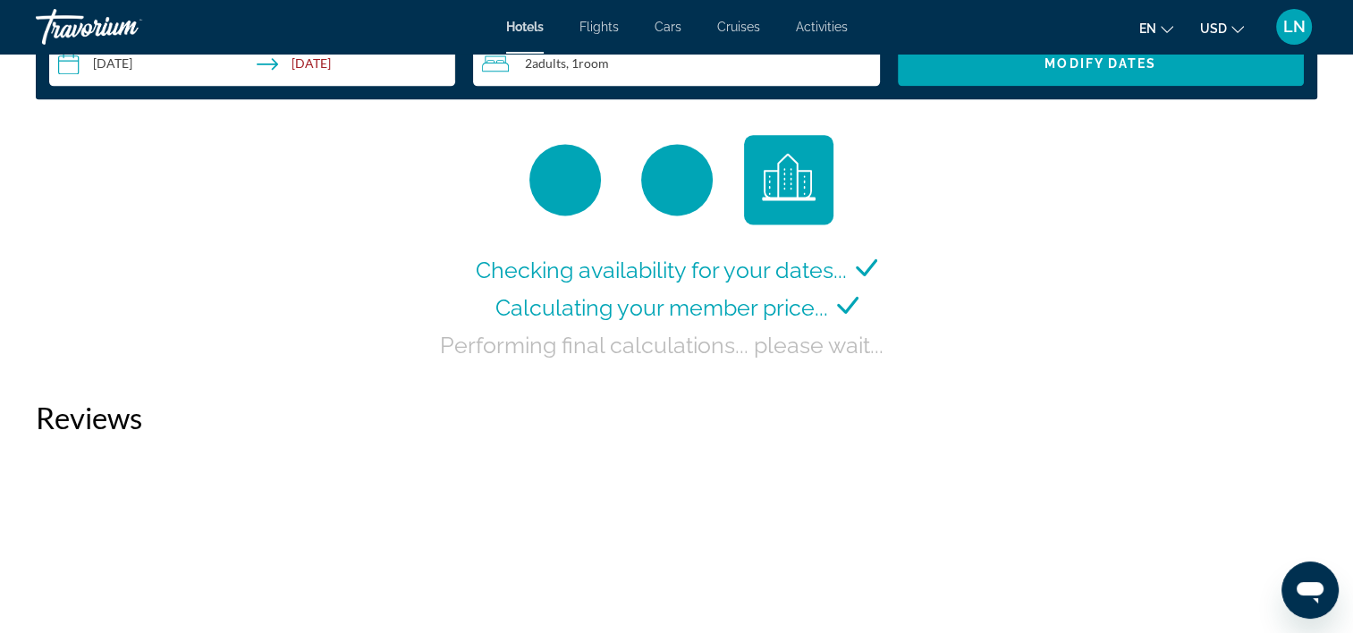
scroll to position [2409, 0]
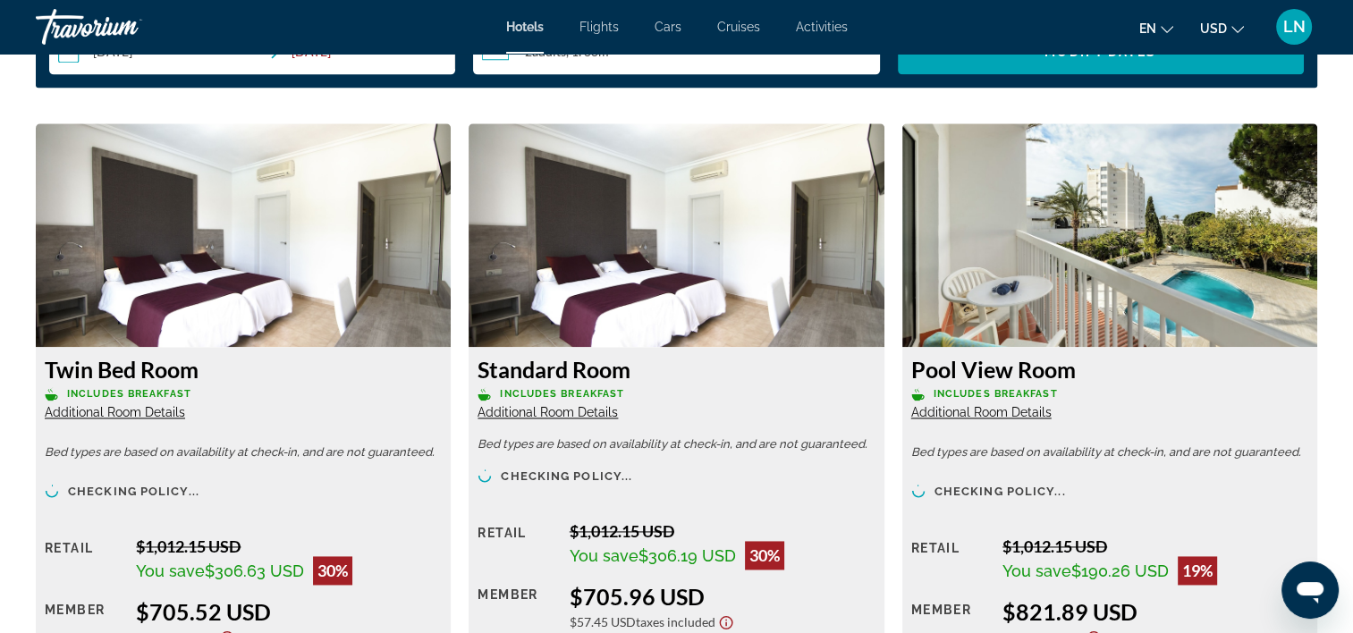
click at [150, 408] on span "Additional Room Details" at bounding box center [115, 412] width 140 height 14
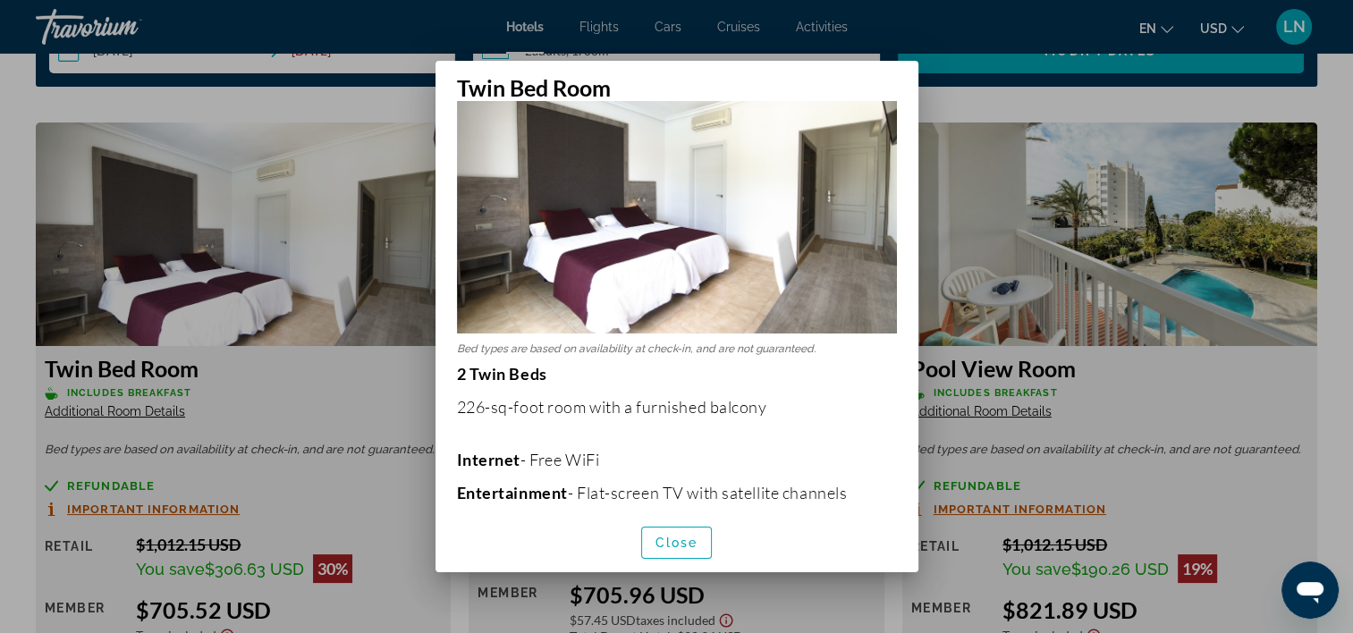
scroll to position [268, 0]
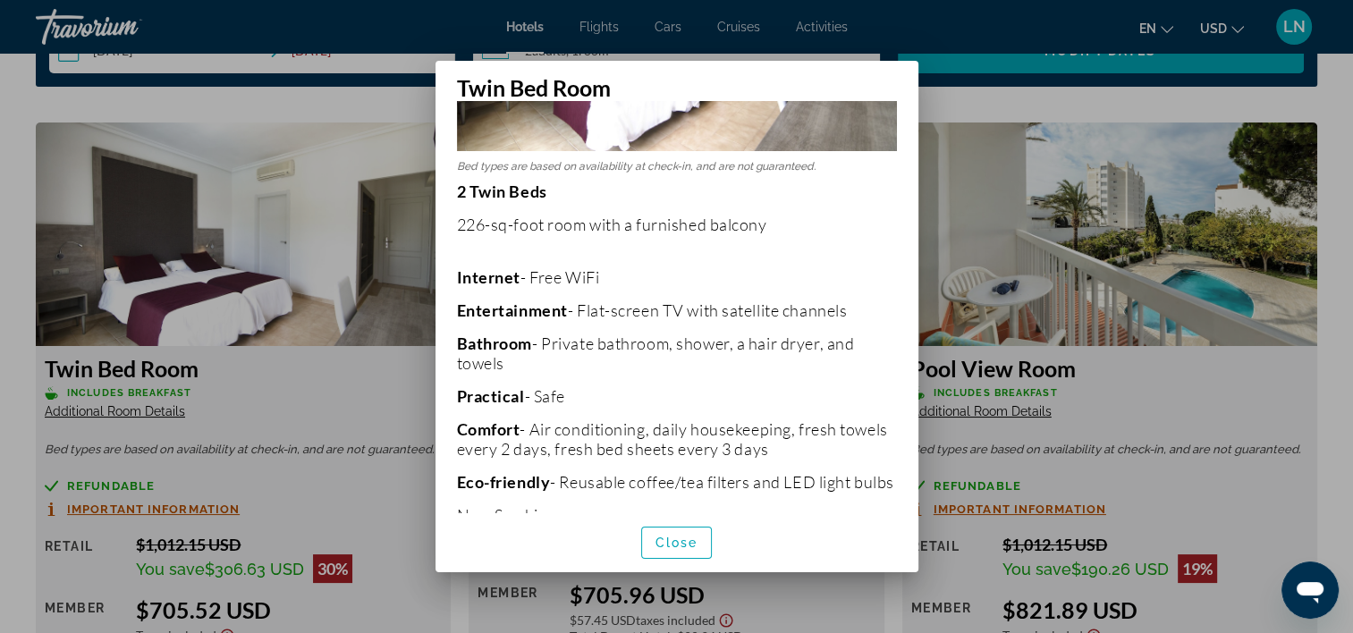
click at [293, 335] on div at bounding box center [676, 316] width 1353 height 633
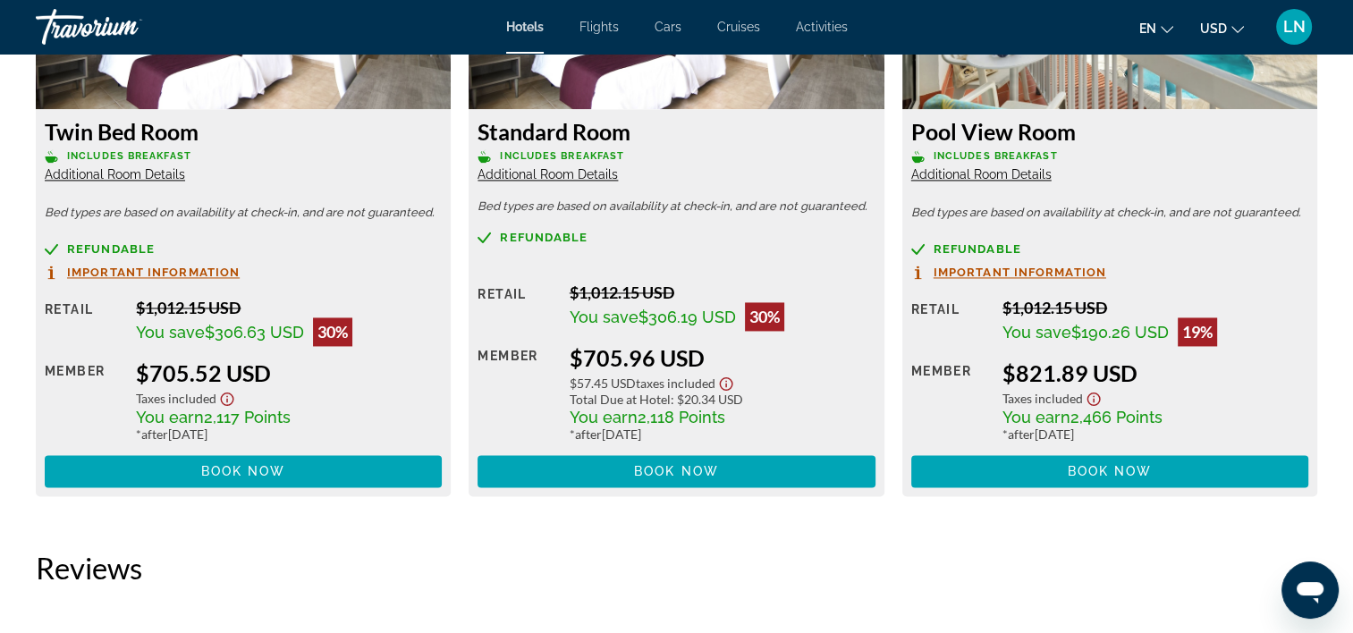
scroll to position [2677, 0]
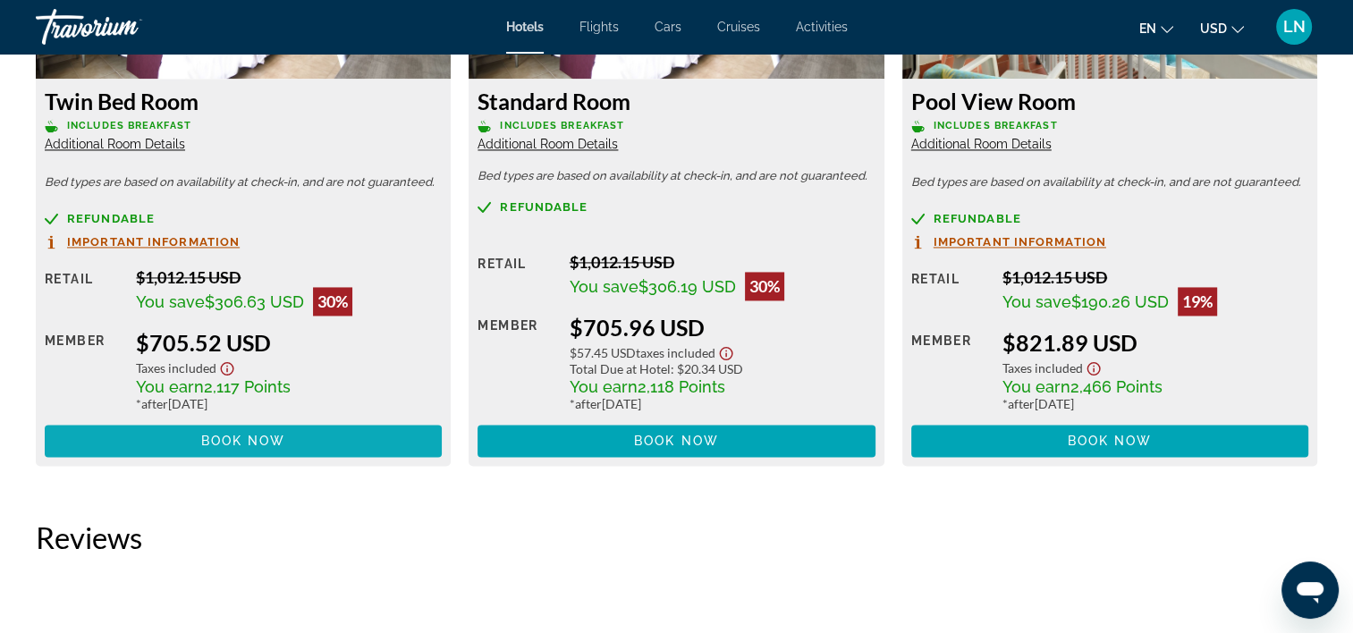
click at [334, 436] on span "Main content" at bounding box center [243, 441] width 397 height 43
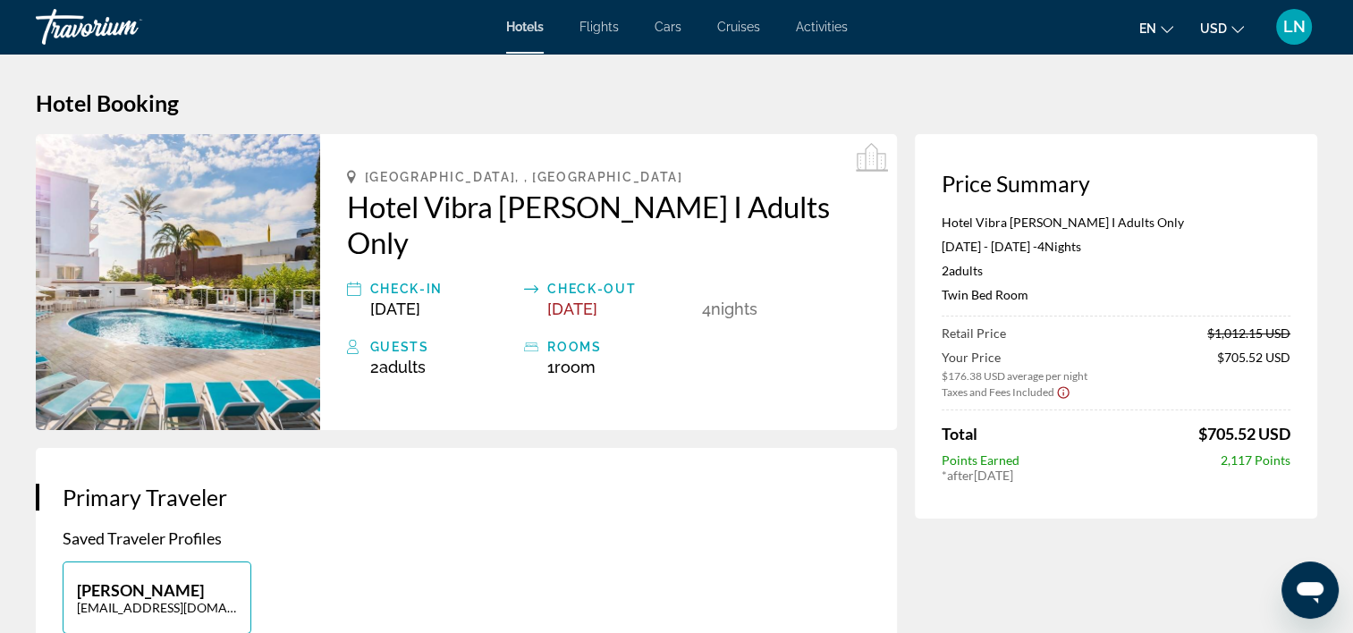
click at [1047, 221] on p "Hotel Vibra Marco Polo I Adults Only" at bounding box center [1116, 222] width 349 height 15
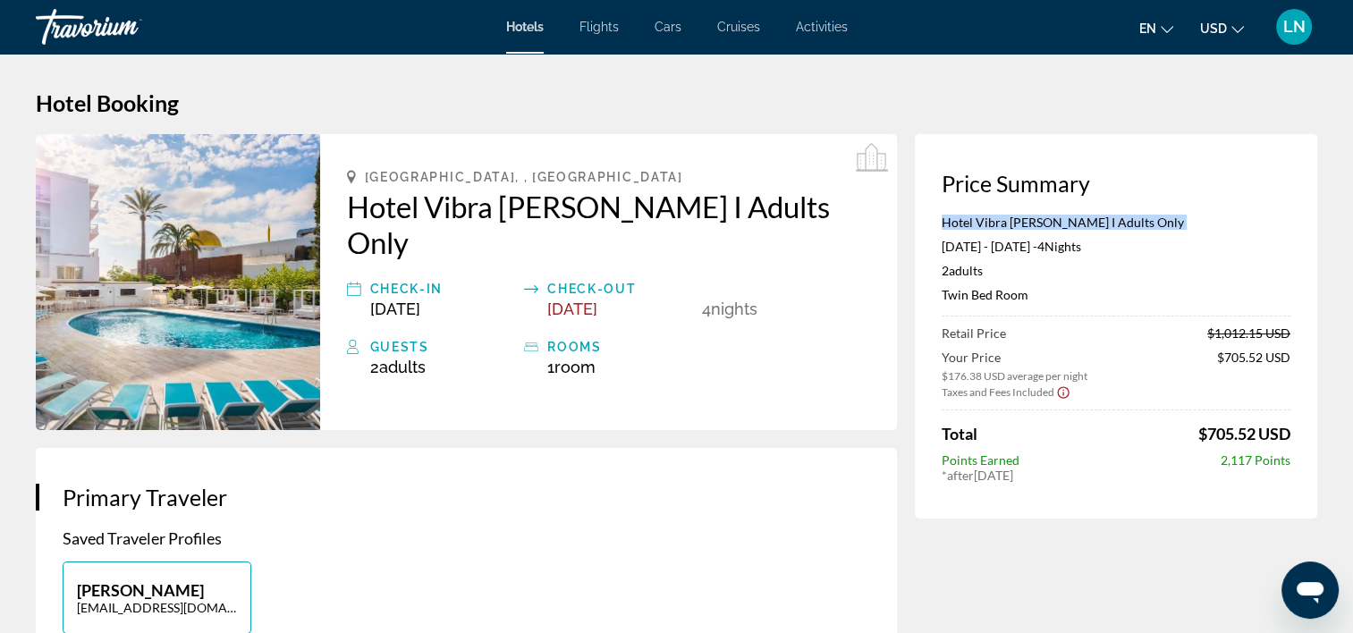
click at [1047, 221] on p "Hotel Vibra Marco Polo I Adults Only" at bounding box center [1116, 222] width 349 height 15
click at [997, 284] on div "Hotel Vibra Marco Polo I Adults Only Jun 14, 2026 - Jun 18, 2026 - 4 Night Nigh…" at bounding box center [1116, 266] width 349 height 102
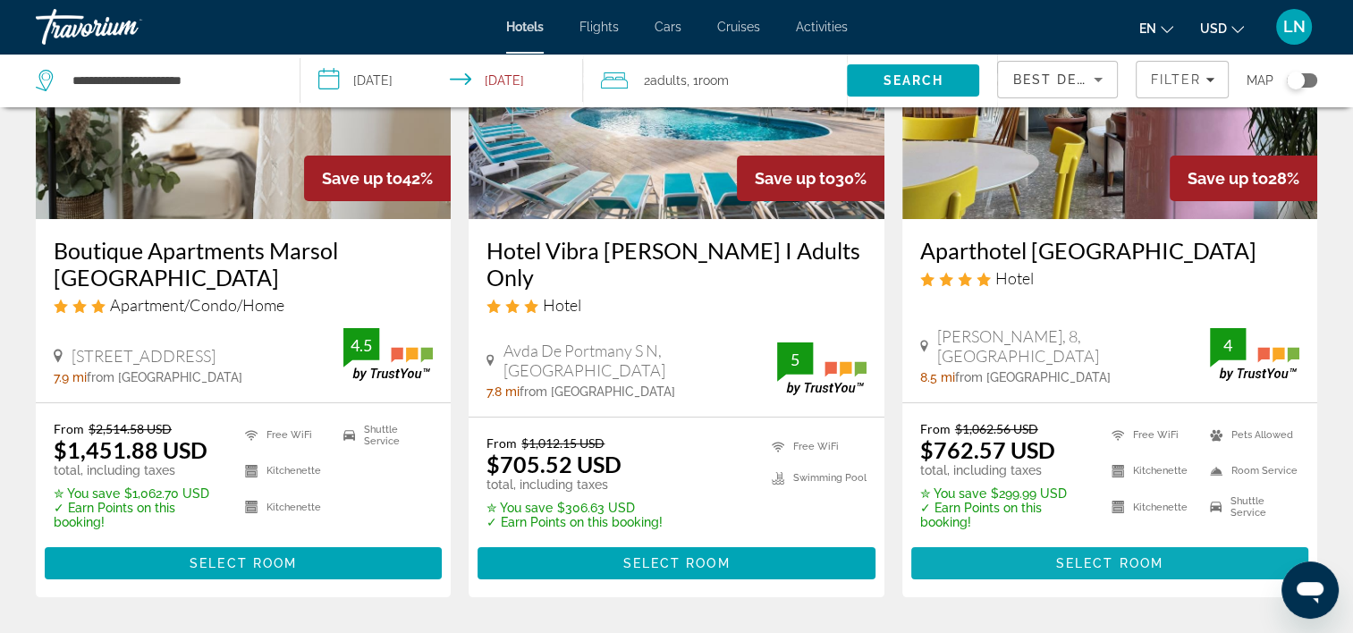
scroll to position [268, 0]
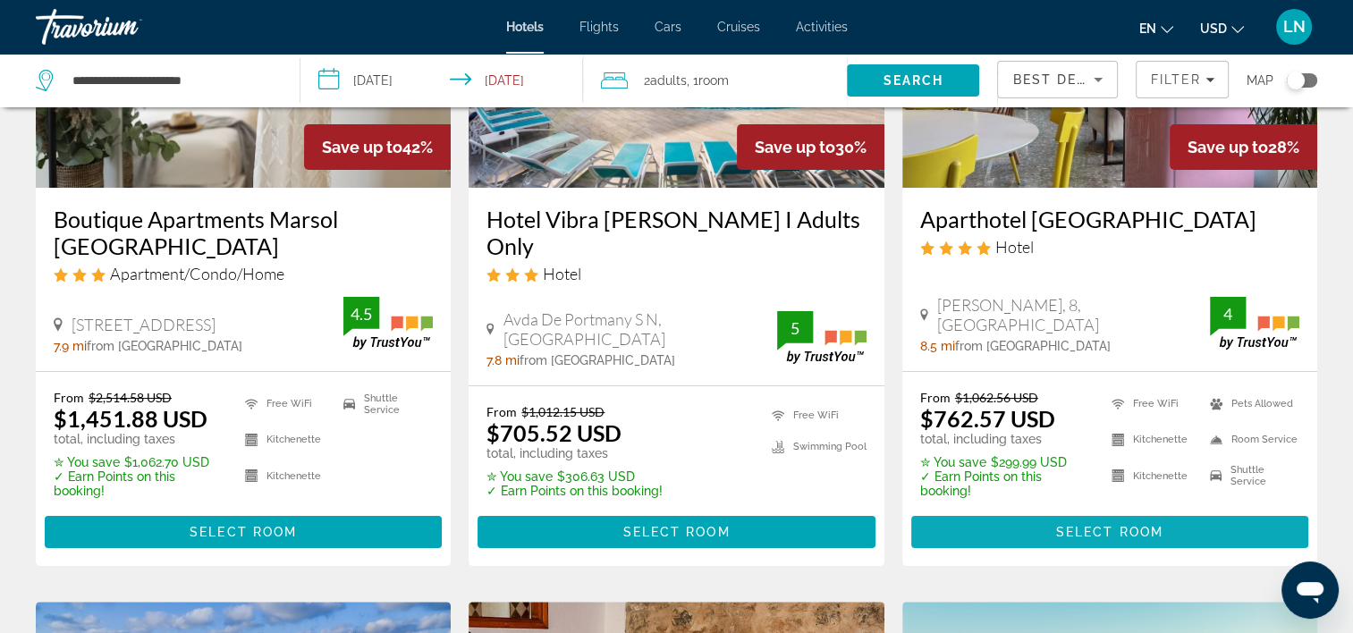
click at [987, 511] on span "Main content" at bounding box center [1110, 532] width 397 height 43
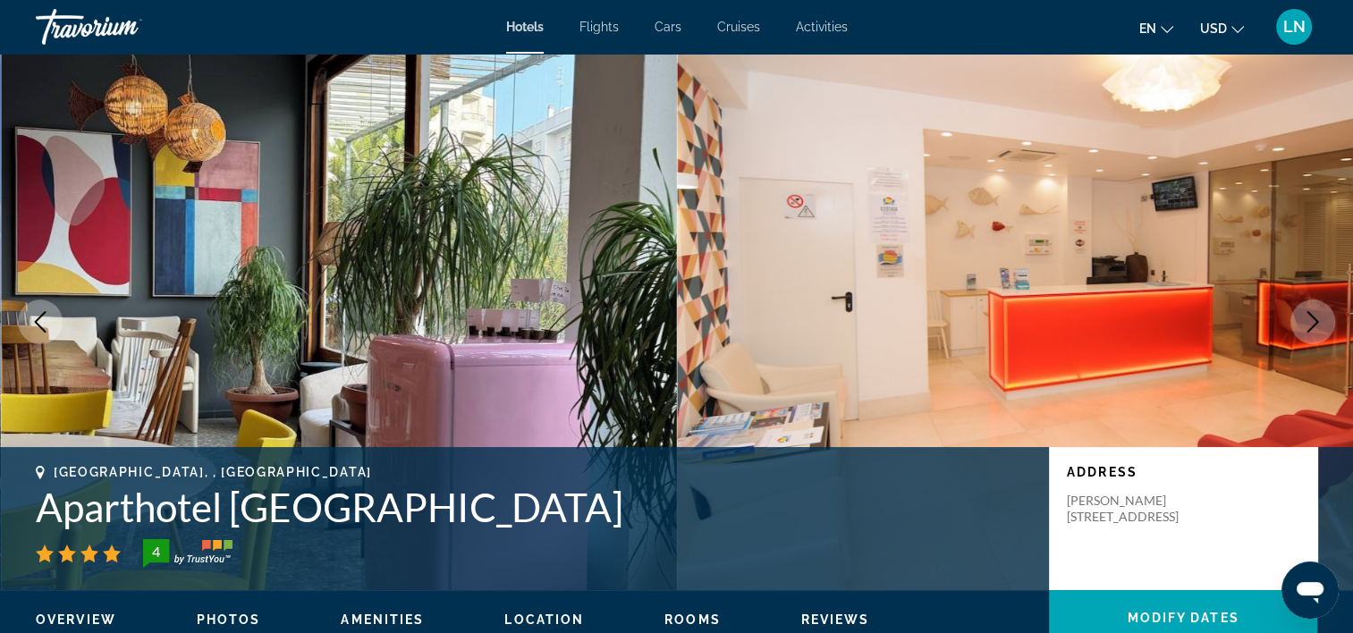
click at [392, 508] on h1 "Aparthotel Boutique Poniente Playa" at bounding box center [534, 507] width 996 height 47
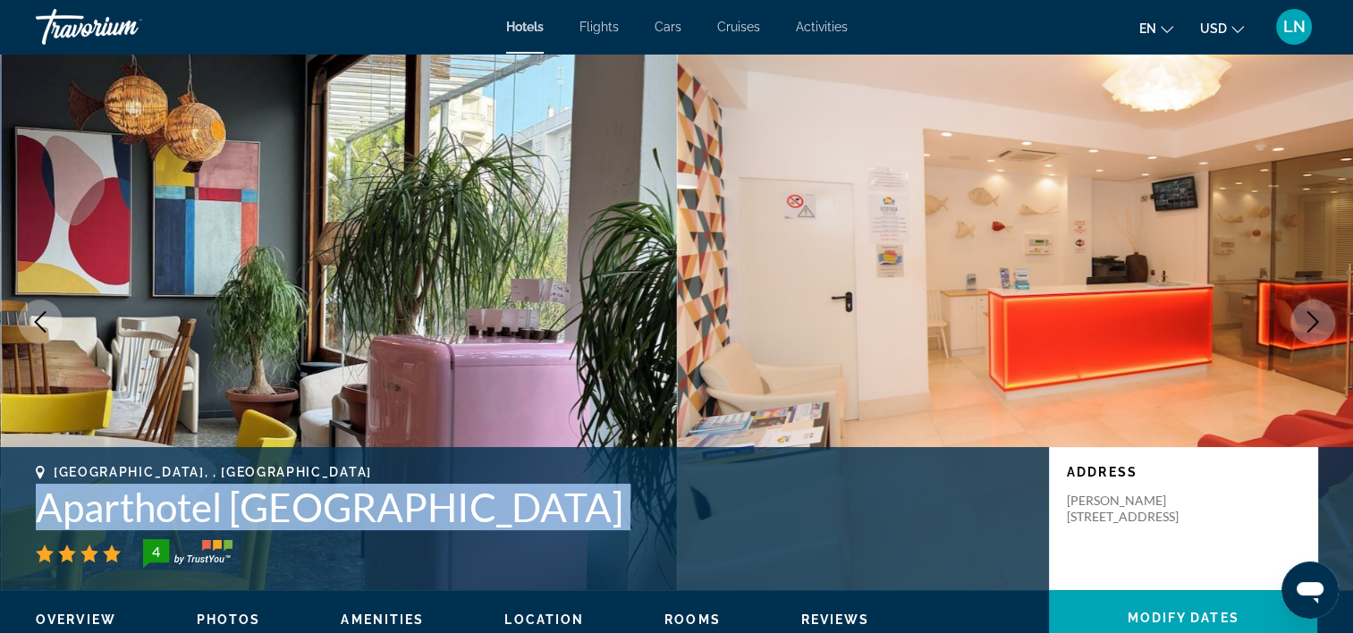
click at [392, 508] on h1 "Aparthotel Boutique Poniente Playa" at bounding box center [534, 507] width 996 height 47
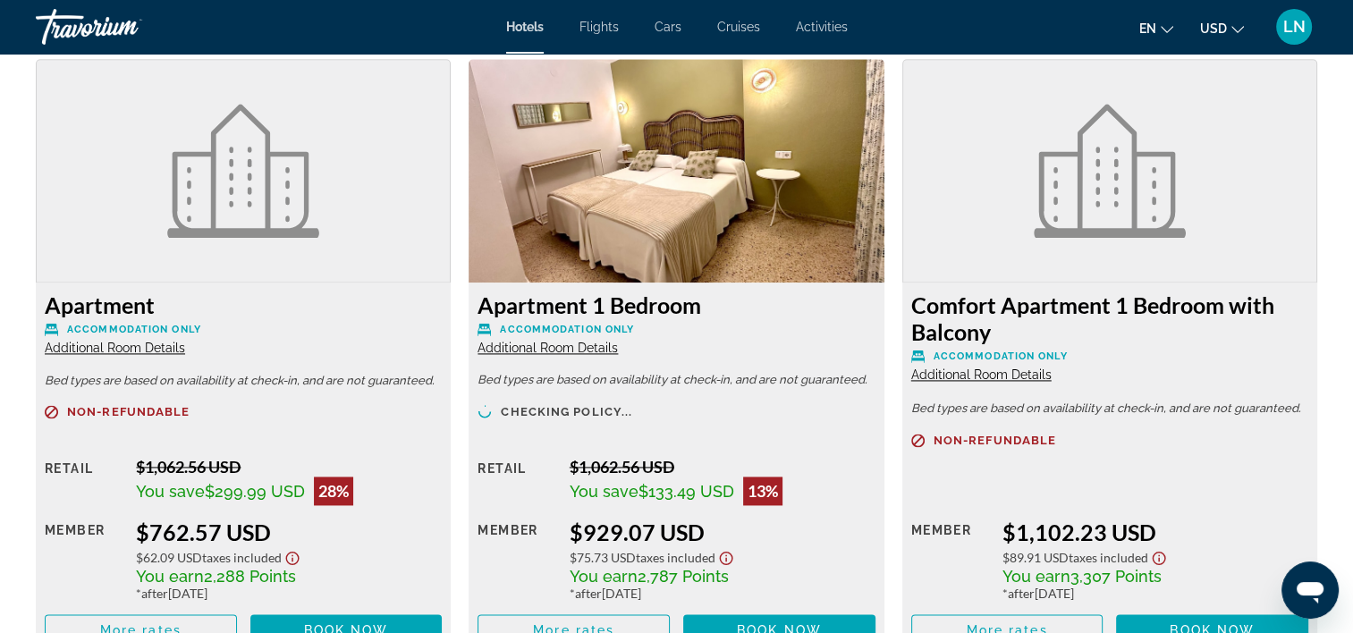
scroll to position [2505, 0]
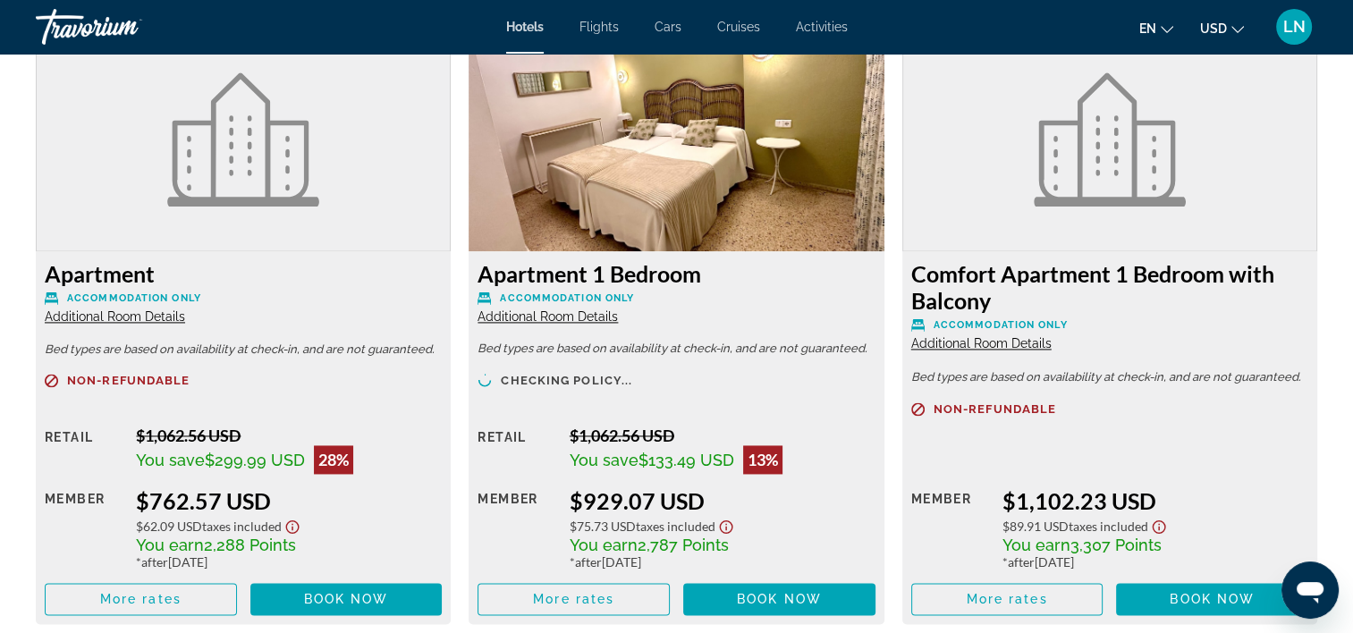
click at [162, 321] on span "Additional Room Details" at bounding box center [115, 317] width 140 height 14
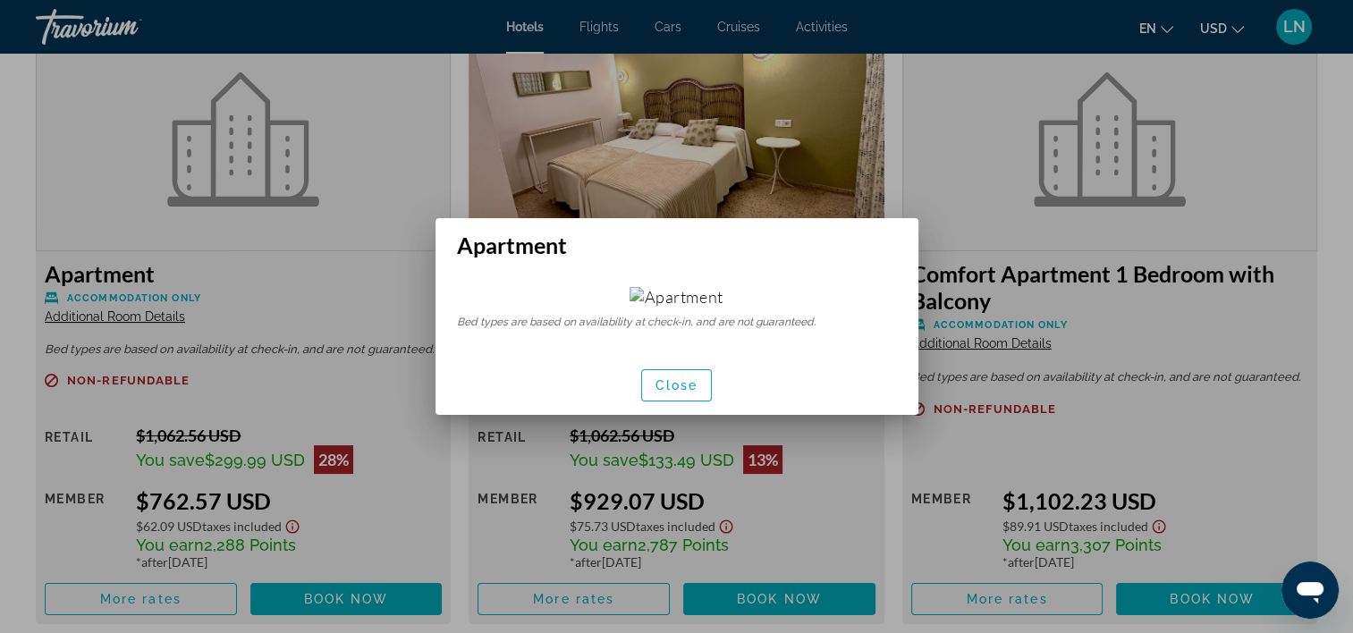
scroll to position [0, 0]
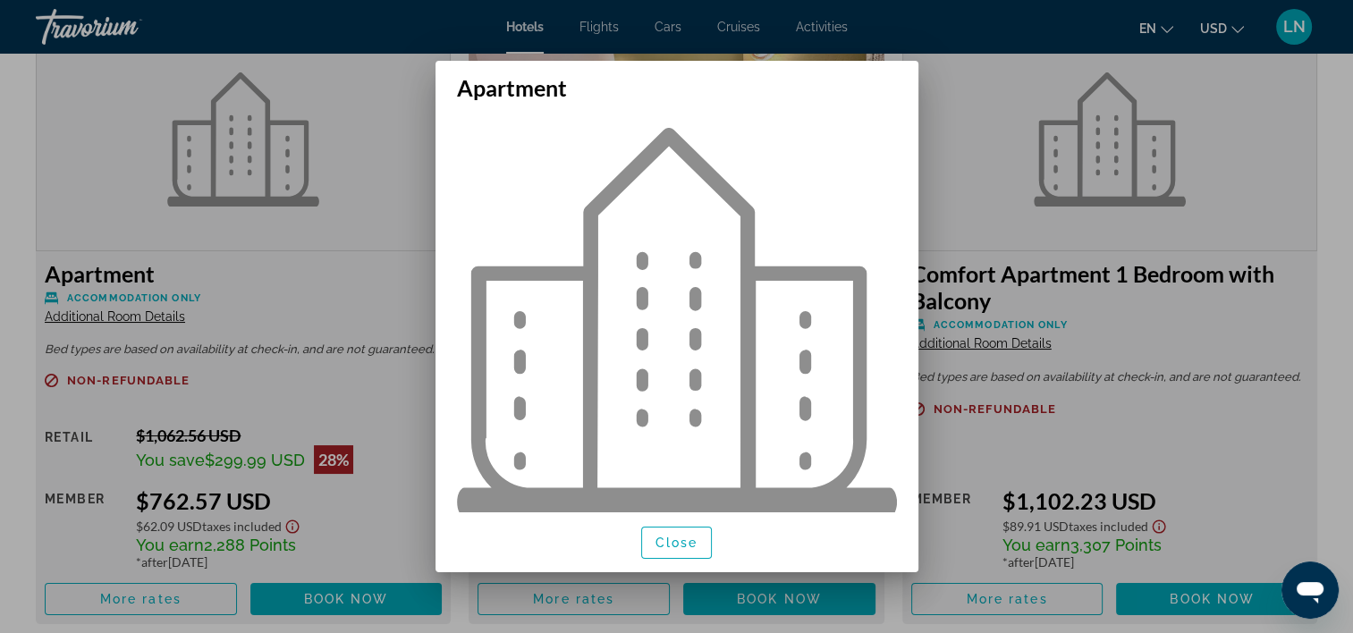
click at [683, 376] on img at bounding box center [677, 322] width 440 height 389
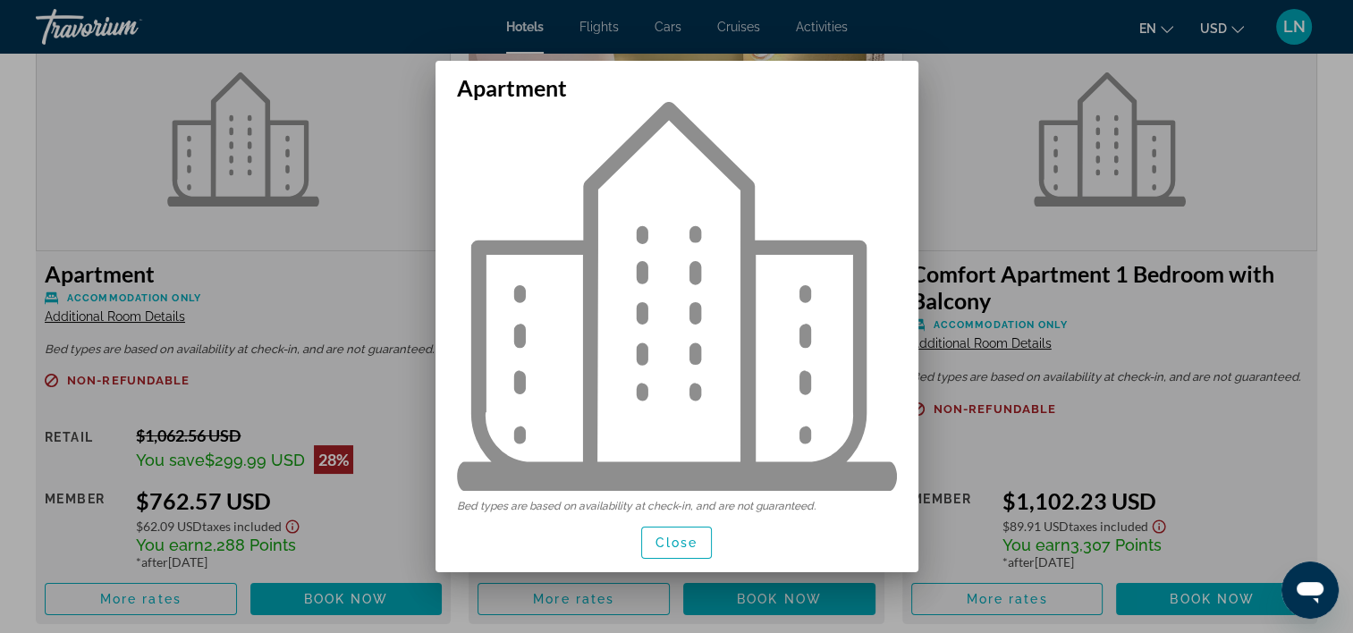
scroll to position [39, 0]
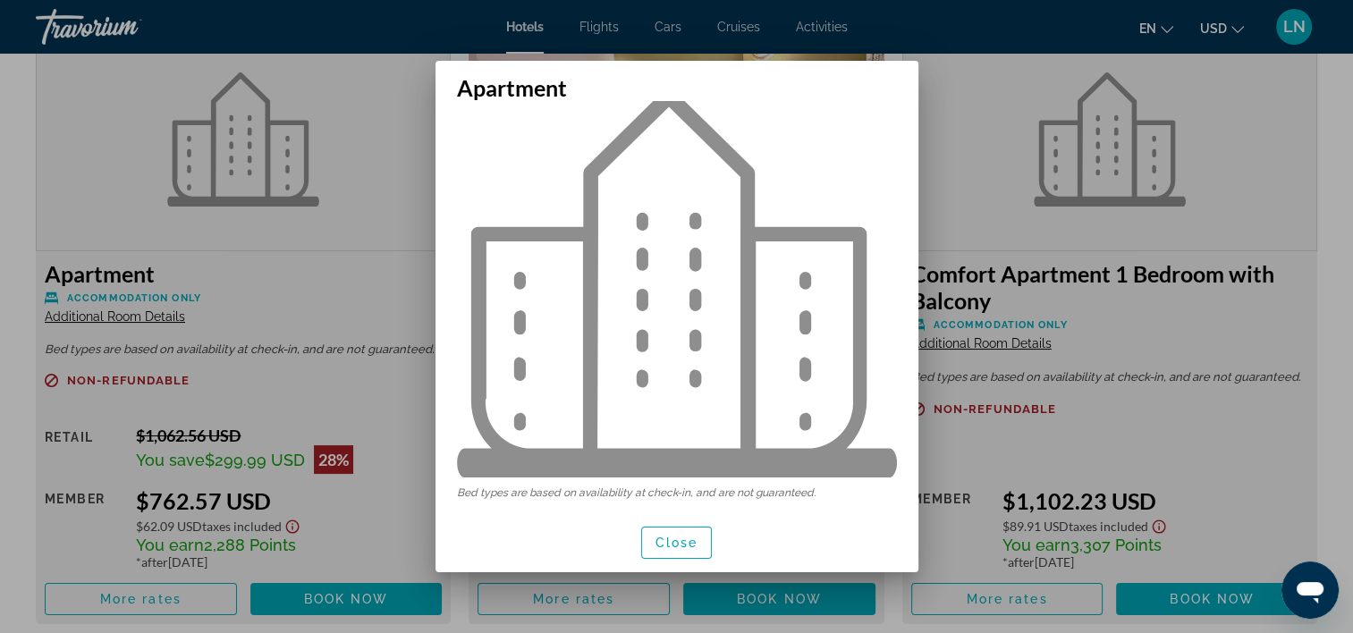
click at [678, 534] on span "button" at bounding box center [677, 543] width 70 height 43
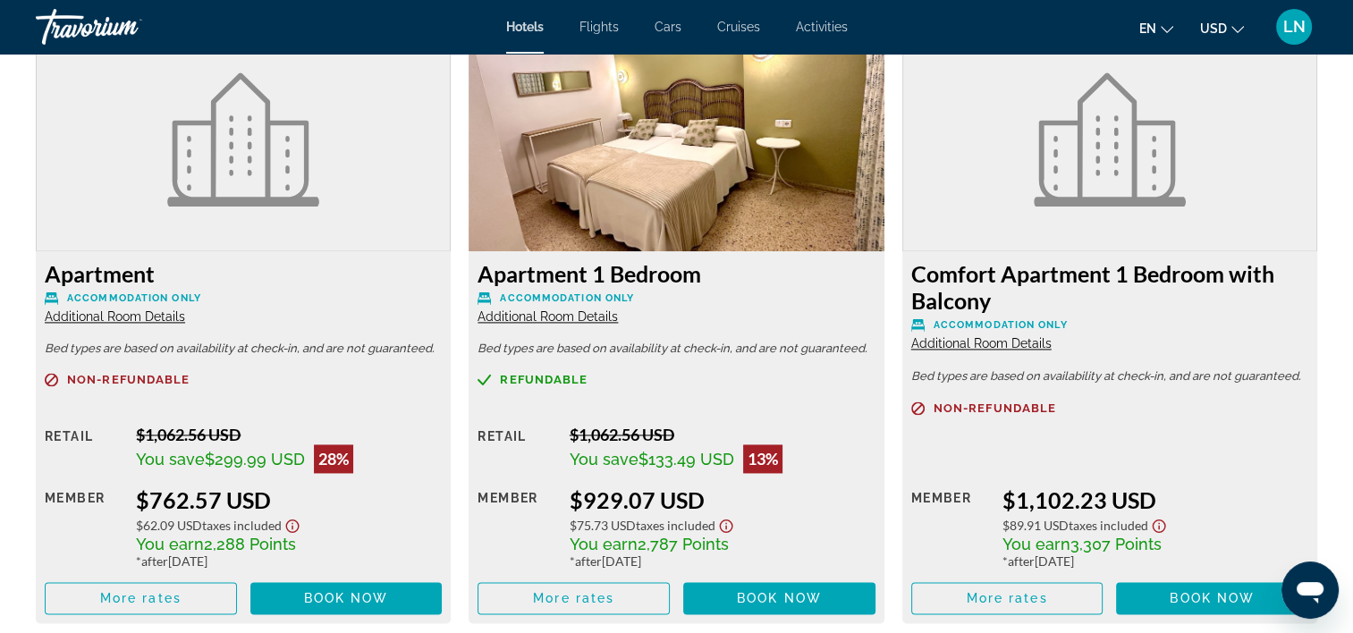
click at [537, 321] on span "Additional Room Details" at bounding box center [548, 317] width 140 height 14
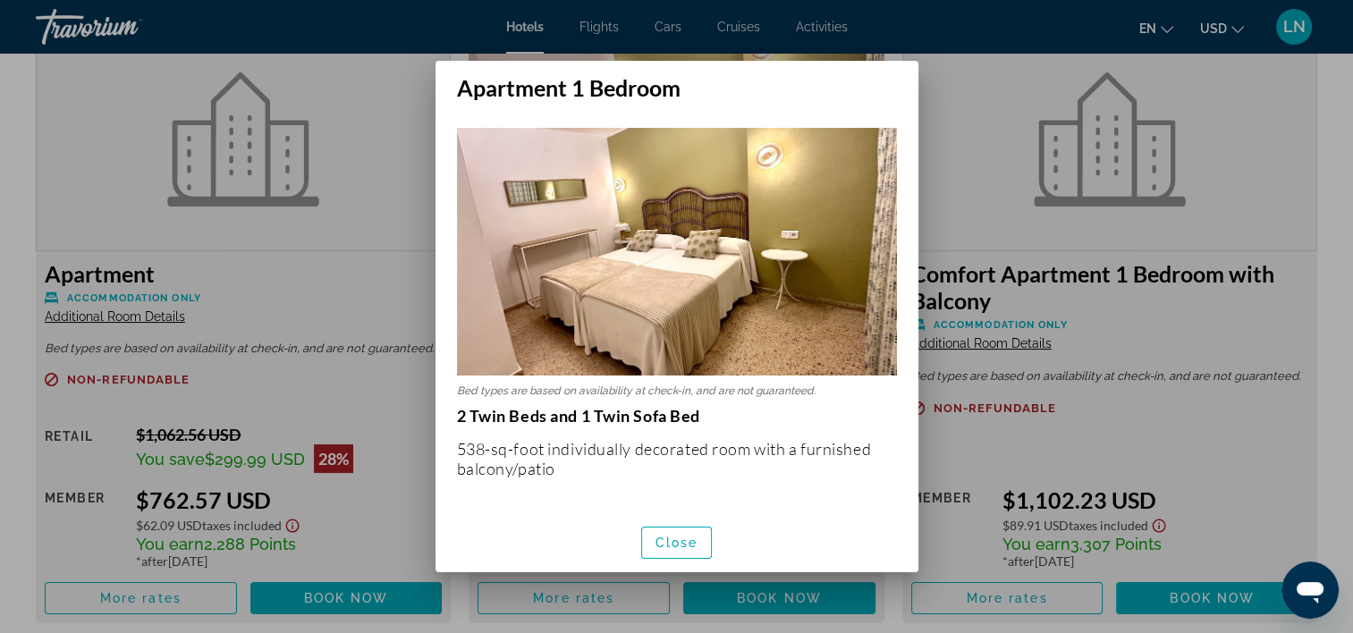
scroll to position [89, 0]
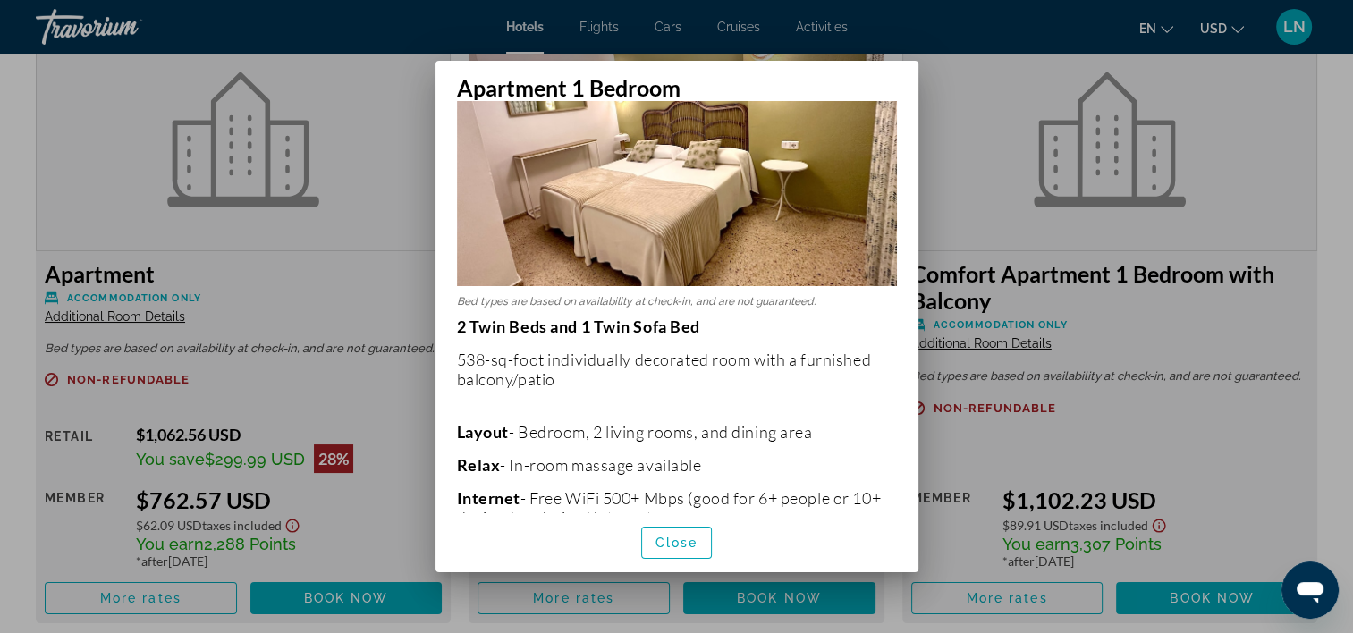
click at [1028, 112] on div at bounding box center [676, 316] width 1353 height 633
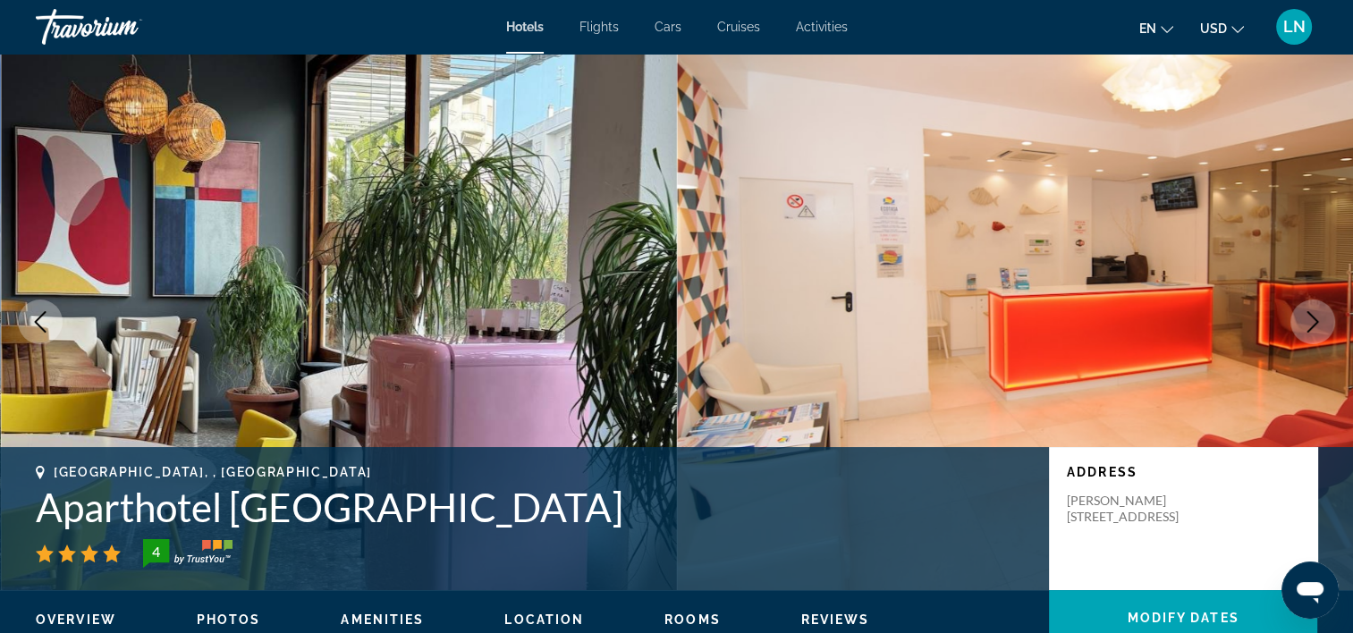
scroll to position [2505, 0]
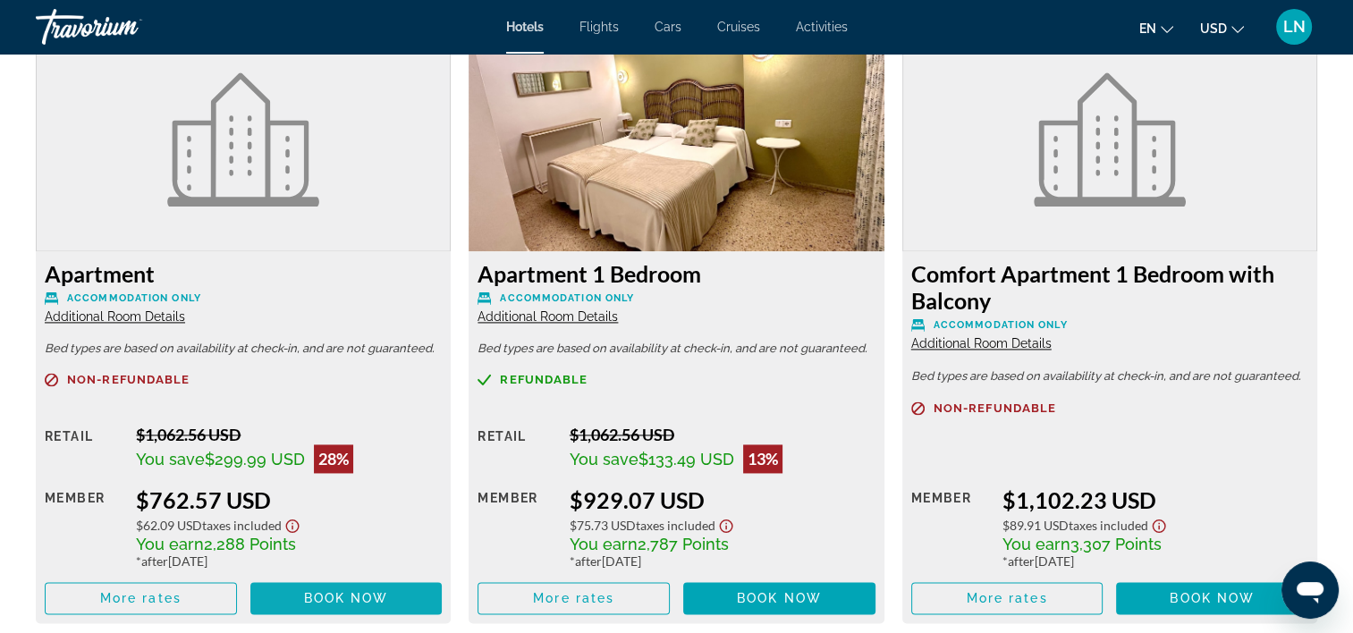
click at [394, 598] on span "Main content" at bounding box center [346, 598] width 192 height 43
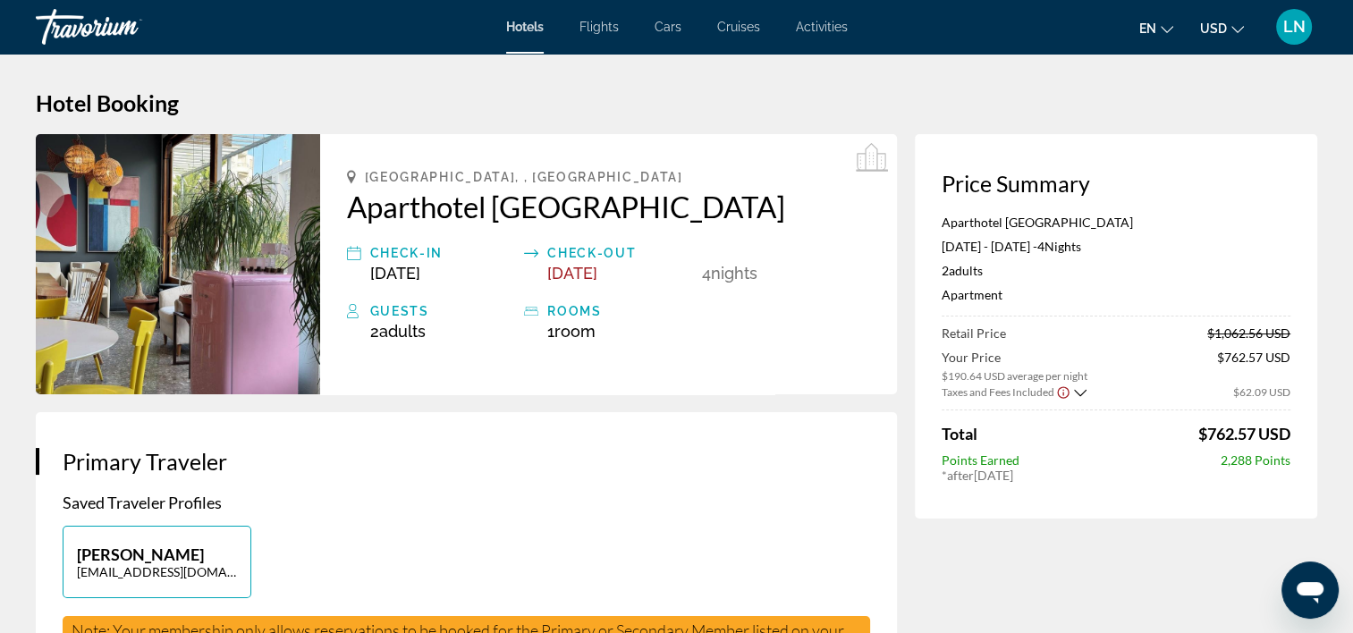
click at [1034, 216] on p "Aparthotel Boutique Poniente Playa" at bounding box center [1116, 222] width 349 height 15
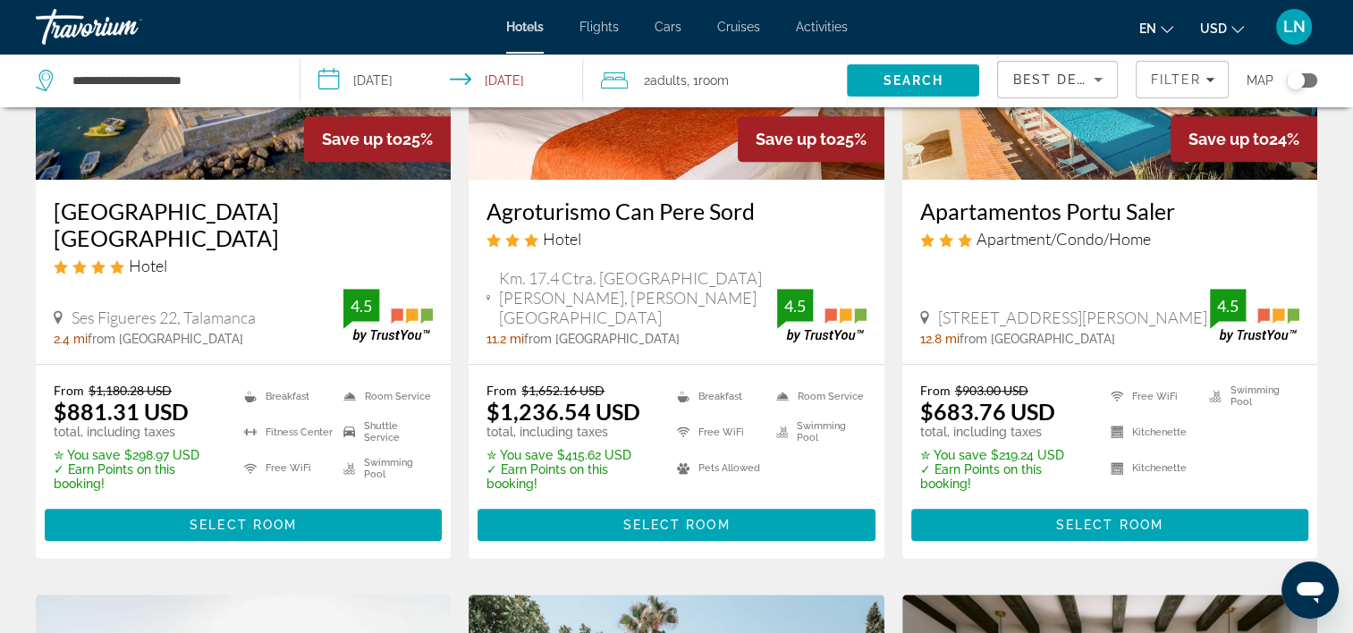
scroll to position [984, 0]
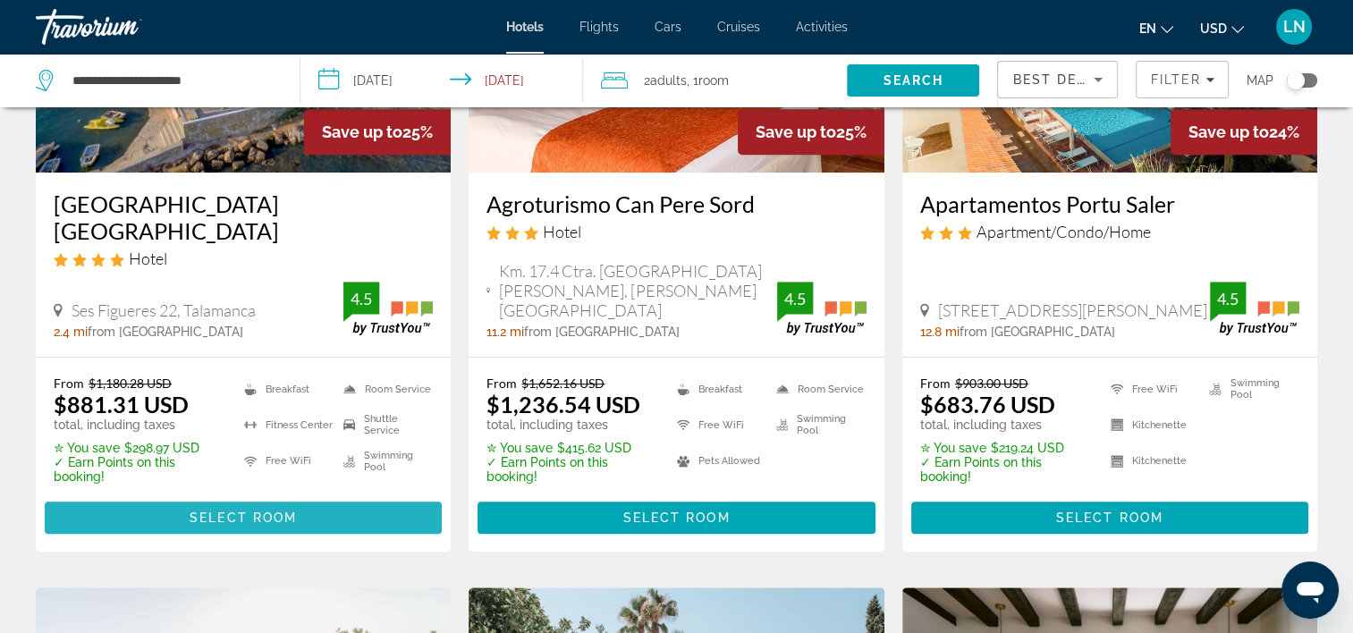
click at [285, 496] on span "Main content" at bounding box center [243, 517] width 397 height 43
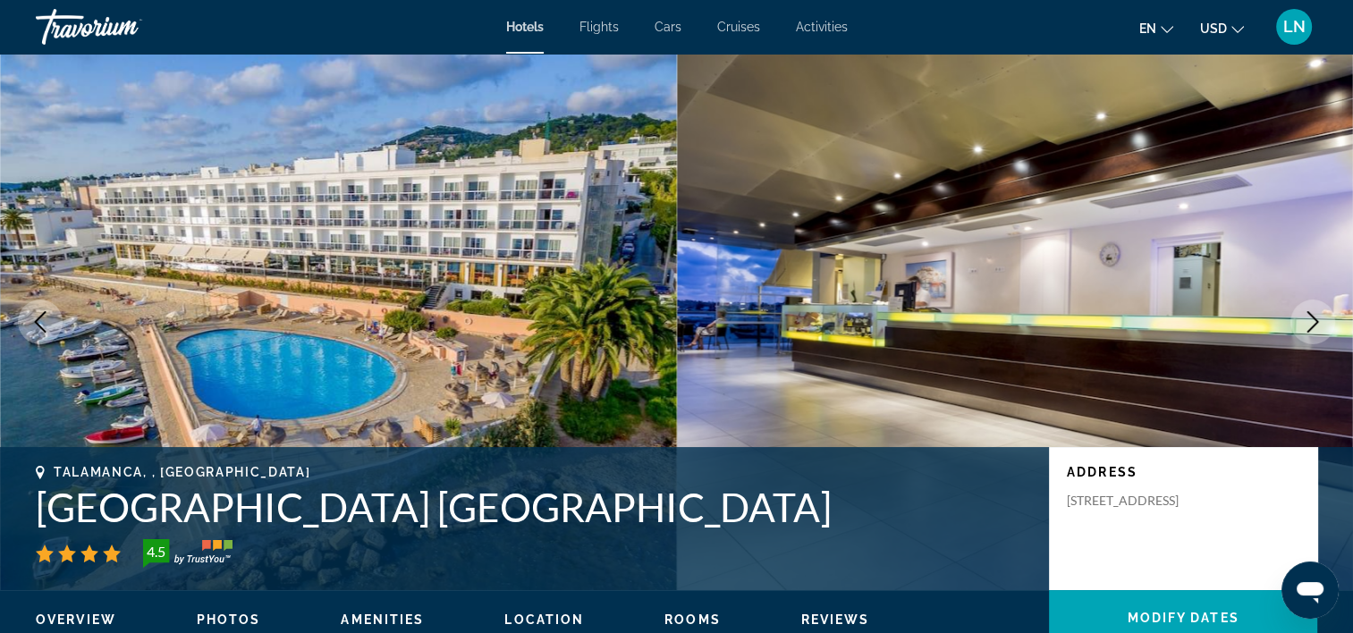
click at [71, 510] on h1 "Hotel Simbad Ibiza" at bounding box center [534, 507] width 996 height 47
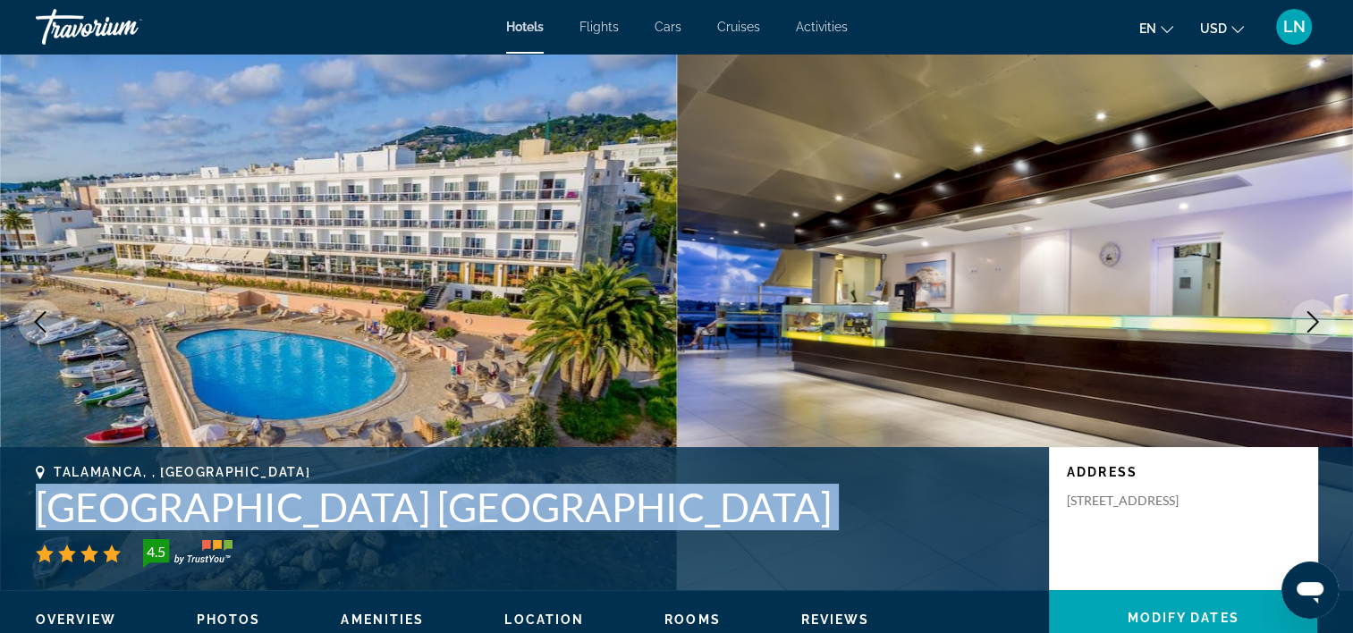
click at [71, 510] on h1 "Hotel Simbad Ibiza" at bounding box center [534, 507] width 996 height 47
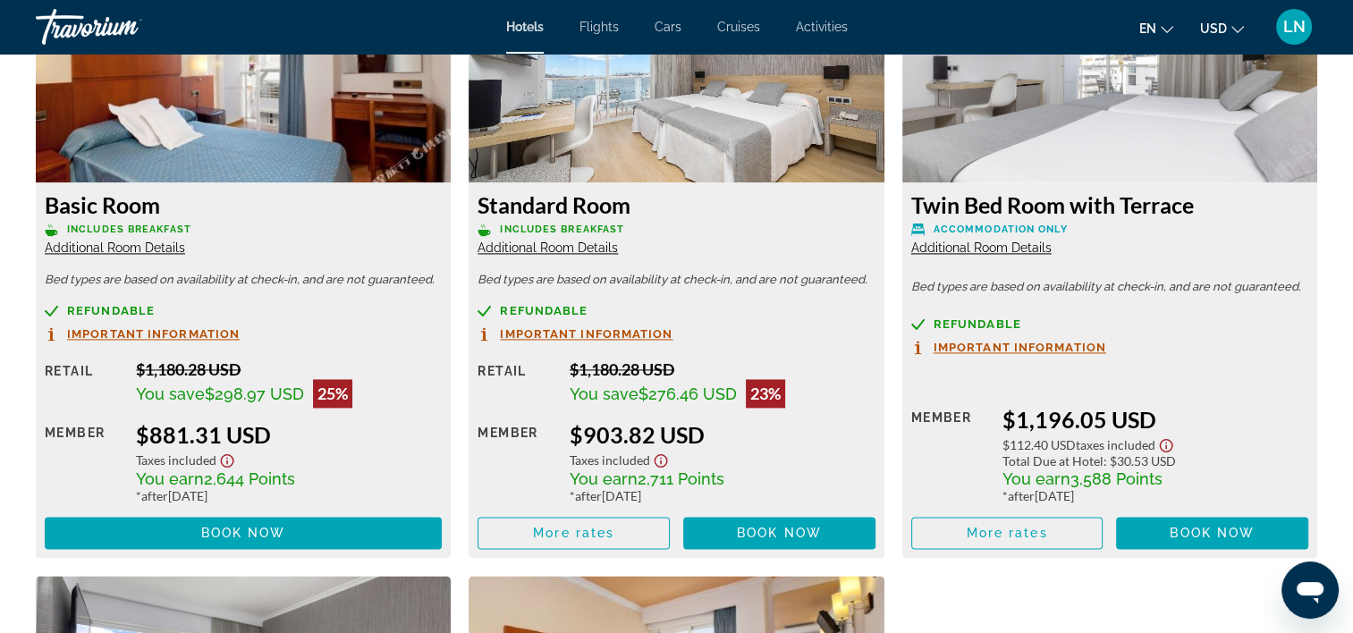
scroll to position [2594, 0]
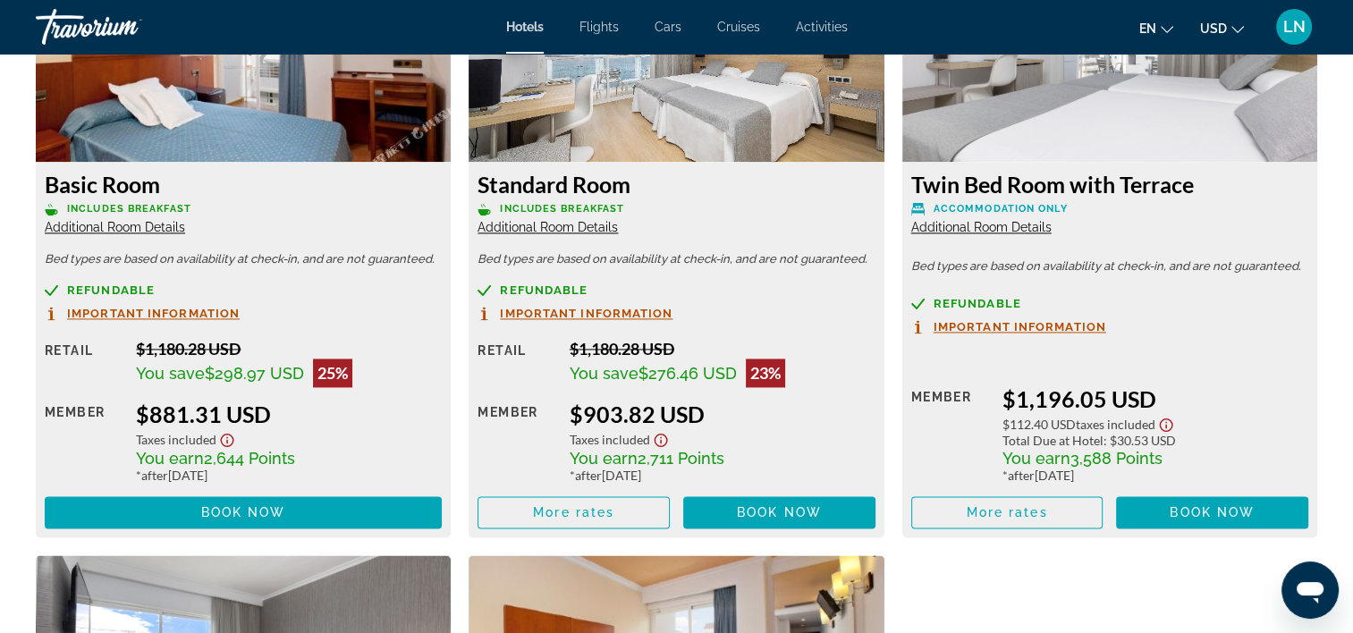
click at [537, 221] on span "Additional Room Details" at bounding box center [548, 227] width 140 height 14
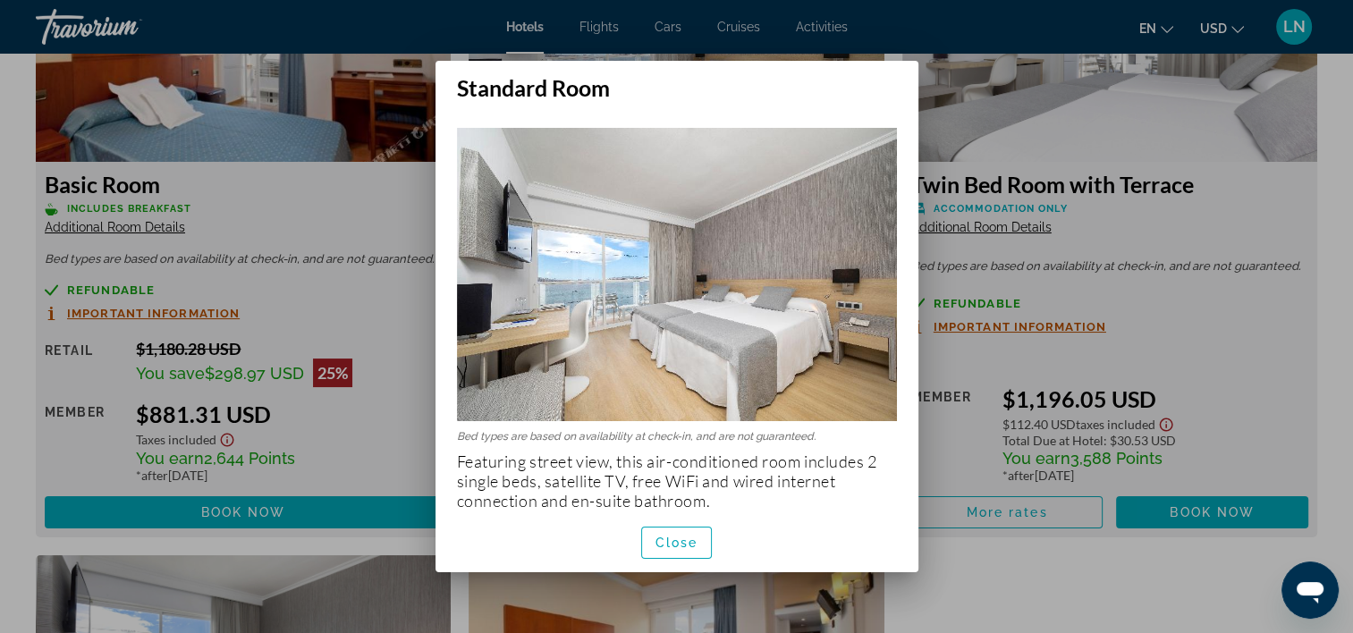
scroll to position [0, 0]
click at [701, 539] on span "button" at bounding box center [677, 543] width 70 height 43
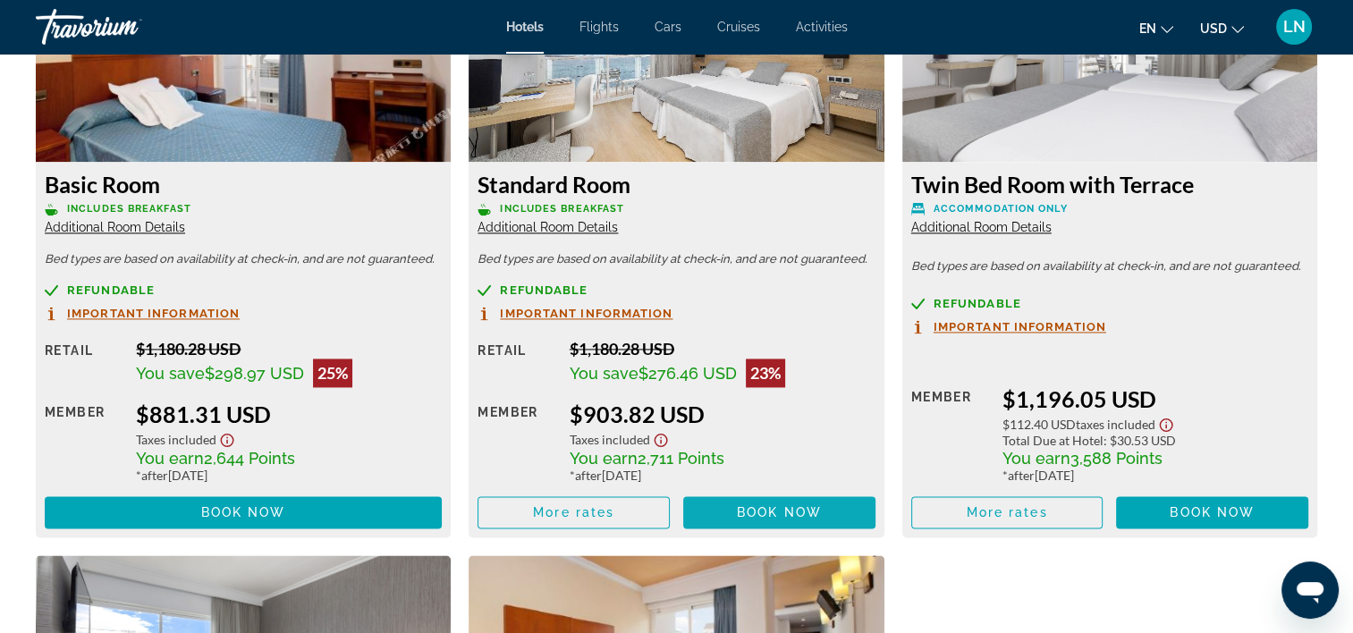
click at [750, 498] on span "Main content" at bounding box center [779, 512] width 192 height 43
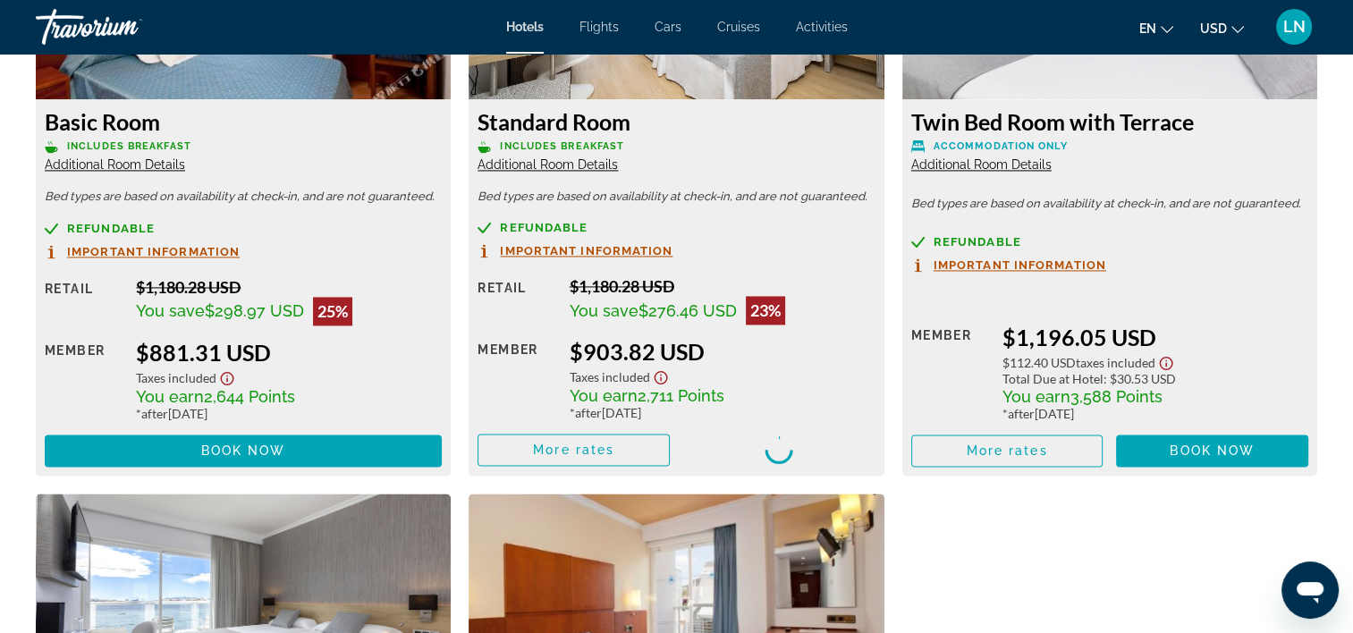
scroll to position [2769, 0]
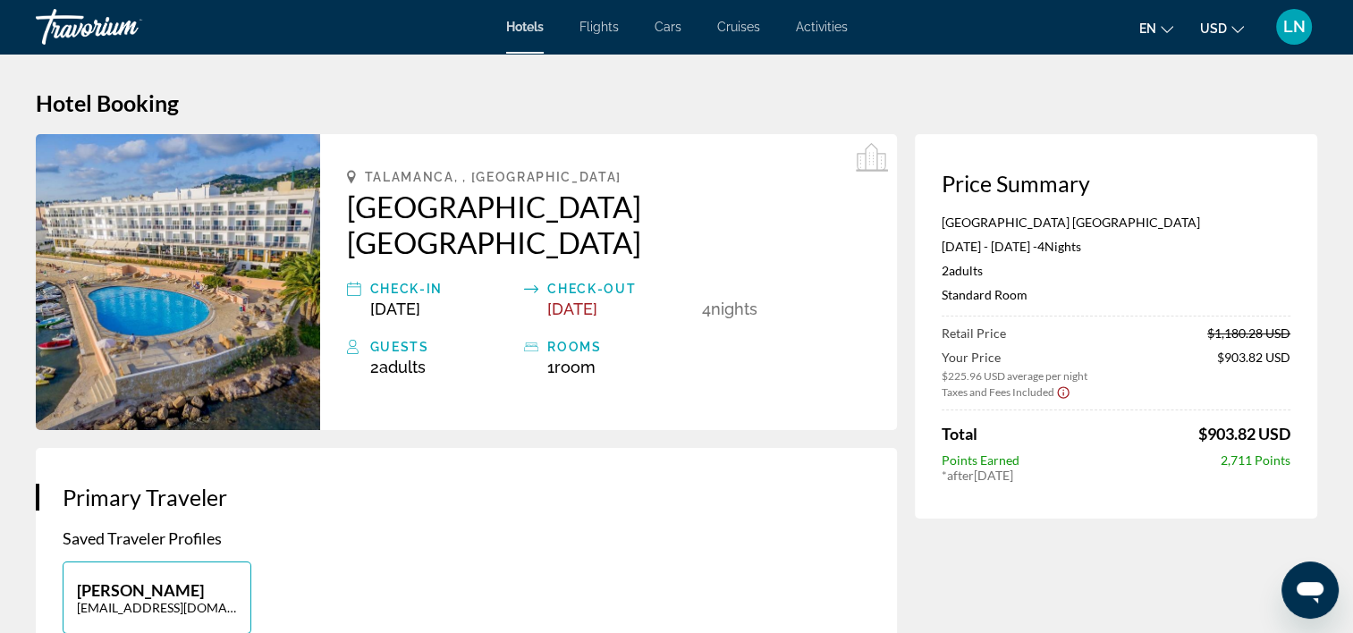
click at [994, 218] on p "Hotel Simbad Ibiza" at bounding box center [1116, 222] width 349 height 15
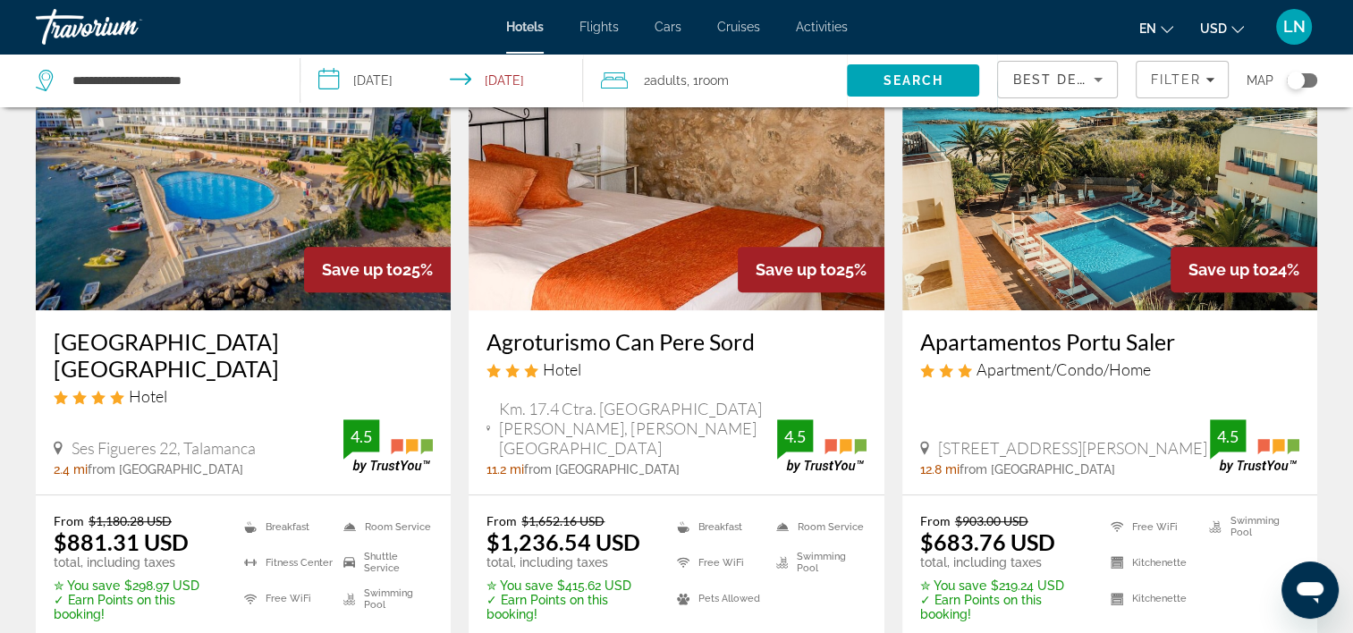
scroll to position [895, 0]
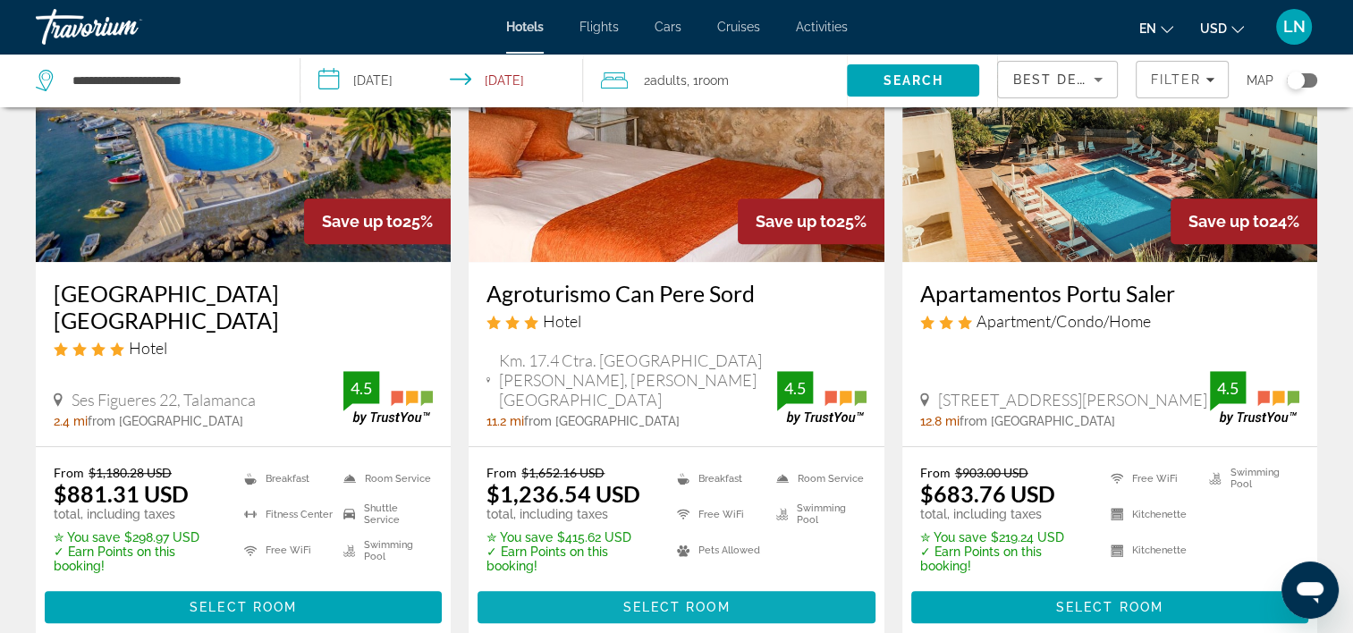
click at [649, 600] on span "Select Room" at bounding box center [676, 607] width 107 height 14
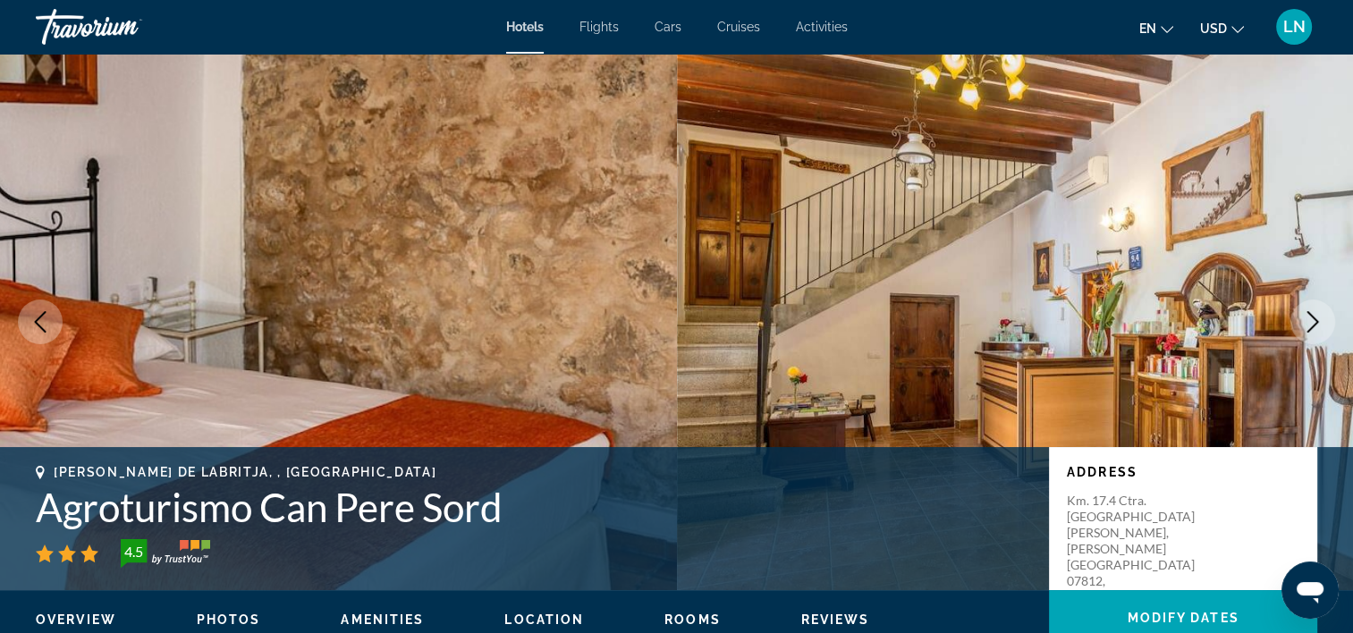
click at [394, 513] on h1 "Agroturismo Can Pere Sord" at bounding box center [534, 507] width 996 height 47
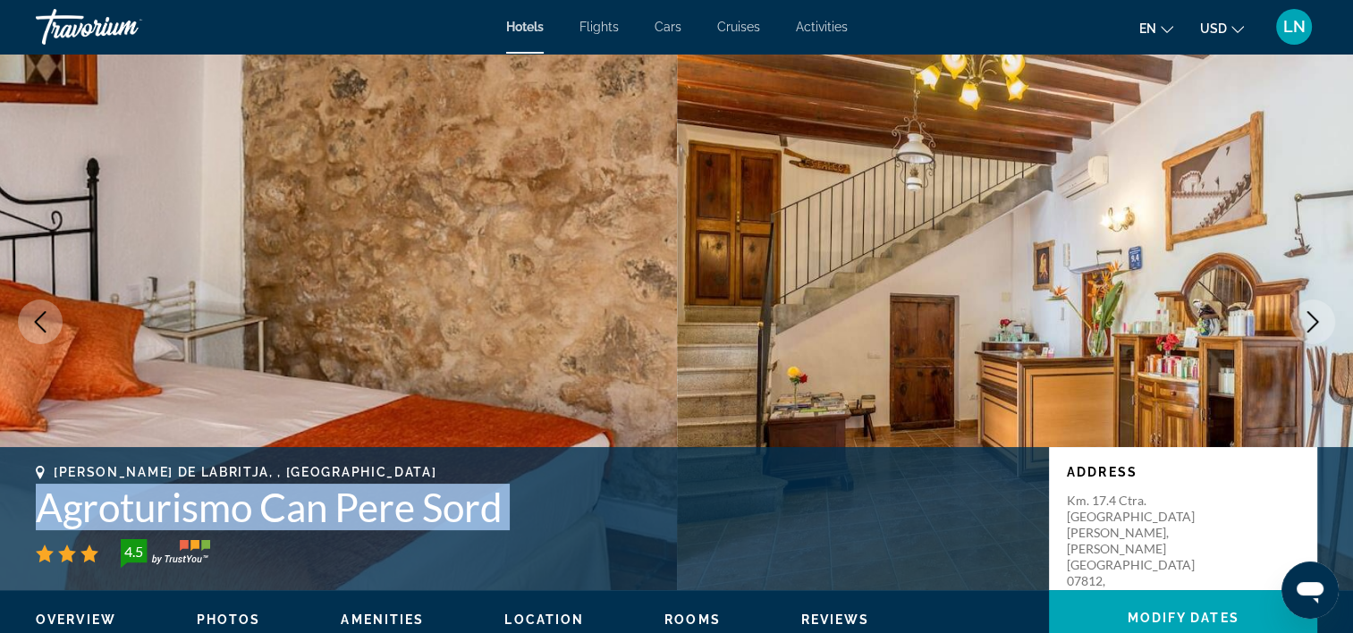
click at [394, 513] on h1 "Agroturismo Can Pere Sord" at bounding box center [534, 507] width 996 height 47
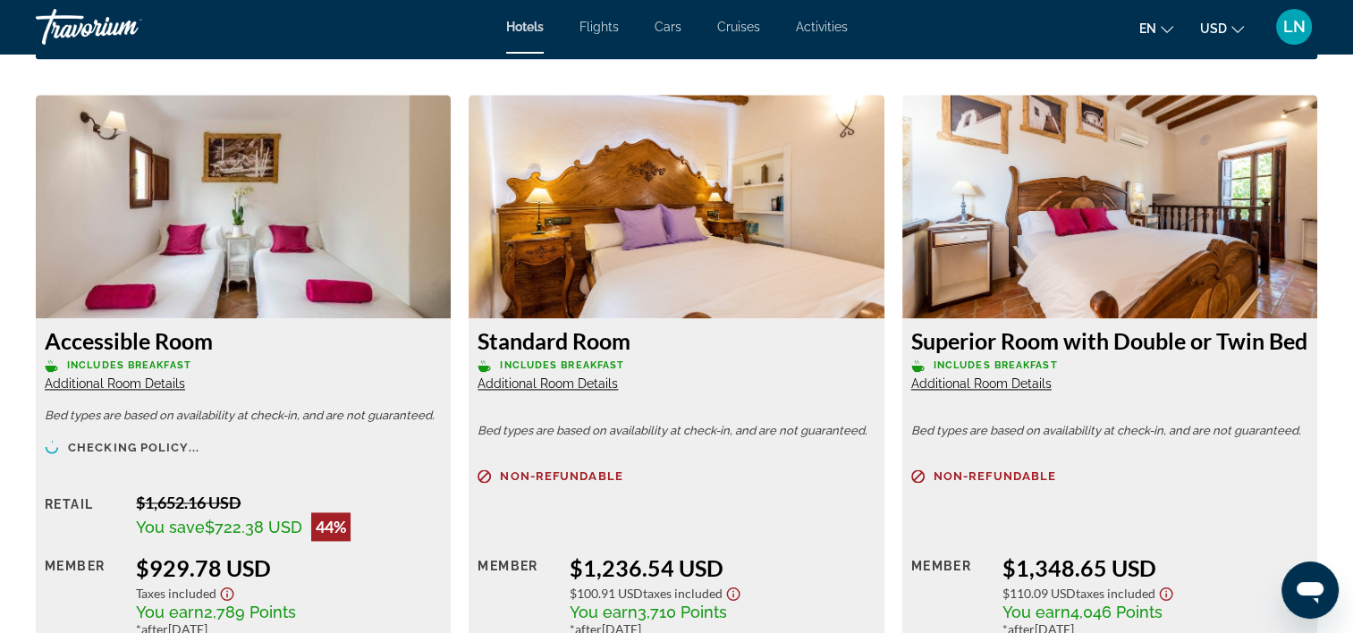
scroll to position [2505, 0]
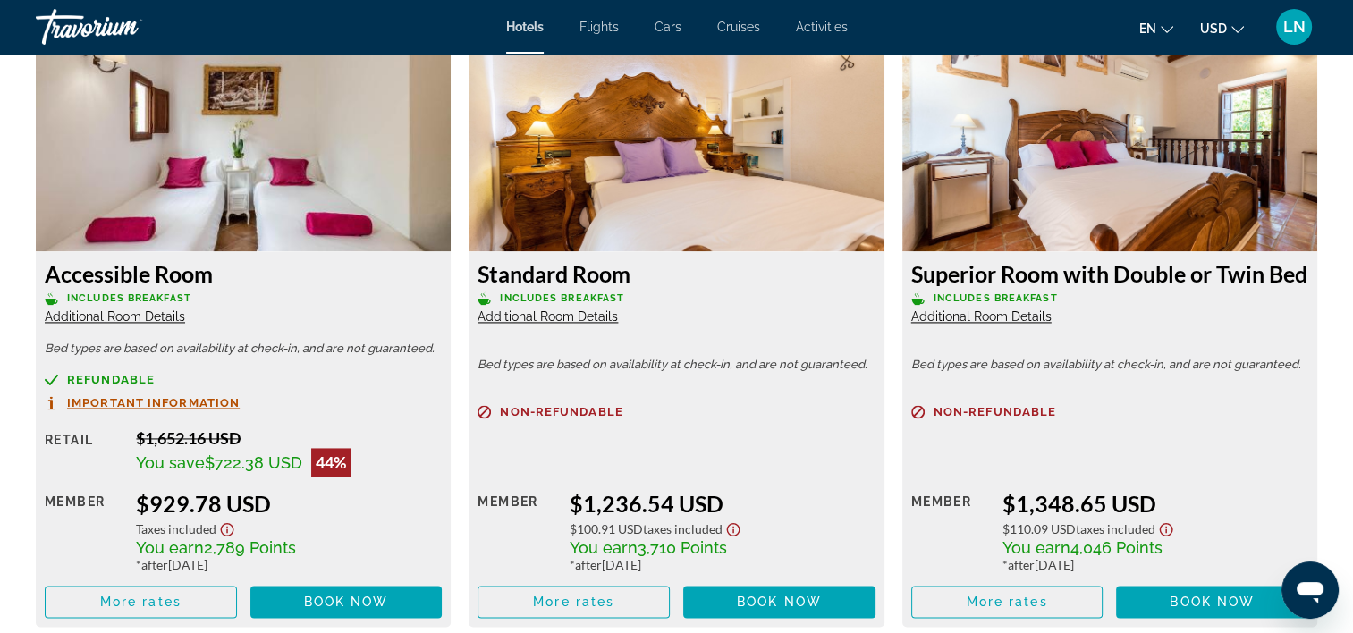
click at [148, 316] on span "Additional Room Details" at bounding box center [115, 317] width 140 height 14
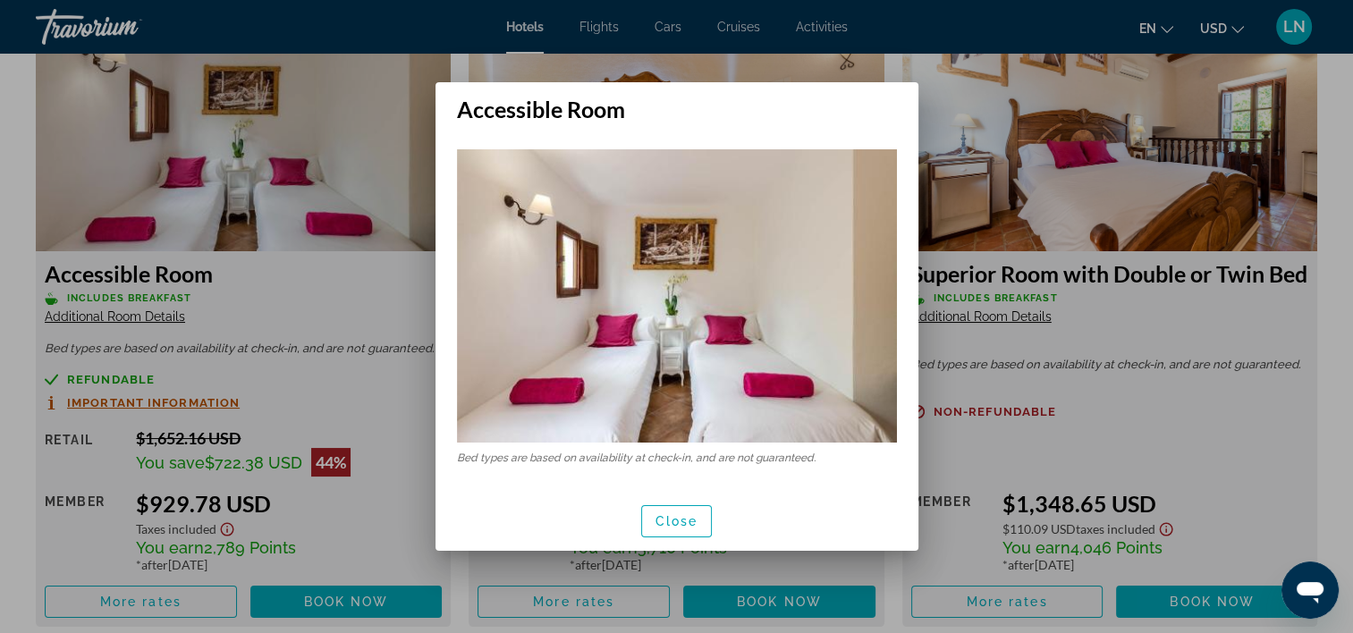
scroll to position [0, 0]
click at [699, 522] on span "button" at bounding box center [677, 521] width 70 height 43
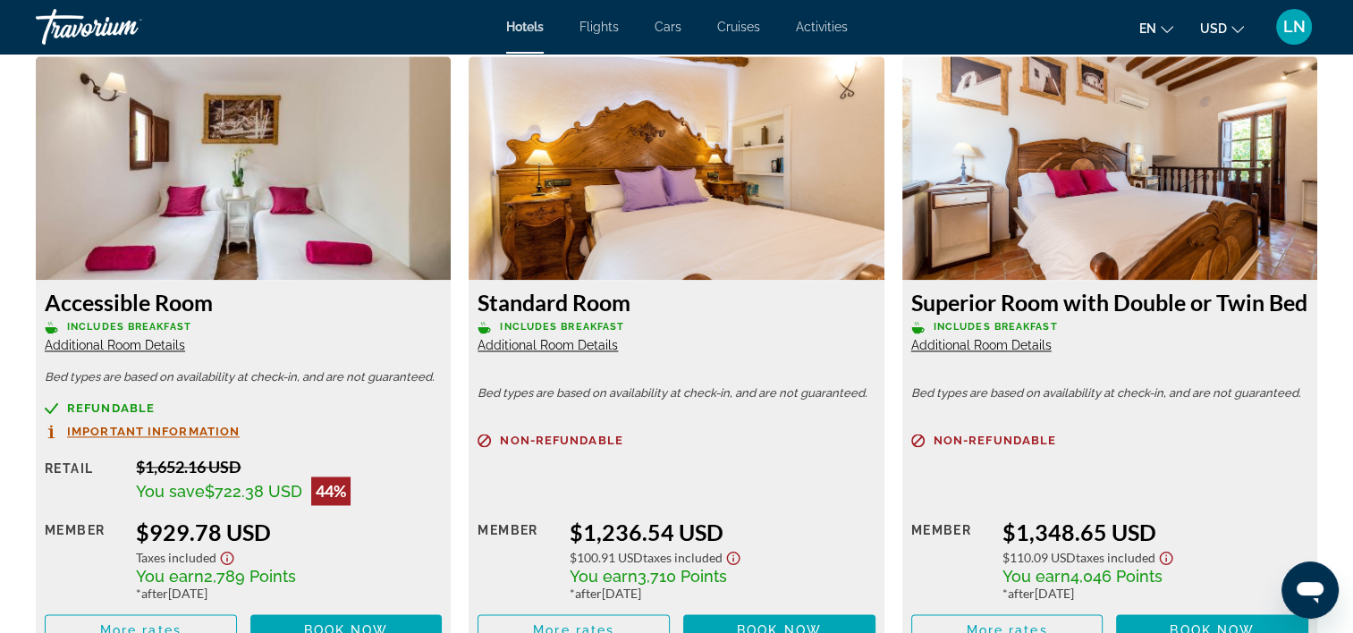
scroll to position [2505, 0]
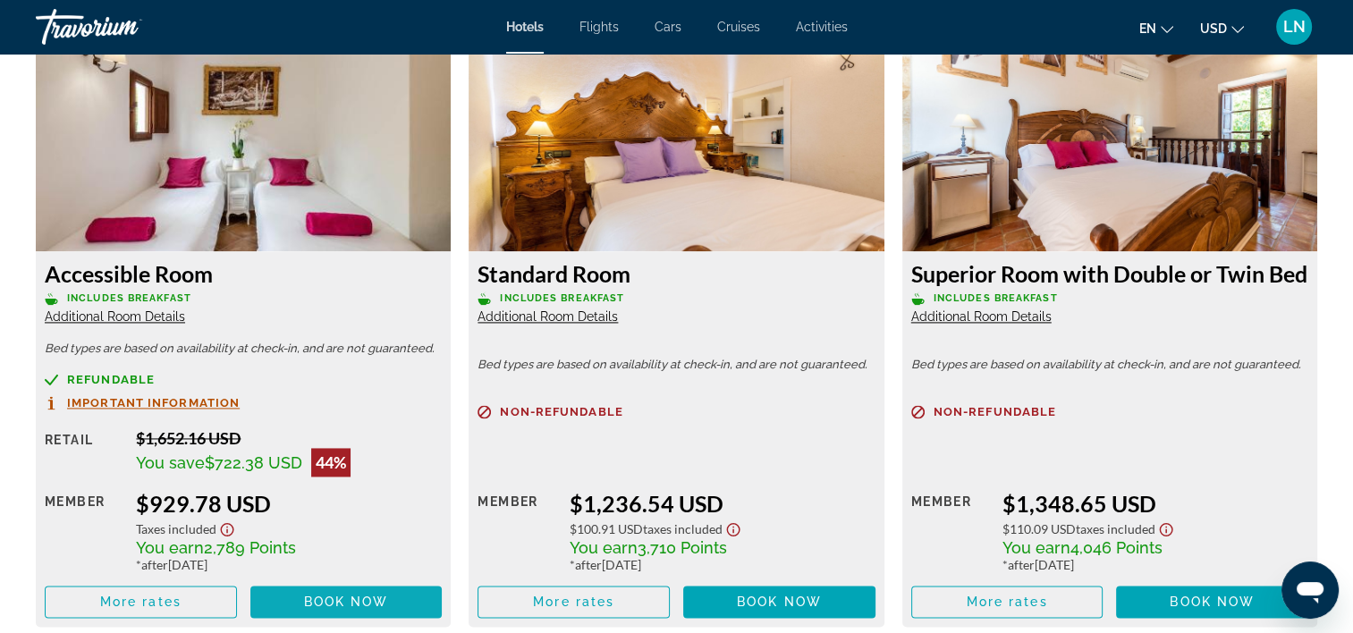
click at [279, 600] on span "Main content" at bounding box center [346, 602] width 192 height 43
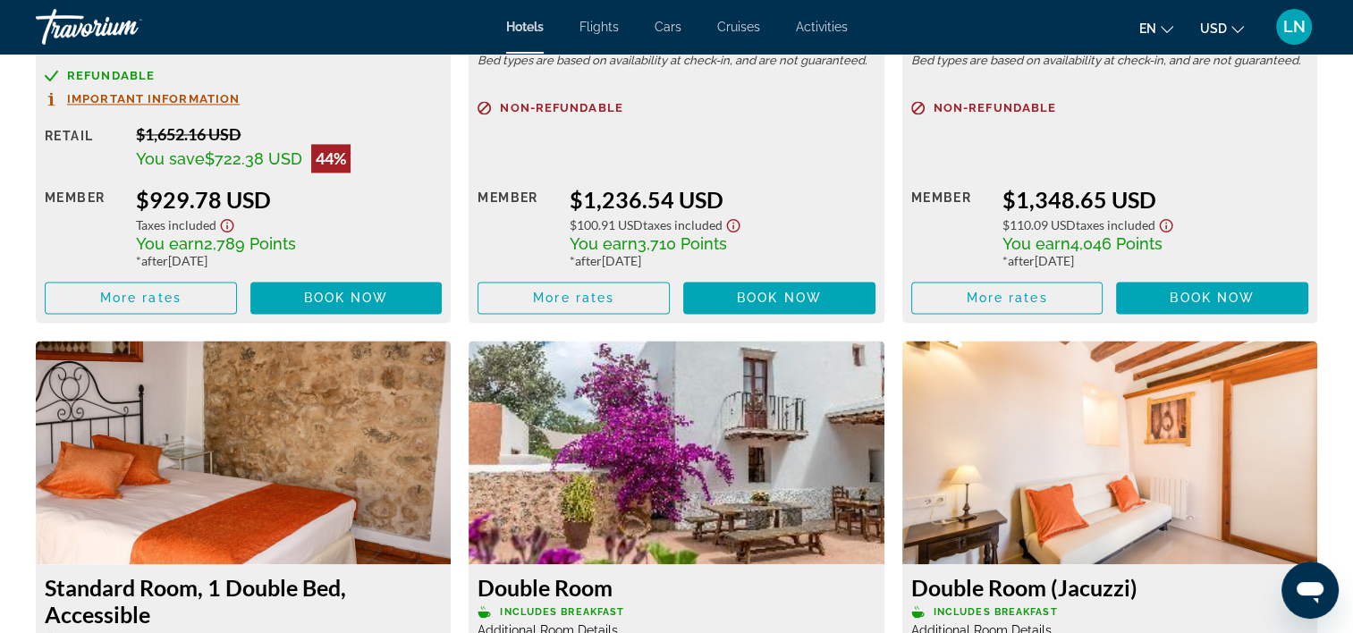
scroll to position [2498, 0]
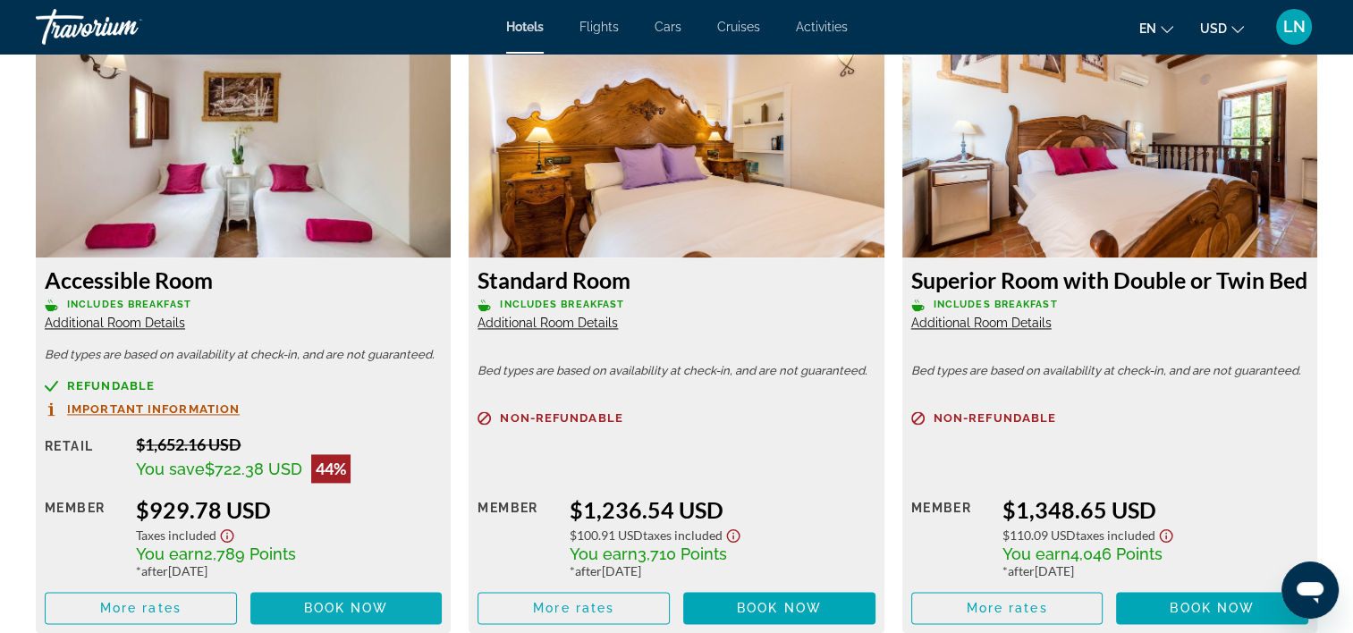
click at [310, 606] on span "Book now" at bounding box center [346, 608] width 85 height 14
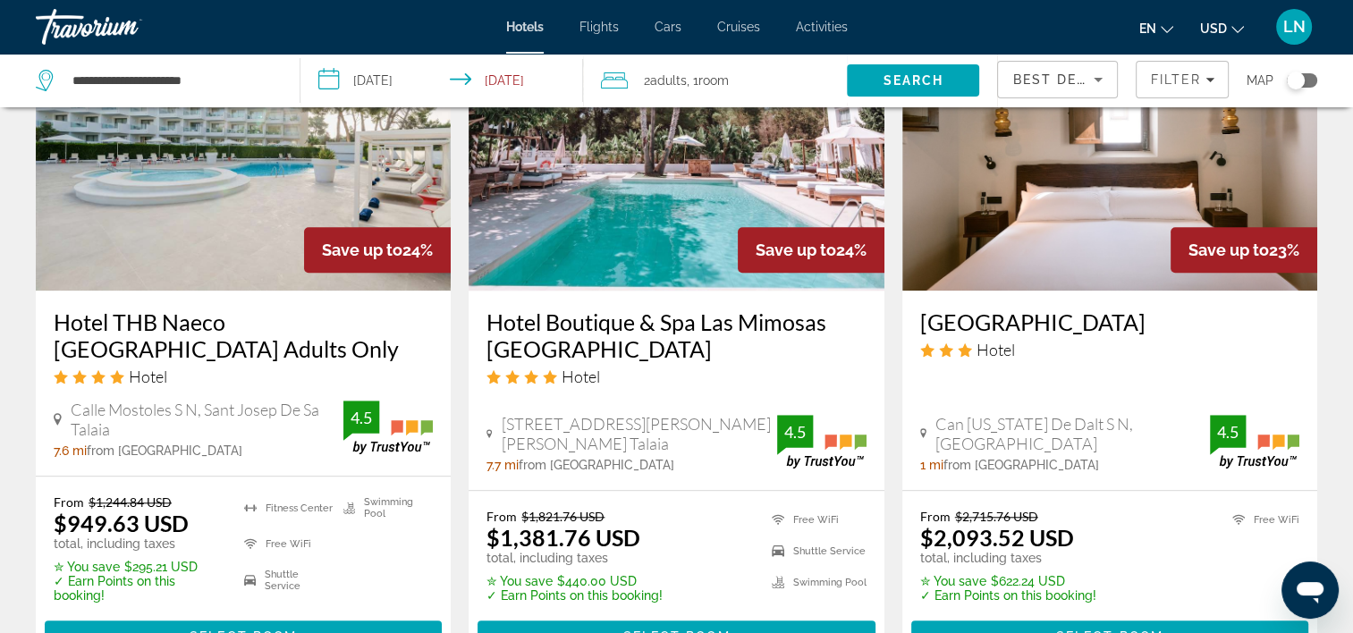
scroll to position [1610, 0]
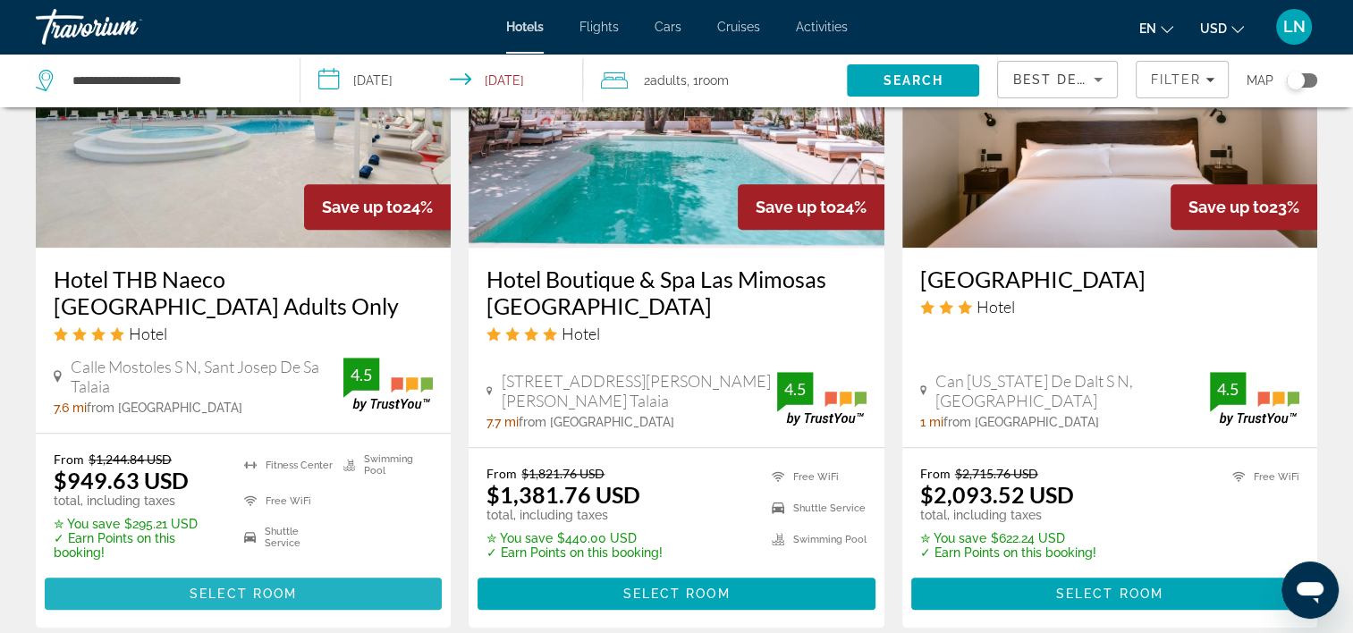
click at [318, 572] on span "Main content" at bounding box center [243, 593] width 397 height 43
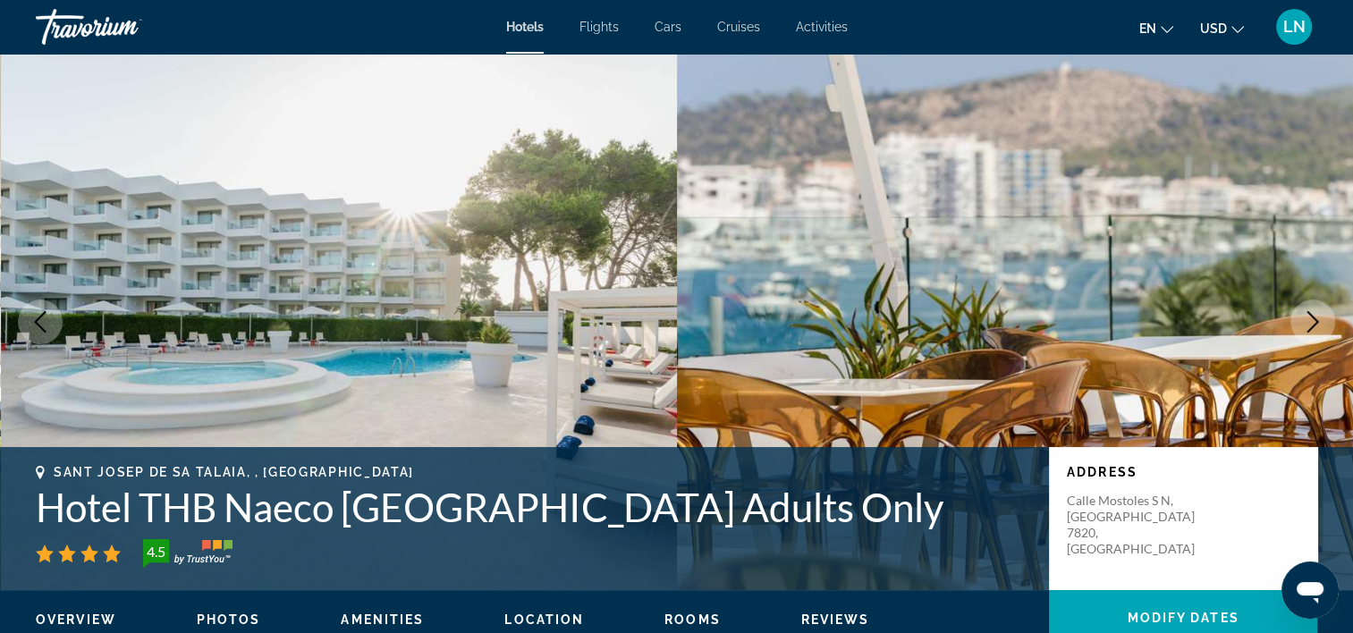
click at [326, 512] on h1 "Hotel THB Naeco Ibiza Adults Only" at bounding box center [534, 507] width 996 height 47
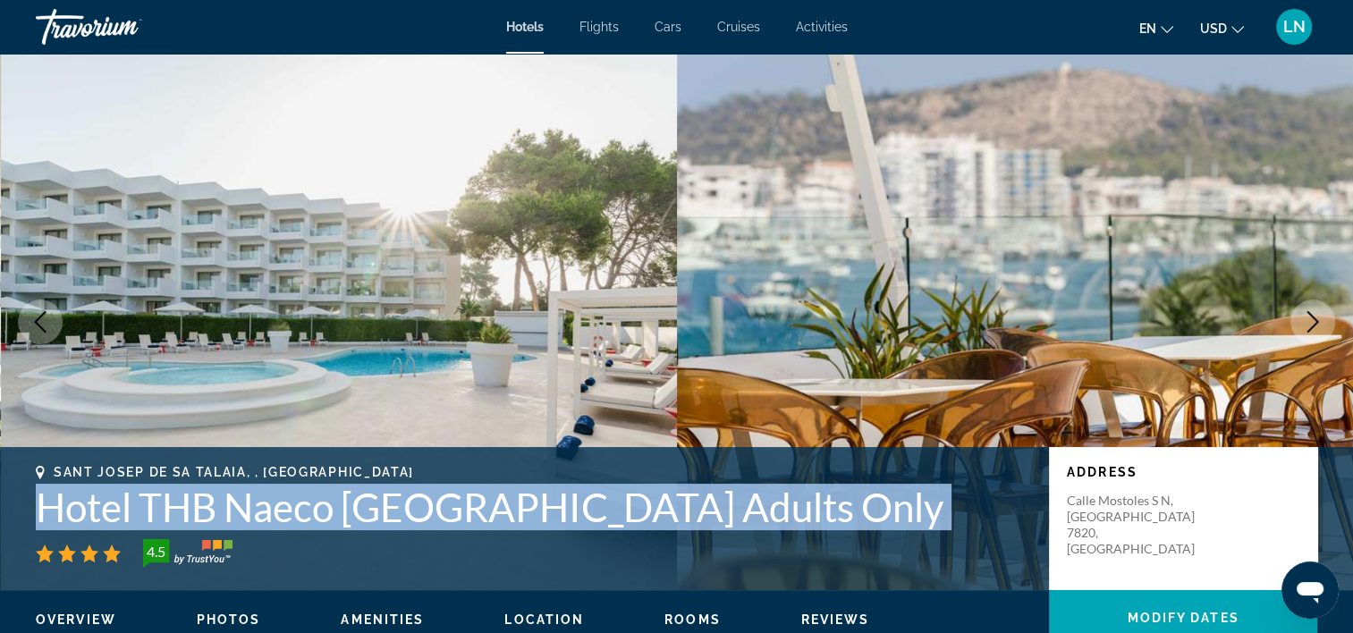
click at [326, 512] on h1 "Hotel THB Naeco Ibiza Adults Only" at bounding box center [534, 507] width 996 height 47
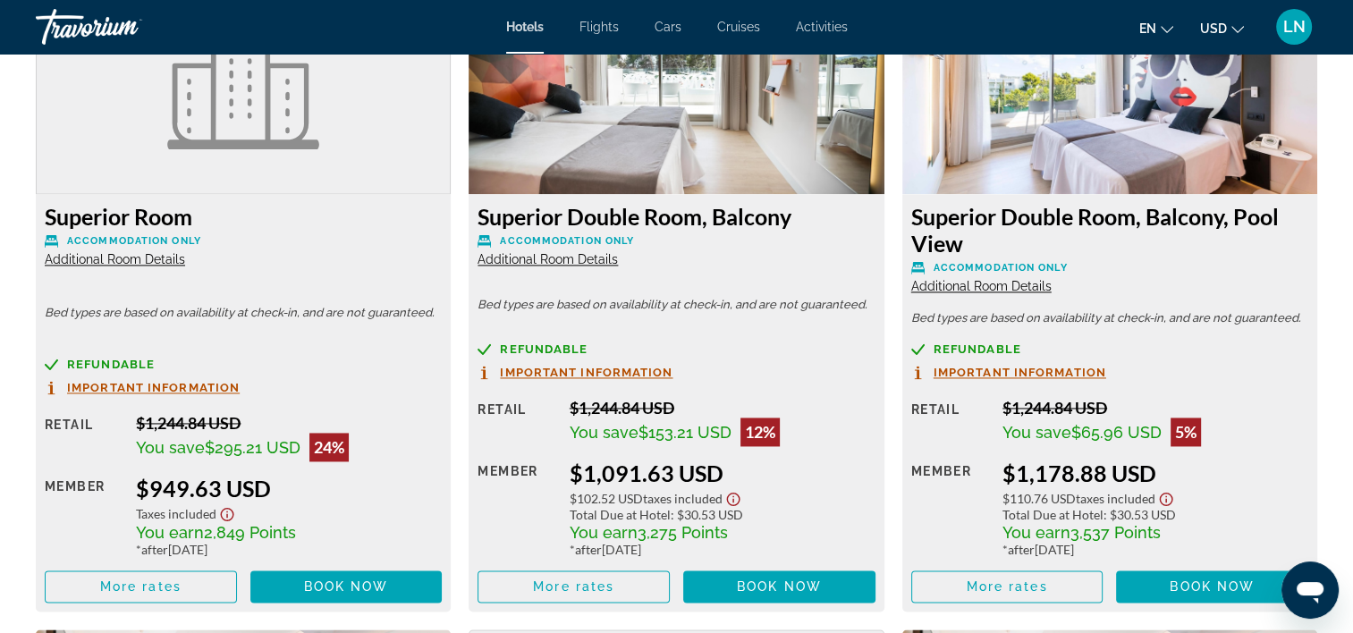
scroll to position [2594, 0]
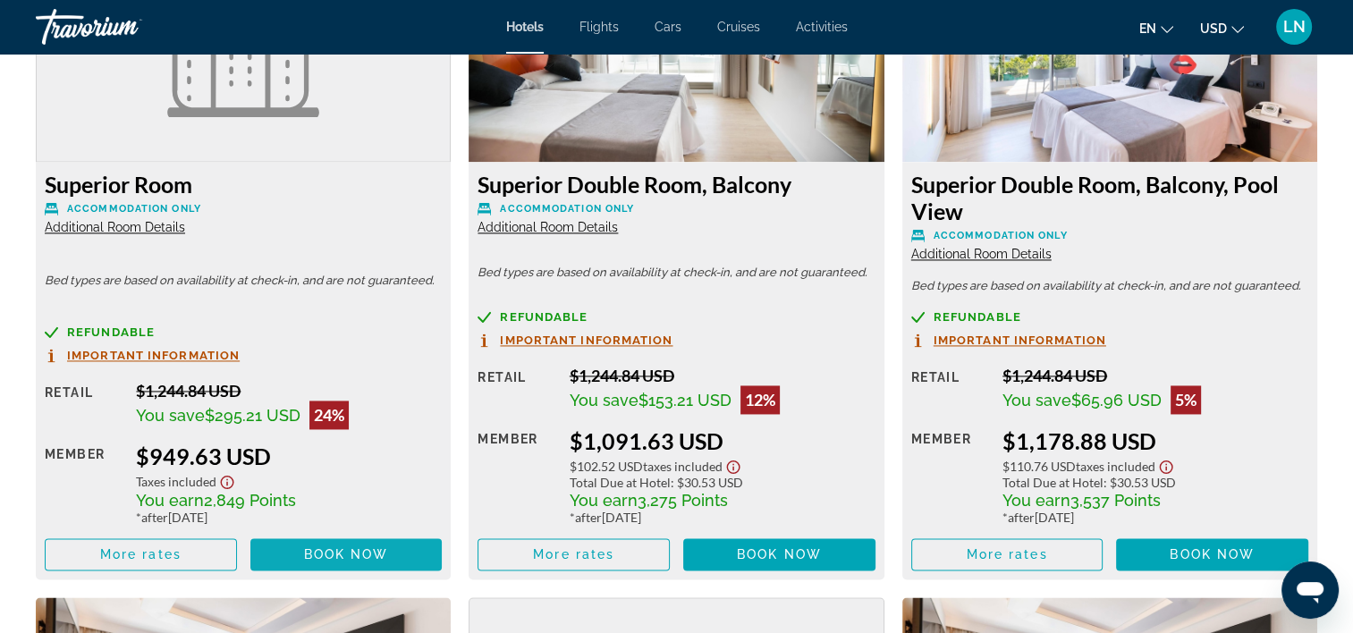
click at [371, 550] on span "Book now" at bounding box center [346, 554] width 85 height 14
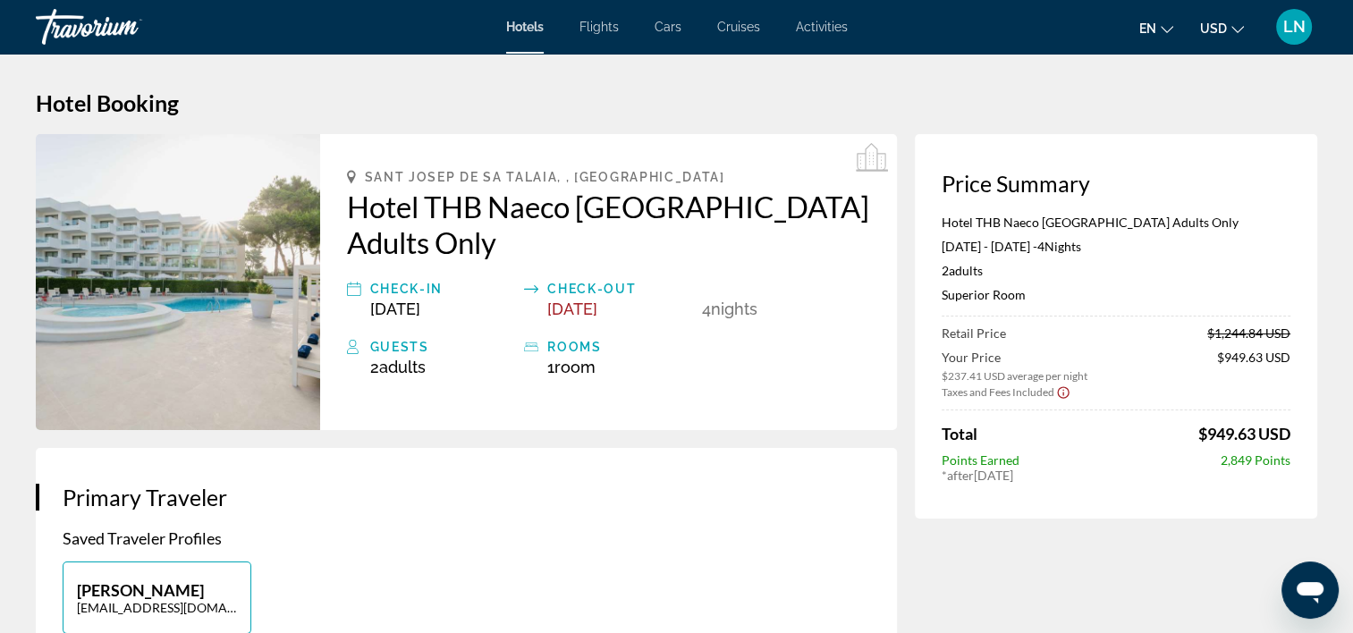
click at [1051, 218] on p "Hotel THB Naeco [GEOGRAPHIC_DATA] Adults Only" at bounding box center [1116, 222] width 349 height 15
copy p "Hotel THB Naeco [GEOGRAPHIC_DATA] Adults Only"
click at [977, 298] on p "Superior Room" at bounding box center [1116, 294] width 349 height 15
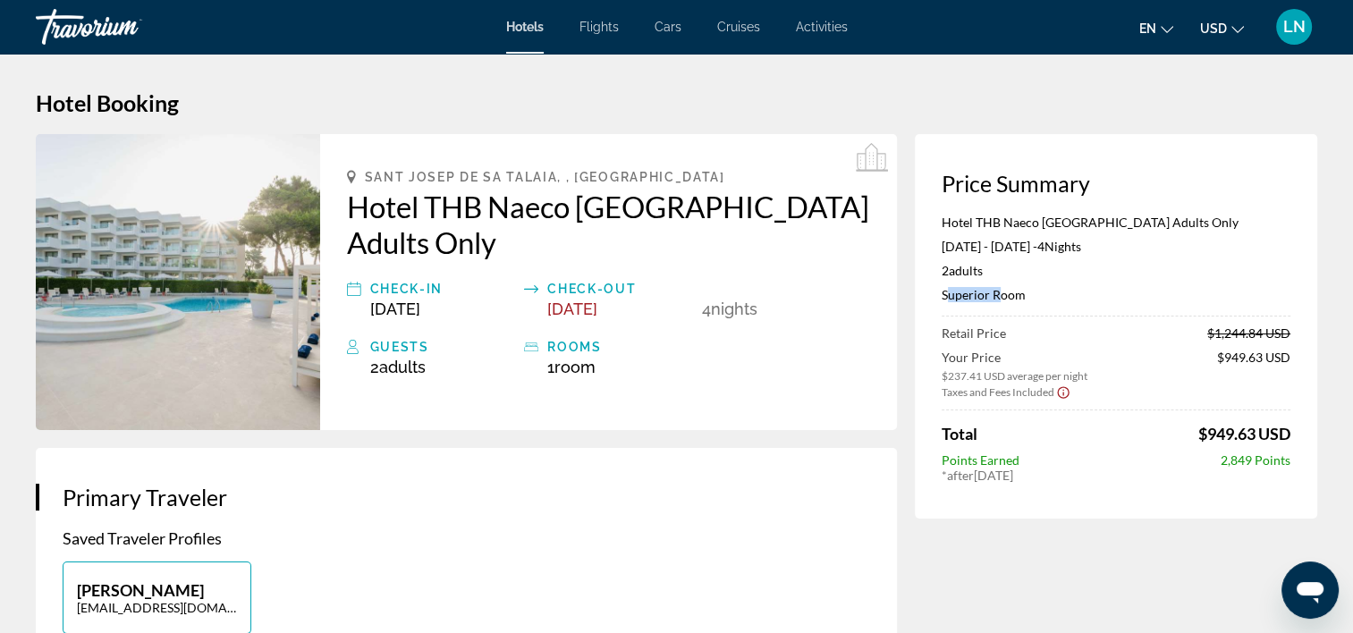
click at [977, 298] on p "Superior Room" at bounding box center [1116, 294] width 349 height 15
copy p "Superior Room"
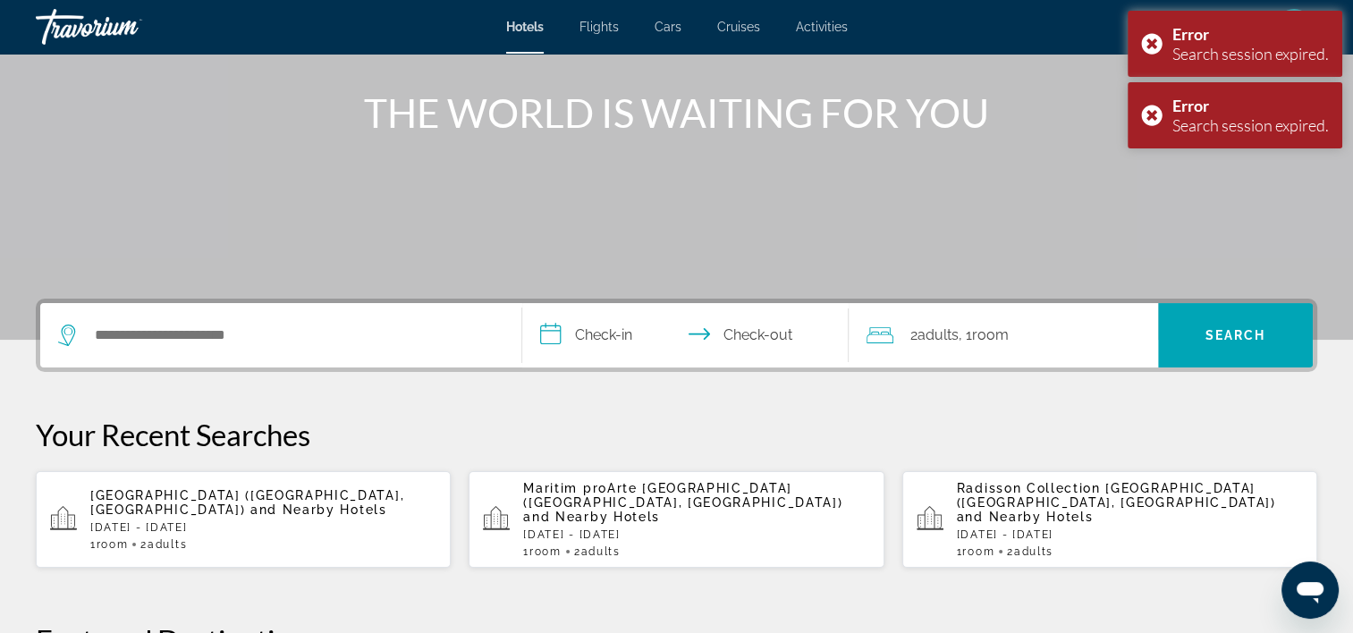
scroll to position [268, 0]
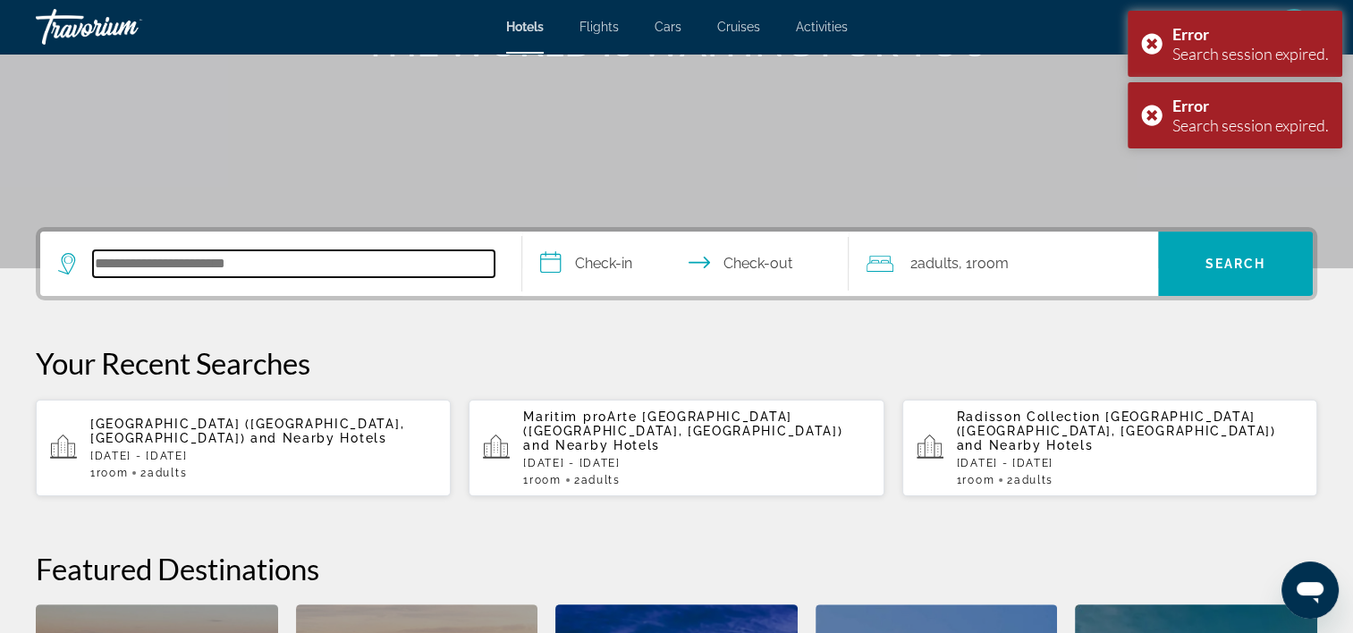
click at [276, 257] on input "Search hotel destination" at bounding box center [294, 263] width 402 height 27
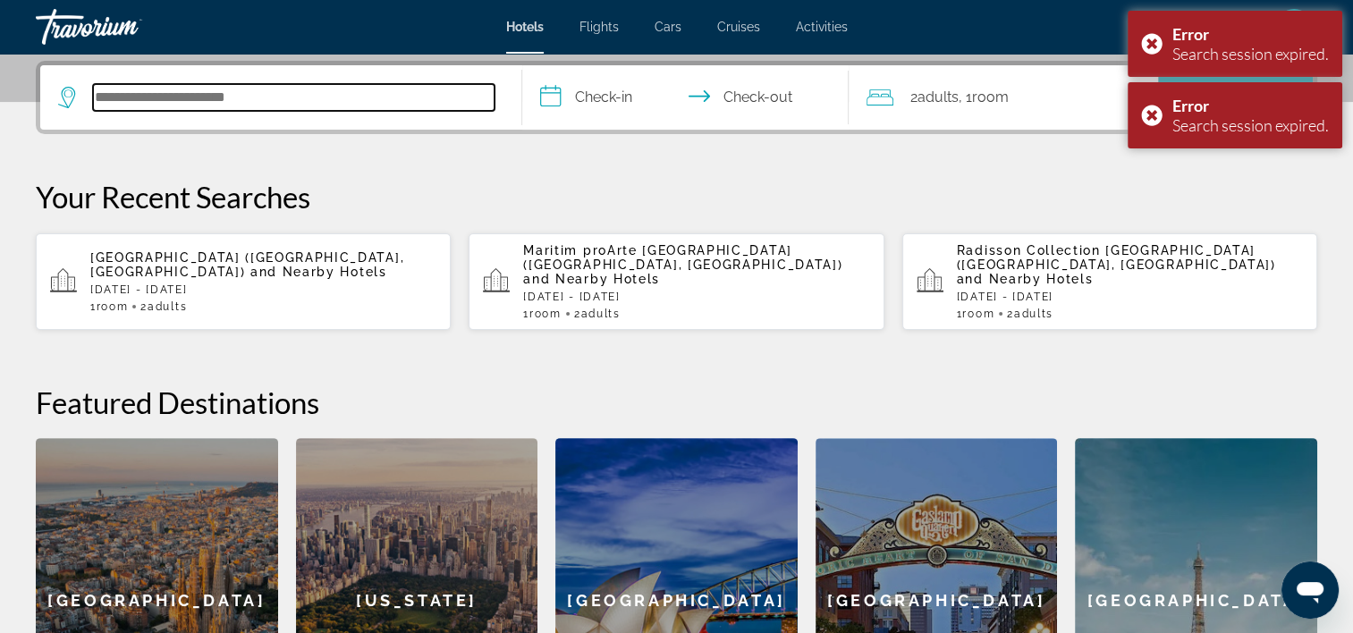
scroll to position [437, 0]
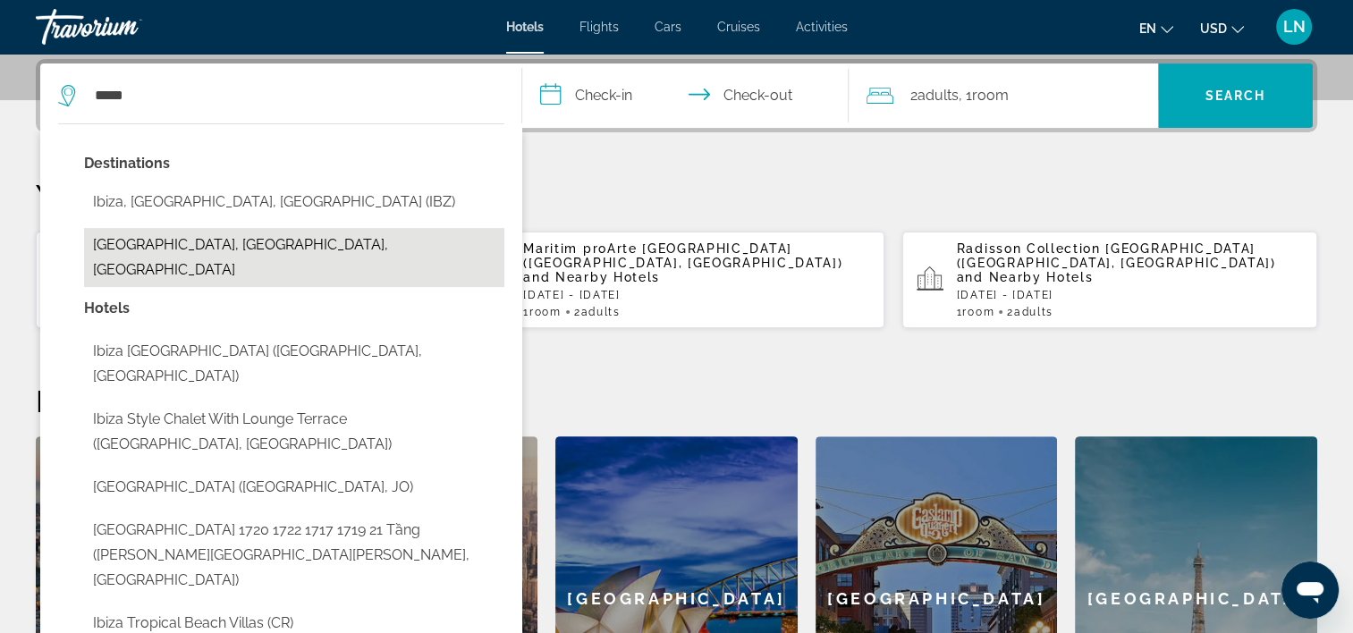
click at [306, 230] on button "Ibiza Town, Ibiza, Spain" at bounding box center [294, 257] width 420 height 59
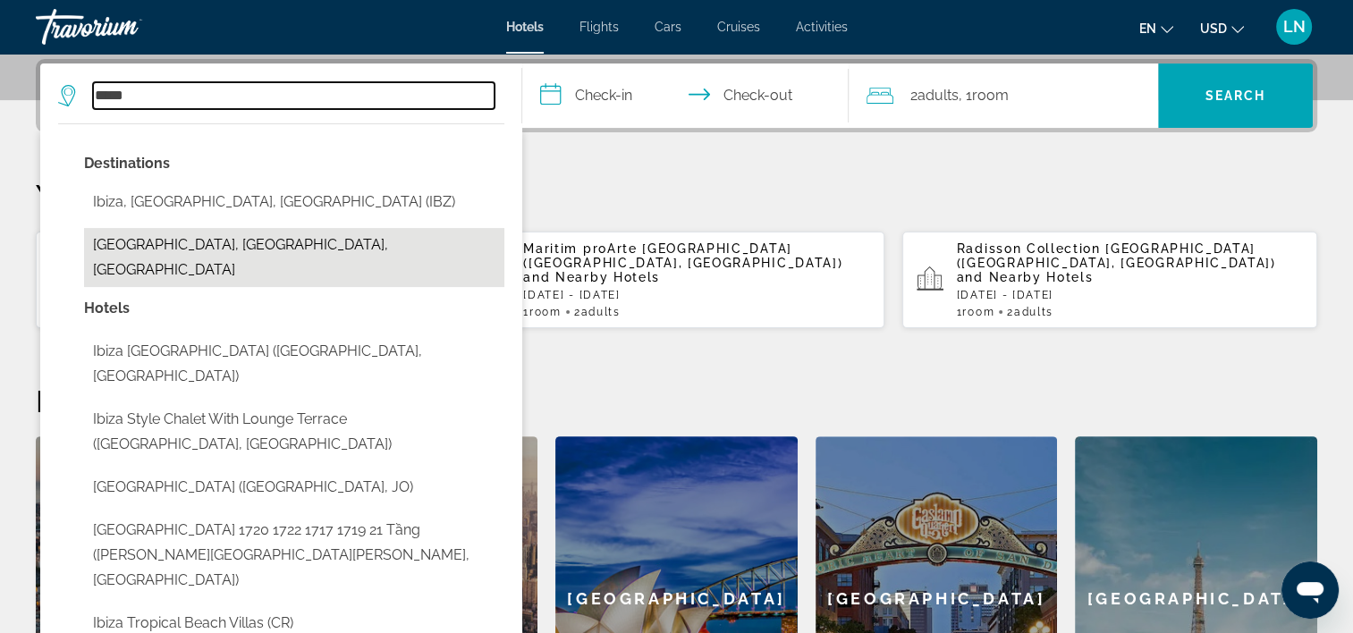
type input "**********"
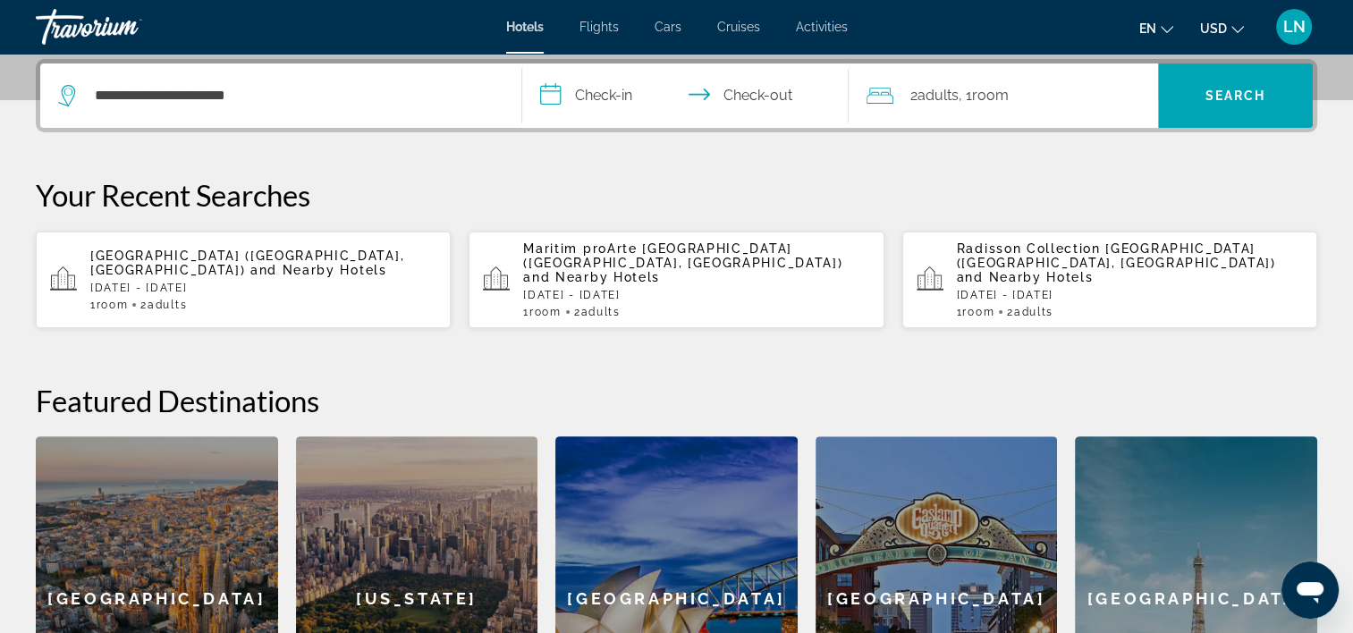
click at [655, 95] on input "**********" at bounding box center [689, 99] width 335 height 70
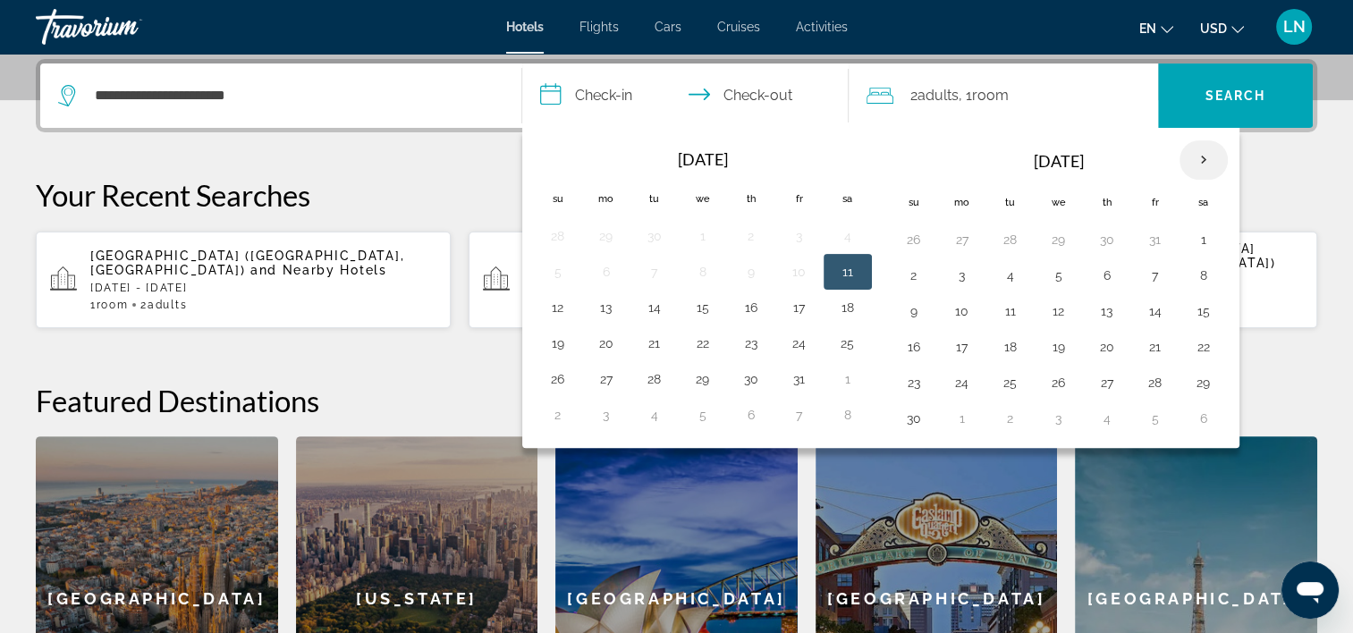
click at [1204, 155] on th "Next month" at bounding box center [1204, 159] width 48 height 39
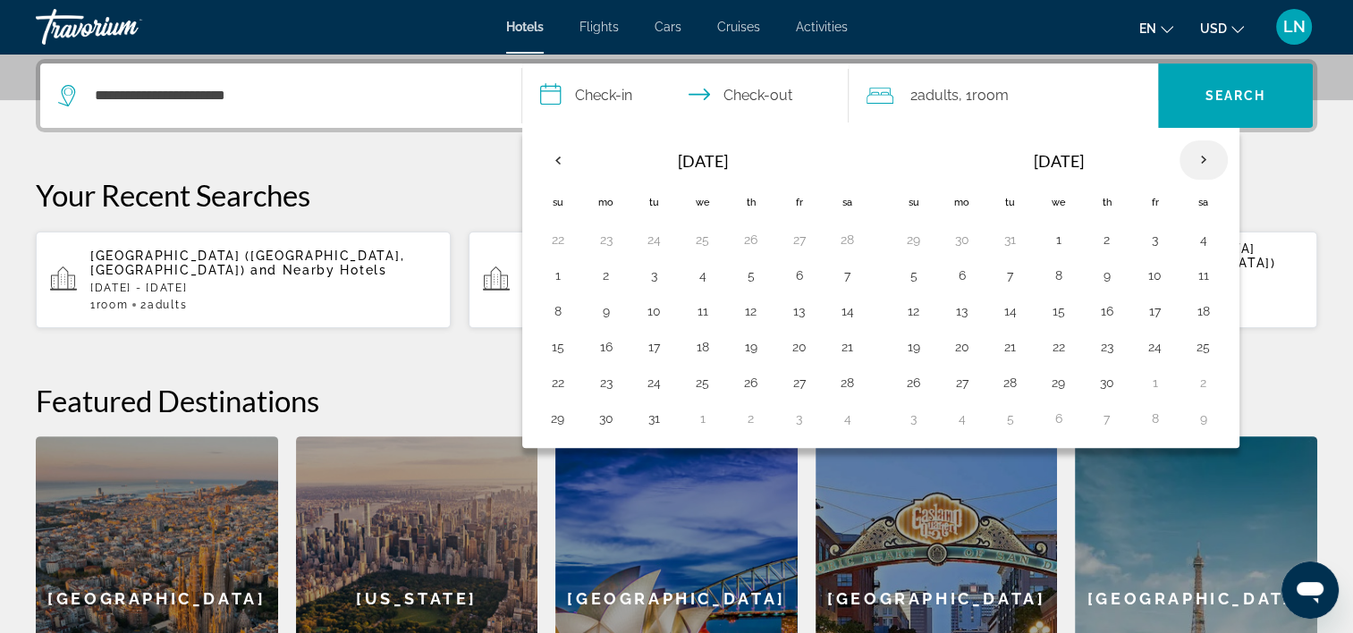
click at [1204, 155] on th "Next month" at bounding box center [1204, 159] width 48 height 39
click at [909, 316] on button "14" at bounding box center [914, 311] width 29 height 25
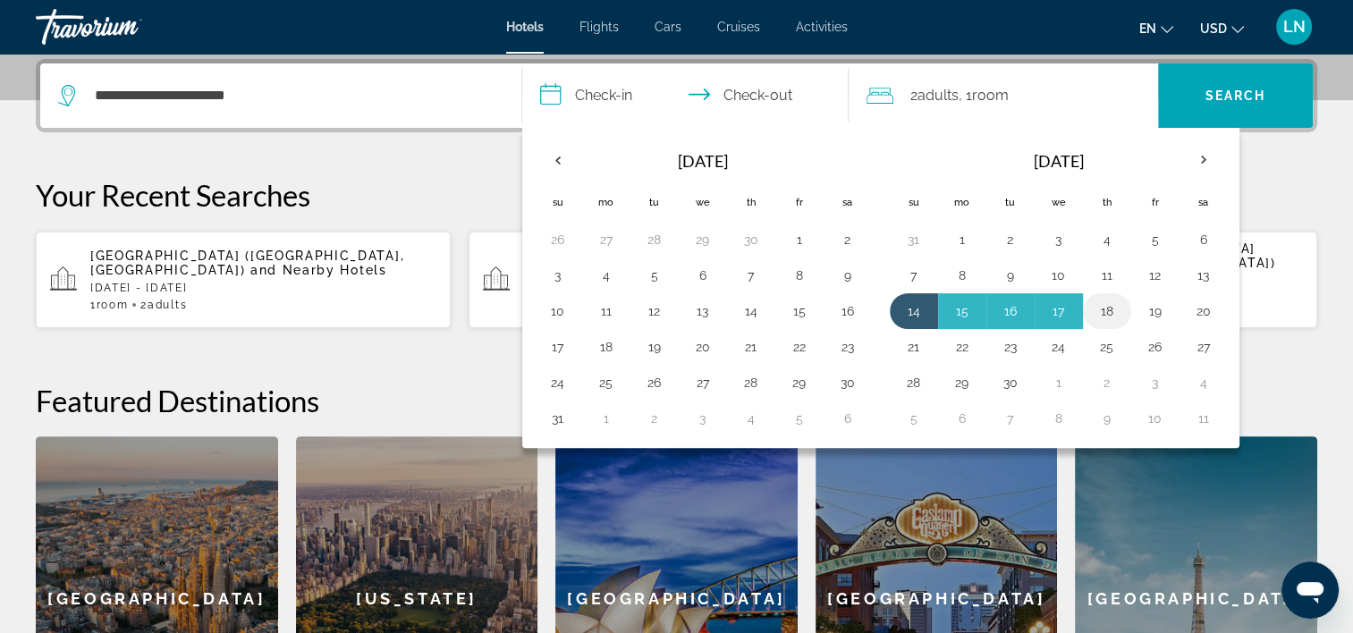
click at [1116, 311] on button "18" at bounding box center [1107, 311] width 29 height 25
type input "**********"
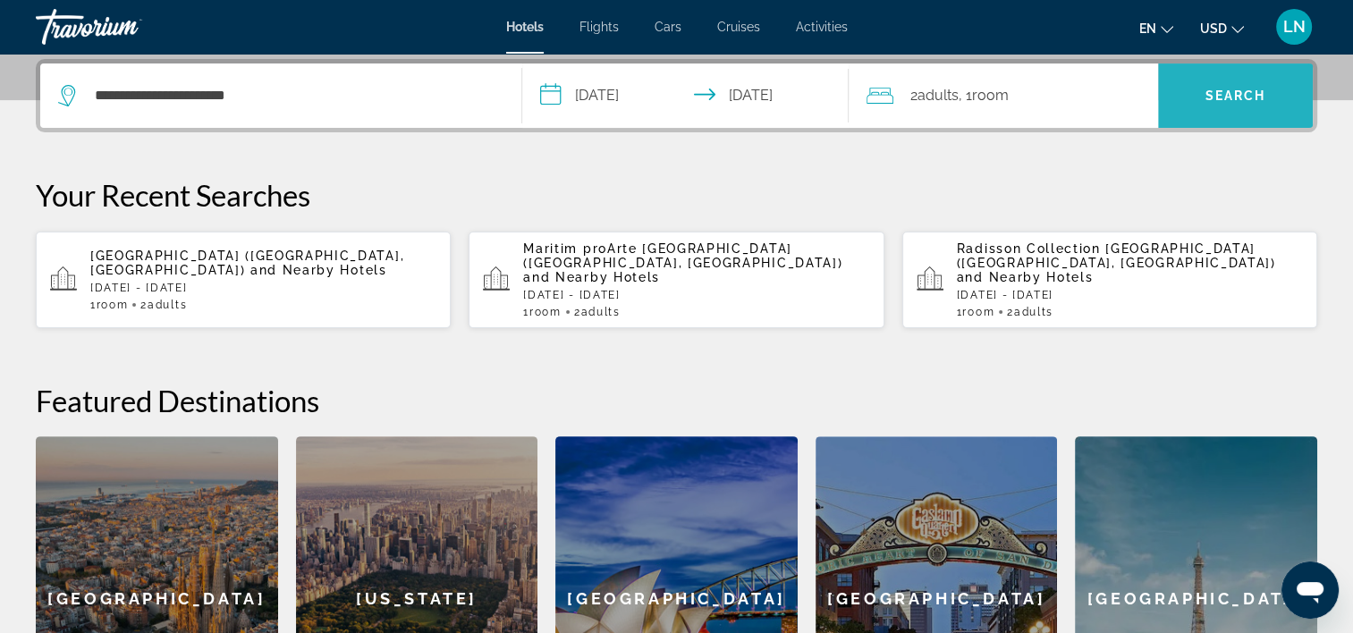
click at [1208, 107] on span "Search" at bounding box center [1235, 95] width 155 height 43
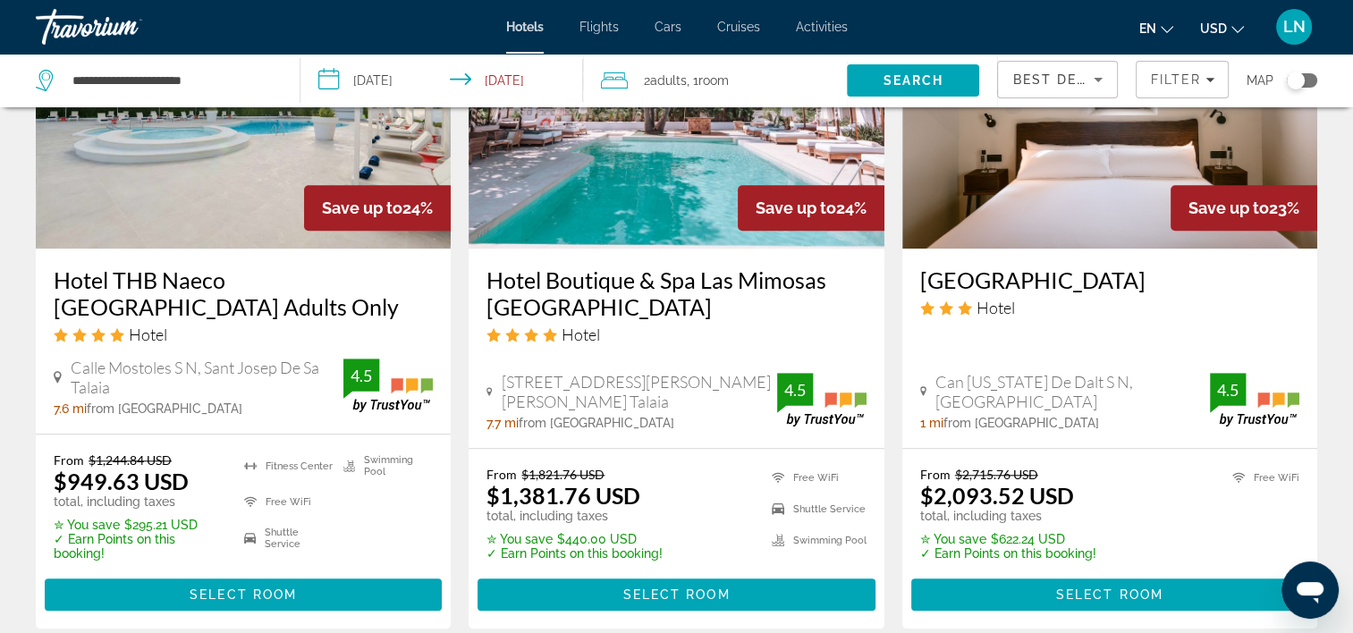
scroll to position [1610, 0]
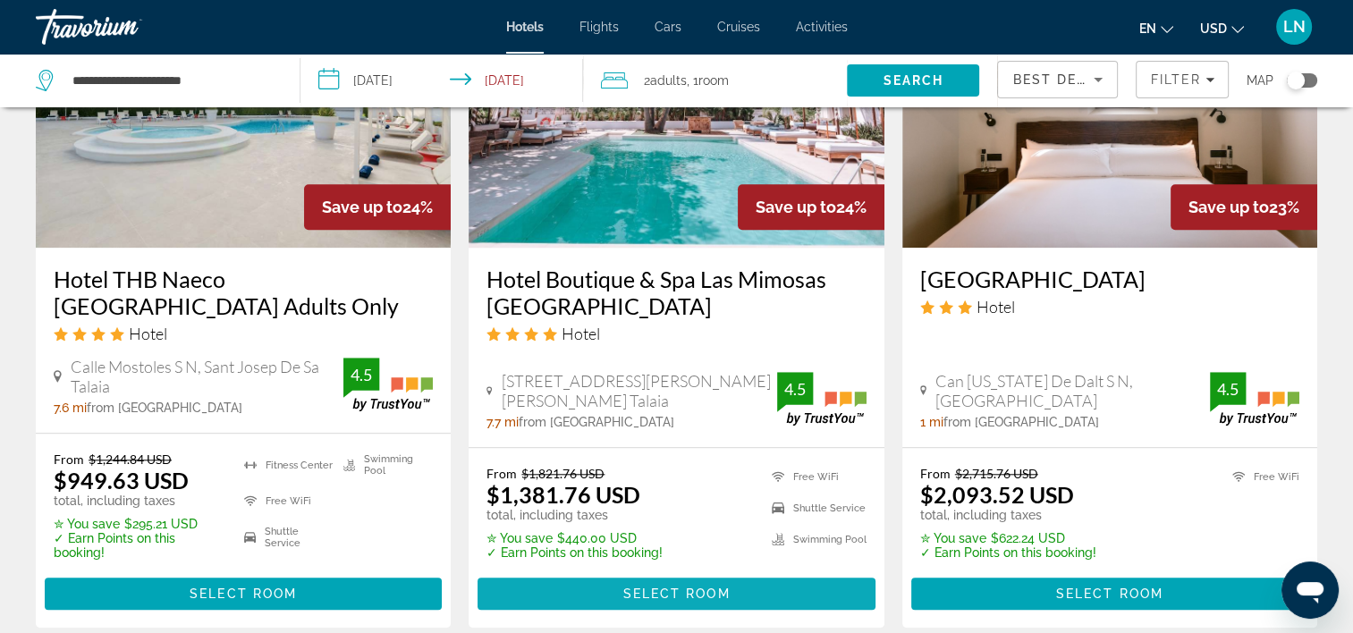
click at [640, 587] on span "Select Room" at bounding box center [676, 594] width 107 height 14
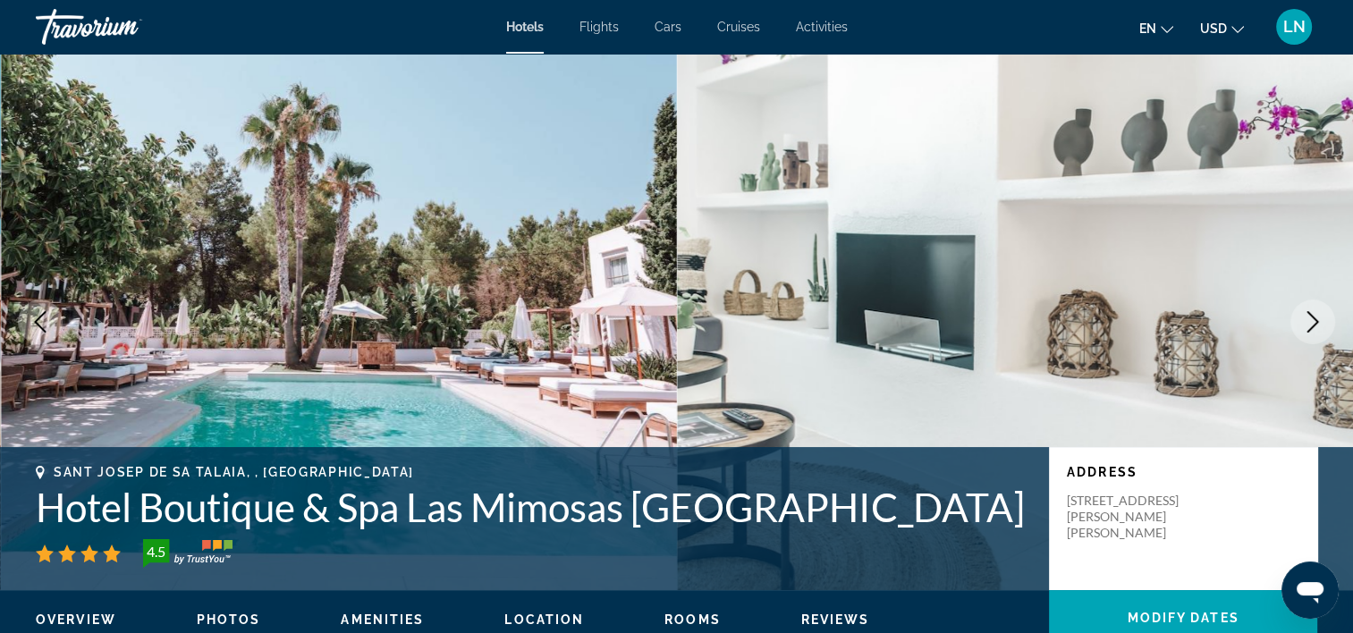
click at [347, 519] on h1 "Hotel Boutique & Spa Las Mimosas Ibiza" at bounding box center [534, 507] width 996 height 47
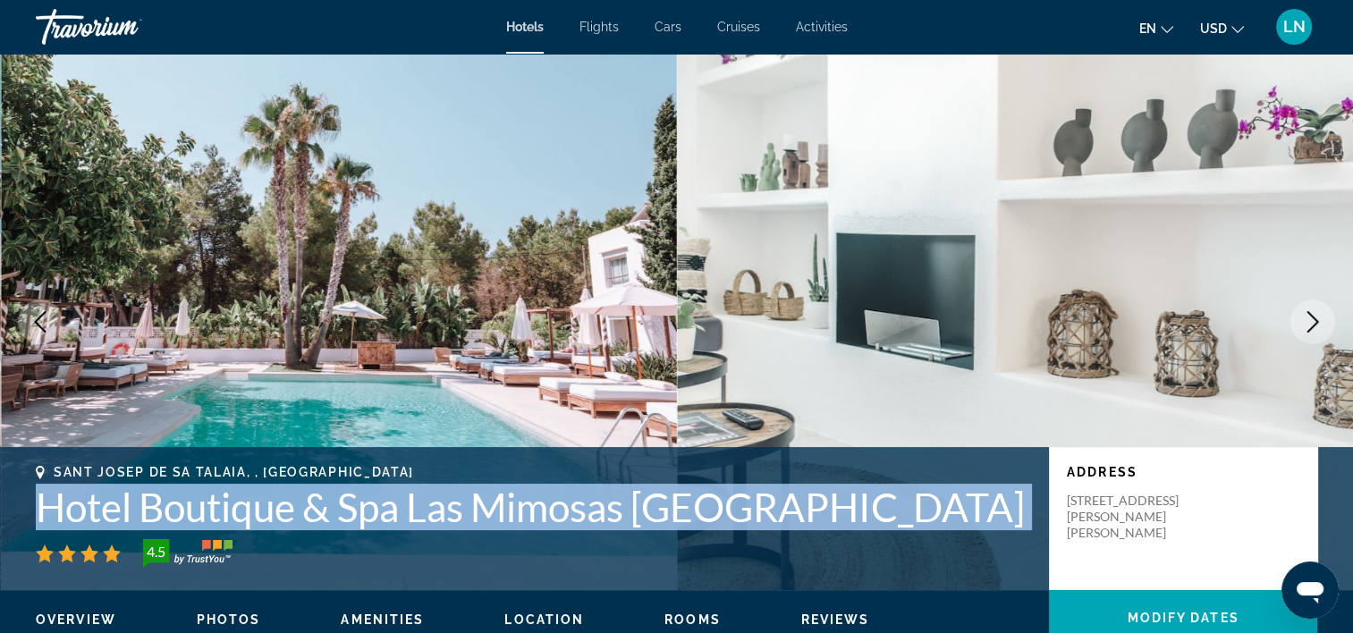
click at [347, 519] on h1 "Hotel Boutique & Spa Las Mimosas Ibiza" at bounding box center [534, 507] width 996 height 47
copy div "Hotel Boutique & Spa Las Mimosas Ibiza"
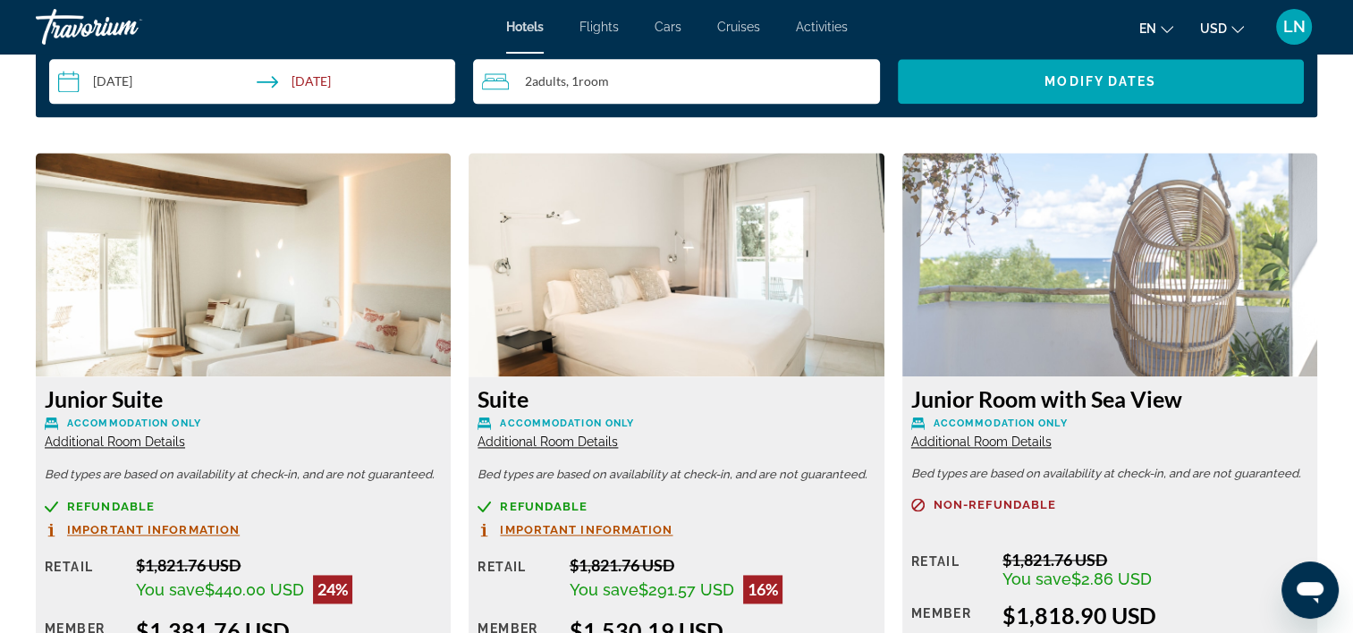
scroll to position [2505, 0]
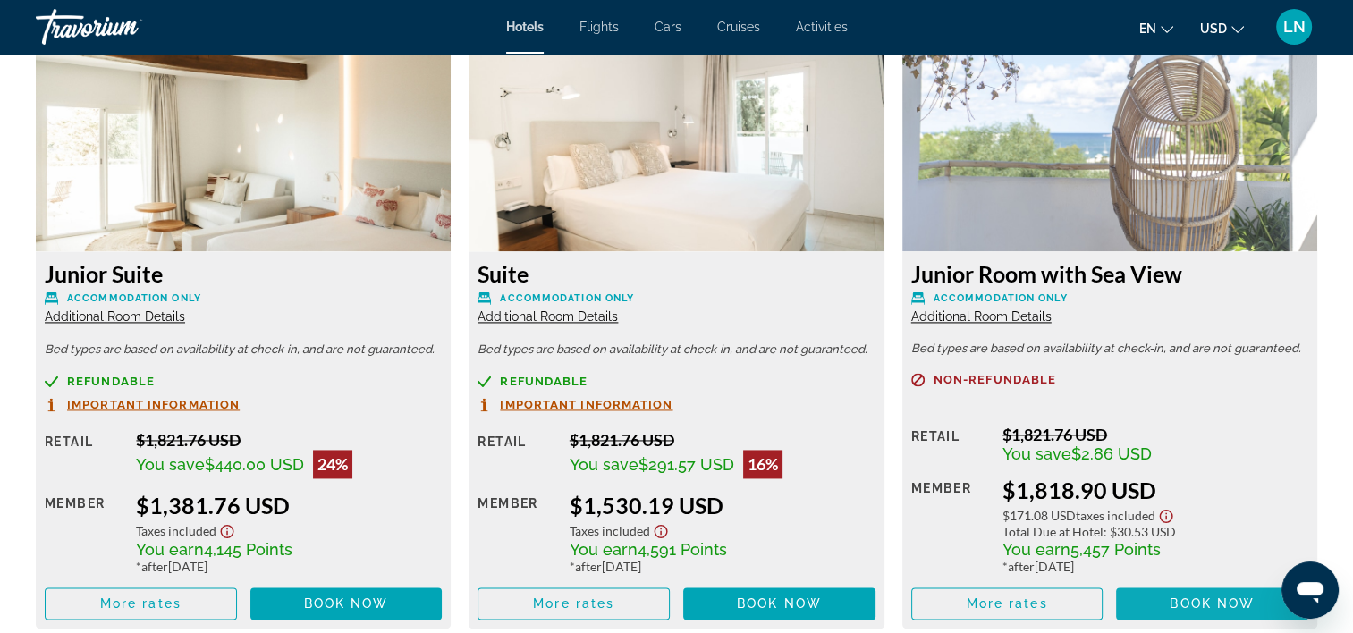
click at [1174, 602] on span "Book now" at bounding box center [1212, 604] width 85 height 14
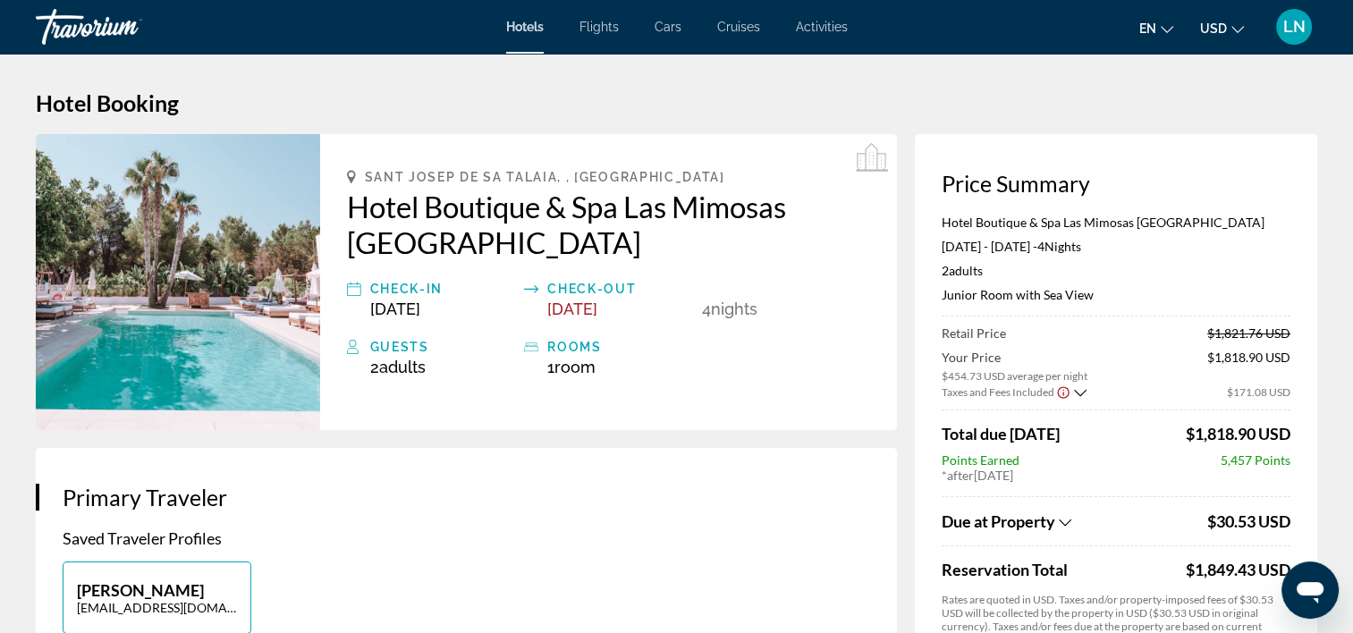
click at [1039, 221] on p "Hotel Boutique & Spa Las Mimosas Ibiza" at bounding box center [1116, 222] width 349 height 15
copy p "Hotel Boutique & Spa Las Mimosas Ibiza"
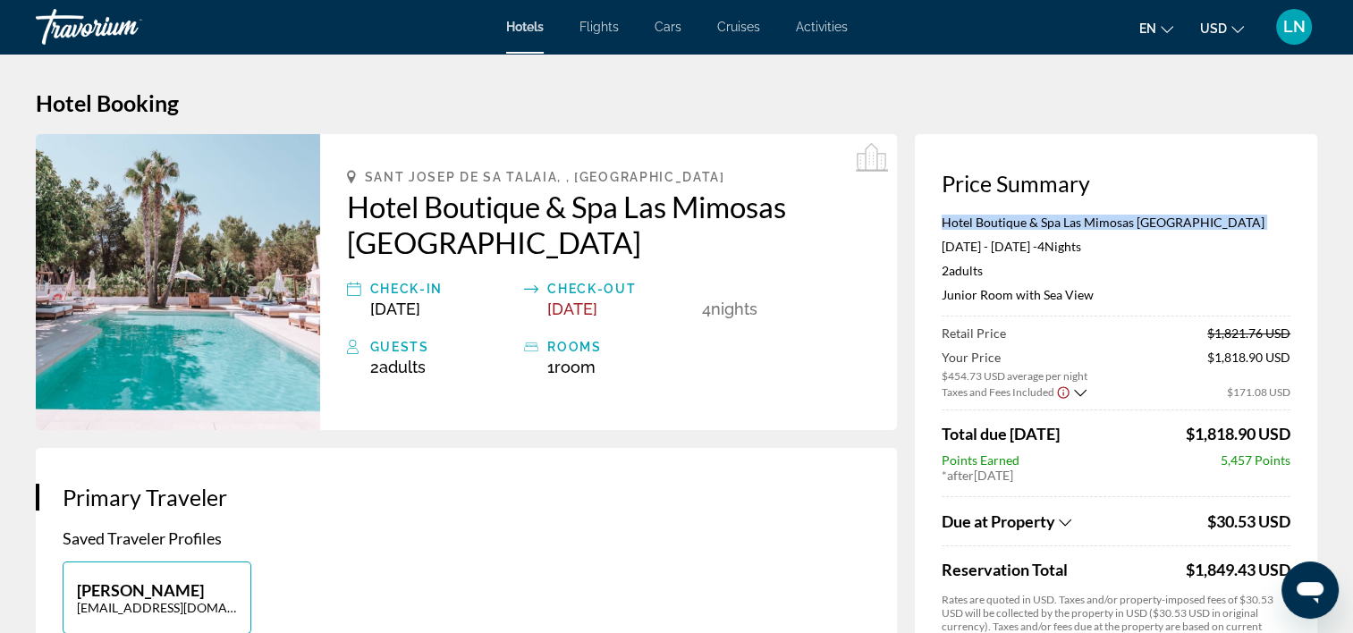
copy p "Hotel Boutique & Spa Las Mimosas Ibiza"
click at [1012, 293] on p "Junior Room with Sea View" at bounding box center [1116, 294] width 349 height 15
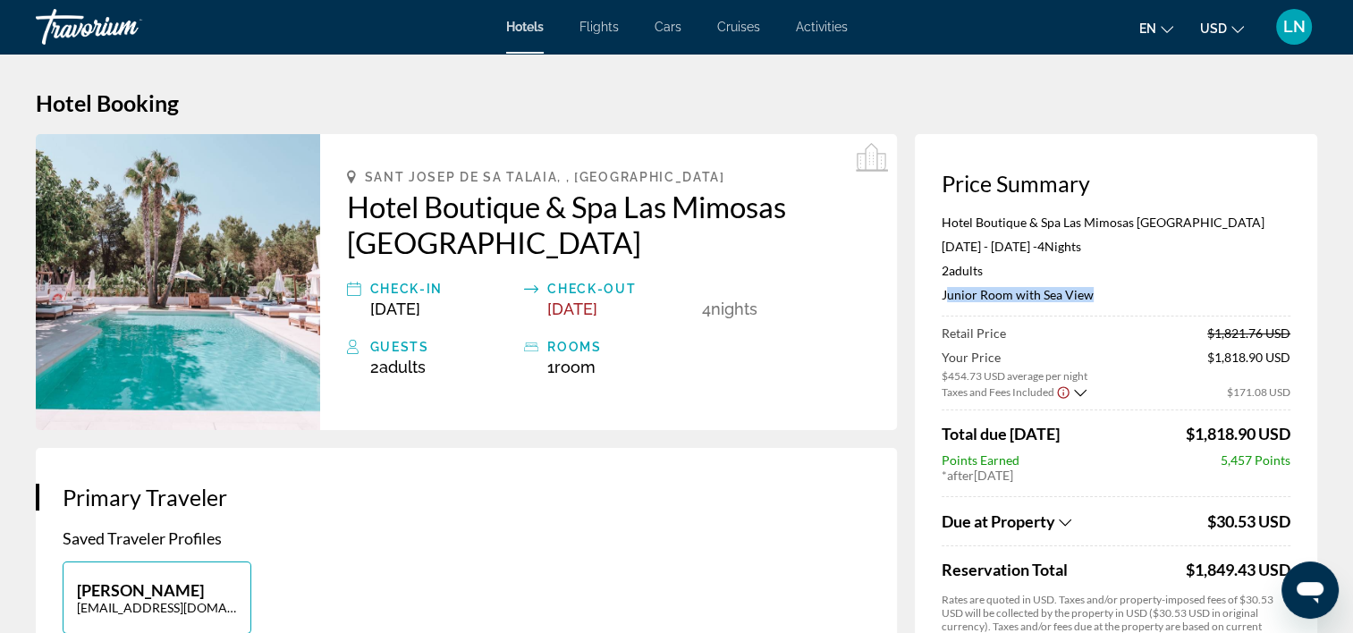
click at [1012, 293] on p "Junior Room with Sea View" at bounding box center [1116, 294] width 349 height 15
copy p "Junior Room with Sea View"
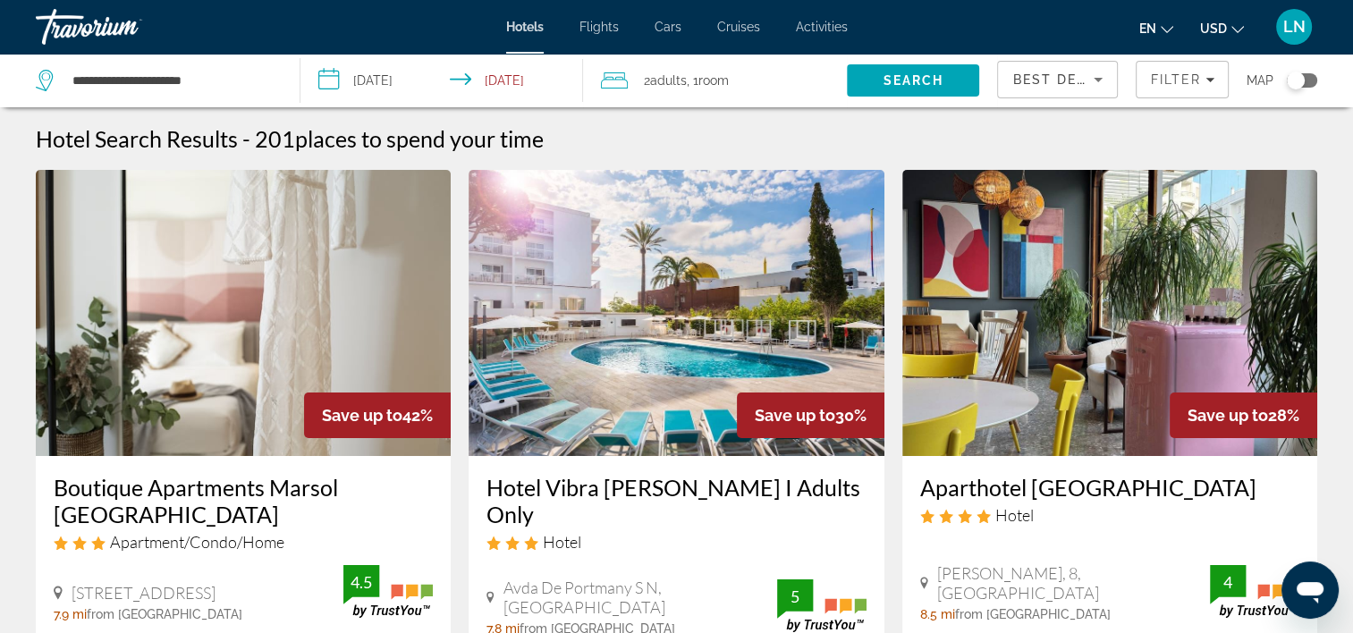
click at [362, 72] on input "**********" at bounding box center [446, 83] width 290 height 59
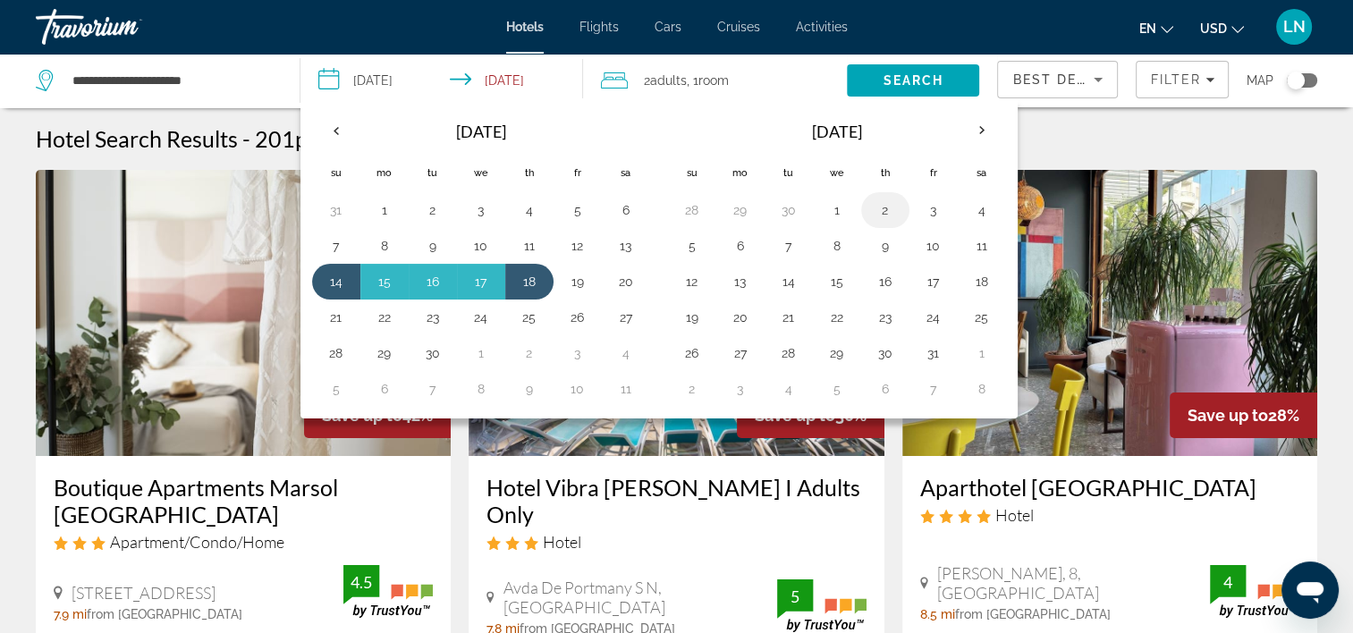
click at [878, 215] on button "2" at bounding box center [885, 210] width 29 height 25
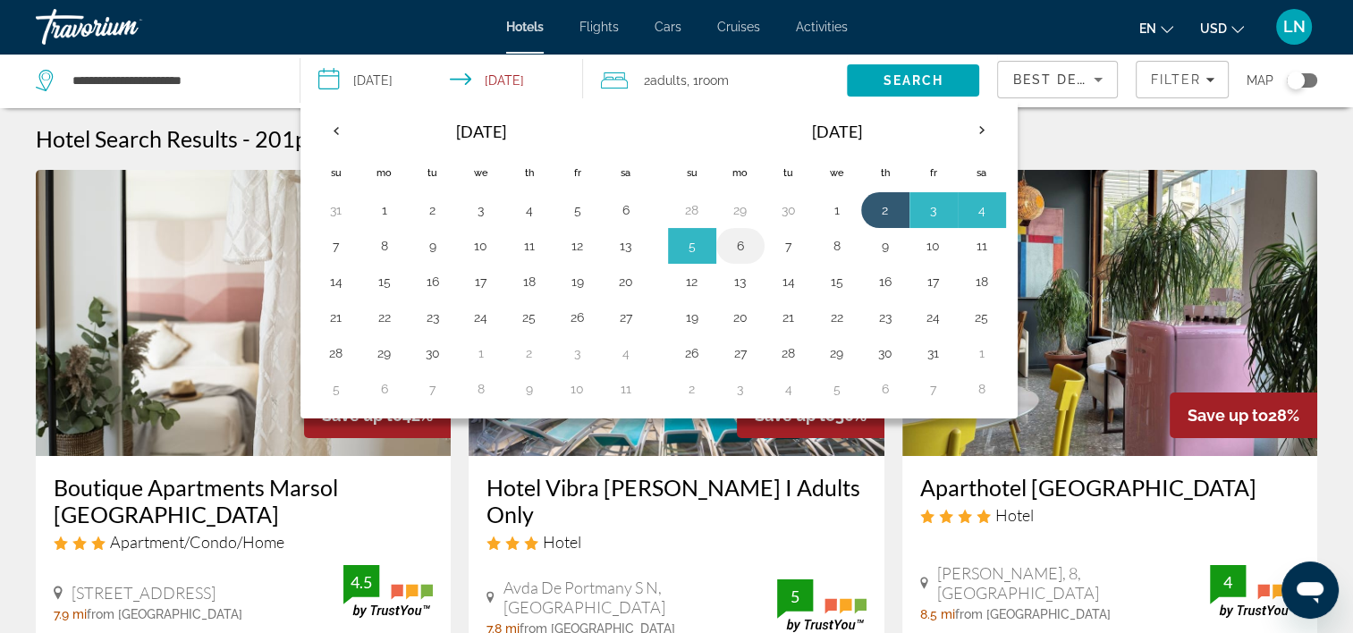
click at [742, 243] on button "6" at bounding box center [740, 245] width 29 height 25
type input "**********"
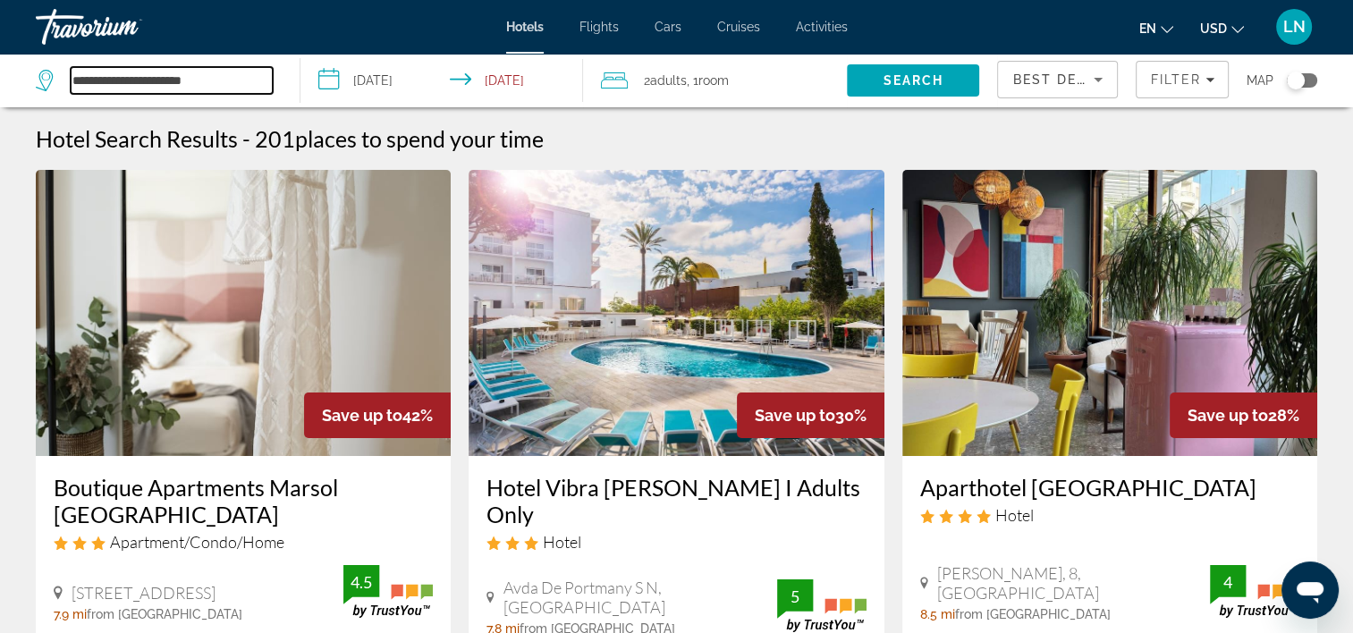
click at [114, 82] on input "**********" at bounding box center [172, 80] width 202 height 27
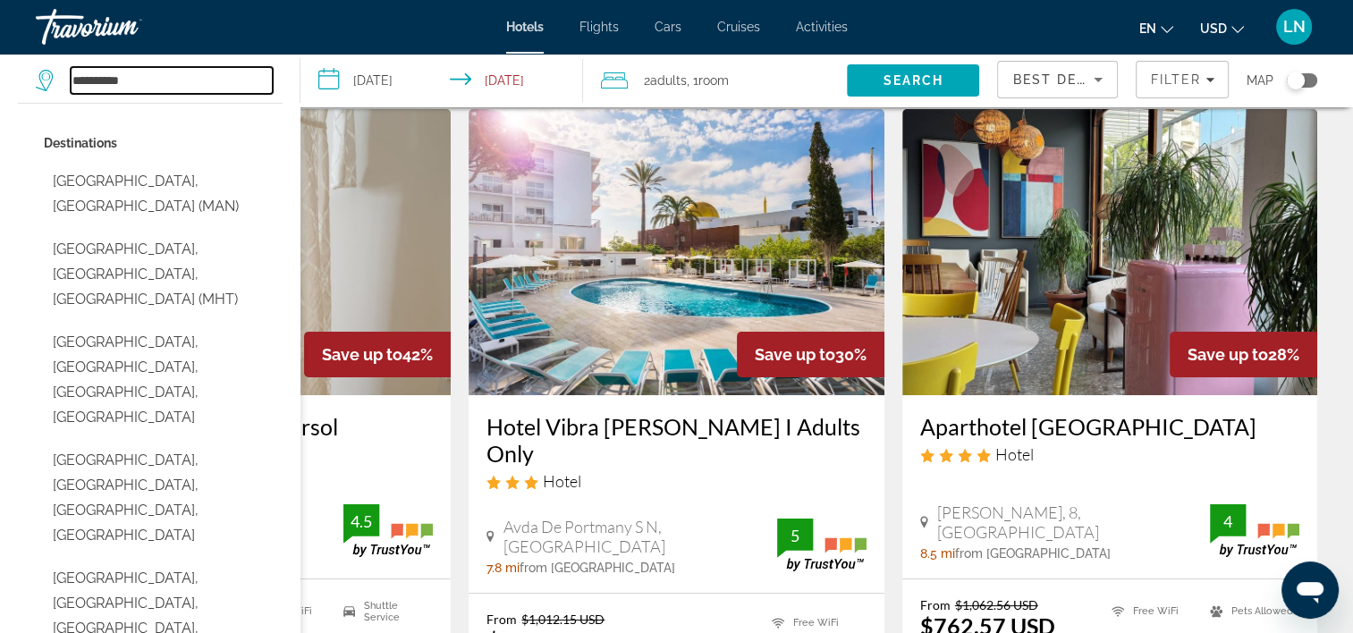
scroll to position [89, 0]
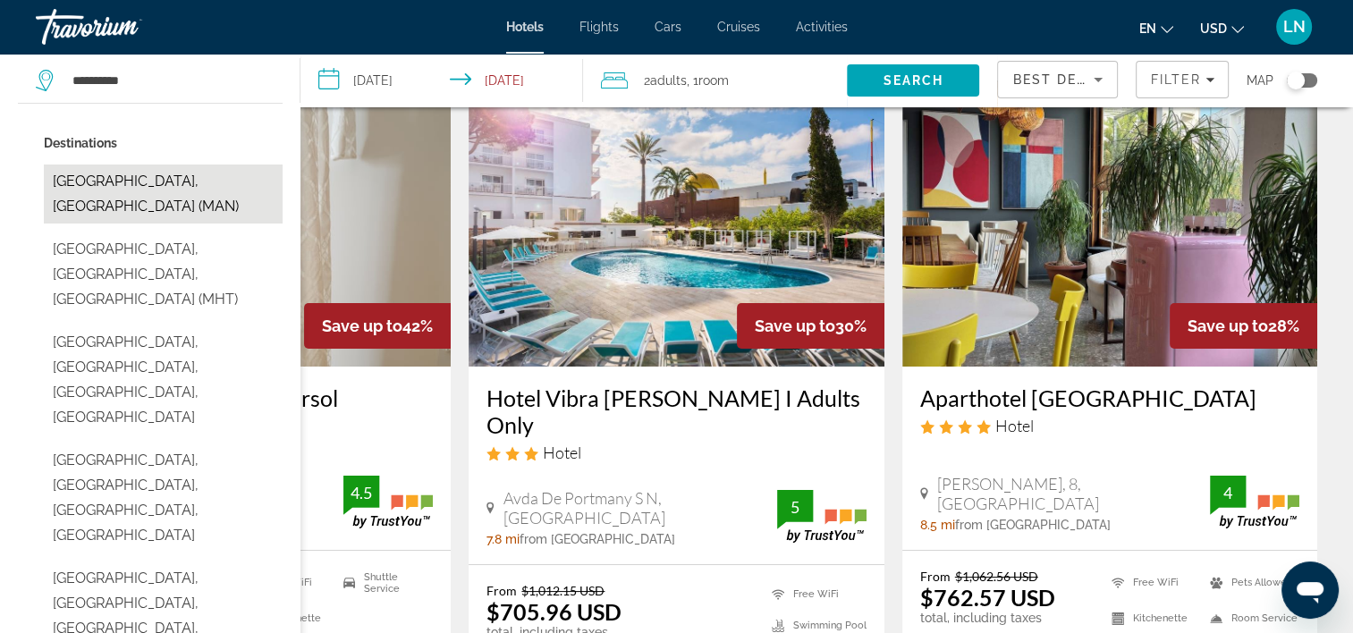
click at [233, 186] on button "Manchester, United Kingdom (MAN)" at bounding box center [163, 194] width 239 height 59
type input "**********"
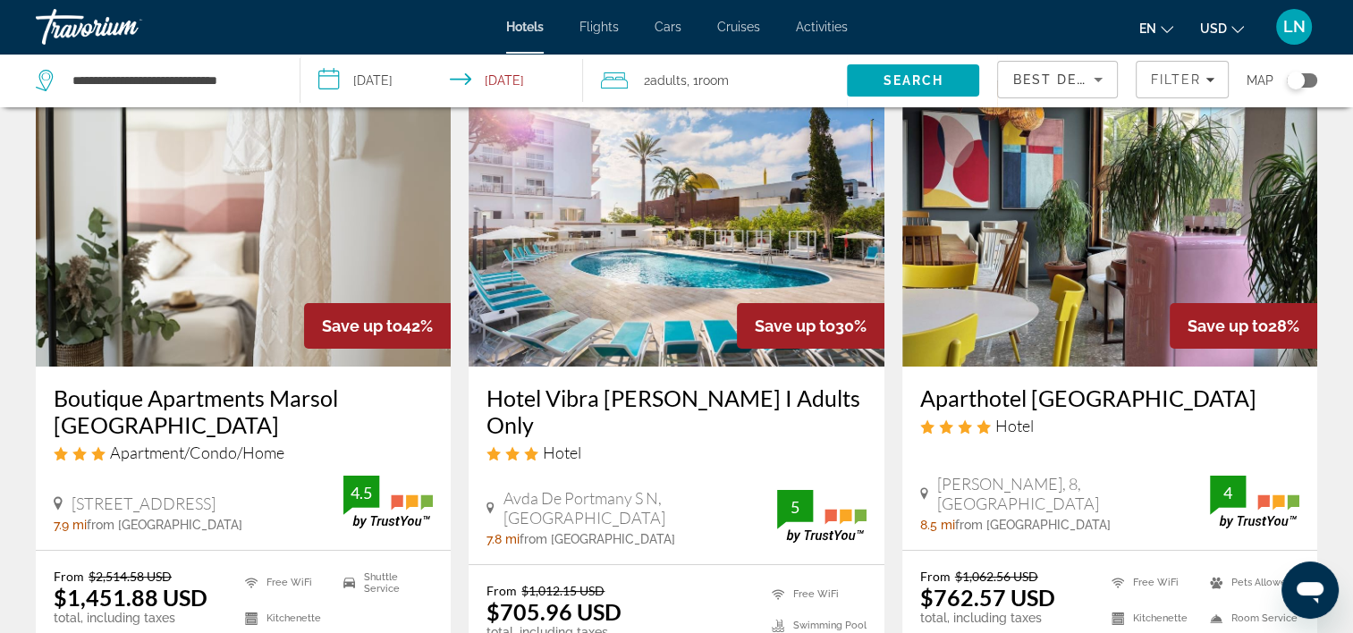
click at [382, 87] on input "**********" at bounding box center [446, 83] width 290 height 59
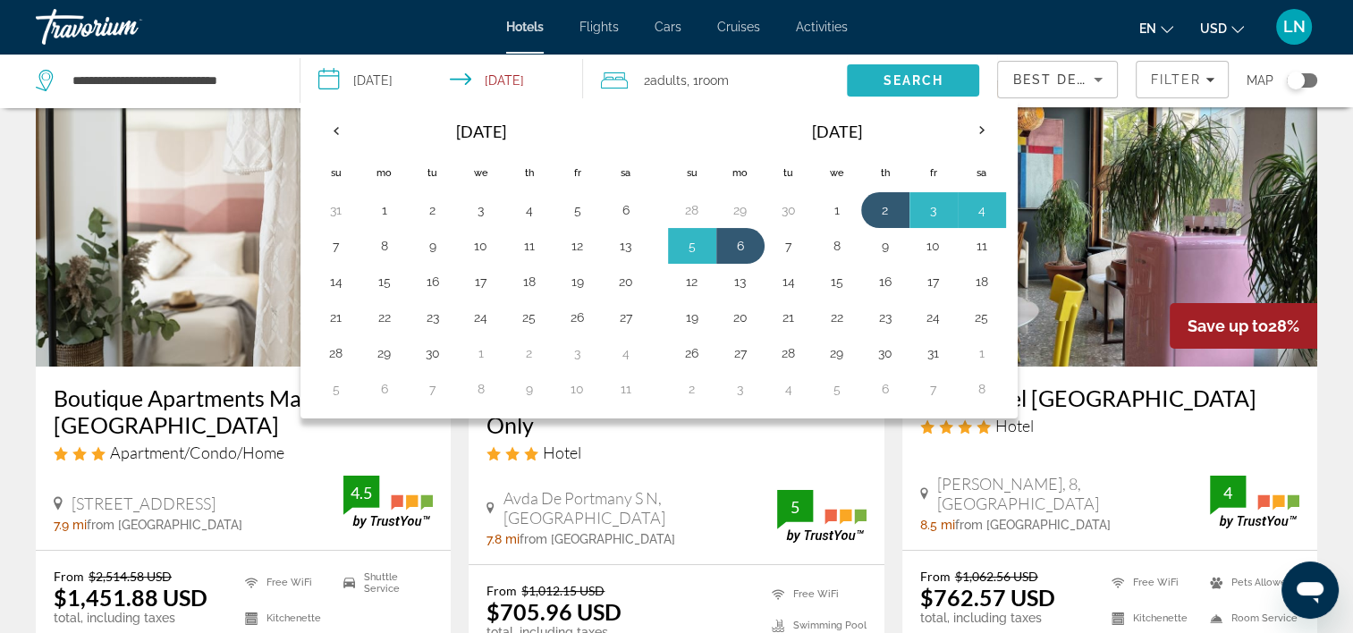
click at [871, 77] on span "Search" at bounding box center [913, 80] width 132 height 43
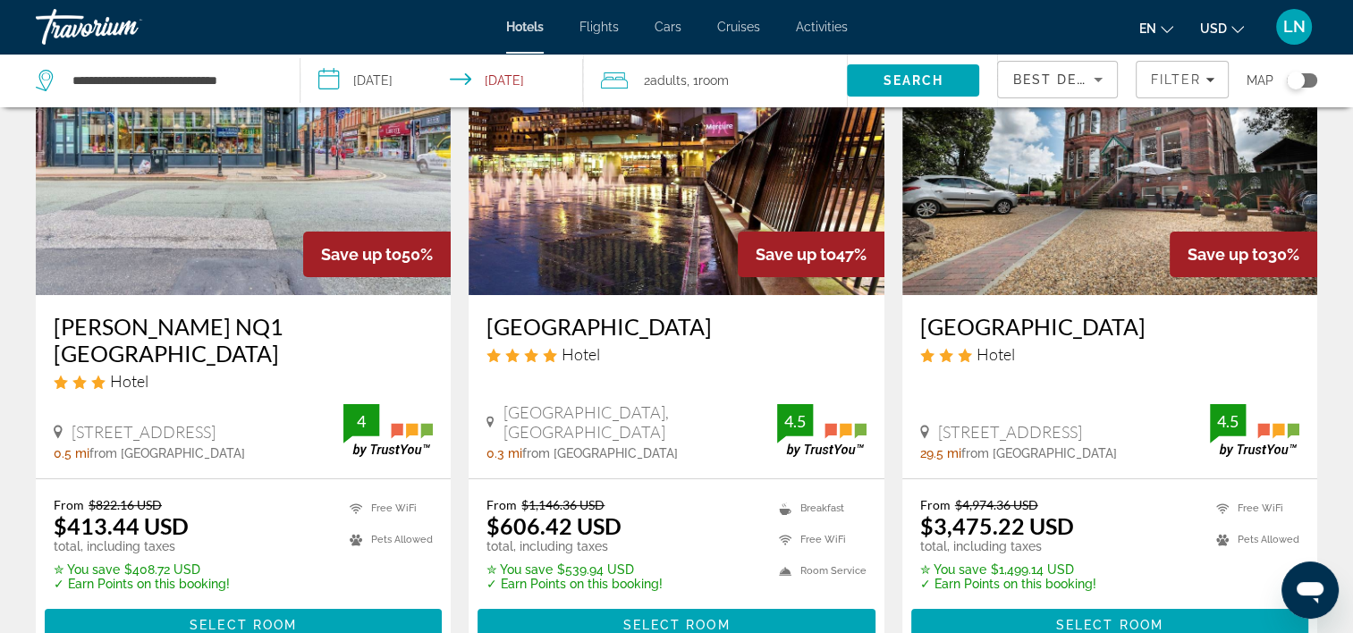
scroll to position [179, 0]
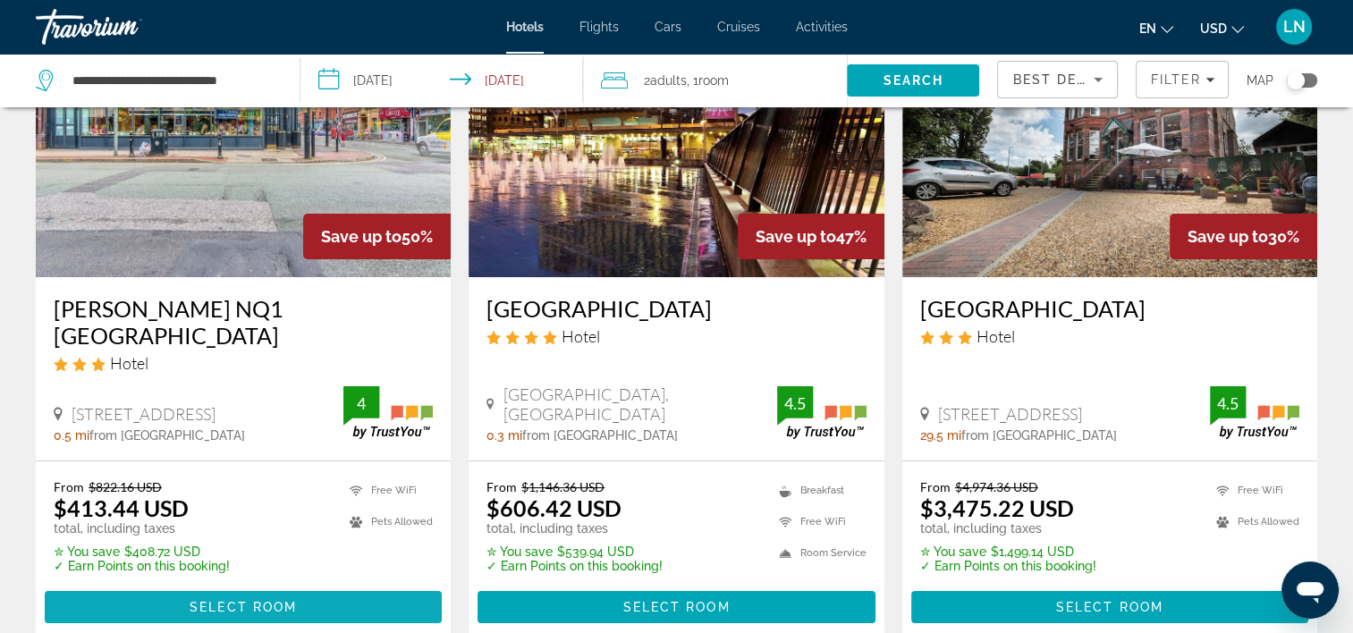
click at [363, 586] on span "Main content" at bounding box center [243, 607] width 397 height 43
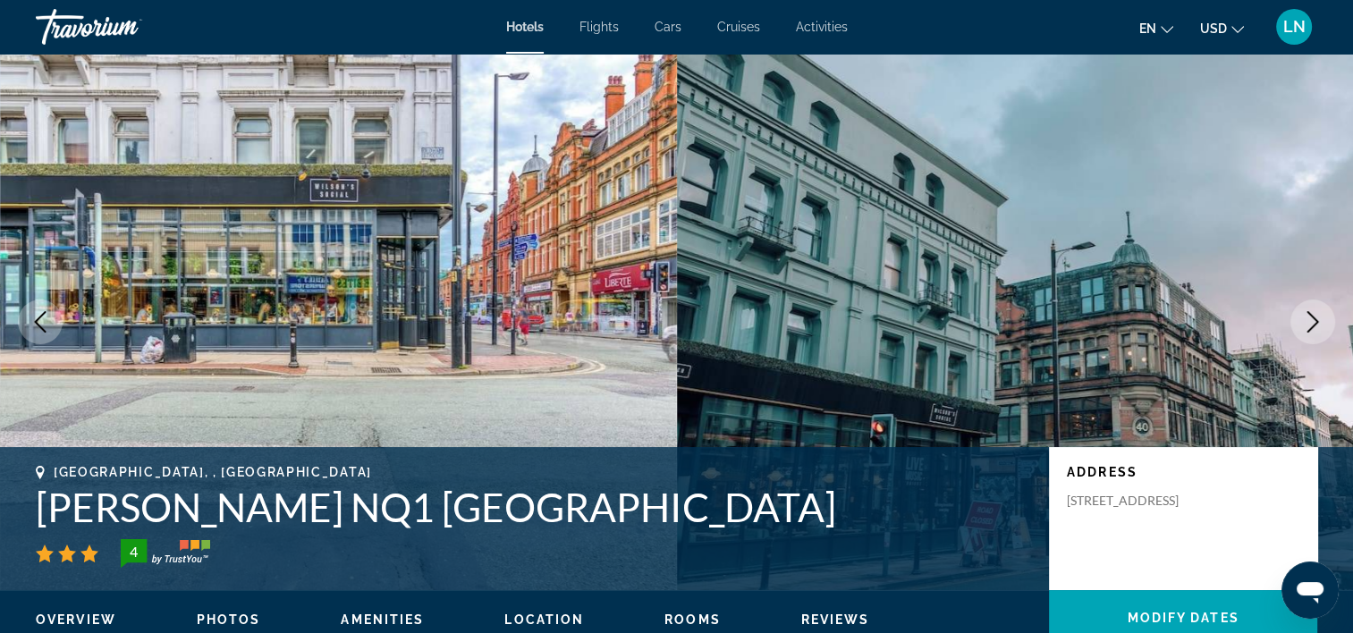
click at [336, 510] on h1 "Selina NQ1 Manchester" at bounding box center [534, 507] width 996 height 47
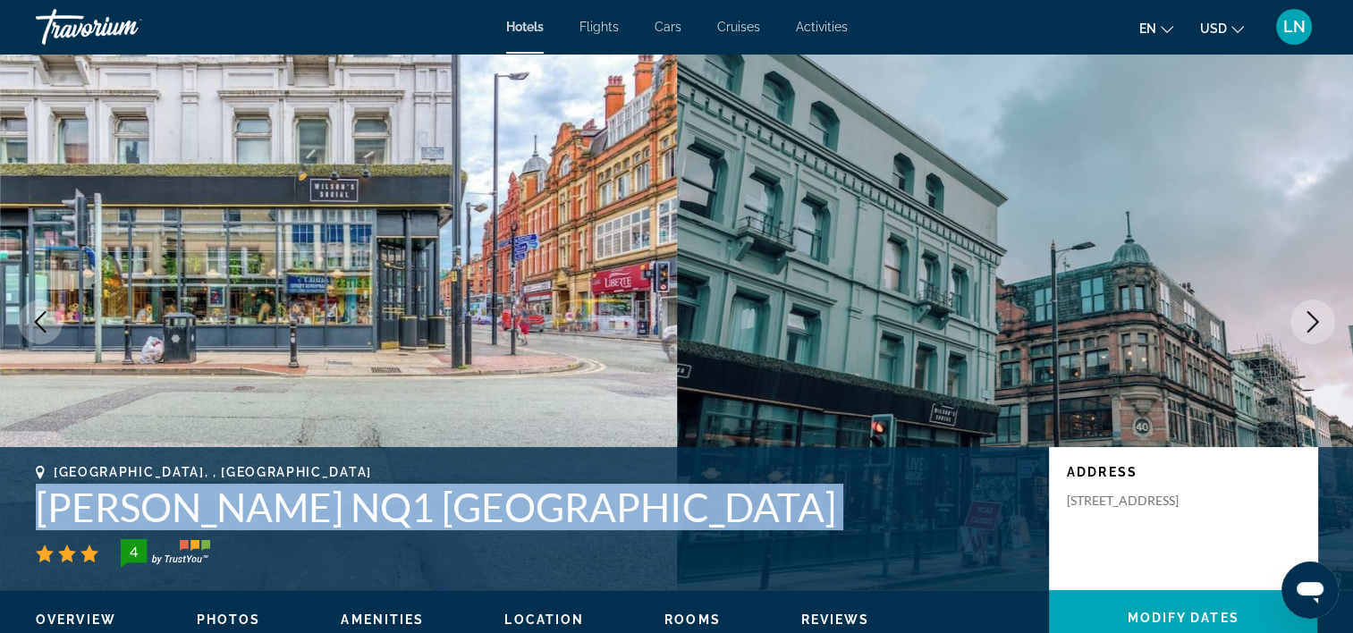
click at [336, 510] on h1 "Selina NQ1 Manchester" at bounding box center [534, 507] width 996 height 47
copy div "Selina NQ1 Manchester"
click at [1311, 318] on icon "Next image" at bounding box center [1312, 321] width 21 height 21
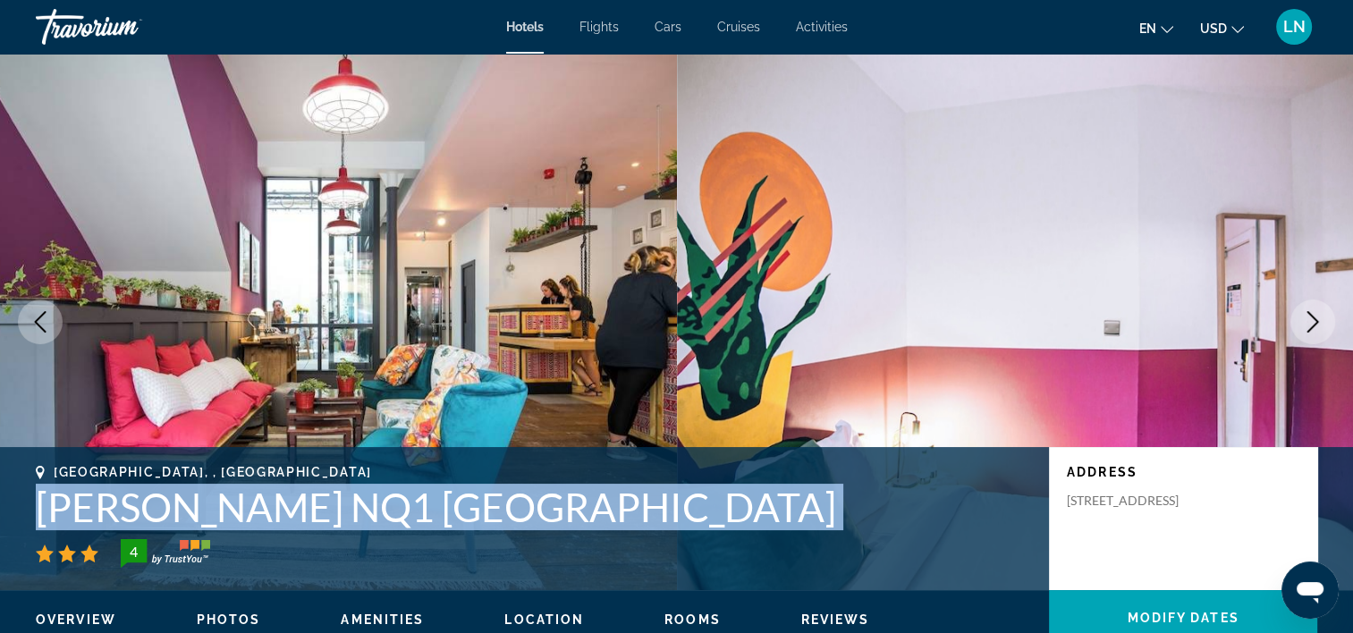
click at [1311, 318] on icon "Next image" at bounding box center [1312, 321] width 21 height 21
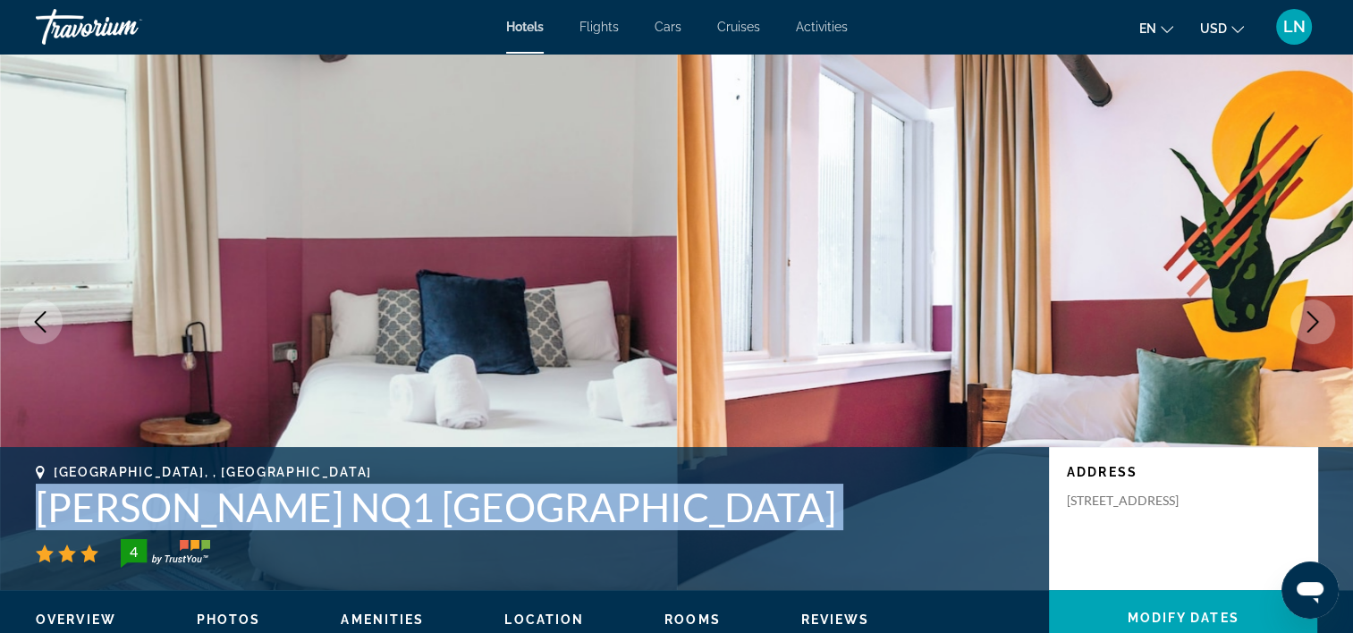
click at [1311, 318] on icon "Next image" at bounding box center [1312, 321] width 21 height 21
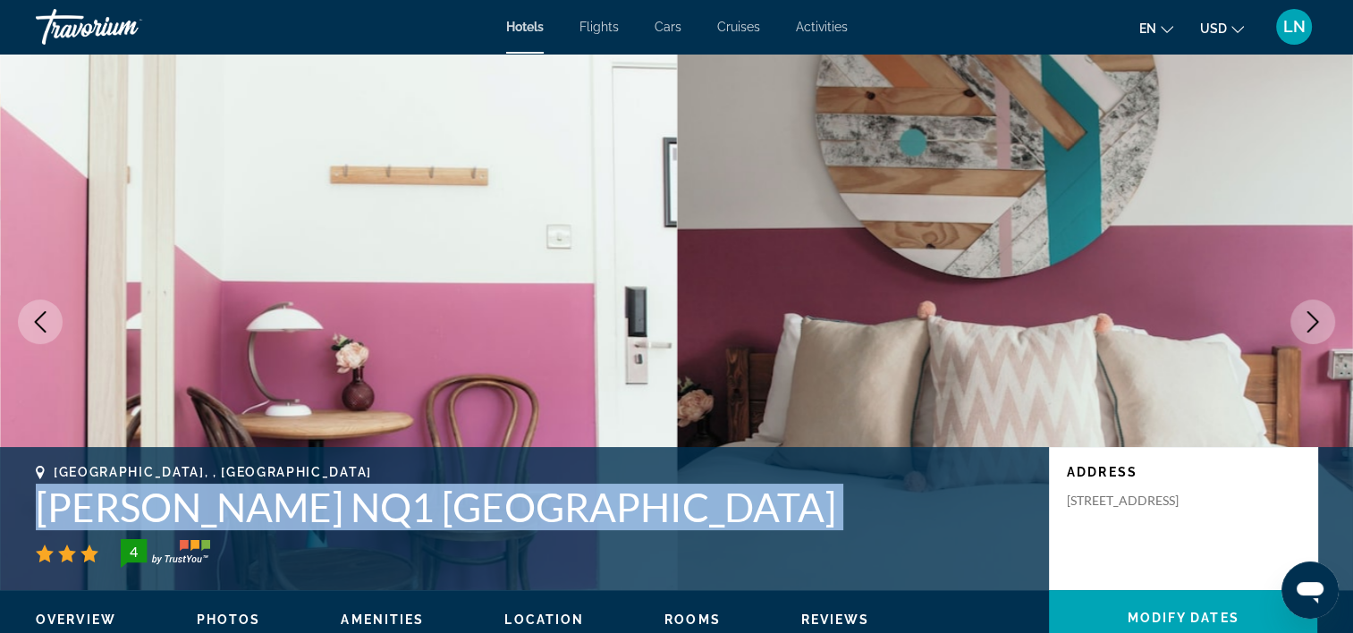
click at [1311, 318] on icon "Next image" at bounding box center [1312, 321] width 21 height 21
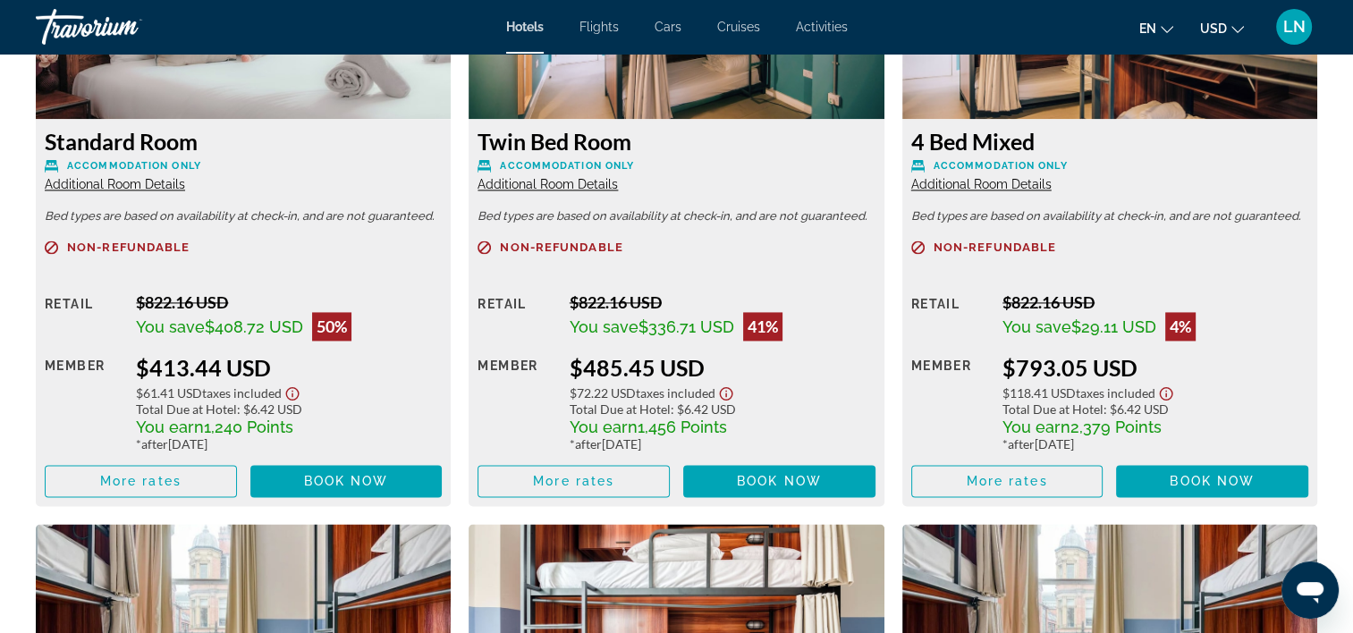
scroll to position [2594, 0]
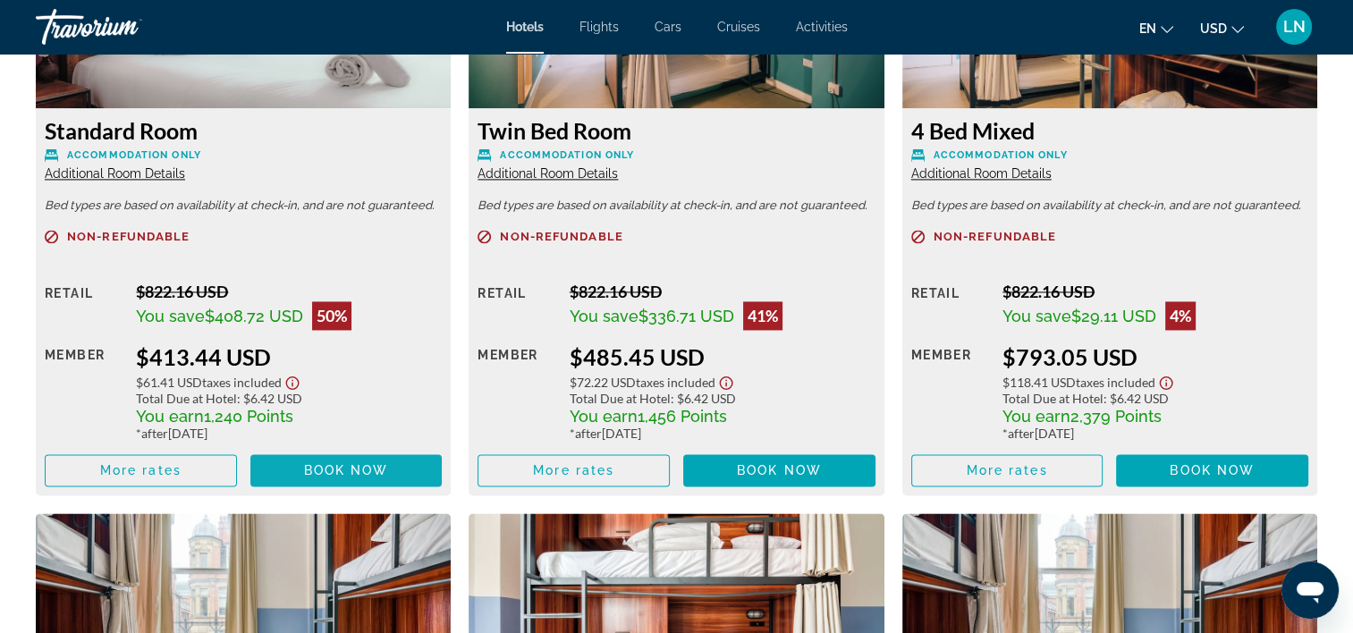
click at [368, 466] on span "Book now" at bounding box center [346, 470] width 85 height 14
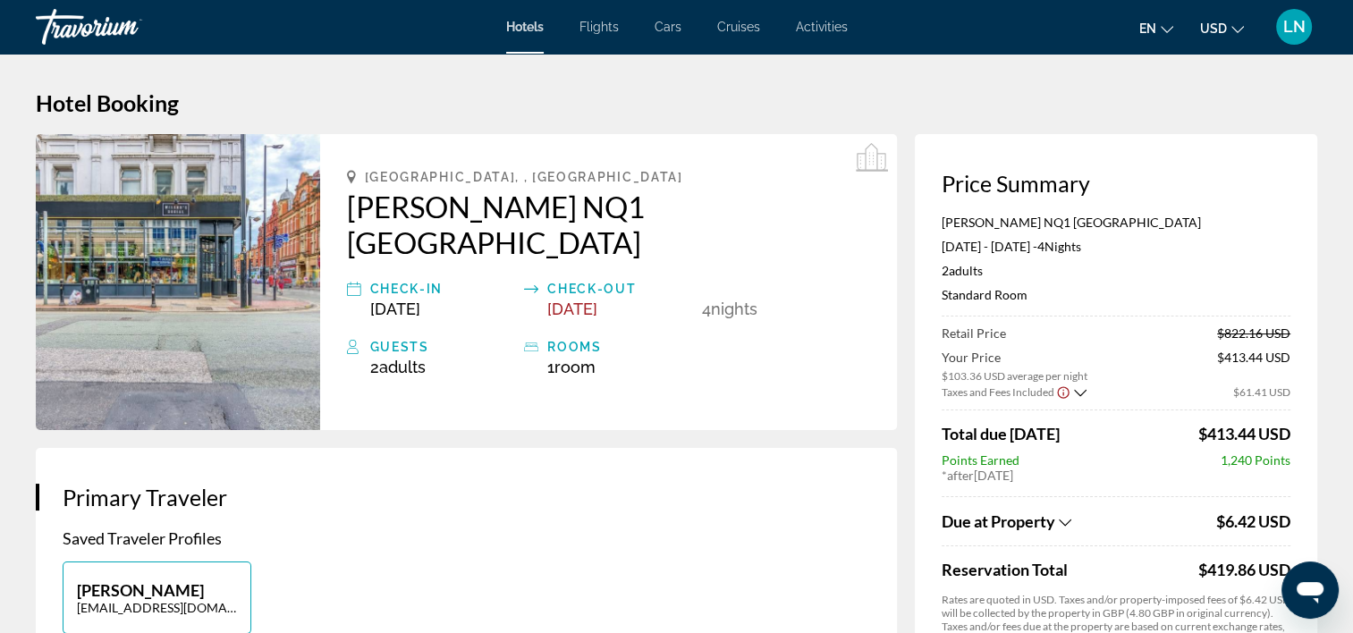
click at [1006, 225] on p "Selina NQ1 Manchester" at bounding box center [1116, 222] width 349 height 15
copy p "Selina NQ1 Manchester"
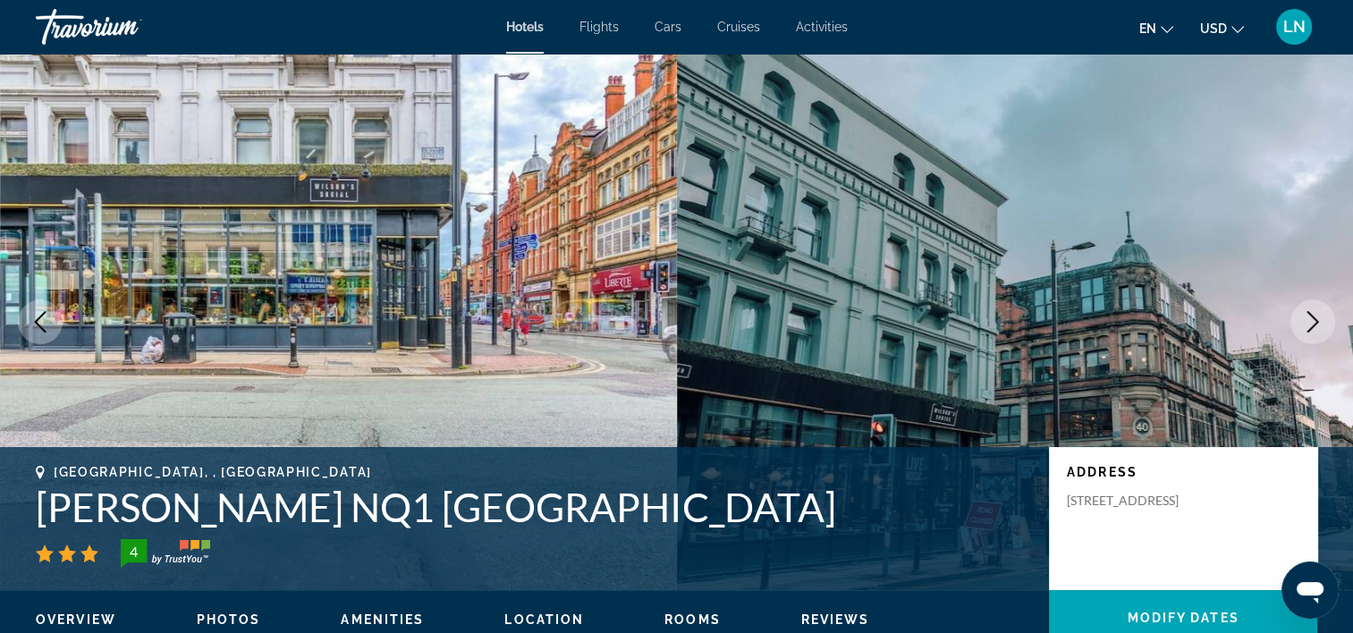
scroll to position [447, 0]
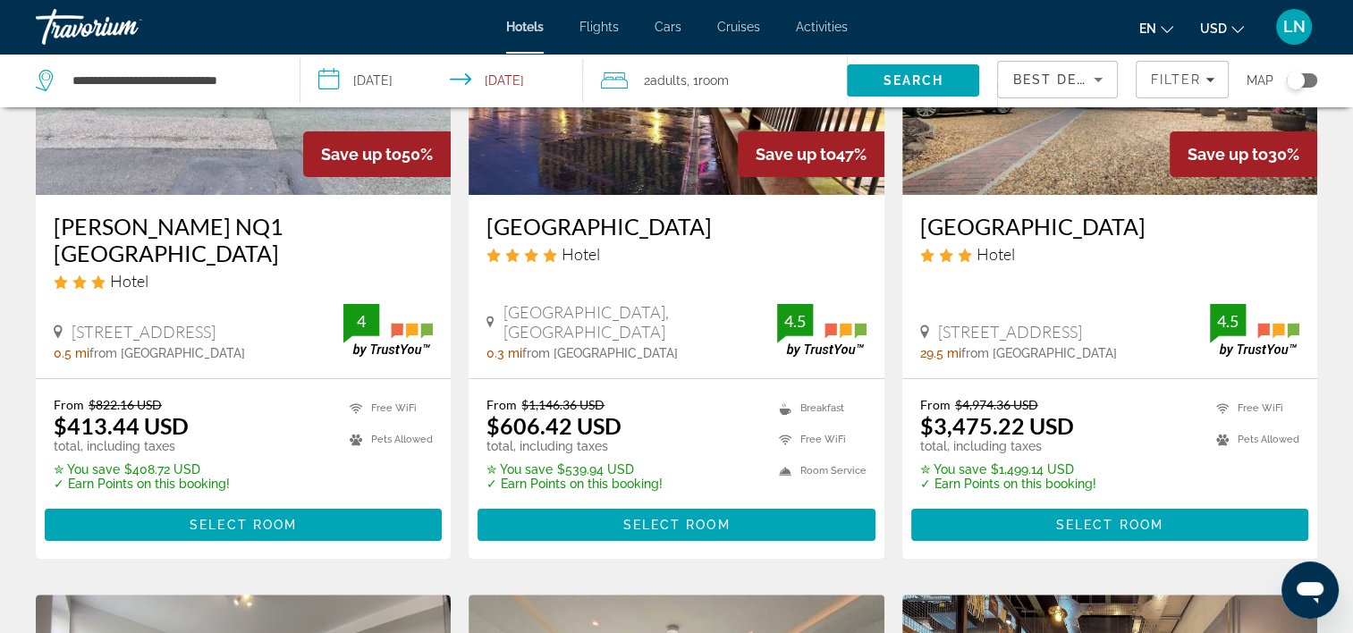
scroll to position [268, 0]
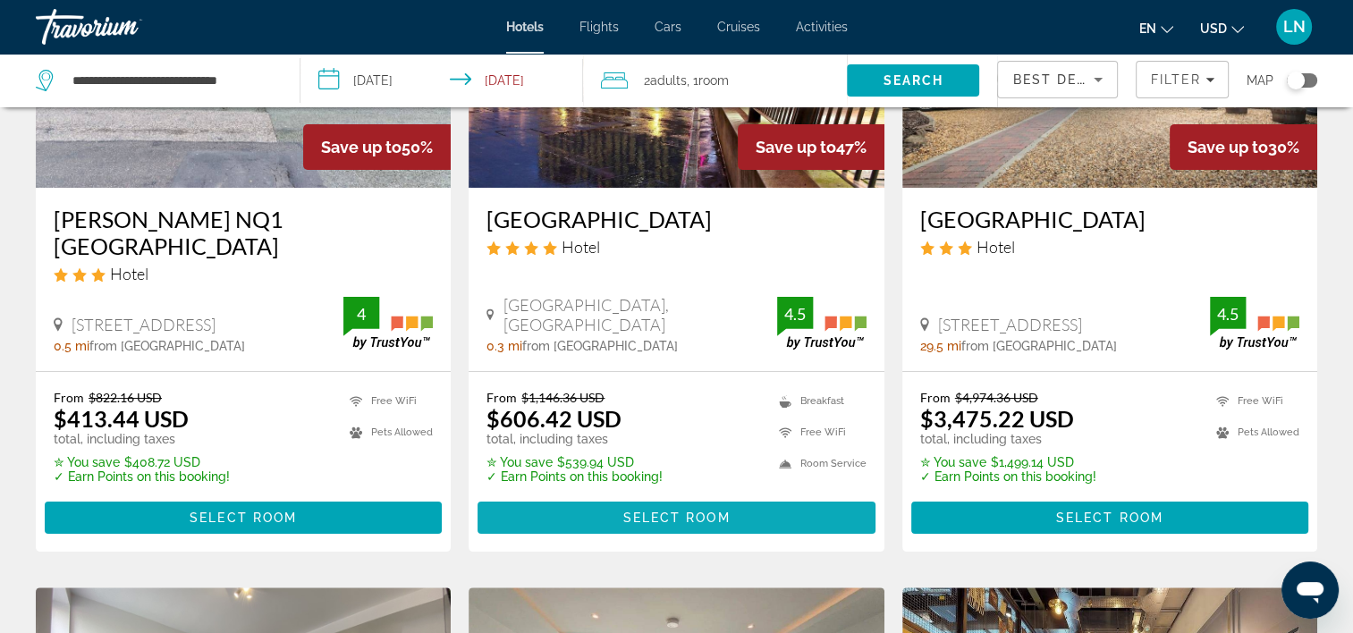
click at [666, 496] on span "Main content" at bounding box center [676, 517] width 397 height 43
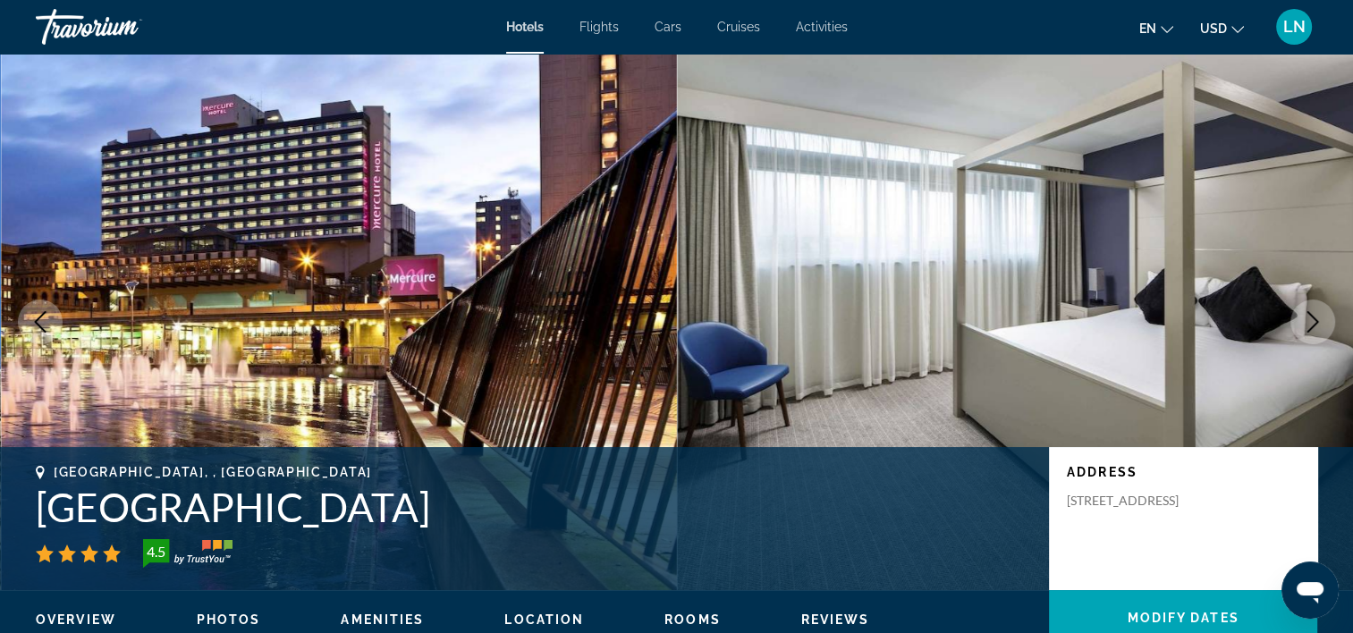
click at [287, 501] on h1 "Mercure Manchester Piccadilly Hotel" at bounding box center [534, 507] width 996 height 47
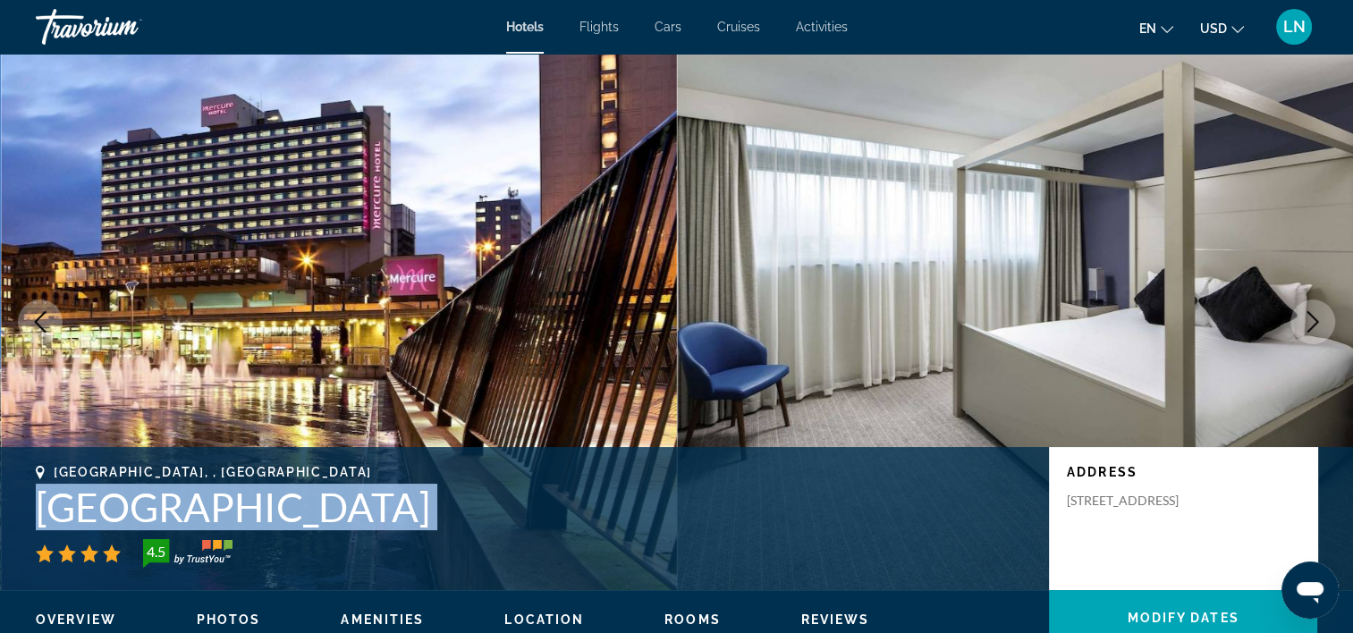
copy div "Mercure Manchester Piccadilly Hotel"
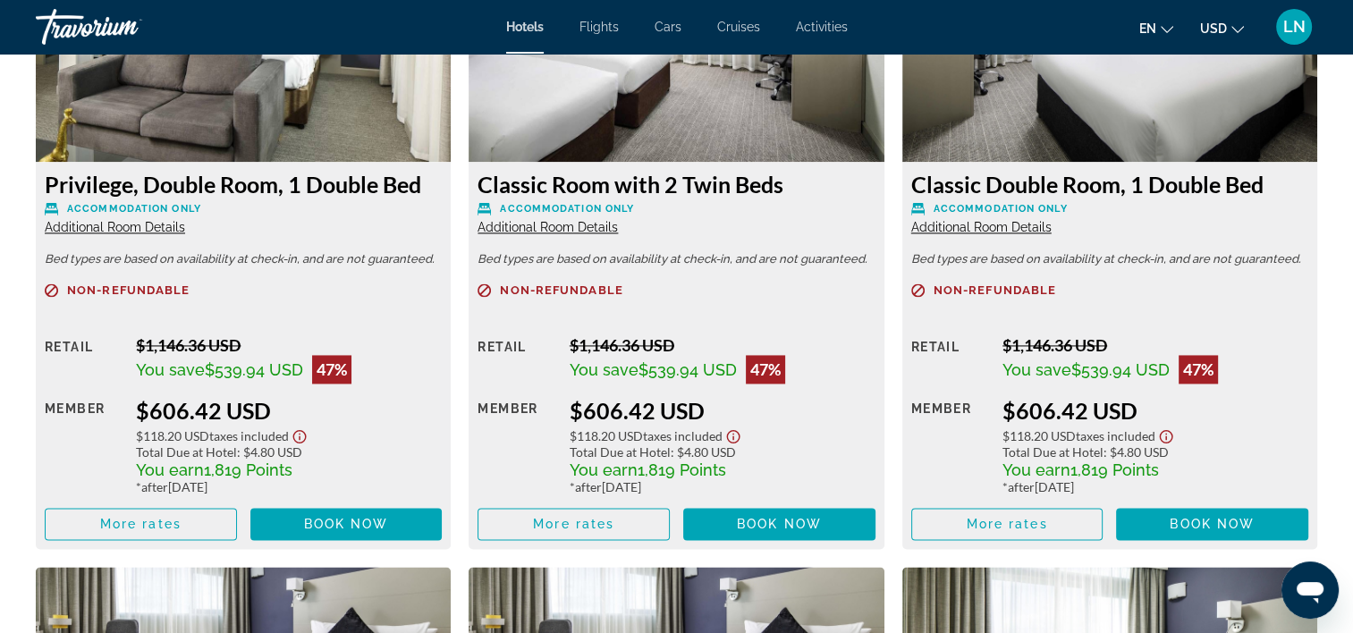
scroll to position [2505, 0]
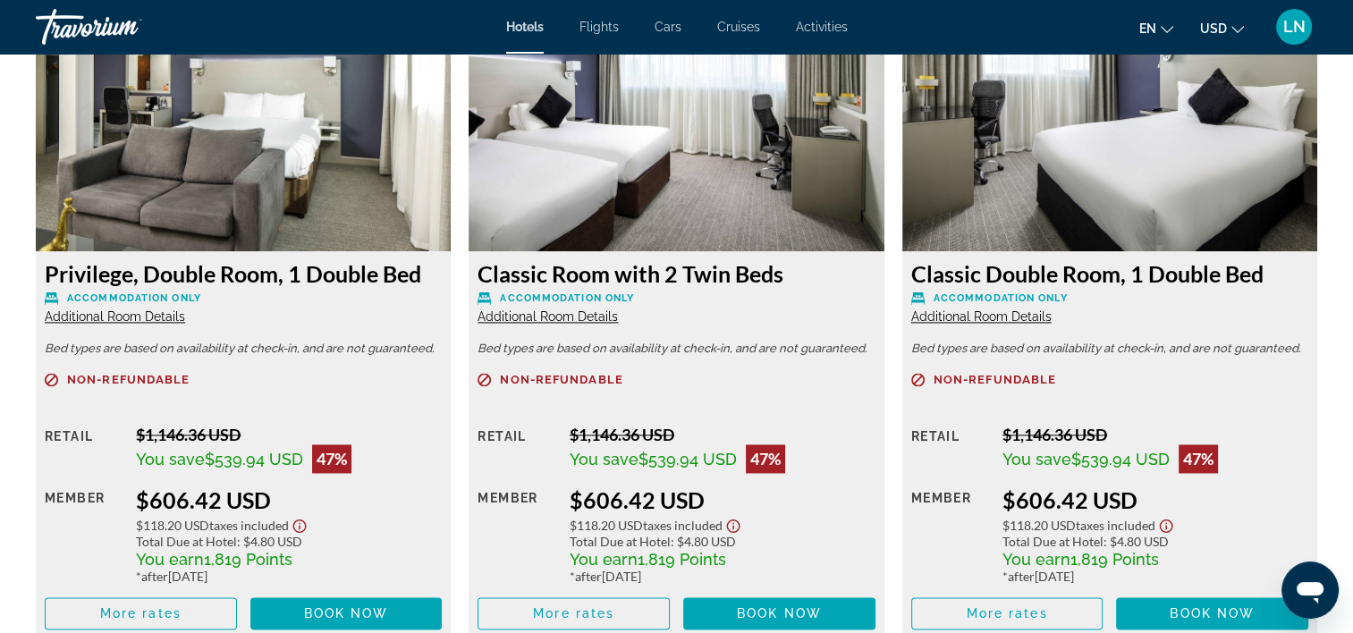
click at [131, 311] on span "Additional Room Details" at bounding box center [115, 317] width 140 height 14
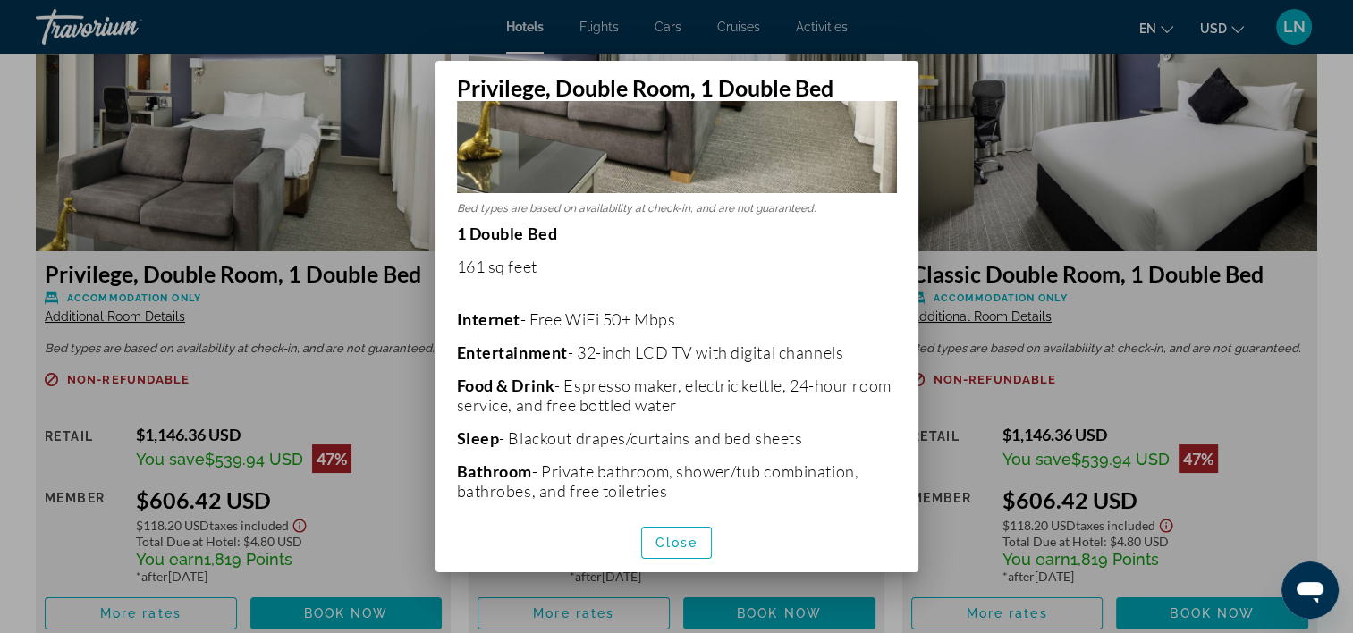
scroll to position [268, 0]
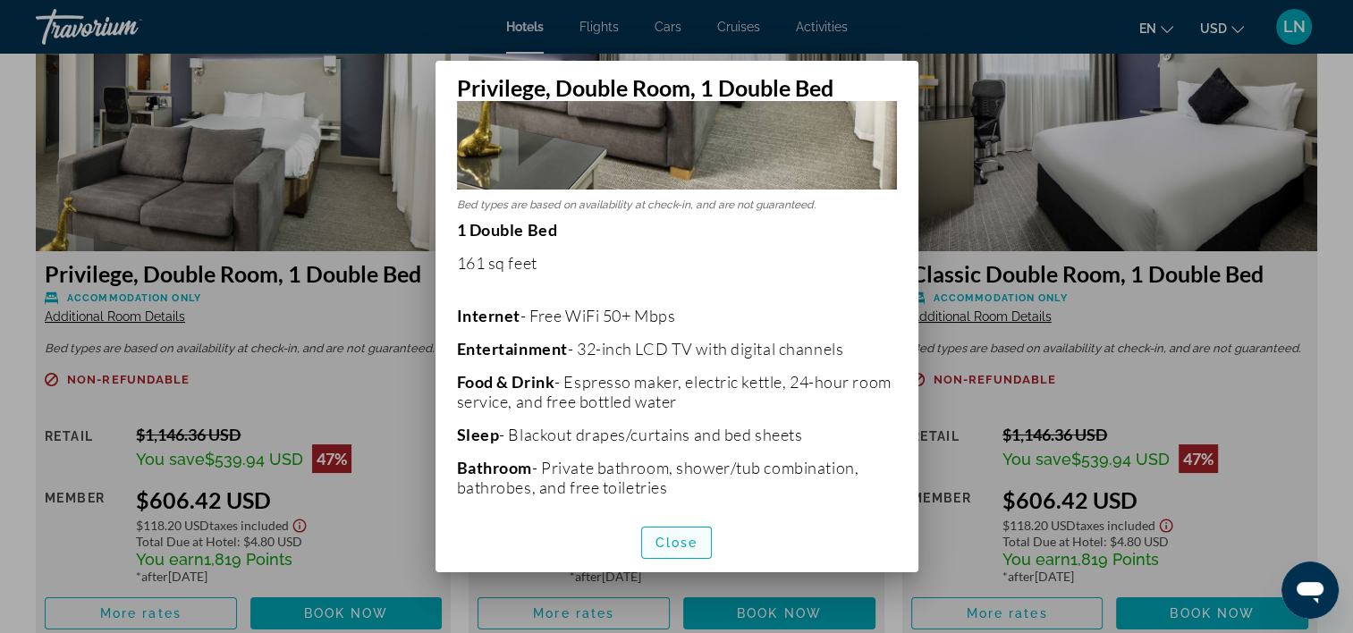
click at [663, 537] on span "Close" at bounding box center [677, 543] width 43 height 14
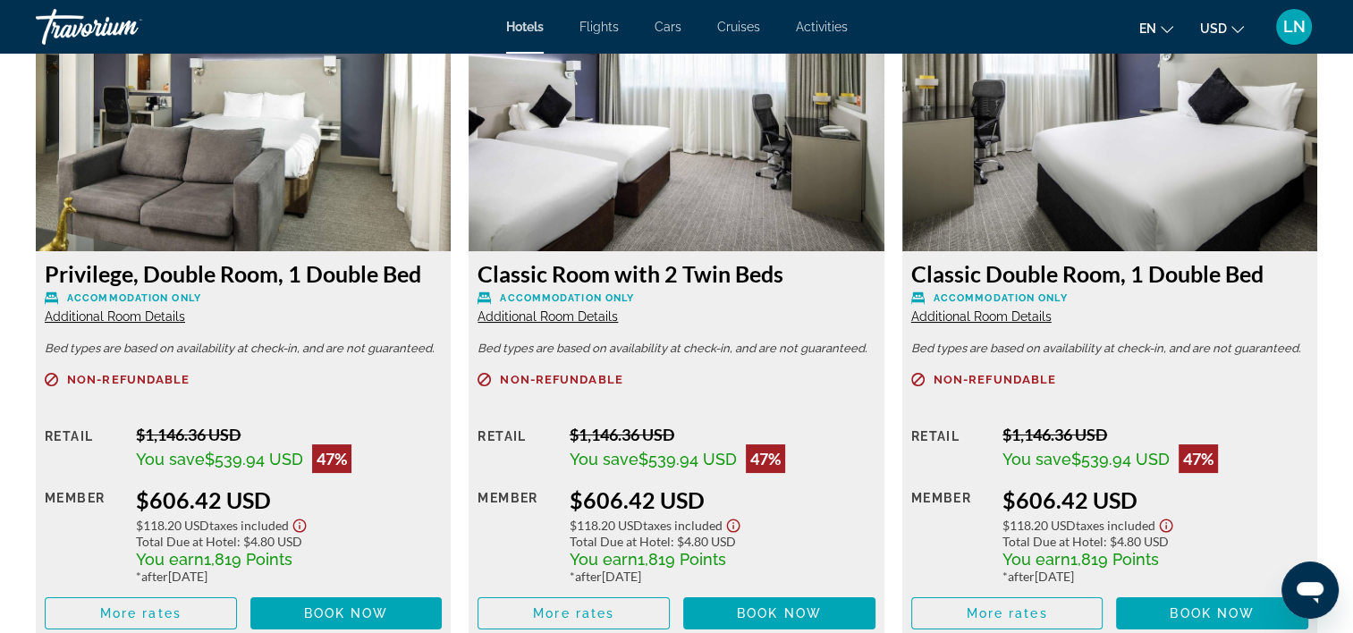
scroll to position [2505, 0]
click at [560, 313] on span "Additional Room Details" at bounding box center [548, 317] width 140 height 14
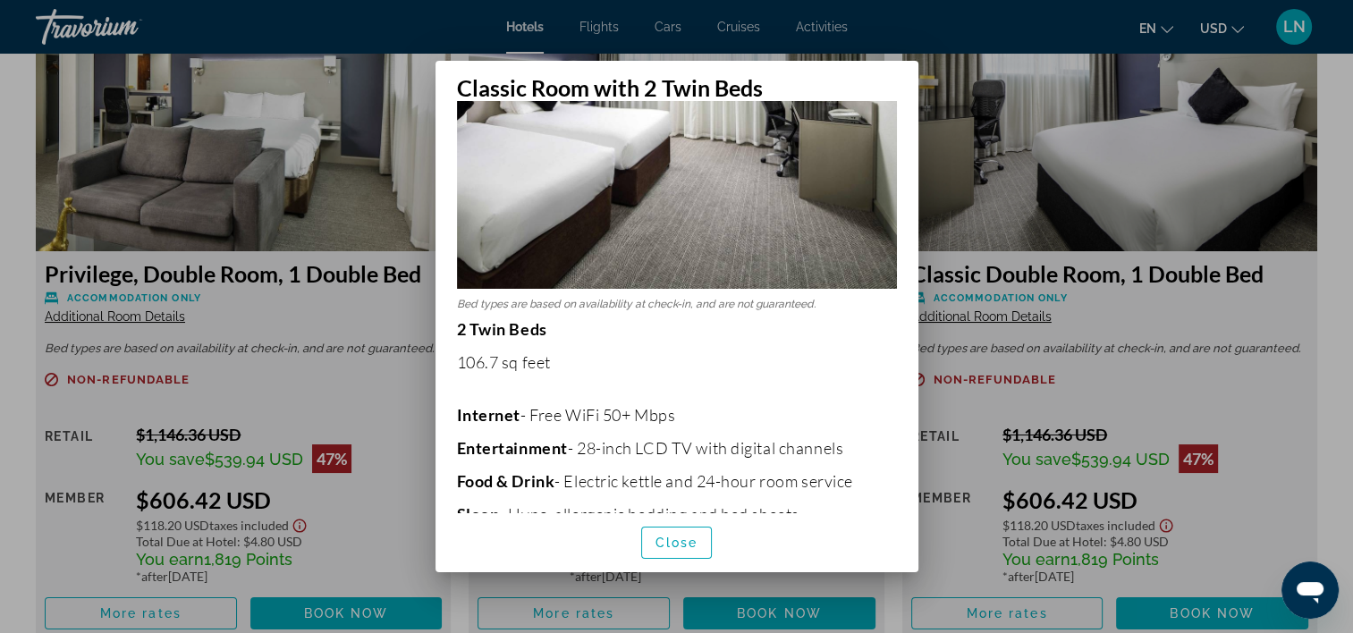
scroll to position [179, 0]
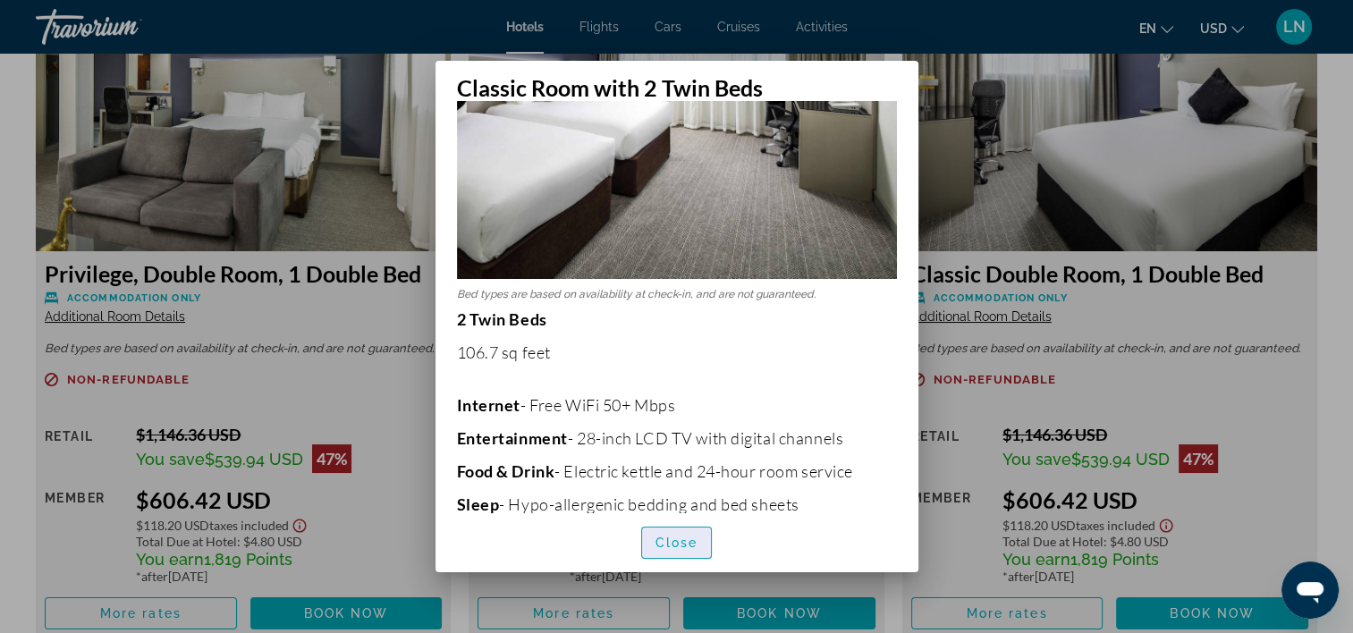
click at [667, 544] on span "Close" at bounding box center [677, 543] width 43 height 14
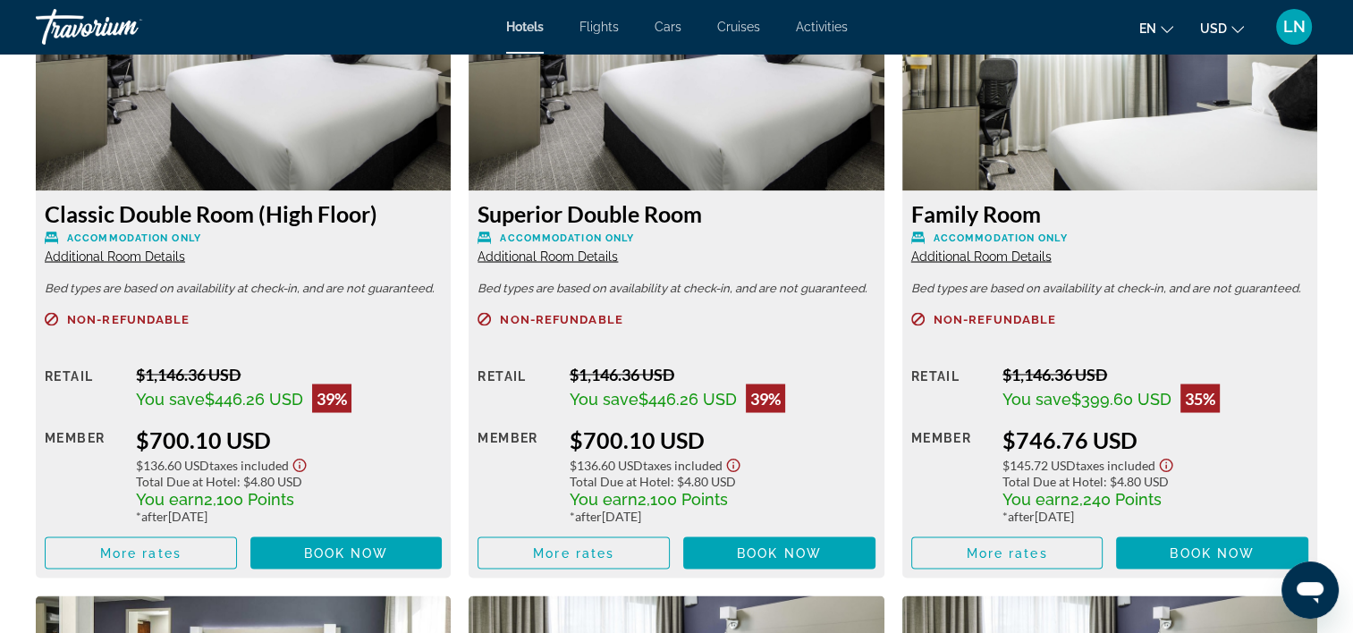
scroll to position [3220, 0]
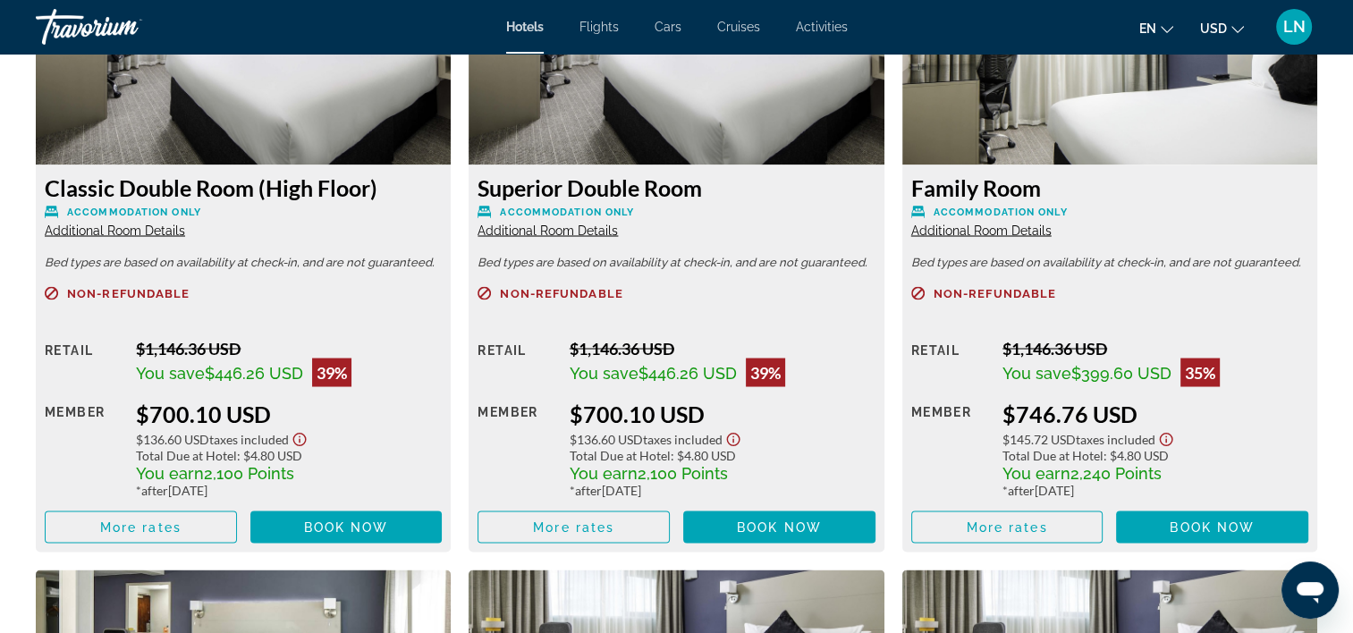
click at [154, 233] on span "Additional Room Details" at bounding box center [115, 230] width 140 height 14
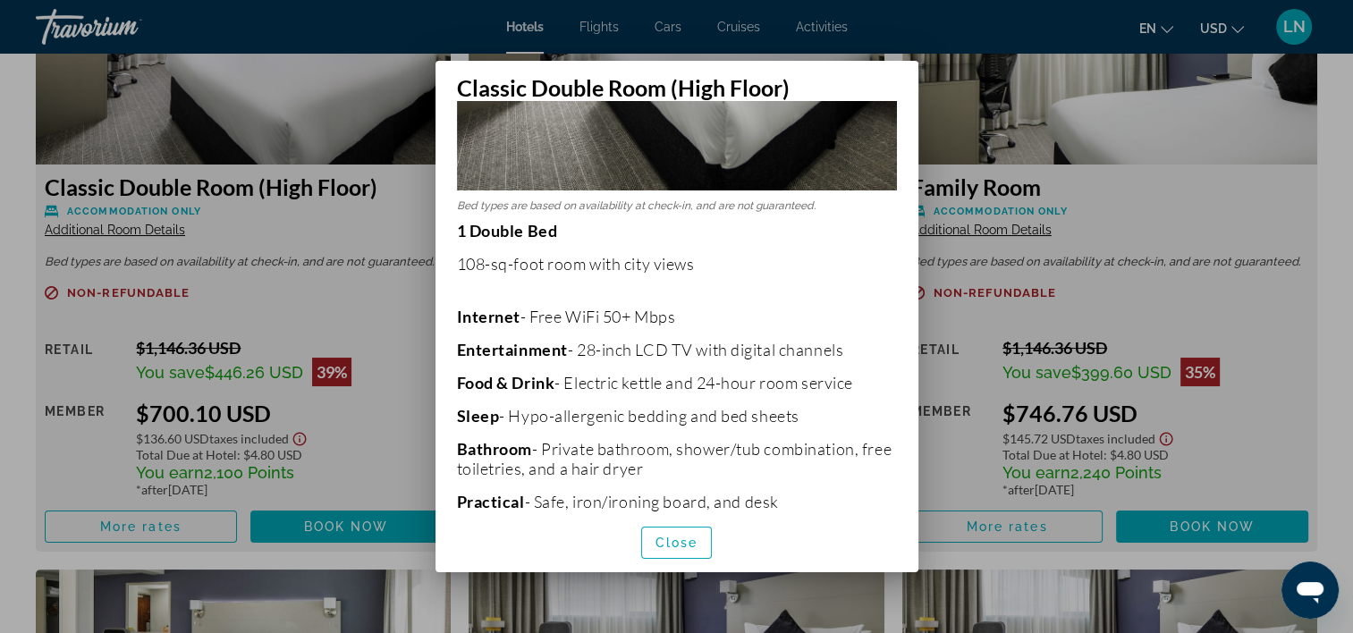
scroll to position [268, 0]
click at [343, 258] on div at bounding box center [676, 316] width 1353 height 633
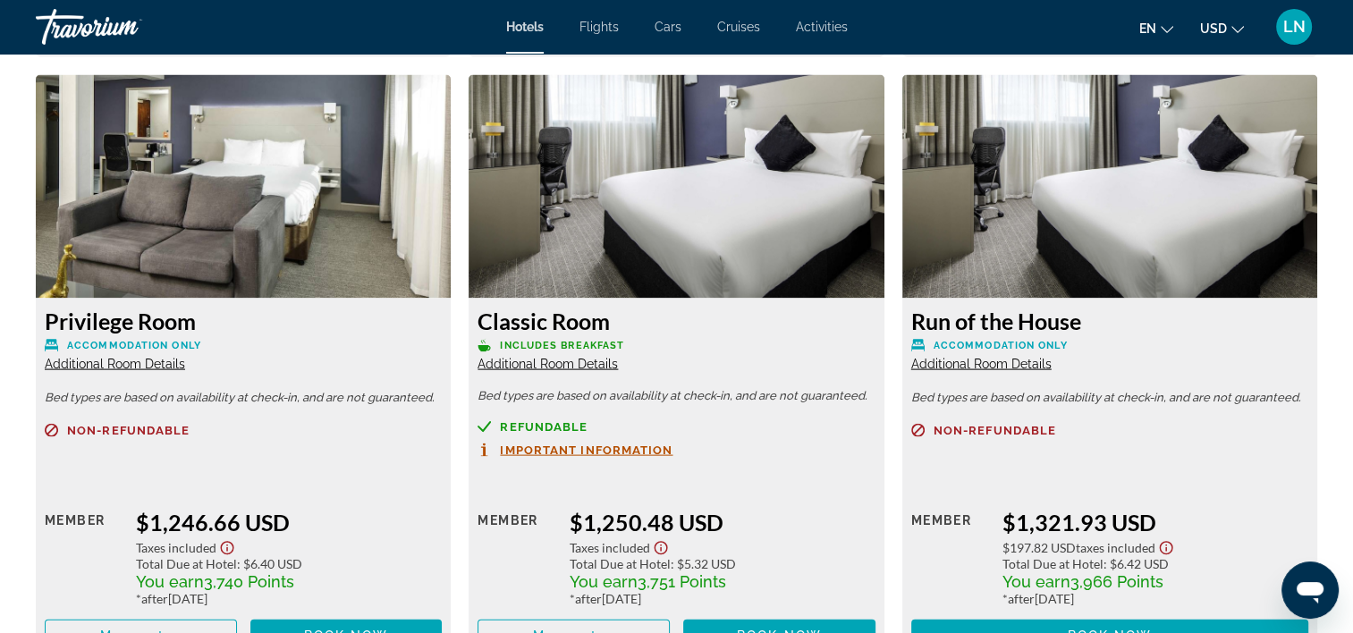
scroll to position [3757, 0]
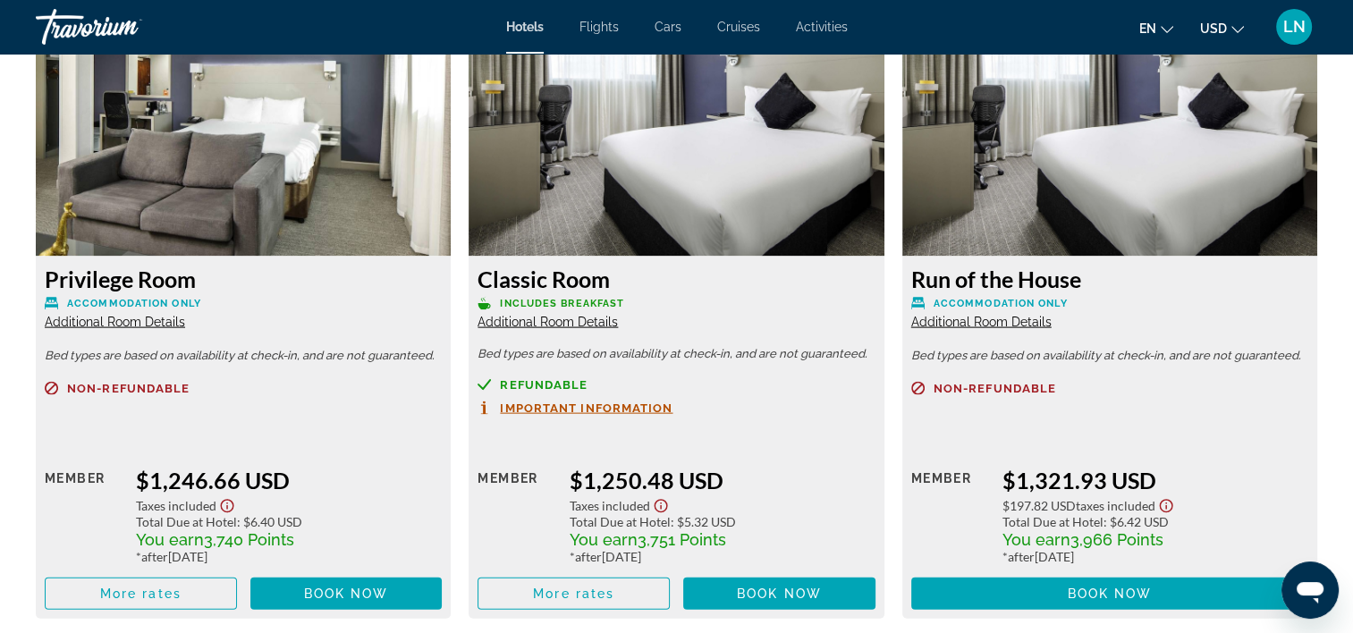
click at [571, 324] on span "Additional Room Details" at bounding box center [548, 322] width 140 height 14
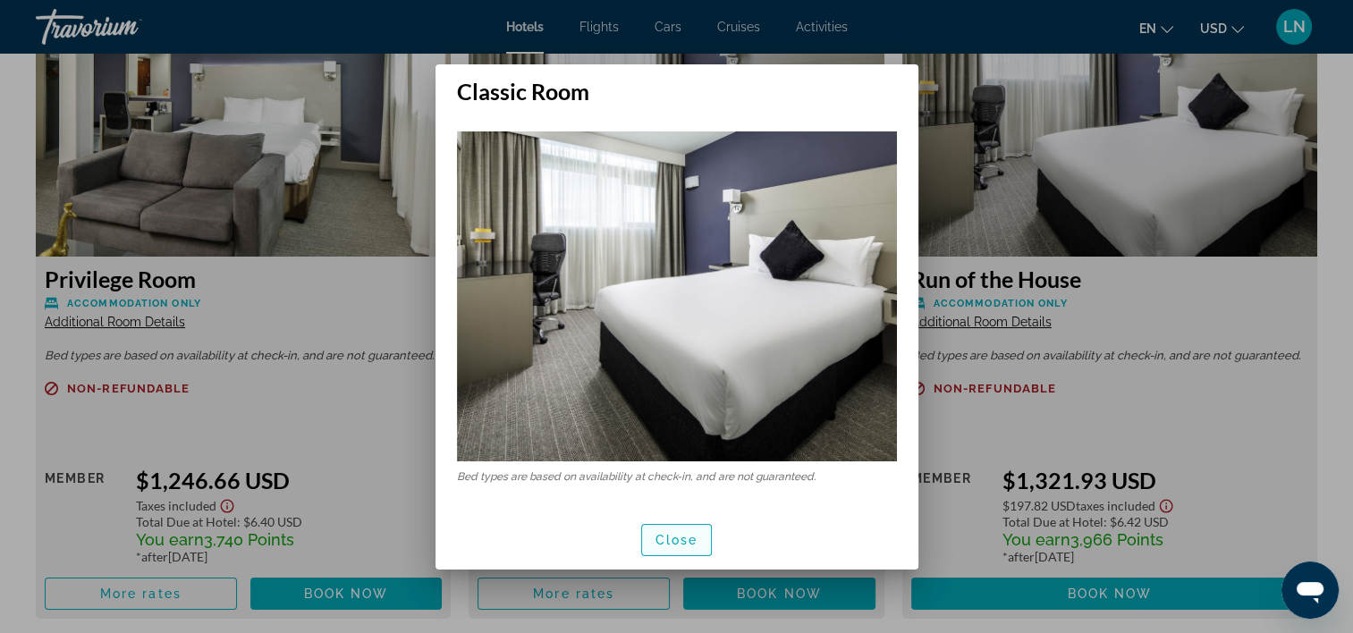
click at [677, 519] on span "button" at bounding box center [677, 540] width 70 height 43
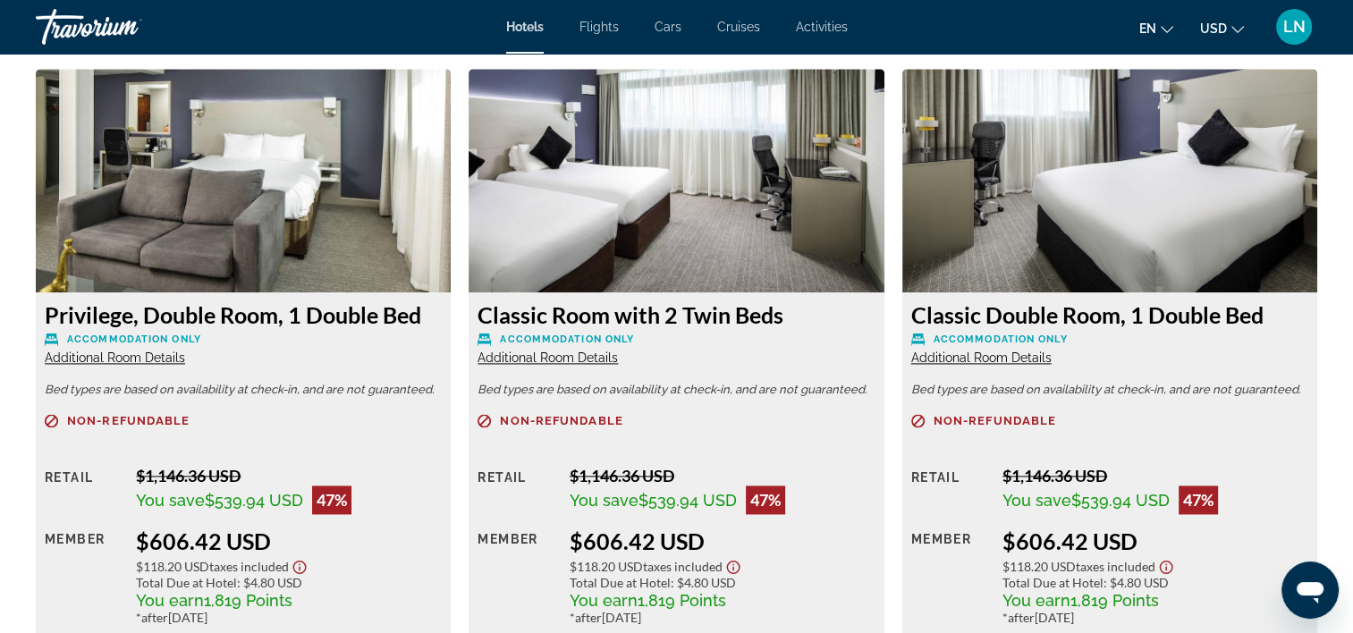
scroll to position [2505, 0]
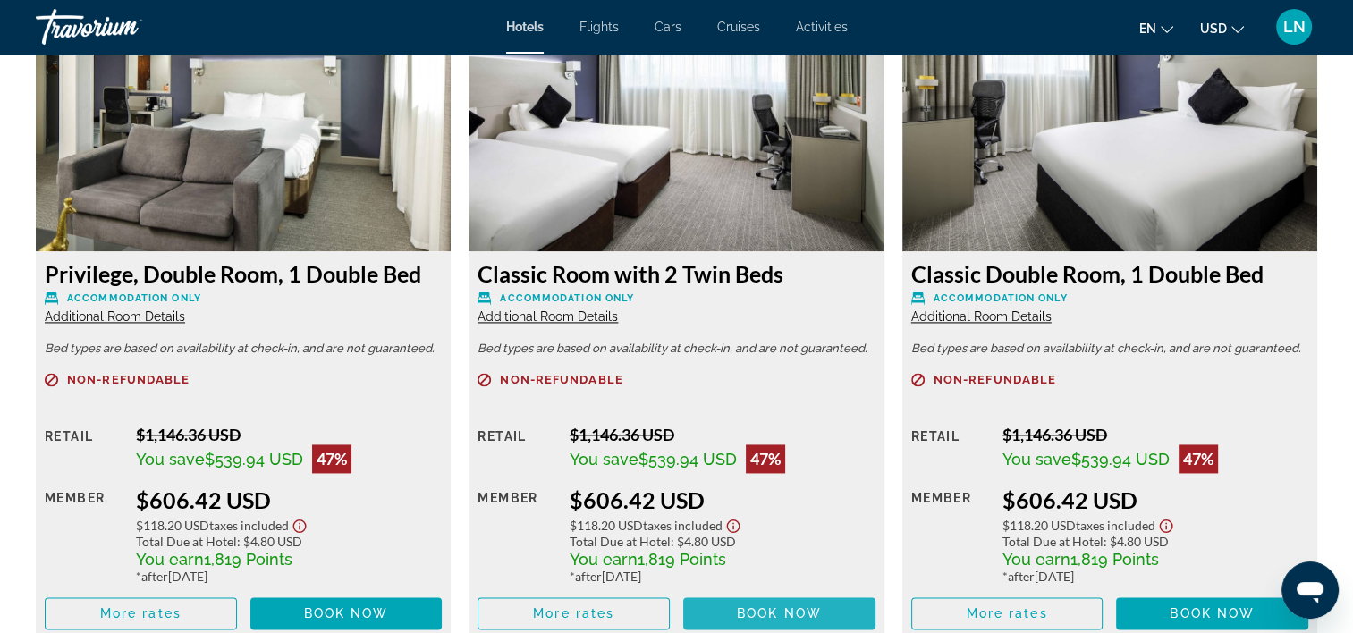
click at [744, 612] on span "Book now" at bounding box center [779, 613] width 85 height 14
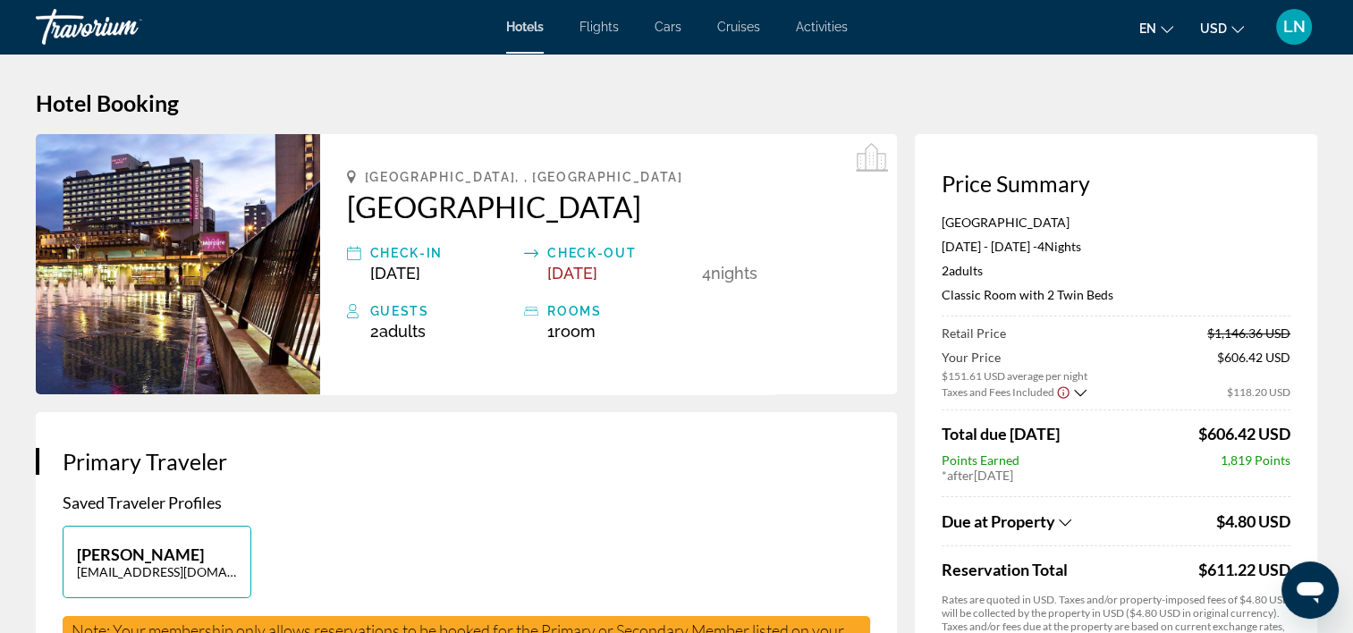
click at [974, 221] on p "Mercure Manchester Piccadilly Hotel" at bounding box center [1116, 222] width 349 height 15
click at [995, 297] on p "Classic Room with 2 Twin Beds" at bounding box center [1116, 294] width 349 height 15
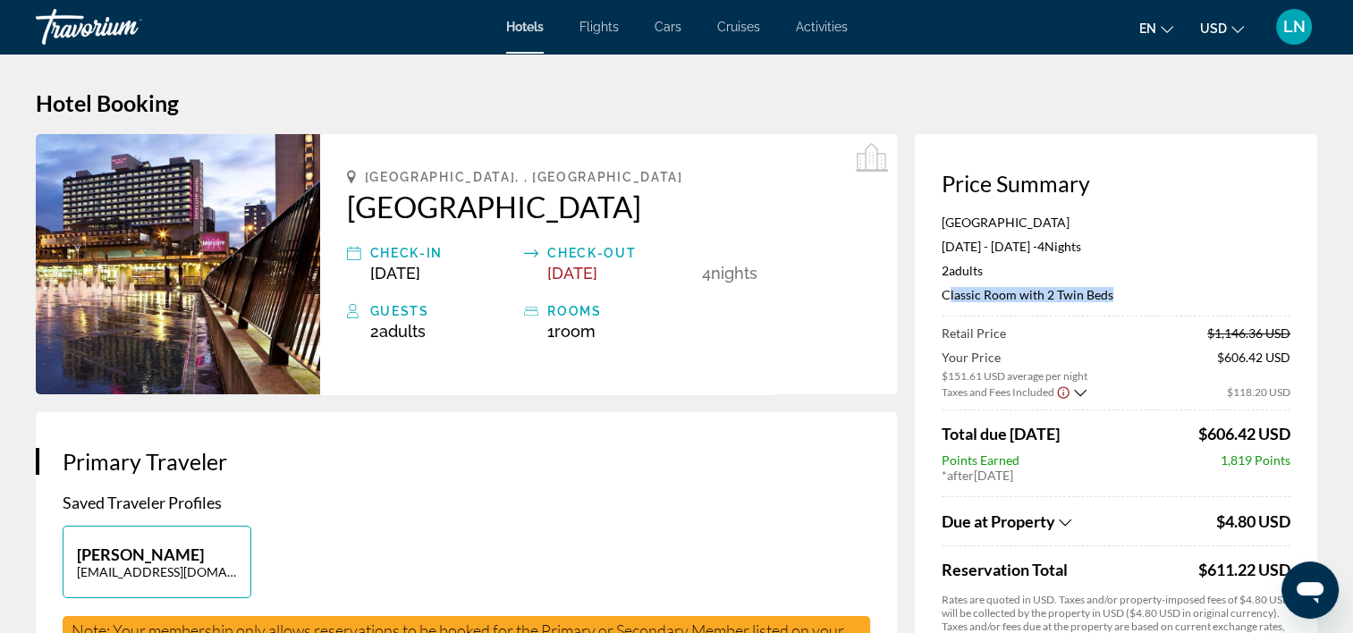
click at [995, 297] on p "Classic Room with 2 Twin Beds" at bounding box center [1116, 294] width 349 height 15
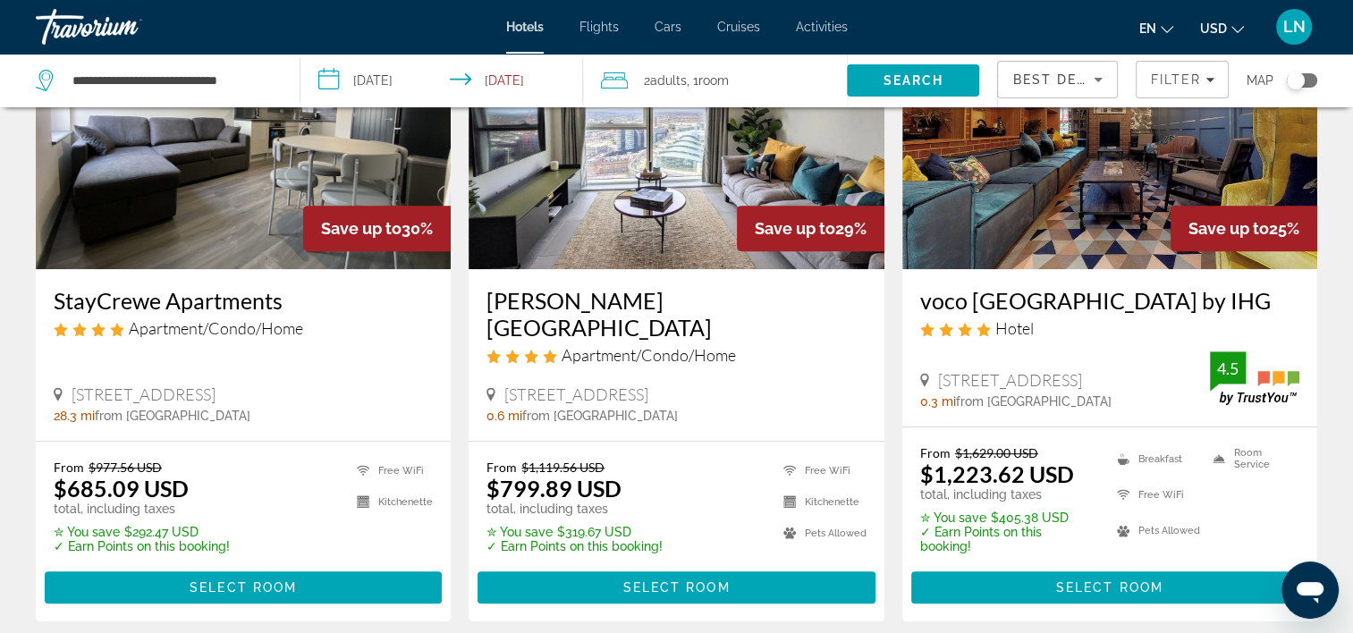
scroll to position [895, 0]
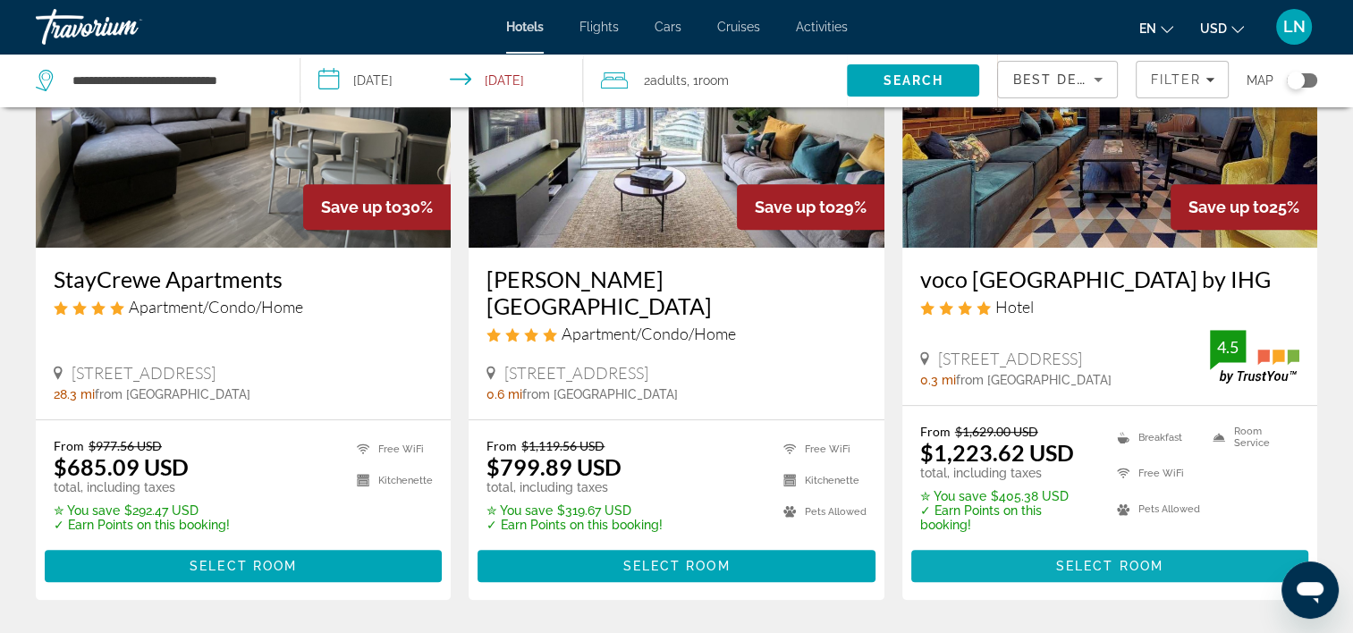
click at [952, 545] on span "Main content" at bounding box center [1110, 566] width 397 height 43
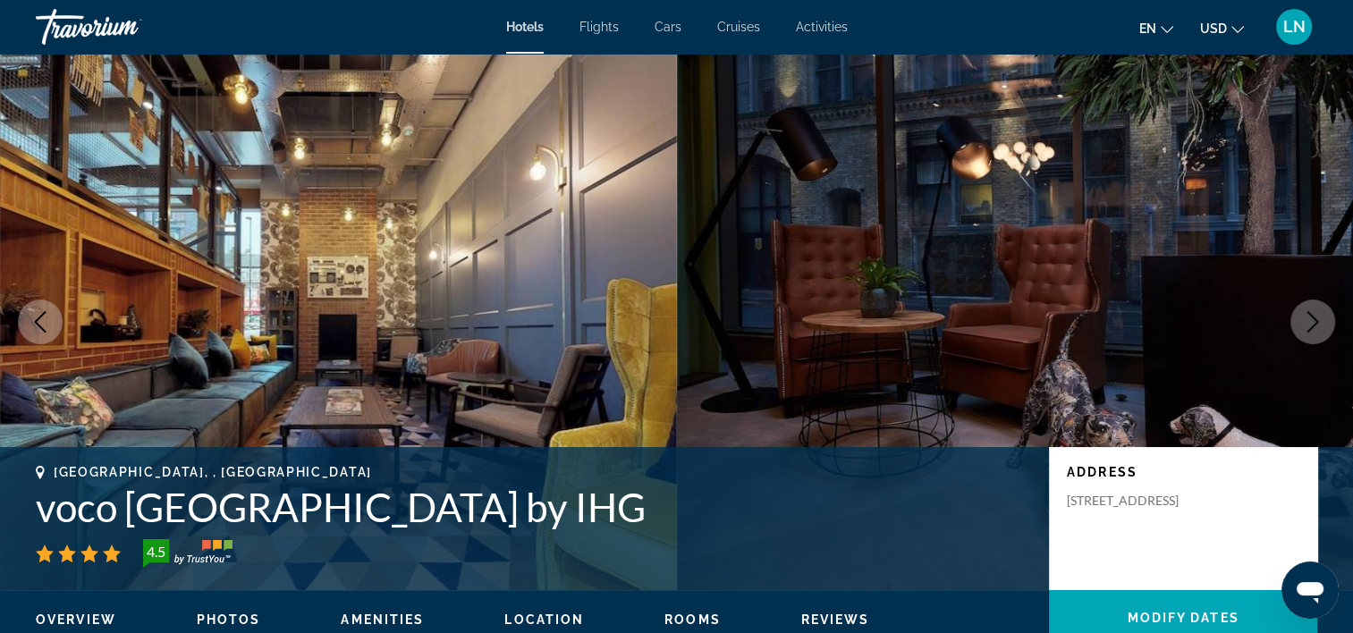
click at [506, 352] on img "Main content" at bounding box center [338, 322] width 677 height 537
click at [380, 522] on h1 "voco Manchester City Centre by IHG" at bounding box center [534, 507] width 996 height 47
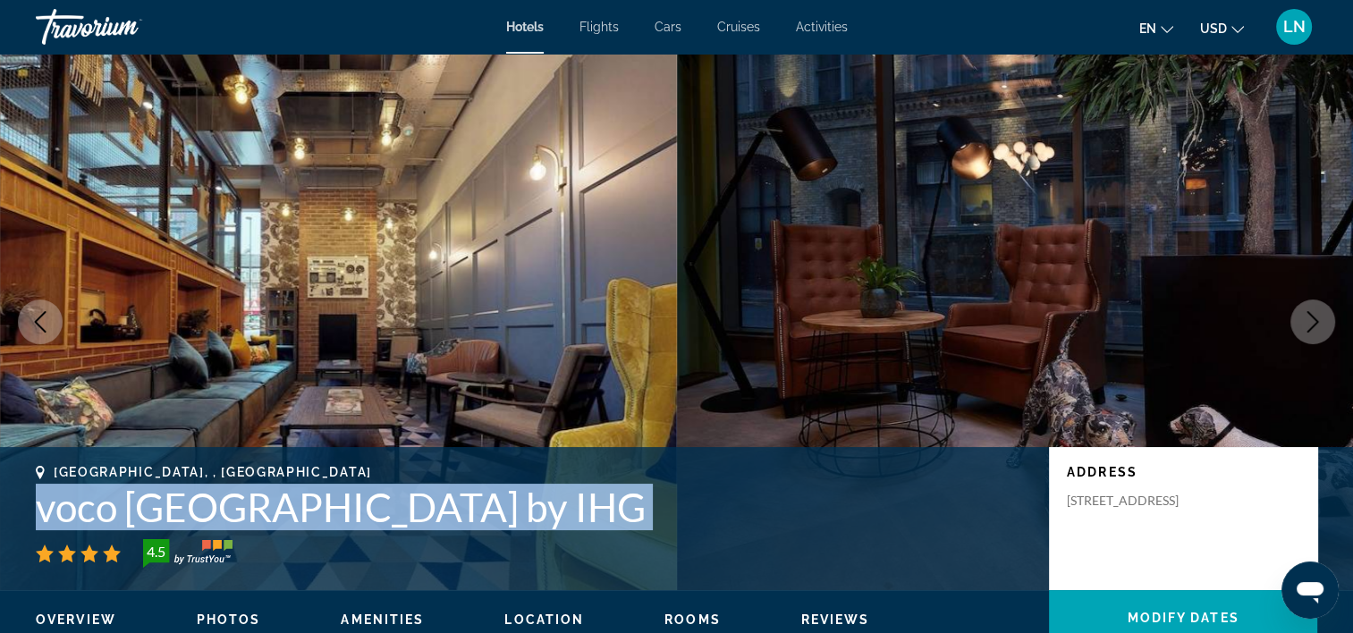
click at [1330, 317] on button "Next image" at bounding box center [1313, 322] width 45 height 45
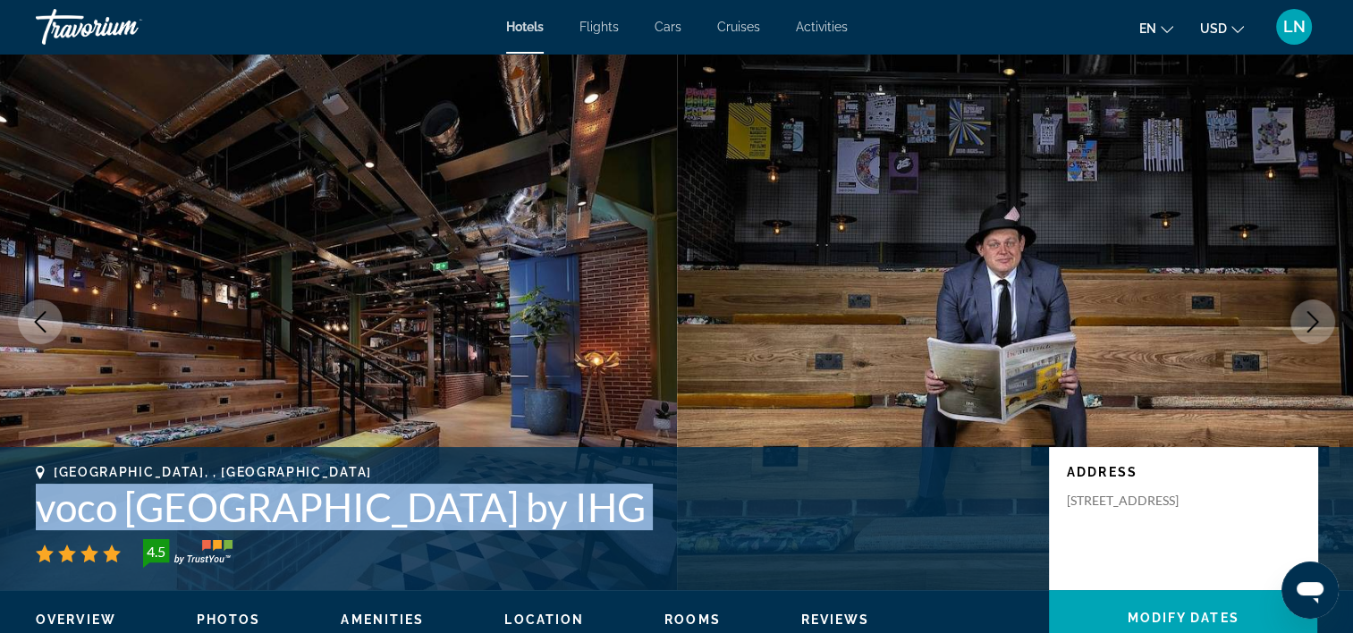
click at [1329, 317] on button "Next image" at bounding box center [1313, 322] width 45 height 45
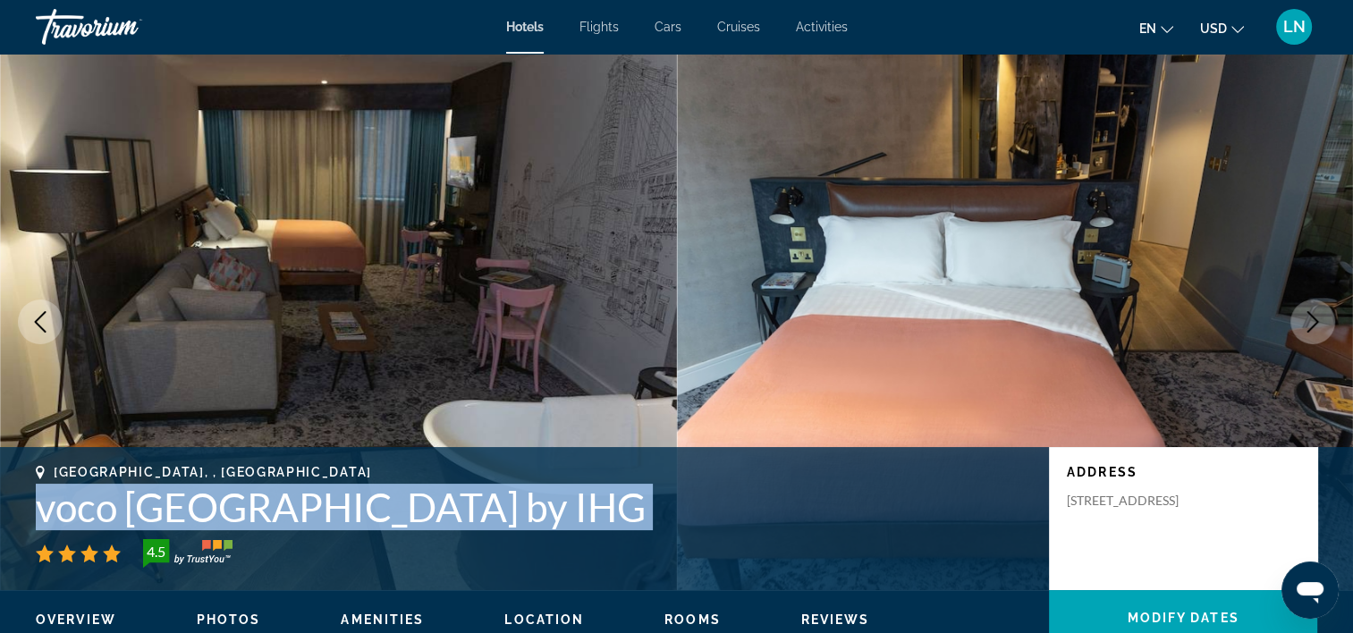
click at [1329, 317] on button "Next image" at bounding box center [1313, 322] width 45 height 45
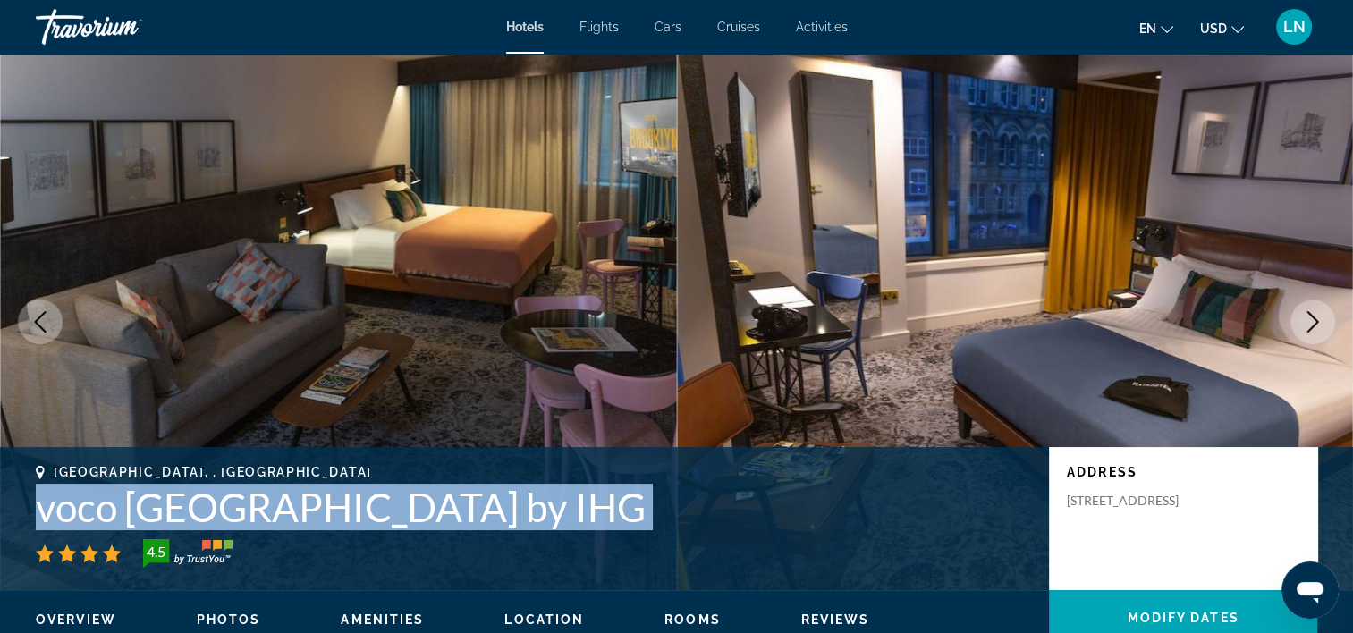
click at [1329, 317] on button "Next image" at bounding box center [1313, 322] width 45 height 45
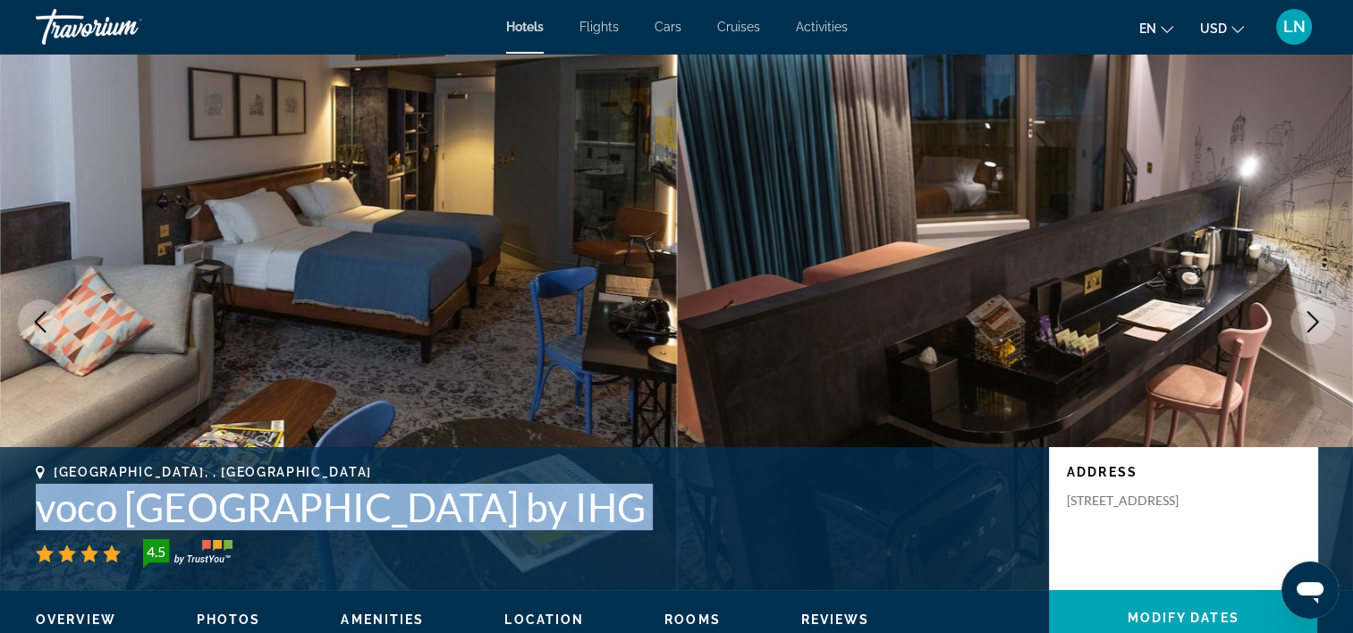
click at [1329, 317] on button "Next image" at bounding box center [1313, 322] width 45 height 45
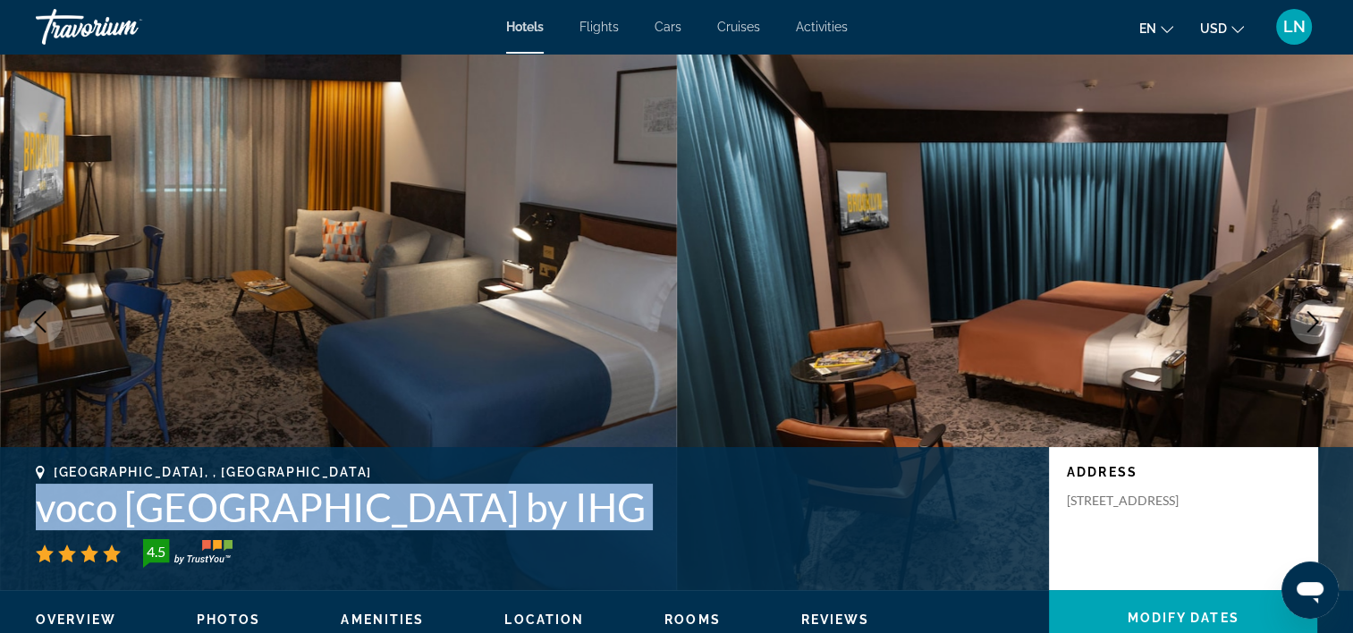
click at [1329, 317] on button "Next image" at bounding box center [1313, 322] width 45 height 45
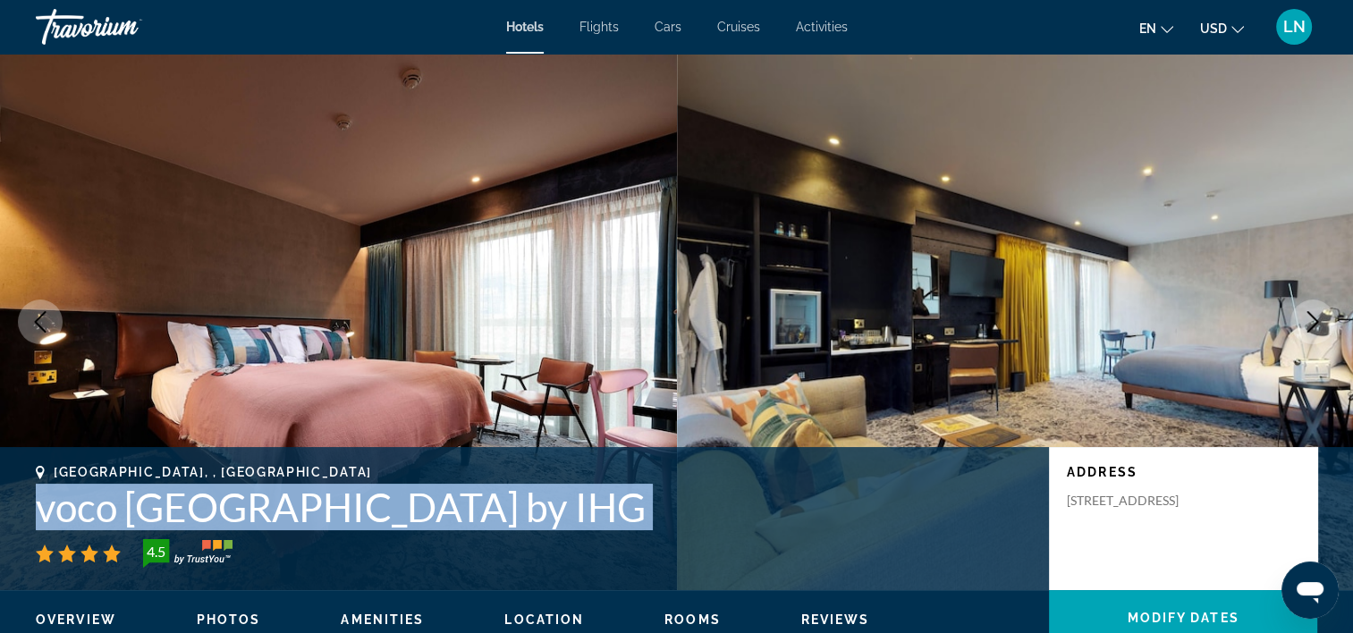
click at [1329, 317] on button "Next image" at bounding box center [1313, 322] width 45 height 45
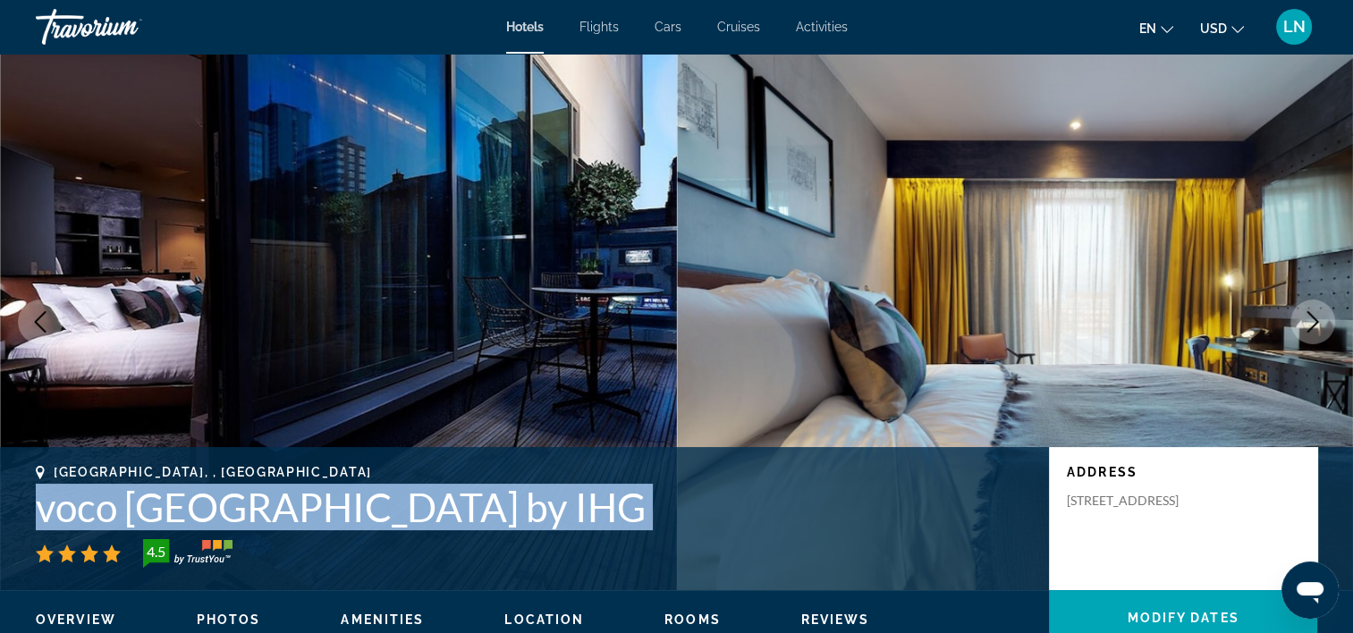
click at [1329, 317] on button "Next image" at bounding box center [1313, 322] width 45 height 45
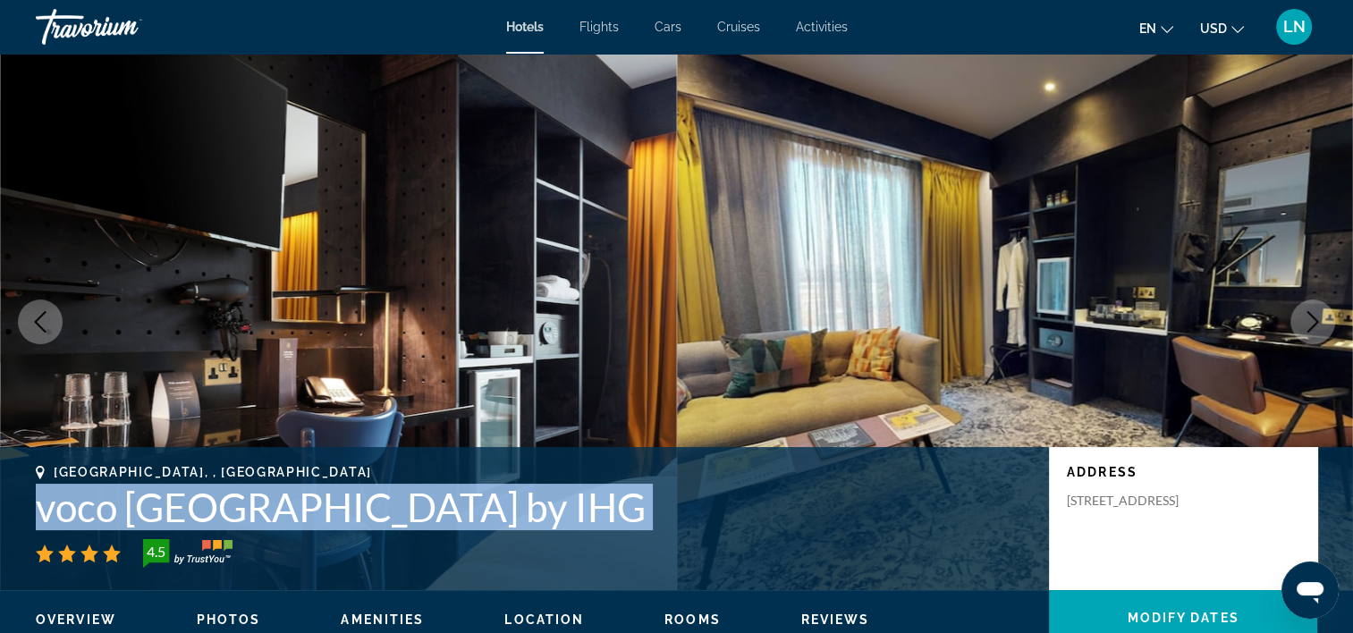
click at [1329, 317] on button "Next image" at bounding box center [1313, 322] width 45 height 45
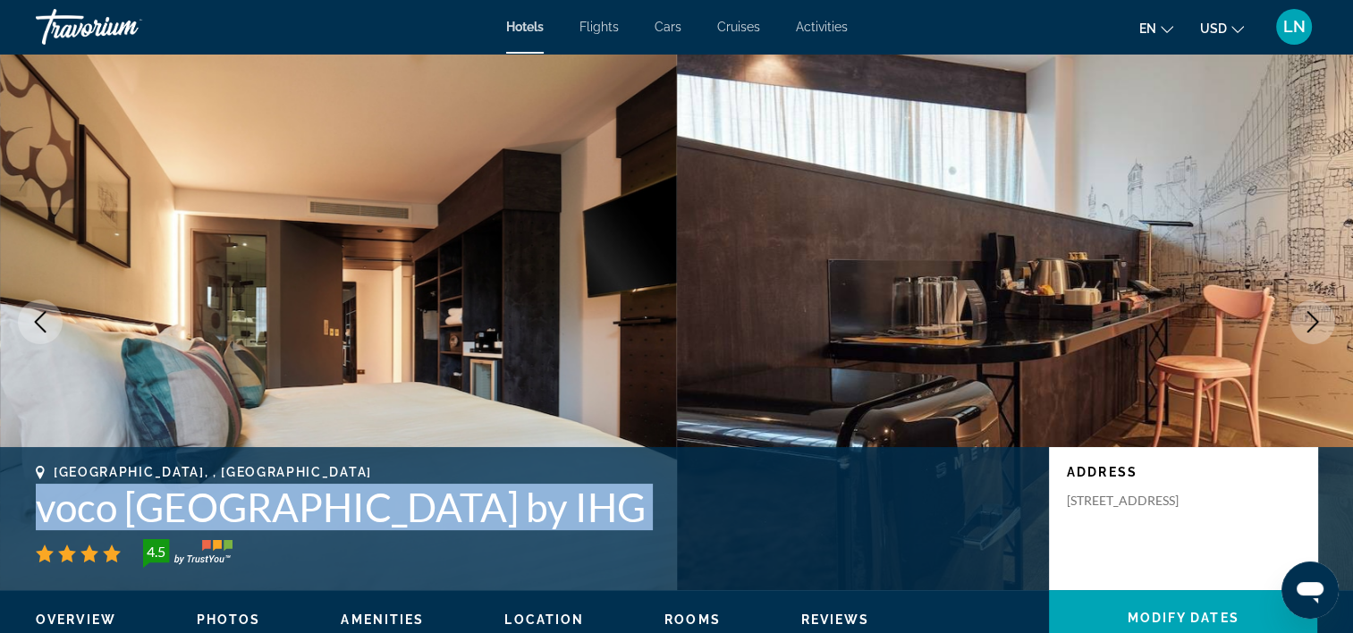
click at [1329, 317] on button "Next image" at bounding box center [1313, 322] width 45 height 45
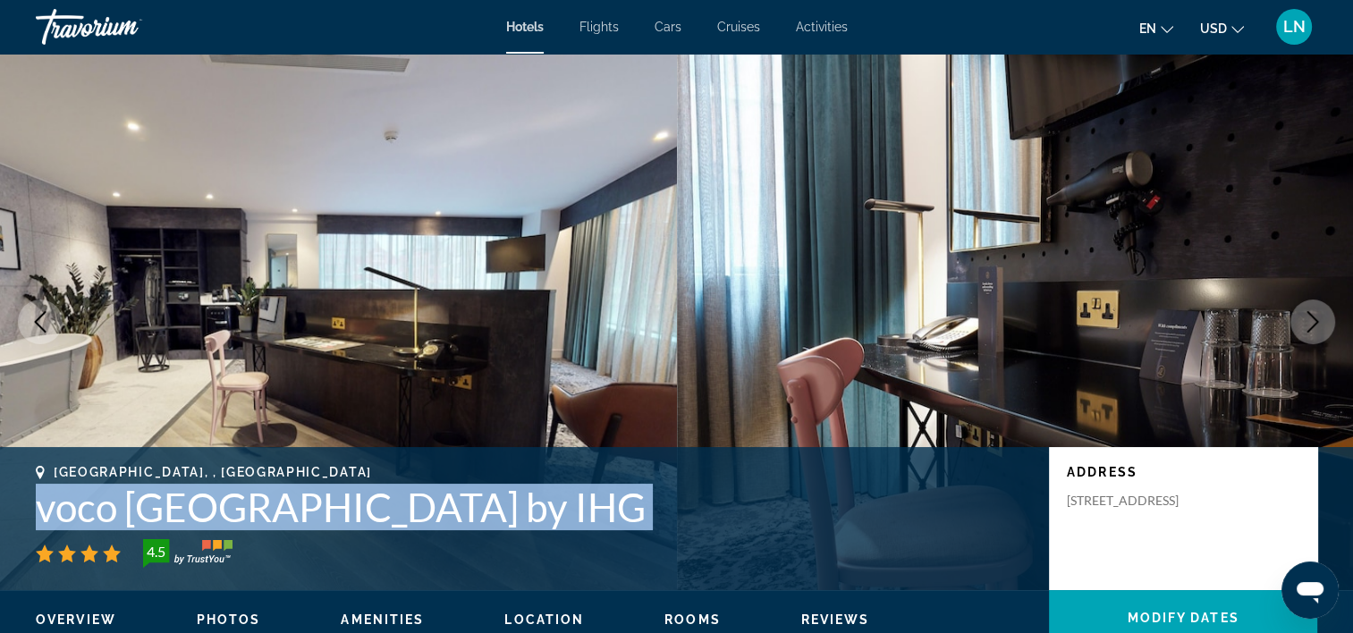
click at [1329, 317] on button "Next image" at bounding box center [1313, 322] width 45 height 45
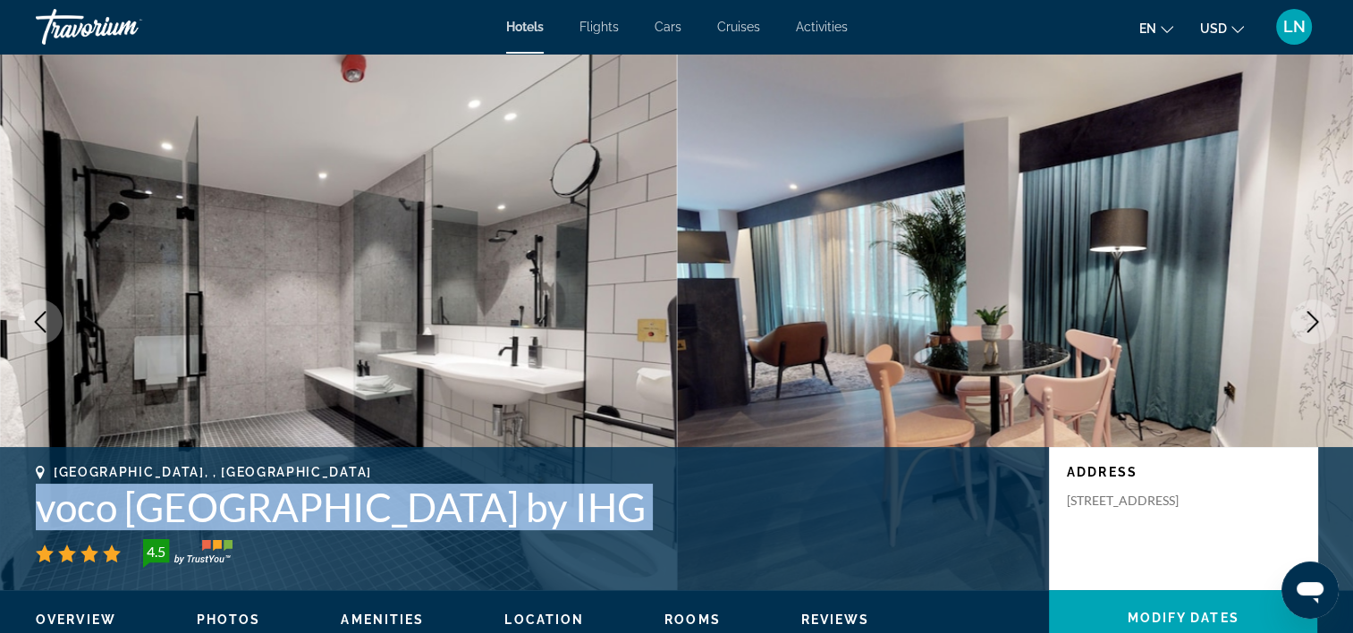
click at [1329, 317] on button "Next image" at bounding box center [1313, 322] width 45 height 45
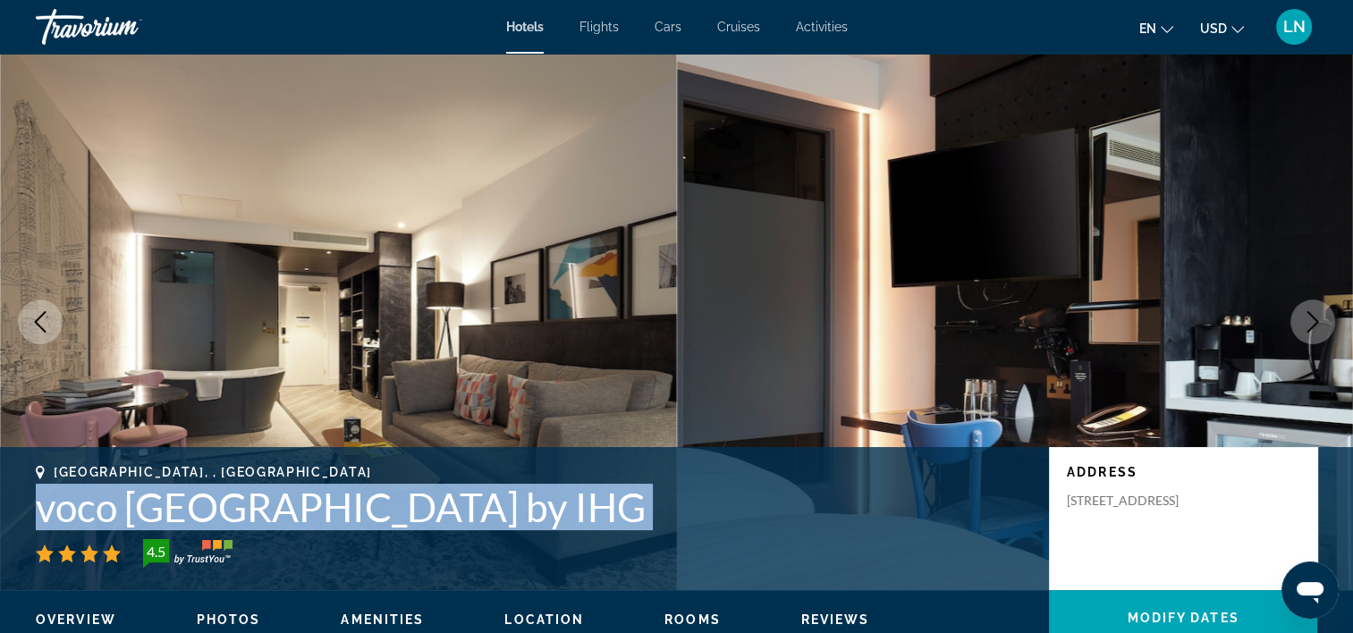
click at [1329, 317] on button "Next image" at bounding box center [1313, 322] width 45 height 45
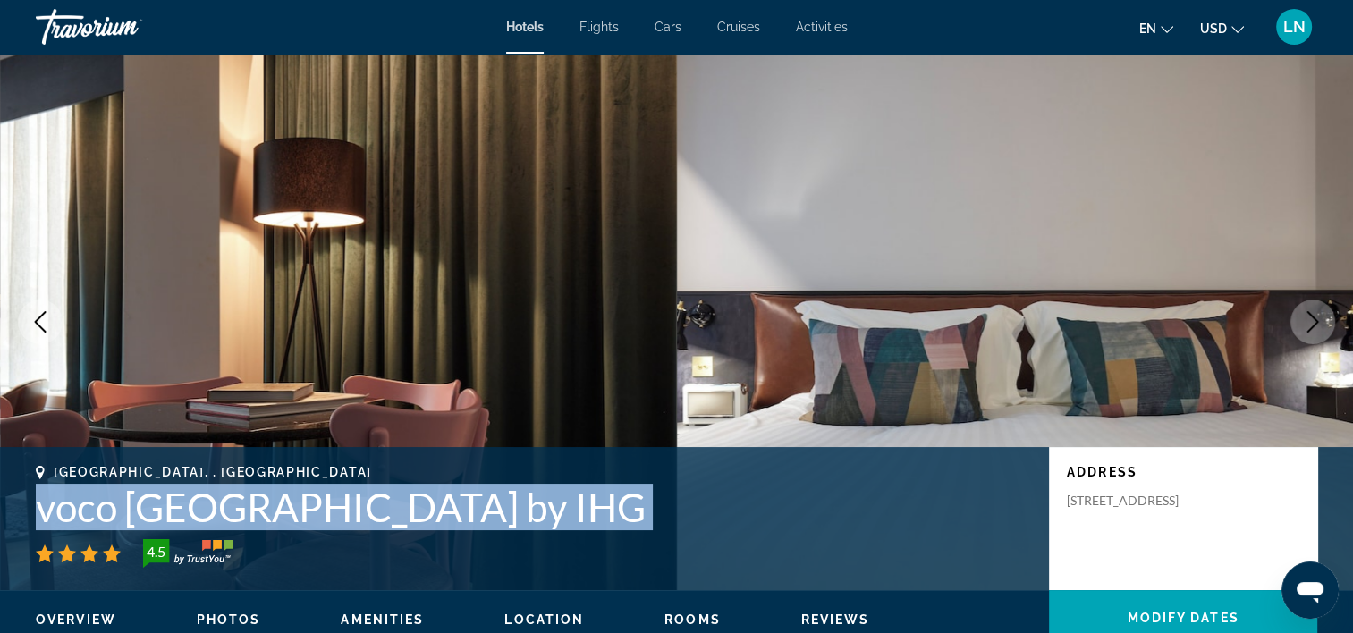
click at [1329, 317] on button "Next image" at bounding box center [1313, 322] width 45 height 45
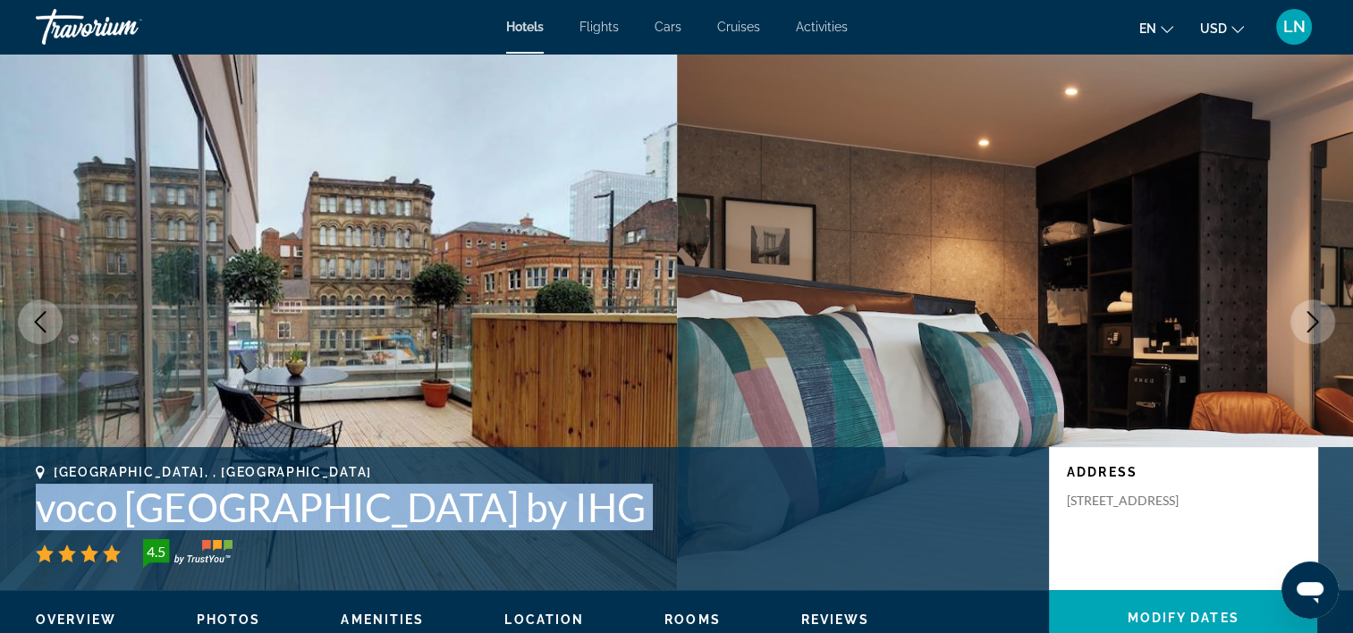
click at [1329, 317] on button "Next image" at bounding box center [1313, 322] width 45 height 45
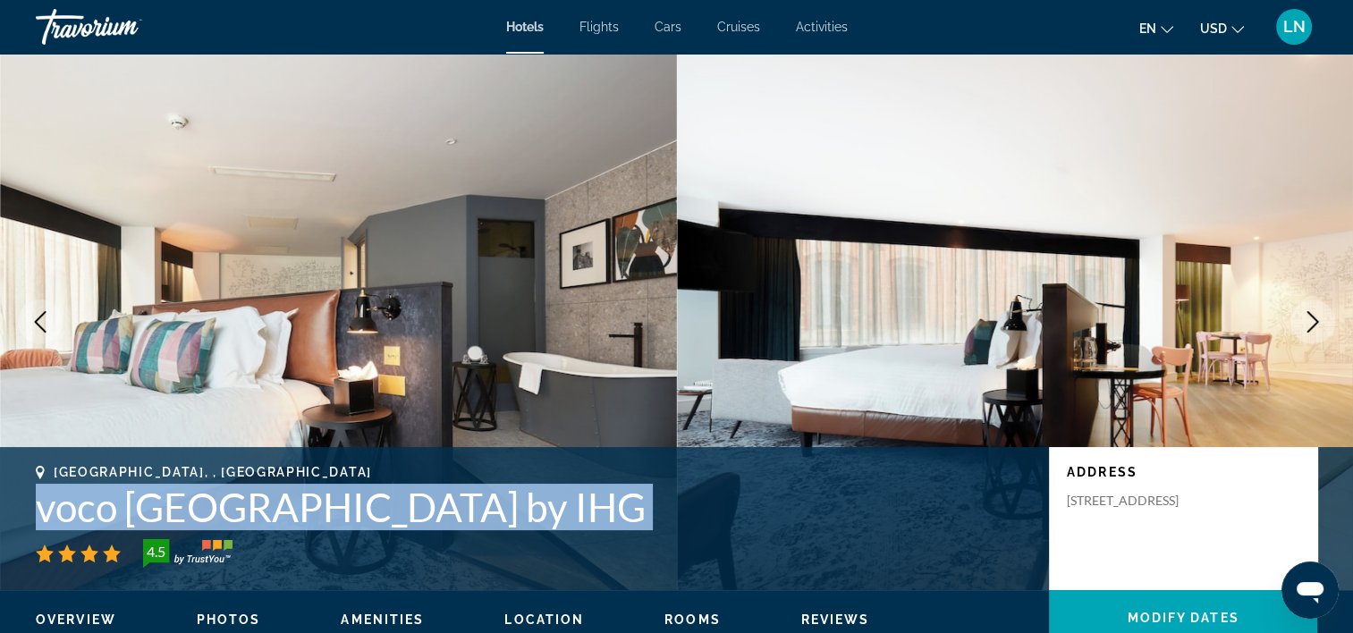
click at [1329, 317] on button "Next image" at bounding box center [1313, 322] width 45 height 45
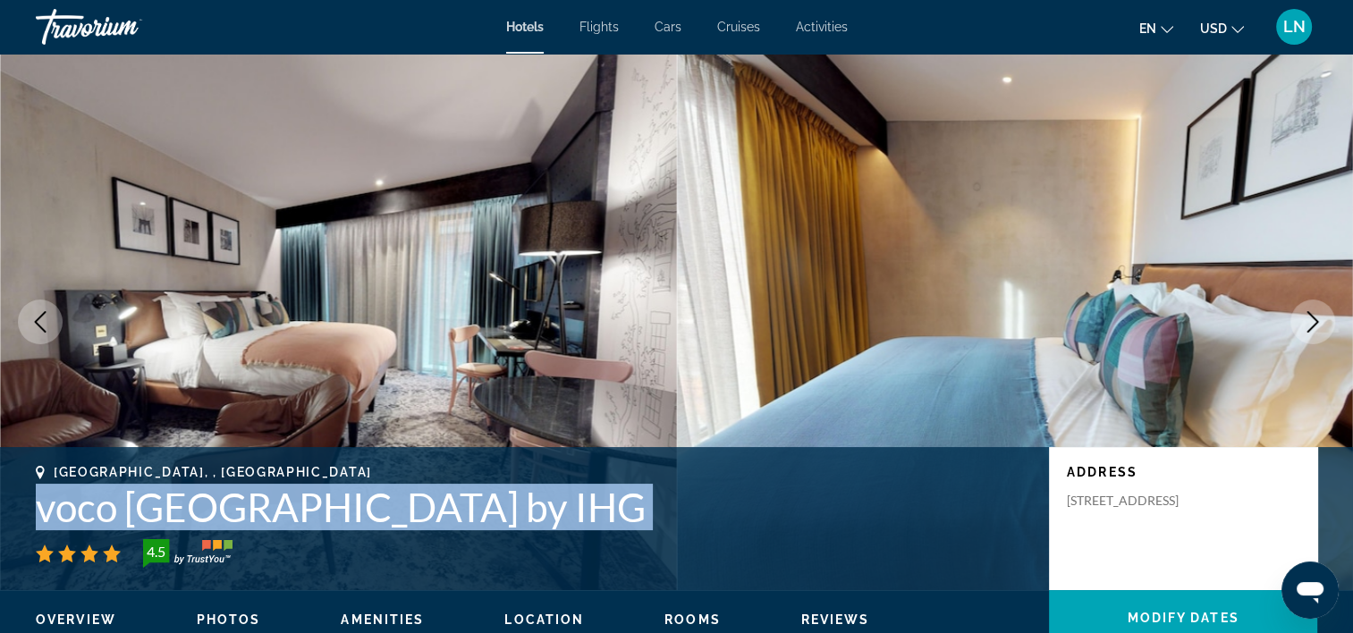
click at [1329, 317] on button "Next image" at bounding box center [1313, 322] width 45 height 45
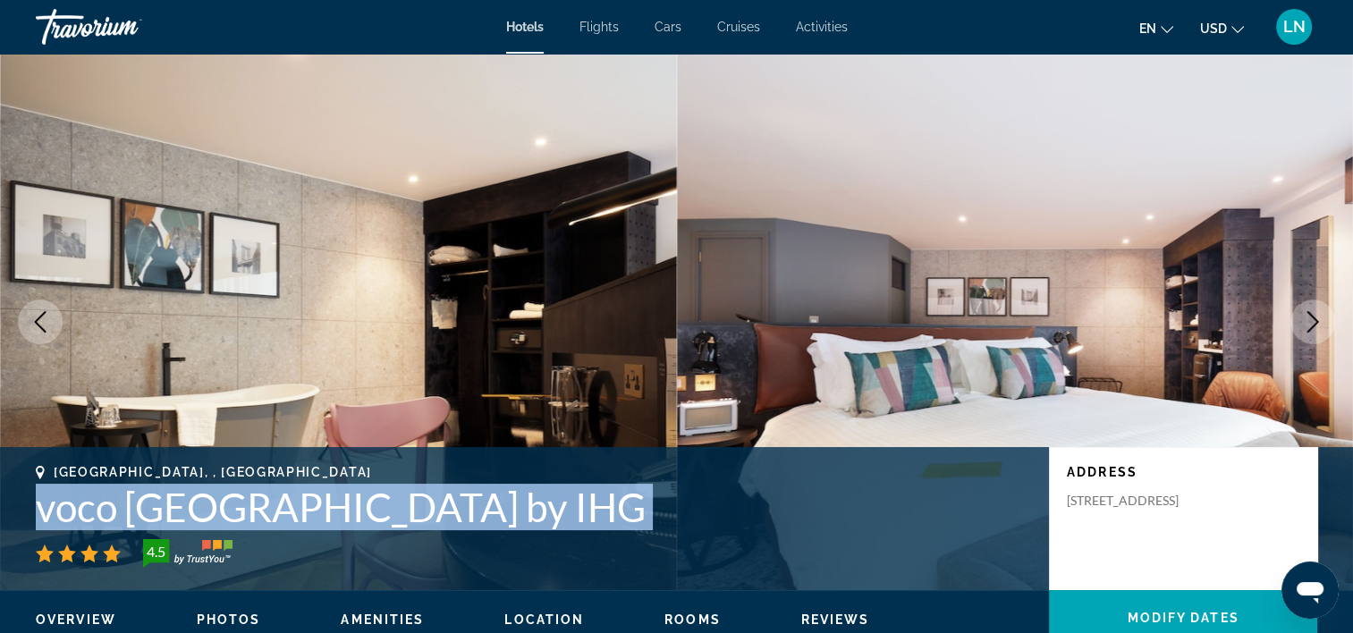
click at [1329, 317] on button "Next image" at bounding box center [1313, 322] width 45 height 45
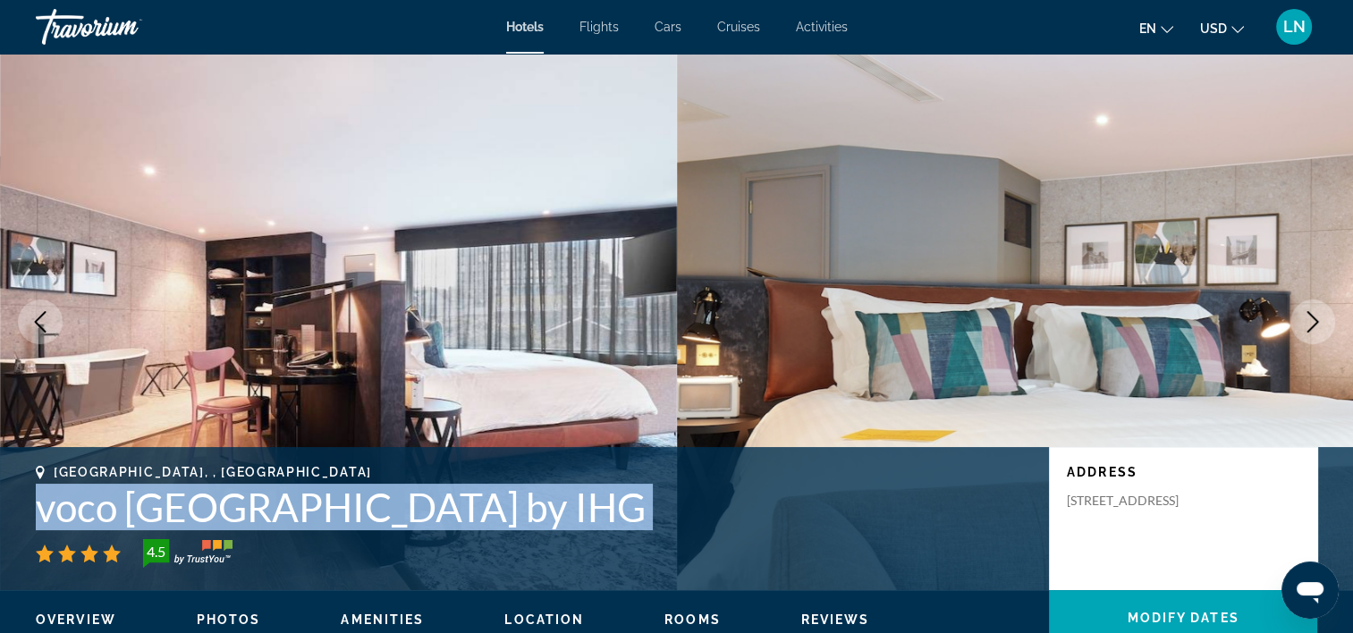
click at [1329, 317] on button "Next image" at bounding box center [1313, 322] width 45 height 45
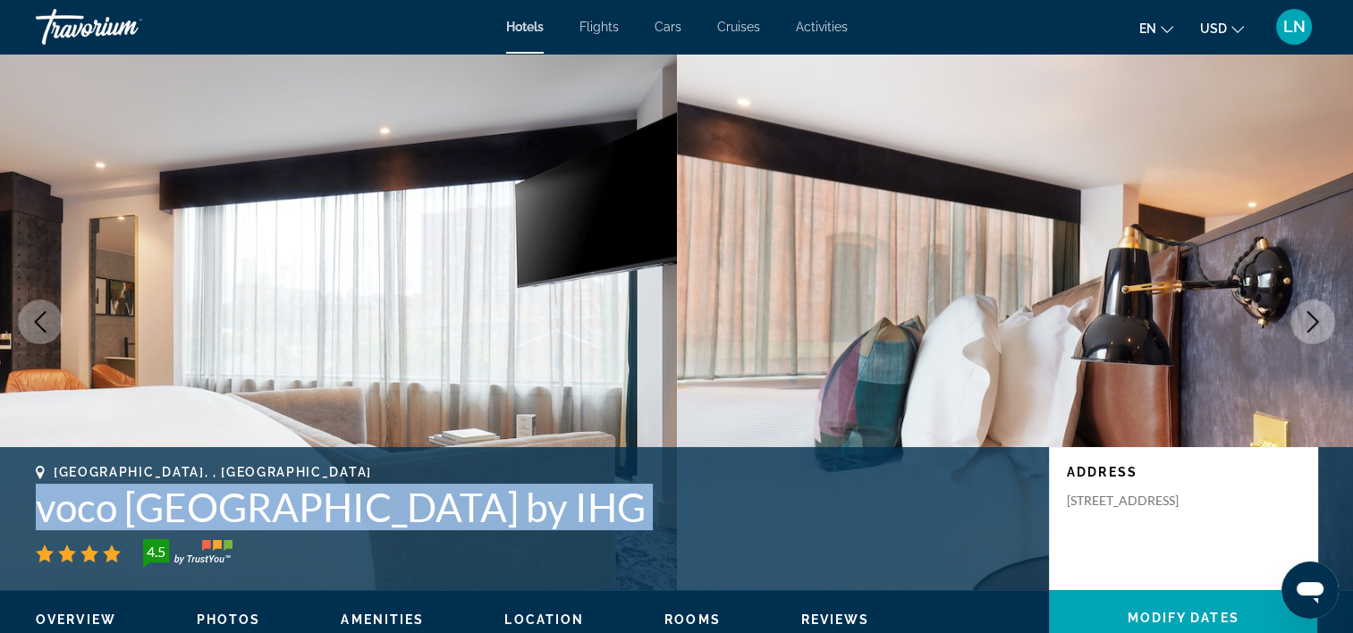
click at [1329, 317] on button "Next image" at bounding box center [1313, 322] width 45 height 45
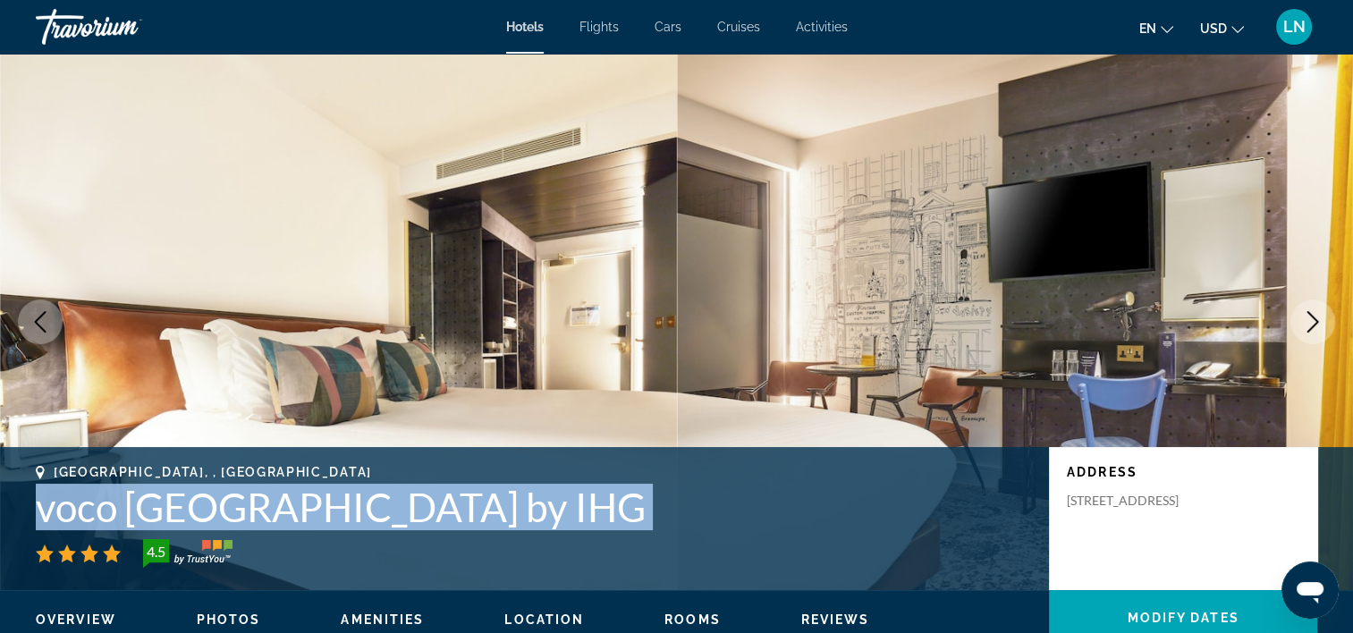
click at [1329, 317] on button "Next image" at bounding box center [1313, 322] width 45 height 45
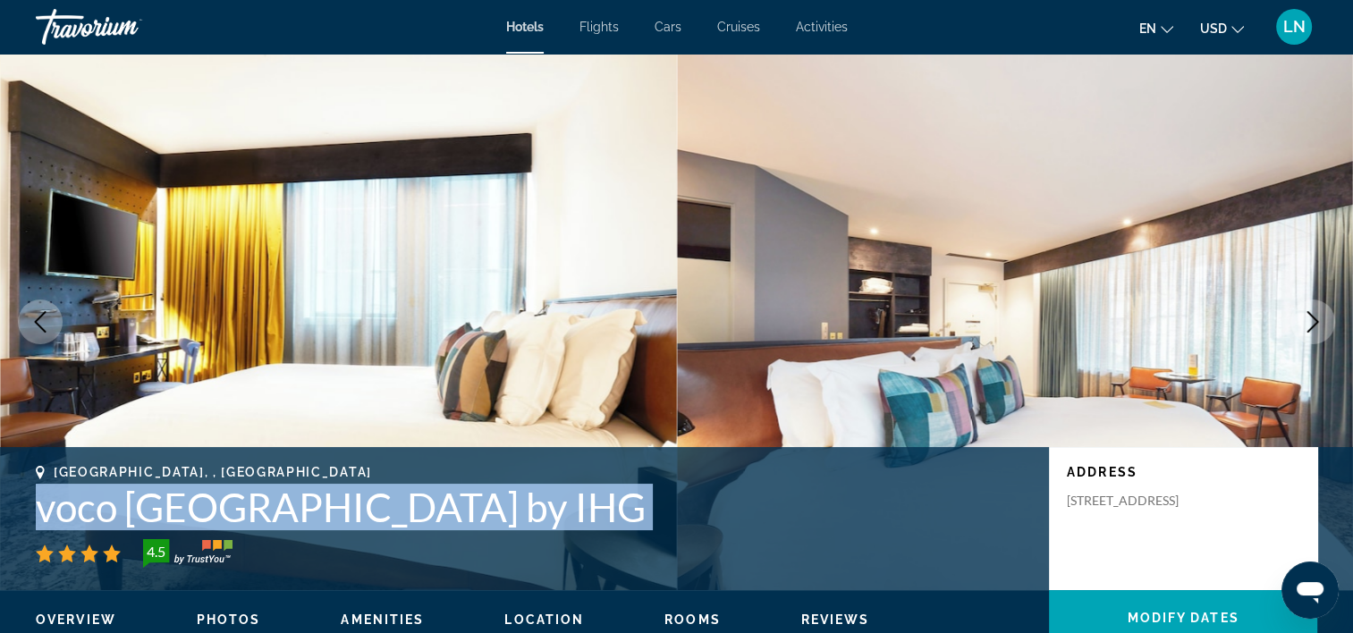
click at [1329, 317] on button "Next image" at bounding box center [1313, 322] width 45 height 45
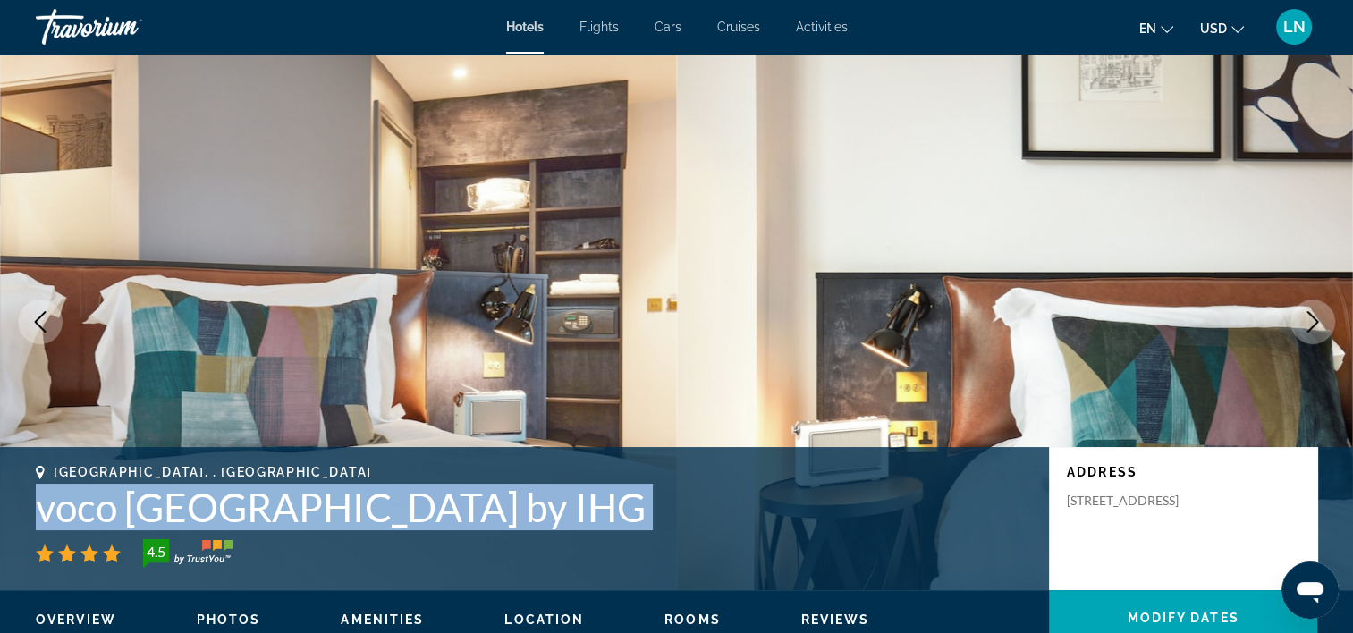
click at [1329, 317] on button "Next image" at bounding box center [1313, 322] width 45 height 45
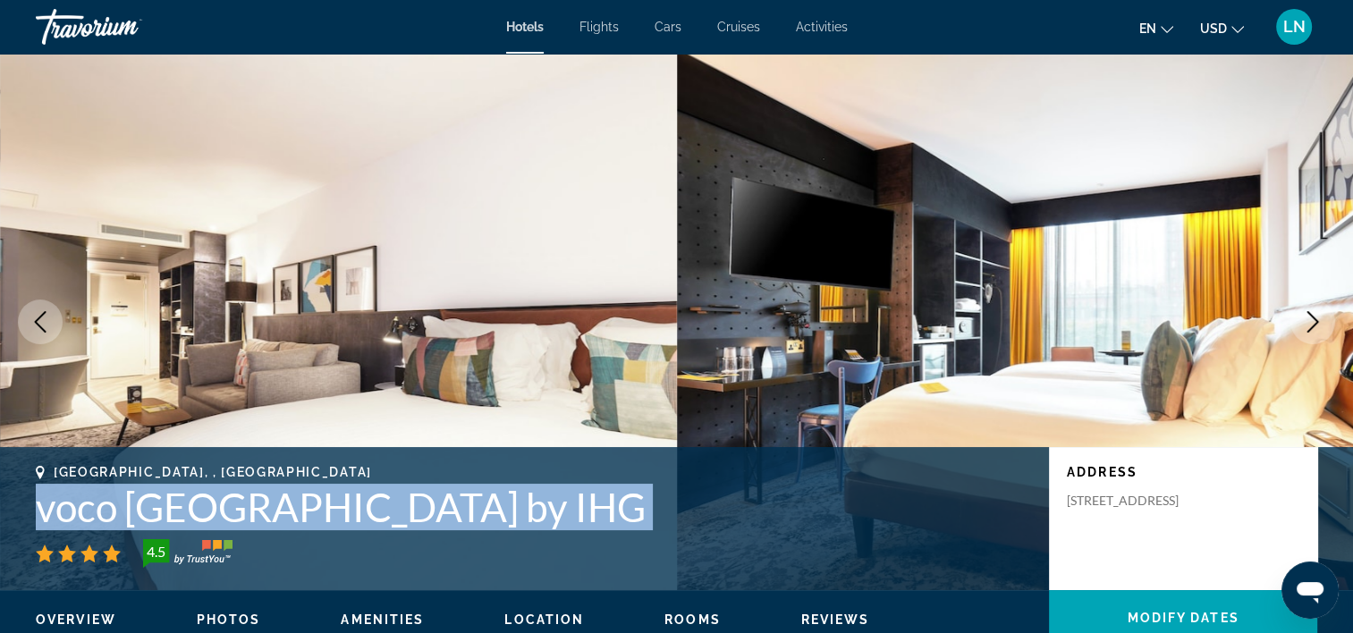
click at [1315, 318] on icon "Next image" at bounding box center [1312, 321] width 21 height 21
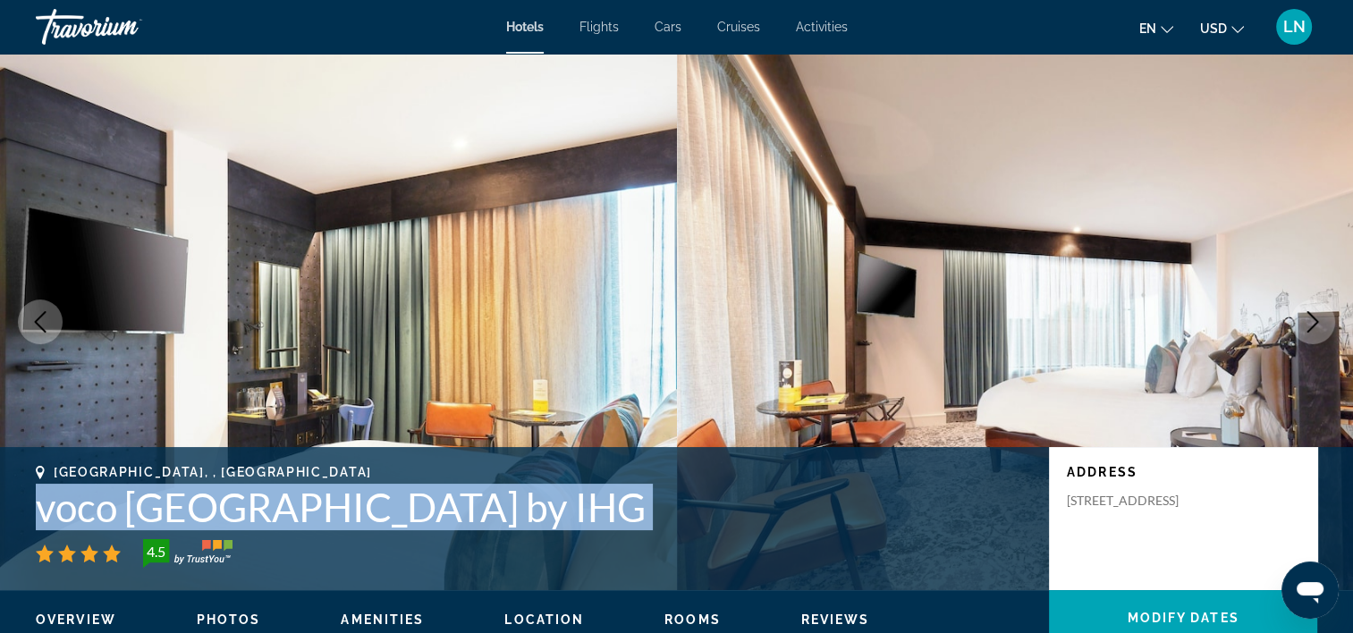
click at [1310, 314] on icon "Next image" at bounding box center [1314, 321] width 12 height 21
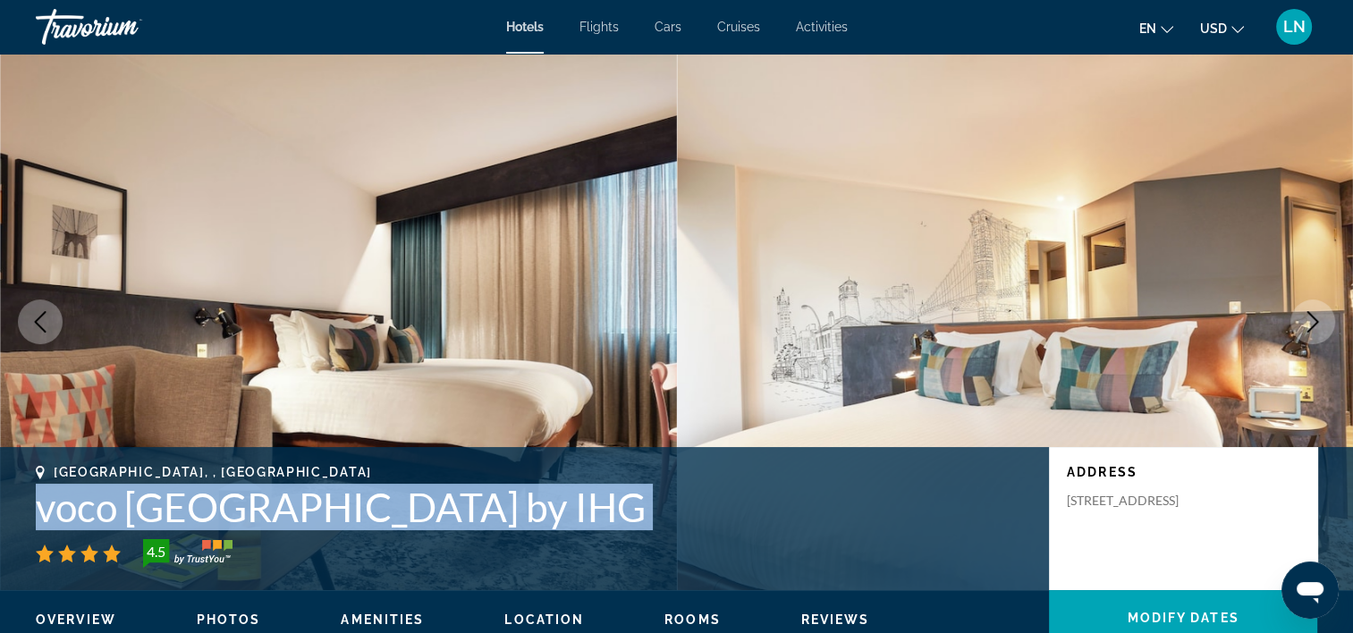
click at [1310, 314] on icon "Next image" at bounding box center [1314, 321] width 12 height 21
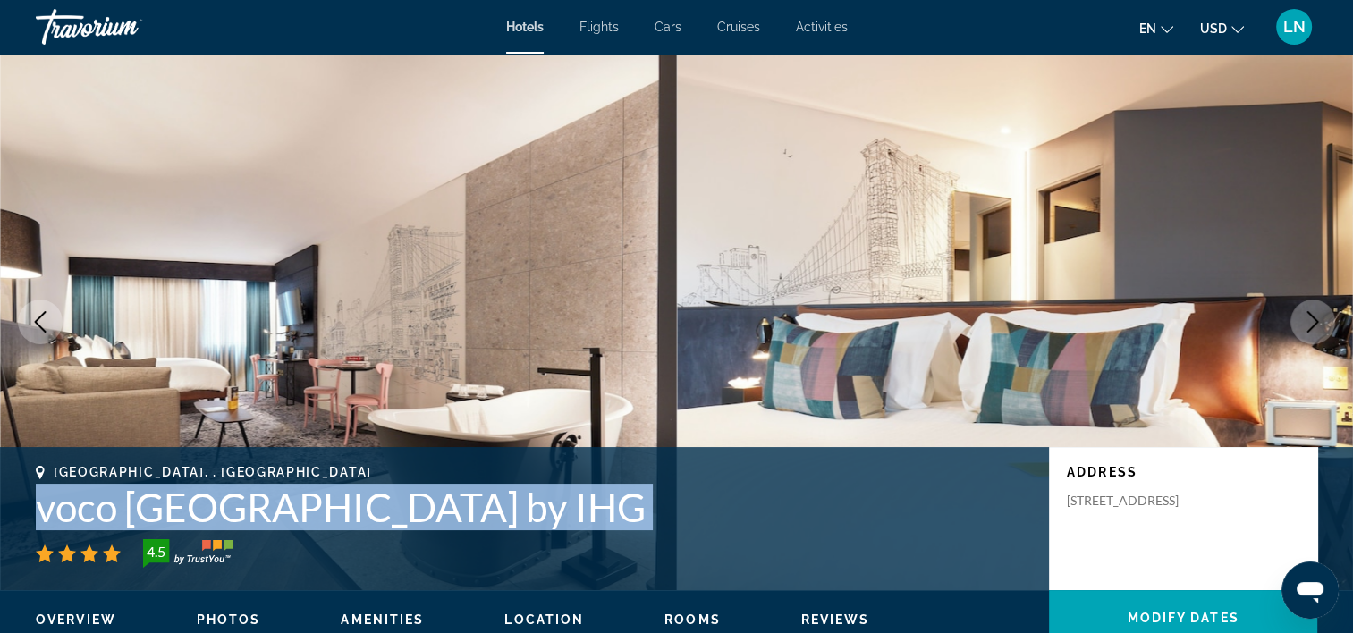
click at [1310, 314] on icon "Next image" at bounding box center [1314, 321] width 12 height 21
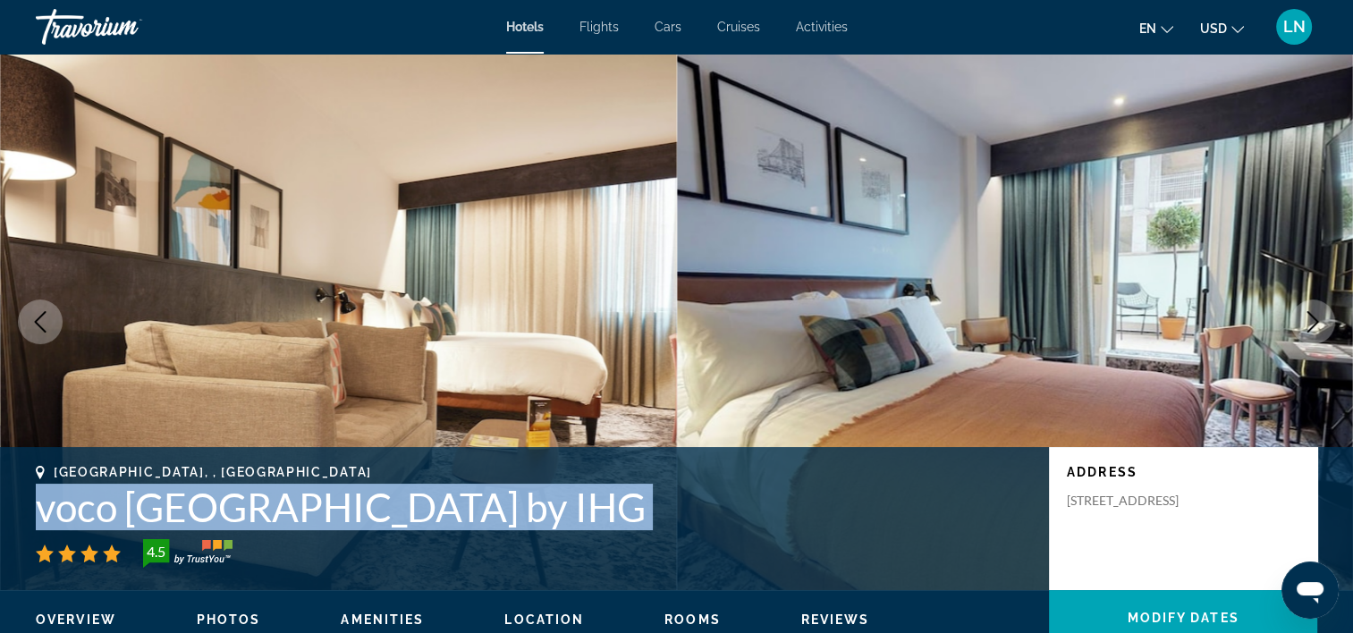
click at [1310, 314] on icon "Next image" at bounding box center [1314, 321] width 12 height 21
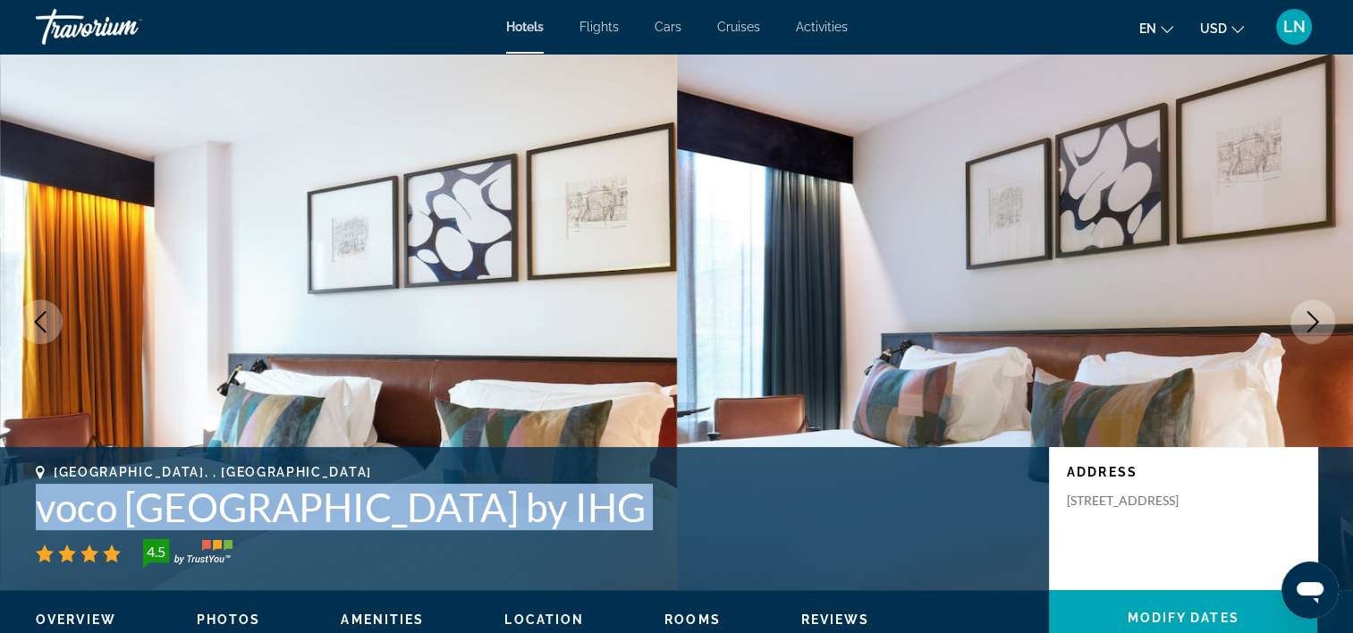
click at [1310, 314] on icon "Next image" at bounding box center [1314, 321] width 12 height 21
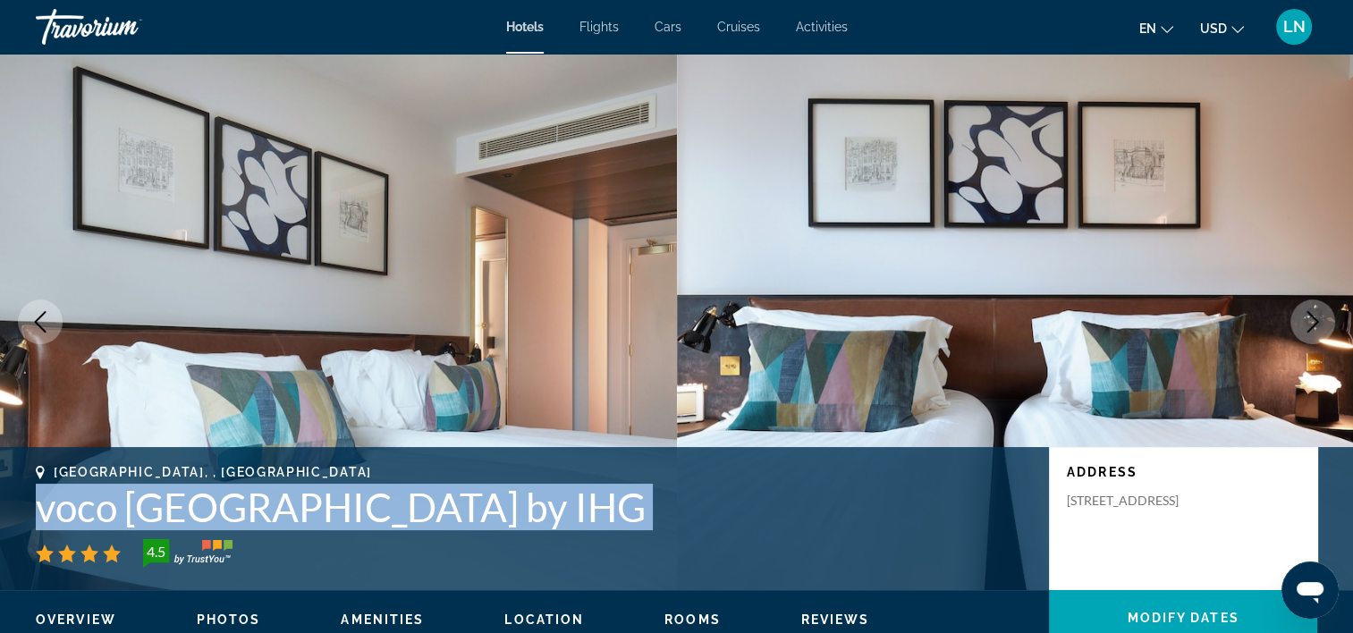
click at [1310, 314] on icon "Next image" at bounding box center [1314, 321] width 12 height 21
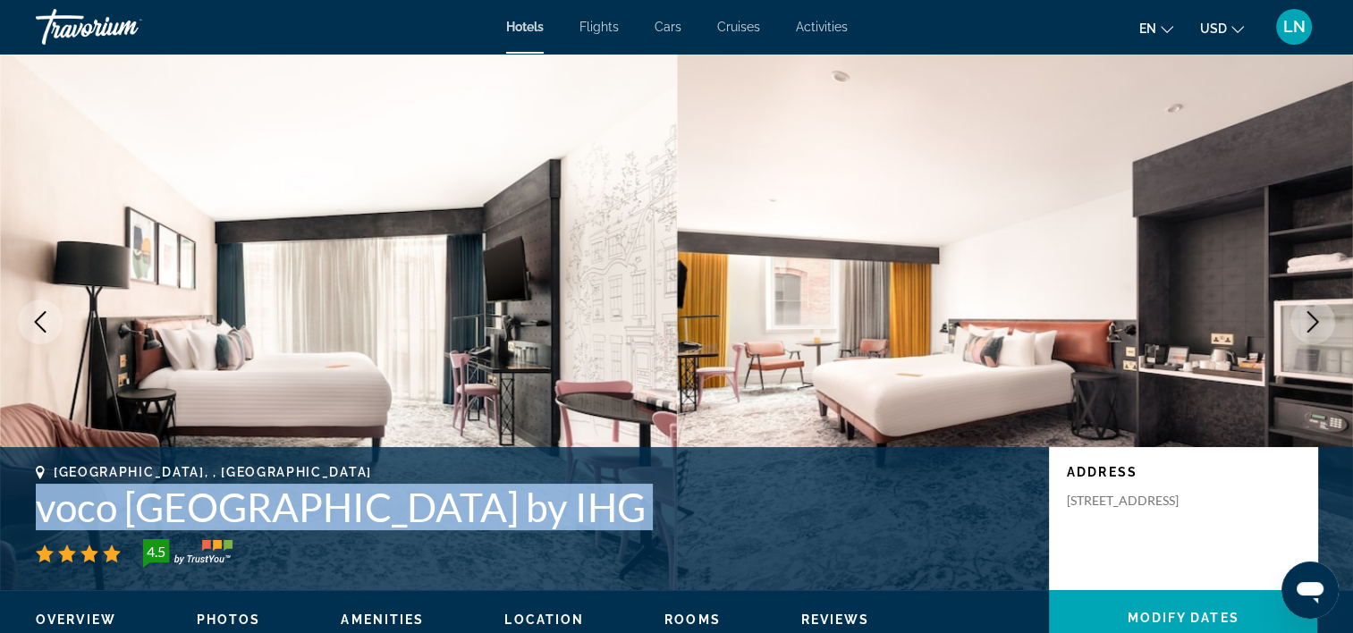
click at [1310, 314] on icon "Next image" at bounding box center [1314, 321] width 12 height 21
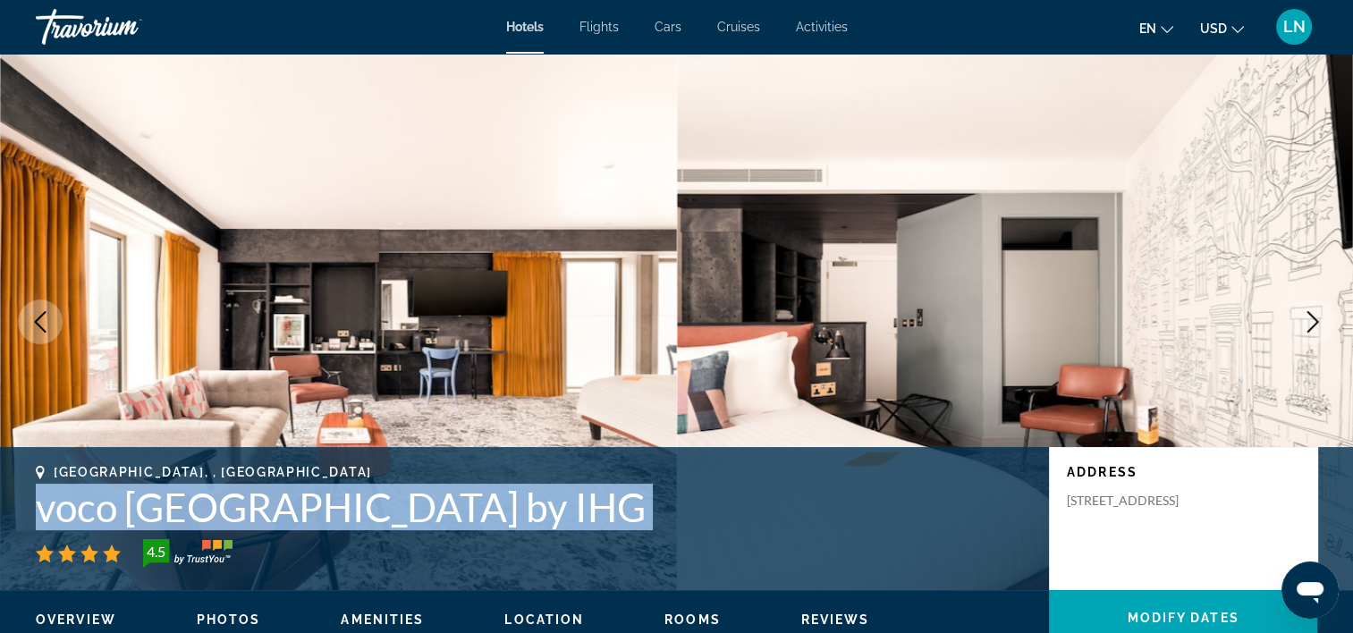
click at [1310, 314] on icon "Next image" at bounding box center [1314, 321] width 12 height 21
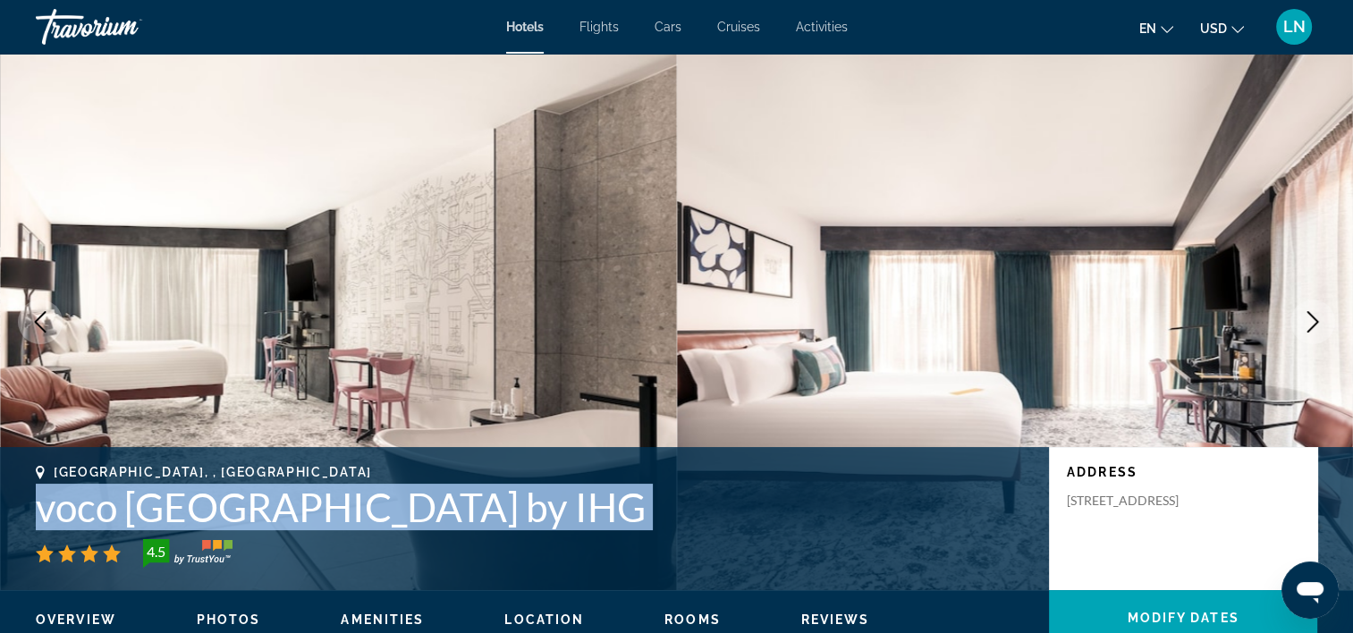
click at [1310, 314] on icon "Next image" at bounding box center [1314, 321] width 12 height 21
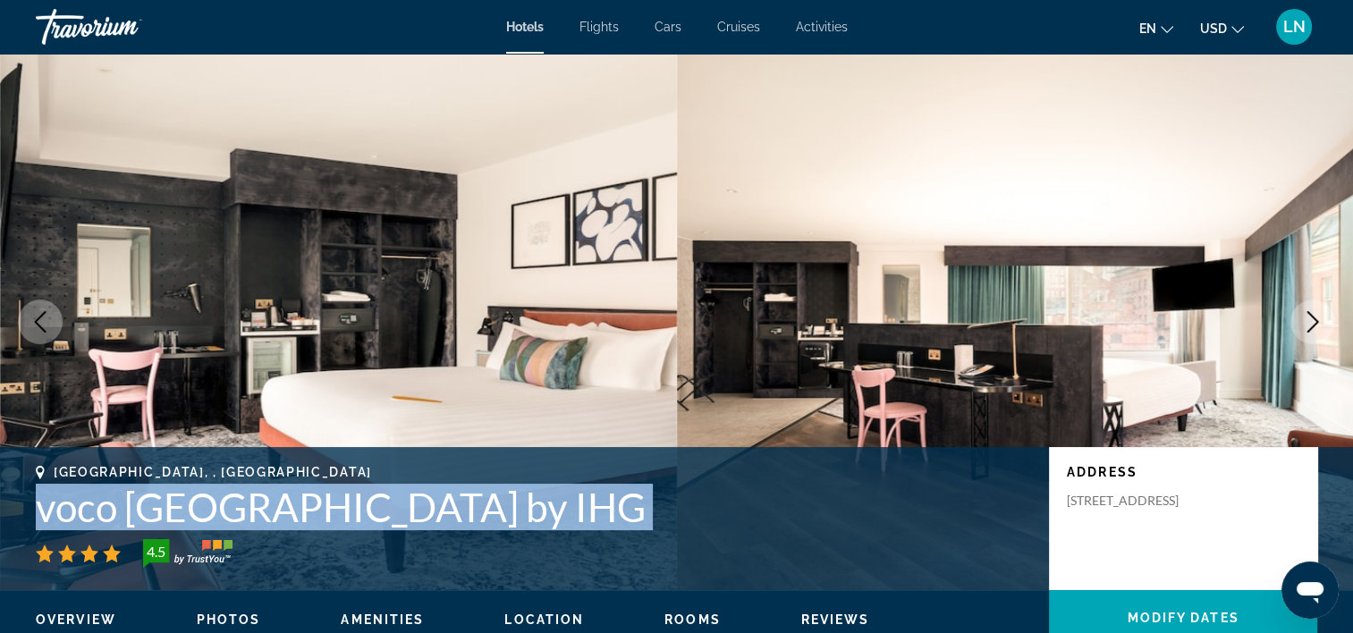
click at [1310, 314] on icon "Next image" at bounding box center [1314, 321] width 12 height 21
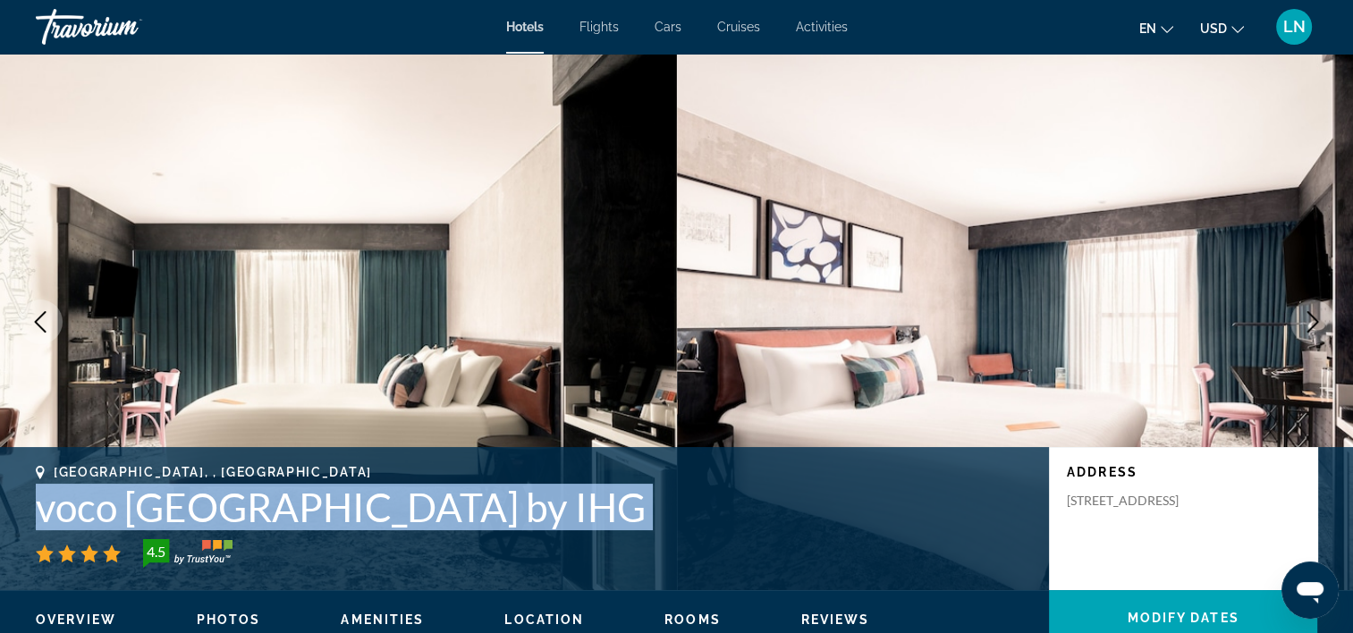
click at [1324, 335] on button "Next image" at bounding box center [1313, 322] width 45 height 45
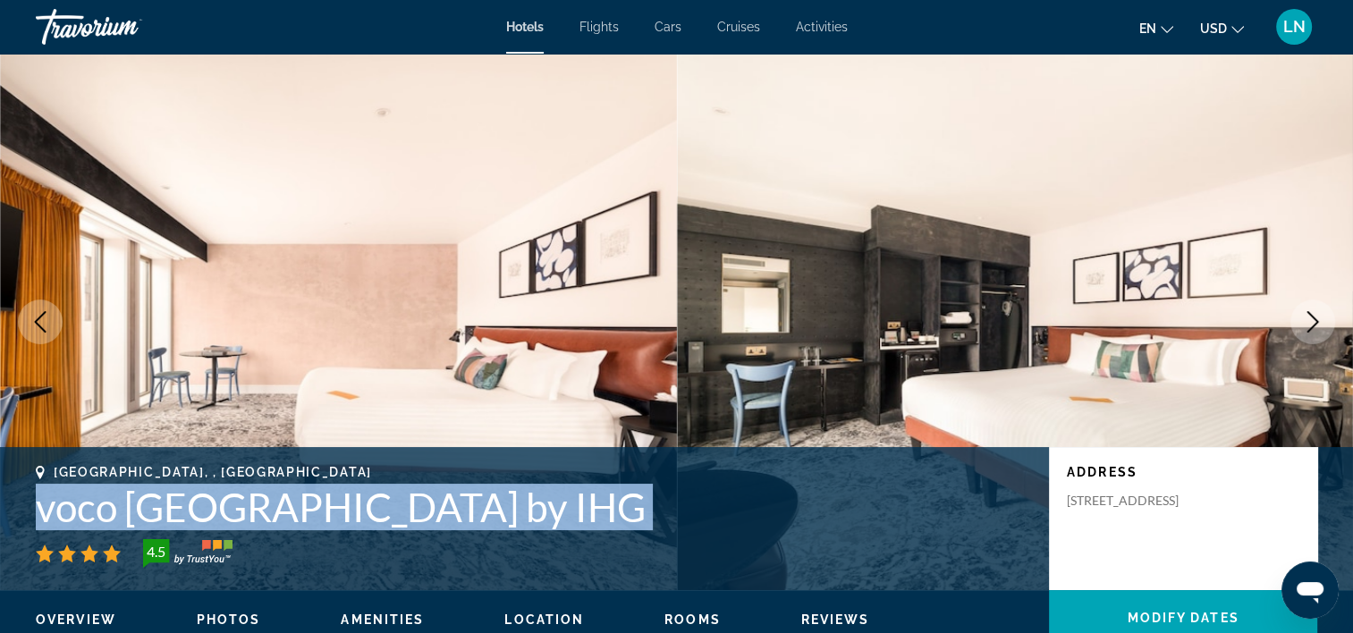
click at [1313, 301] on button "Next image" at bounding box center [1313, 322] width 45 height 45
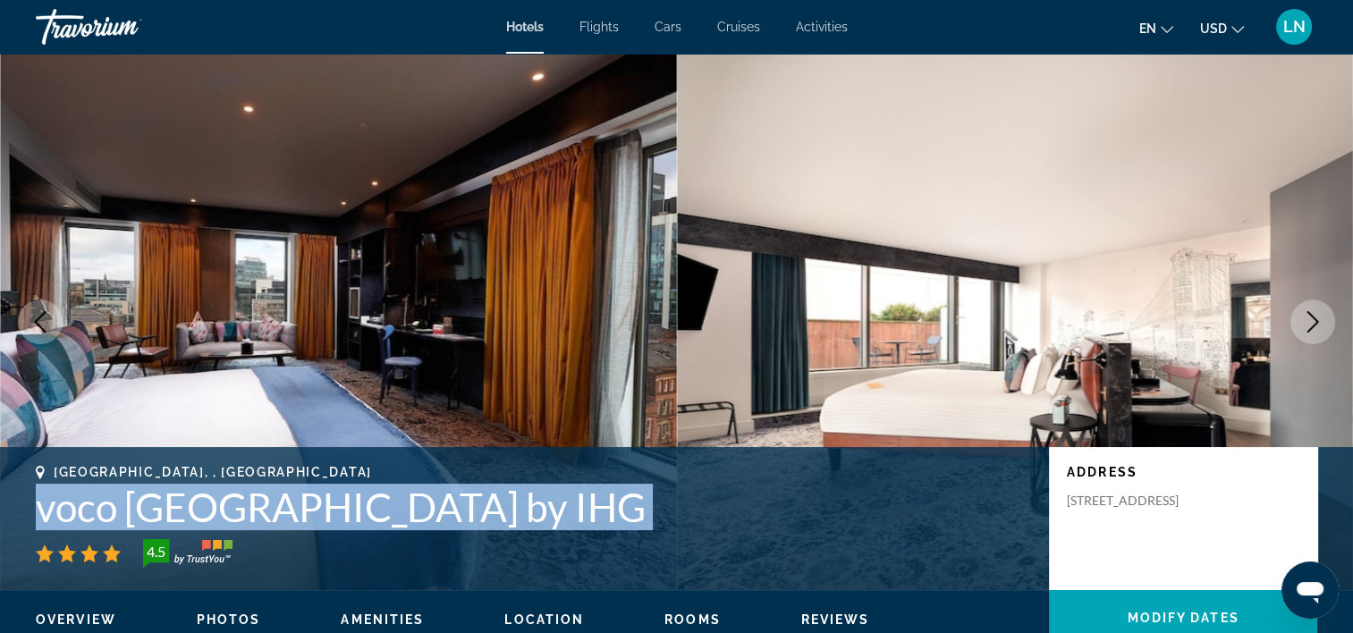
click at [1313, 301] on button "Next image" at bounding box center [1313, 322] width 45 height 45
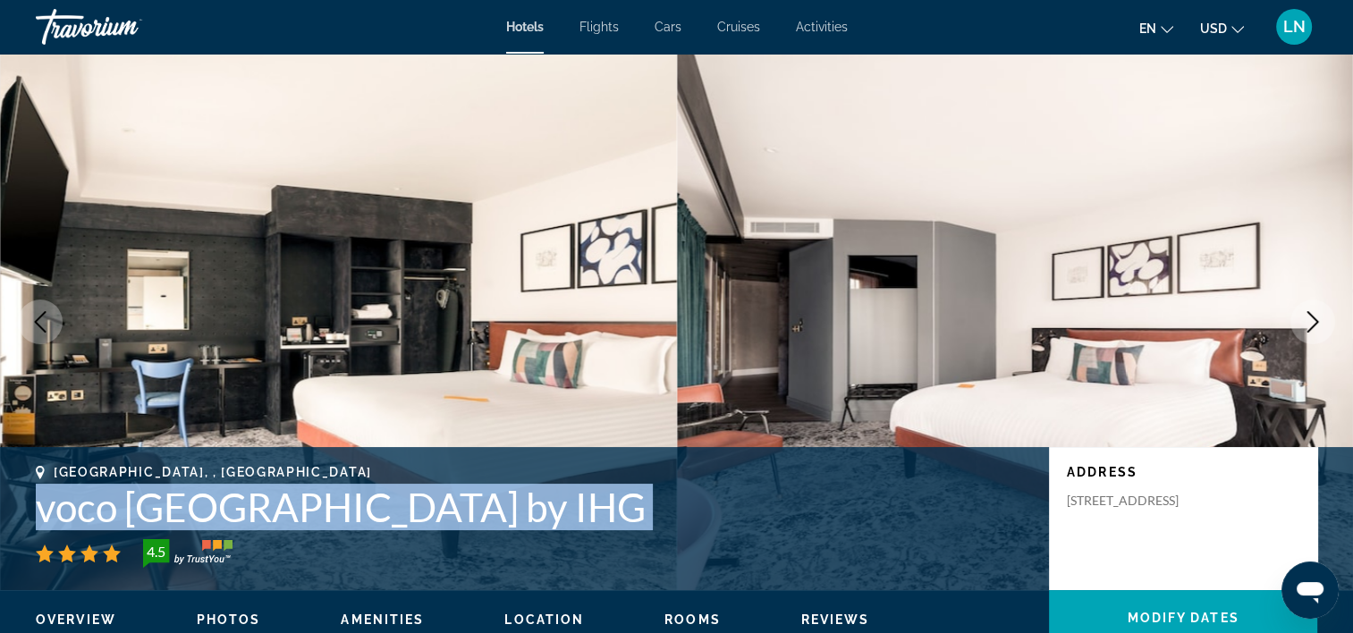
click at [1313, 301] on button "Next image" at bounding box center [1313, 322] width 45 height 45
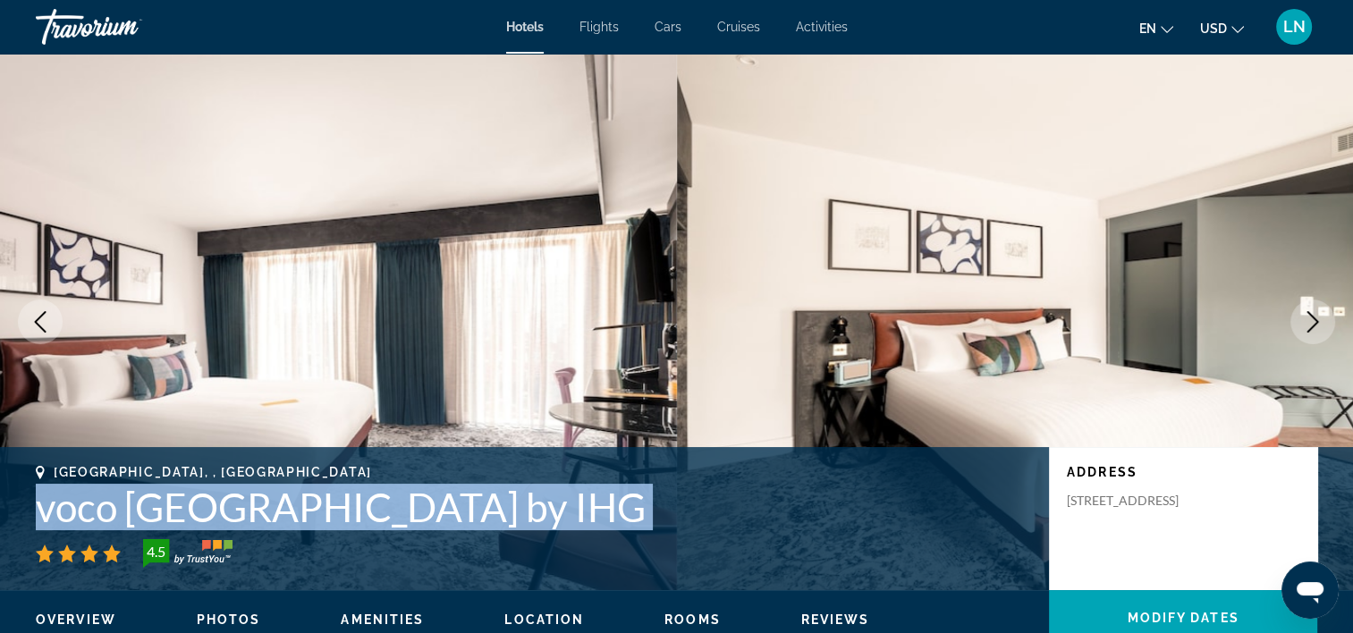
click at [1313, 301] on button "Next image" at bounding box center [1313, 322] width 45 height 45
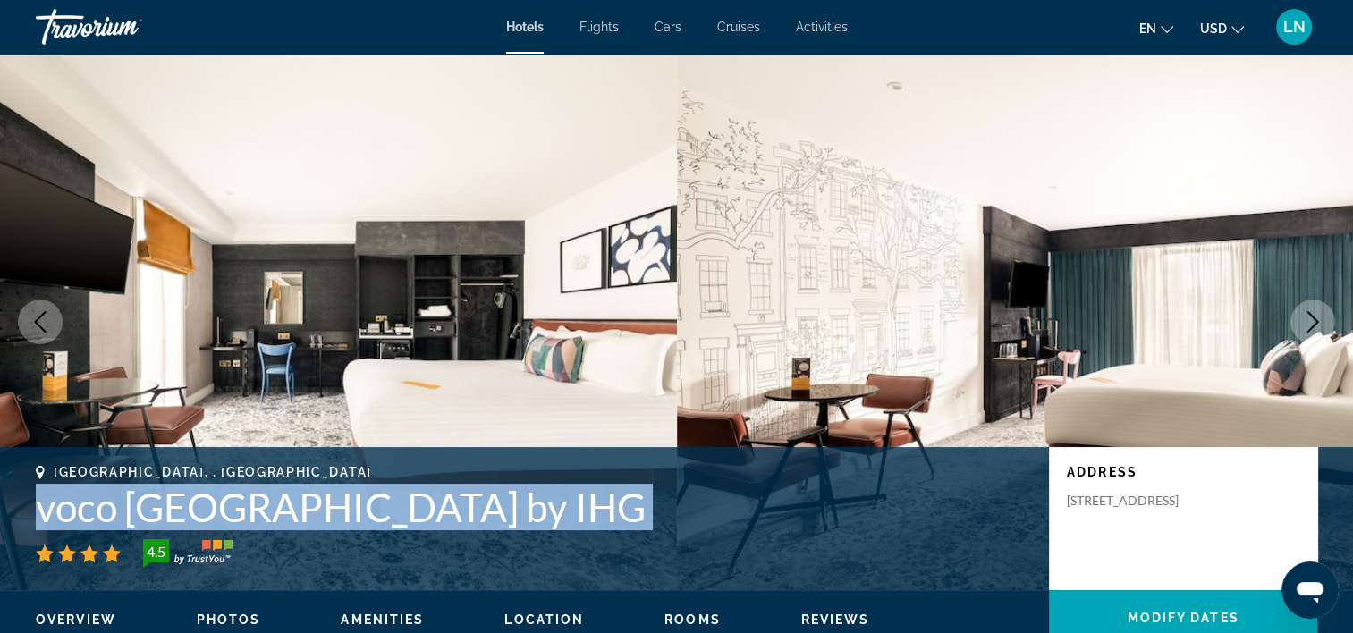
click at [1313, 301] on button "Next image" at bounding box center [1313, 322] width 45 height 45
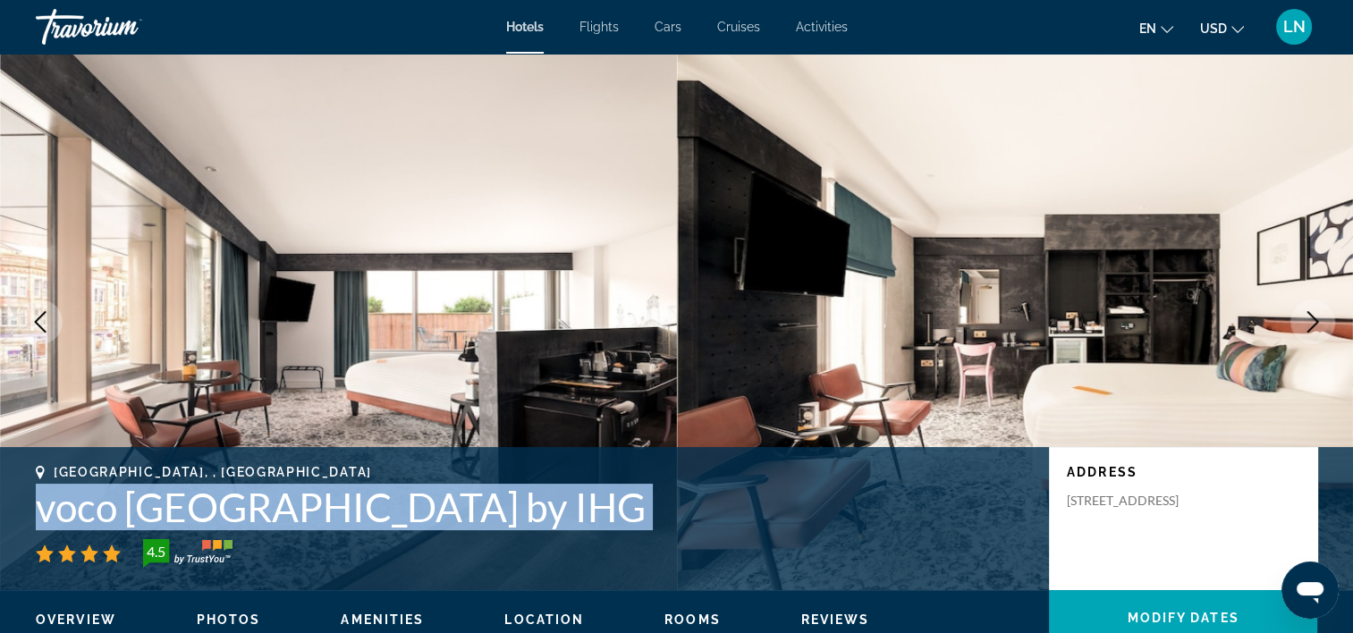
click at [1313, 301] on button "Next image" at bounding box center [1313, 322] width 45 height 45
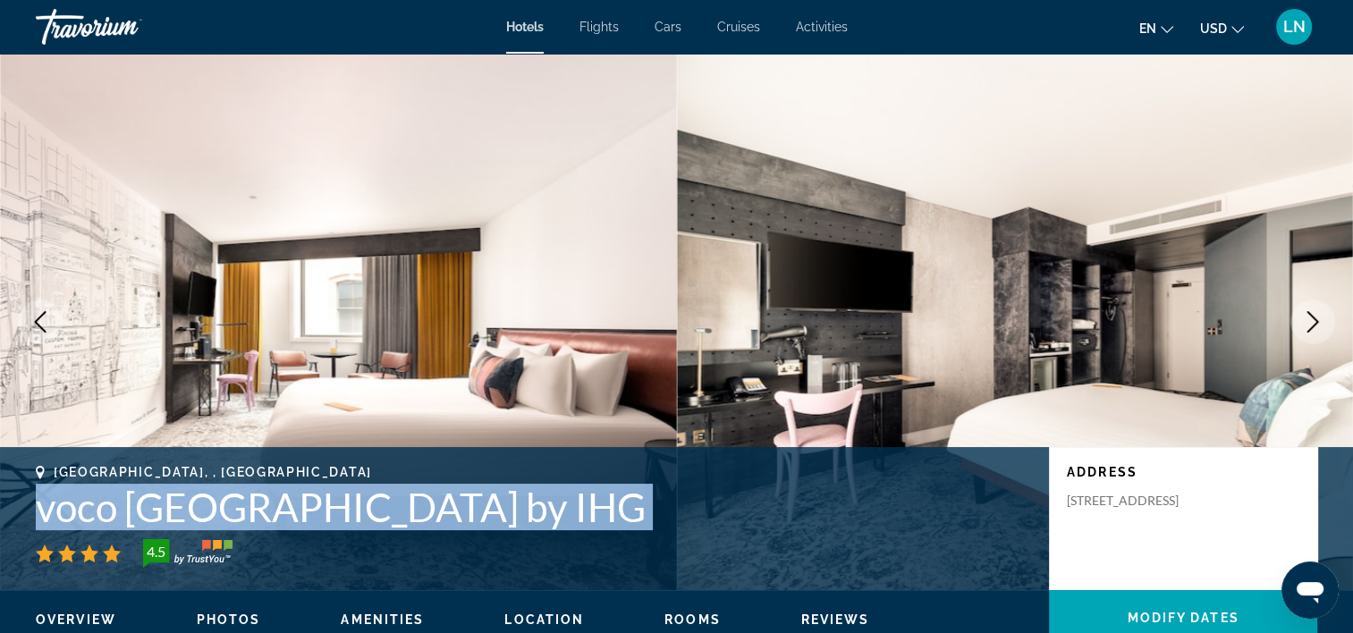
click at [1313, 301] on button "Next image" at bounding box center [1313, 322] width 45 height 45
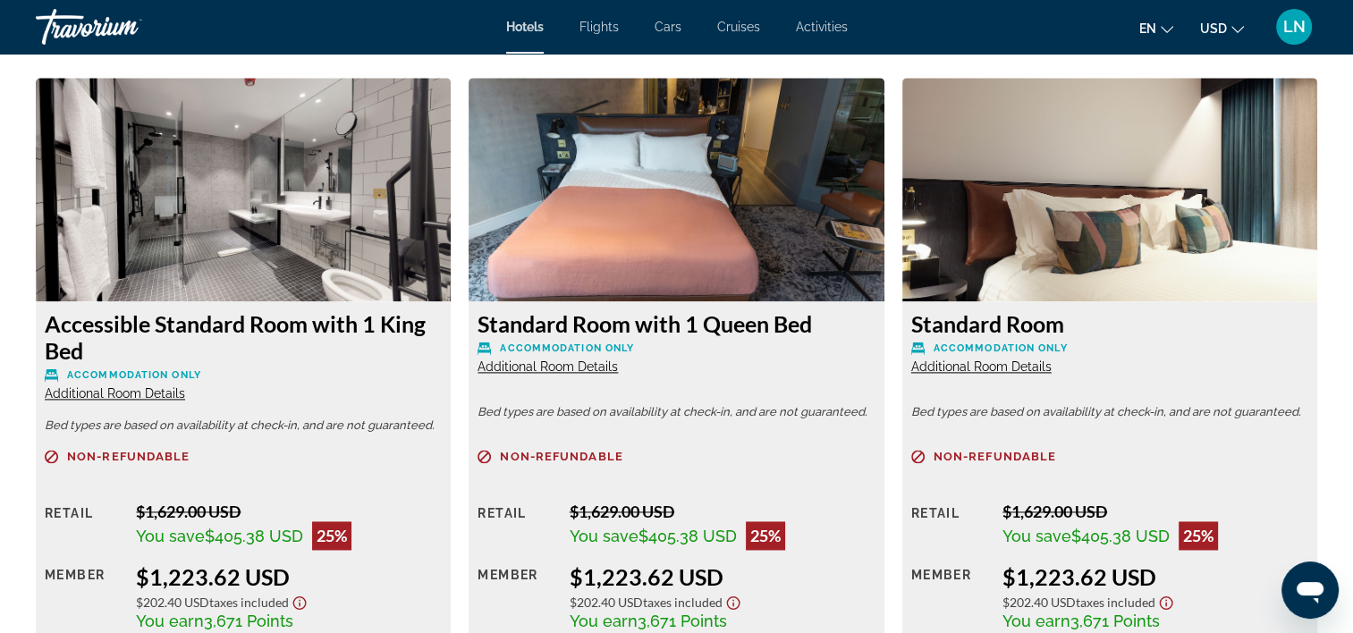
scroll to position [2505, 0]
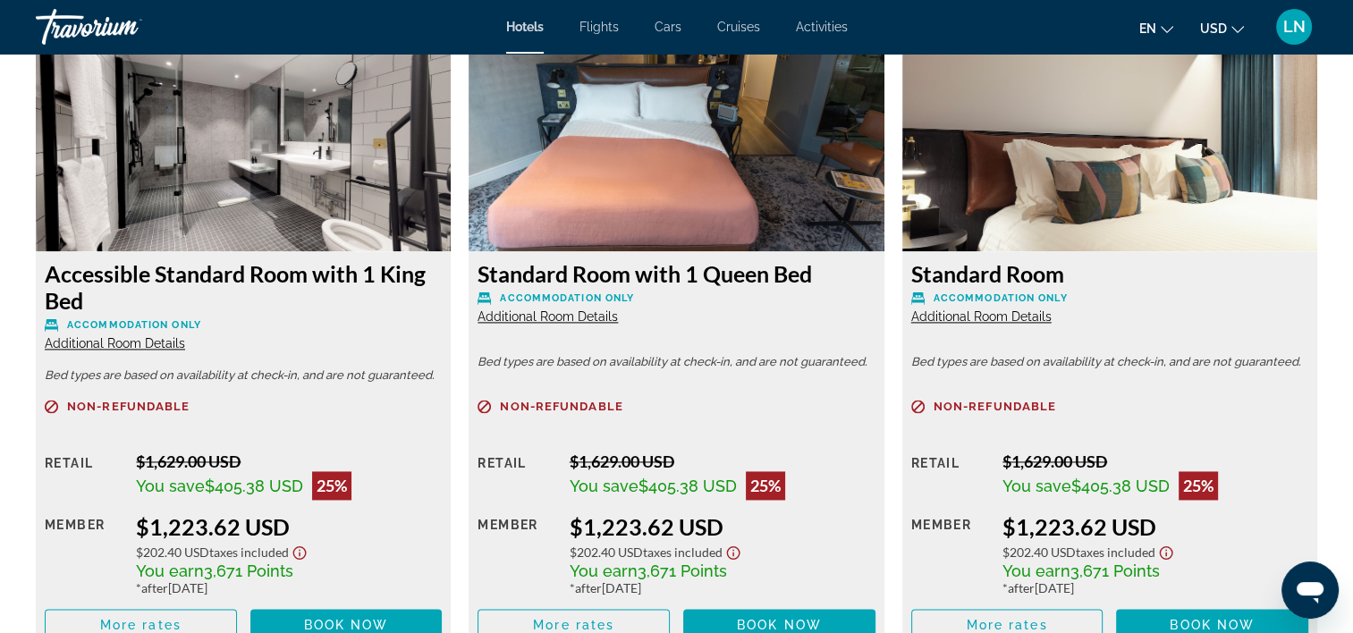
click at [942, 323] on span "Additional Room Details" at bounding box center [982, 317] width 140 height 14
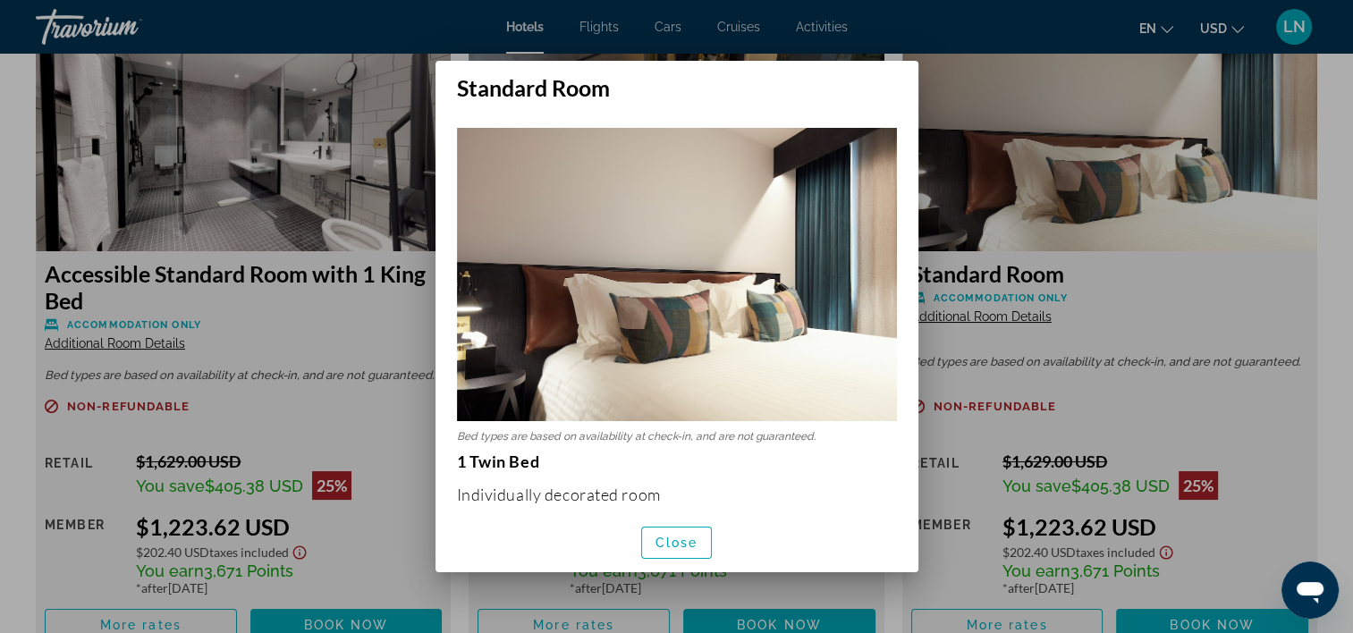
scroll to position [0, 0]
drag, startPoint x: 655, startPoint y: 546, endPoint x: 656, endPoint y: 524, distance: 21.5
click at [656, 546] on span "Close" at bounding box center [677, 543] width 43 height 14
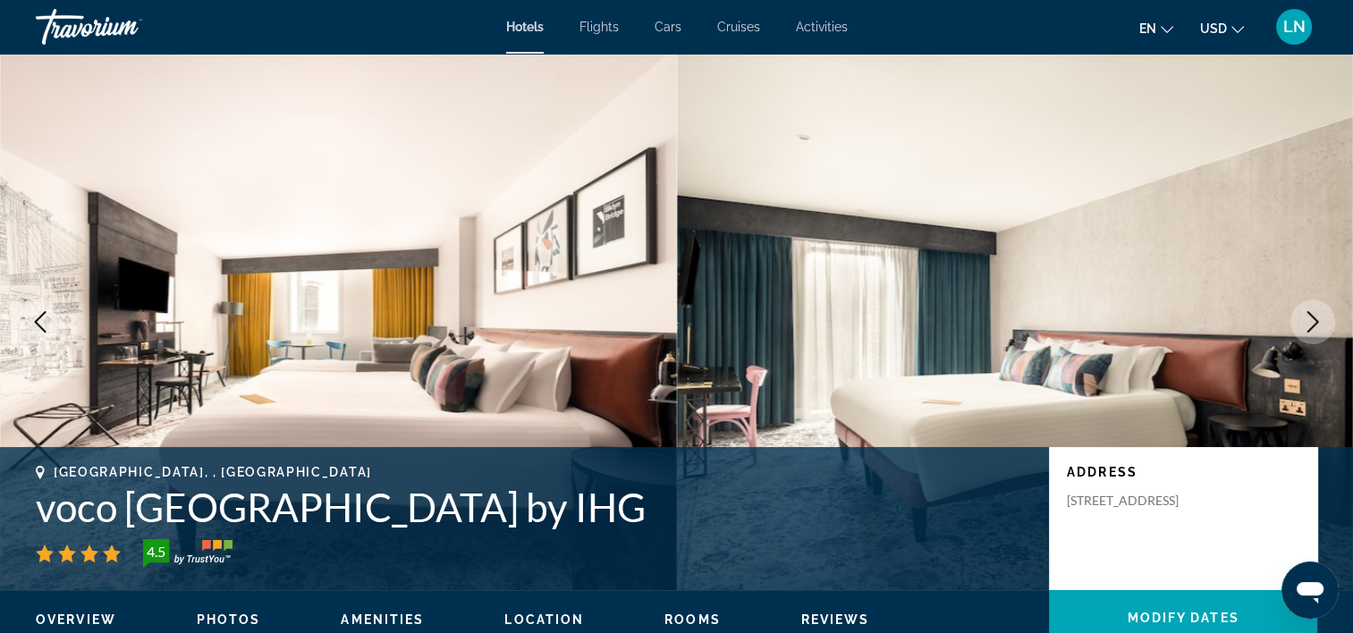
scroll to position [2505, 0]
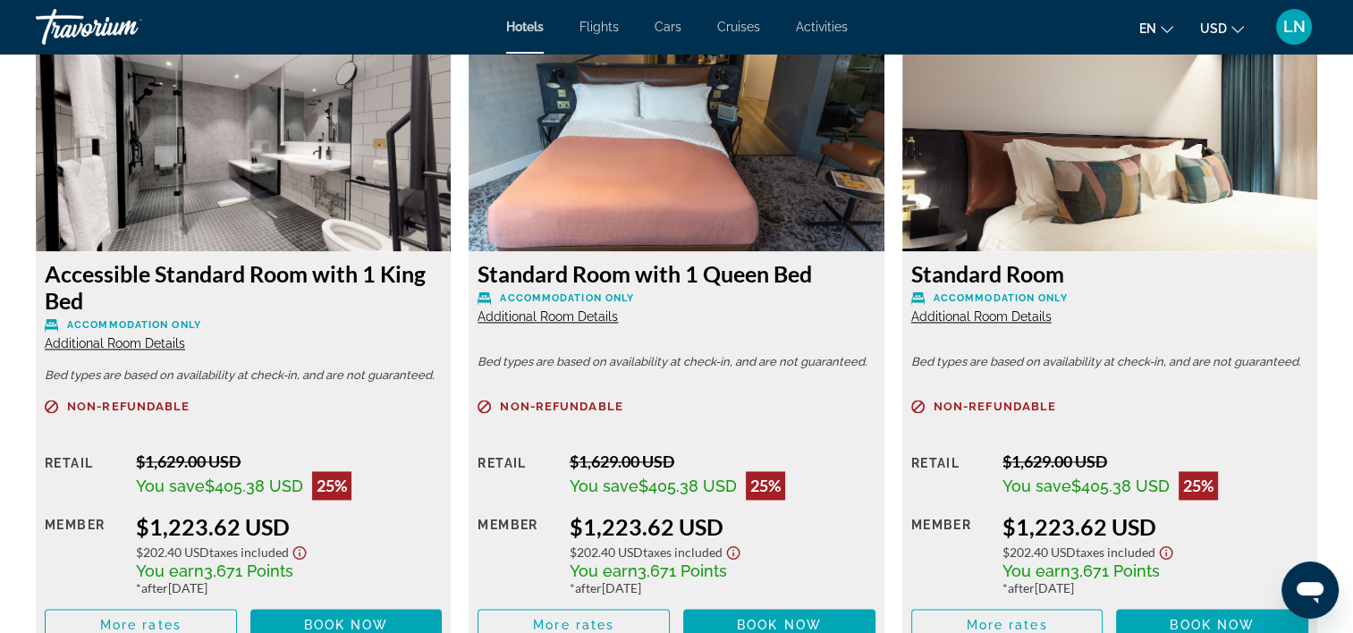
click at [575, 326] on div "Standard Room with 1 Queen Bed Accommodation Only Additional Room Details Bed t…" at bounding box center [676, 450] width 415 height 399
click at [575, 318] on span "Additional Room Details" at bounding box center [548, 317] width 140 height 14
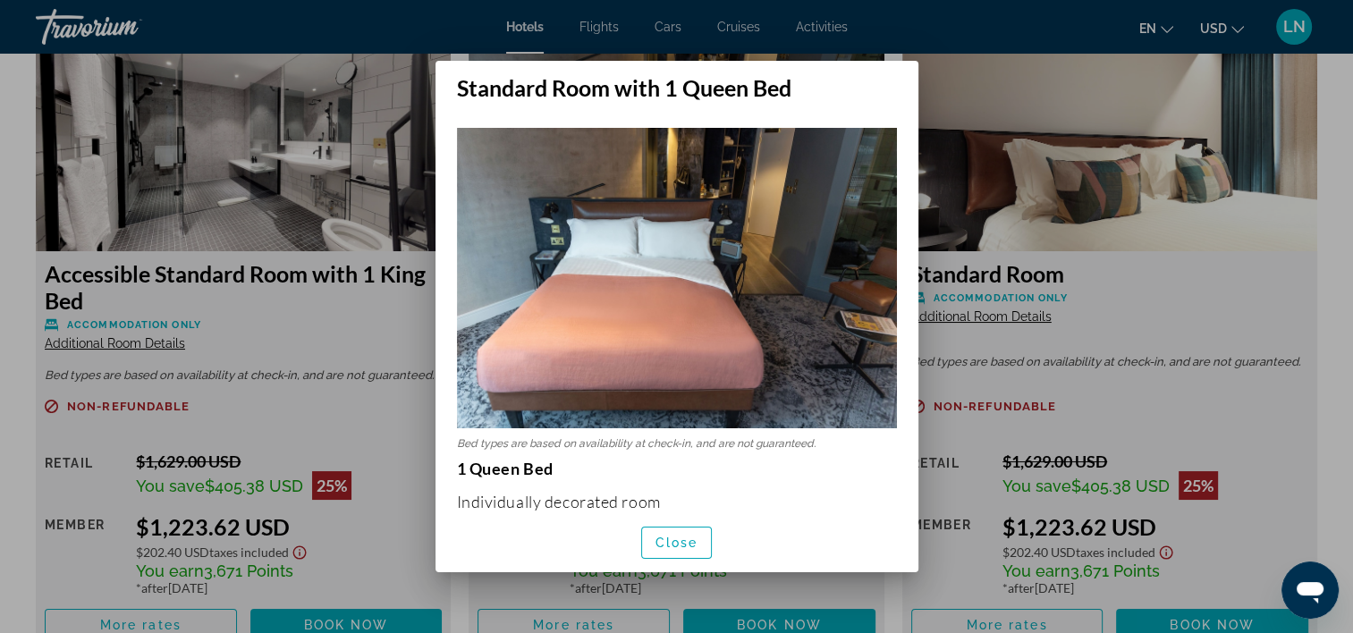
click at [691, 569] on div "Close" at bounding box center [677, 543] width 483 height 60
click at [675, 537] on span "Close" at bounding box center [677, 543] width 43 height 14
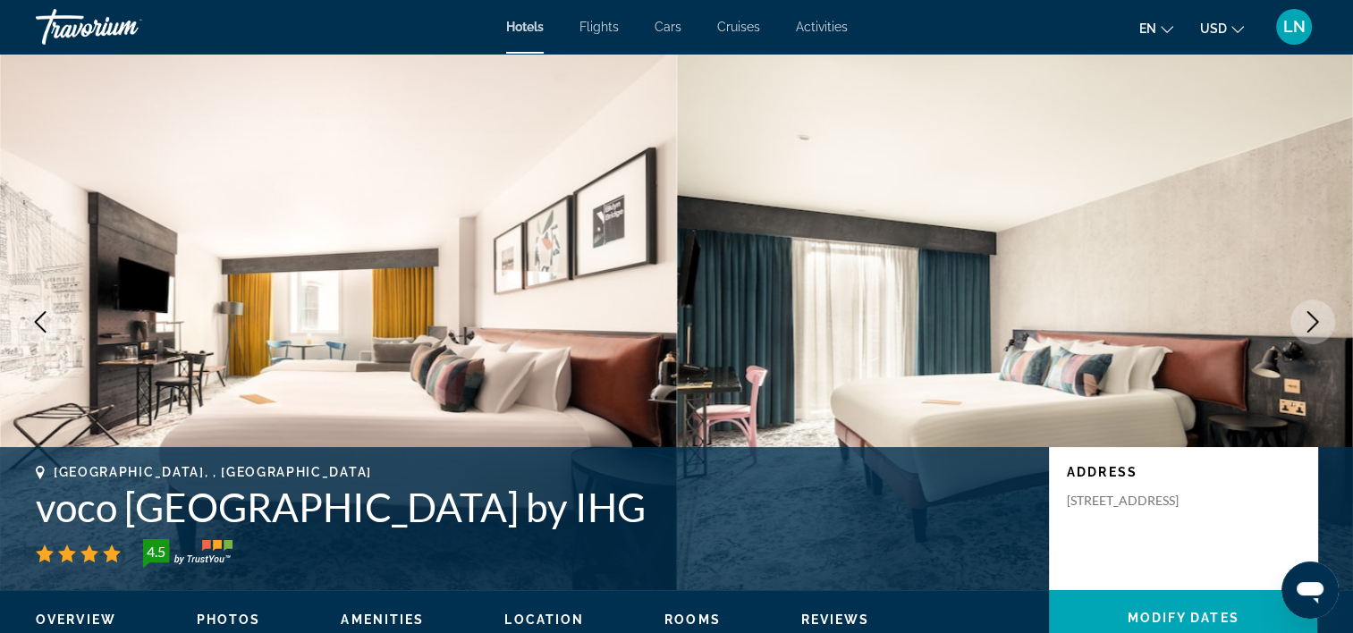
scroll to position [2505, 0]
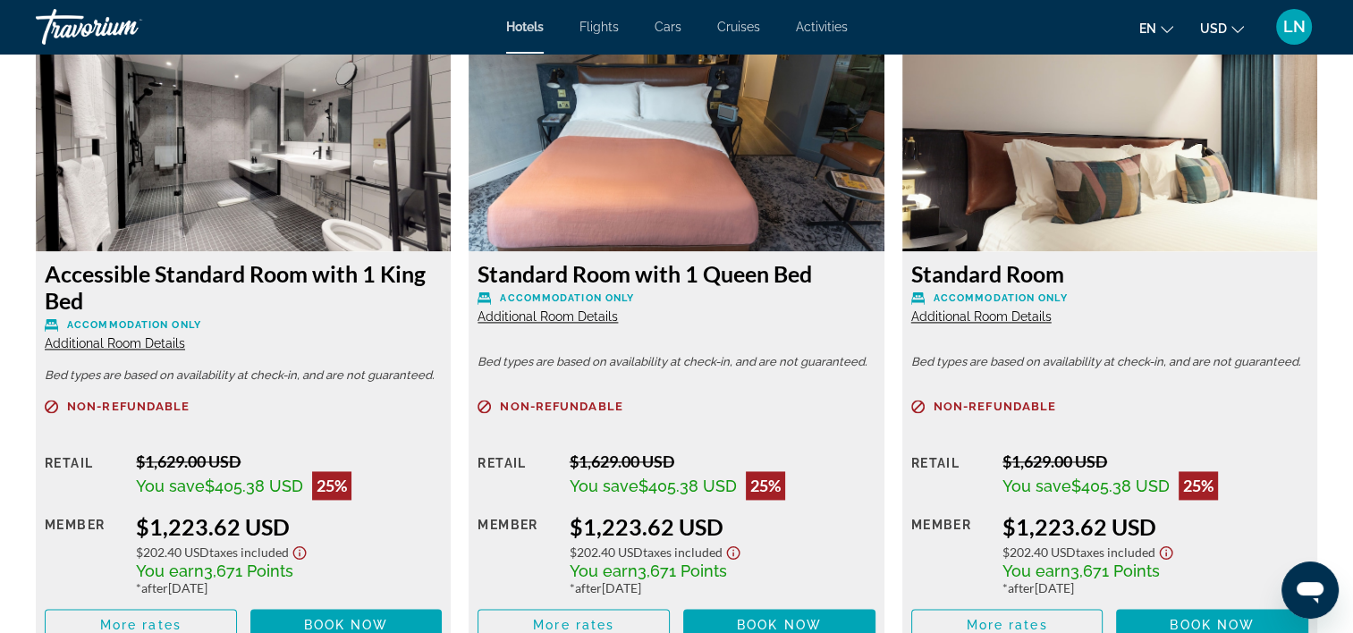
click at [133, 341] on span "Additional Room Details" at bounding box center [115, 343] width 140 height 14
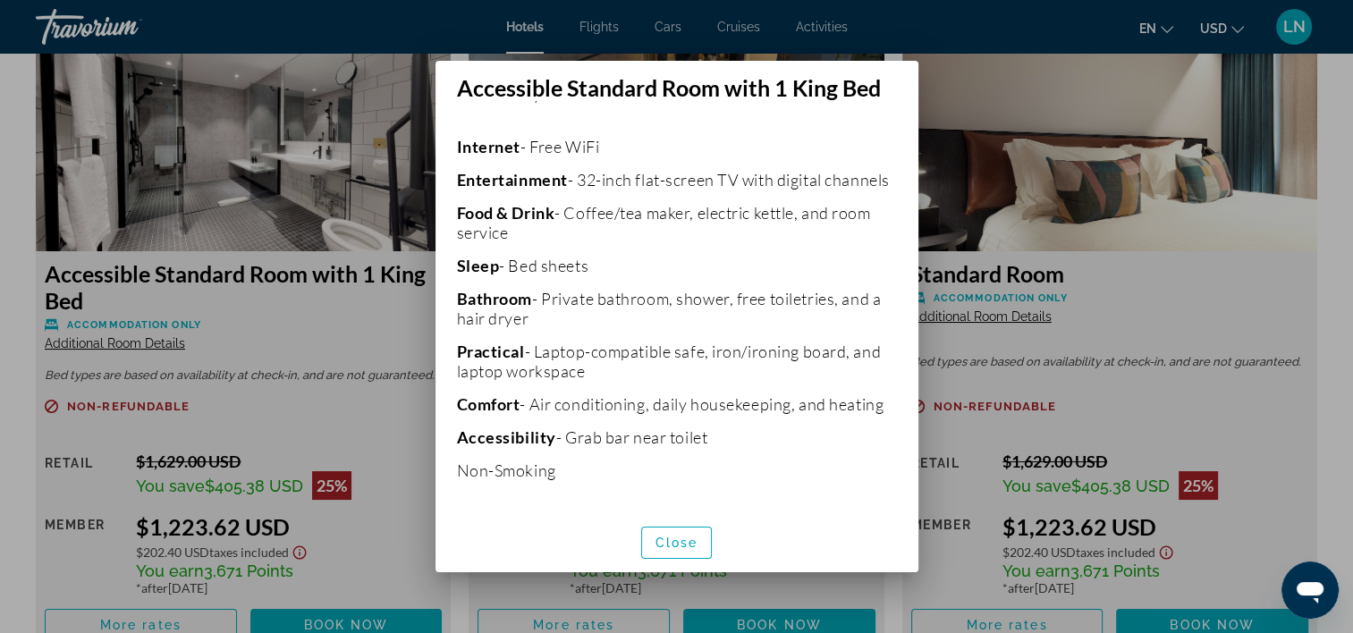
scroll to position [385, 0]
click at [679, 541] on span "Close" at bounding box center [677, 543] width 43 height 14
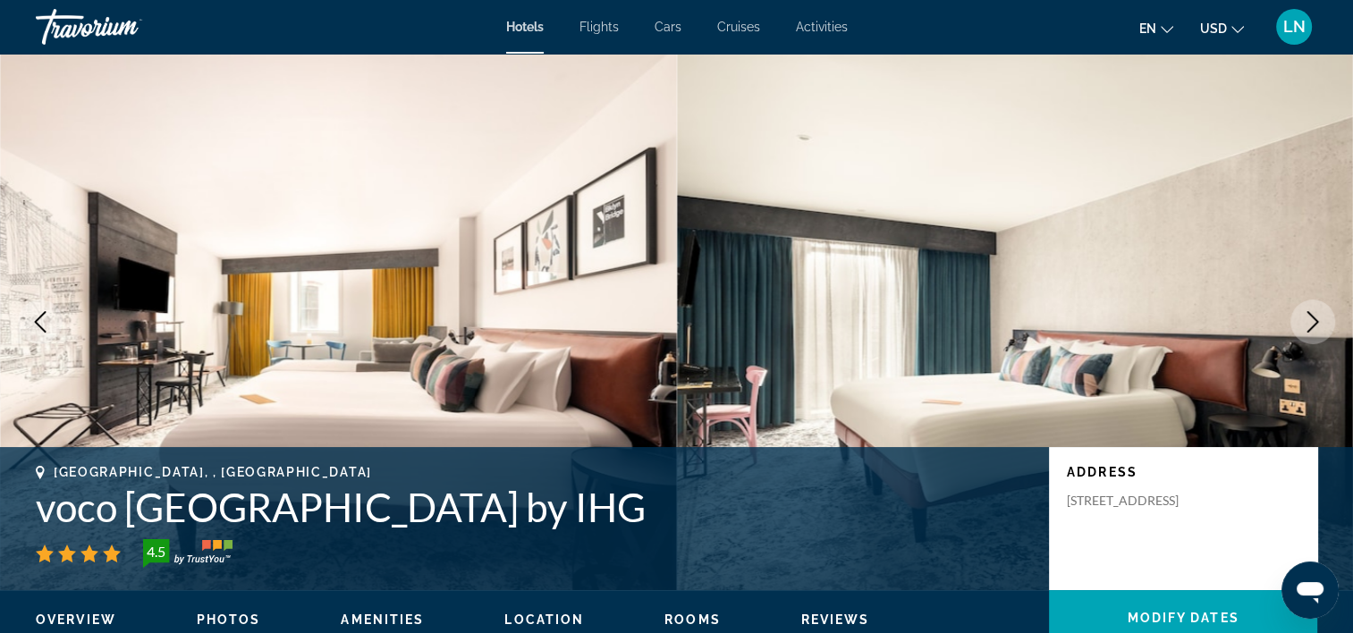
scroll to position [2505, 0]
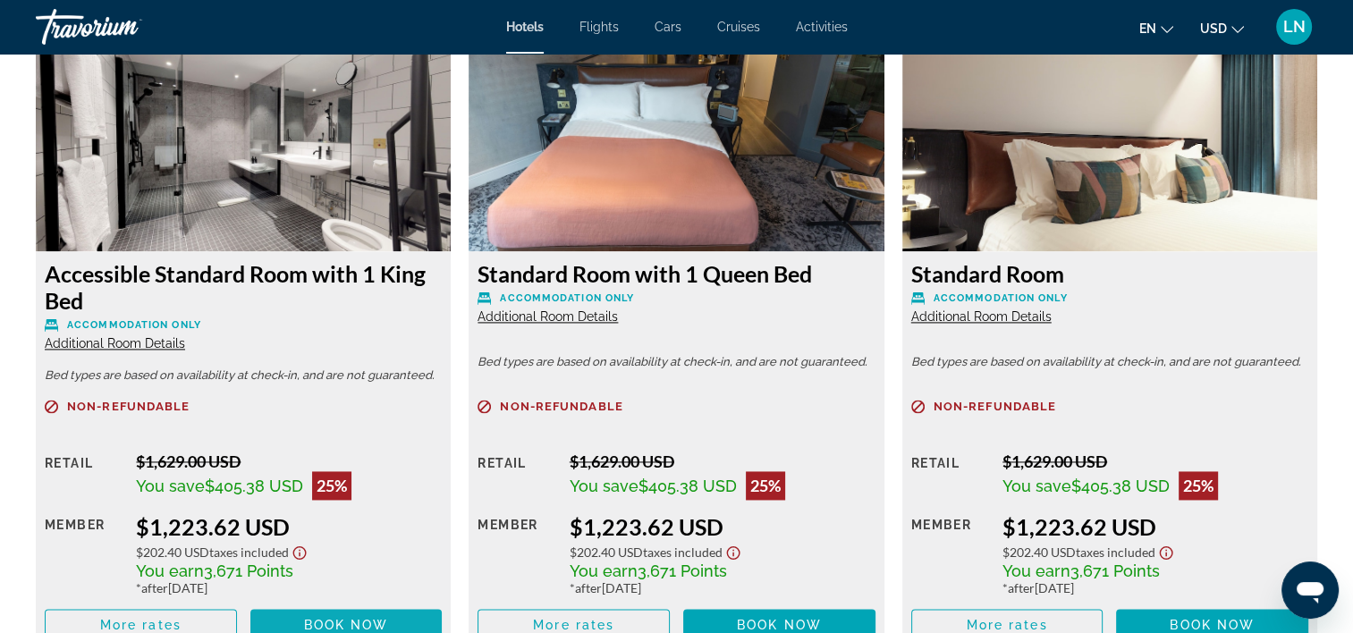
click at [335, 624] on span "Book now" at bounding box center [346, 625] width 85 height 14
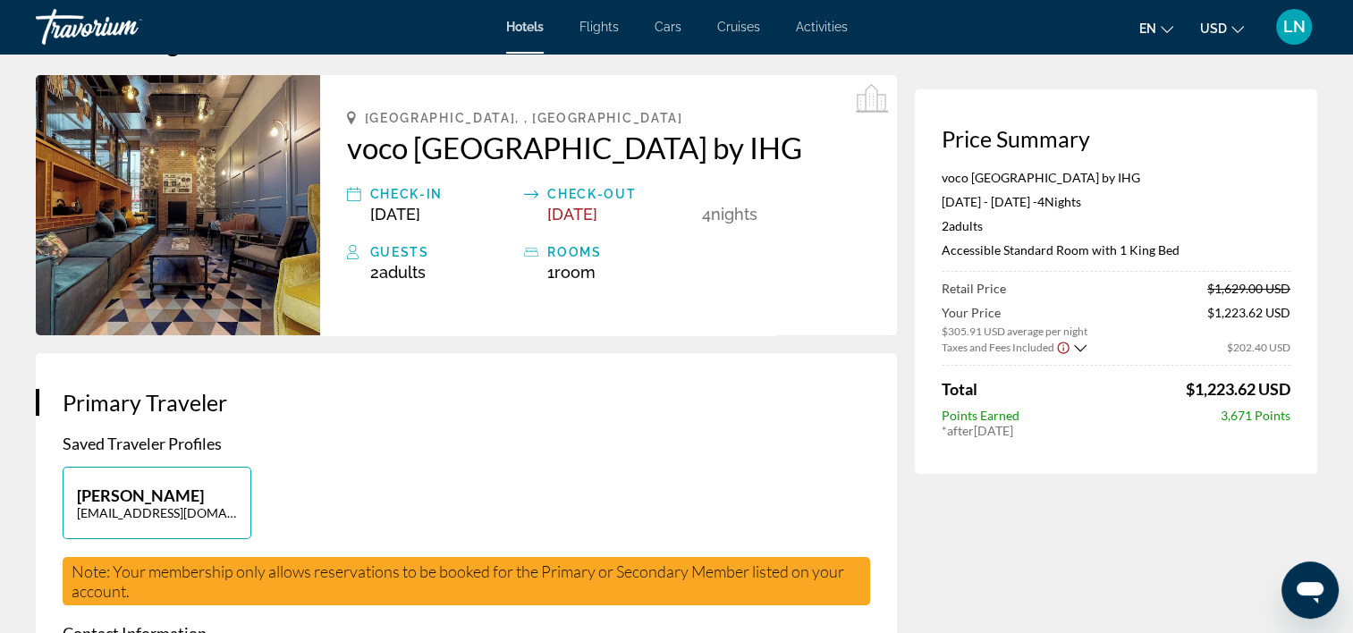
scroll to position [89, 0]
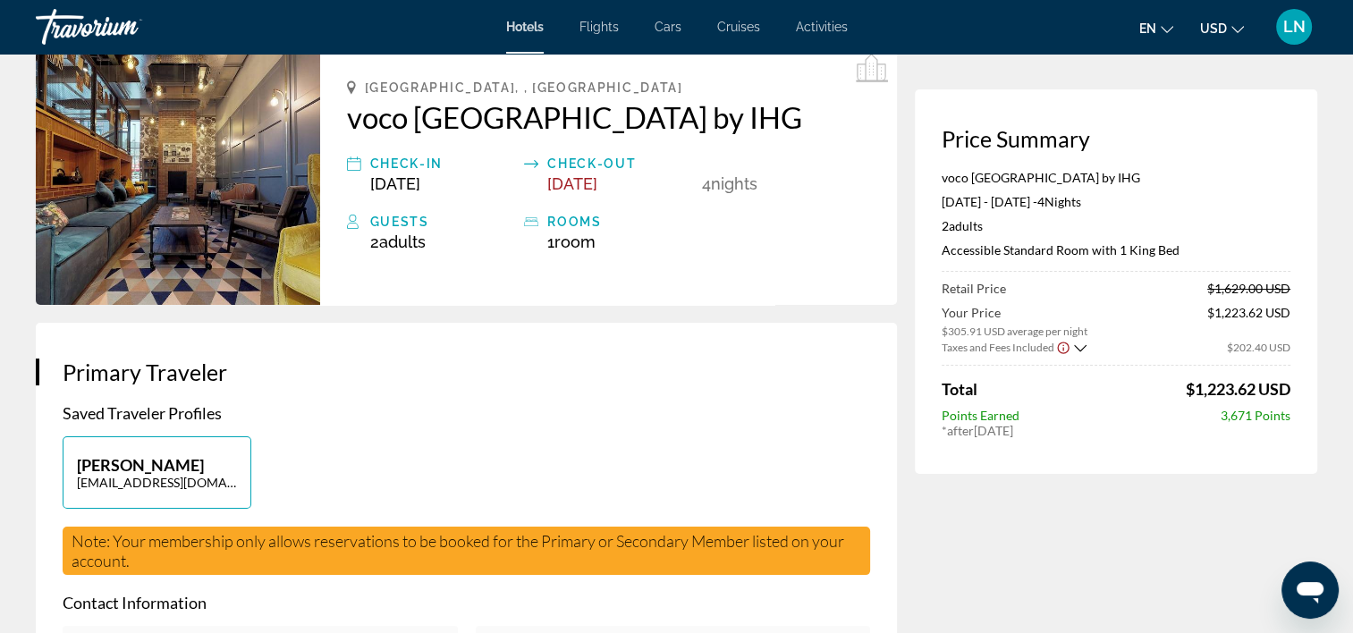
click at [1028, 176] on p "voco Manchester City Centre by IHG" at bounding box center [1116, 177] width 349 height 15
click at [997, 250] on p "Accessible Standard Room with 1 King Bed" at bounding box center [1116, 249] width 349 height 15
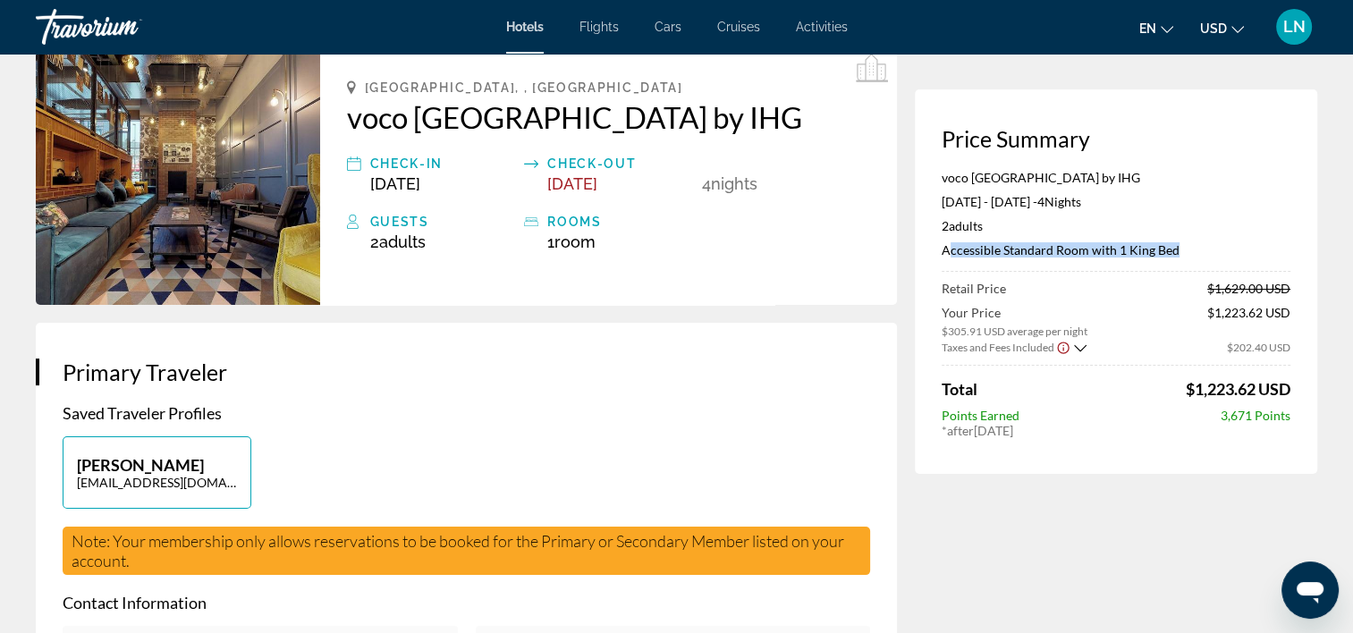
click at [997, 250] on p "Accessible Standard Room with 1 King Bed" at bounding box center [1116, 249] width 349 height 15
click at [1001, 249] on p "Accessible Standard Room with 1 King Bed" at bounding box center [1116, 249] width 349 height 15
click at [1007, 250] on p "Accessible Standard Room with 1 King Bed" at bounding box center [1116, 249] width 349 height 15
drag, startPoint x: 1001, startPoint y: 250, endPoint x: 1188, endPoint y: 247, distance: 187.0
click at [1188, 247] on p "Accessible Standard Room with 1 King Bed" at bounding box center [1116, 249] width 349 height 15
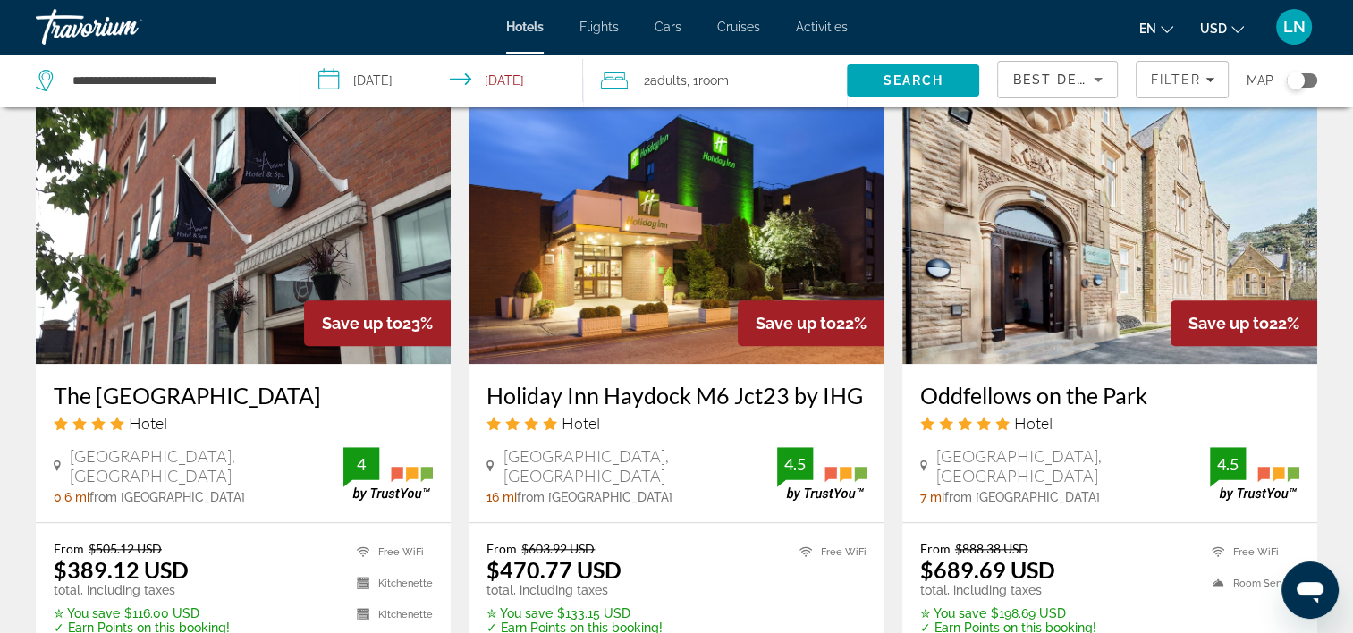
scroll to position [1521, 0]
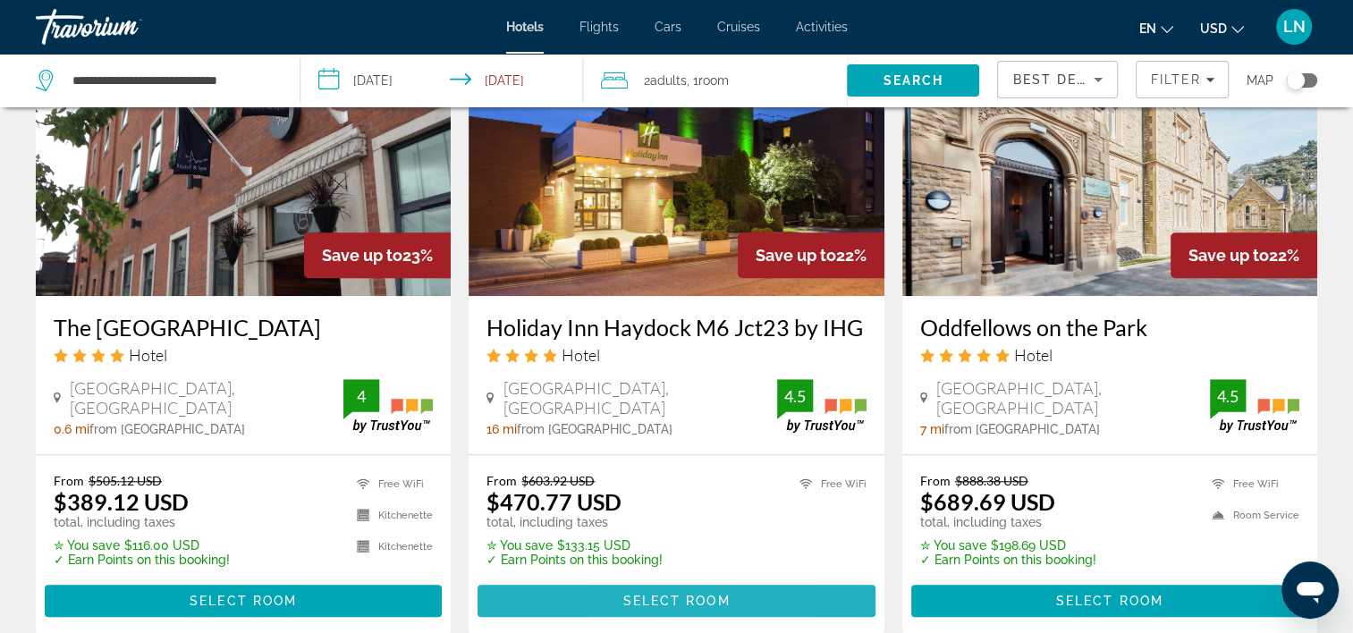
click at [618, 580] on span "Main content" at bounding box center [676, 601] width 397 height 43
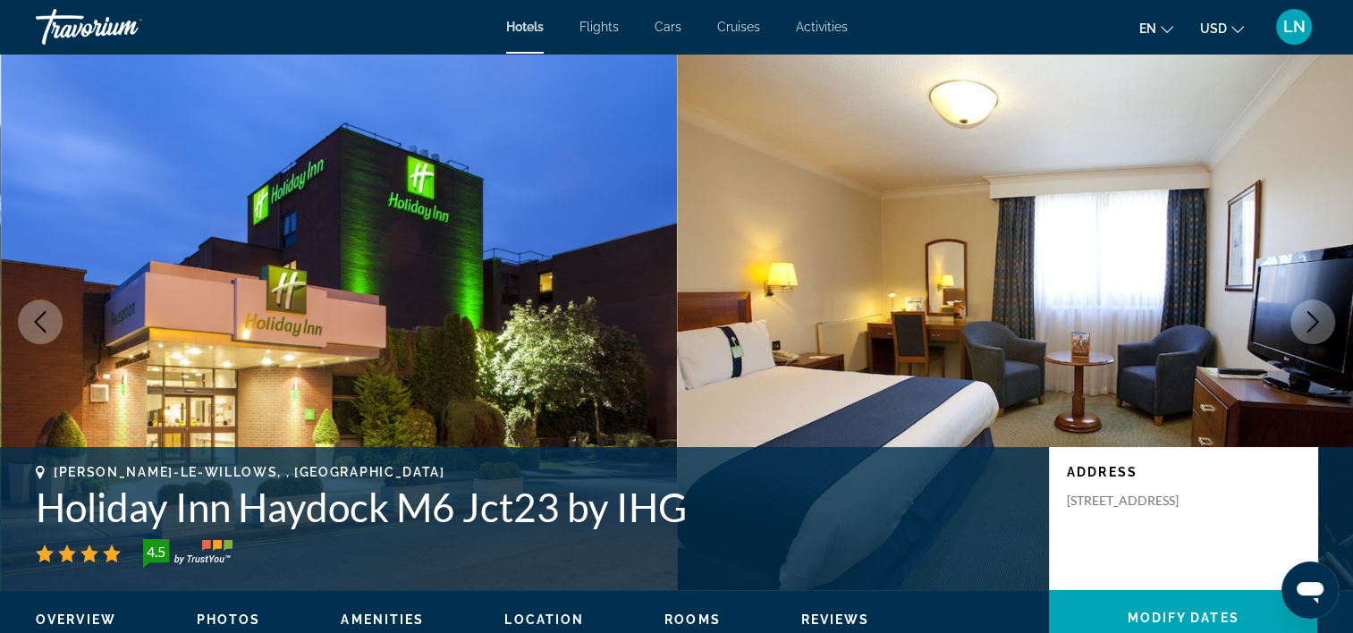
click at [437, 505] on h1 "Holiday Inn Haydock M6 Jct23 by IHG" at bounding box center [534, 507] width 996 height 47
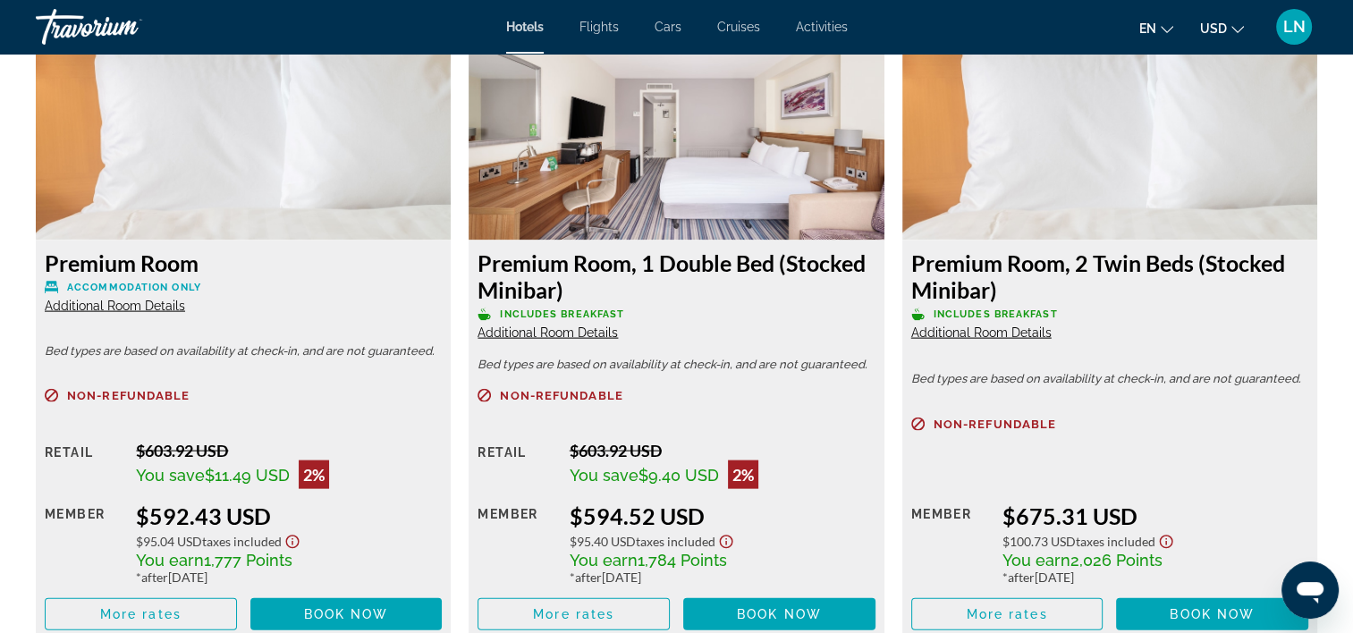
scroll to position [3846, 0]
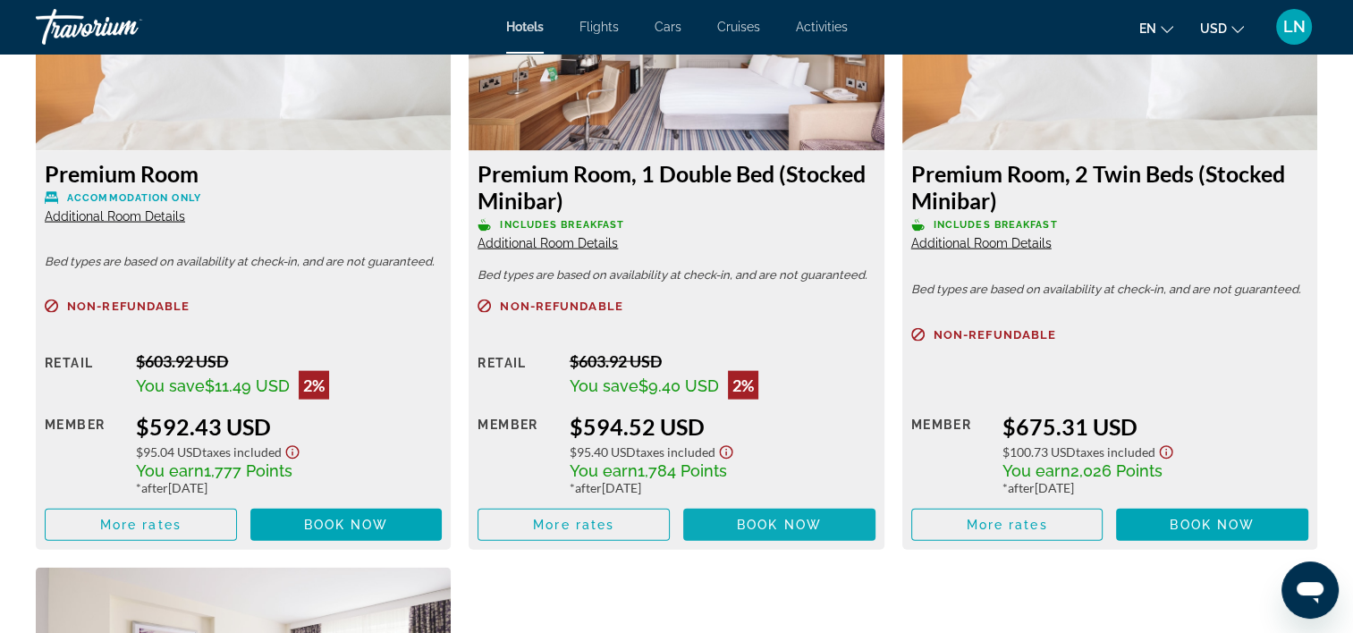
click at [767, 537] on span "Main content" at bounding box center [779, 525] width 192 height 43
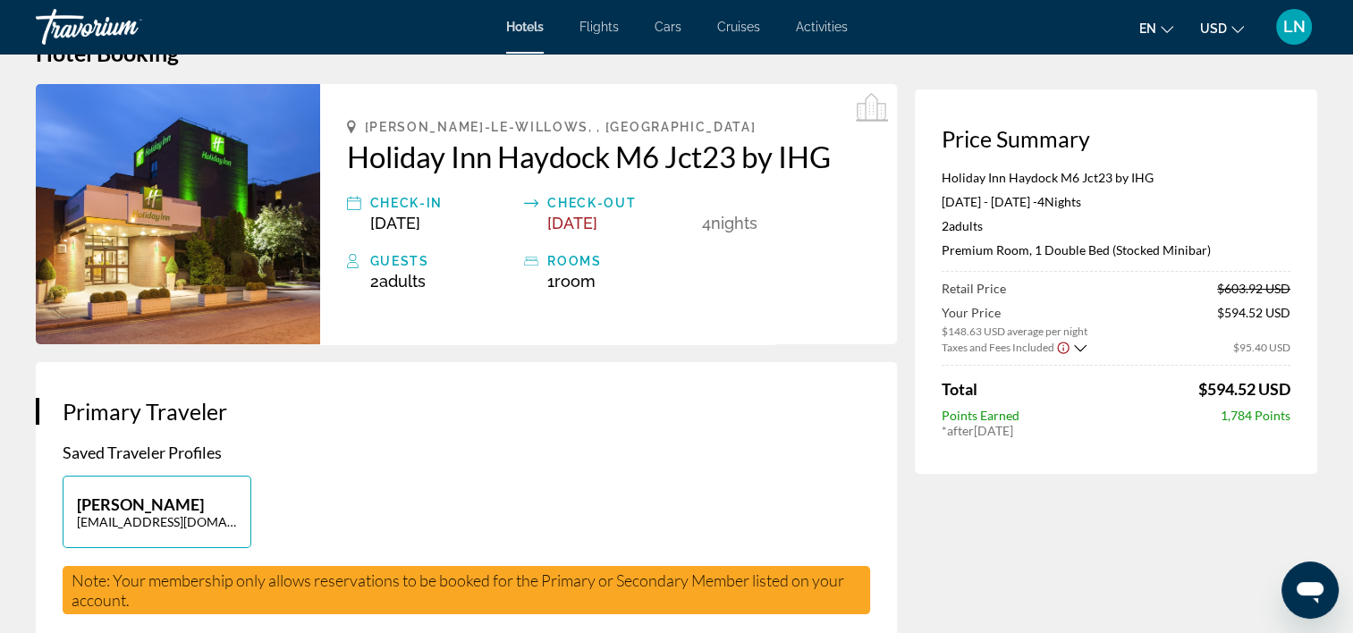
scroll to position [89, 0]
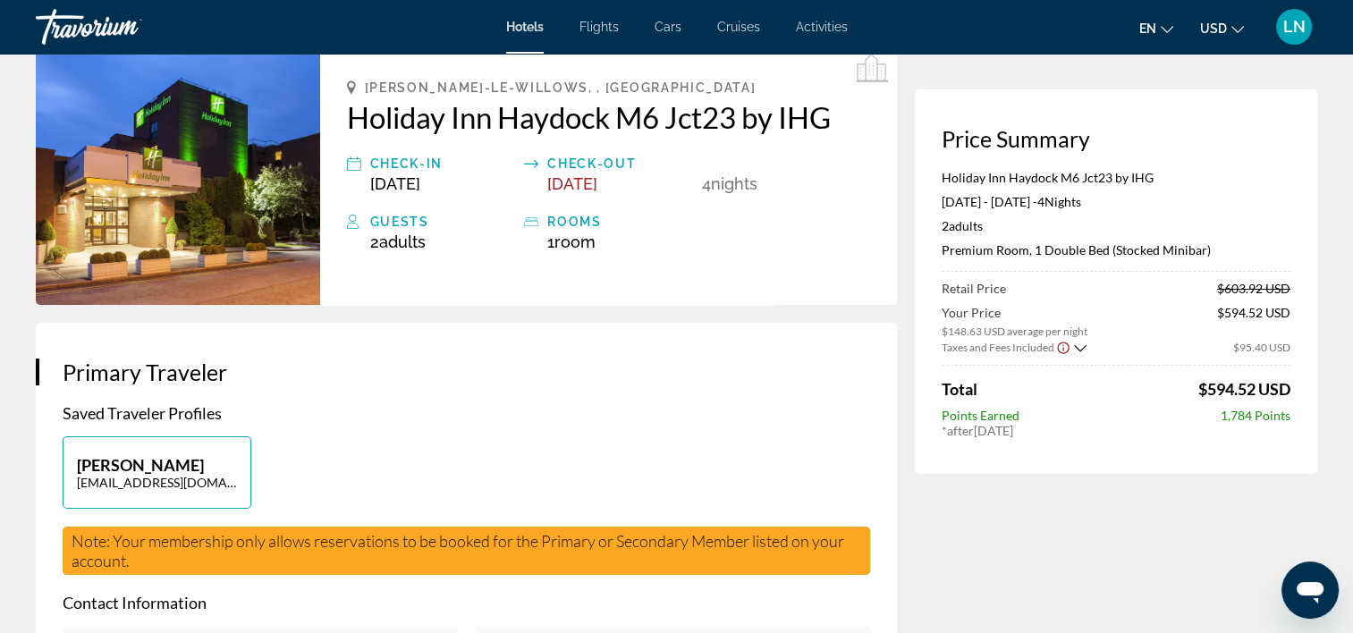
click at [1002, 176] on p "Holiday Inn Haydock M6 Jct23 by IHG" at bounding box center [1116, 177] width 349 height 15
click at [1036, 259] on div "Holiday Inn Haydock M6 Jct23 by IHG Jul 2, 2026 - Jul 6, 2026 - 4 Night Nights …" at bounding box center [1116, 221] width 349 height 102
click at [1036, 251] on p "Premium Room, 1 Double Bed (Stocked Minibar)" at bounding box center [1116, 249] width 349 height 15
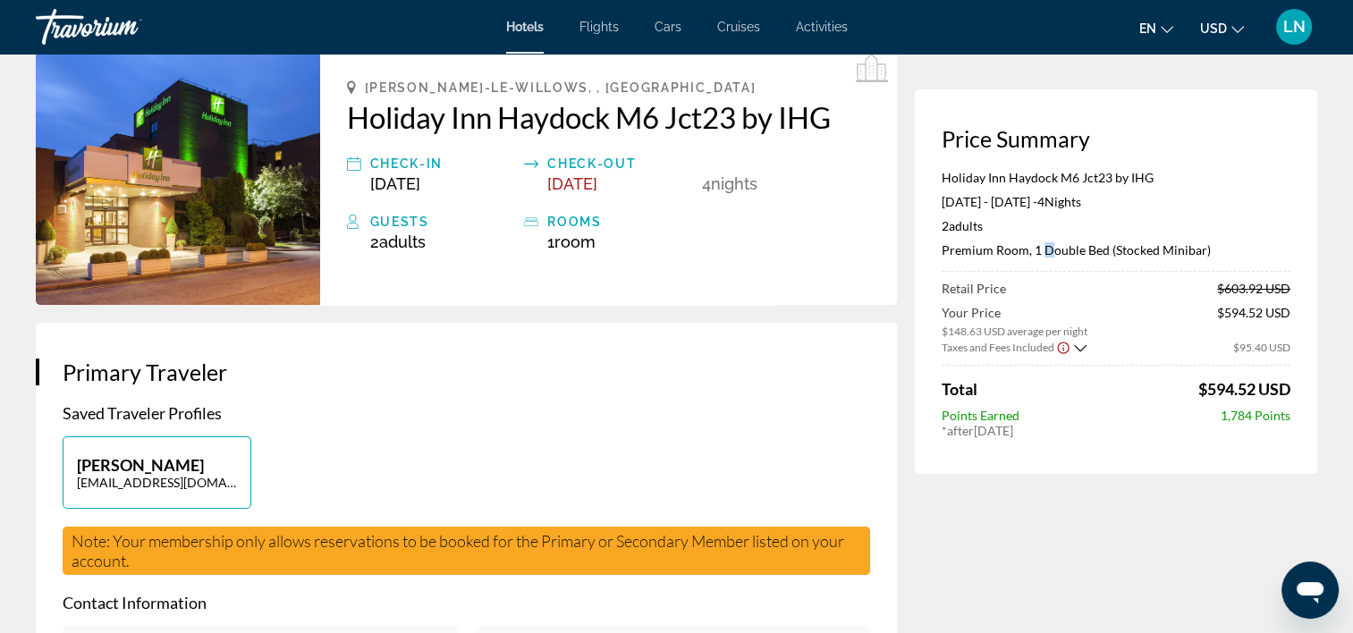
click at [1036, 251] on p "Premium Room, 1 Double Bed (Stocked Minibar)" at bounding box center [1116, 249] width 349 height 15
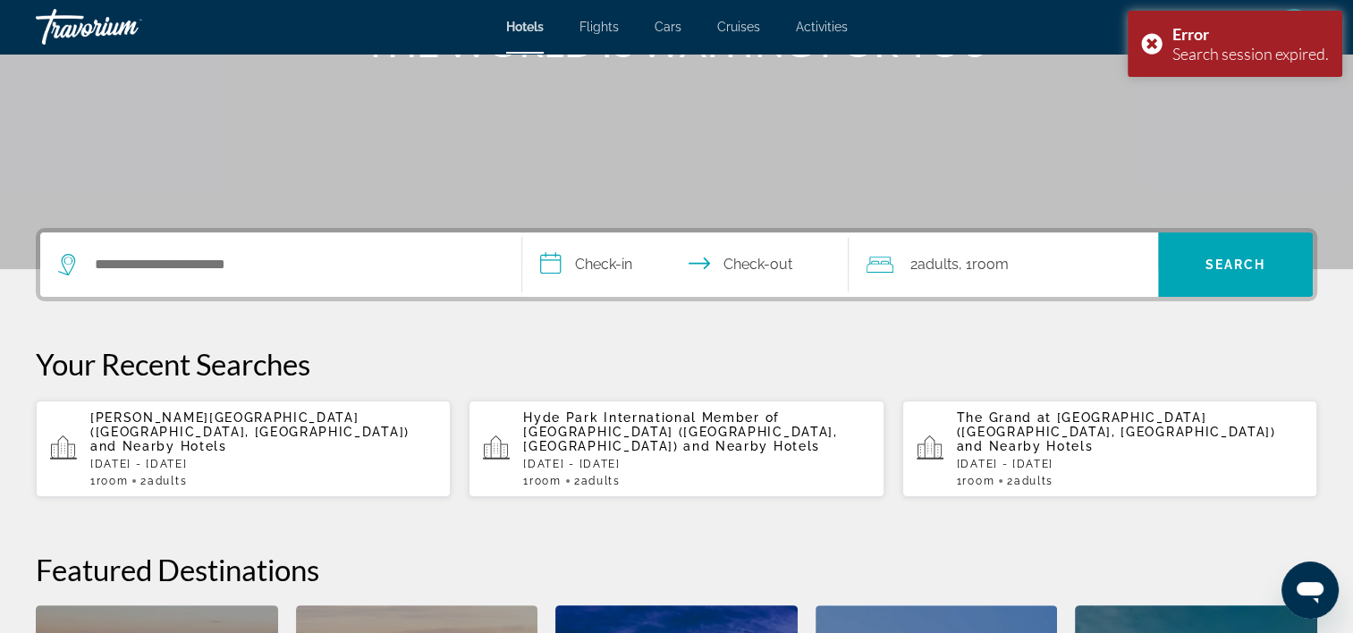
scroll to position [268, 0]
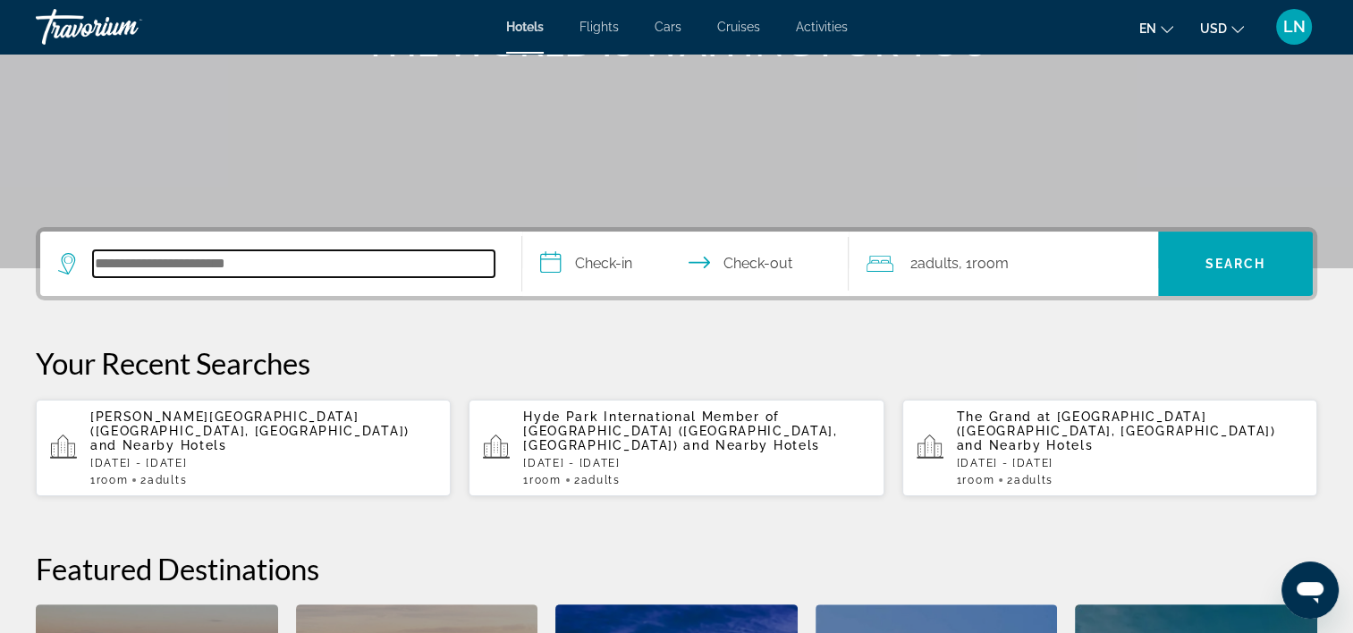
click at [337, 265] on input "Search hotel destination" at bounding box center [294, 263] width 402 height 27
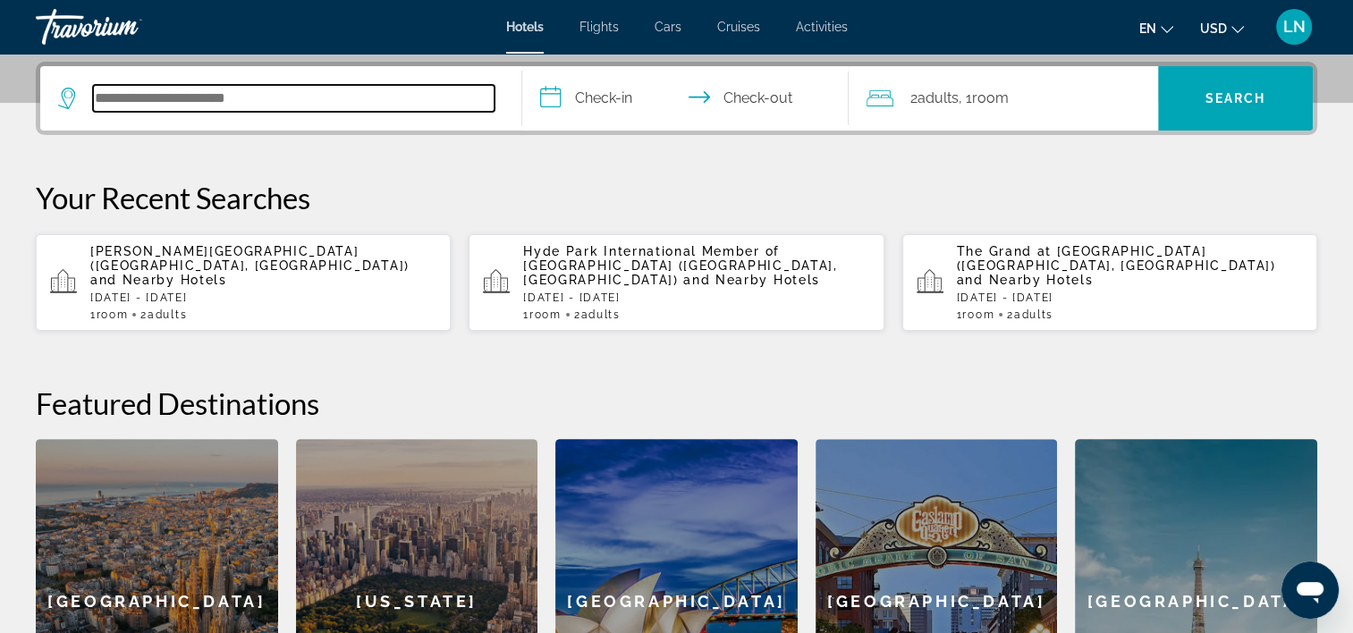
scroll to position [437, 0]
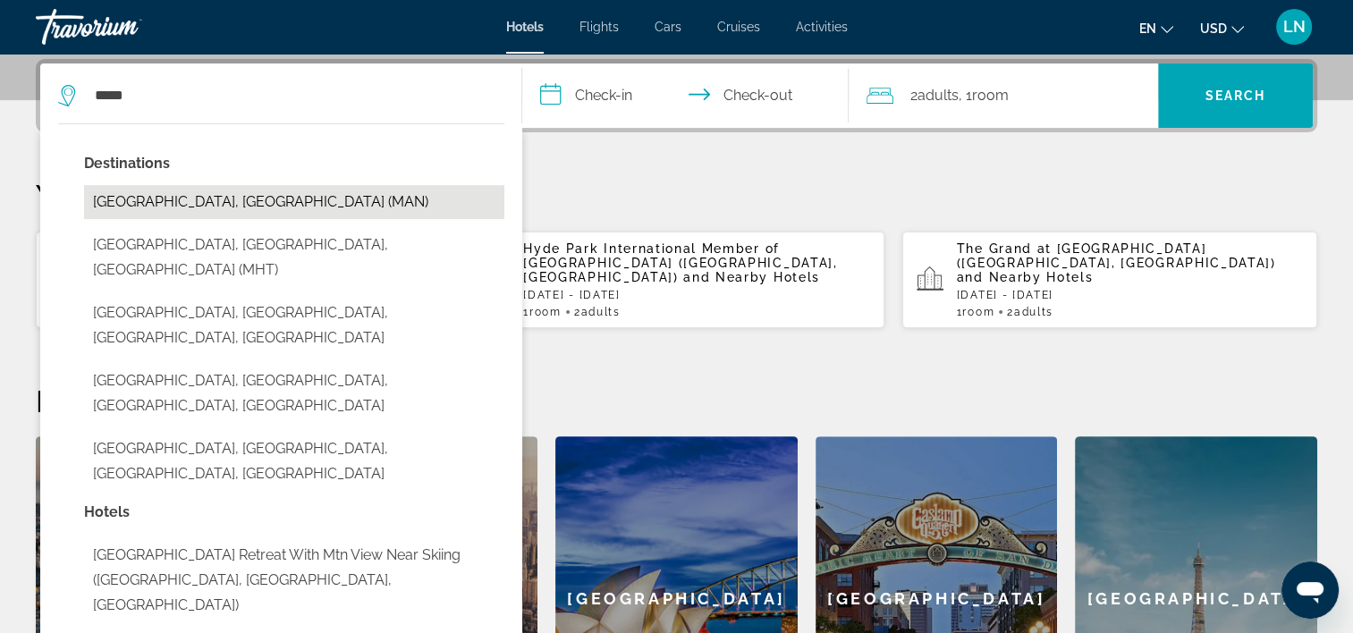
click at [331, 208] on button "Manchester, United Kingdom (MAN)" at bounding box center [294, 202] width 420 height 34
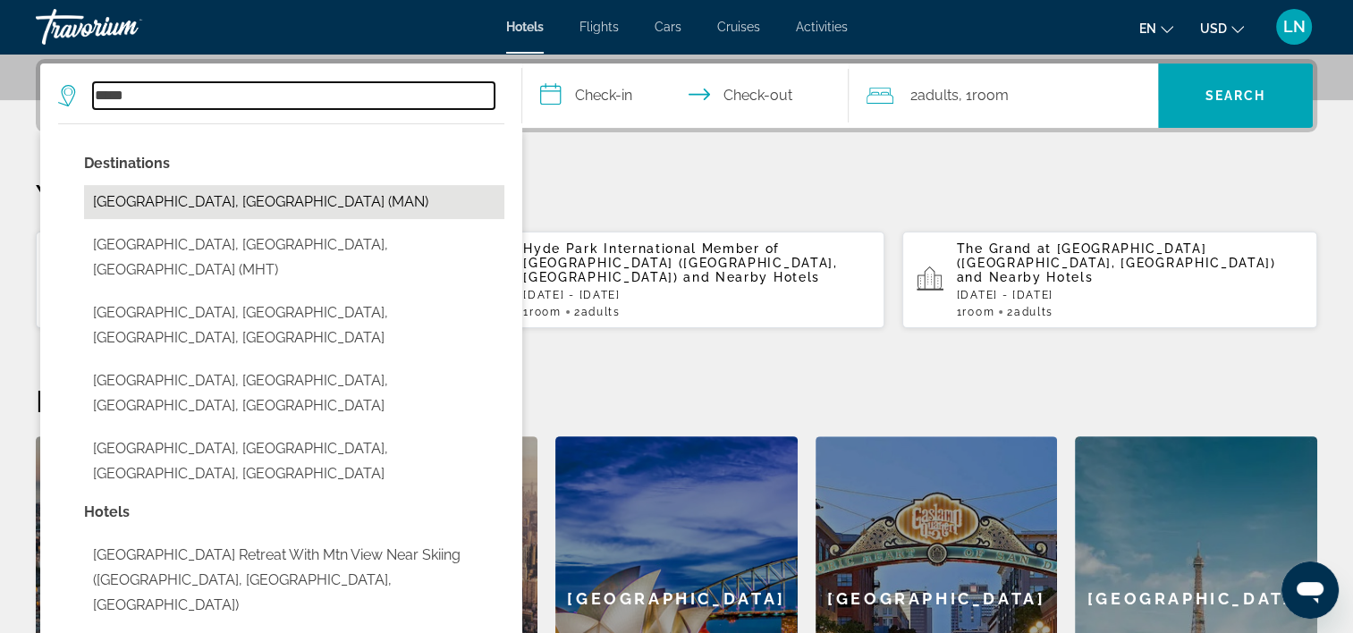
type input "**********"
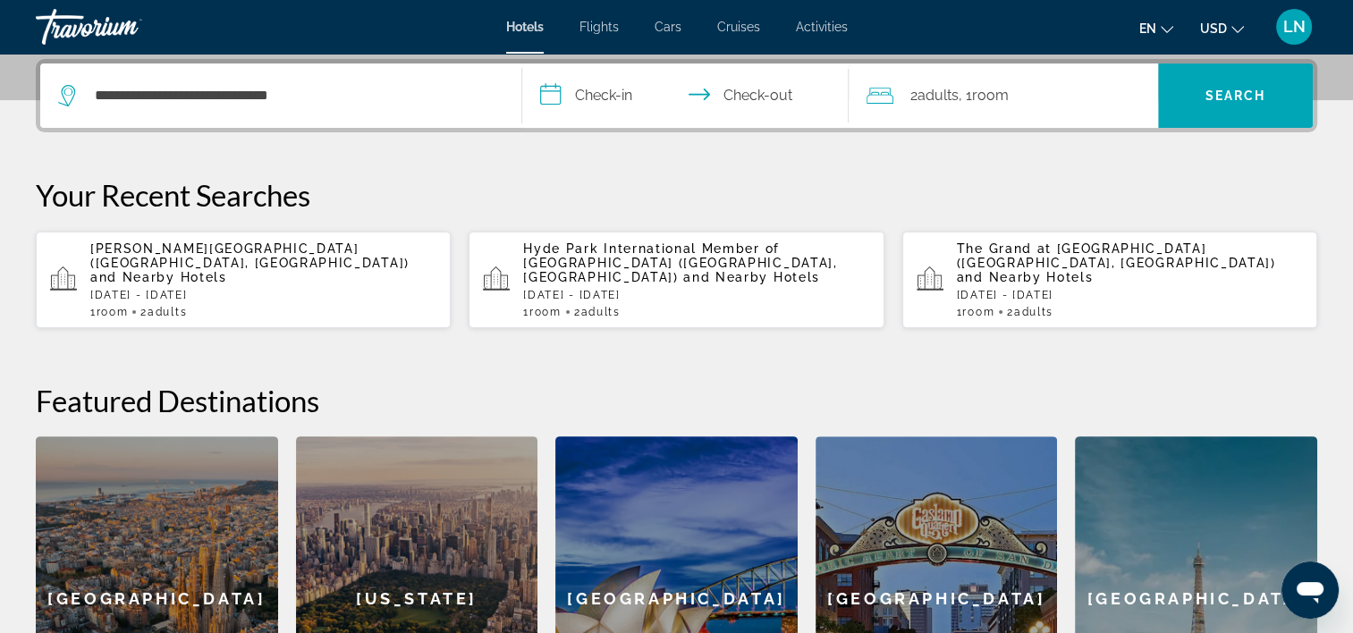
click at [589, 100] on input "**********" at bounding box center [689, 99] width 335 height 70
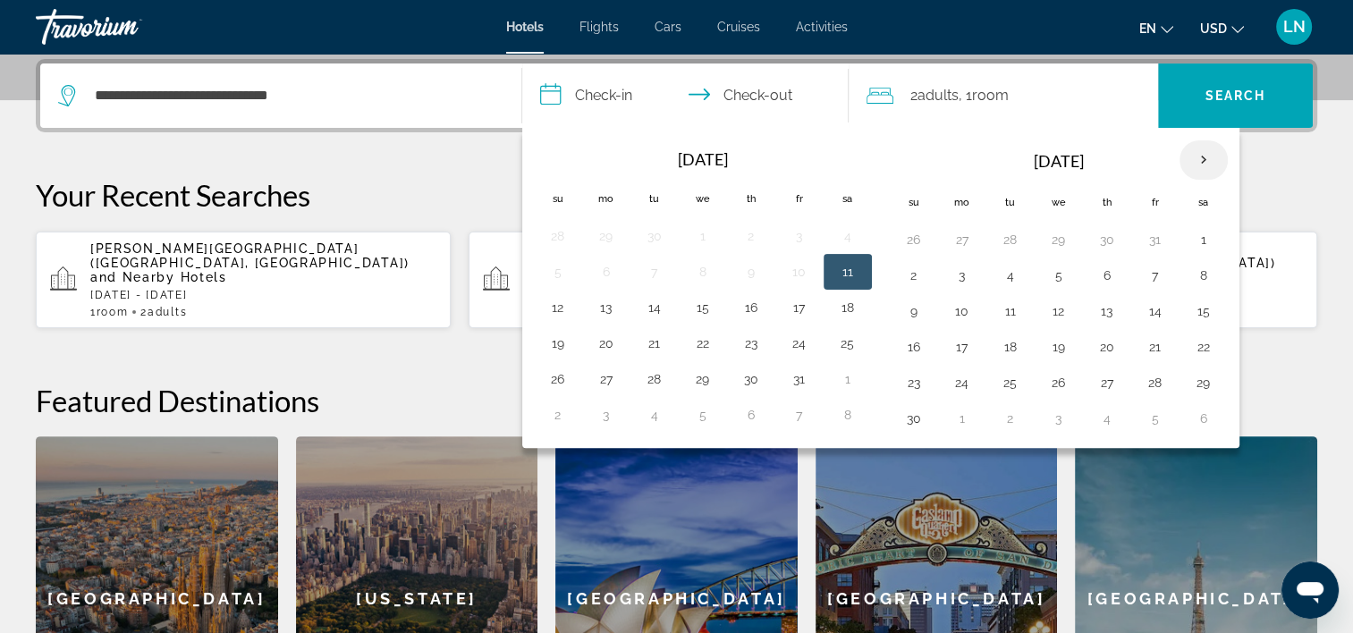
click at [1204, 149] on th "Next month" at bounding box center [1204, 159] width 48 height 39
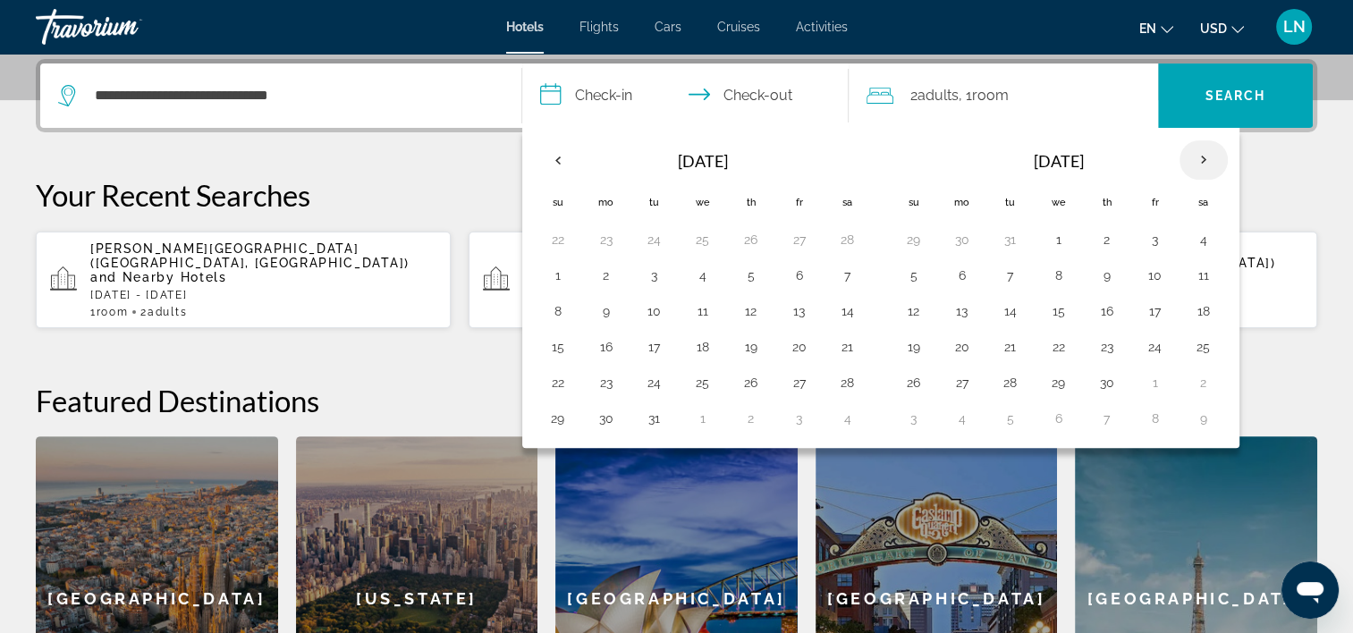
click at [1204, 149] on th "Next month" at bounding box center [1204, 159] width 48 height 39
click at [1203, 150] on th "Next month" at bounding box center [1204, 159] width 48 height 39
click at [1100, 233] on button "2" at bounding box center [1107, 239] width 29 height 25
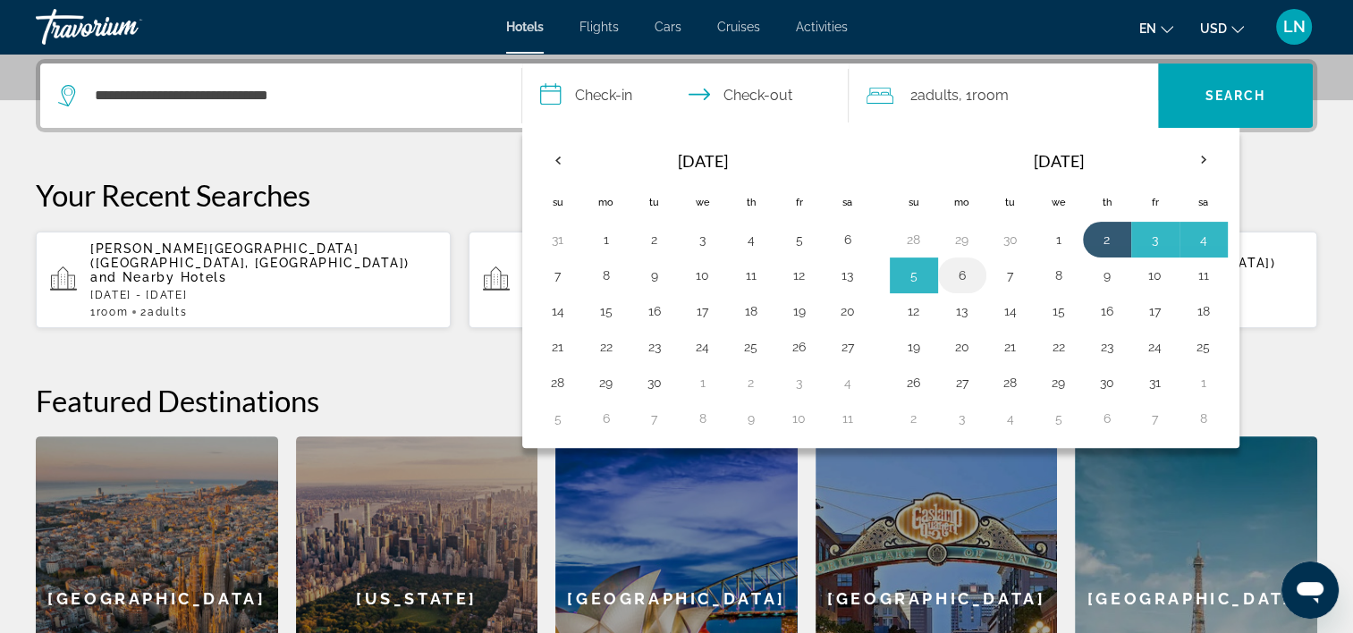
click at [957, 273] on button "6" at bounding box center [962, 275] width 29 height 25
type input "**********"
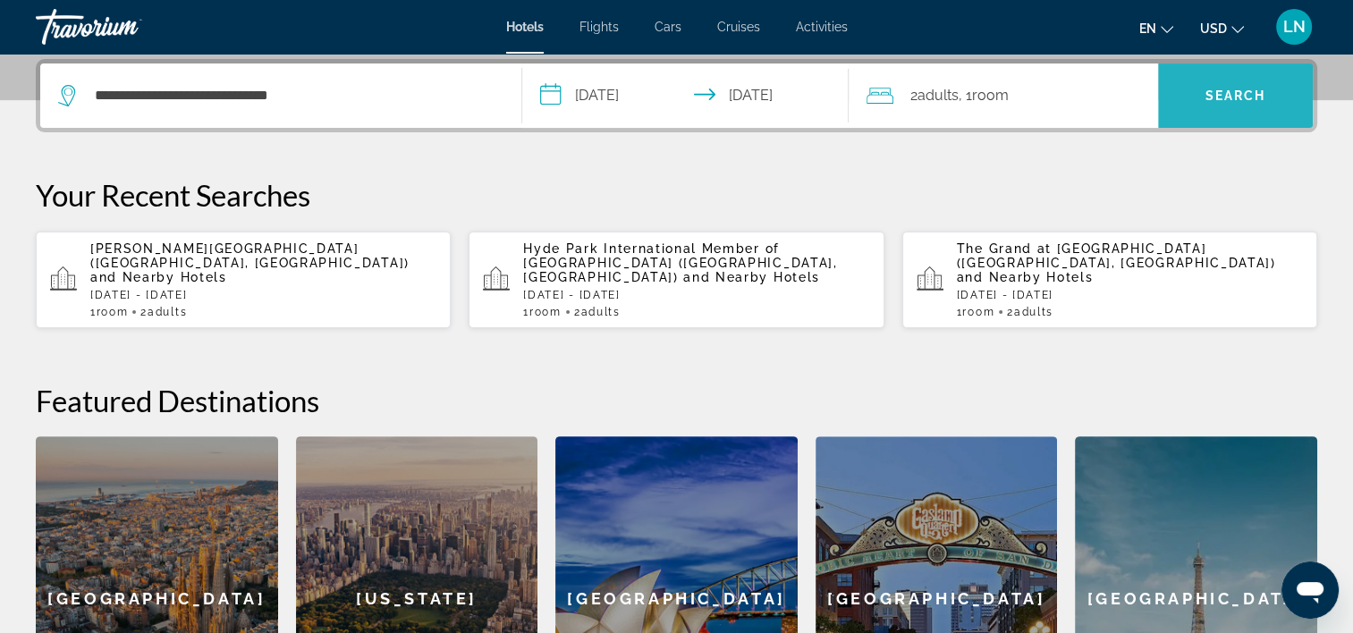
click at [1215, 89] on span "Search" at bounding box center [1236, 96] width 61 height 14
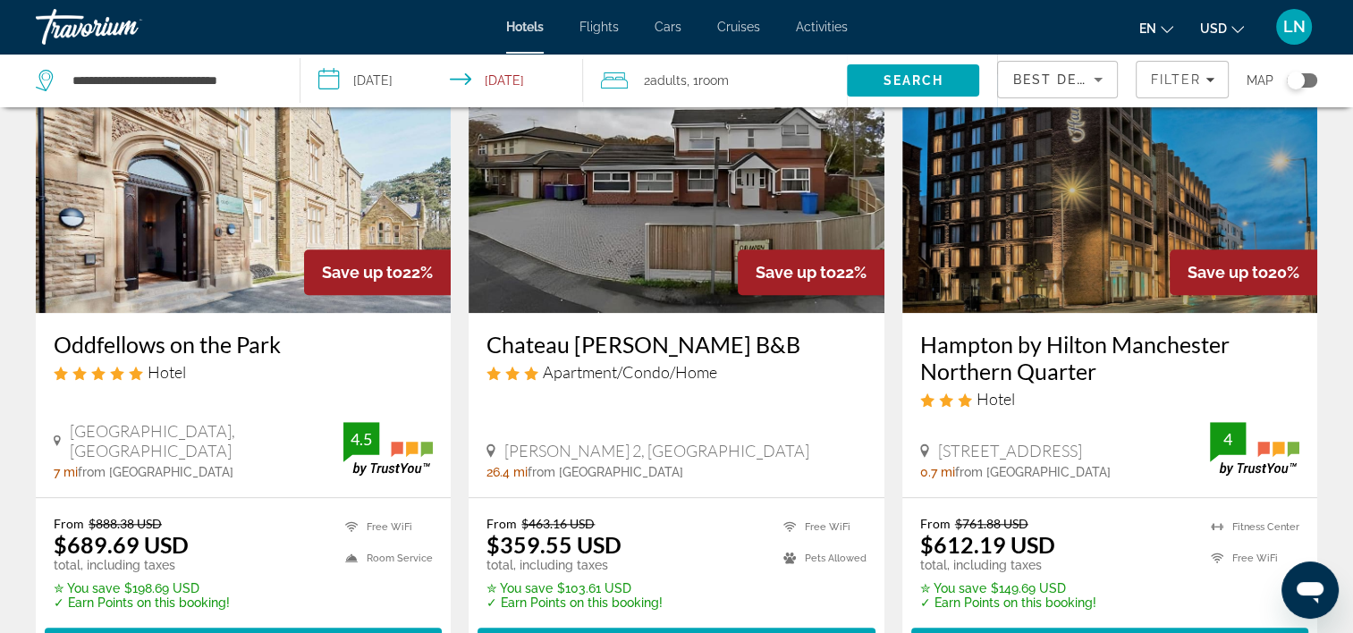
scroll to position [1610, 0]
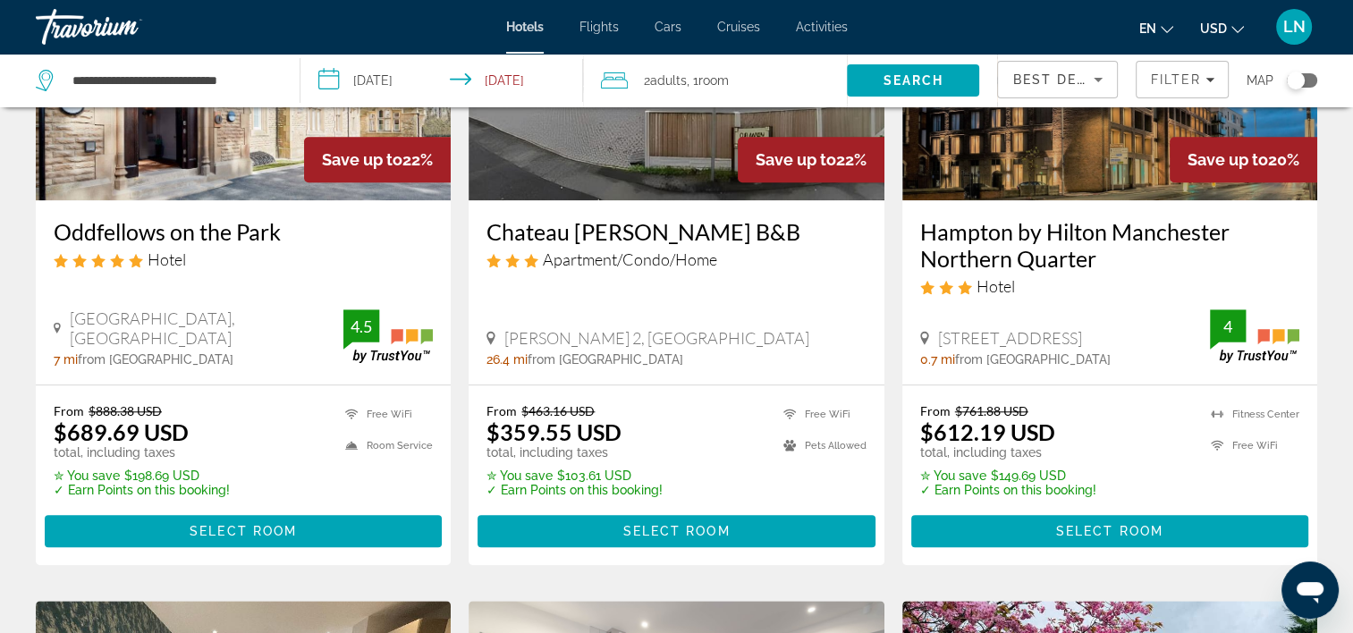
click at [988, 510] on span "Main content" at bounding box center [1110, 531] width 397 height 43
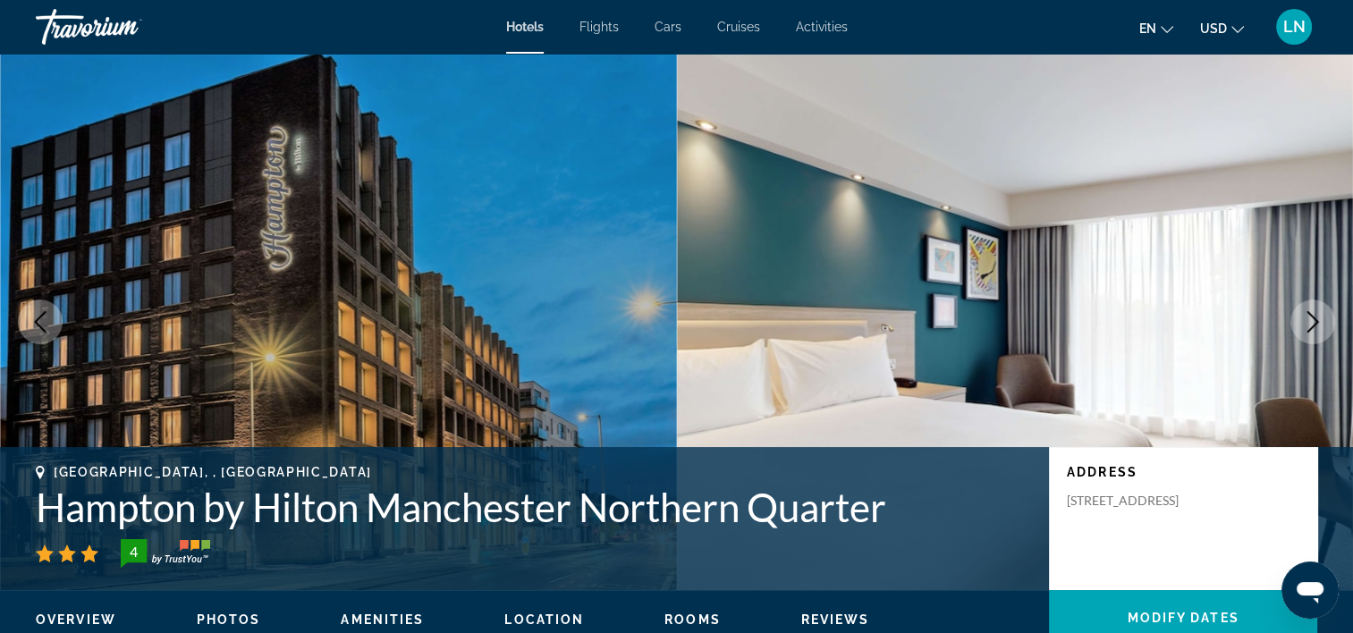
click at [189, 515] on h1 "Hampton by Hilton Manchester Northern Quarter" at bounding box center [534, 507] width 996 height 47
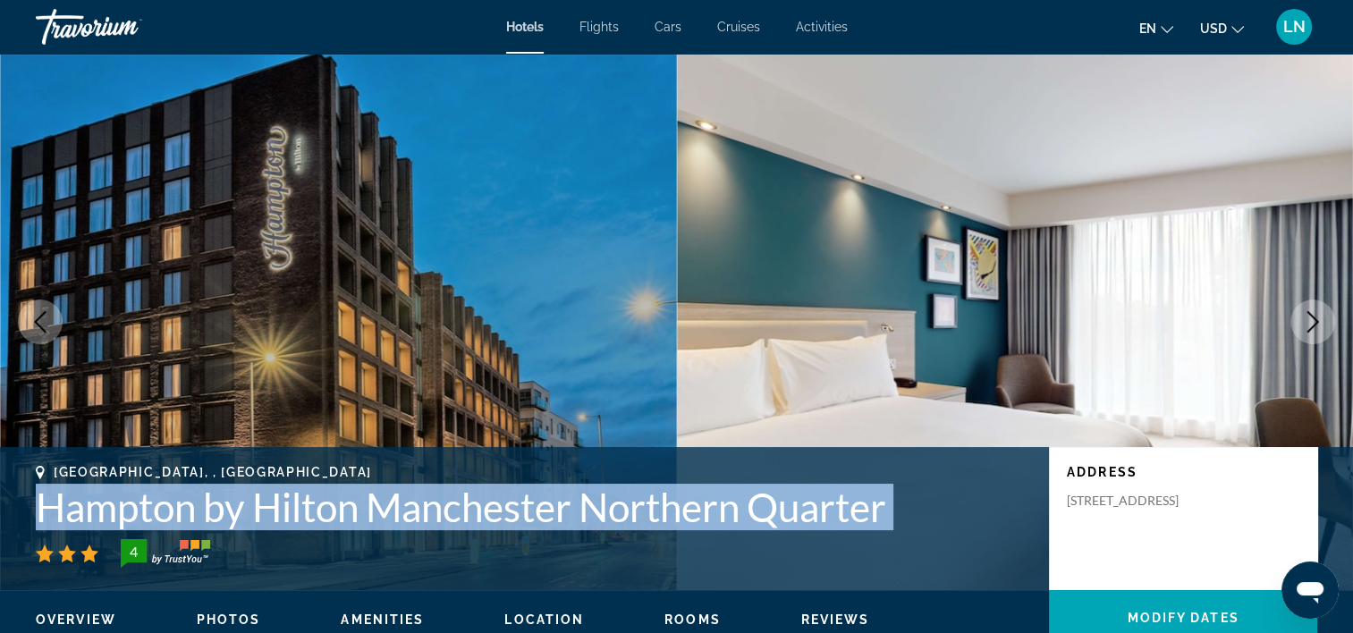
click at [189, 515] on h1 "Hampton by Hilton Manchester Northern Quarter" at bounding box center [534, 507] width 996 height 47
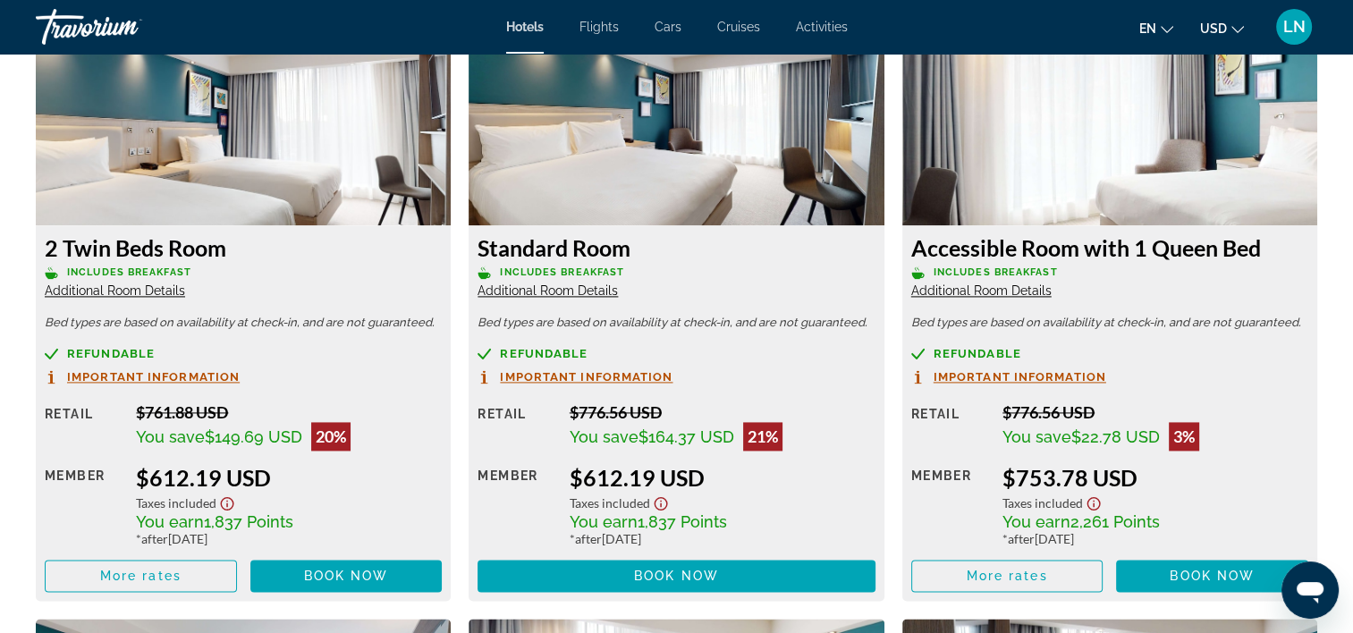
scroll to position [2512, 0]
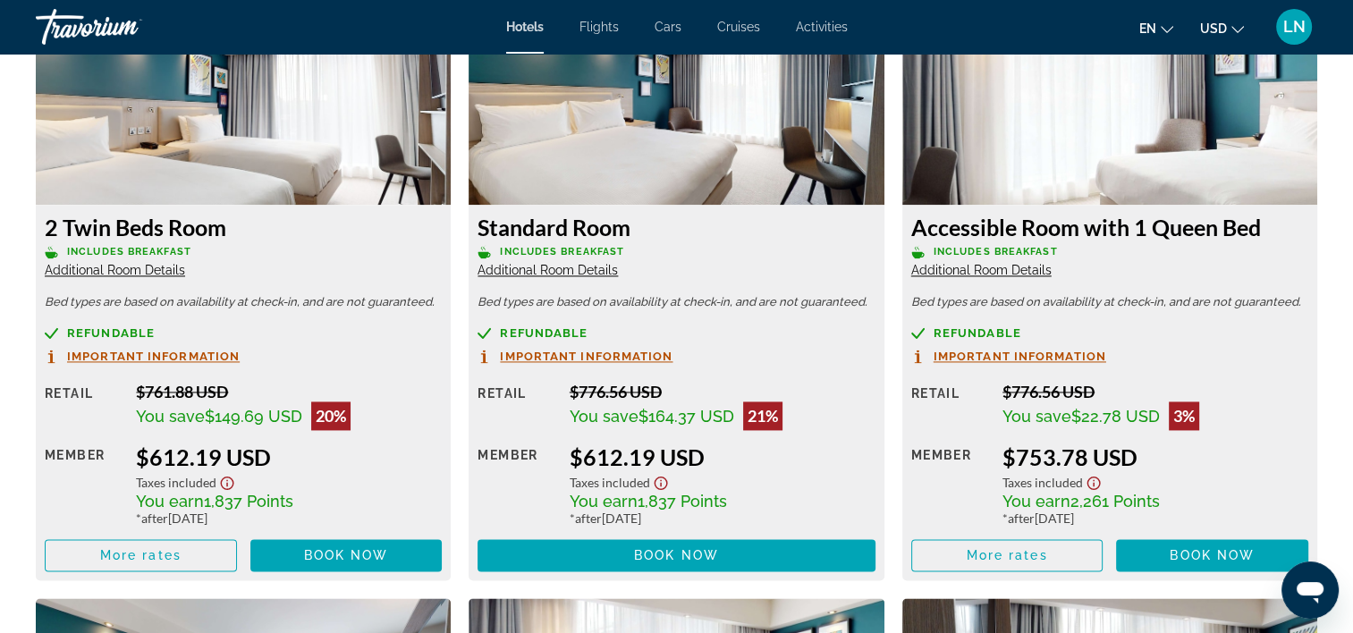
click at [564, 276] on span "Additional Room Details" at bounding box center [548, 270] width 140 height 14
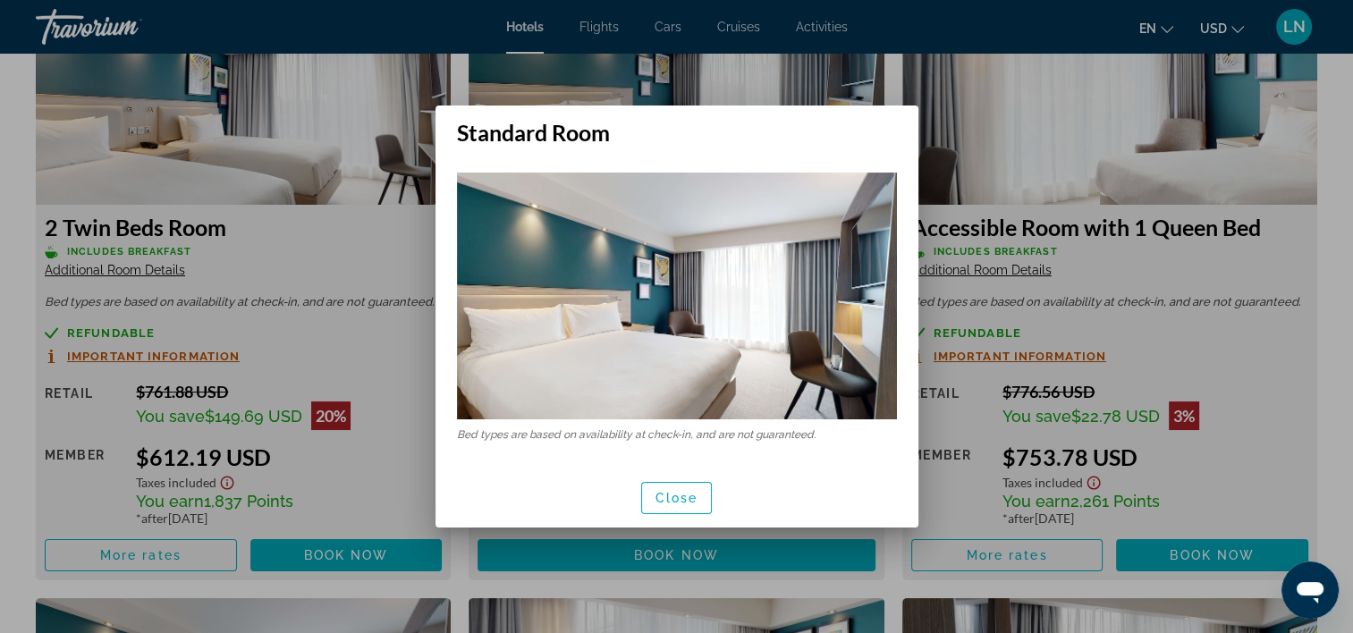
scroll to position [0, 0]
click at [684, 481] on span "button" at bounding box center [677, 498] width 70 height 43
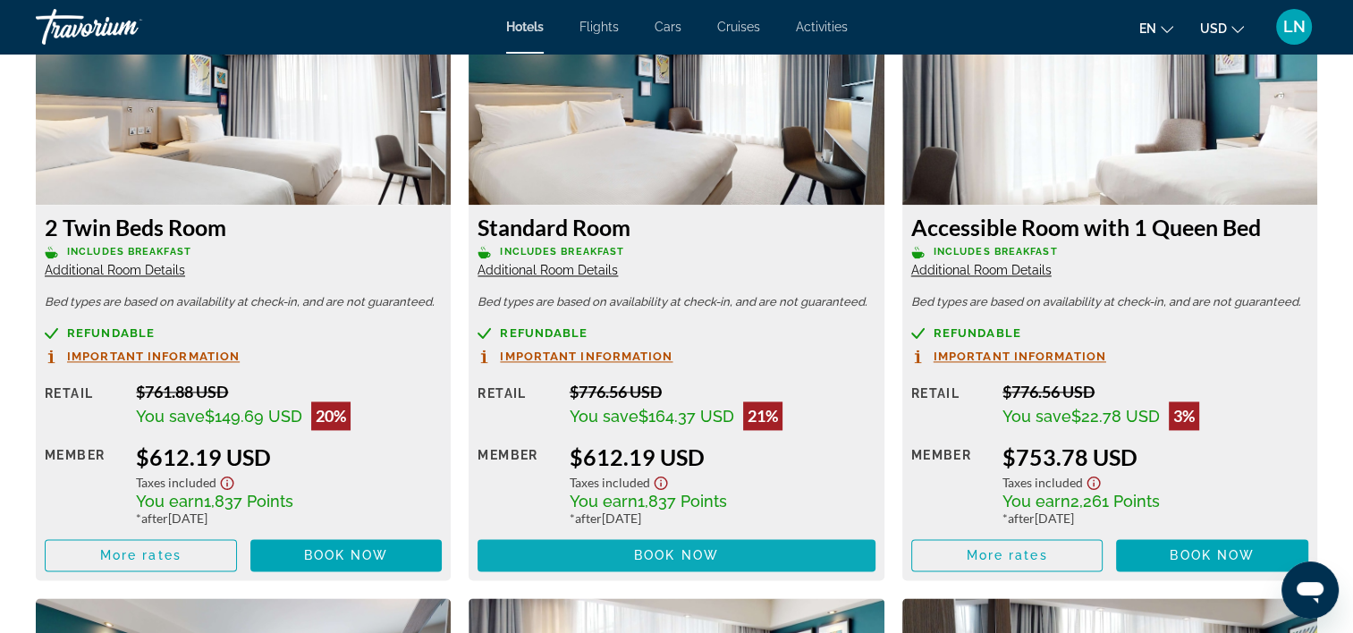
click at [670, 560] on span "Book now" at bounding box center [676, 555] width 85 height 14
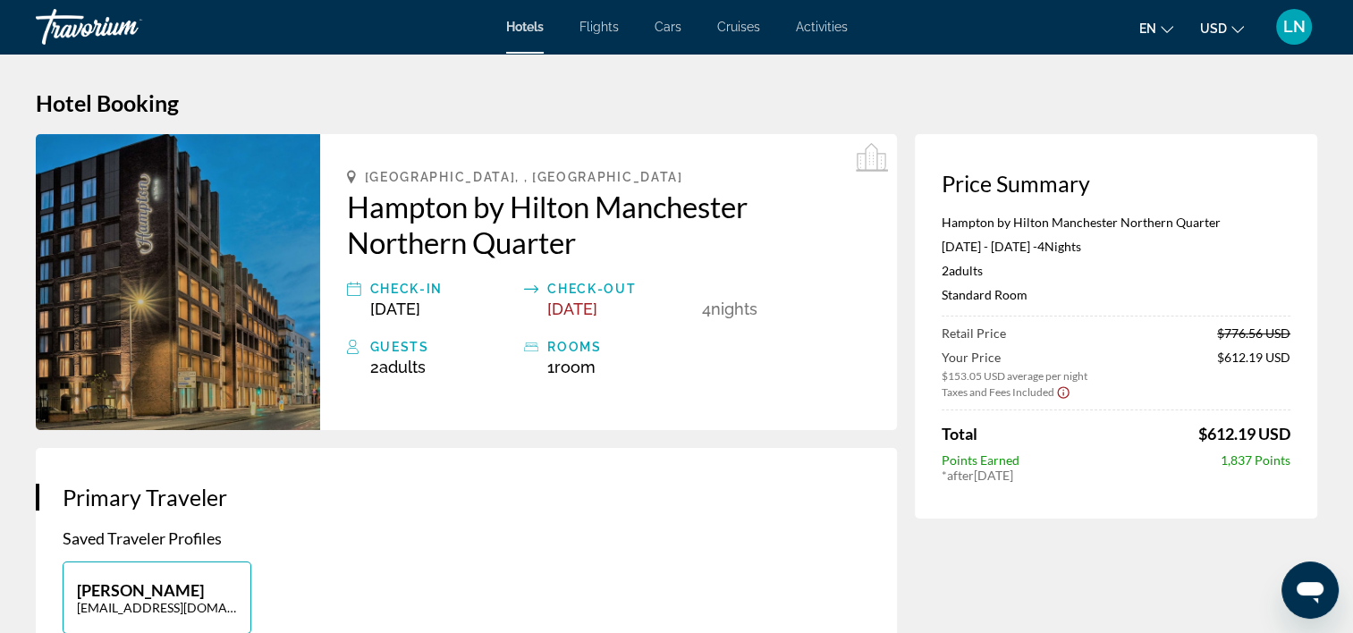
click at [1085, 221] on p "Hampton by Hilton Manchester Northern Quarter" at bounding box center [1116, 222] width 349 height 15
click at [987, 301] on div "Hampton by Hilton Manchester Northern Quarter Jul 2, 2026 - Jul 6, 2026 - 4 Nig…" at bounding box center [1116, 266] width 349 height 102
click at [987, 301] on p "Standard Room" at bounding box center [1116, 294] width 349 height 15
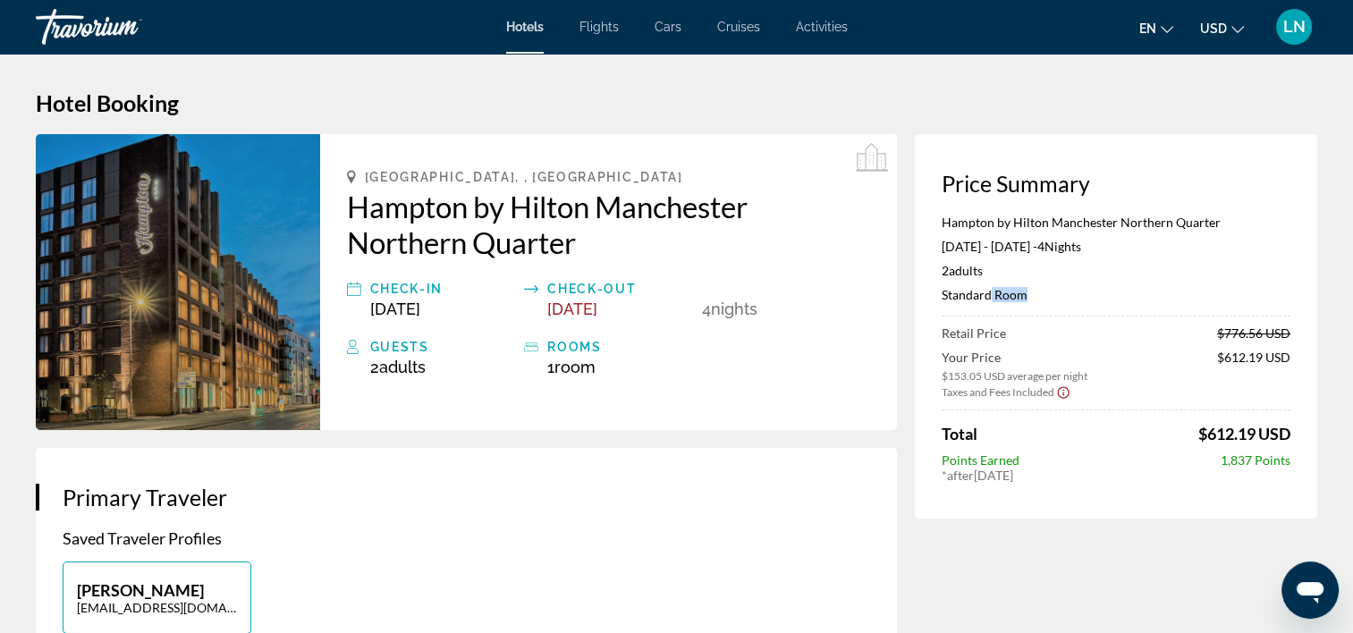
click at [987, 301] on p "Standard Room" at bounding box center [1116, 294] width 349 height 15
click at [987, 299] on p "Standard Room" at bounding box center [1116, 294] width 349 height 15
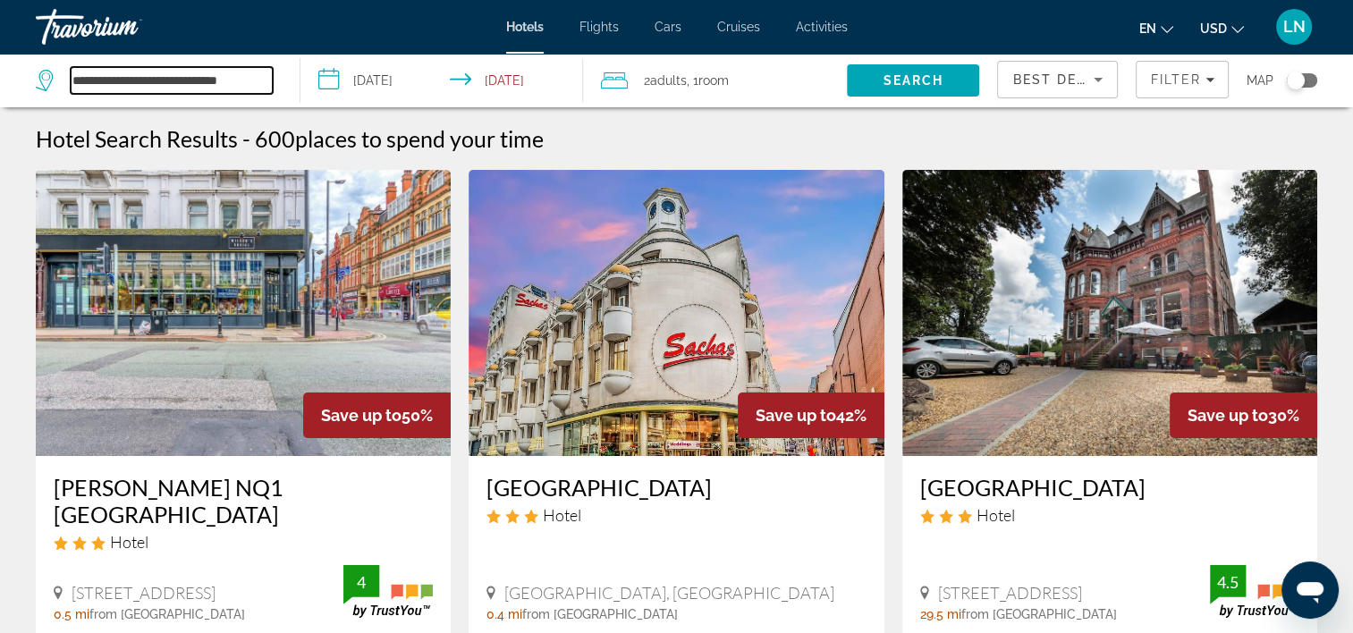
click at [179, 71] on input "**********" at bounding box center [172, 80] width 202 height 27
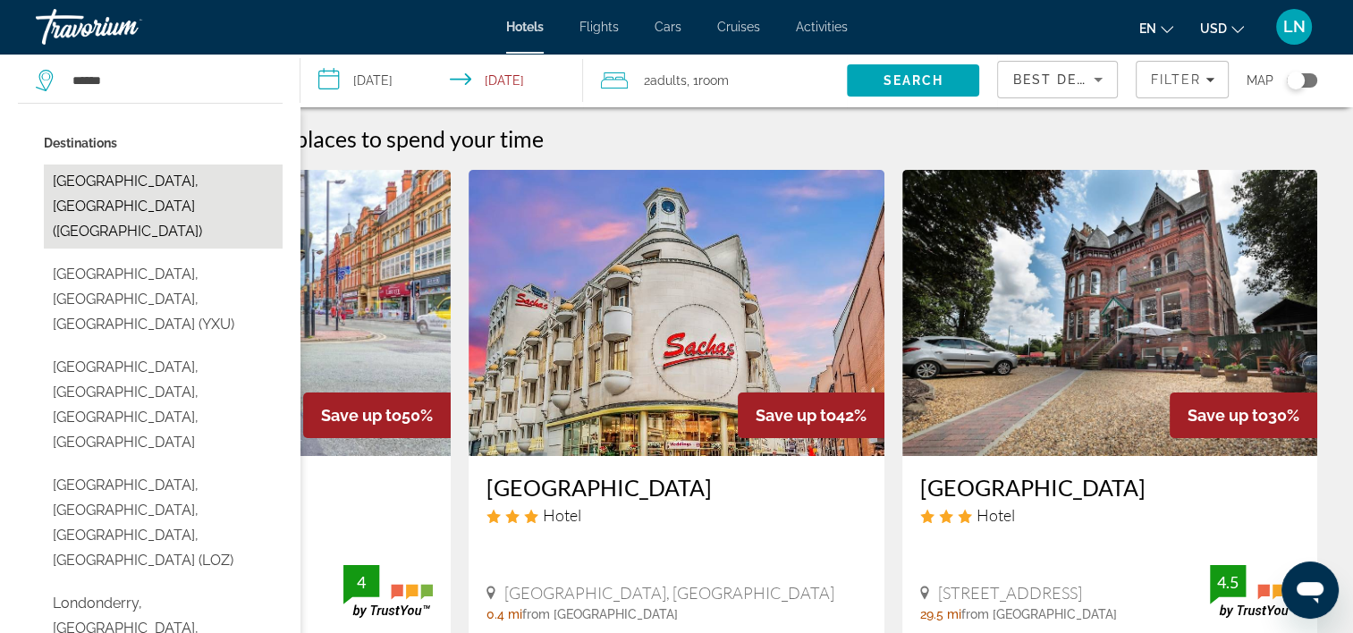
click at [183, 166] on button "London, United Kingdom (LON)" at bounding box center [163, 207] width 239 height 84
type input "**********"
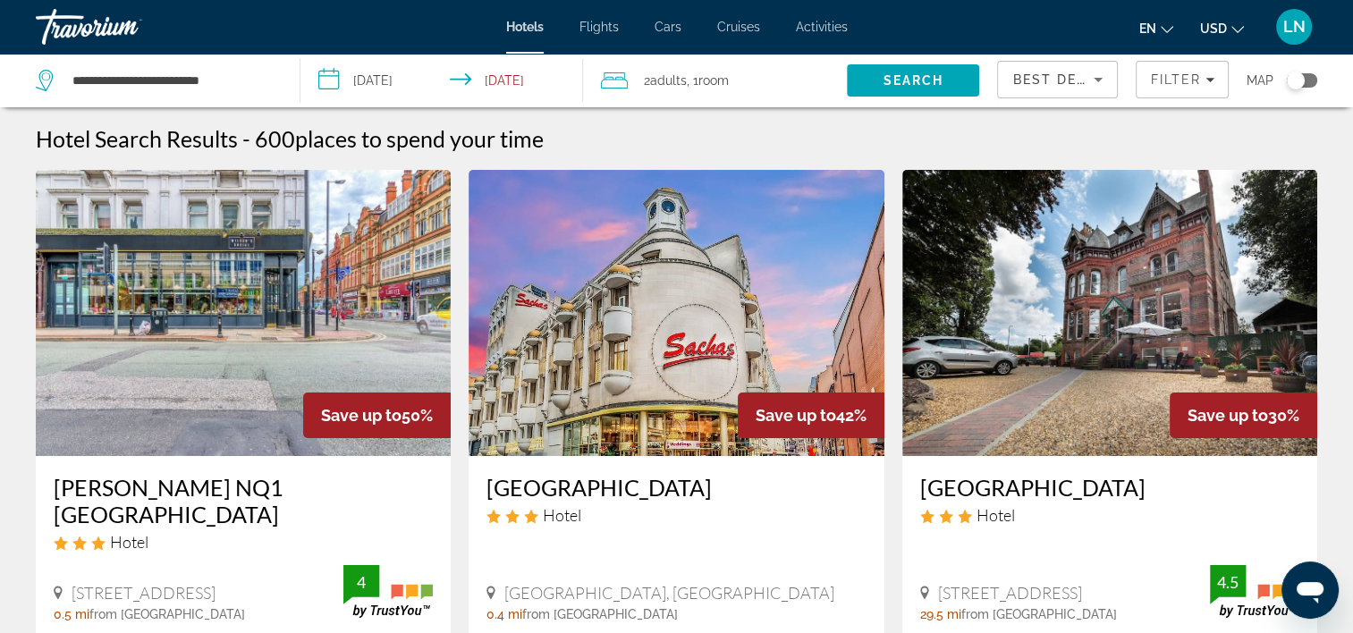
click at [434, 72] on input "**********" at bounding box center [446, 83] width 290 height 59
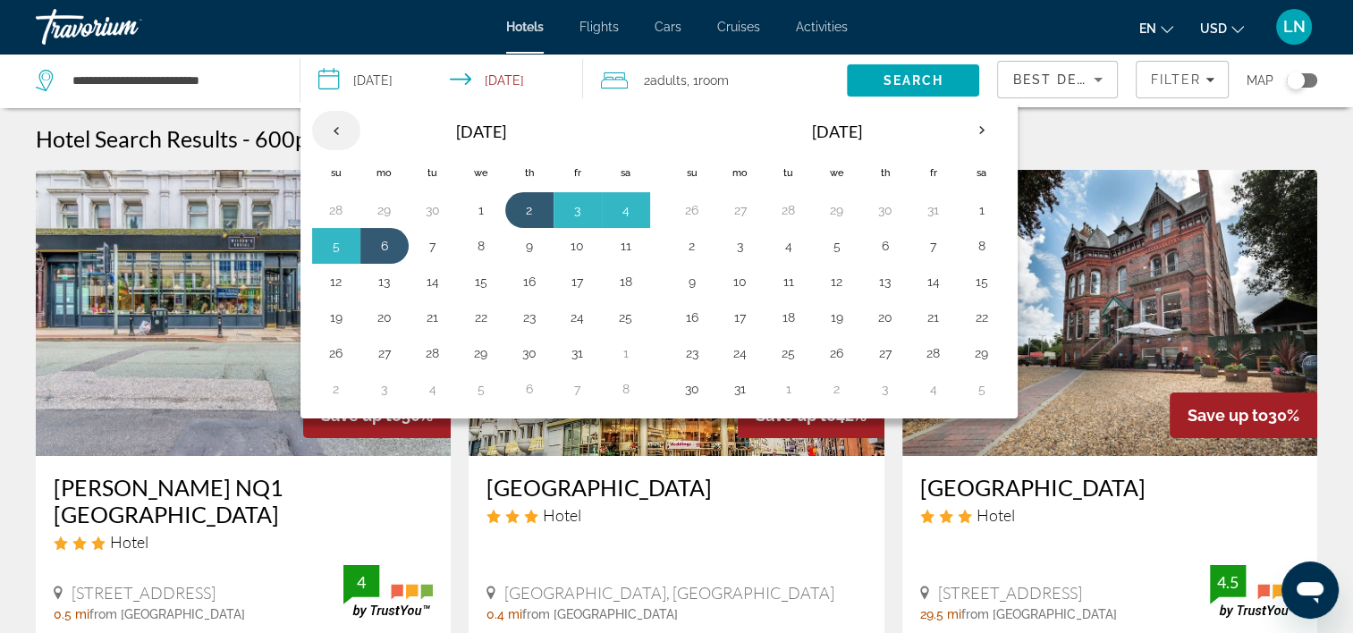
click at [335, 125] on th "Previous month" at bounding box center [336, 130] width 48 height 39
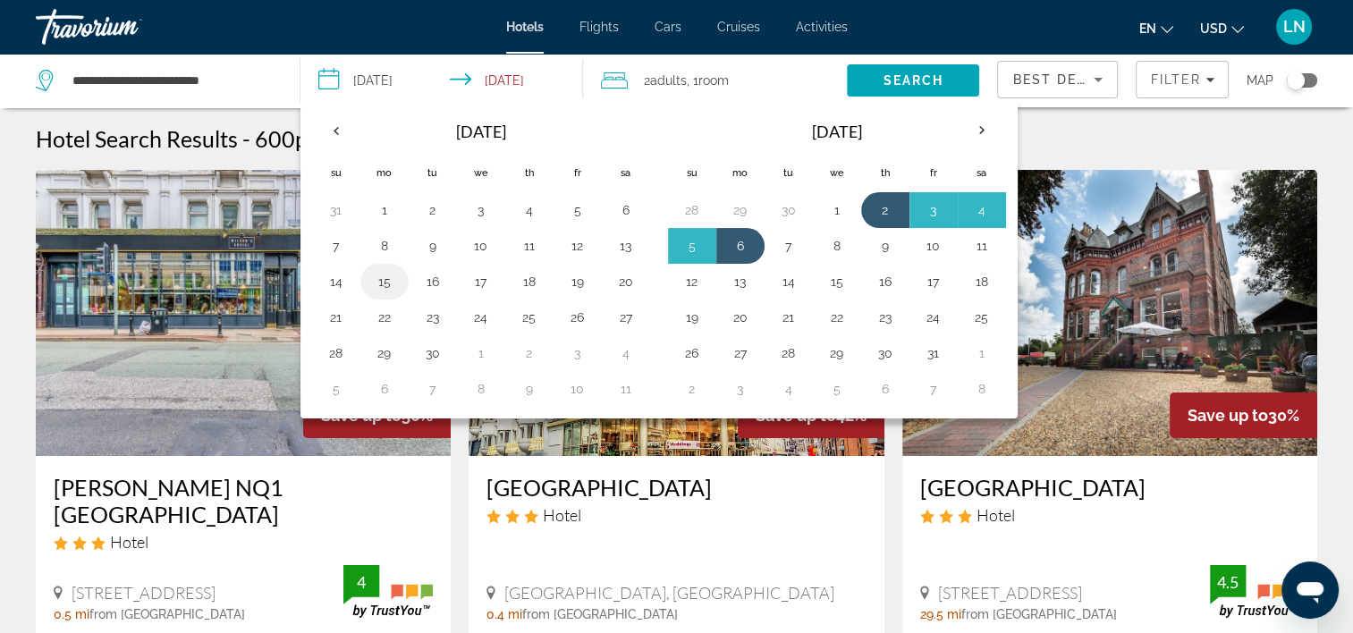
click at [386, 278] on button "15" at bounding box center [384, 281] width 29 height 25
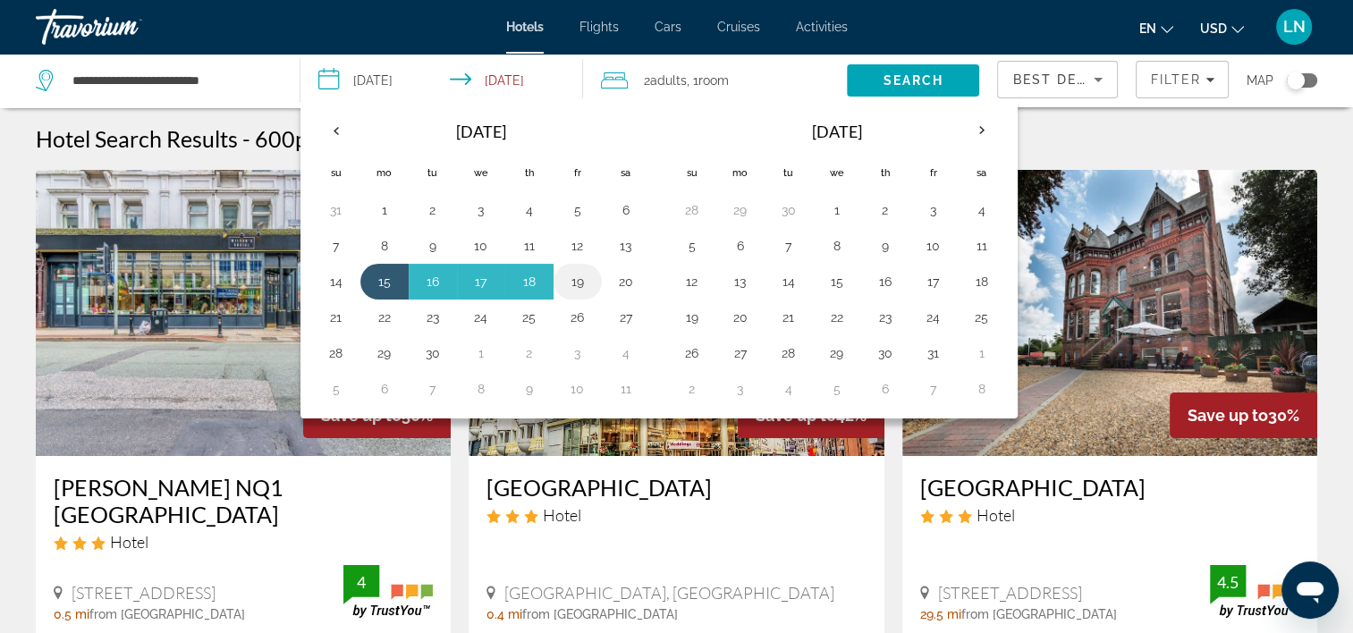
click at [576, 274] on button "19" at bounding box center [578, 281] width 29 height 25
type input "**********"
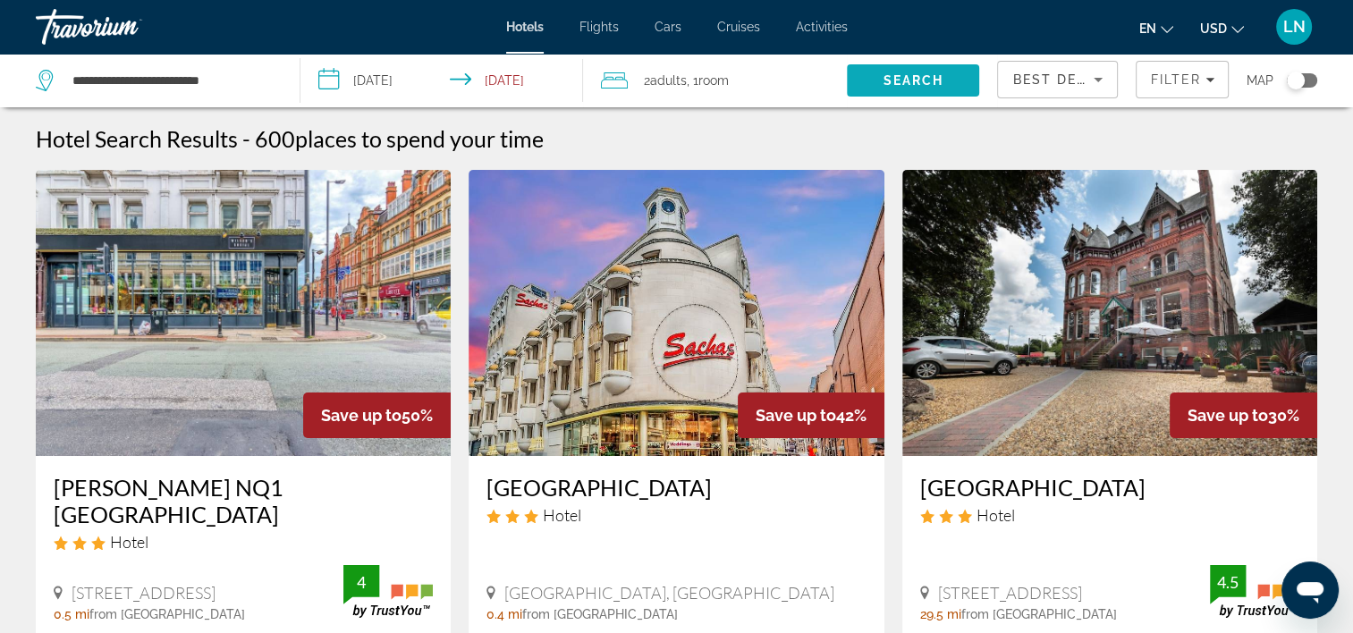
click at [873, 89] on span "Search" at bounding box center [913, 80] width 132 height 43
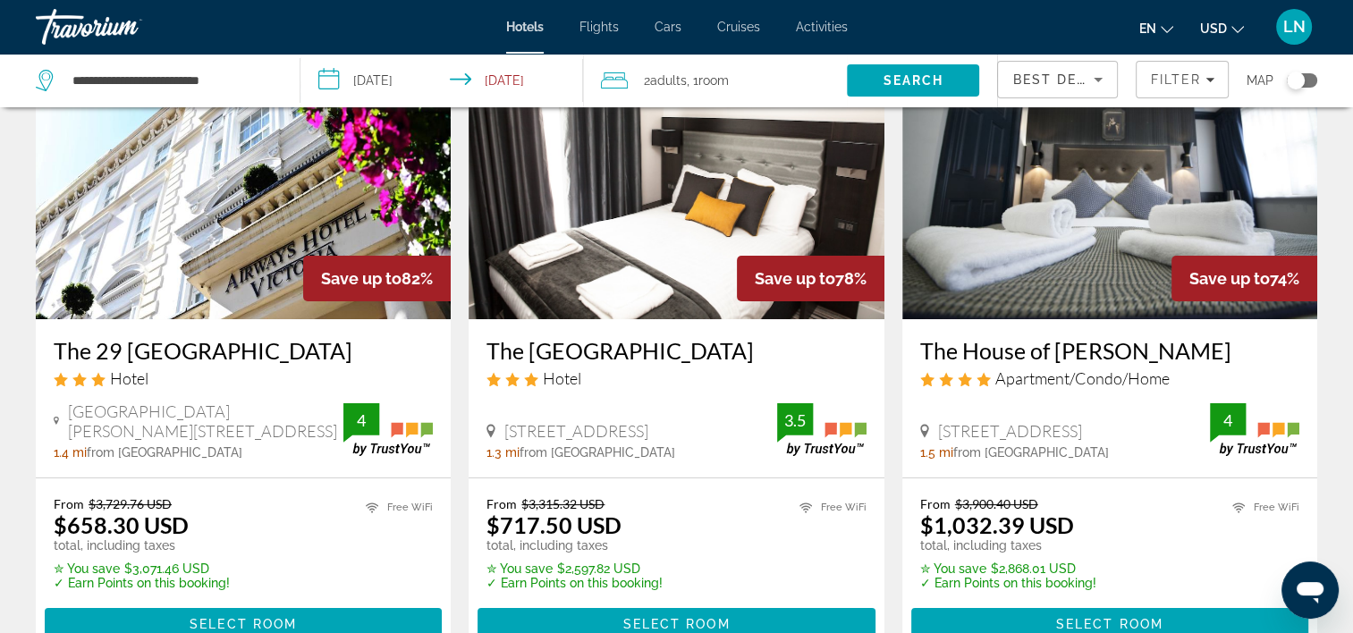
scroll to position [179, 0]
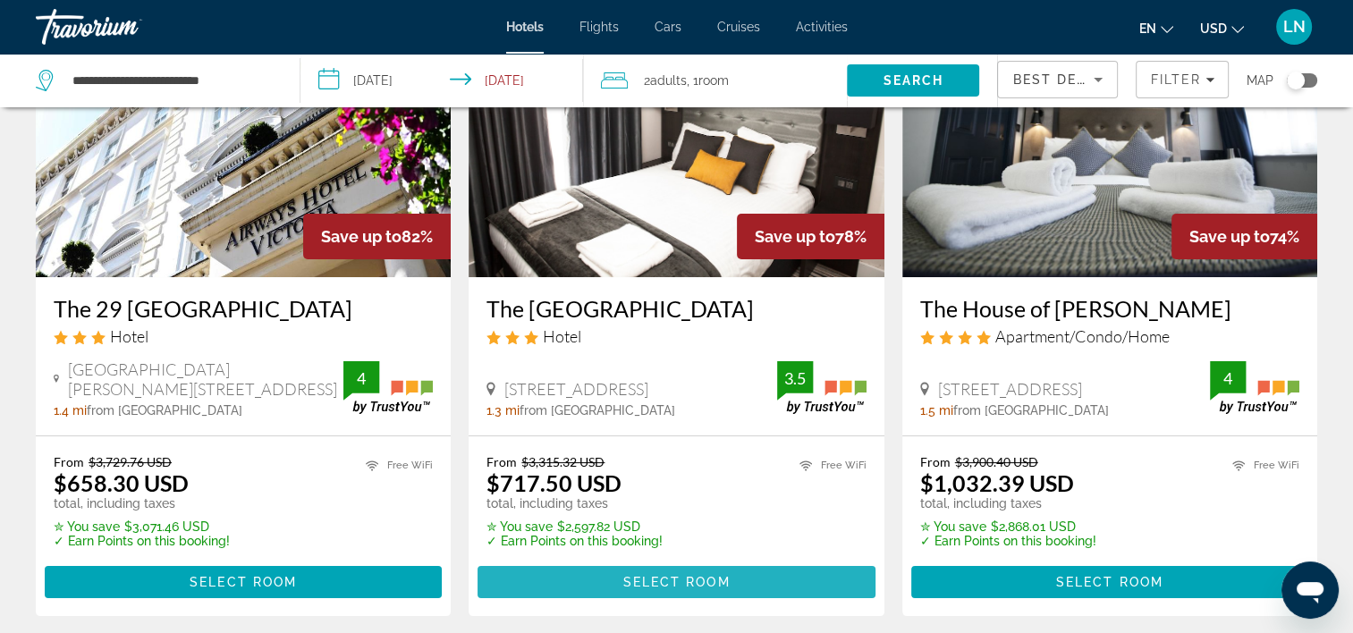
click at [731, 576] on span "Main content" at bounding box center [676, 582] width 397 height 43
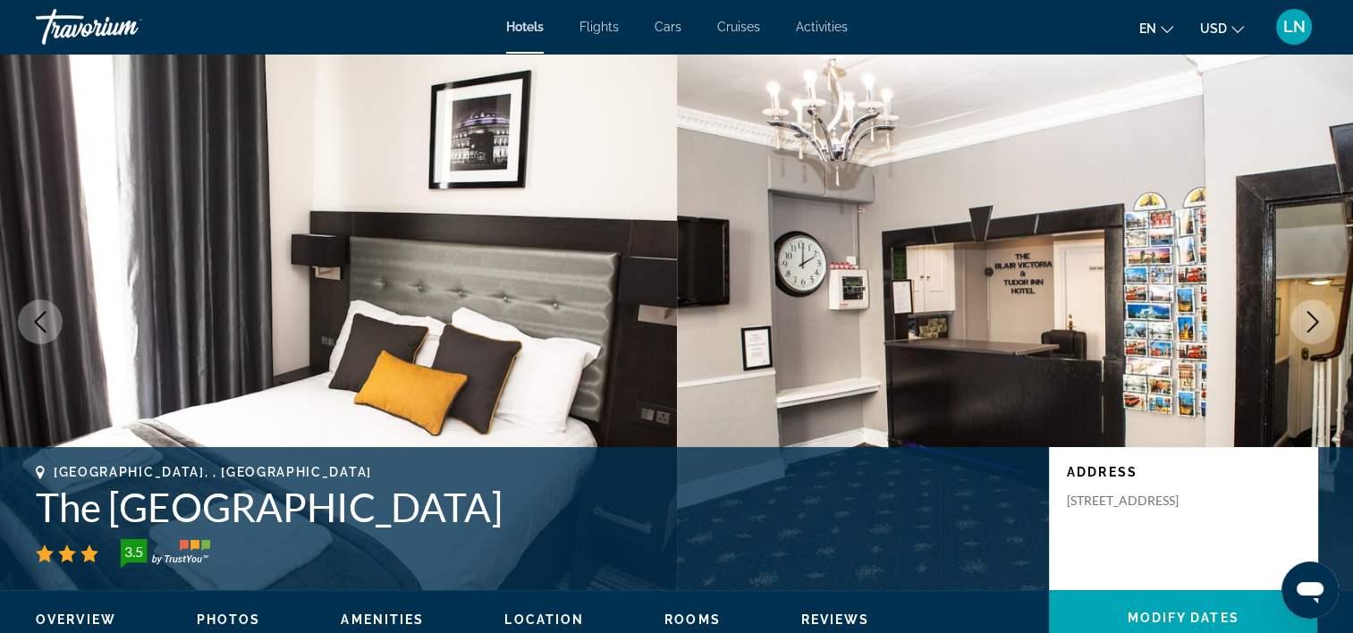
click at [233, 504] on h1 "The Tudor Inn Hotel" at bounding box center [534, 507] width 996 height 47
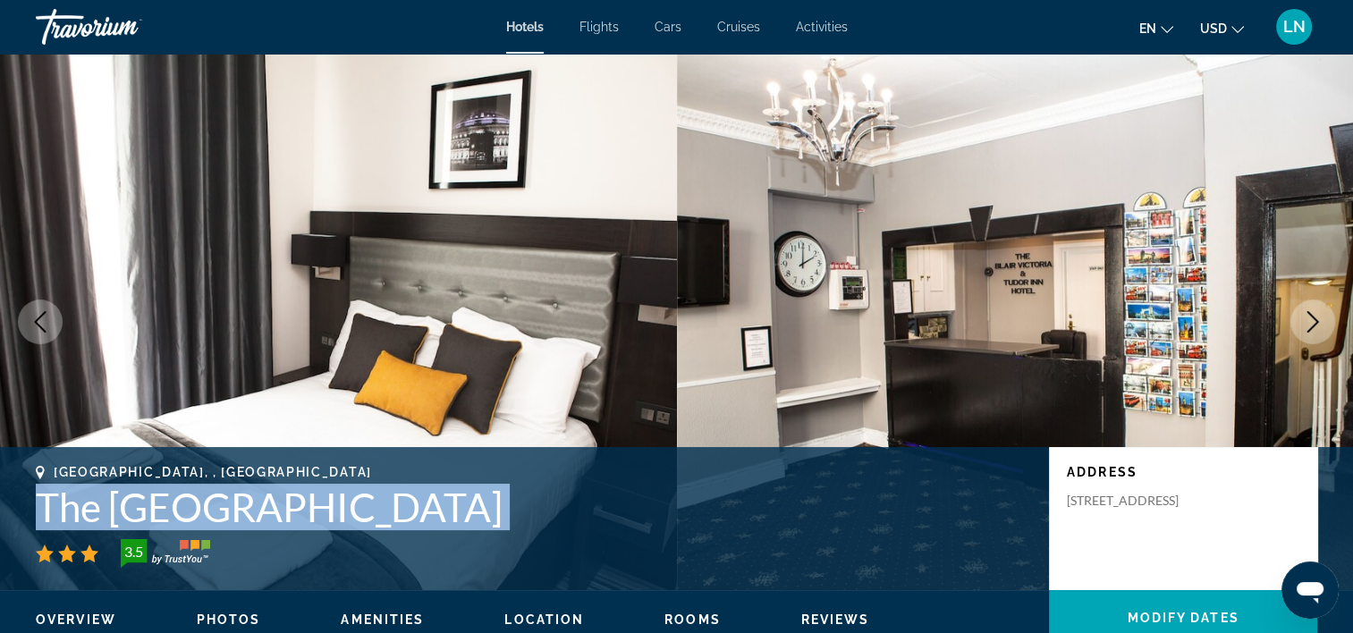
click at [233, 504] on h1 "The Tudor Inn Hotel" at bounding box center [534, 507] width 996 height 47
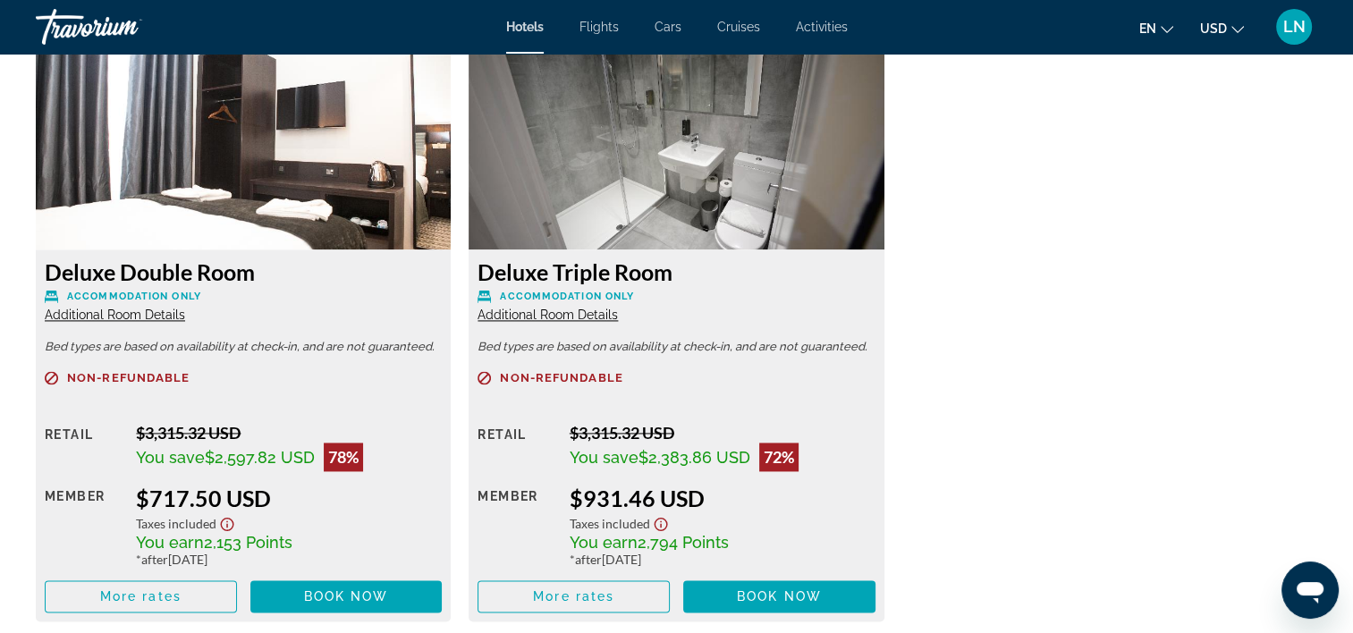
scroll to position [2147, 0]
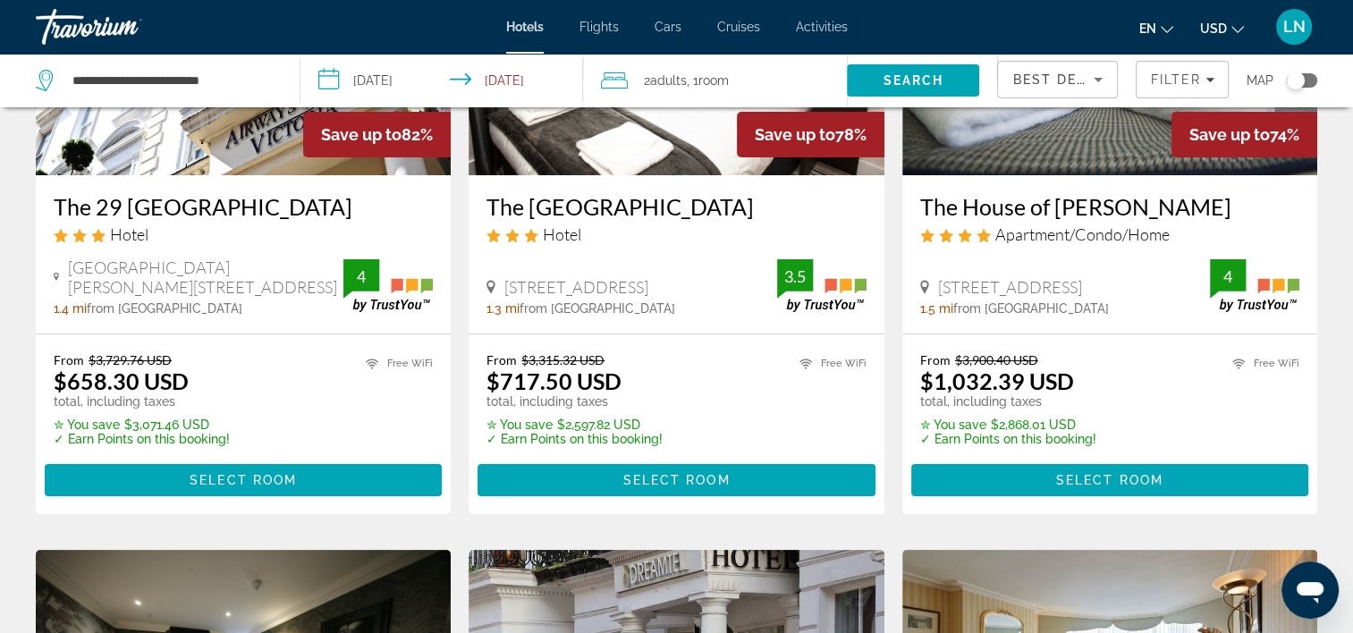
scroll to position [358, 0]
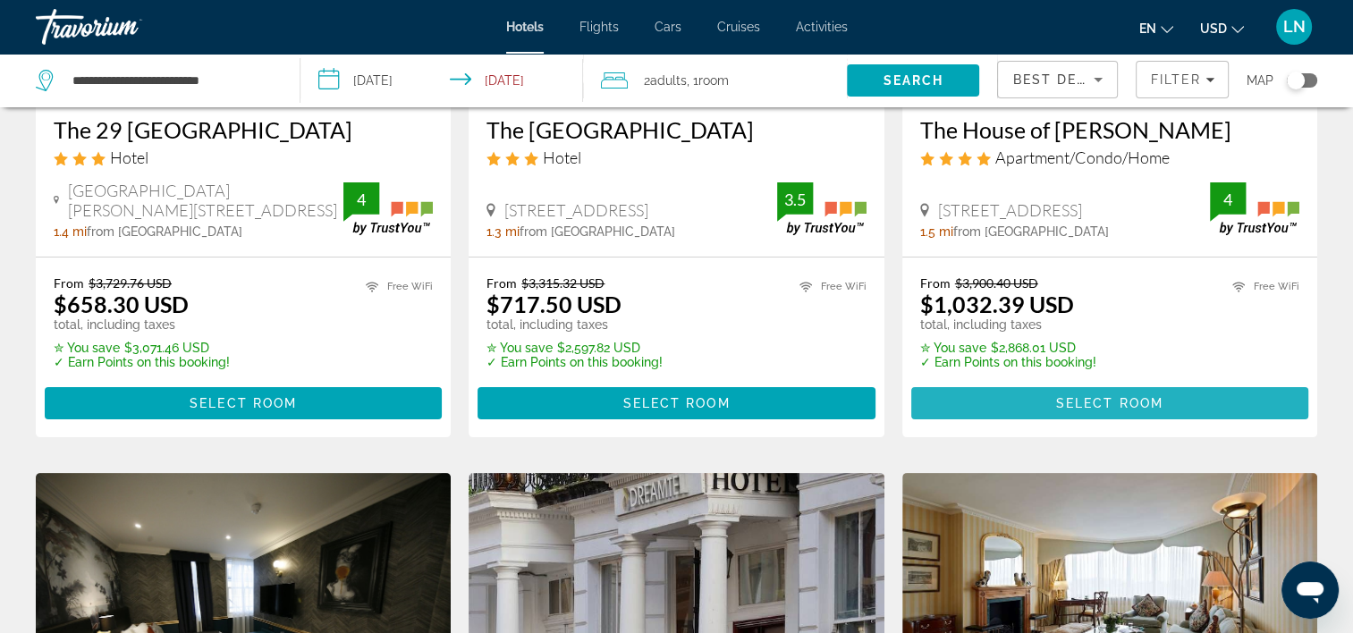
click at [980, 390] on span "Main content" at bounding box center [1110, 403] width 397 height 43
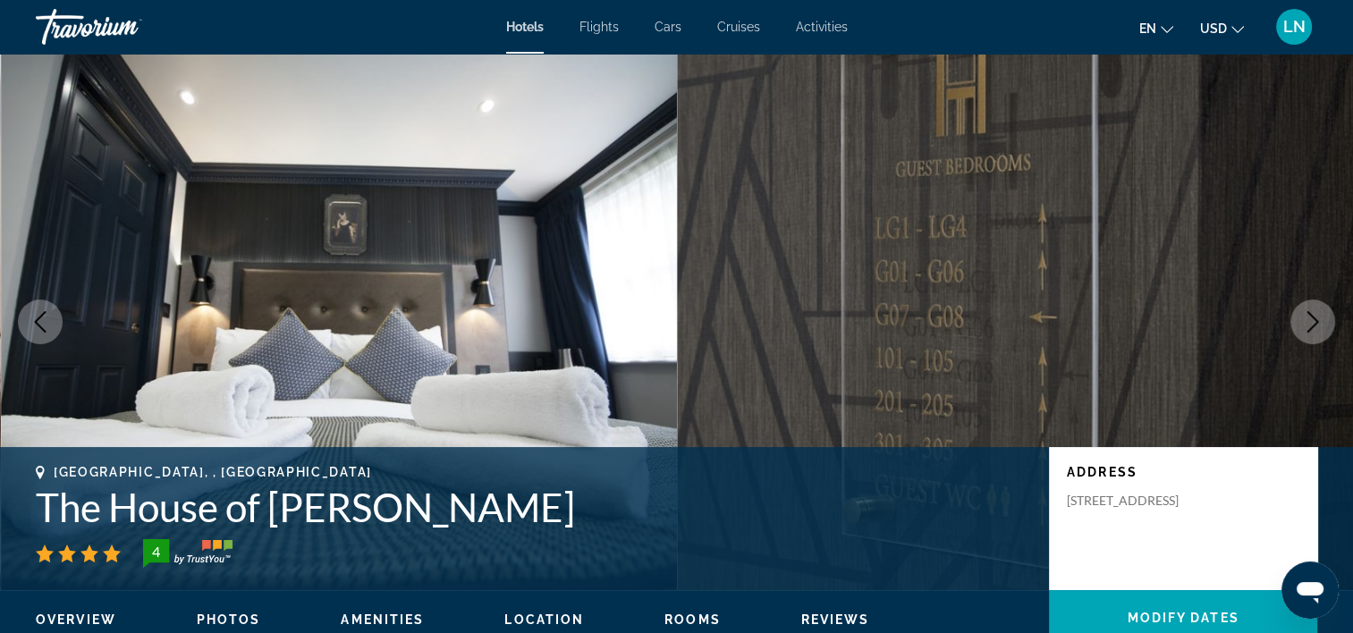
click at [222, 507] on h1 "The House of Toby" at bounding box center [534, 507] width 996 height 47
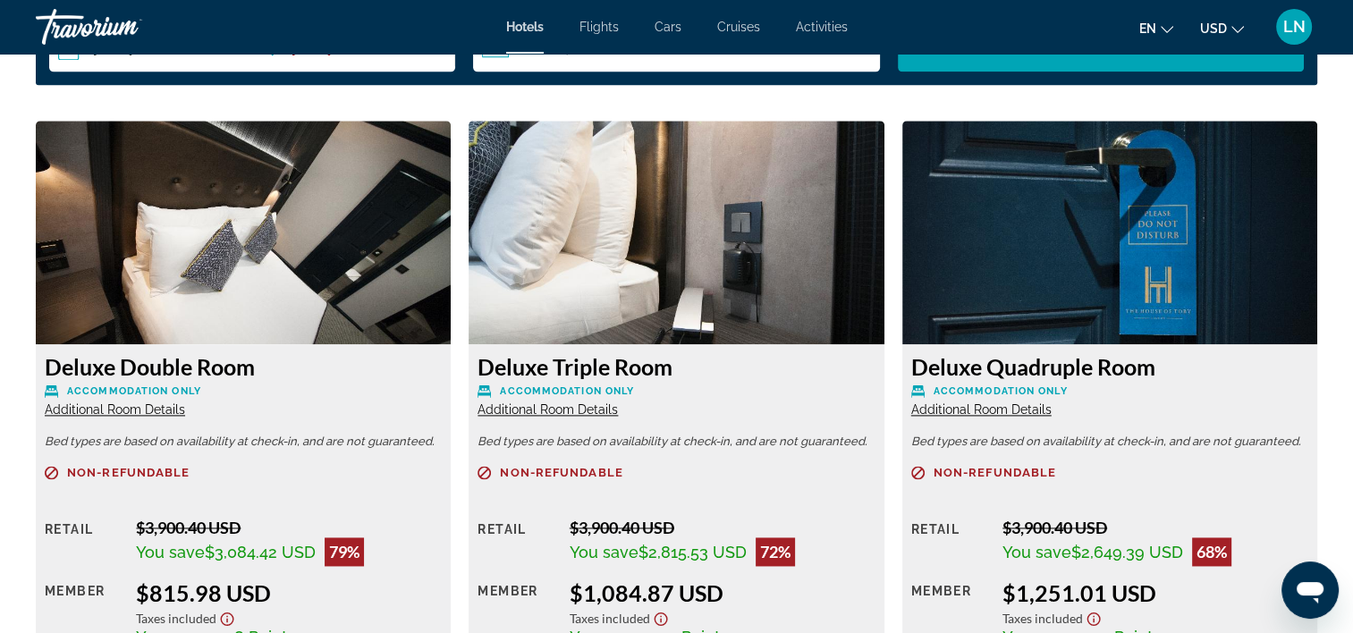
scroll to position [2415, 0]
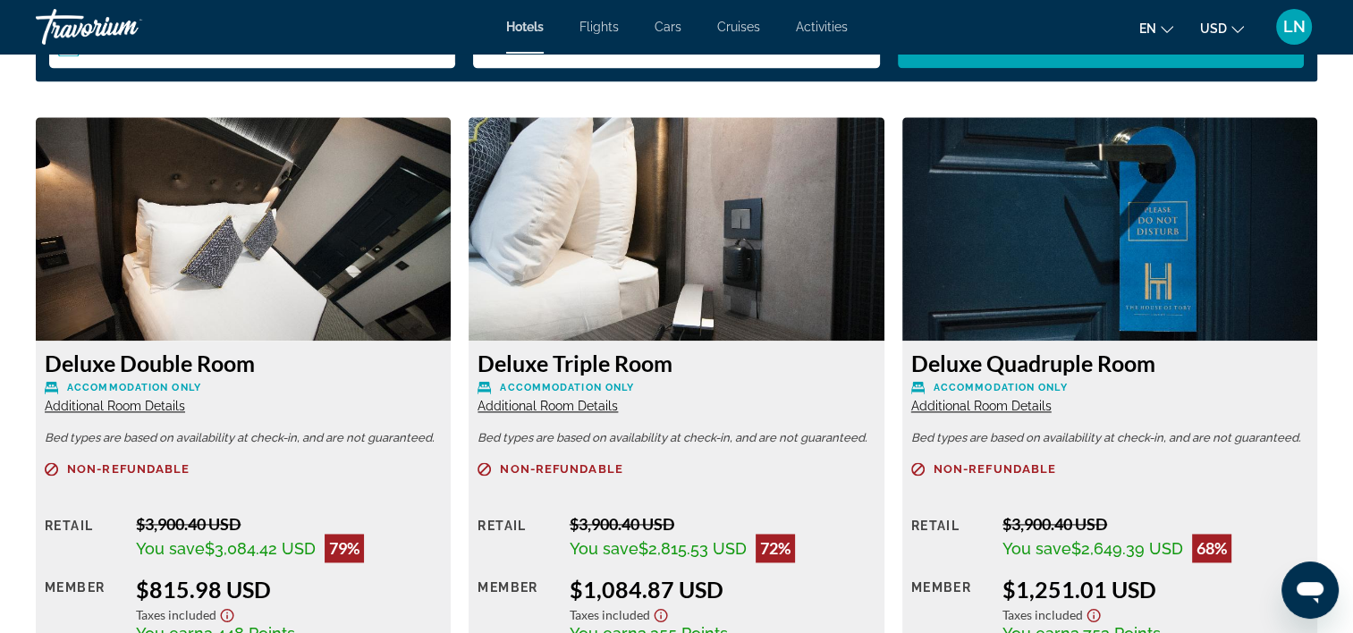
click at [167, 406] on span "Additional Room Details" at bounding box center [115, 406] width 140 height 14
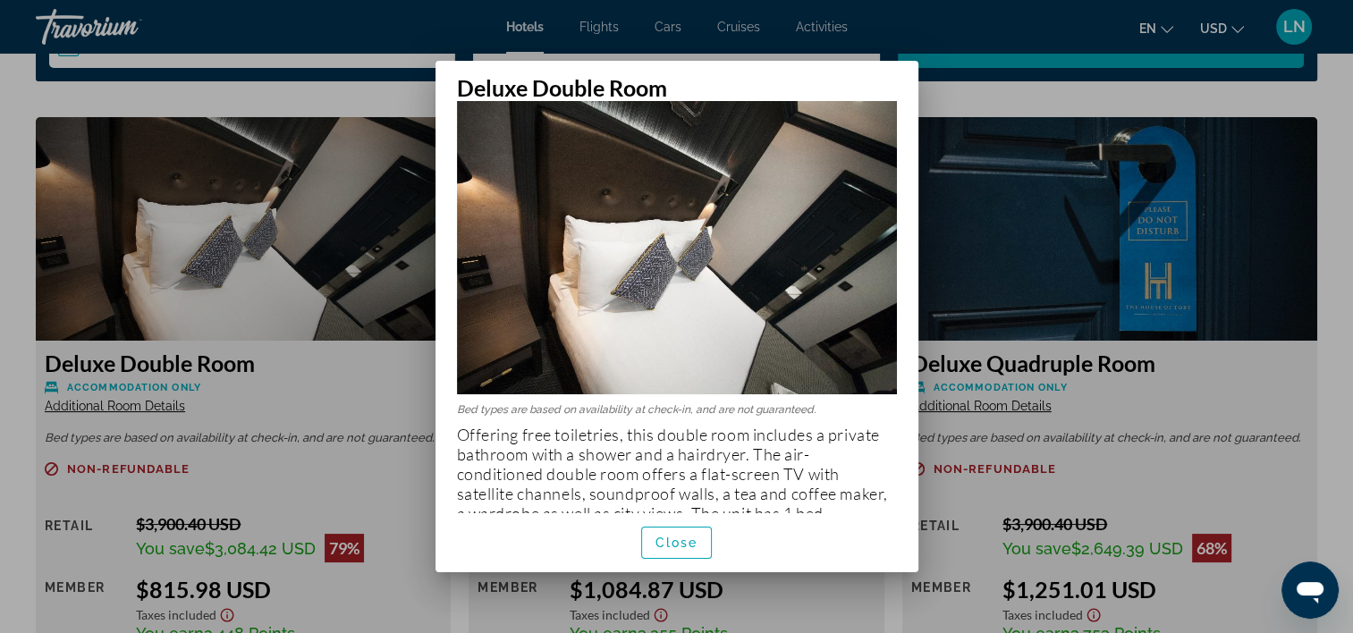
scroll to position [46, 0]
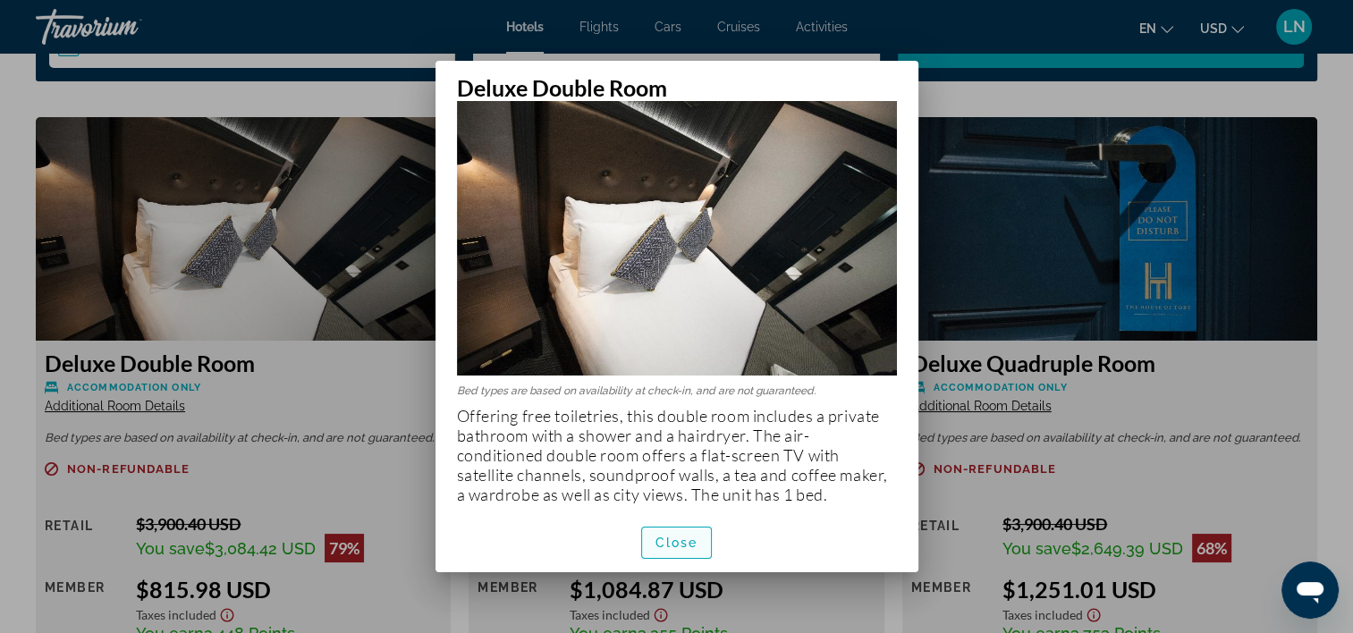
click at [672, 541] on span "Close" at bounding box center [677, 543] width 43 height 14
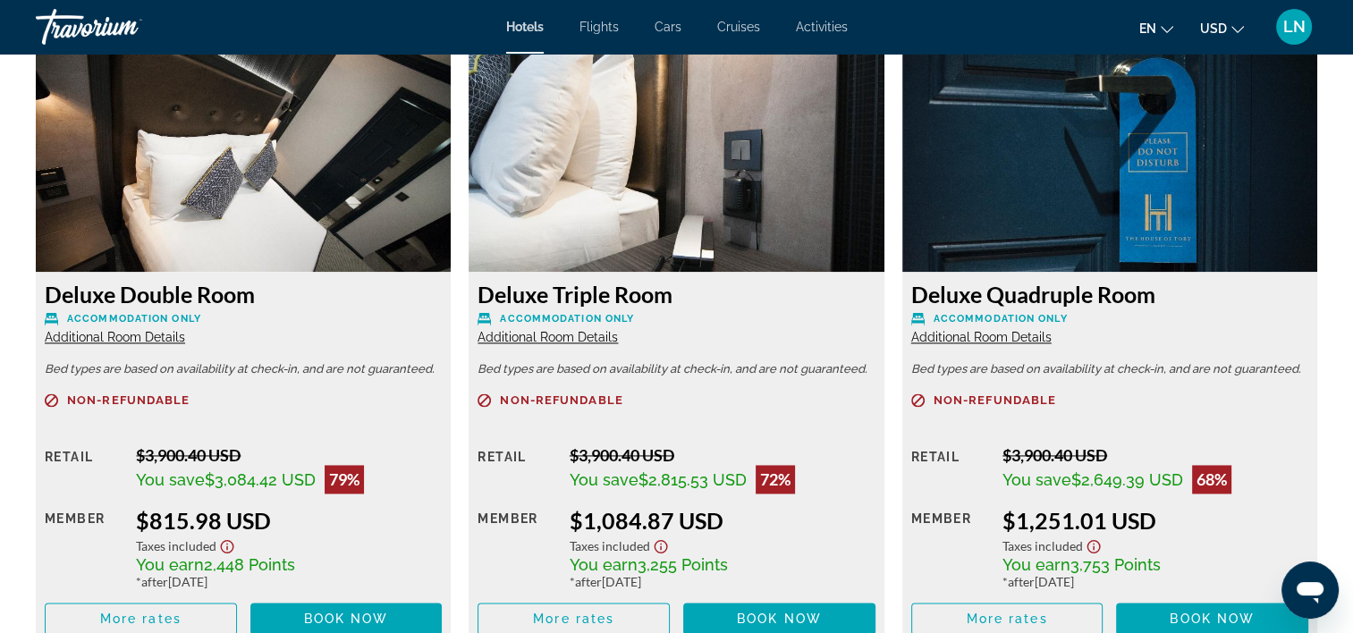
scroll to position [2594, 0]
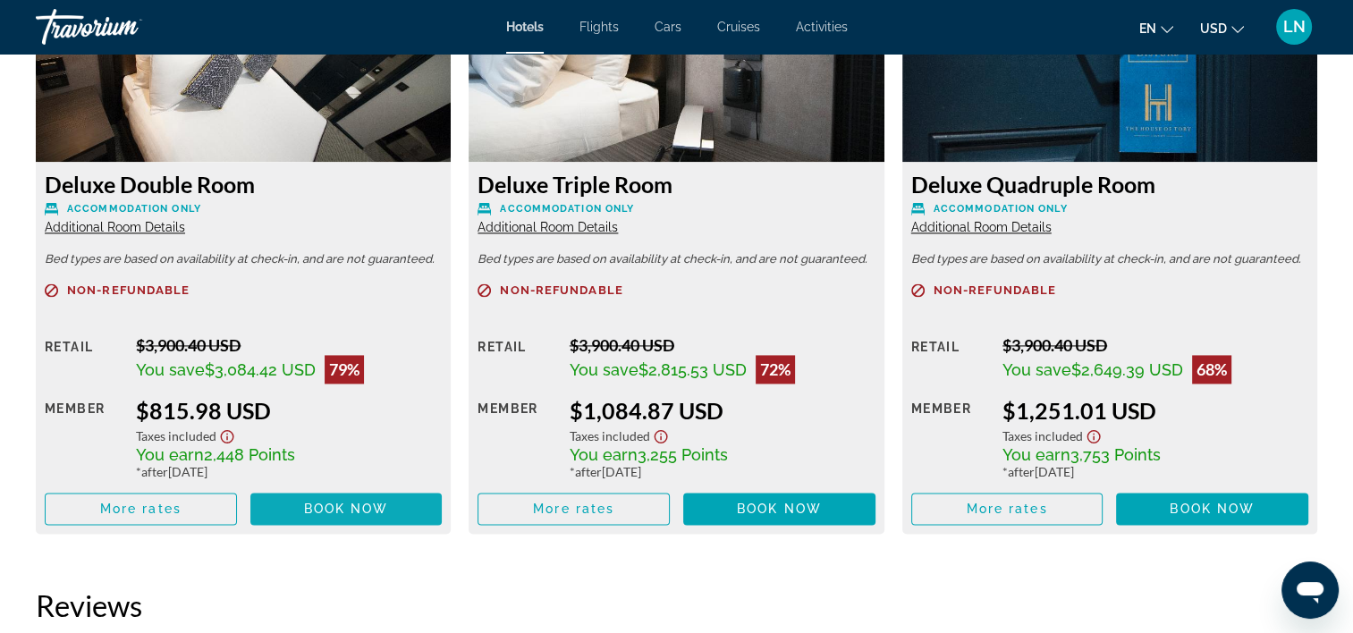
click at [372, 504] on span "Book now" at bounding box center [346, 509] width 85 height 14
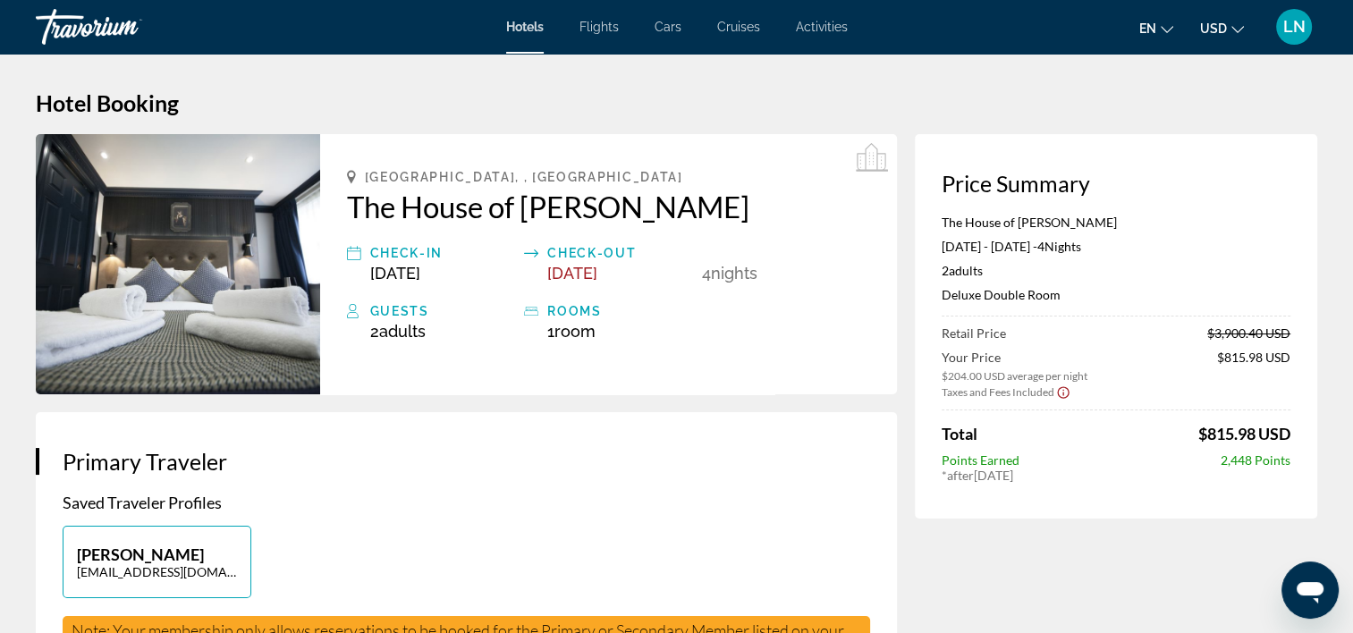
click at [983, 225] on p "The House of Toby" at bounding box center [1116, 222] width 349 height 15
click at [997, 310] on div "The House of Toby Jun 15, 2026 - Jun 19, 2026 - 4 Night Nights 2 Adult Adults ,…" at bounding box center [1116, 266] width 349 height 102
click at [997, 297] on p "Deluxe Double Room" at bounding box center [1116, 294] width 349 height 15
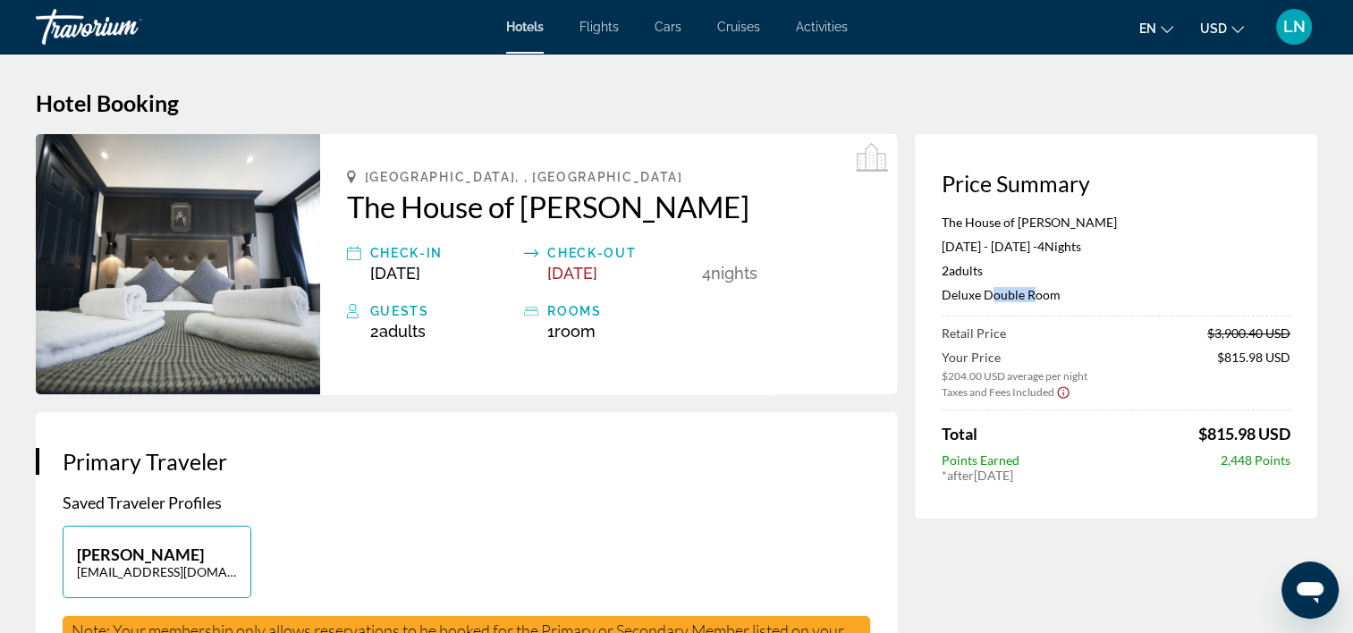
click at [997, 297] on p "Deluxe Double Room" at bounding box center [1116, 294] width 349 height 15
